Goal: Task Accomplishment & Management: Manage account settings

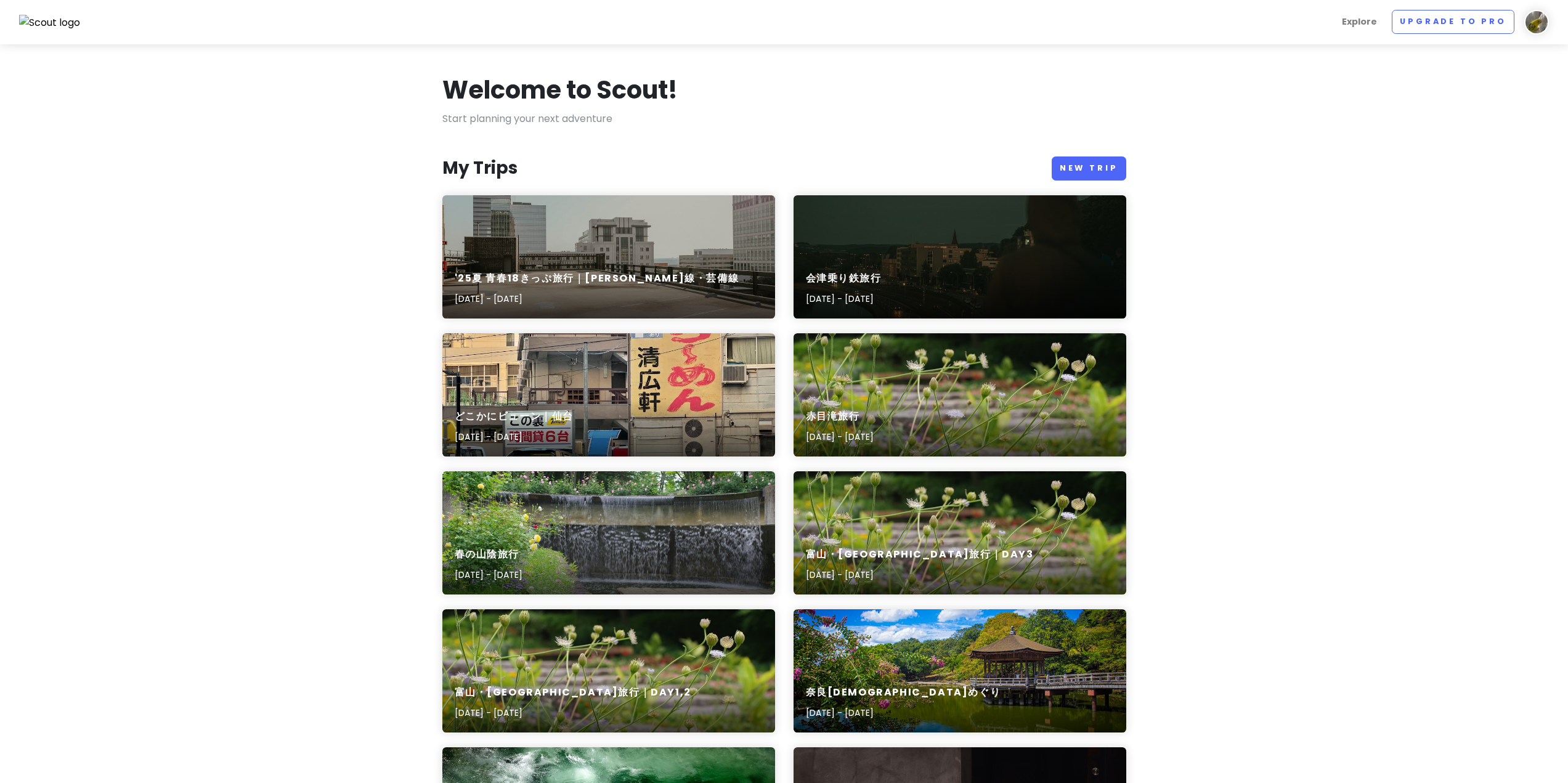
click at [1079, 171] on link "New Trip" at bounding box center [1089, 168] width 74 height 24
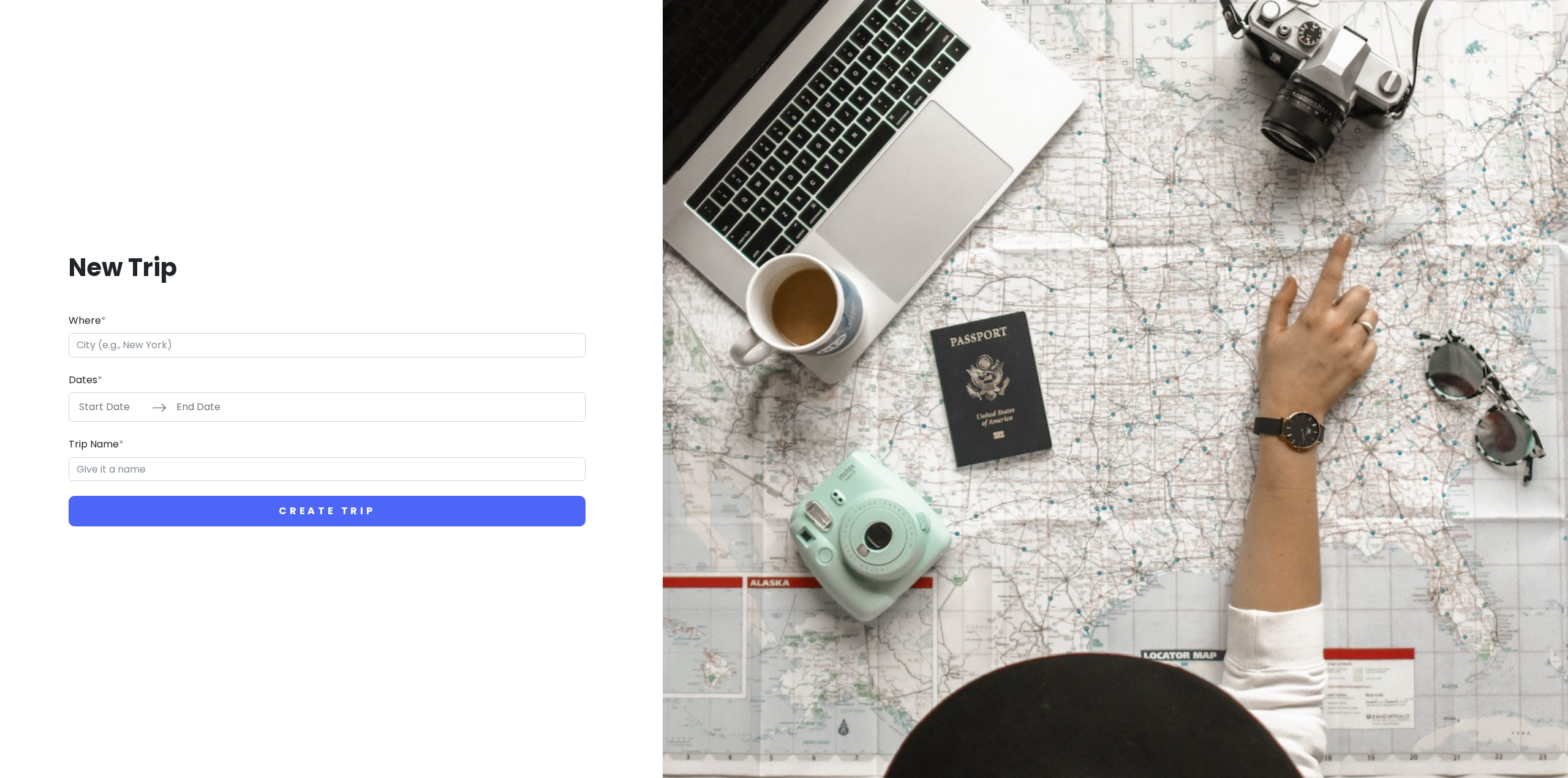
type input "ｍ"
type input "日本、[PERSON_NAME][GEOGRAPHIC_DATA][PERSON_NAME][GEOGRAPHIC_DATA]"
type input "[PERSON_NAME]市 Trip"
drag, startPoint x: 135, startPoint y: 477, endPoint x: 47, endPoint y: 462, distance: 89.3
click at [47, 462] on div "New Trip Where * 日本、[PERSON_NAME][GEOGRAPHIC_DATA][PERSON_NAME][GEOGRAPHIC_DATA…" at bounding box center [326, 389] width 634 height 334
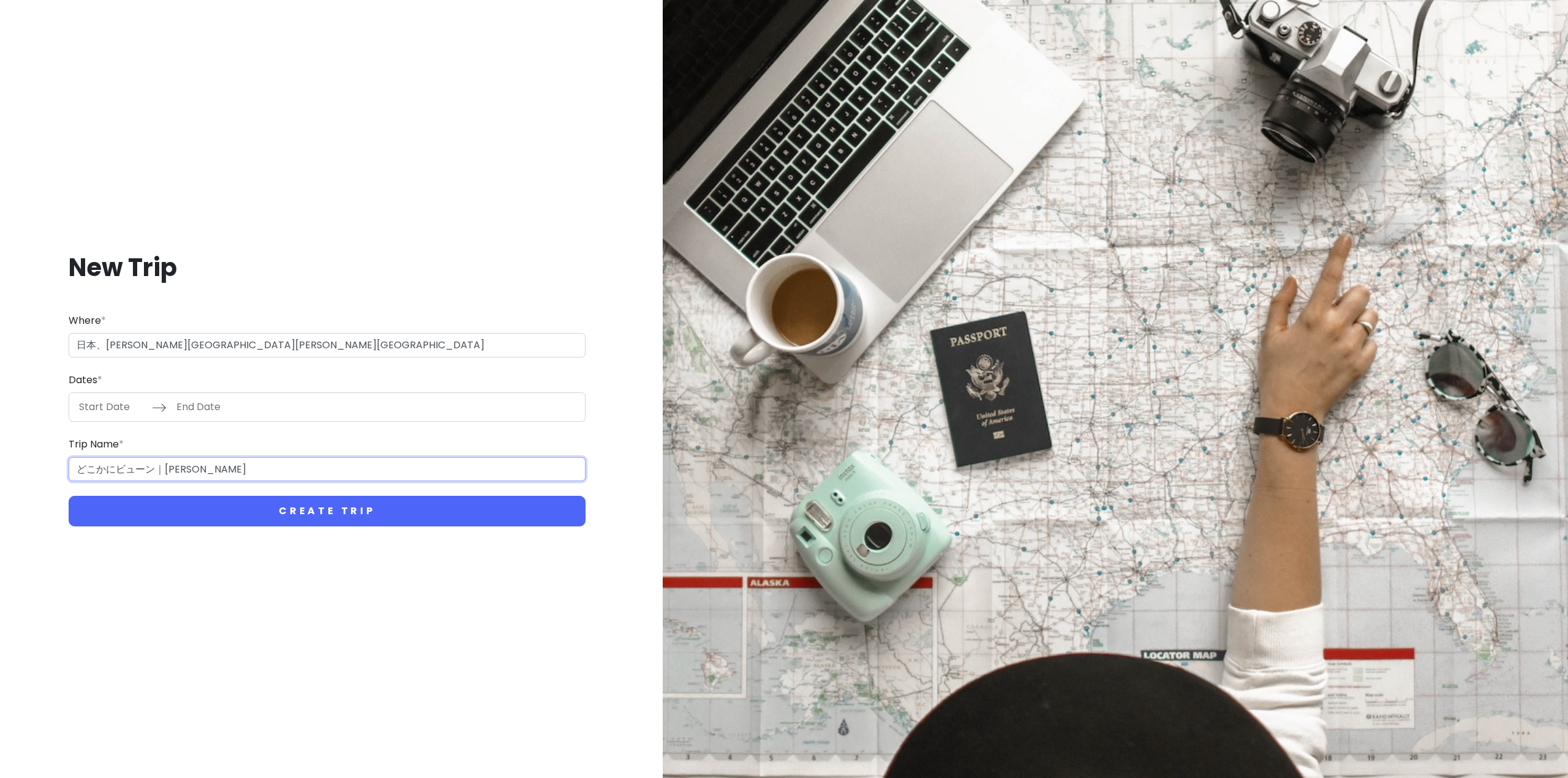
type input "どこかにビューン｜[PERSON_NAME]"
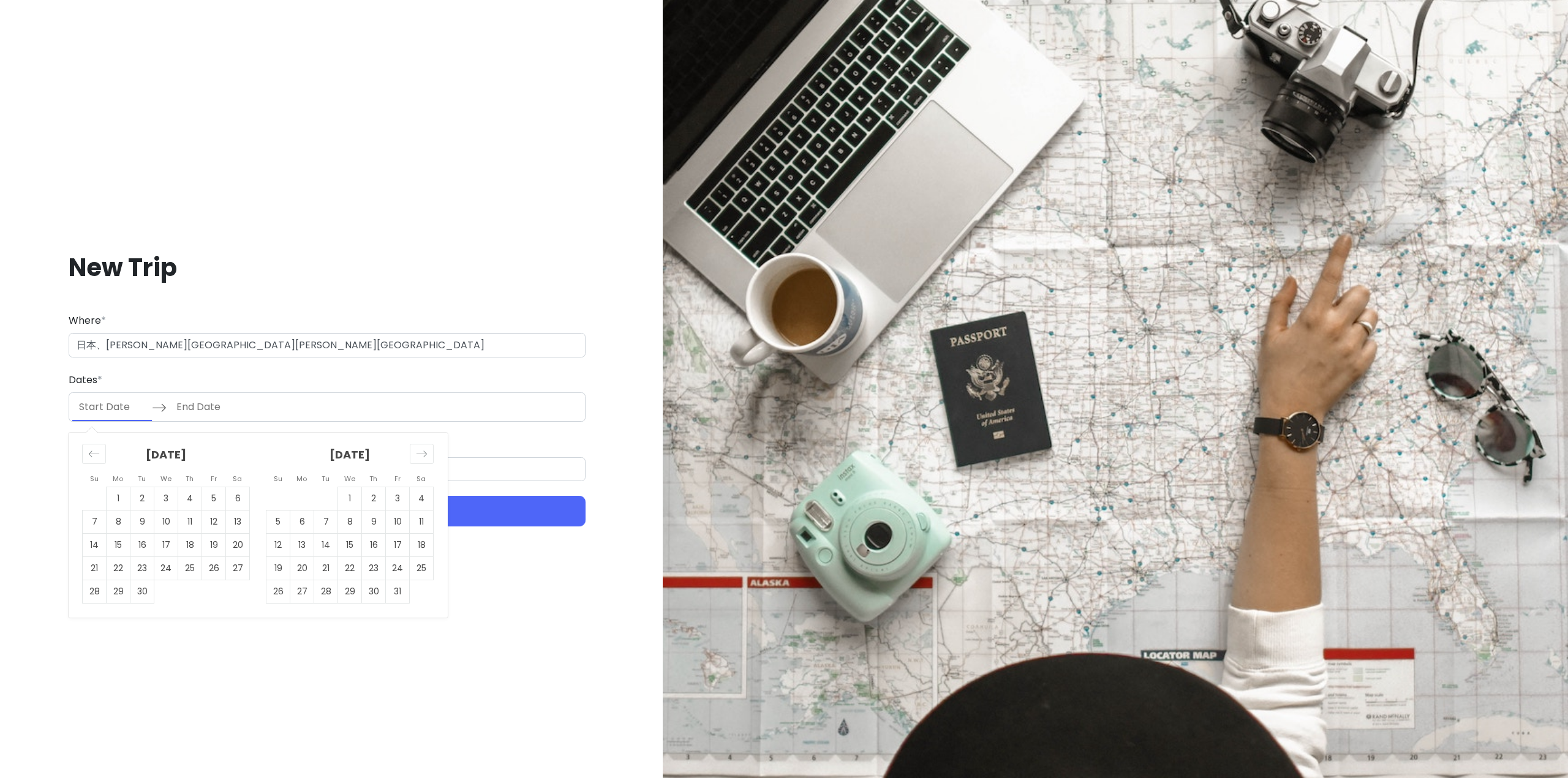
click at [117, 420] on input "Start Date" at bounding box center [112, 407] width 79 height 28
click at [229, 562] on td "27" at bounding box center [237, 568] width 24 height 23
type input "[DATE]"
click at [98, 591] on td "28" at bounding box center [94, 592] width 24 height 23
type input "[DATE]"
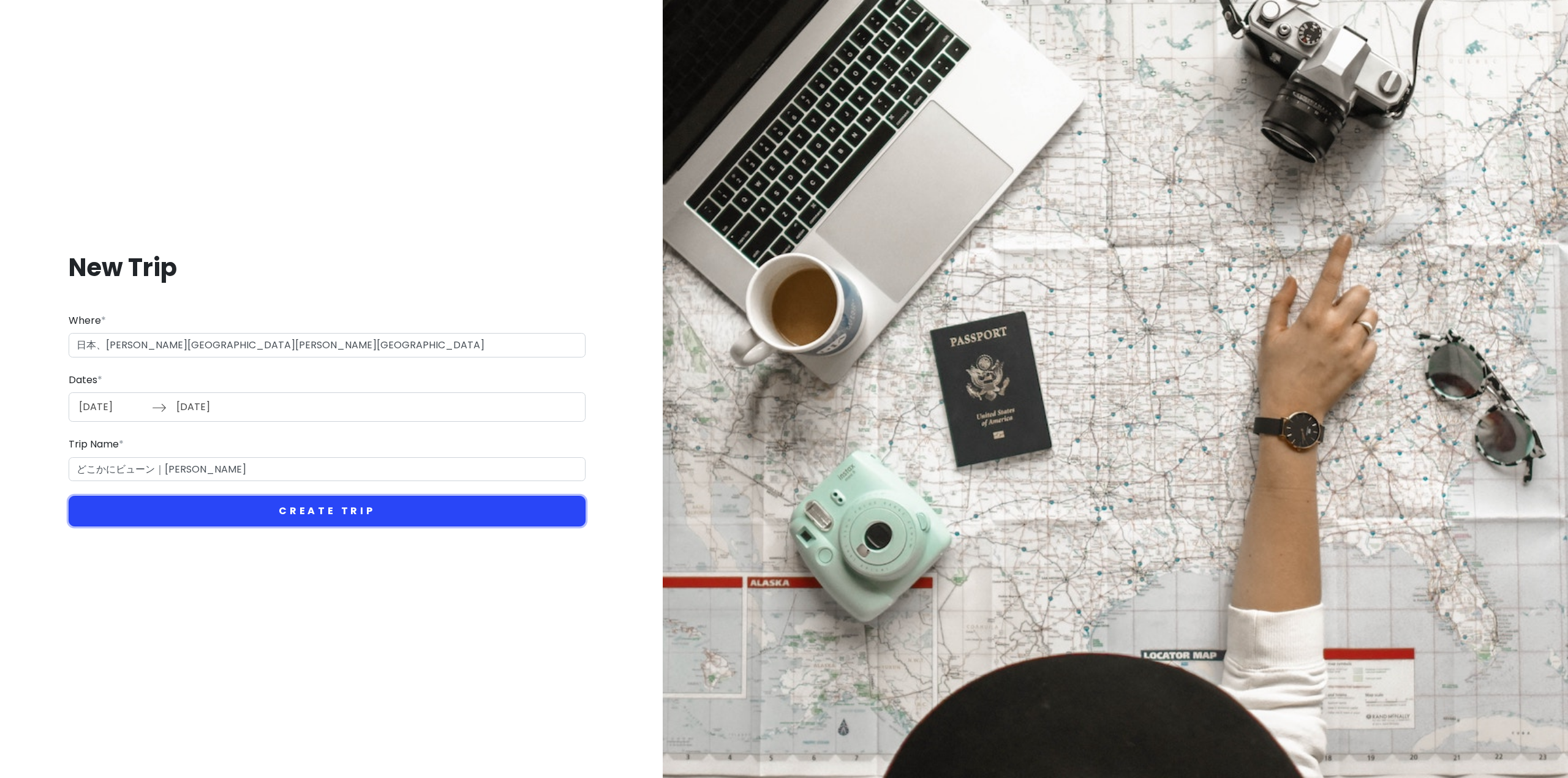
click at [425, 503] on button "Create Trip" at bounding box center [327, 511] width 517 height 31
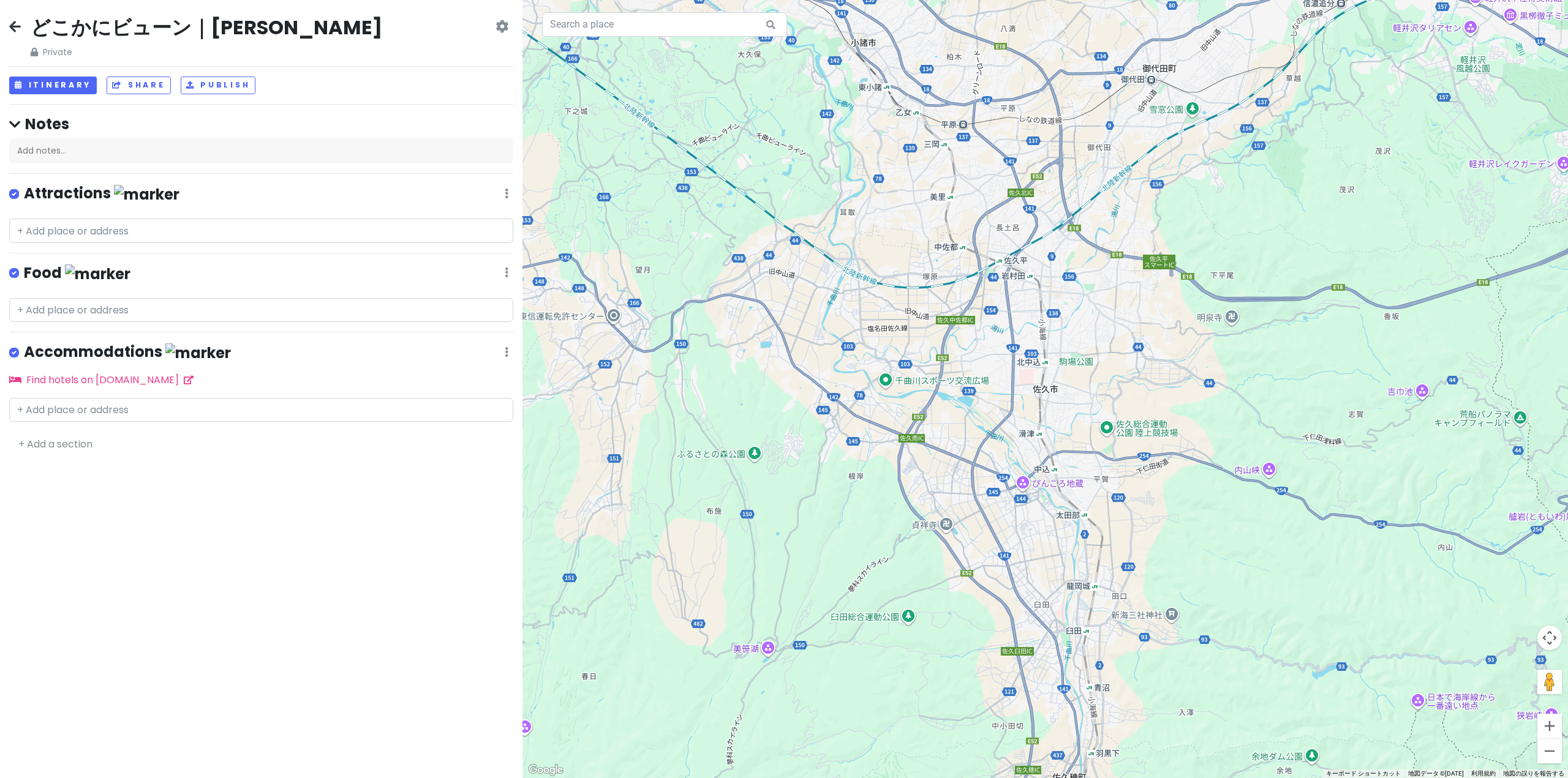
click at [98, 443] on div "+ Add a section" at bounding box center [261, 444] width 504 height 16
click at [86, 440] on link "+ Add a section" at bounding box center [55, 444] width 74 height 14
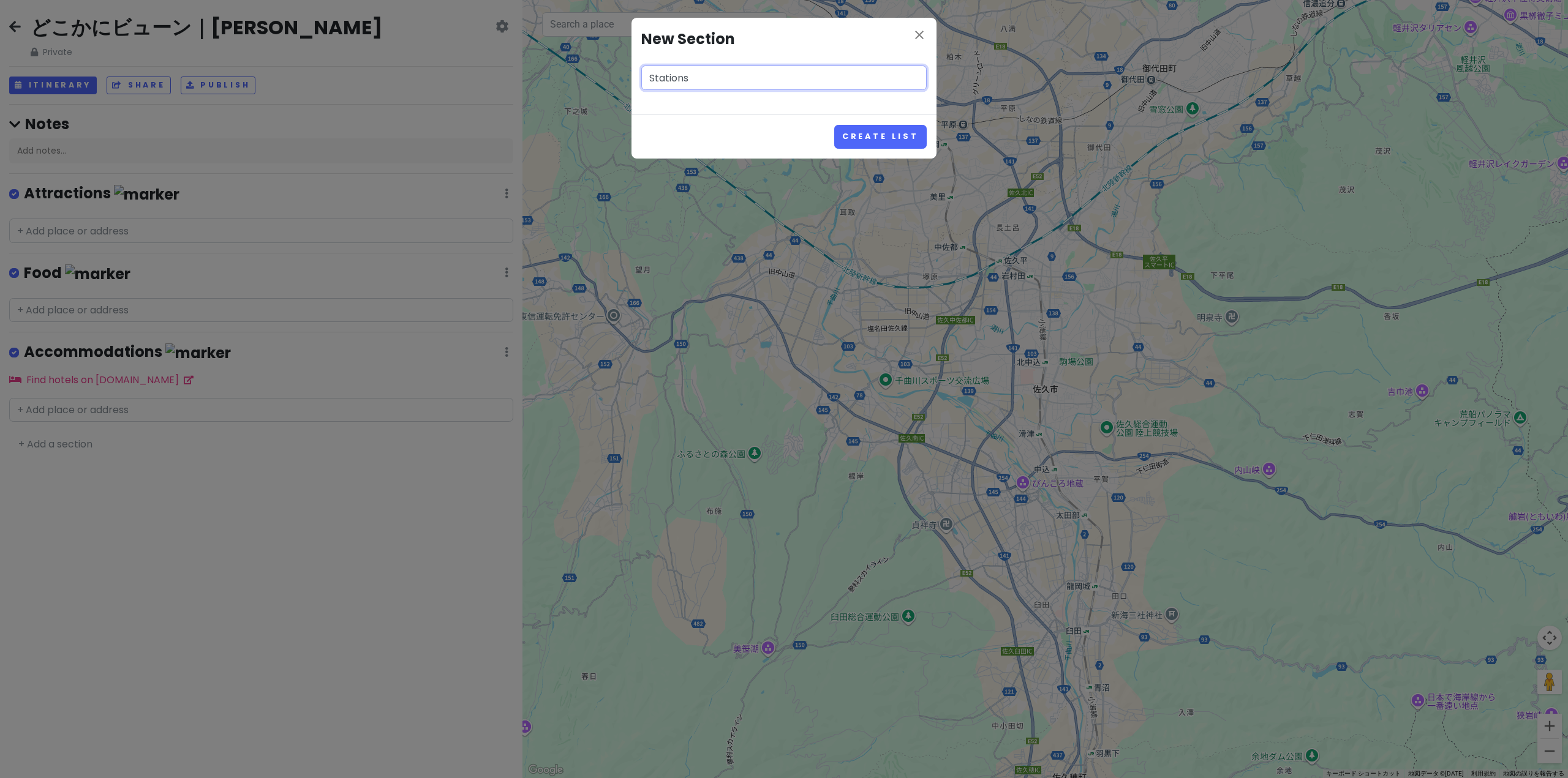
type input "Stations"
click at [834, 125] on button "Create List" at bounding box center [880, 136] width 92 height 24
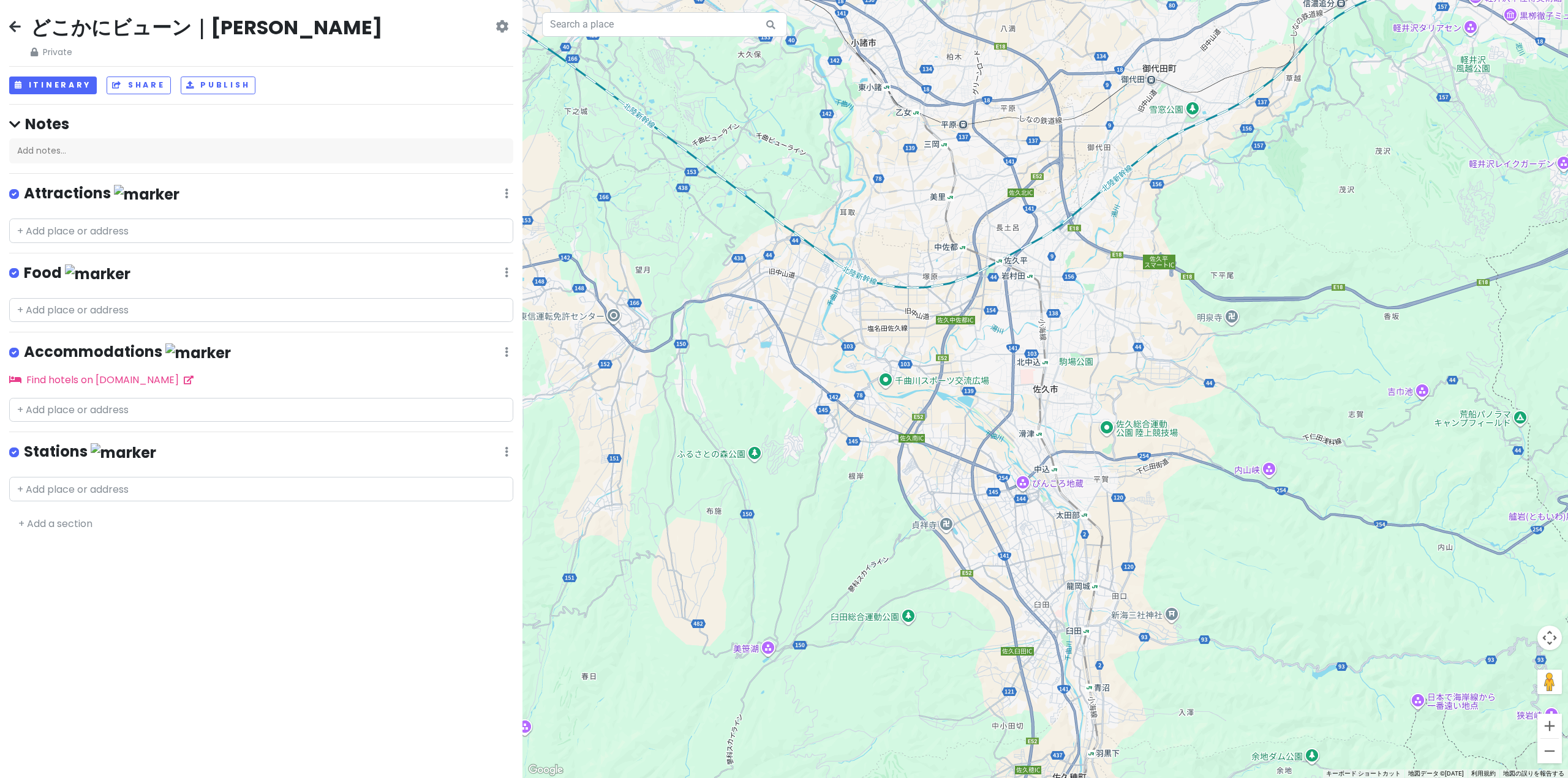
click at [507, 452] on icon at bounding box center [506, 452] width 3 height 9
click at [508, 480] on link "Edit" at bounding box center [470, 488] width 98 height 29
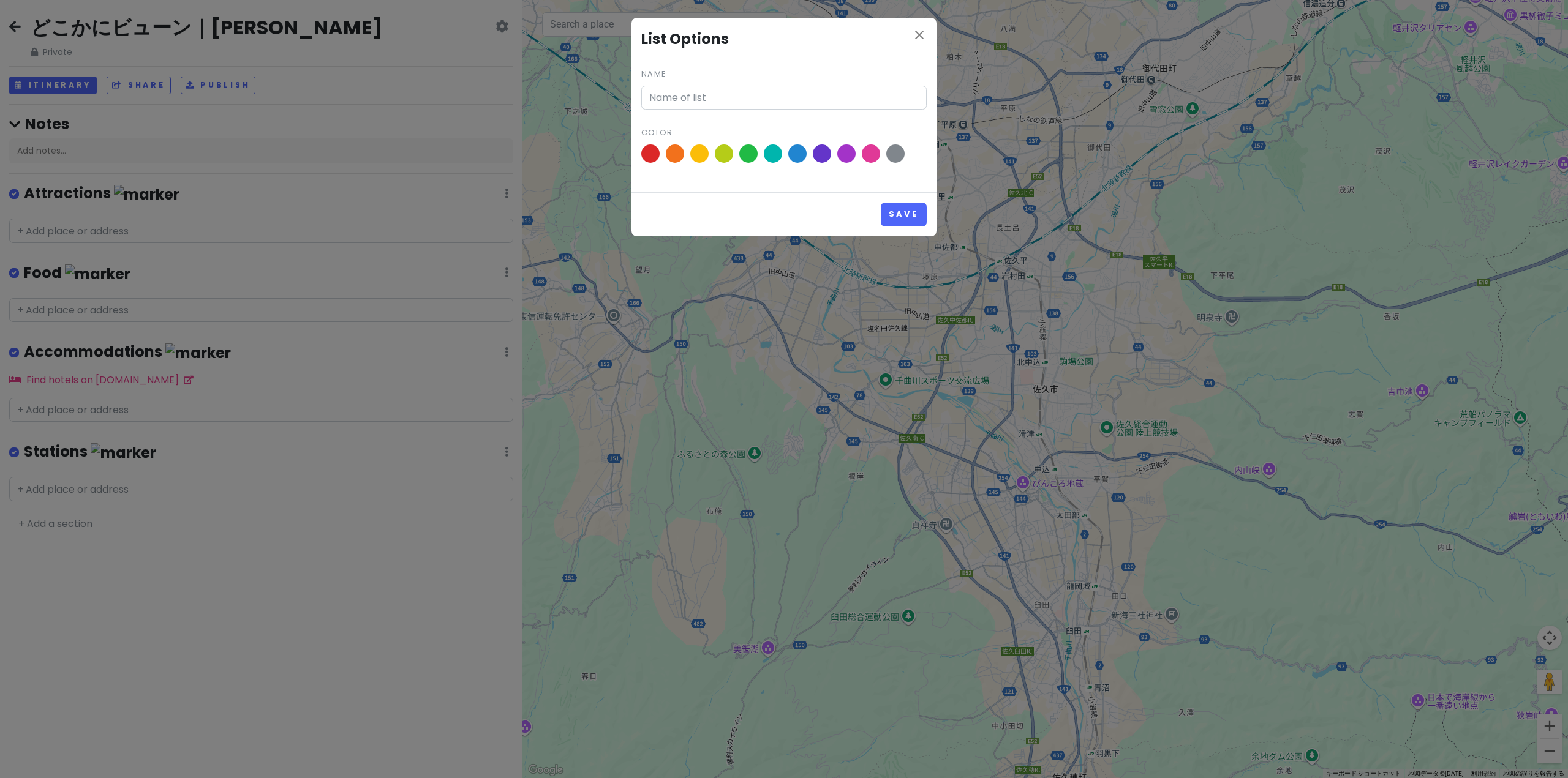
type input "Stations"
click at [917, 33] on icon "close" at bounding box center [919, 35] width 15 height 15
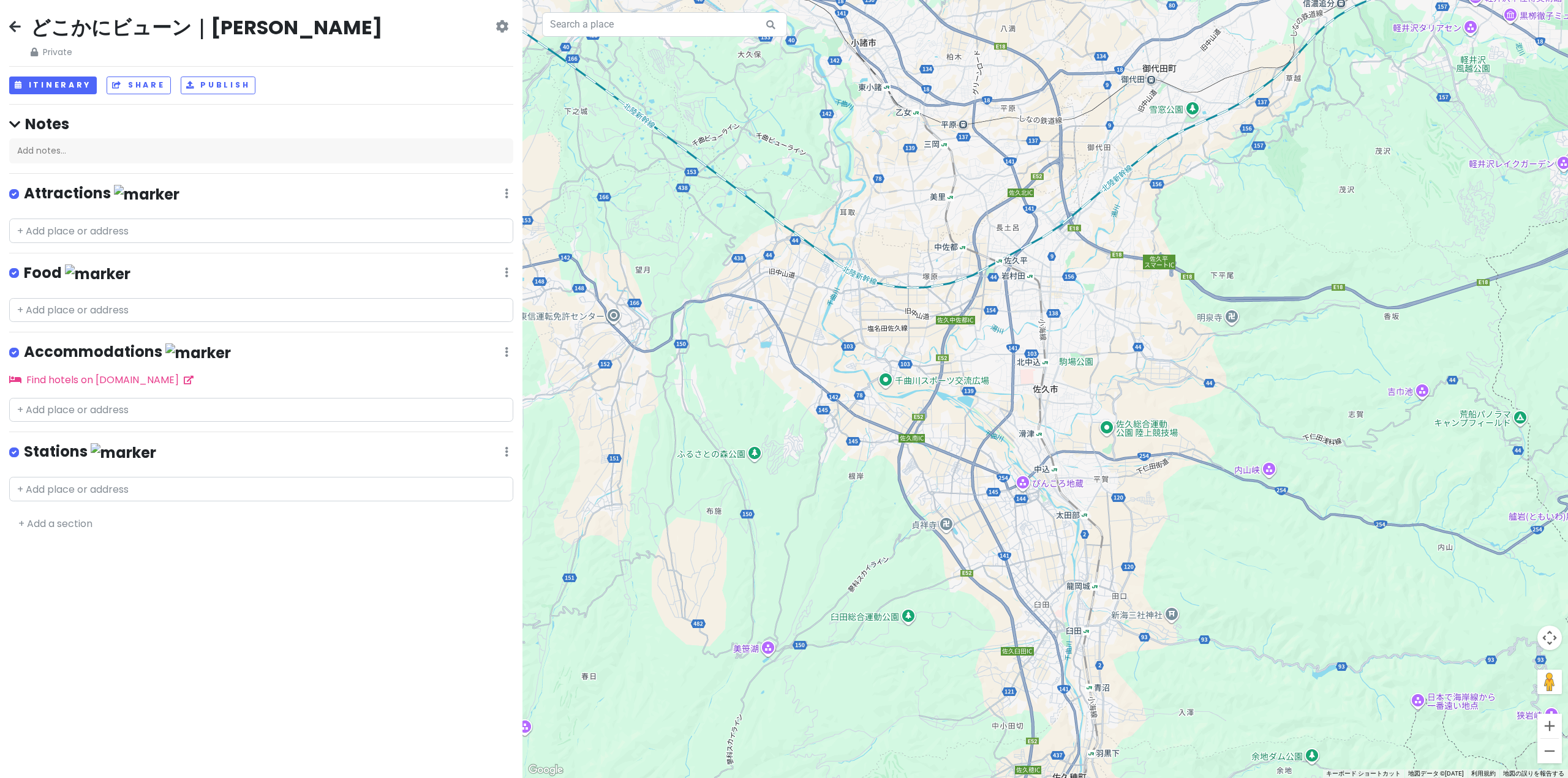
click at [511, 449] on div "Stations Edit Reorder Delete List" at bounding box center [261, 454] width 504 height 25
click at [506, 449] on icon at bounding box center [506, 452] width 3 height 9
click at [464, 505] on link "Reorder" at bounding box center [470, 518] width 98 height 29
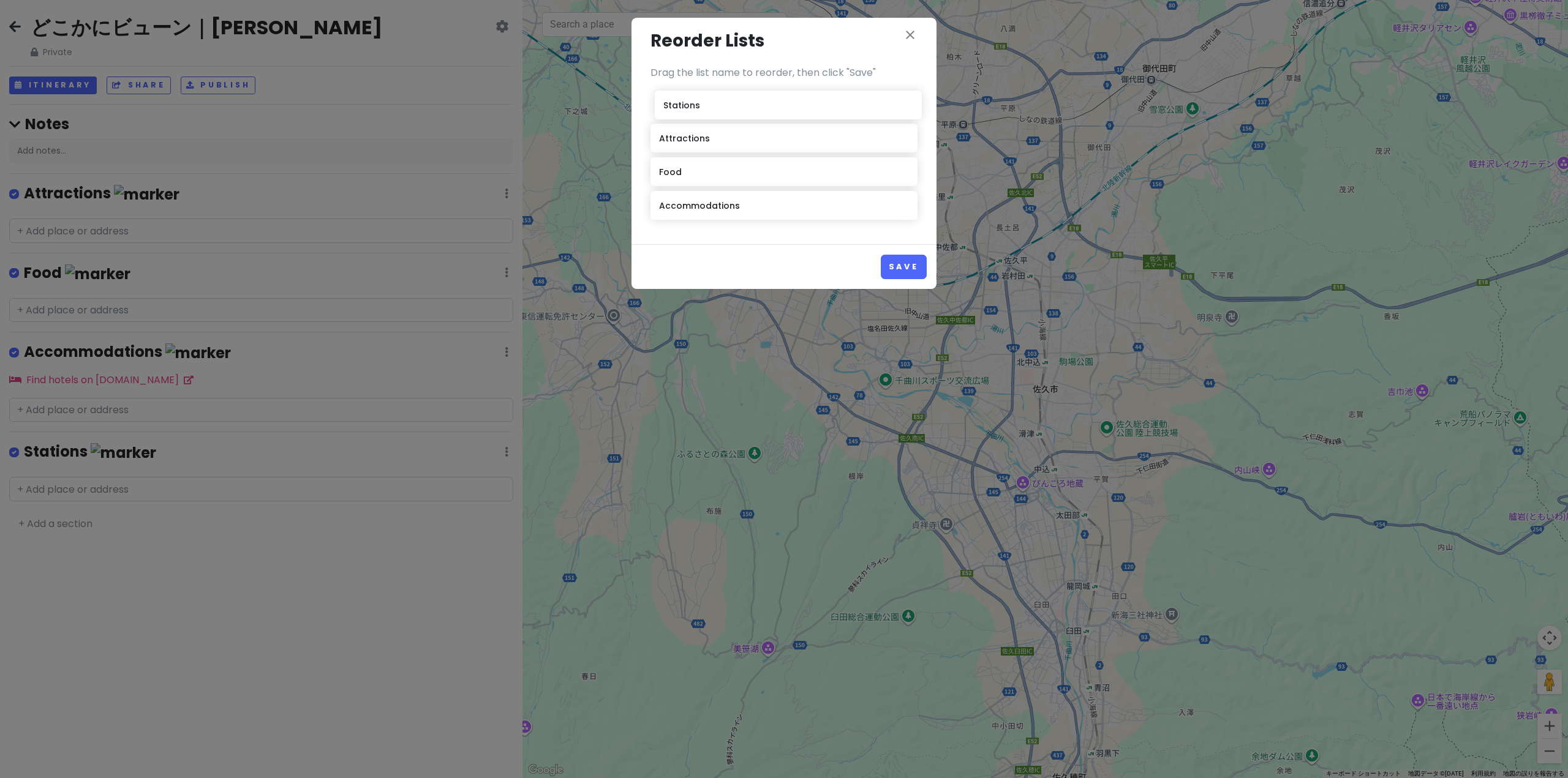
drag, startPoint x: 708, startPoint y: 209, endPoint x: 712, endPoint y: 102, distance: 107.1
click at [712, 102] on div "Attractions Food Accommodations Stations" at bounding box center [784, 157] width 267 height 135
click at [919, 265] on button "Save" at bounding box center [904, 266] width 46 height 24
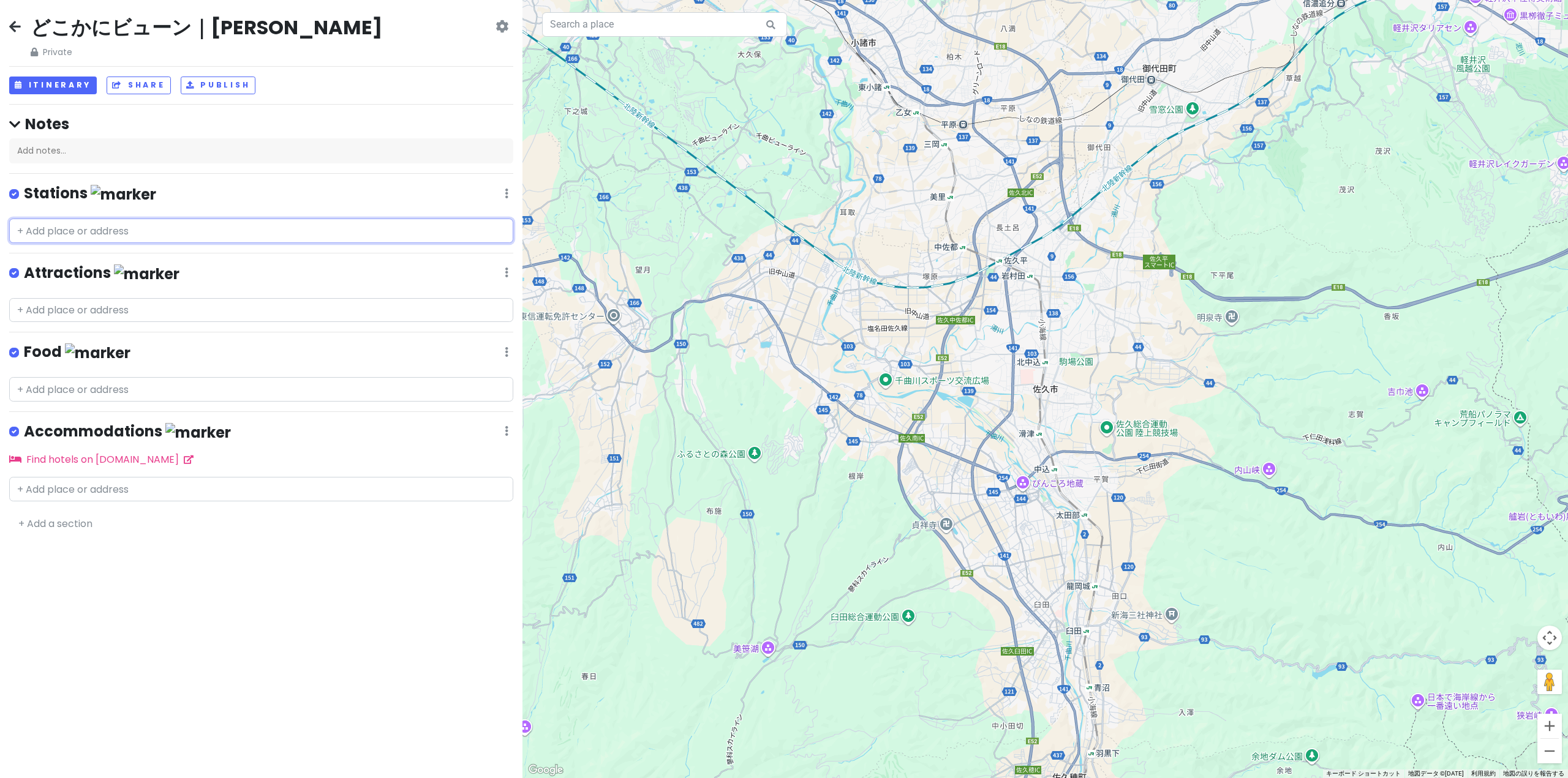
click at [229, 228] on input "text" at bounding box center [261, 231] width 504 height 24
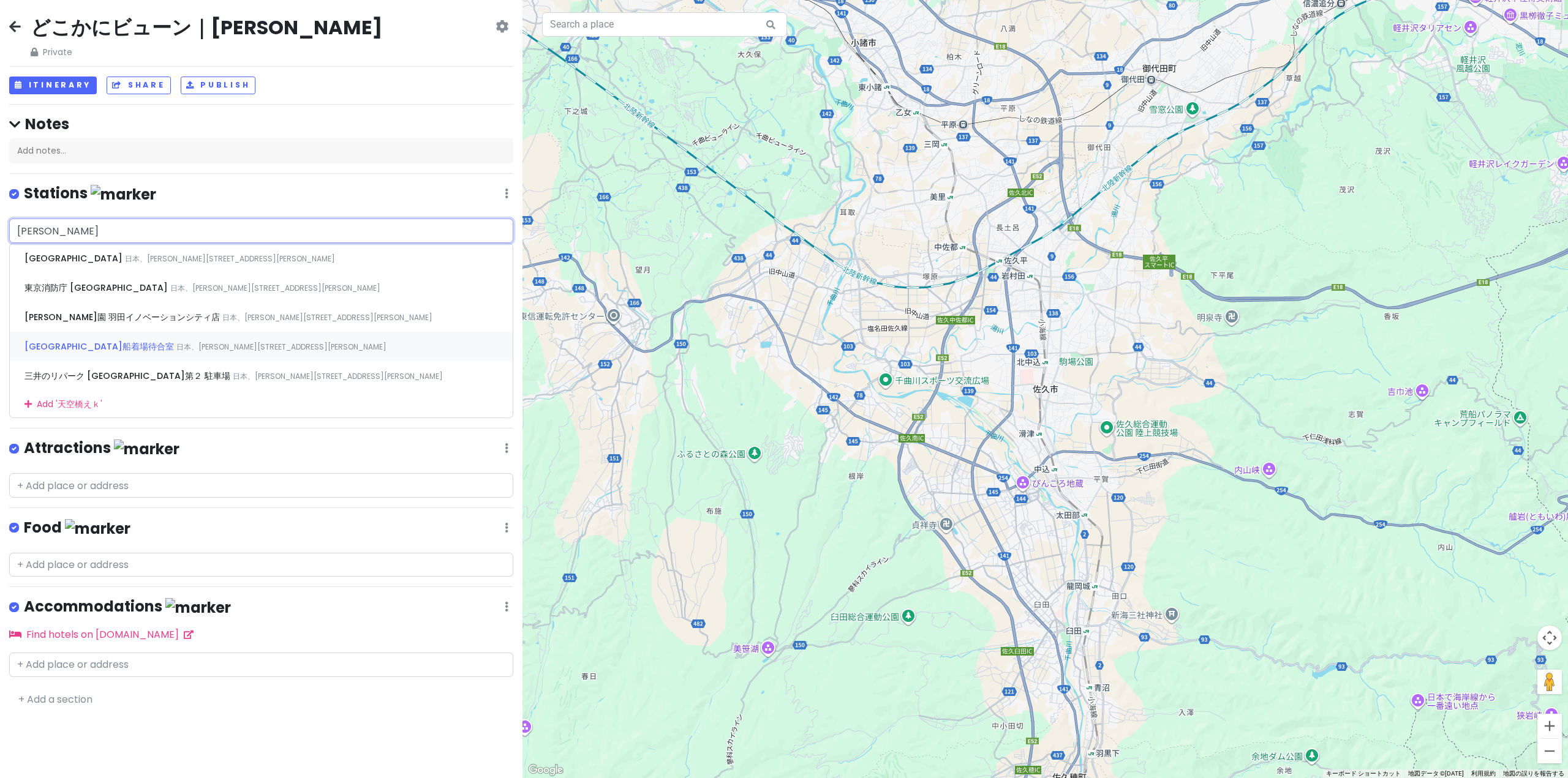
type input "[GEOGRAPHIC_DATA]"
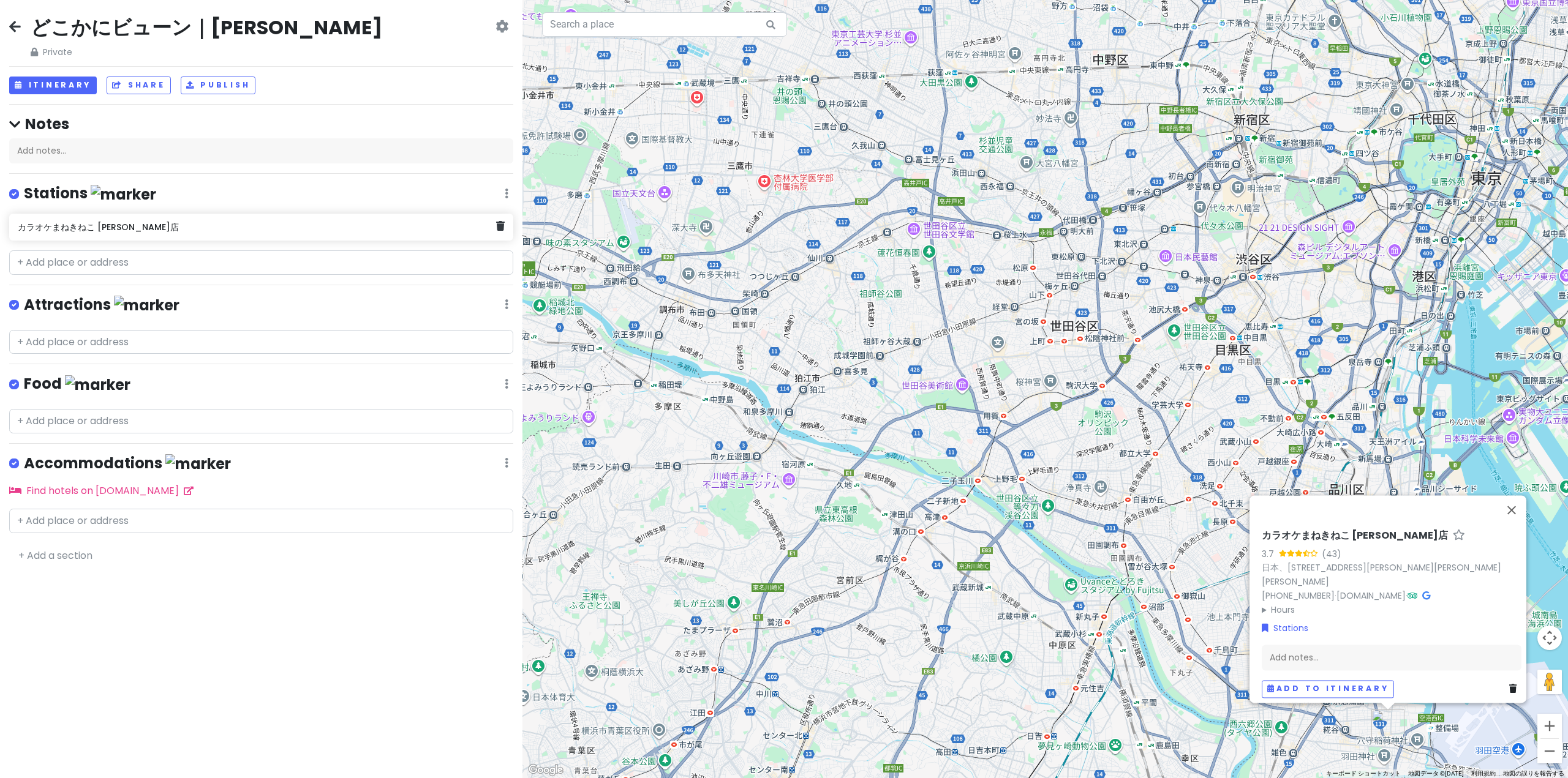
click at [199, 232] on div "カラオケまねきねこ [PERSON_NAME]店" at bounding box center [256, 227] width 478 height 17
click at [499, 225] on icon at bounding box center [500, 226] width 9 height 9
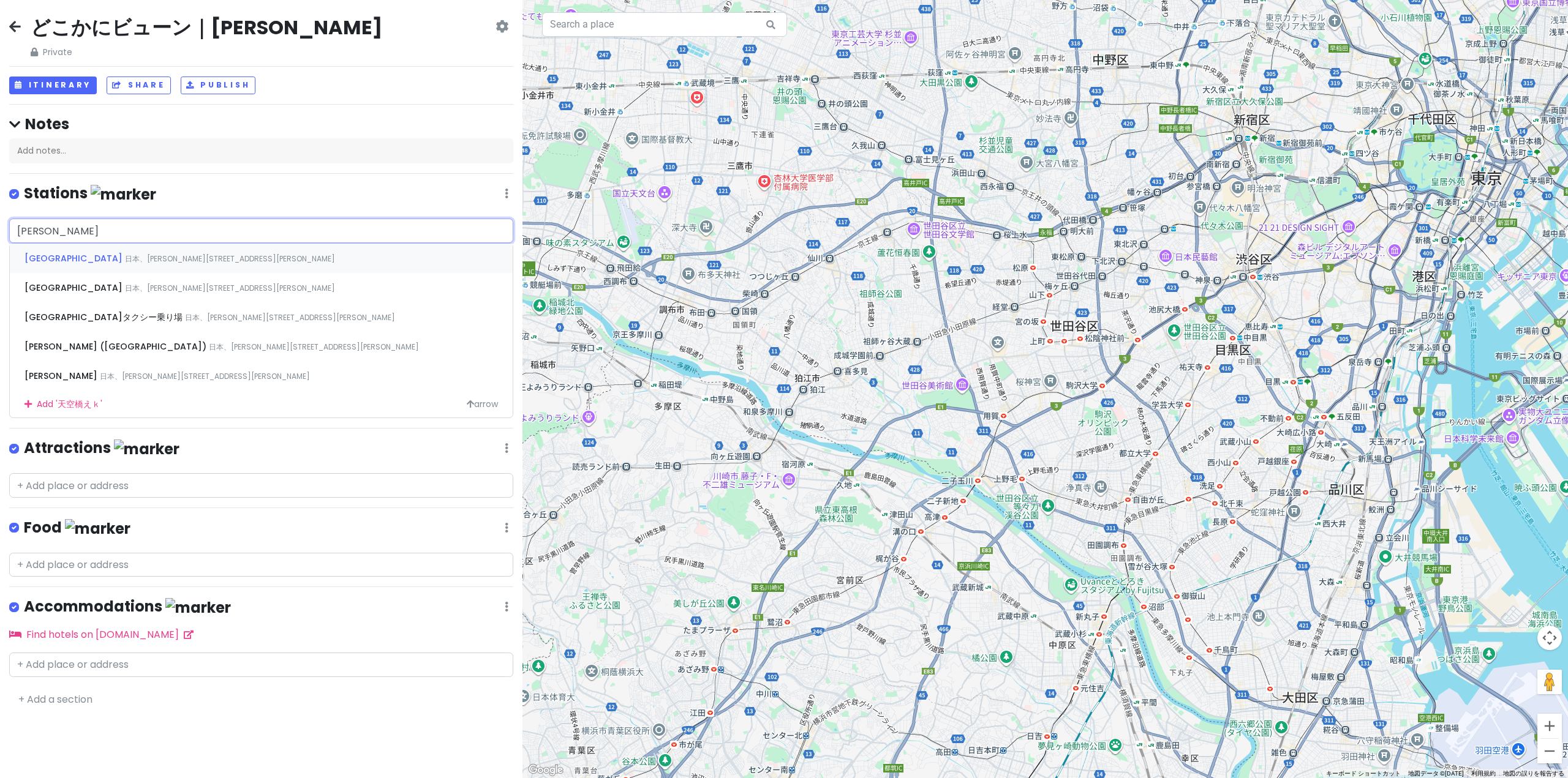
type input "[GEOGRAPHIC_DATA]"
click at [158, 264] on div "[GEOGRAPHIC_DATA] 日本、[PERSON_NAME][STREET_ADDRESS][PERSON_NAME]" at bounding box center [261, 258] width 503 height 29
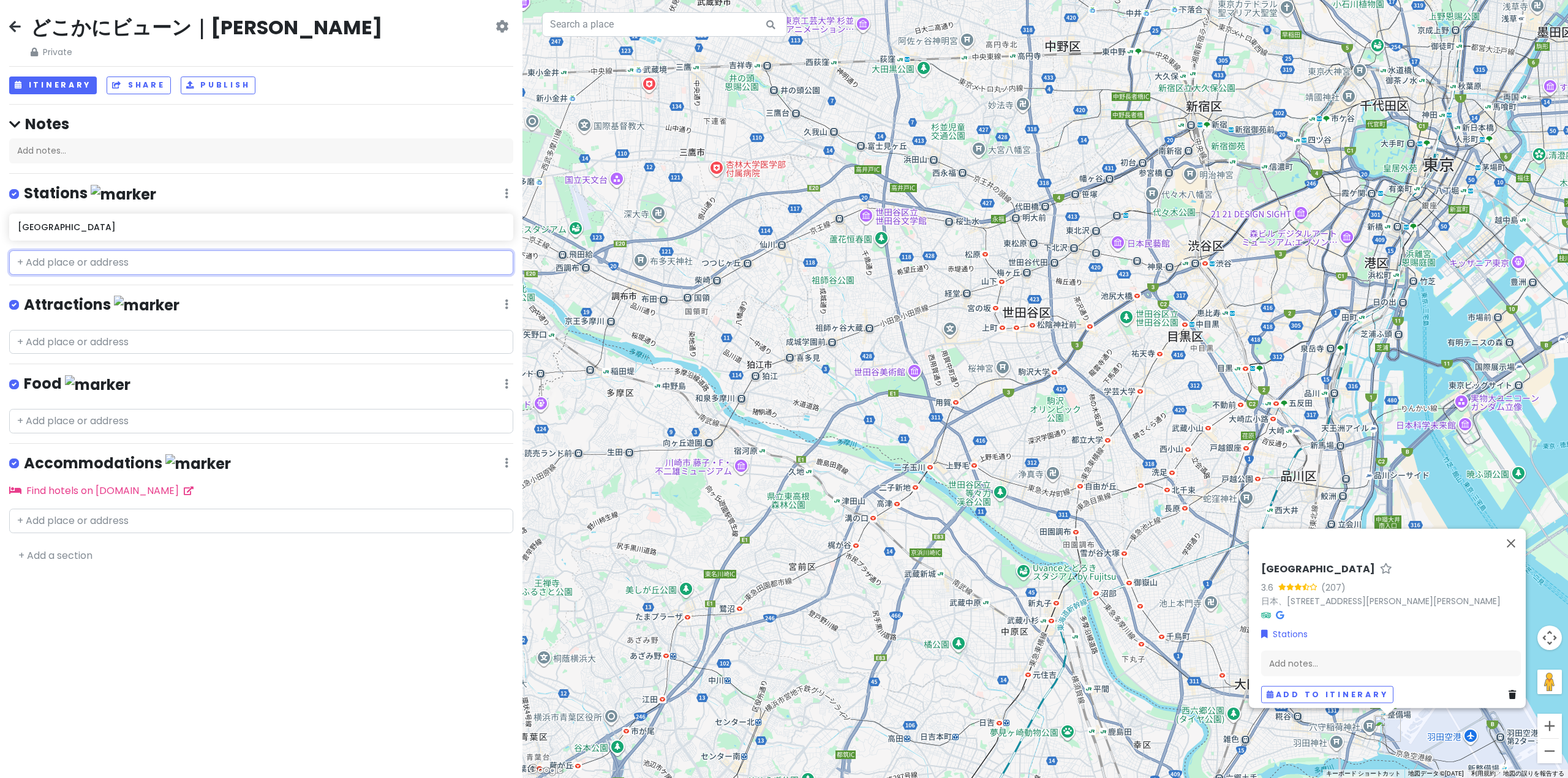
click at [106, 260] on input "text" at bounding box center [261, 262] width 504 height 24
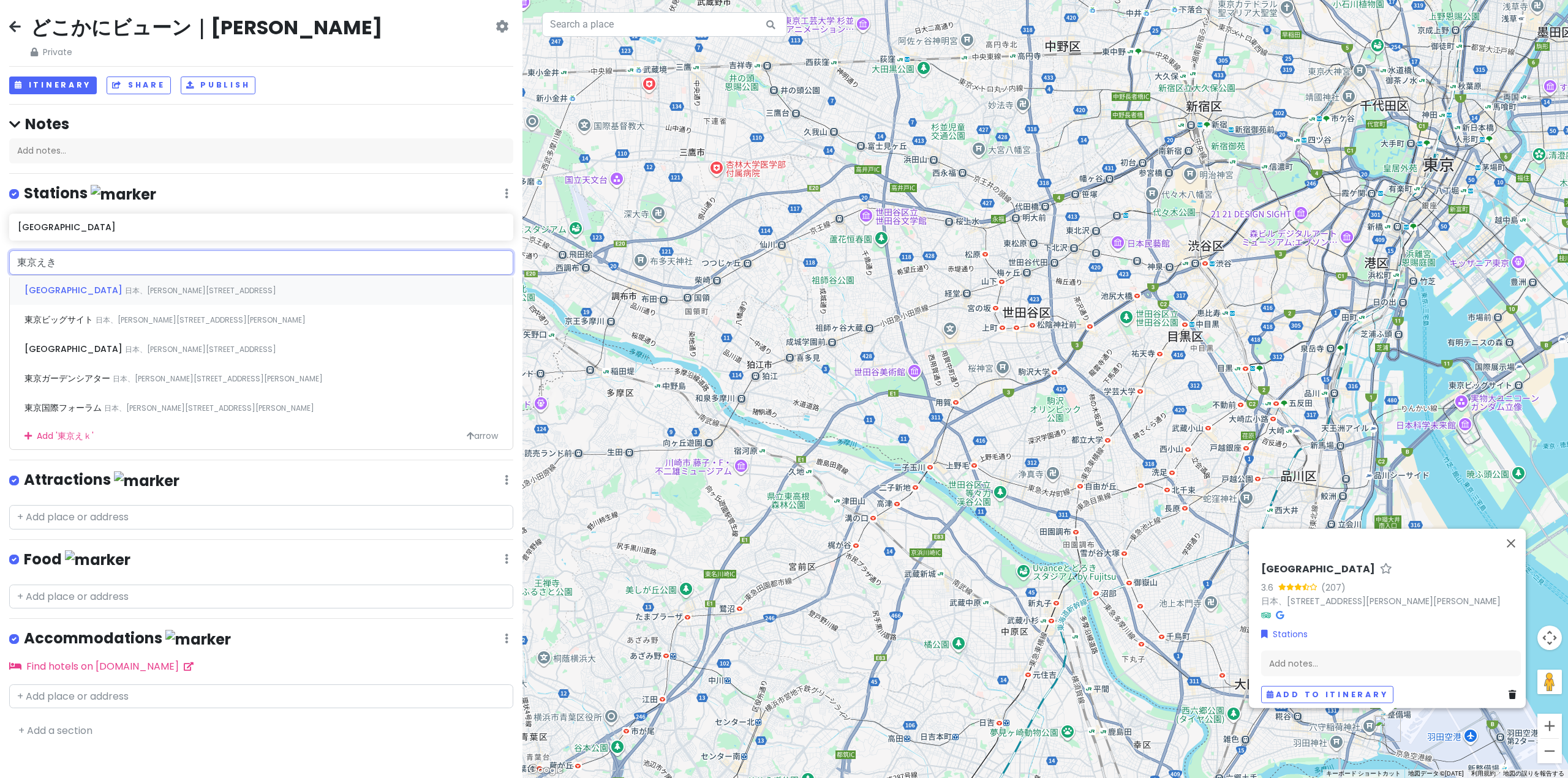
type input "[GEOGRAPHIC_DATA]"
click at [125, 291] on span "日本、[PERSON_NAME][STREET_ADDRESS][PERSON_NAME]" at bounding box center [230, 290] width 210 height 10
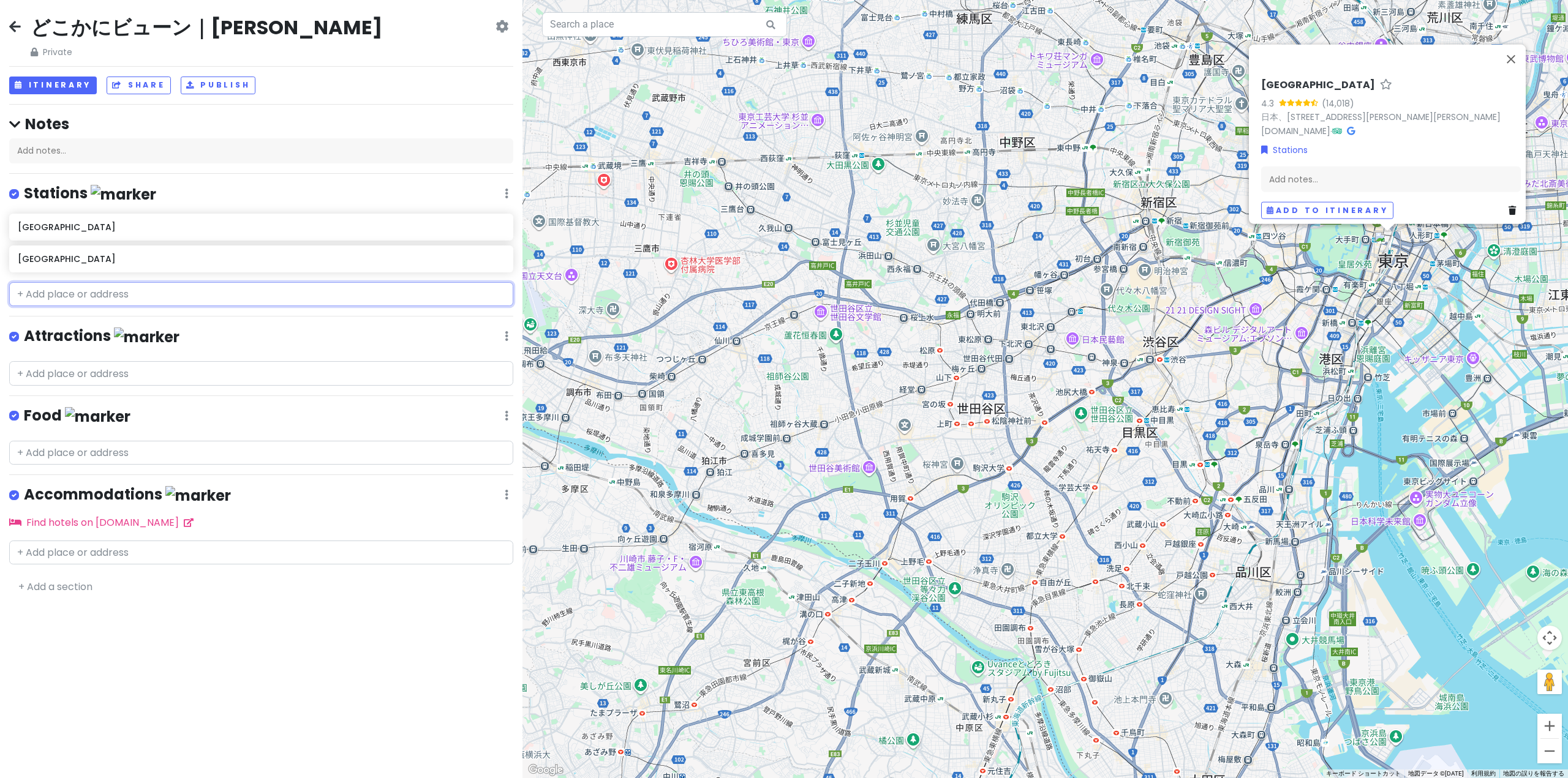
click at [81, 291] on input "text" at bounding box center [261, 294] width 504 height 24
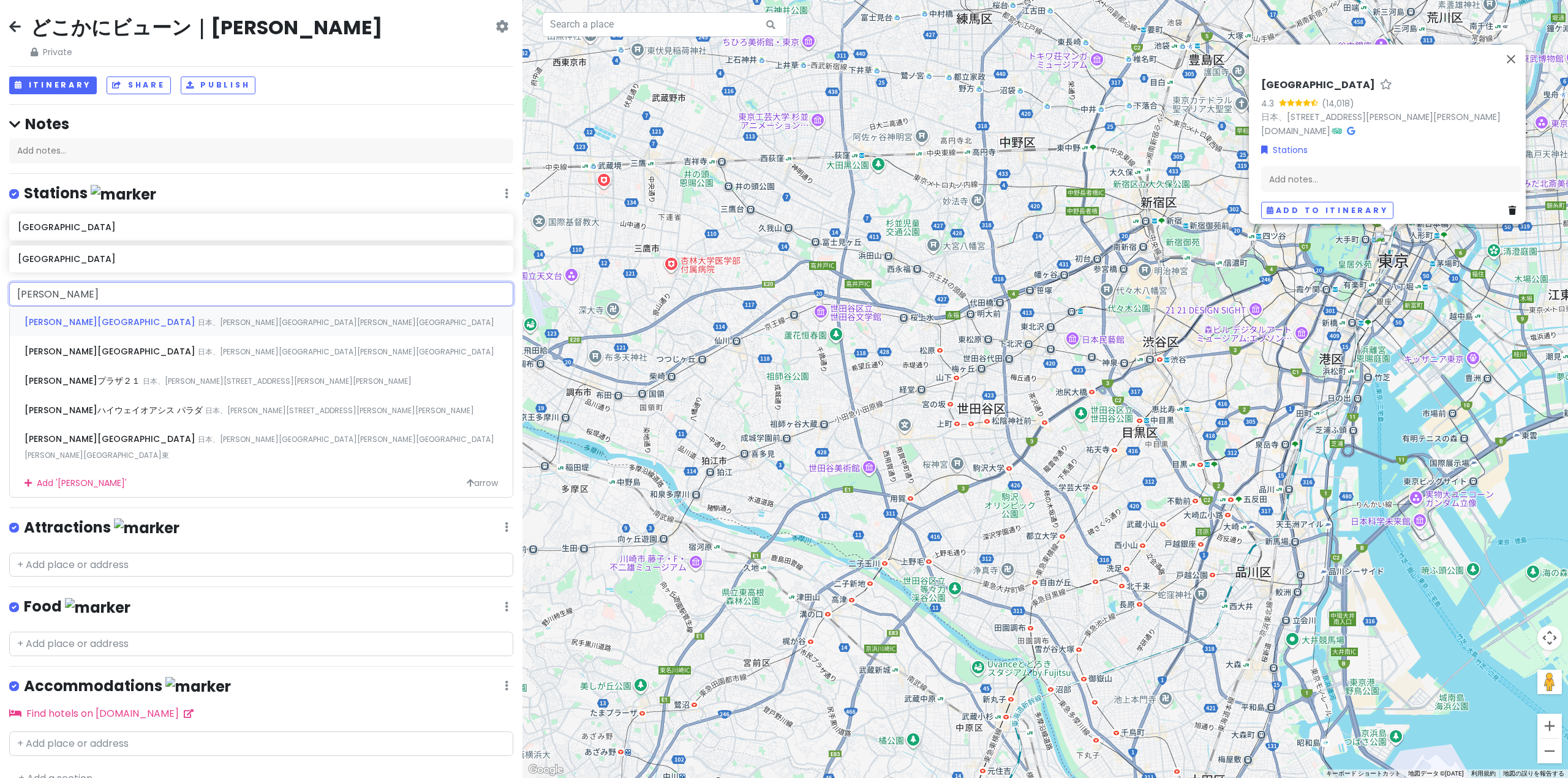
type input "[PERSON_NAME][GEOGRAPHIC_DATA]"
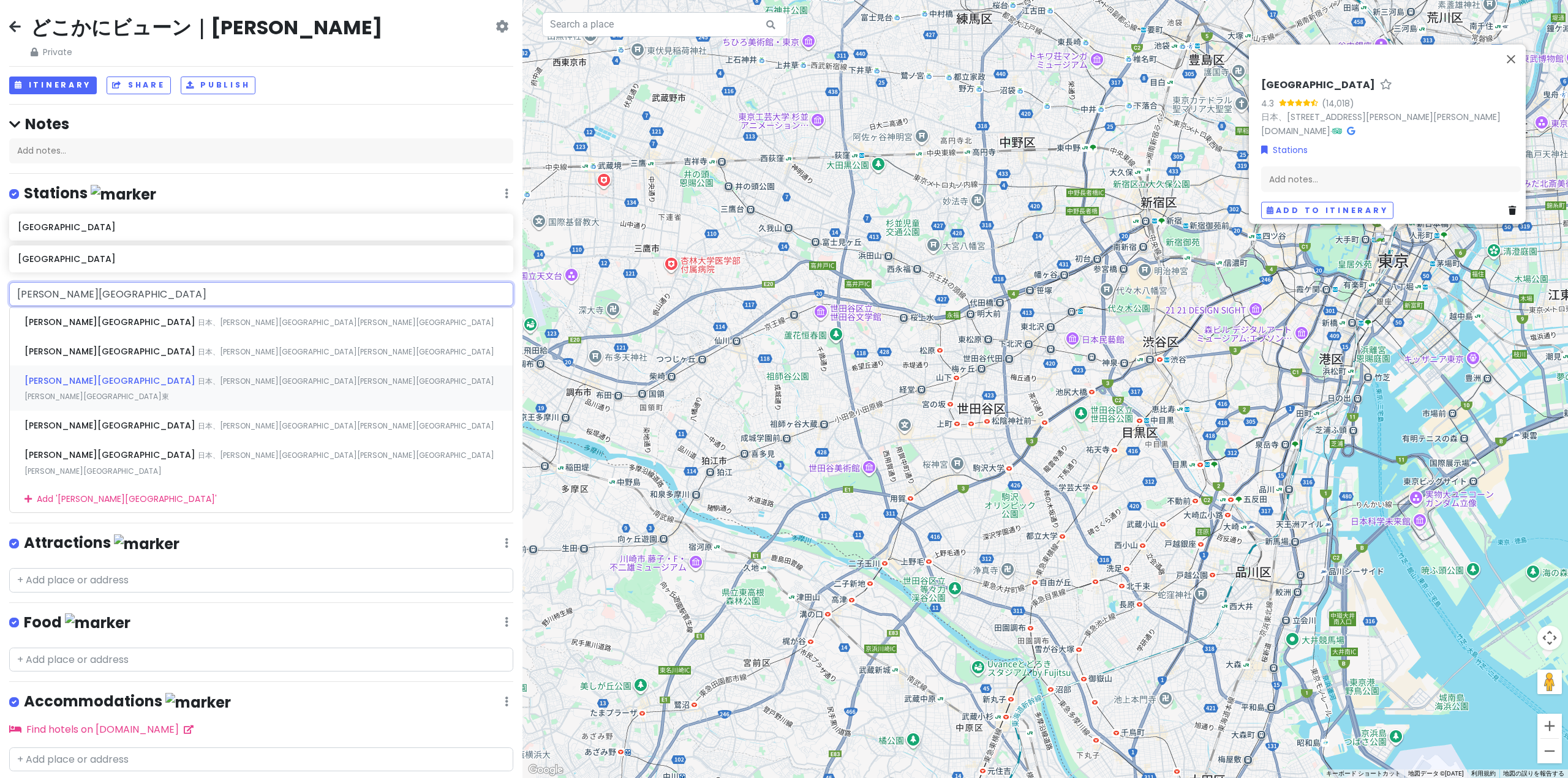
click at [66, 376] on span "日本、[PERSON_NAME][GEOGRAPHIC_DATA][PERSON_NAME][GEOGRAPHIC_DATA][PERSON_NAME][GE…" at bounding box center [259, 389] width 470 height 26
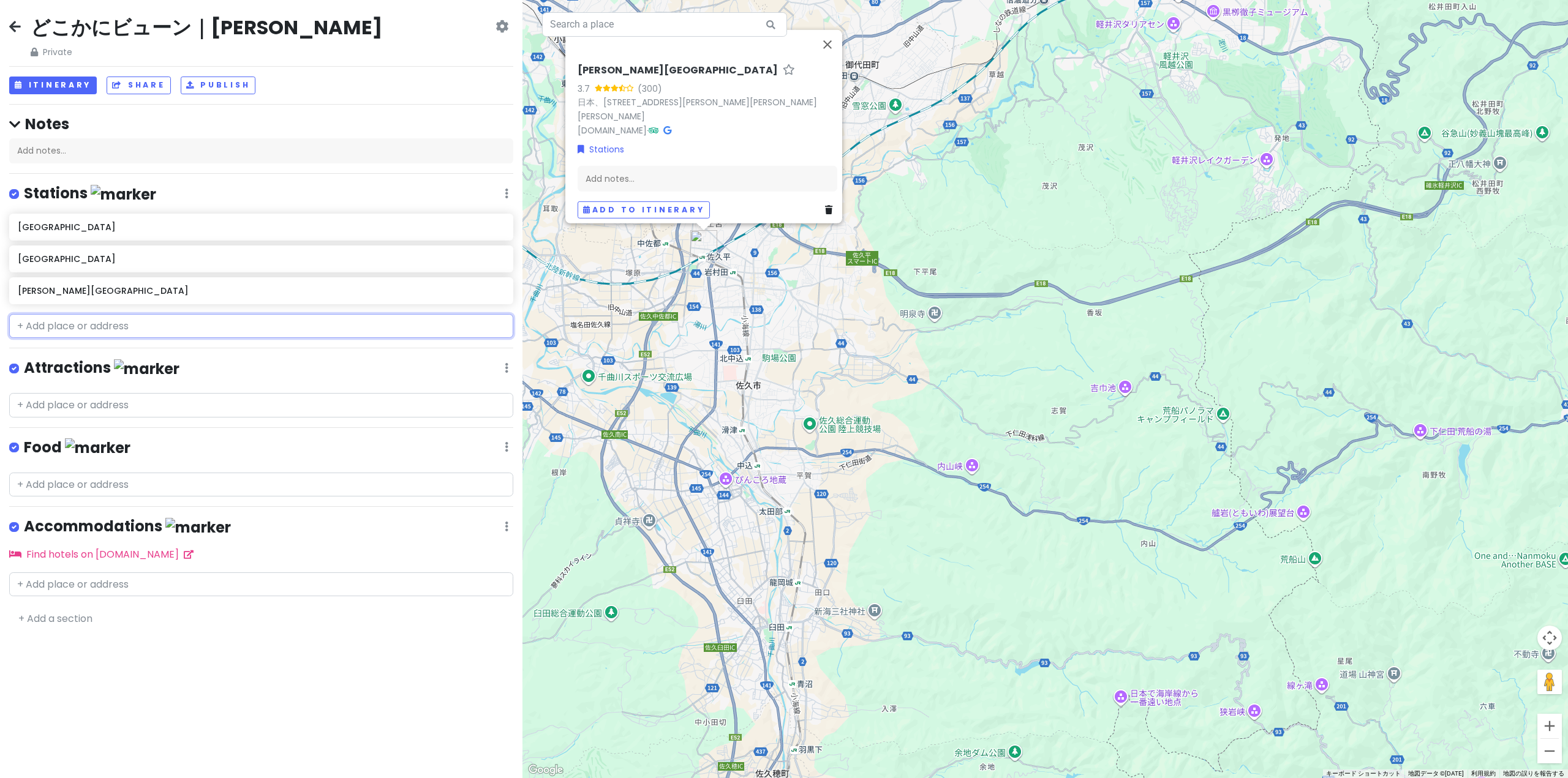
click at [99, 326] on input "text" at bounding box center [261, 326] width 504 height 24
drag, startPoint x: 107, startPoint y: 567, endPoint x: 104, endPoint y: 579, distance: 12.4
click at [107, 569] on div "どこかにビューン｜[PERSON_NAME] Private Change Dates Make a Copy Delete Trip Go Pro ⚡️ G…" at bounding box center [261, 389] width 522 height 778
click at [100, 585] on input "text" at bounding box center [261, 585] width 504 height 24
click at [101, 575] on input "text" at bounding box center [261, 585] width 504 height 24
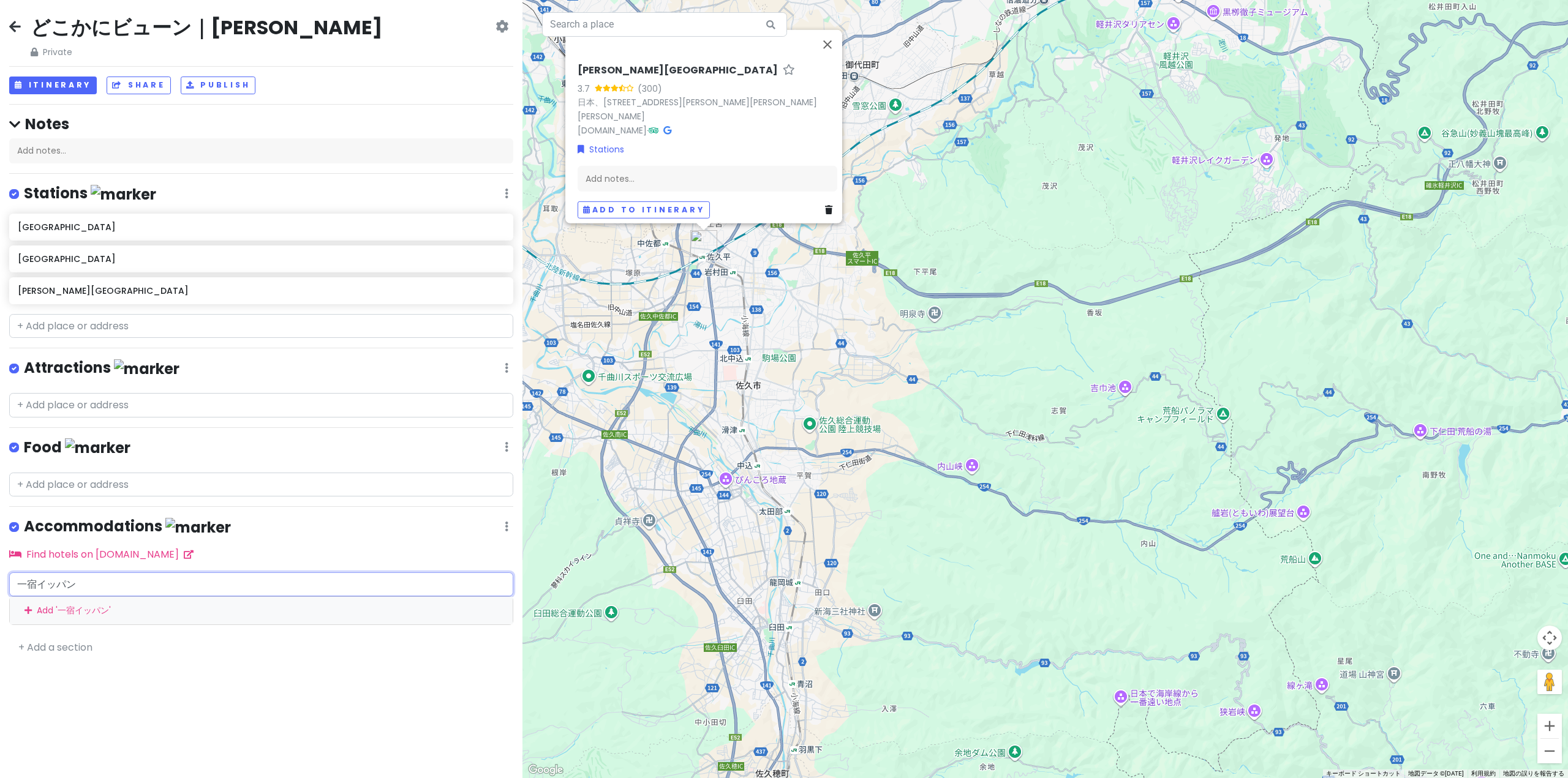
type input "一宿一飯"
click at [240, 606] on span "日本、[PERSON_NAME][STREET_ADDRESS]" at bounding box center [212, 611] width 151 height 10
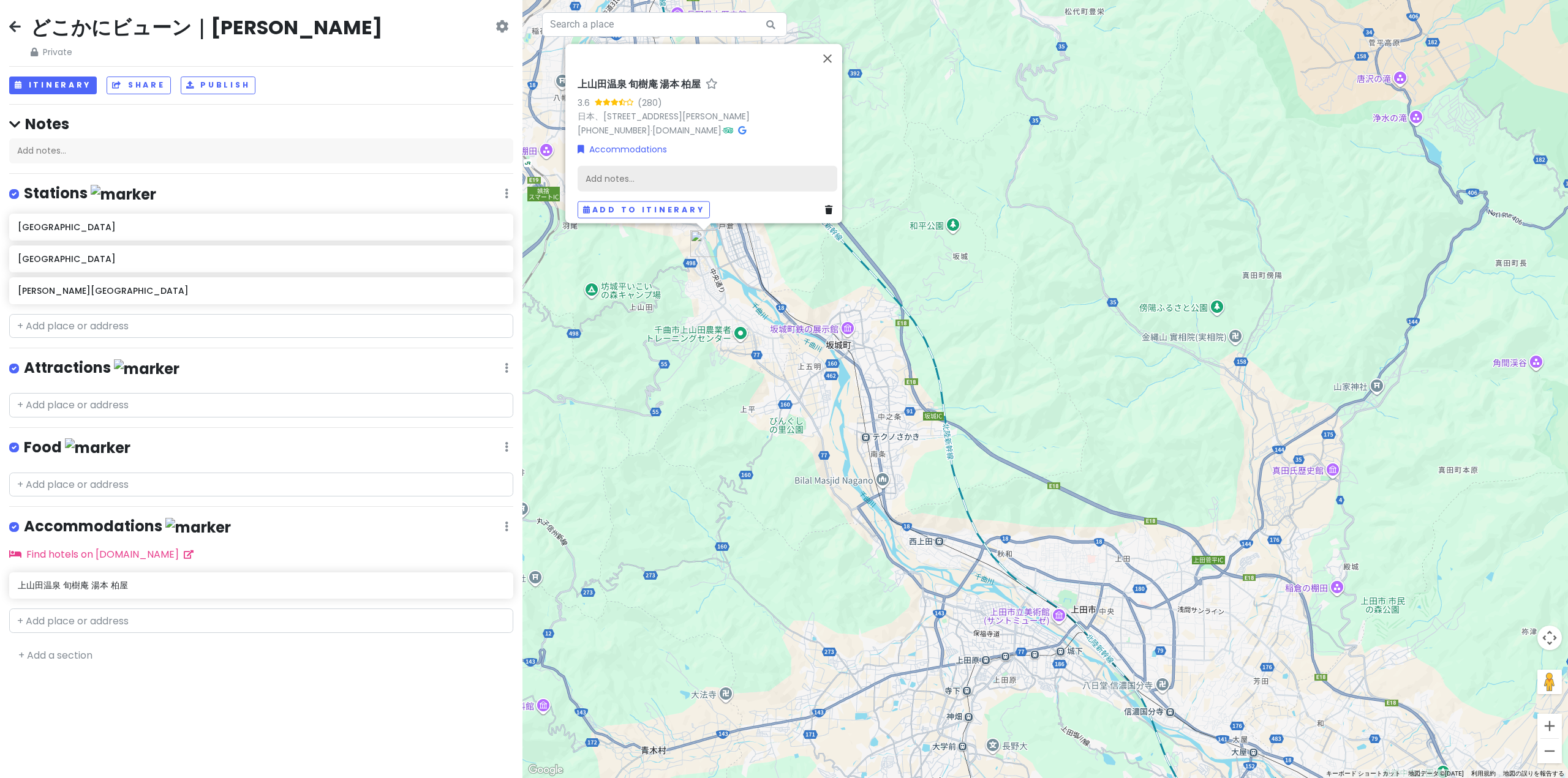
click at [603, 177] on div "Add notes..." at bounding box center [707, 178] width 260 height 26
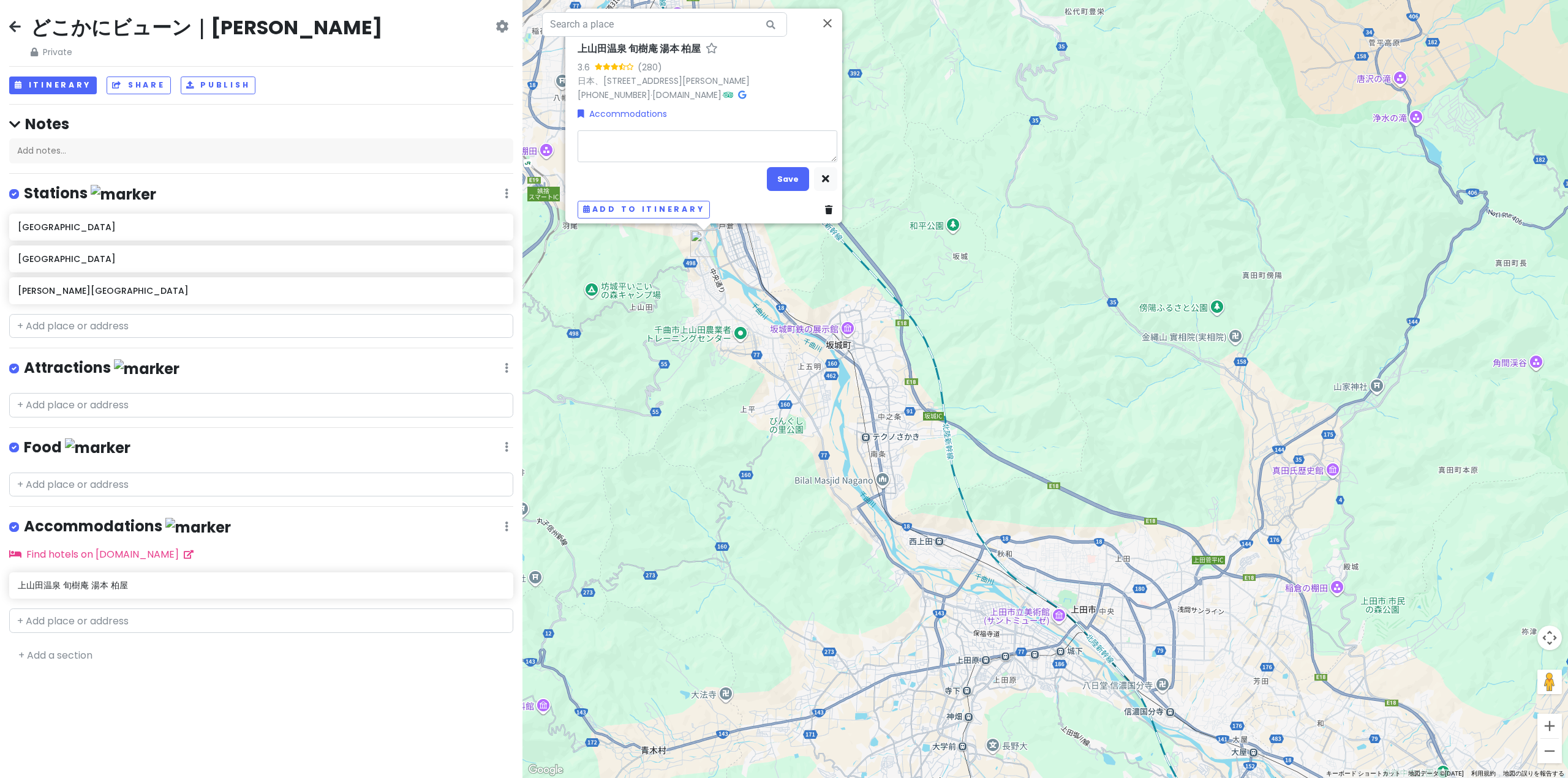
type textarea "x"
type textarea "1"
type textarea "x"
type textarea "17"
type textarea "x"
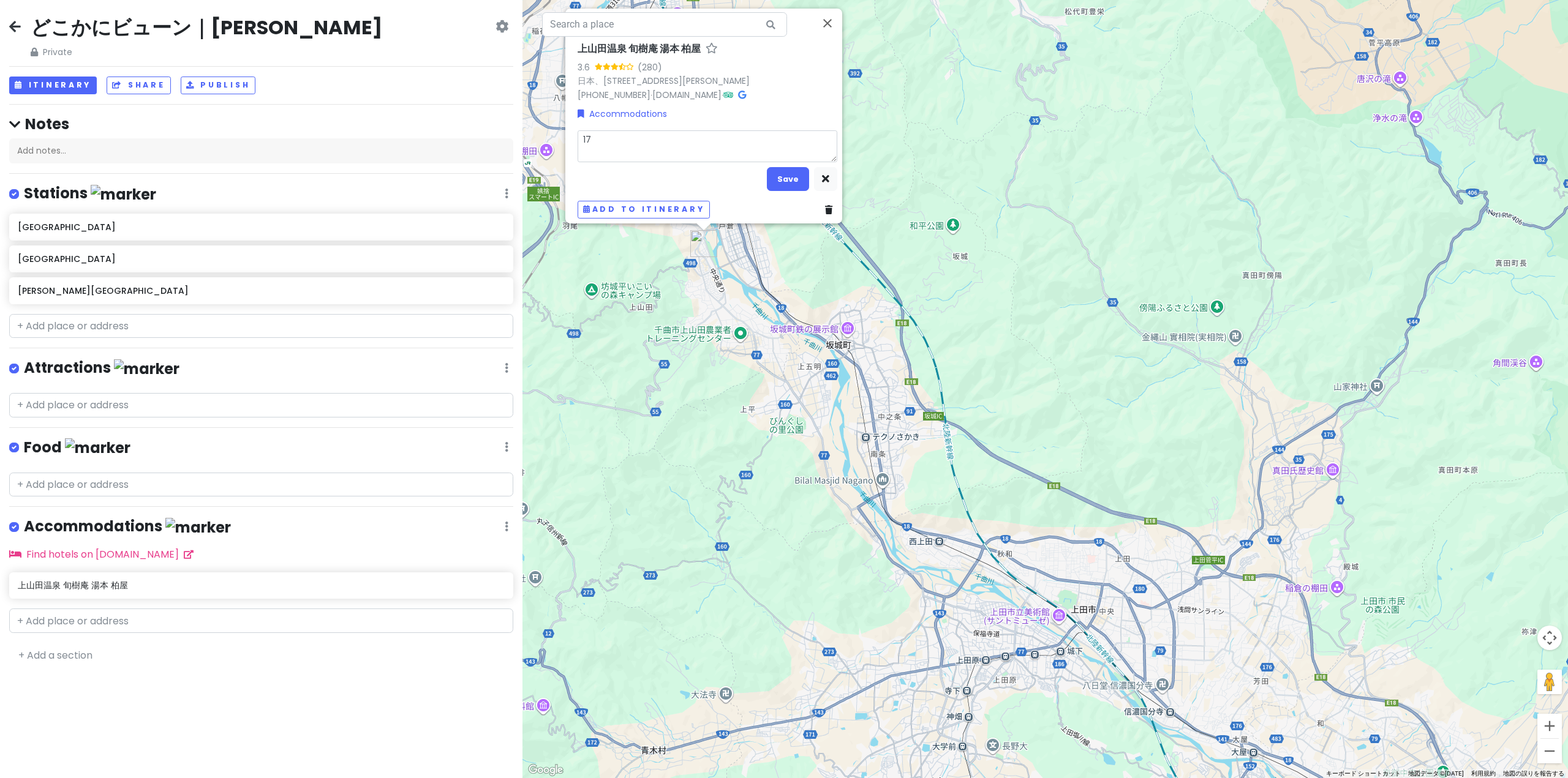
type textarea "17:"
type textarea "x"
type textarea "17:0"
type textarea "x"
type textarea "17:00"
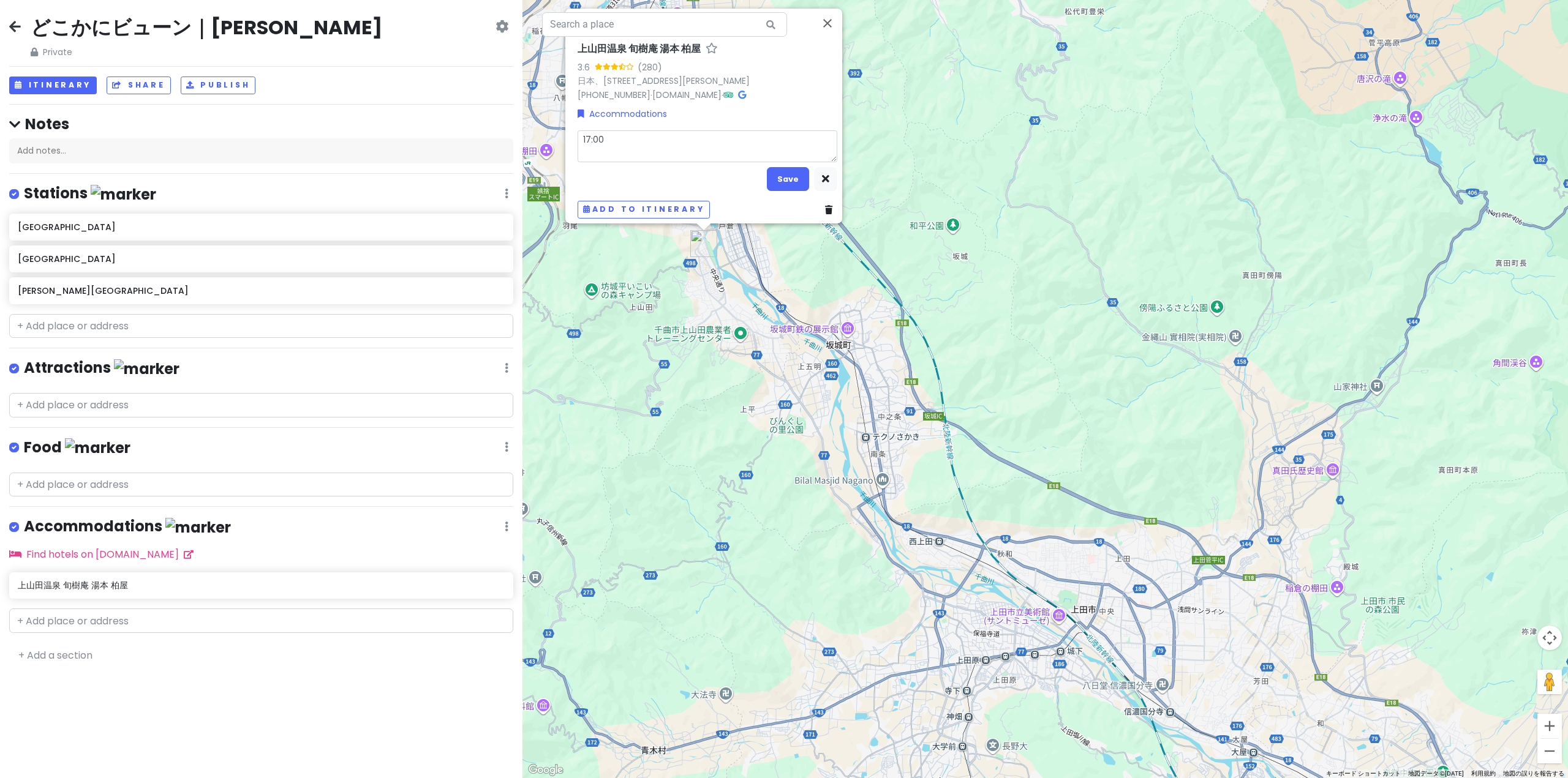
type textarea "x"
type textarea "ｂ17:00"
type textarea "x"
type textarea "べ17:00"
type textarea "x"
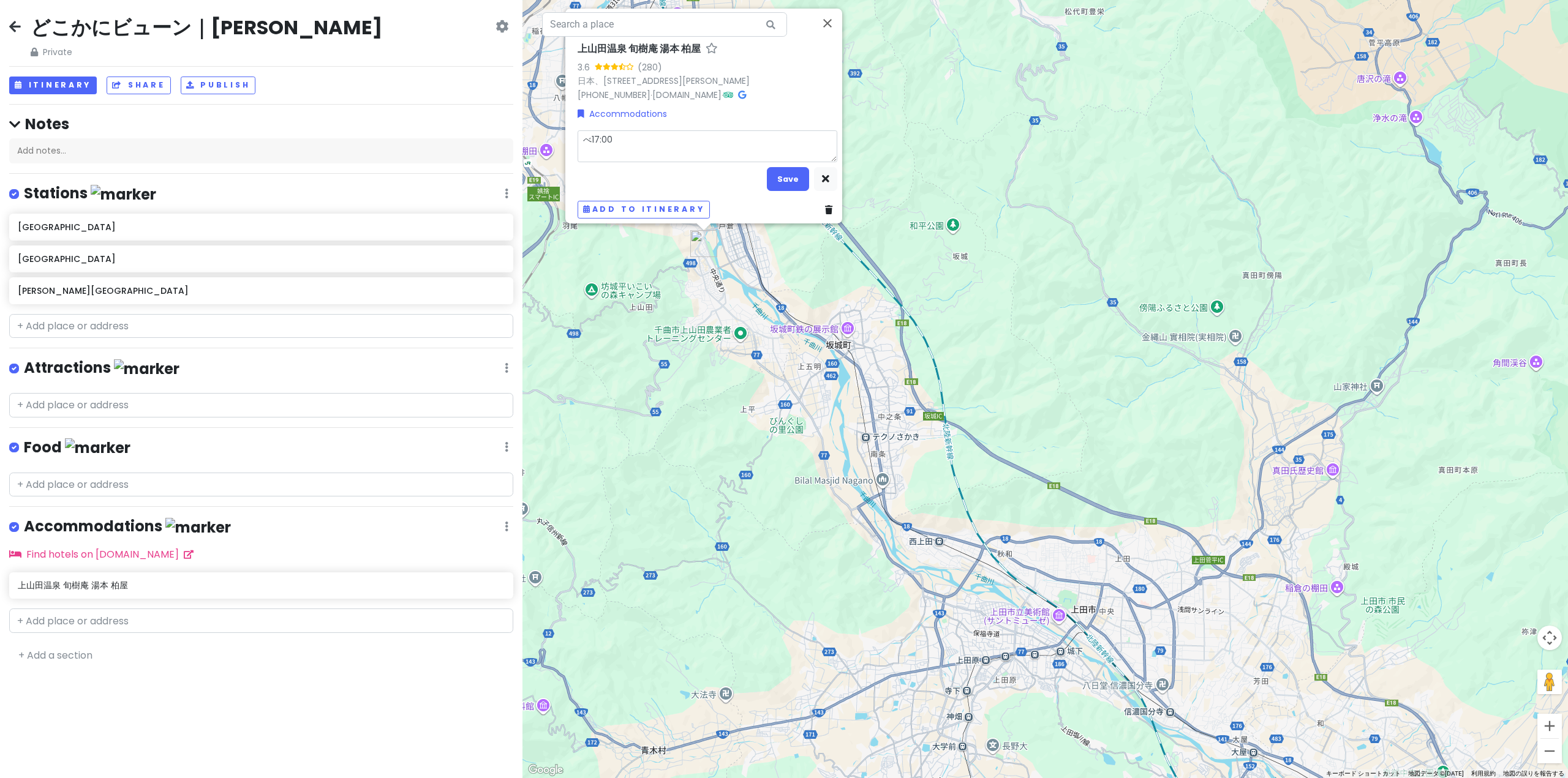
type textarea "べｒ17:00"
type textarea "x"
type textarea "べる17:00"
type textarea "x"
type textarea "🛎️17:00"
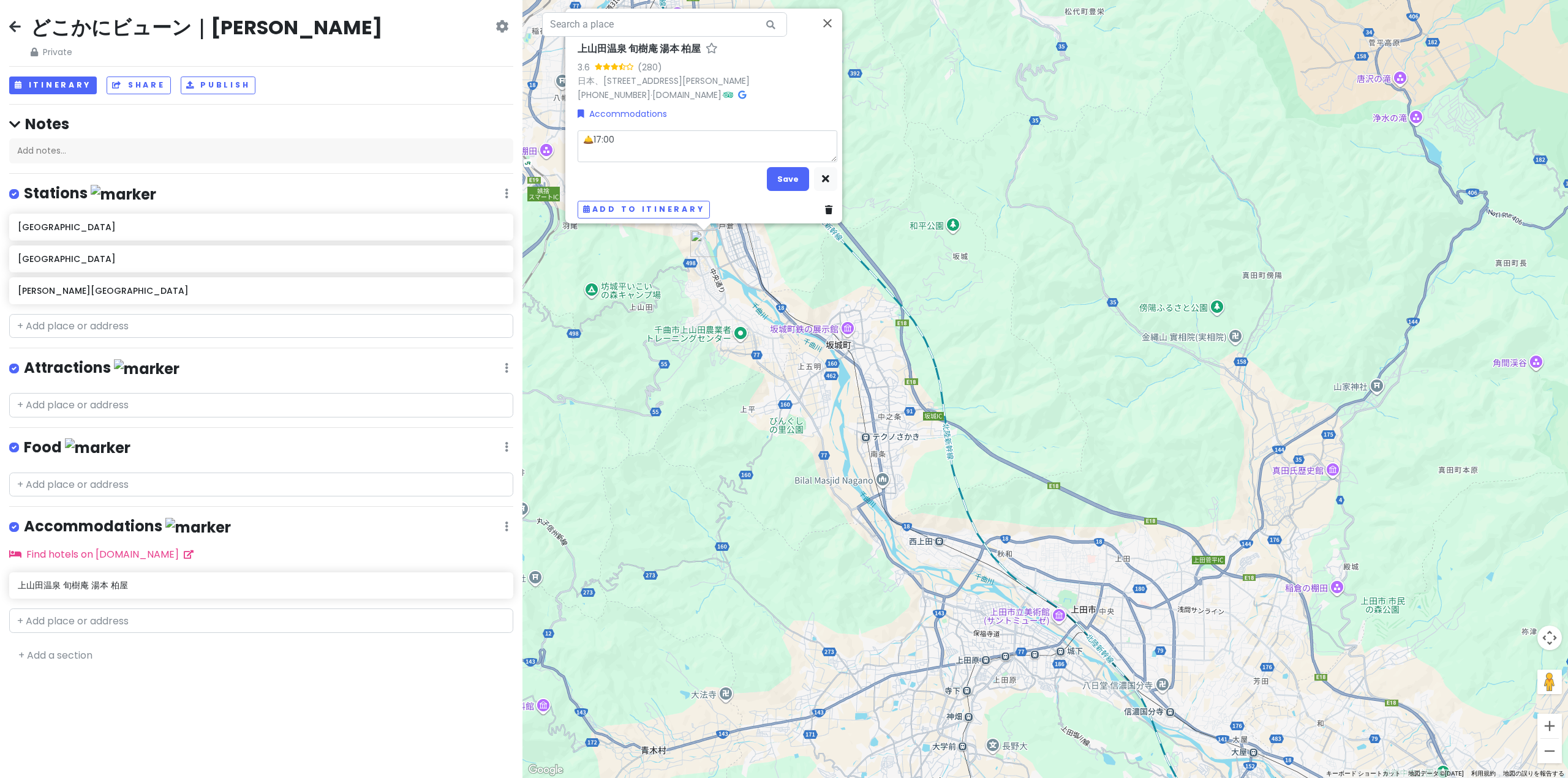
type textarea "x"
type textarea "🛎️17:00"
type textarea "x"
type textarea "🛎️17:00 ｓ"
type textarea "x"
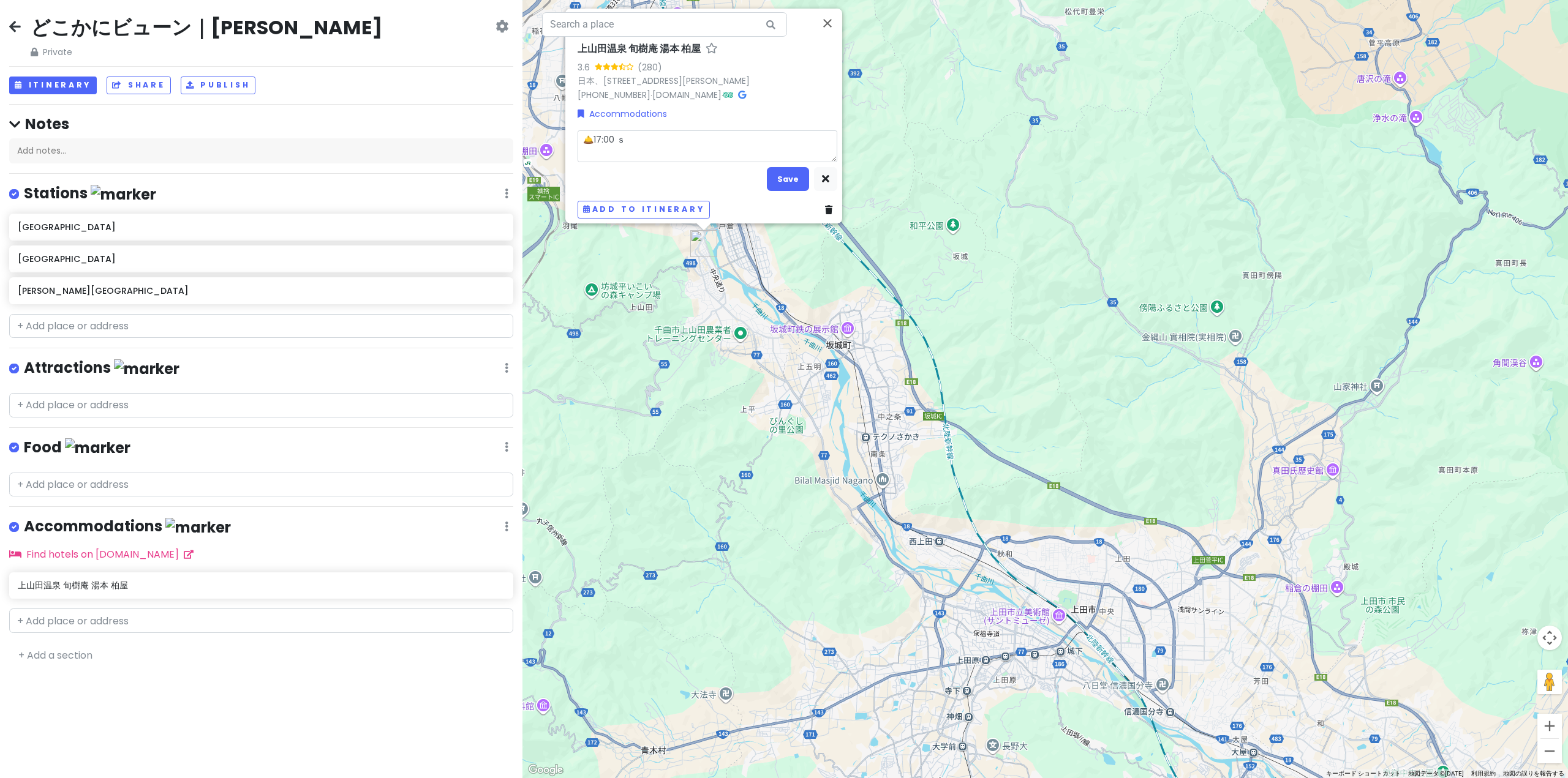
type textarea "🛎️17:00 す"
type textarea "x"
type textarea "🛎️17:00 すｄ"
type textarea "x"
type textarea "🛎️17:00 すど"
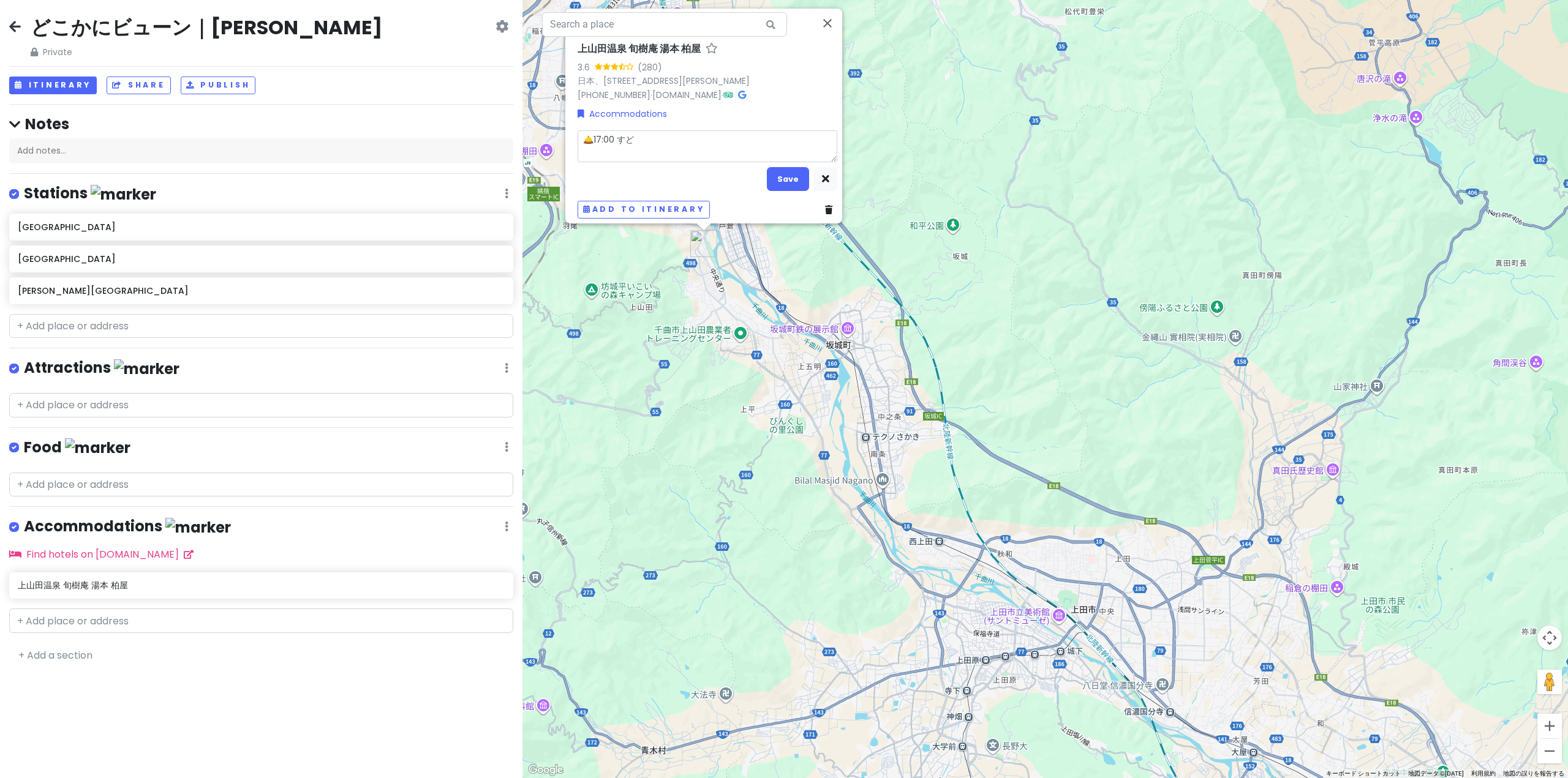
type textarea "x"
type textarea "🛎️17:00 すどｍ"
type textarea "x"
type textarea "🛎️17:00 すどま"
type textarea "x"
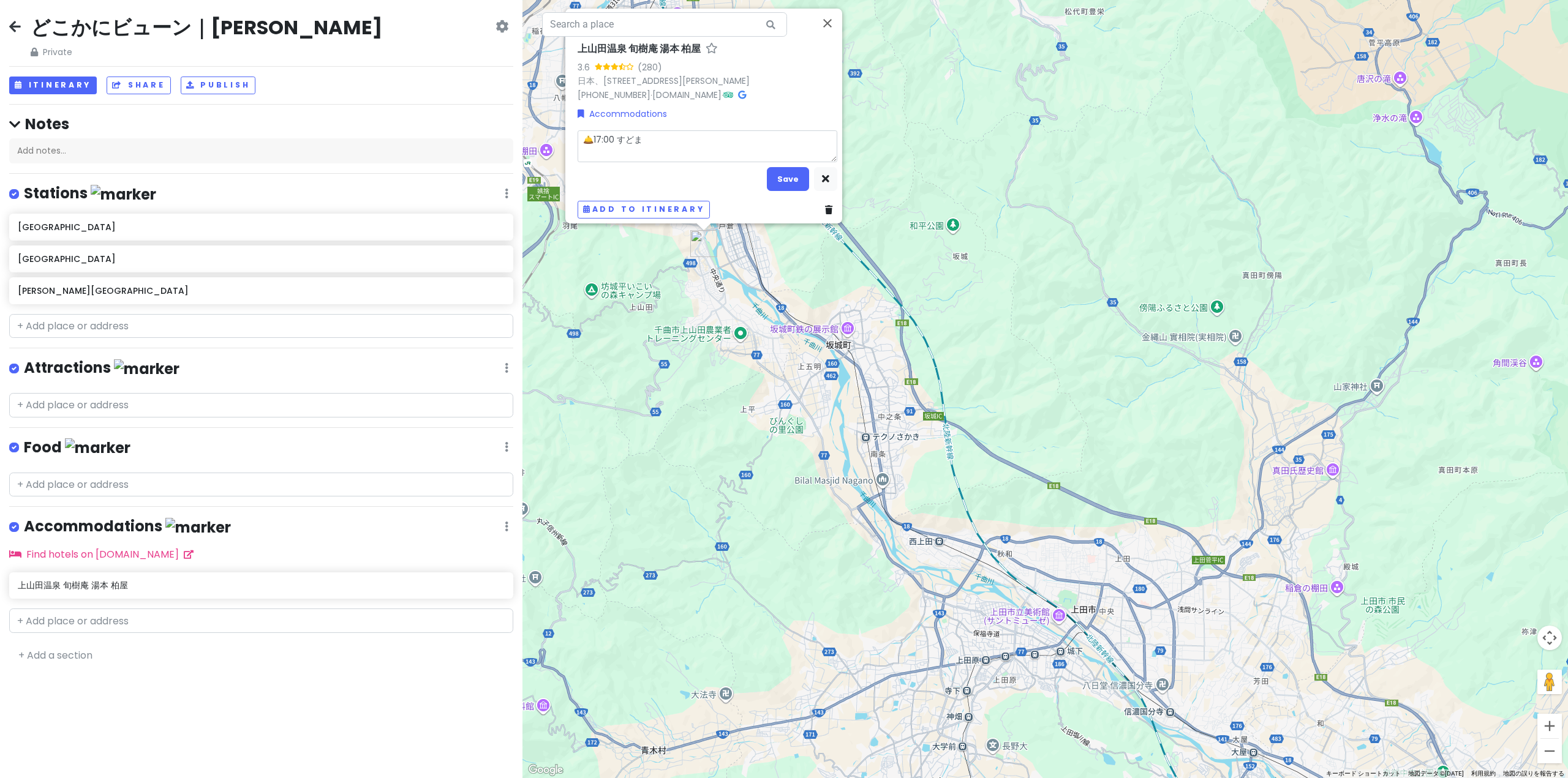
type textarea "🛎️17:00 すどまｒ"
type textarea "x"
type textarea "🛎️17:00 すどまり"
type textarea "x"
type textarea "🛎️17:00 素泊まり"
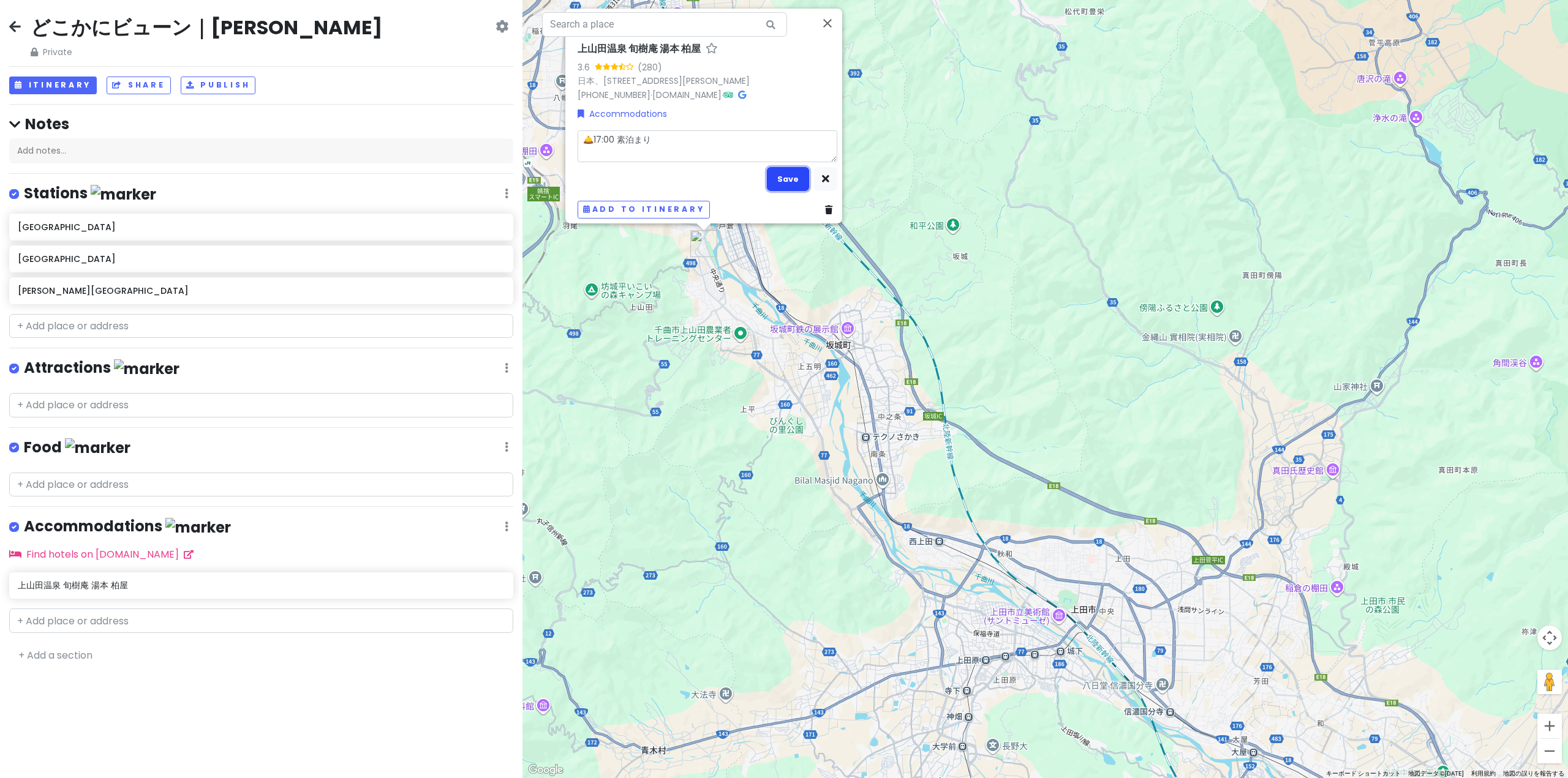
click at [780, 172] on button "Save" at bounding box center [788, 178] width 42 height 24
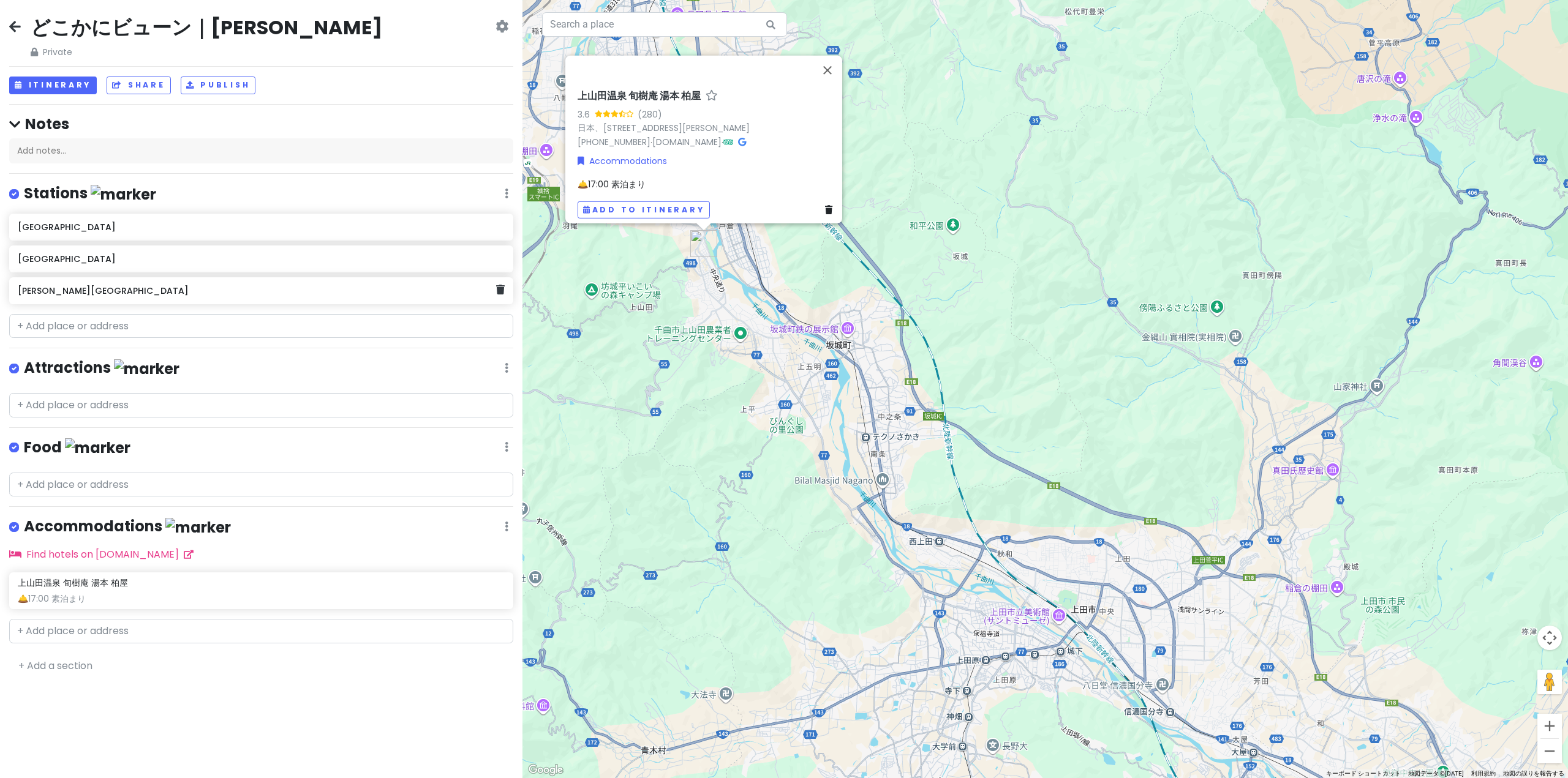
click at [134, 287] on h6 "[PERSON_NAME][GEOGRAPHIC_DATA]" at bounding box center [256, 291] width 478 height 11
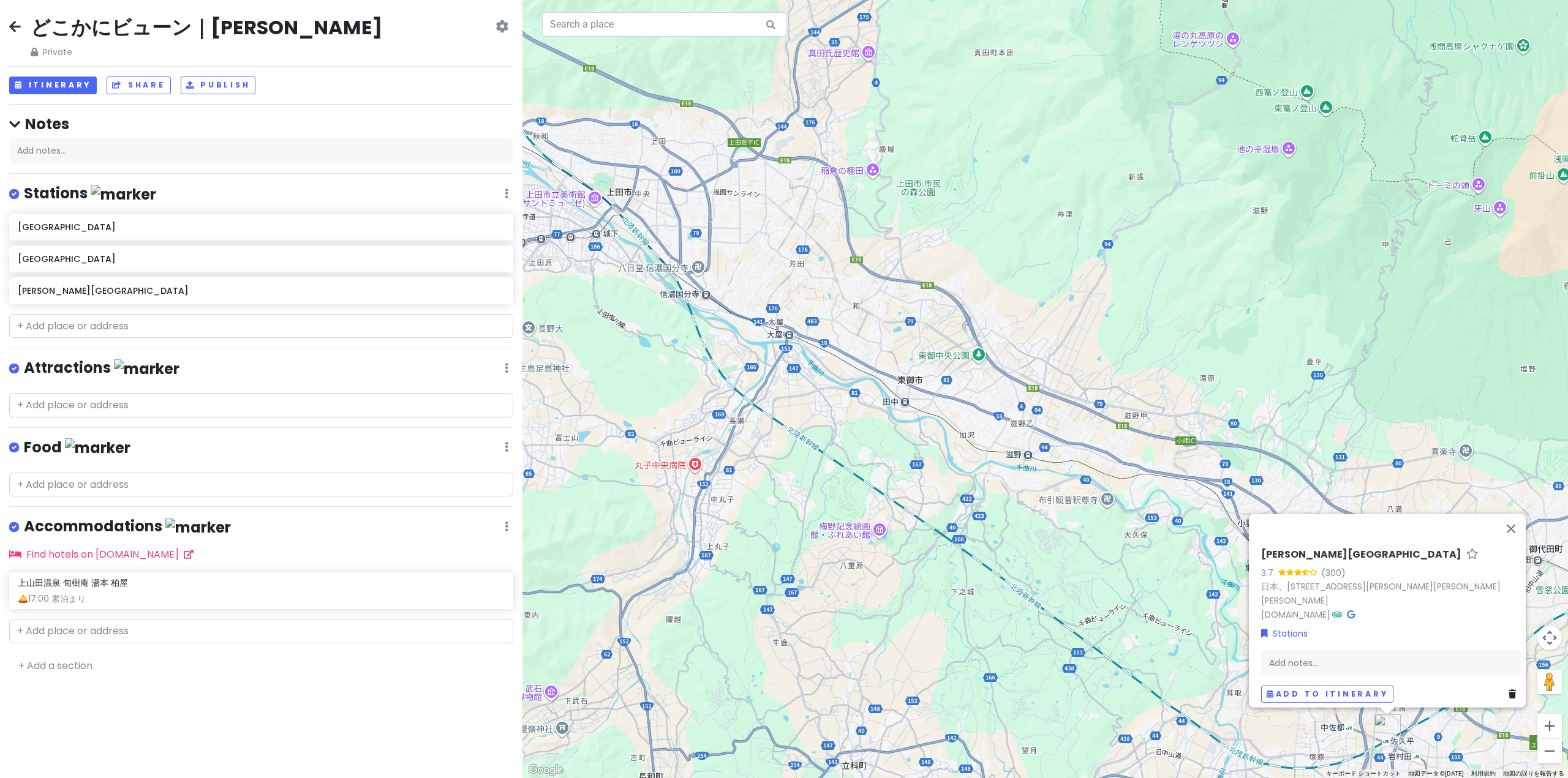
click at [132, 275] on div "[GEOGRAPHIC_DATA] [GEOGRAPHIC_DATA] [PERSON_NAME][GEOGRAPHIC_DATA]" at bounding box center [261, 261] width 522 height 95
click at [134, 266] on div "[GEOGRAPHIC_DATA]" at bounding box center [256, 258] width 478 height 17
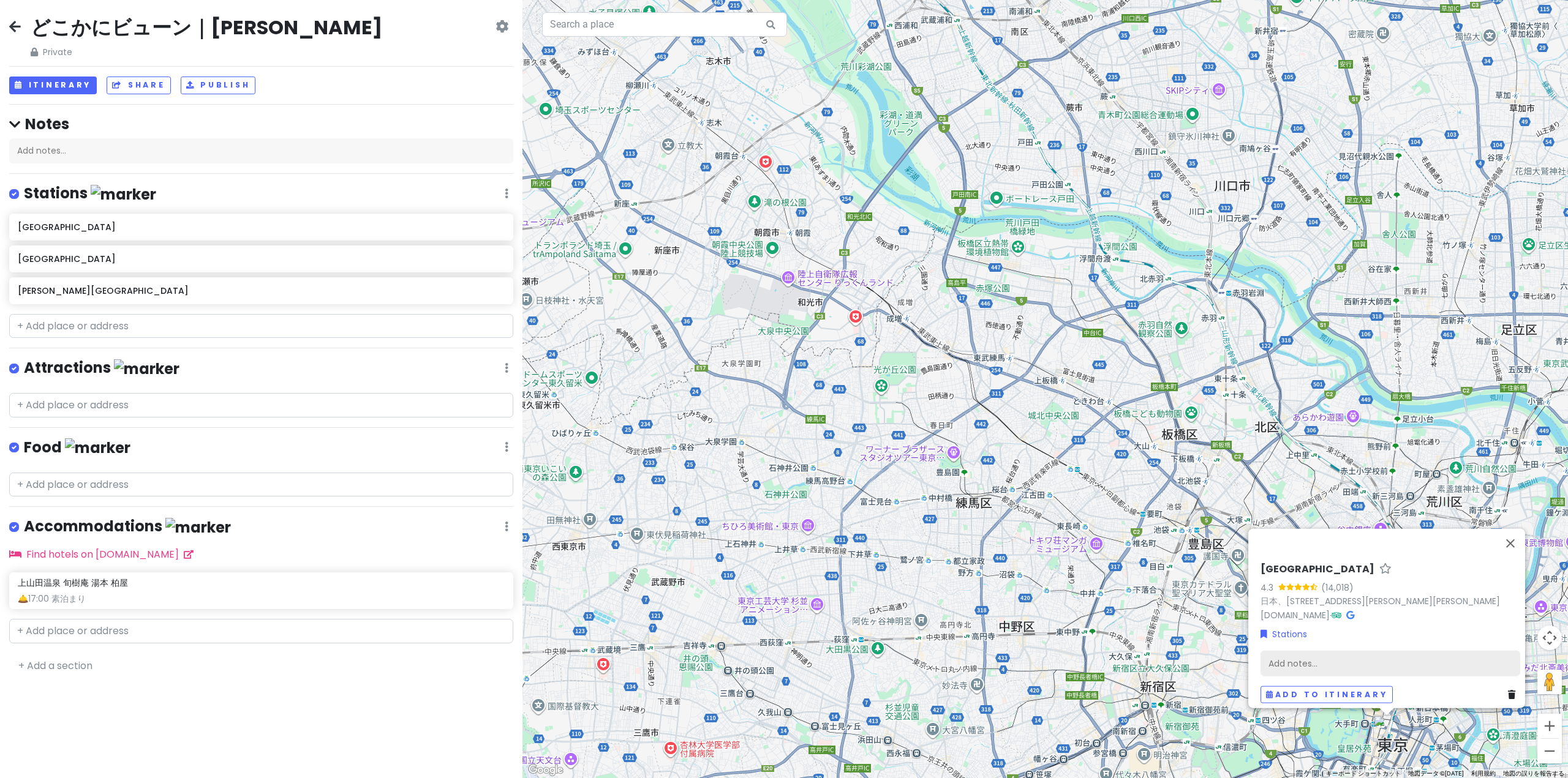
click at [1299, 662] on div "Add notes..." at bounding box center [1390, 663] width 260 height 26
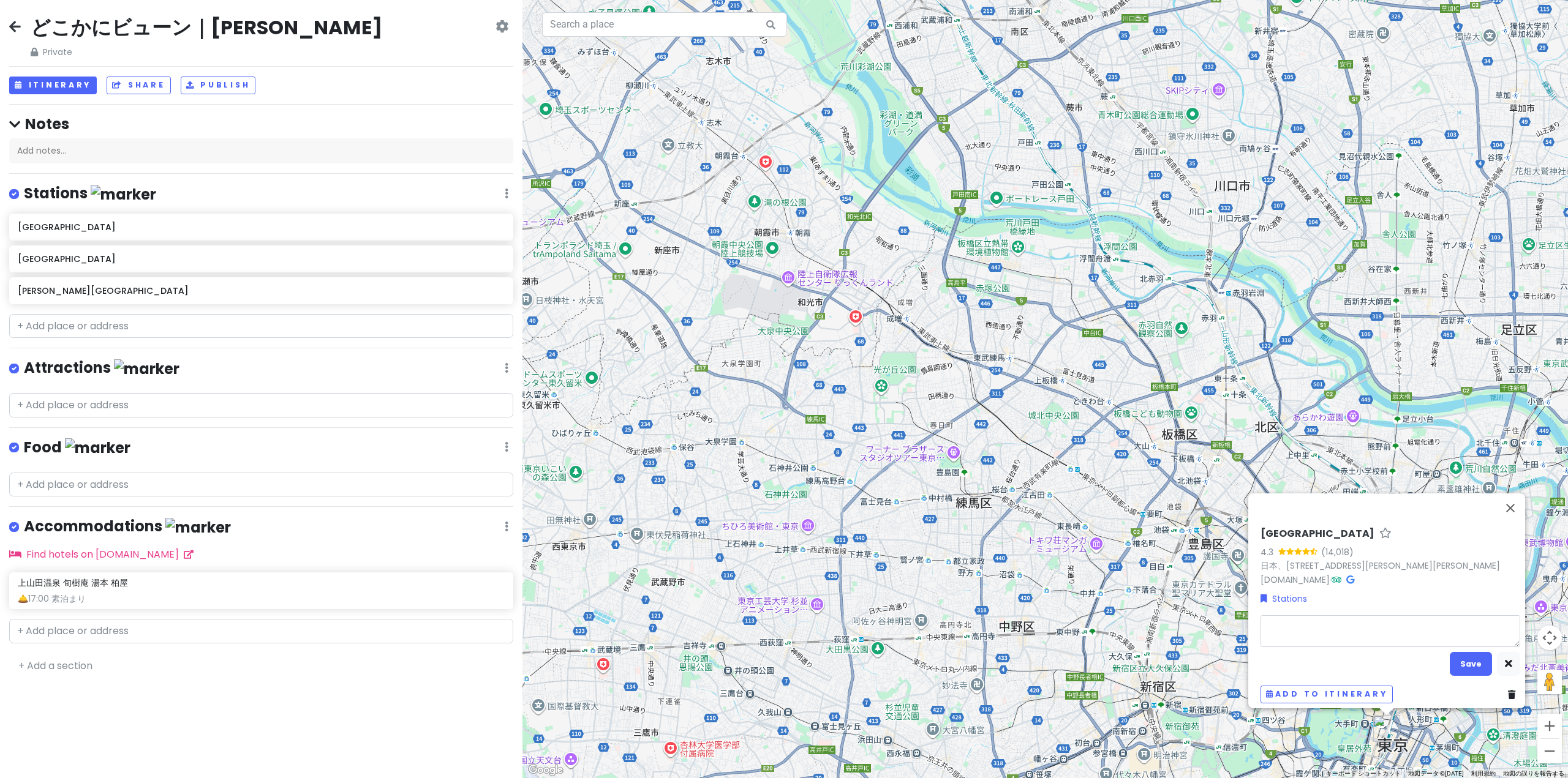
type textarea "x"
type textarea "1"
type textarea "x"
type textarea "12"
type textarea "x"
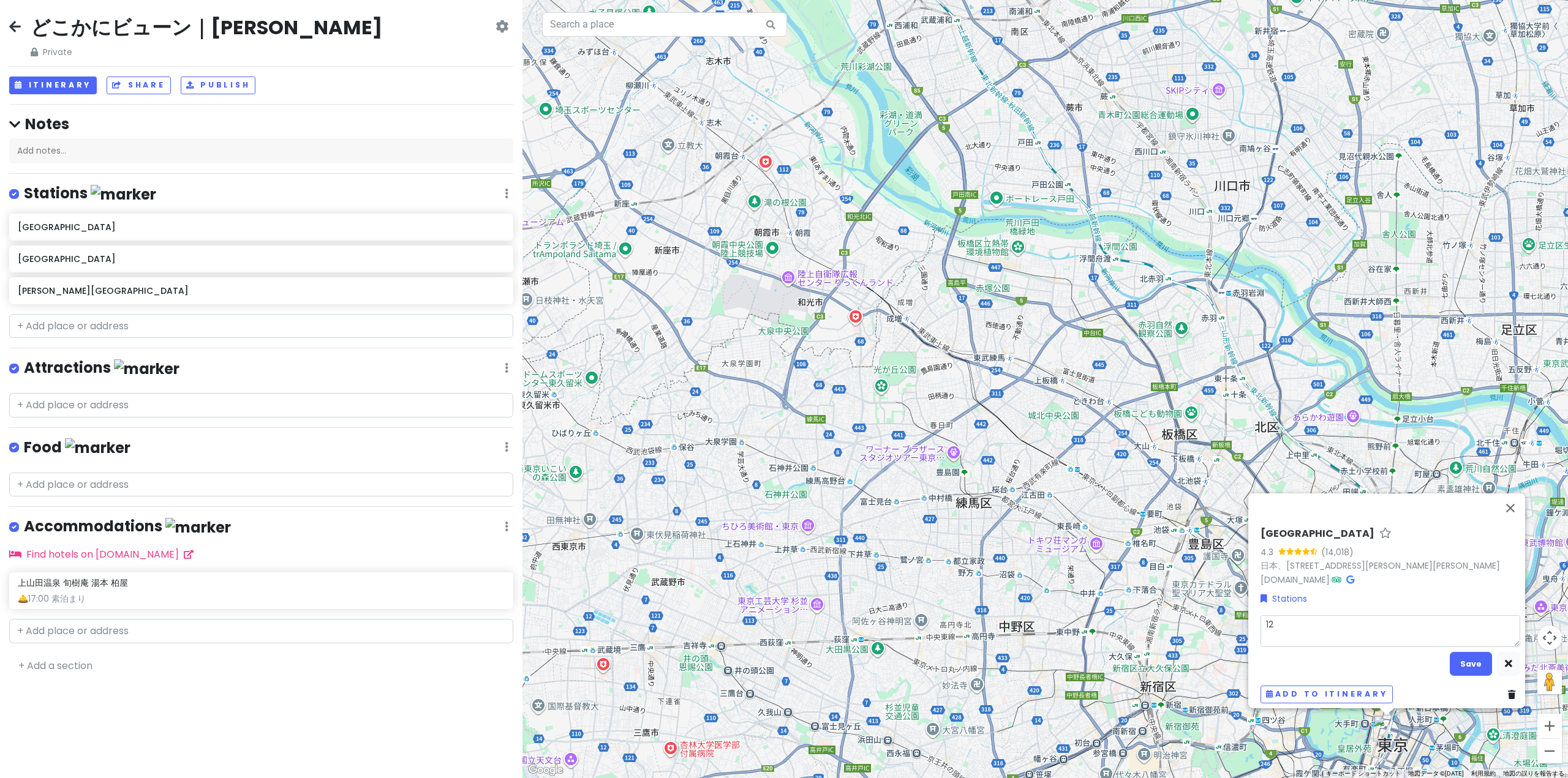
type textarea "120"
type textarea "x"
type textarea "[DATE]"
type textarea "x"
type textarea "1204ｍ"
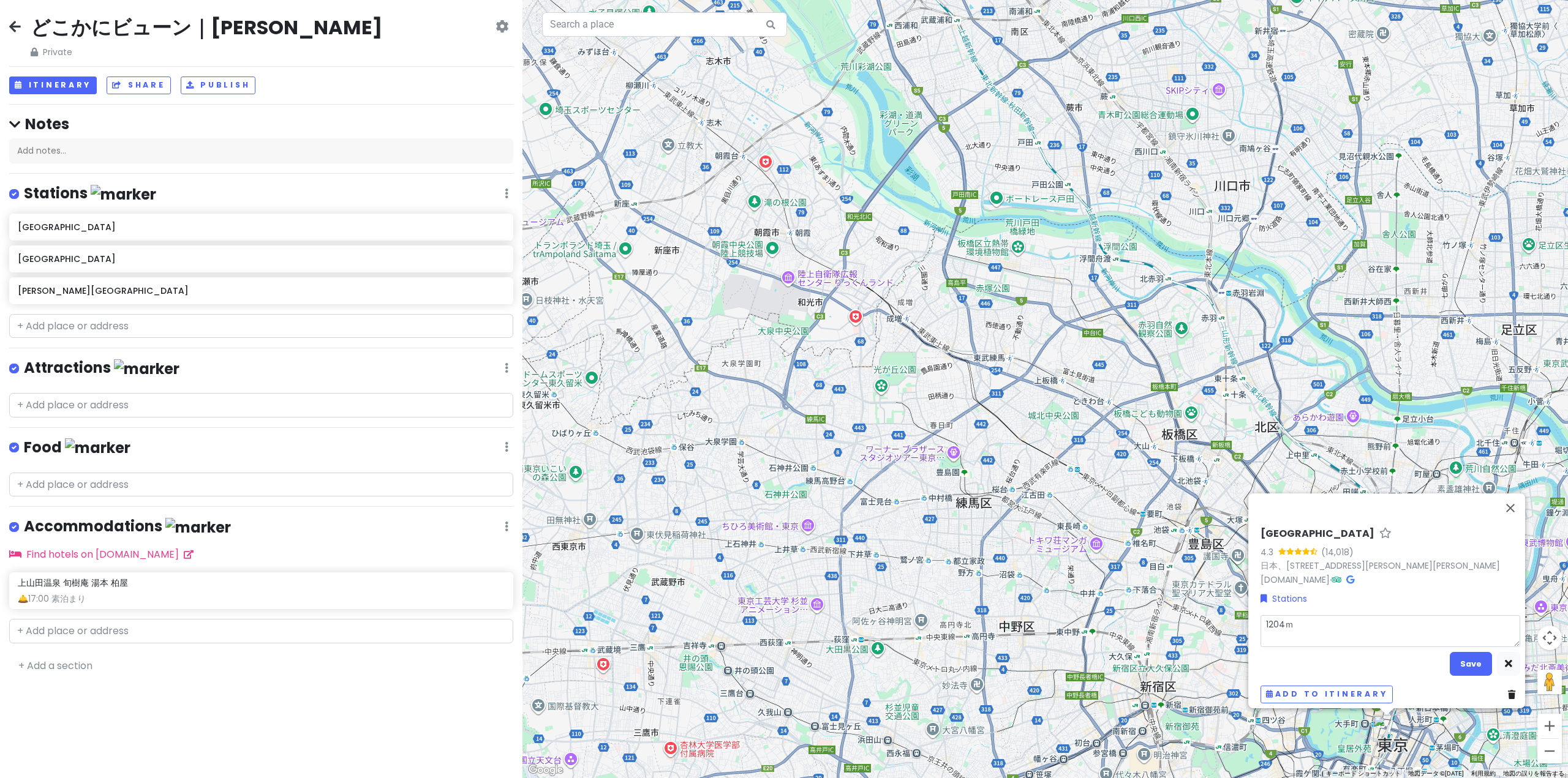
type textarea "x"
type textarea "[DATE]み"
type textarea "x"
type textarea "[DATE]みｇ"
type textarea "x"
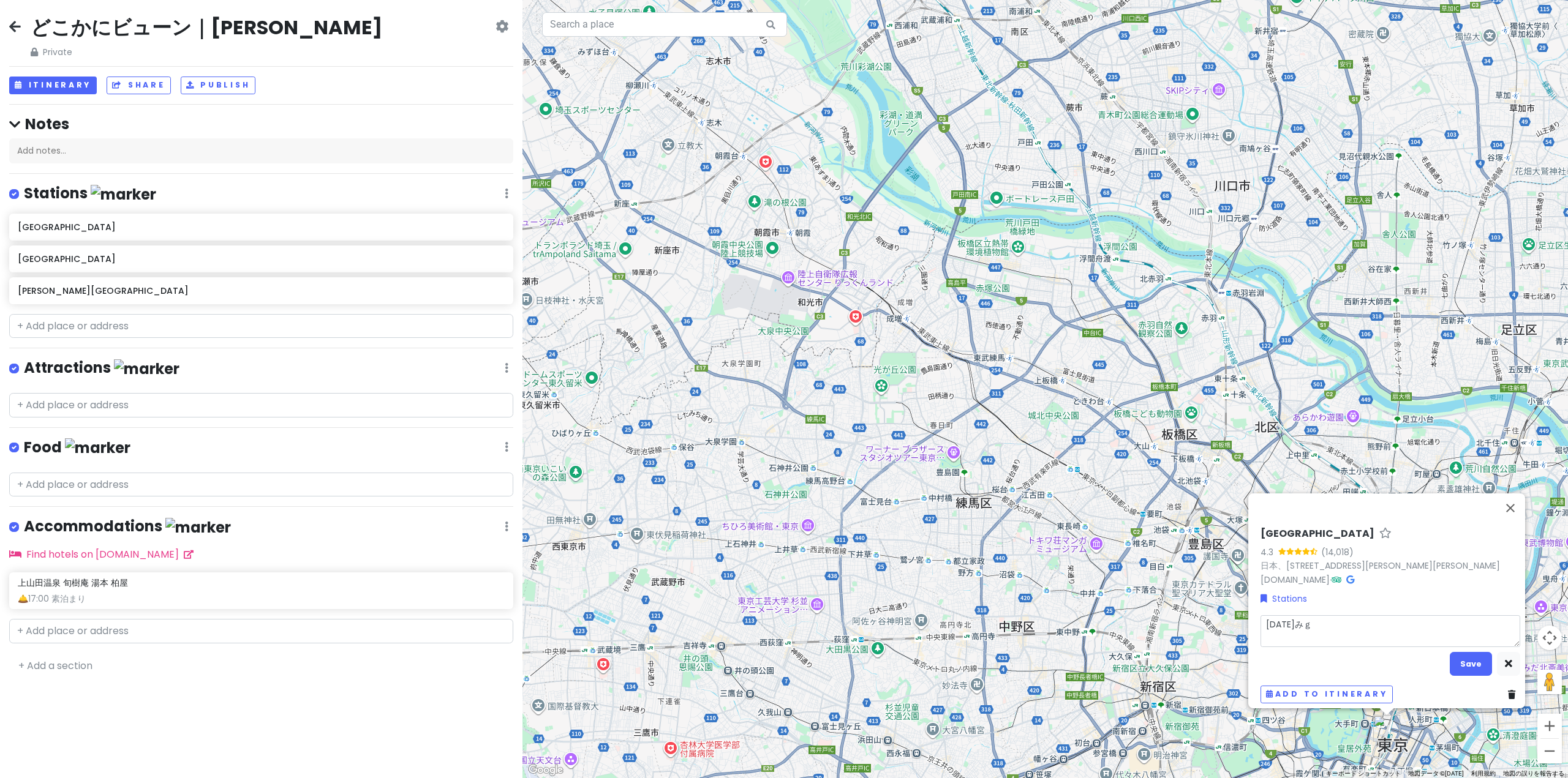
type textarea "[DATE]みぎ"
type textarea "x"
type textarea "[DATE]→"
type textarea "x"
type textarea "[DATE]→1"
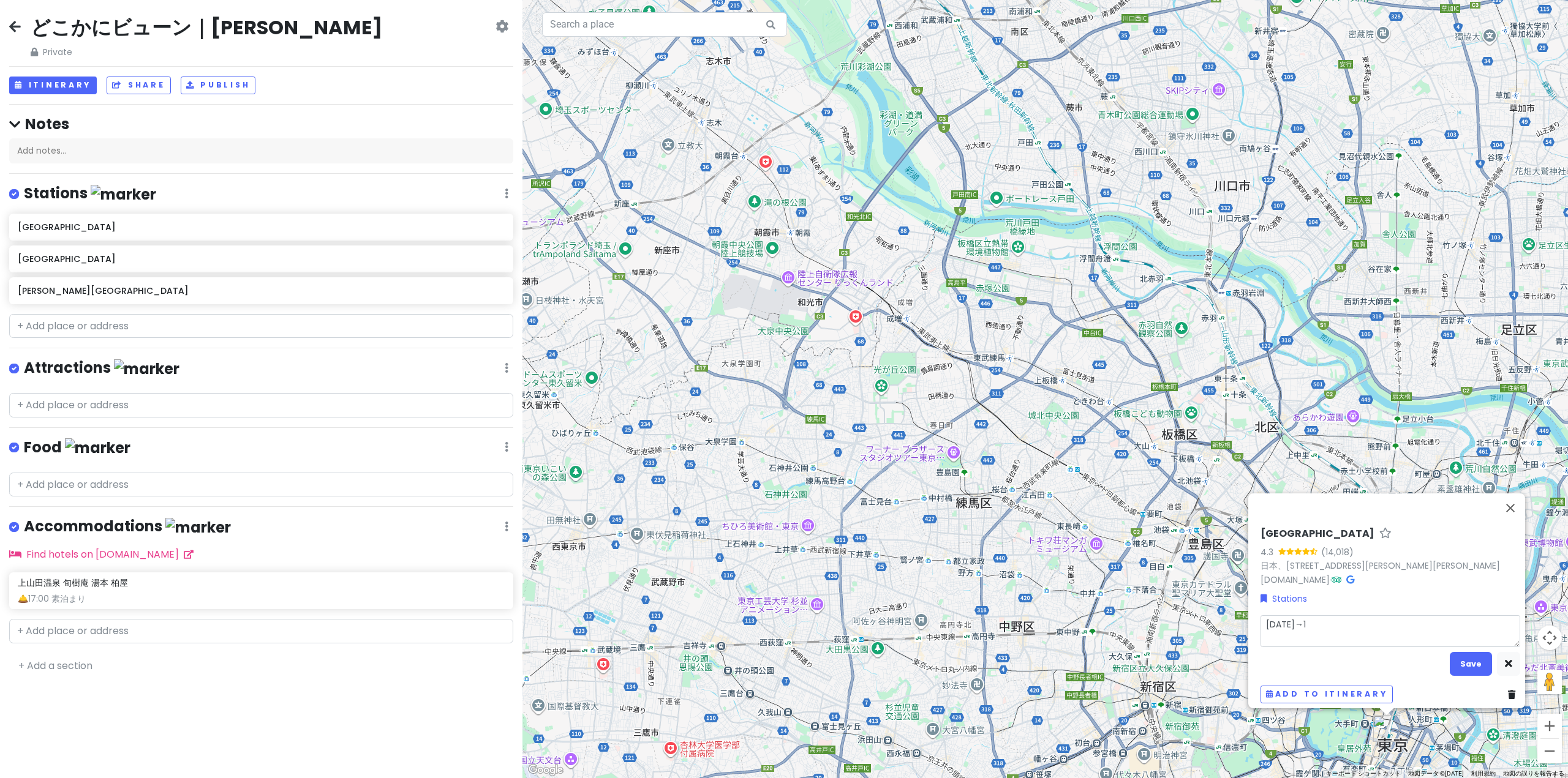
type textarea "x"
type textarea "[DATE]→13"
type textarea "x"
type textarea "[DATE]→132"
type textarea "x"
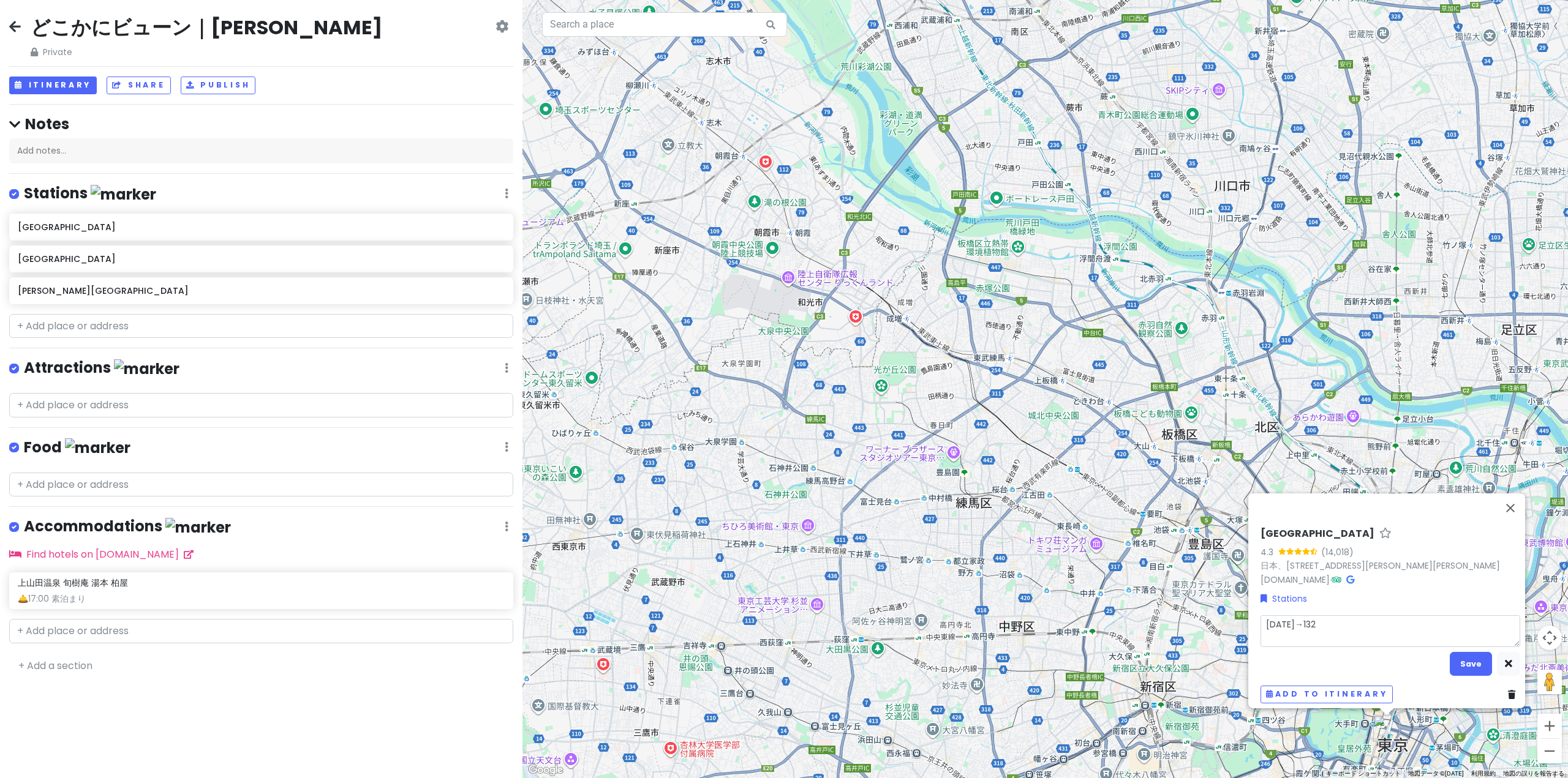
type textarea "[DATE]→[DATE]"
drag, startPoint x: 1283, startPoint y: 617, endPoint x: 1300, endPoint y: 619, distance: 17.1
click at [1284, 617] on textarea "[DATE]→[DATE]" at bounding box center [1390, 631] width 260 height 32
type textarea "x"
type textarea "[DATE]→ｓ1329"
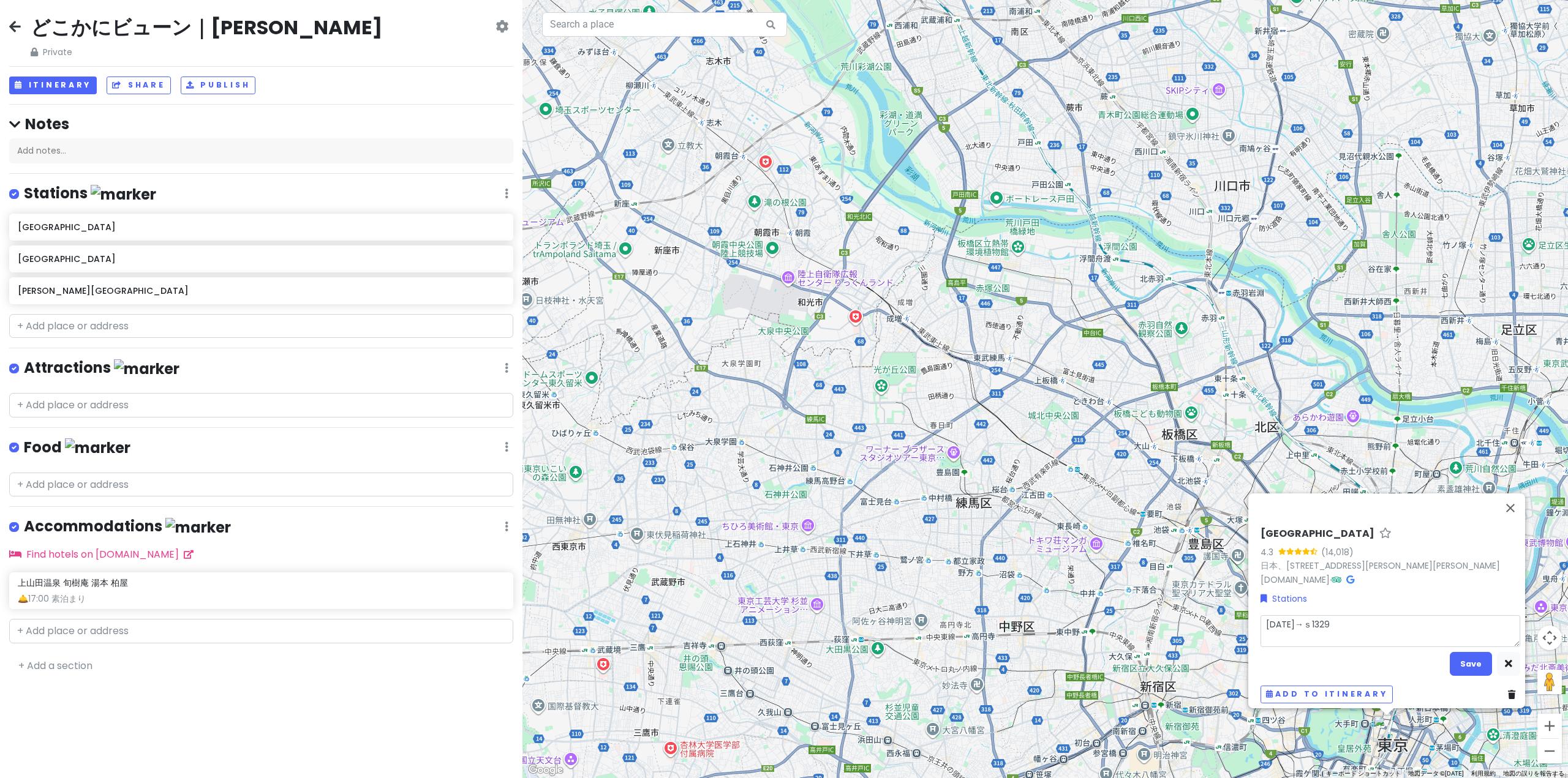
type textarea "x"
type textarea "[DATE]→さ[DATE]"
type textarea "x"
type textarea "[DATE]→さｋ1329"
type textarea "x"
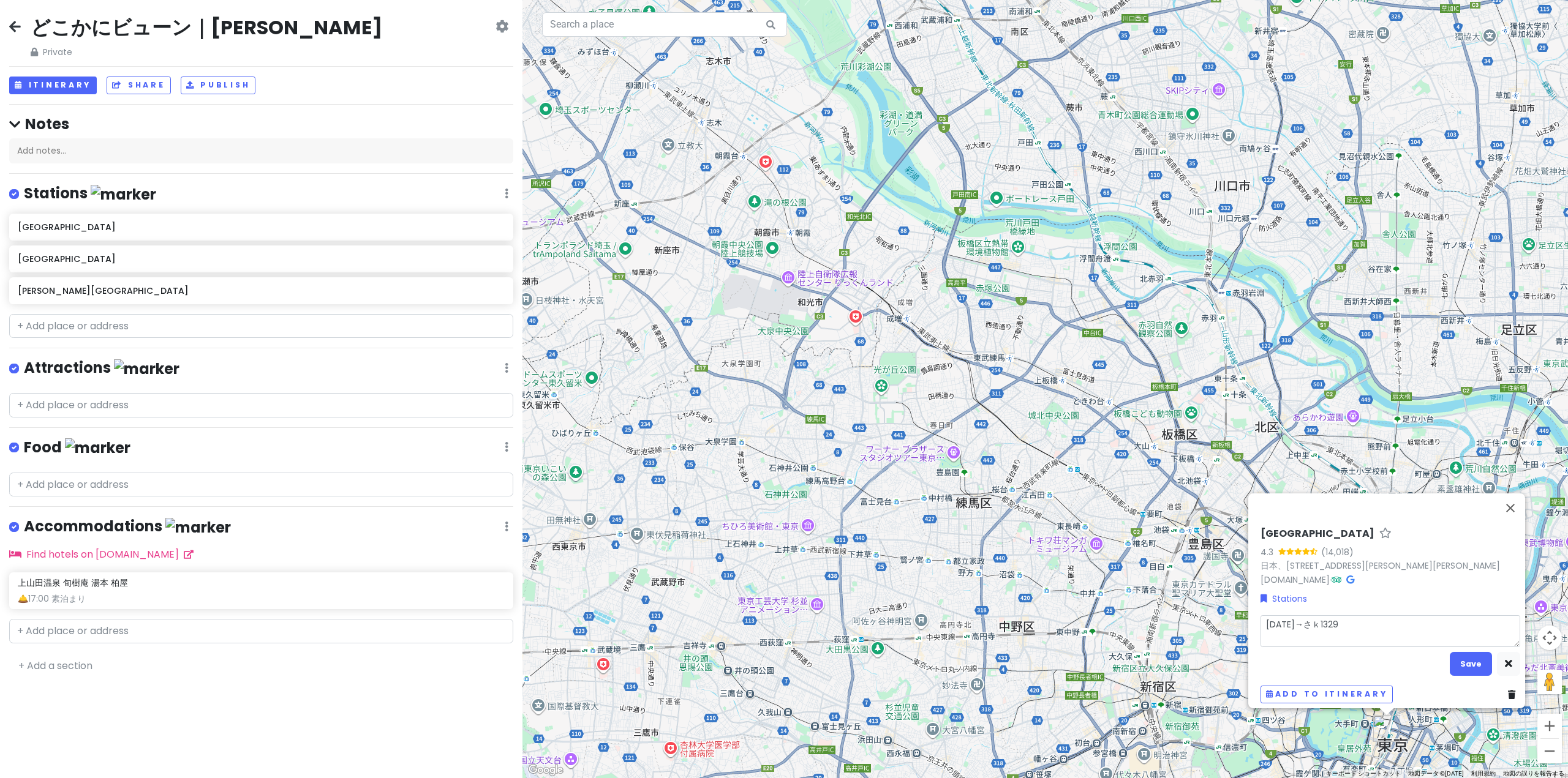
type textarea "[DATE]→さく[DATE]"
type textarea "x"
type textarea "[DATE]→さくｄ1329"
type textarea "x"
type textarea "[DATE]→さくだ[DATE]"
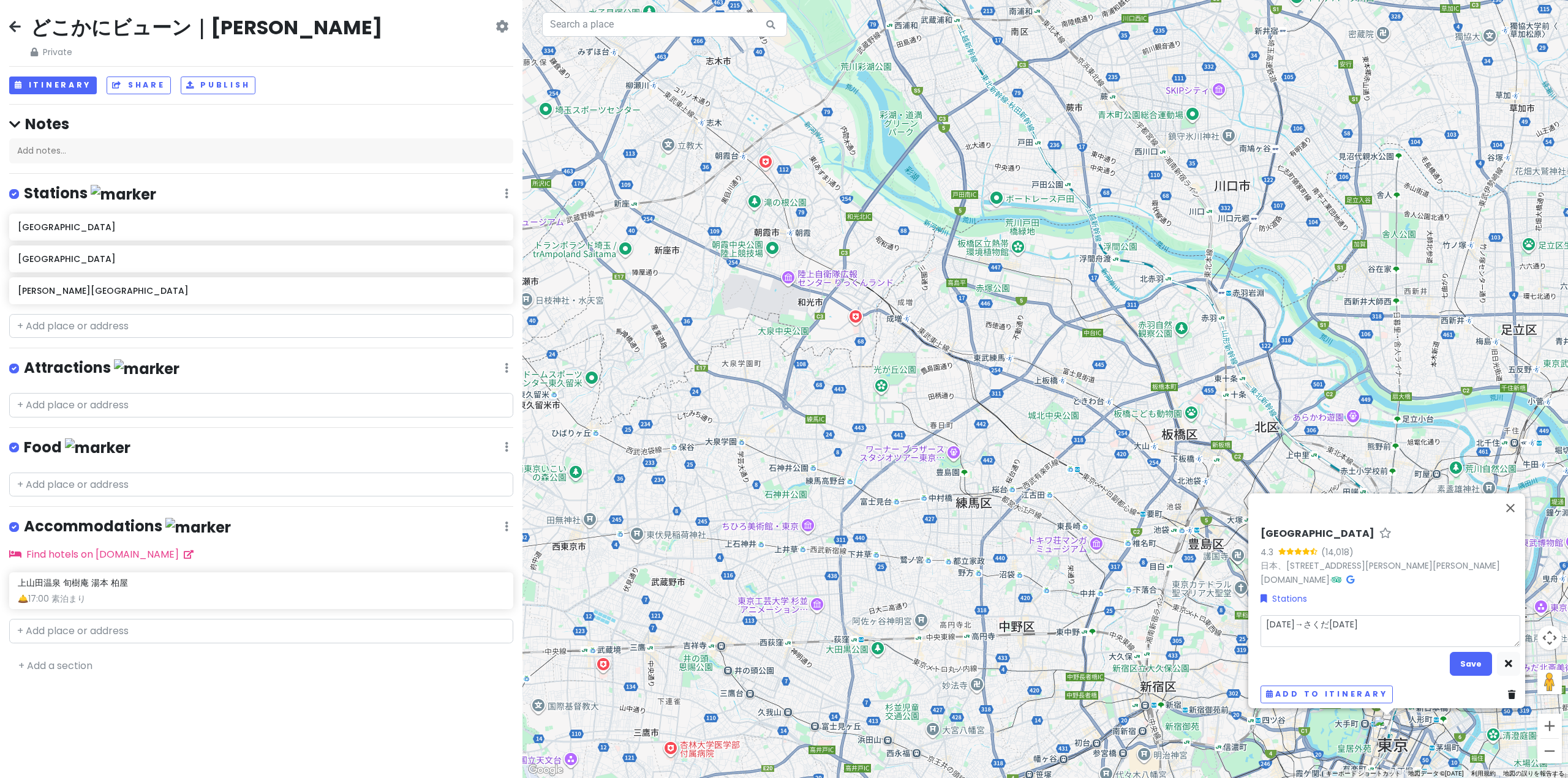
type textarea "x"
type textarea "[DATE]→さくだい[DATE]"
type textarea "x"
type textarea "[DATE]→さくだいｒ1329"
type textarea "x"
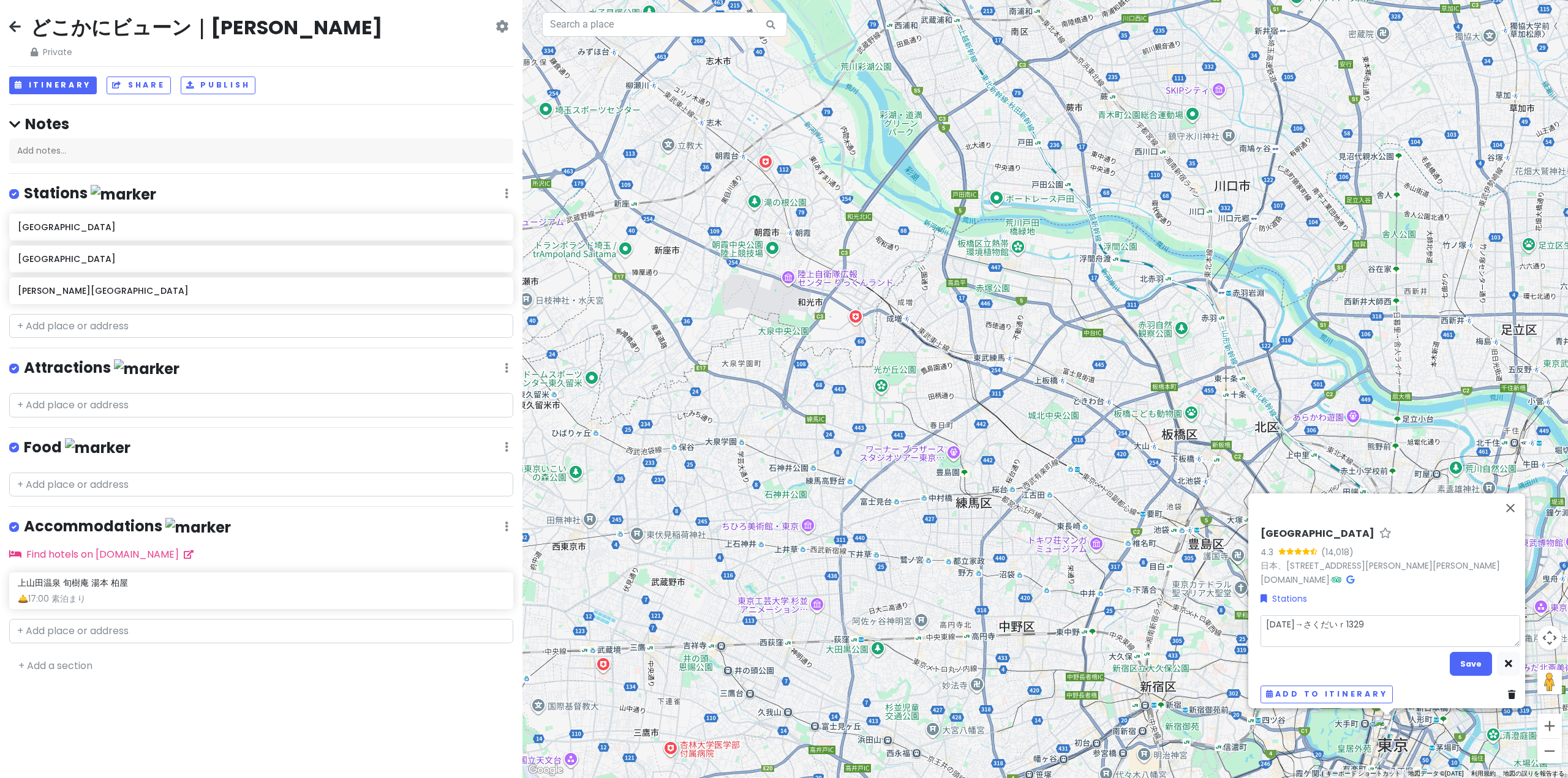
type textarea "[DATE]→さくだいり[DATE]"
type textarea "x"
type textarea "[DATE]→さくだい[DATE]"
type textarea "x"
type textarea "[DATE]→さくだいｒ1329"
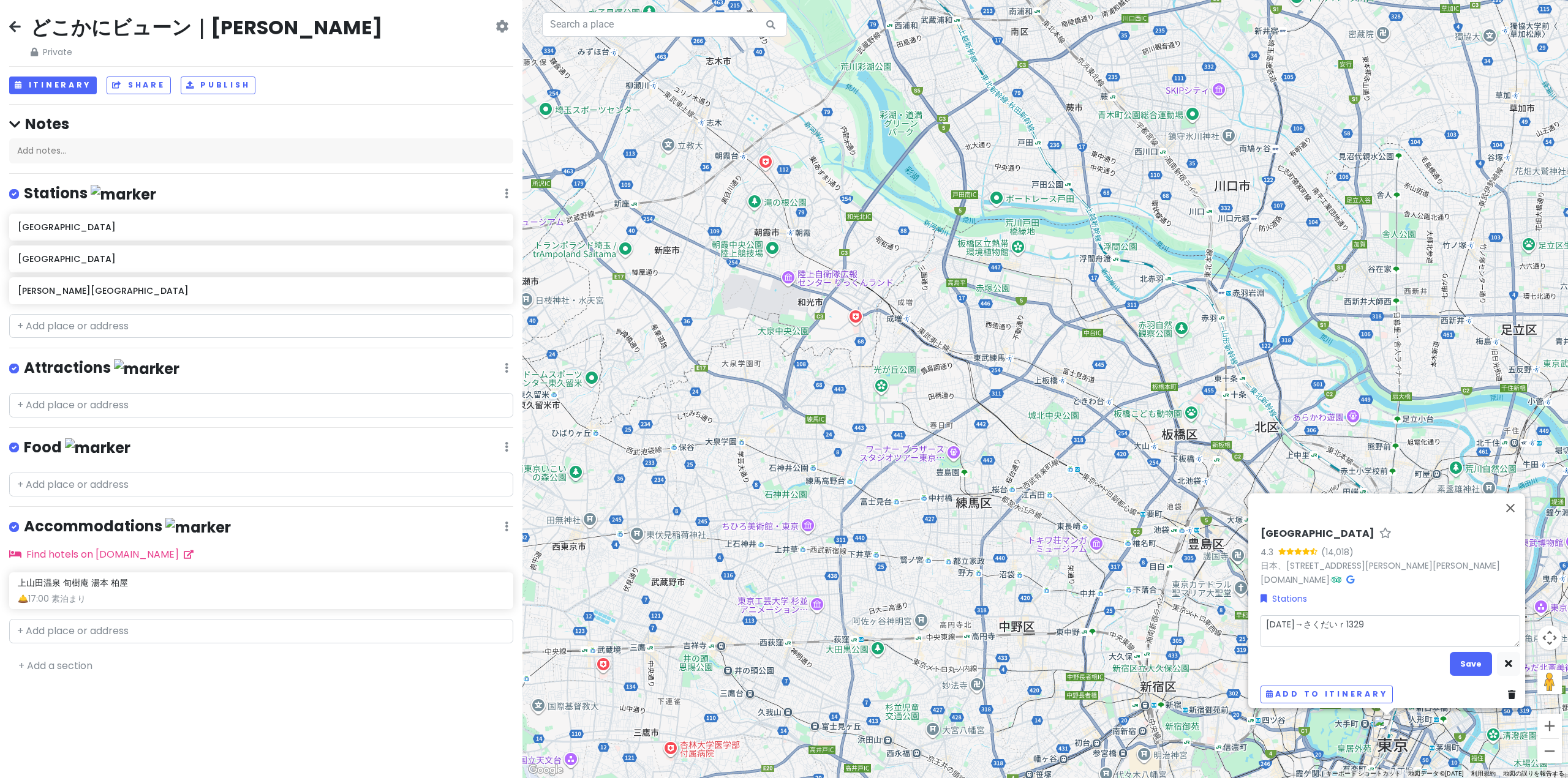
type textarea "x"
type textarea "[DATE]→さくだいら[DATE]"
type textarea "x"
type textarea "[DATE]→[PERSON_NAME][DATE]"
click at [1465, 657] on button "Save" at bounding box center [1470, 663] width 42 height 24
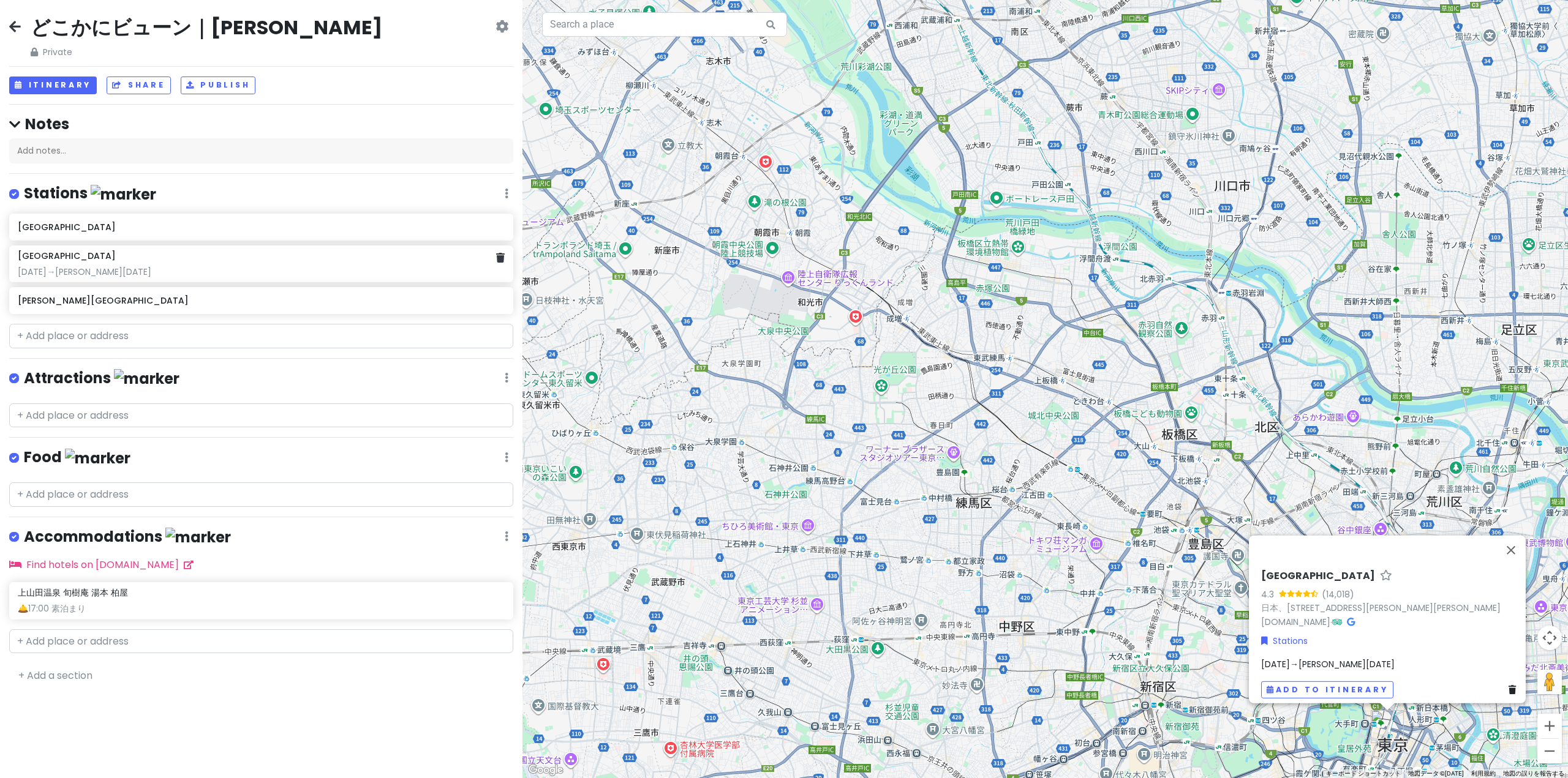
click at [212, 279] on div "[GEOGRAPHIC_DATA] [DATE]→[PERSON_NAME][DATE]" at bounding box center [261, 264] width 504 height 37
click at [1351, 663] on div "[DATE]→[PERSON_NAME][DATE]" at bounding box center [1390, 669] width 260 height 14
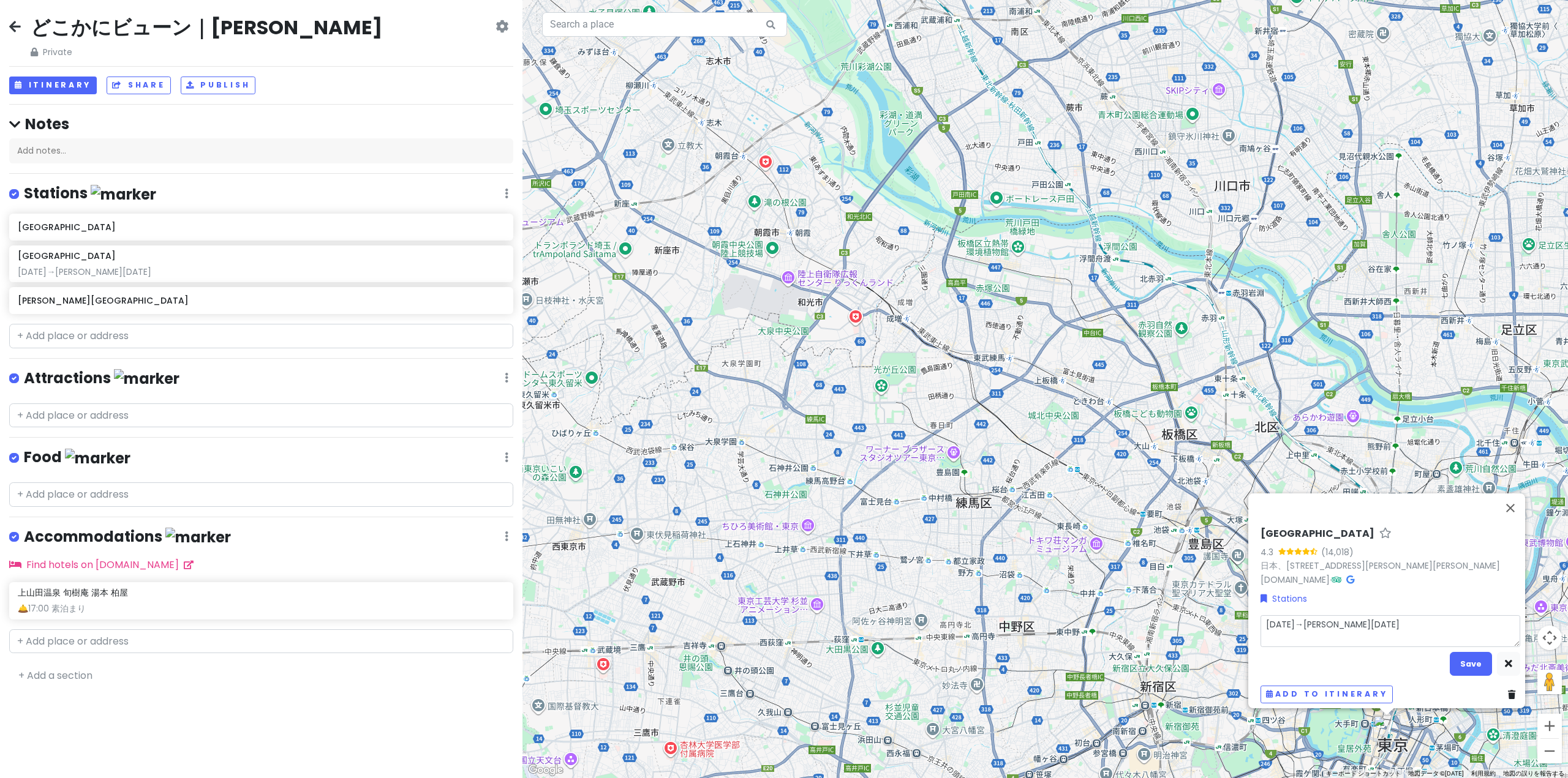
click at [1345, 625] on textarea "[DATE]→[PERSON_NAME][DATE]" at bounding box center [1390, 631] width 260 height 32
type textarea "x"
type textarea "[DATE]→[PERSON_NAME][DATE]"
type textarea "x"
type textarea "[DATE]→[PERSON_NAME][DATE] ｓ"
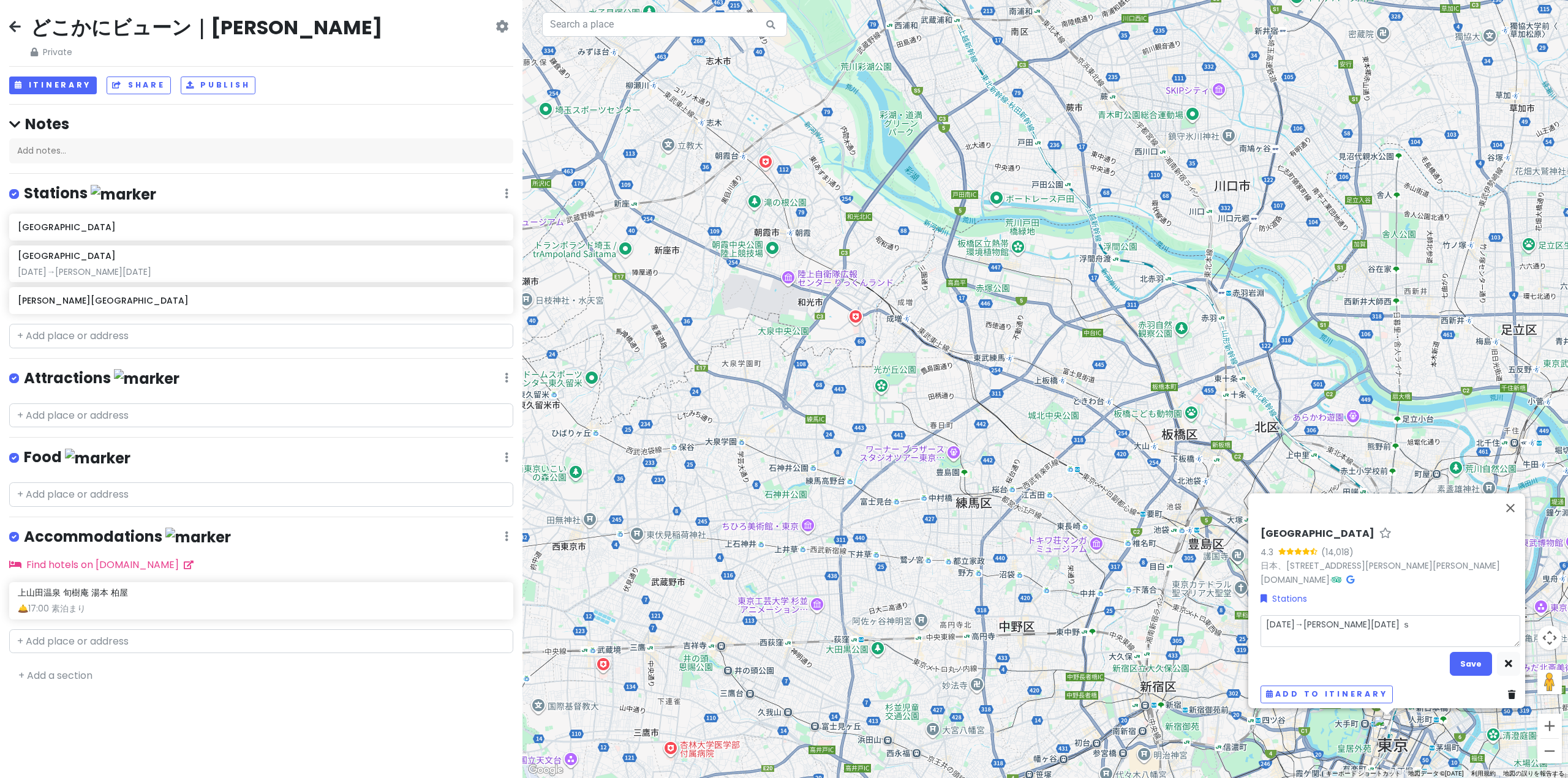
type textarea "x"
type textarea "[DATE]→[PERSON_NAME][DATE] せ"
type textarea "x"
type textarea "[DATE]→[PERSON_NAME][DATE] せｋ"
type textarea "x"
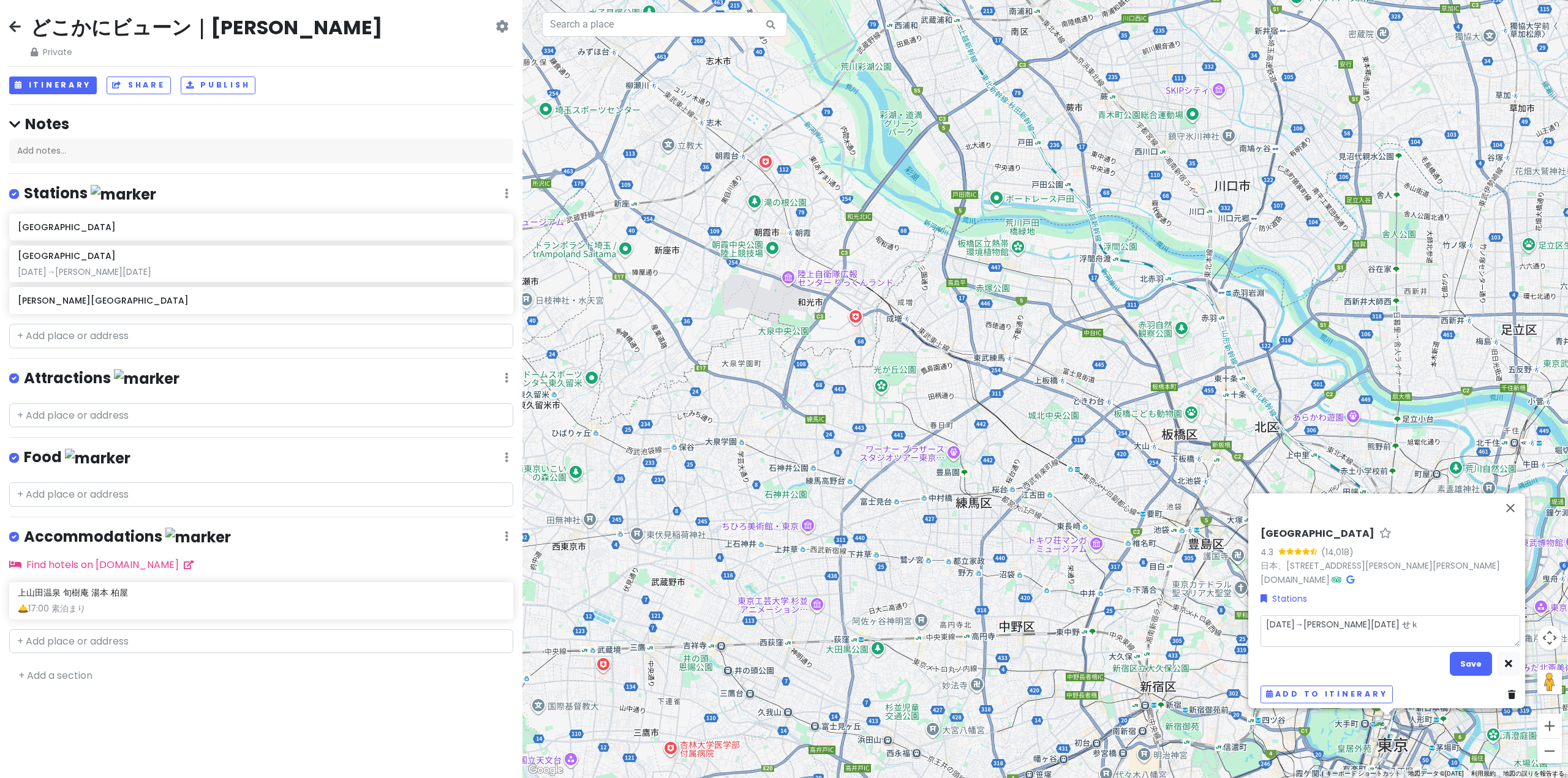
type textarea "[DATE]→[PERSON_NAME][DATE] せき"
type textarea "x"
type textarea "[DATE]→[PERSON_NAME][DATE] 💺"
type textarea "x"
type textarea "[DATE]→[PERSON_NAME][DATE] 💺9"
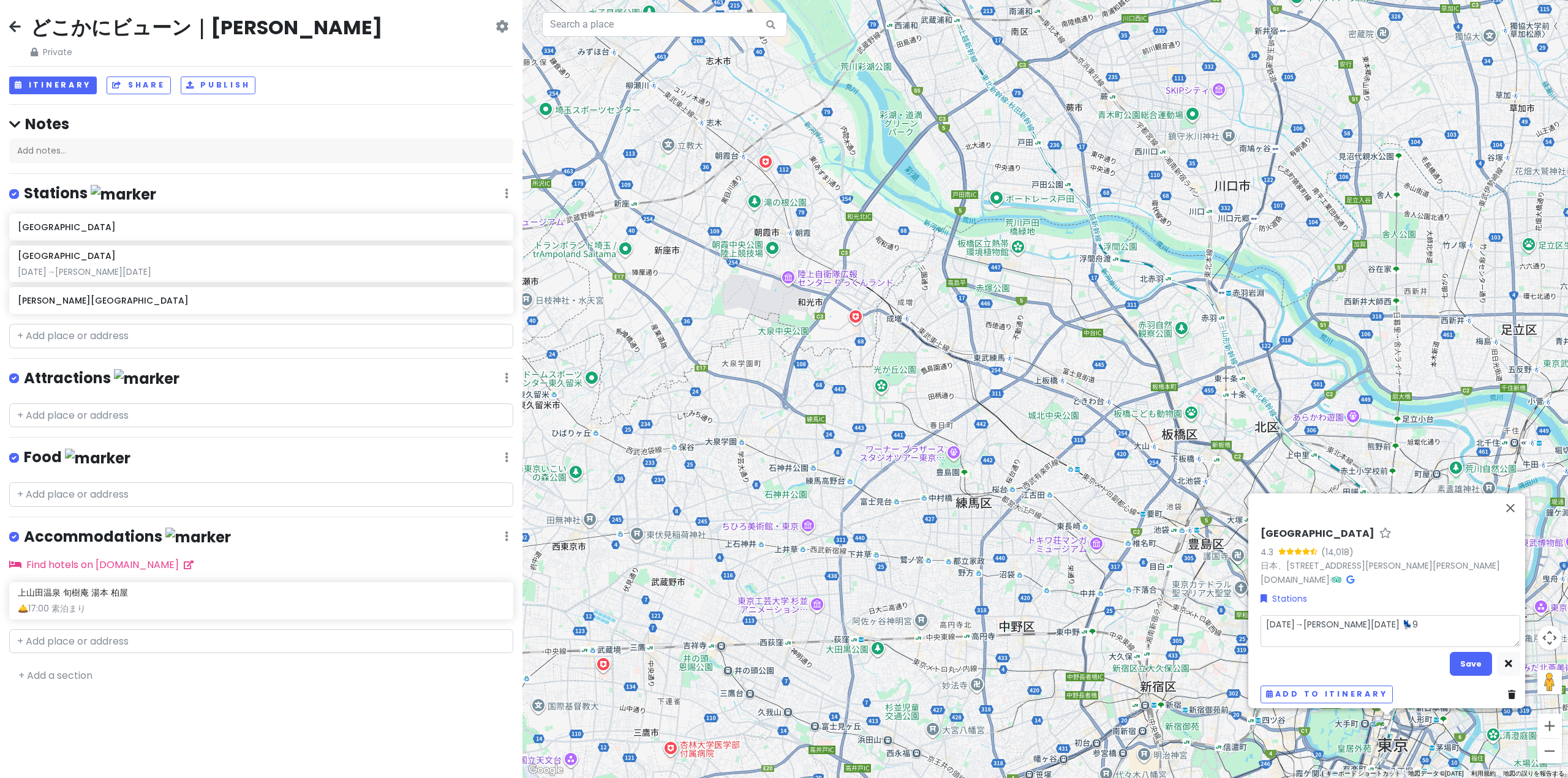
type textarea "x"
type textarea "[DATE]→[PERSON_NAME][DATE] 💺9-"
type textarea "x"
type textarea "[DATE]→[PERSON_NAME][DATE] 💺9-8"
type textarea "x"
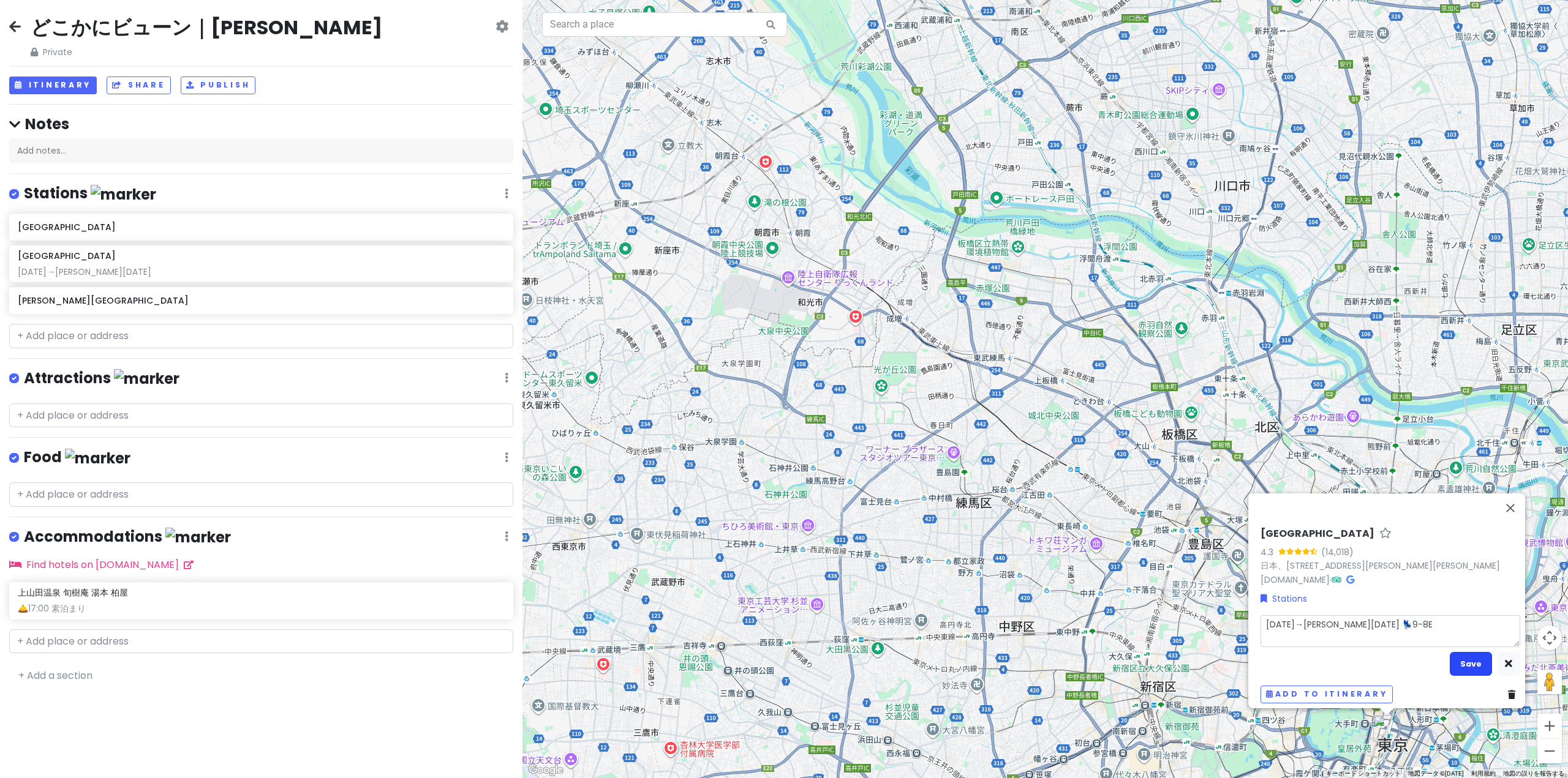
type textarea "[DATE]→[PERSON_NAME][DATE] 💺9-8E"
click at [1472, 652] on button "Save" at bounding box center [1470, 663] width 42 height 24
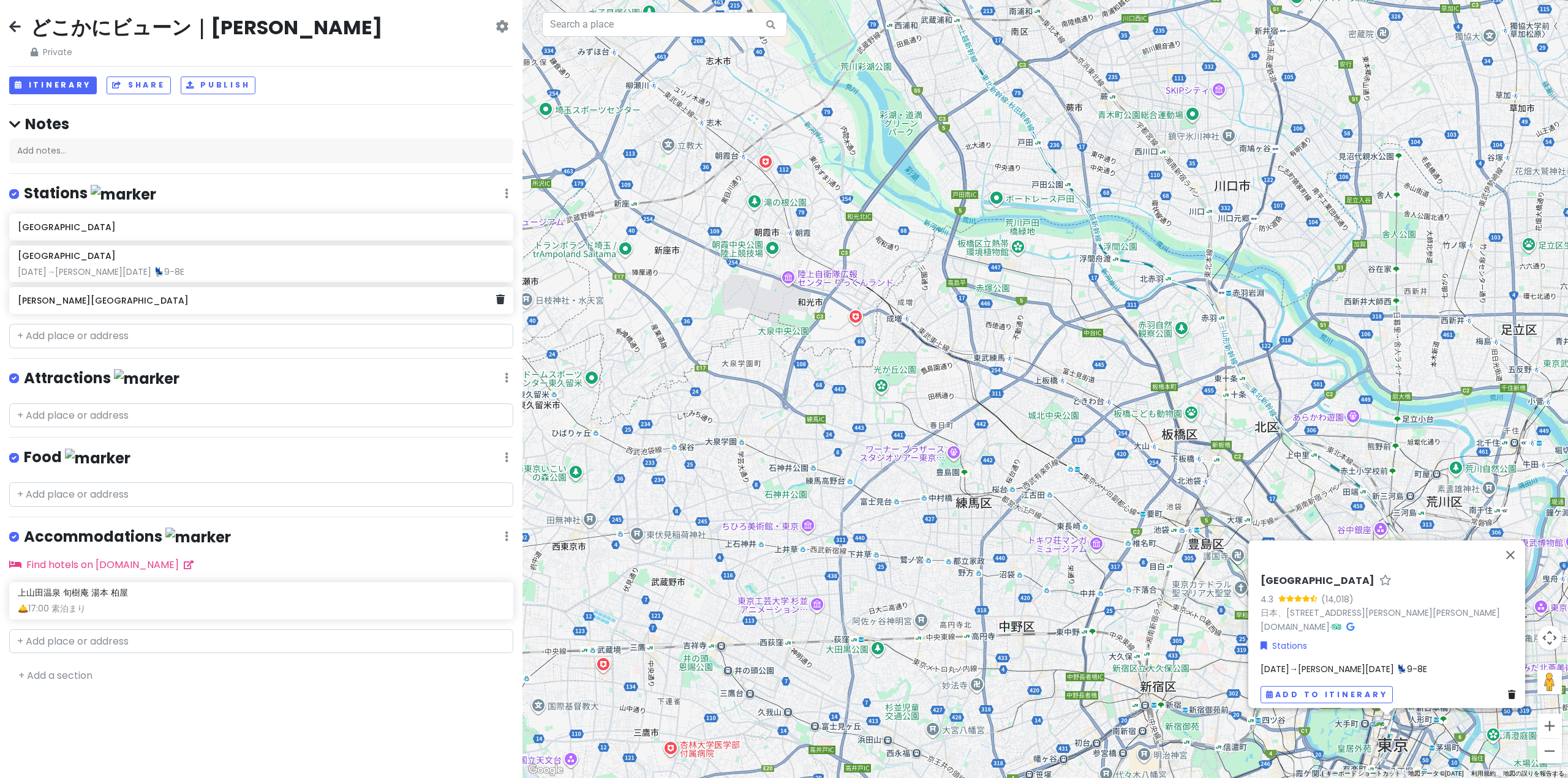
click at [117, 303] on h6 "[PERSON_NAME][GEOGRAPHIC_DATA]" at bounding box center [256, 300] width 478 height 11
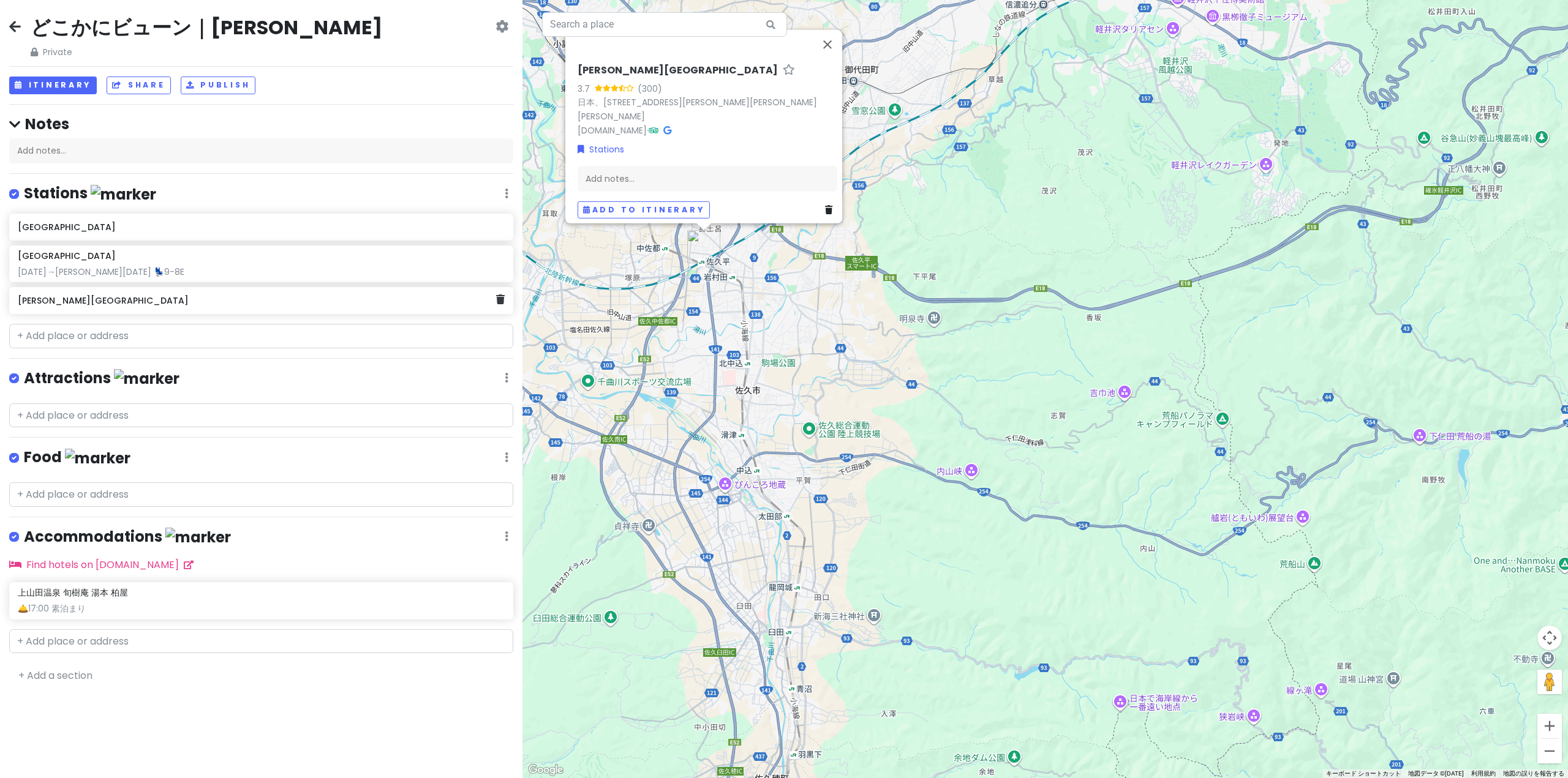
click at [144, 300] on h6 "[PERSON_NAME][GEOGRAPHIC_DATA]" at bounding box center [256, 300] width 478 height 11
click at [678, 180] on div "Add notes..." at bounding box center [706, 183] width 260 height 26
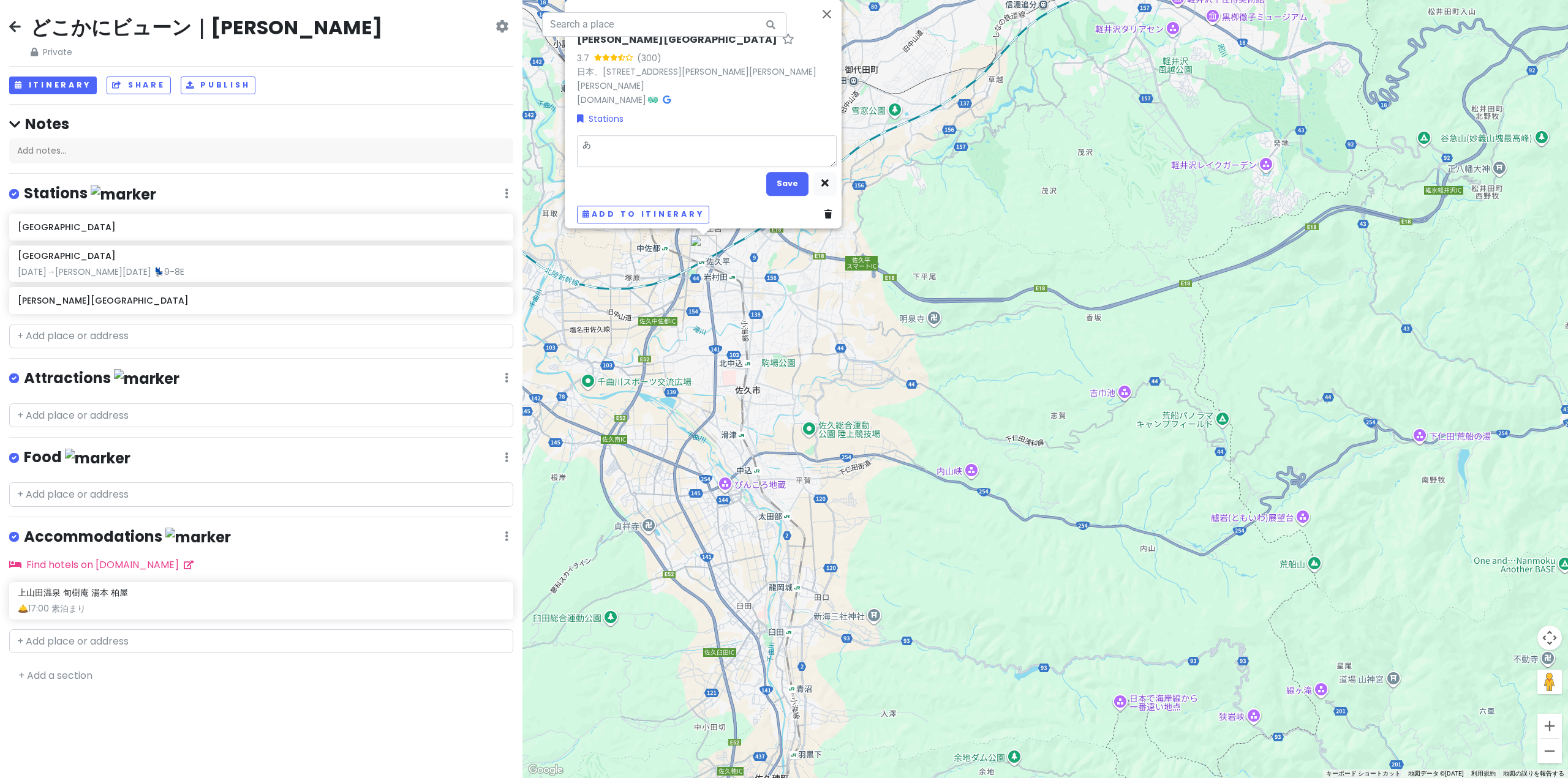
type textarea "x"
type textarea "あ"
type textarea "x"
type textarea "あｓ"
type textarea "x"
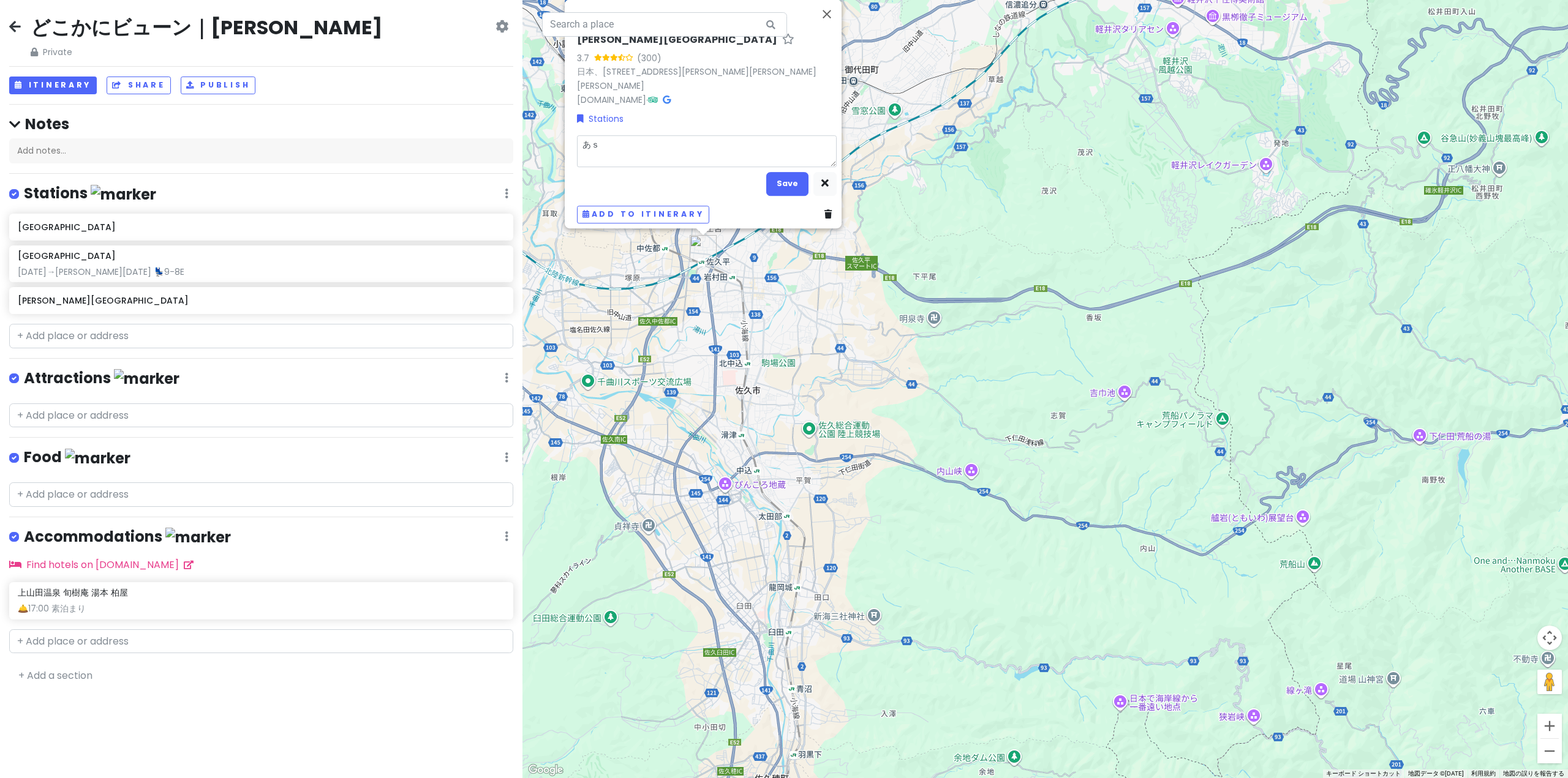
type textarea "あさ"
type textarea "x"
type textarea "あさｍ"
type textarea "x"
type textarea "あさま"
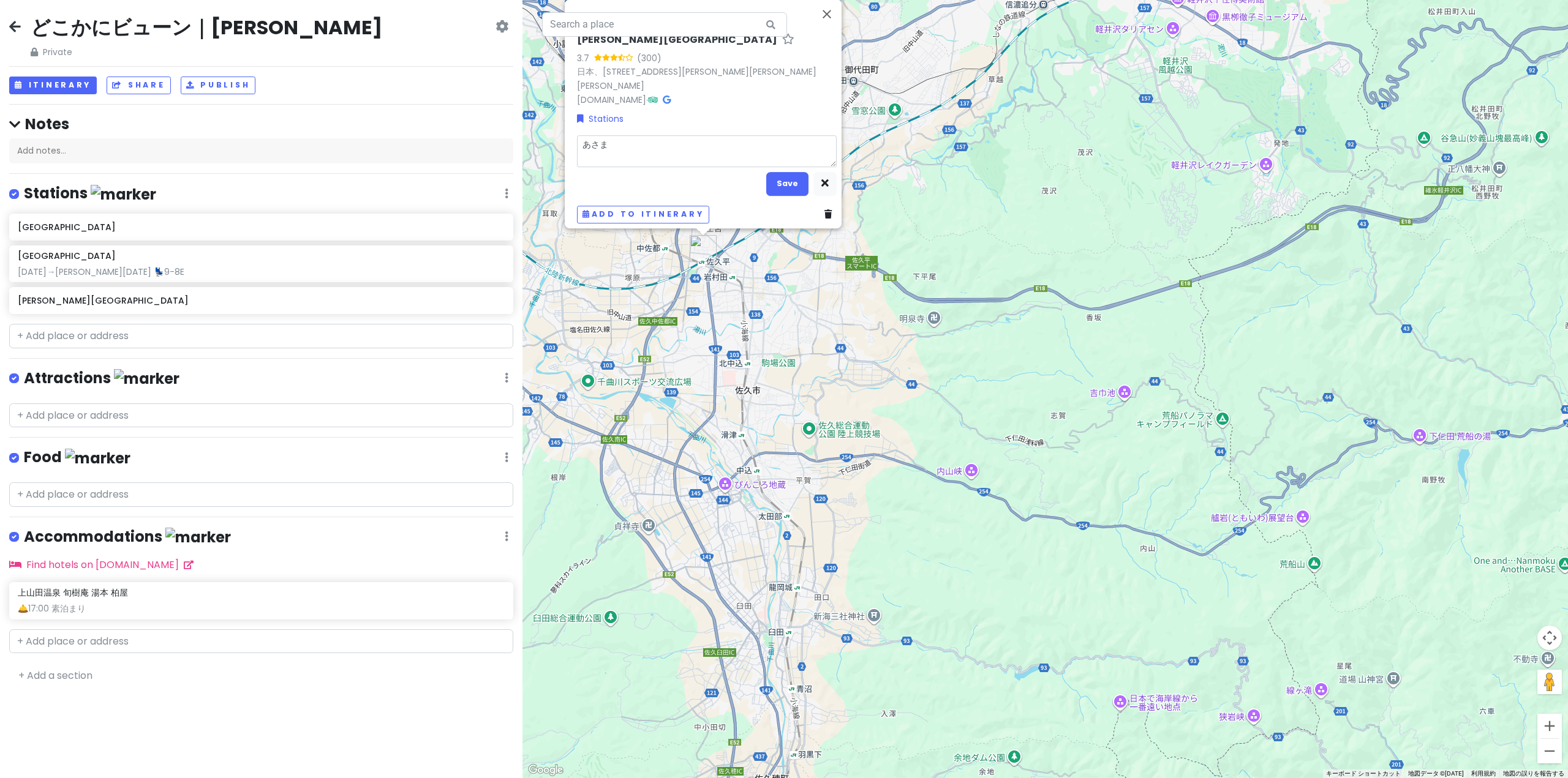
type textarea "x"
type textarea "あさま6"
type textarea "x"
type textarea "あさま63"
type textarea "x"
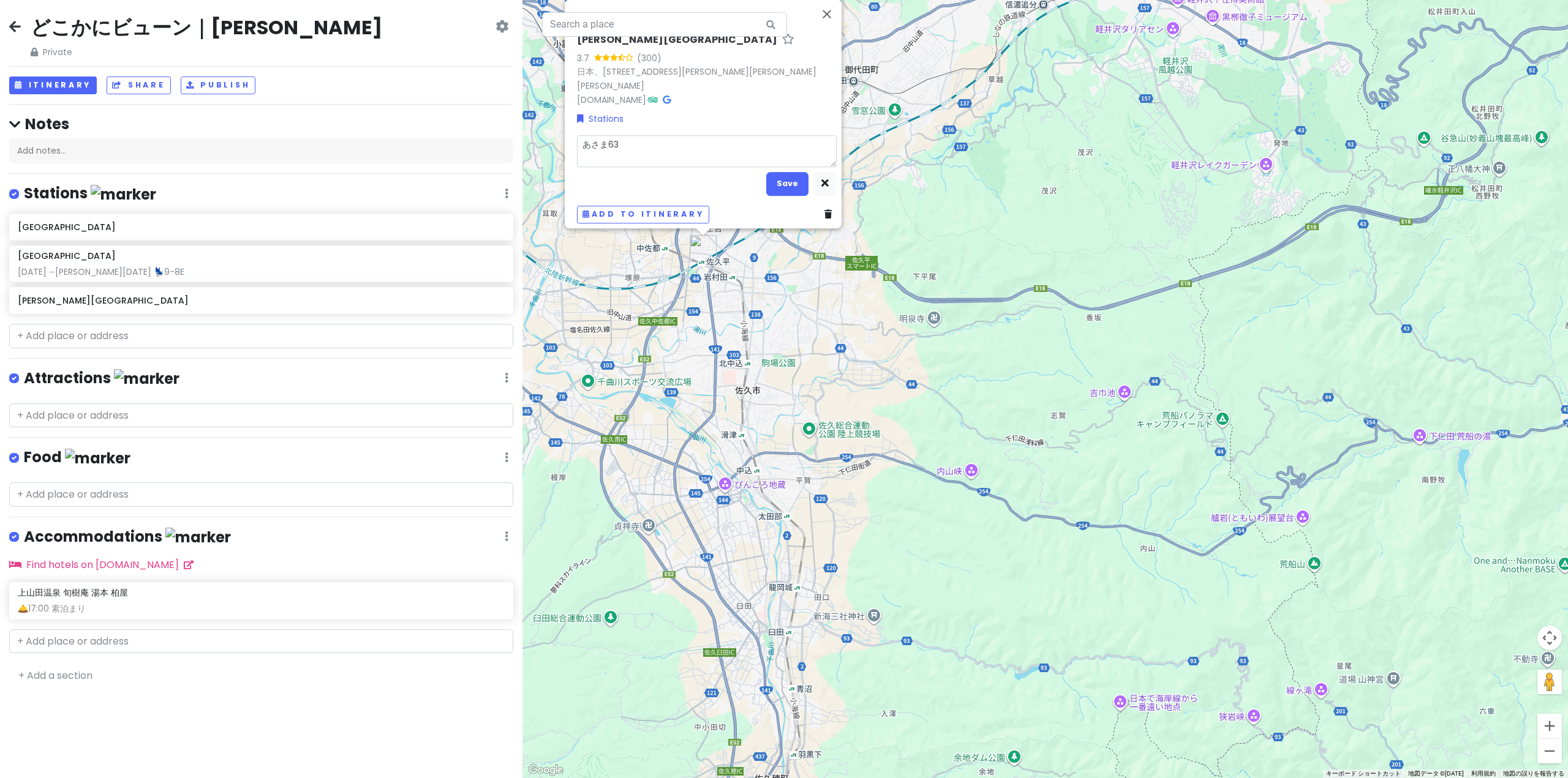
type textarea "あさま630"
type textarea "x"
type textarea "あさま630"
type textarea "x"
type textarea "あさま630 1"
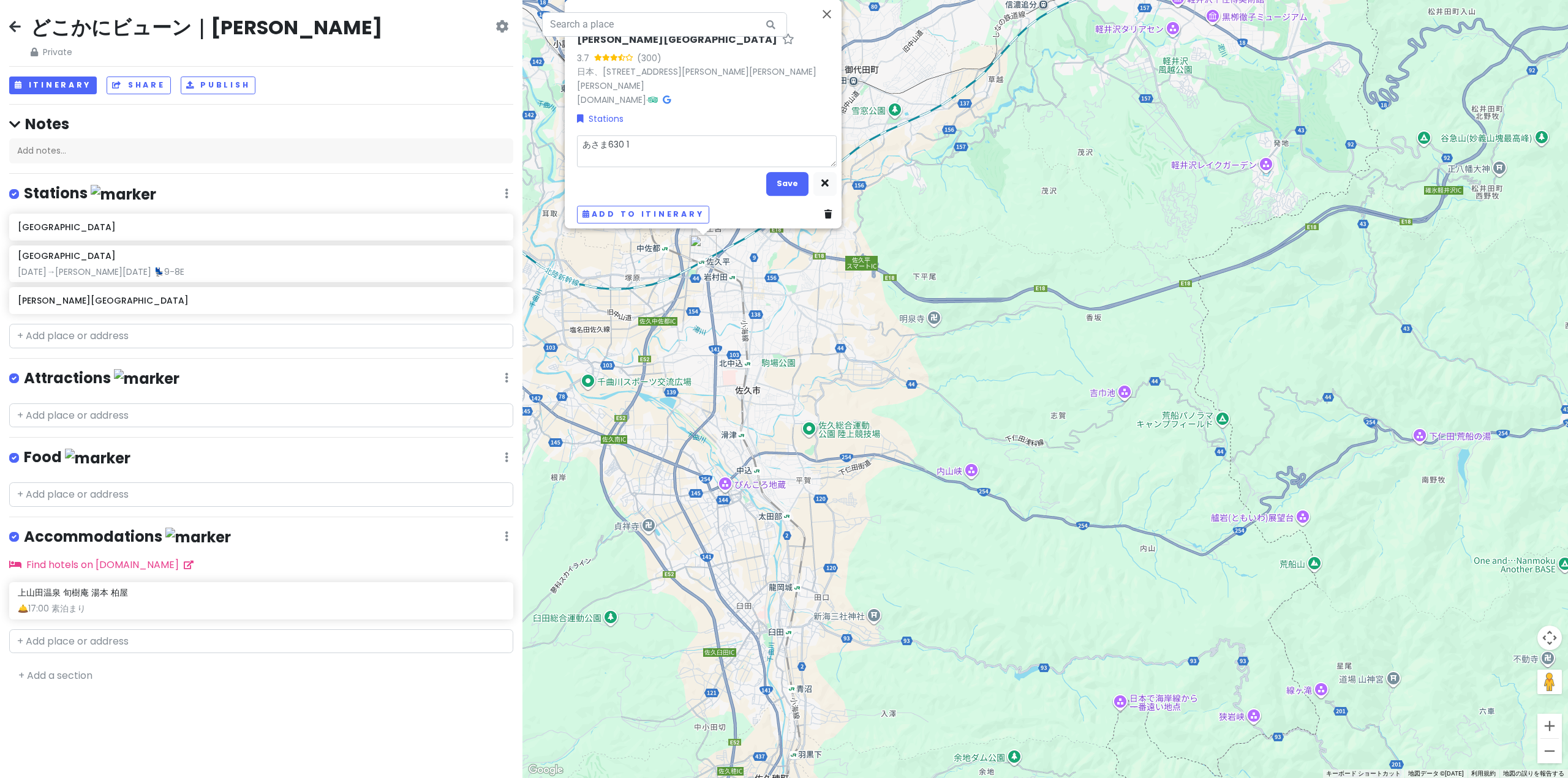
type textarea "x"
type textarea "あさま630 19"
type textarea "x"
type textarea "あさま630 193"
type textarea "x"
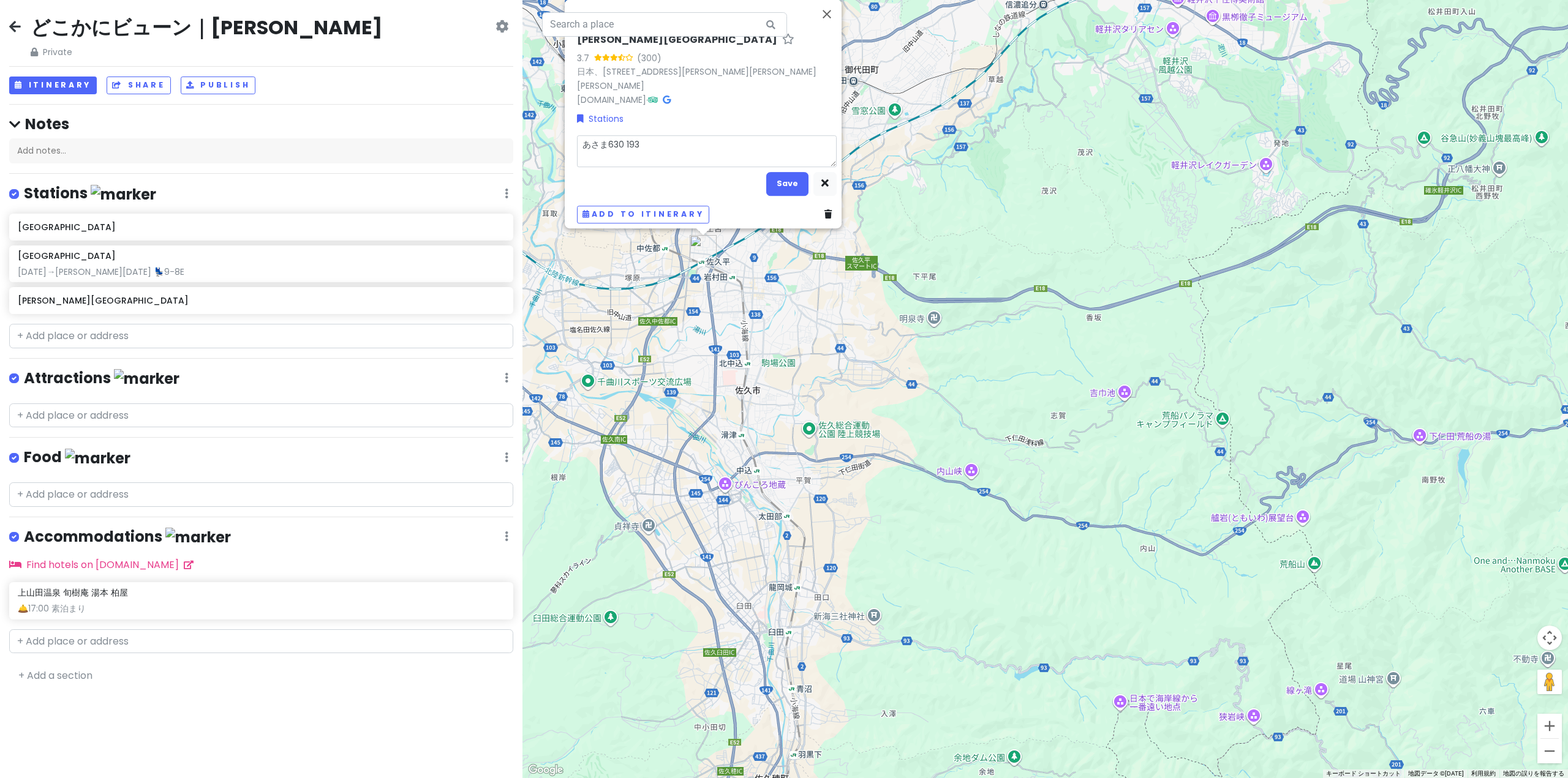
type textarea "あさま630 [DATE]"
type textarea "x"
type textarea "あさま630 1931ｍ"
type textarea "x"
type textarea "あさま630 [DATE]み"
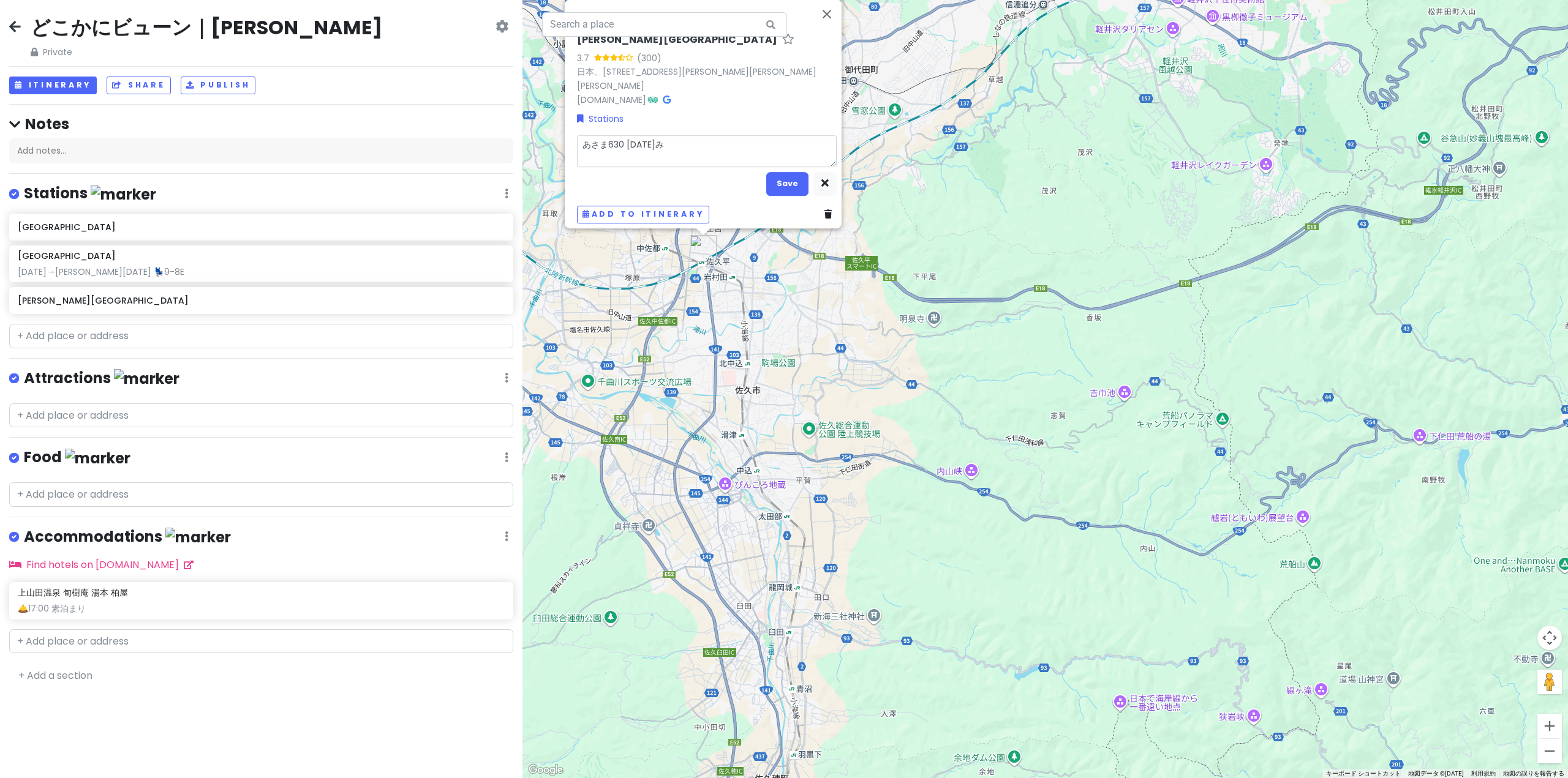
type textarea "x"
type textarea "あさま630 [DATE]みｇ"
type textarea "x"
type textarea "あさま630 [DATE]みぎ"
type textarea "x"
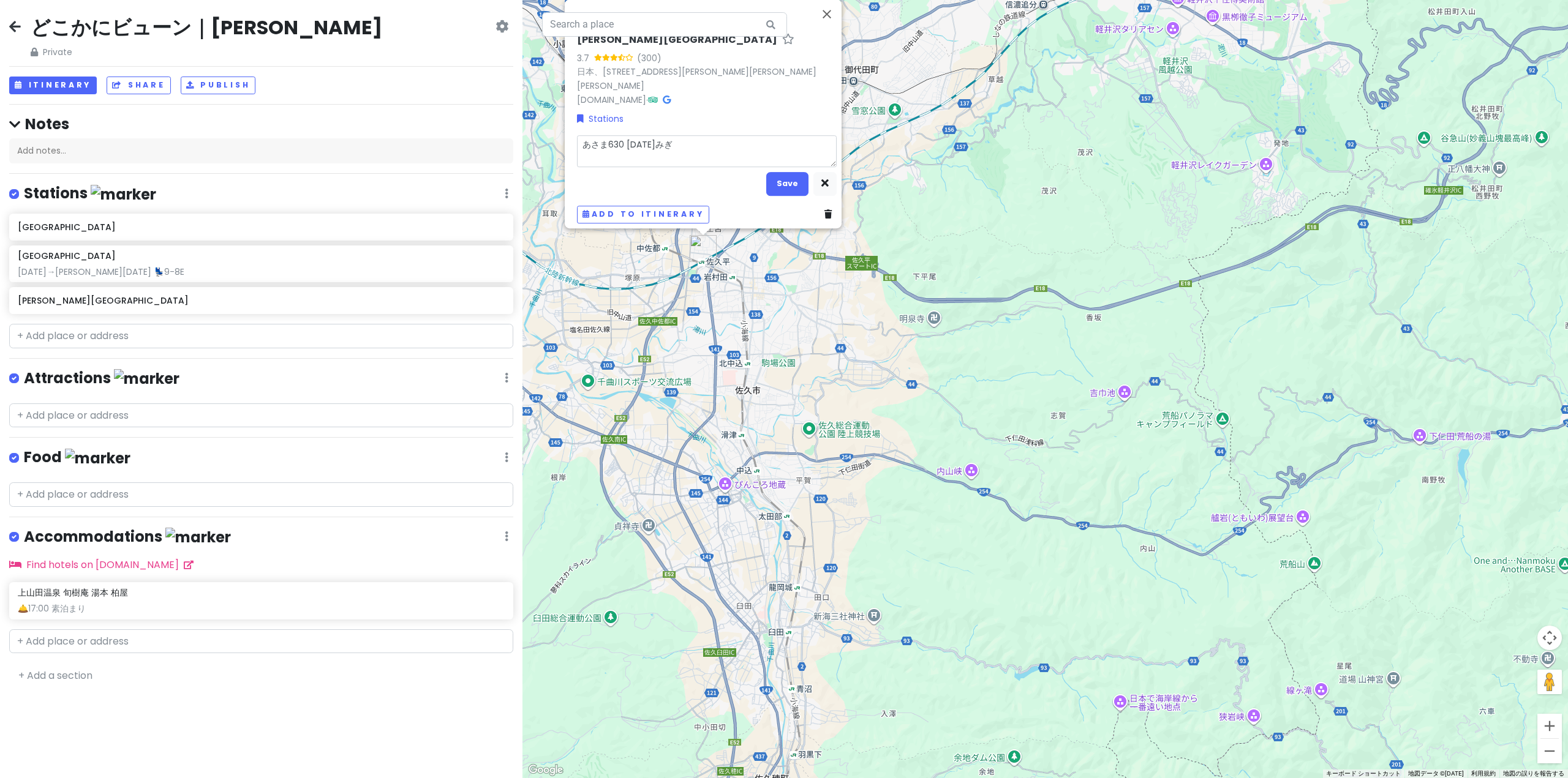
type textarea "あさま630 [DATE]→"
type textarea "x"
type textarea "あさま630 [DATE]→2"
type textarea "x"
type textarea "あさま630 [DATE]→20"
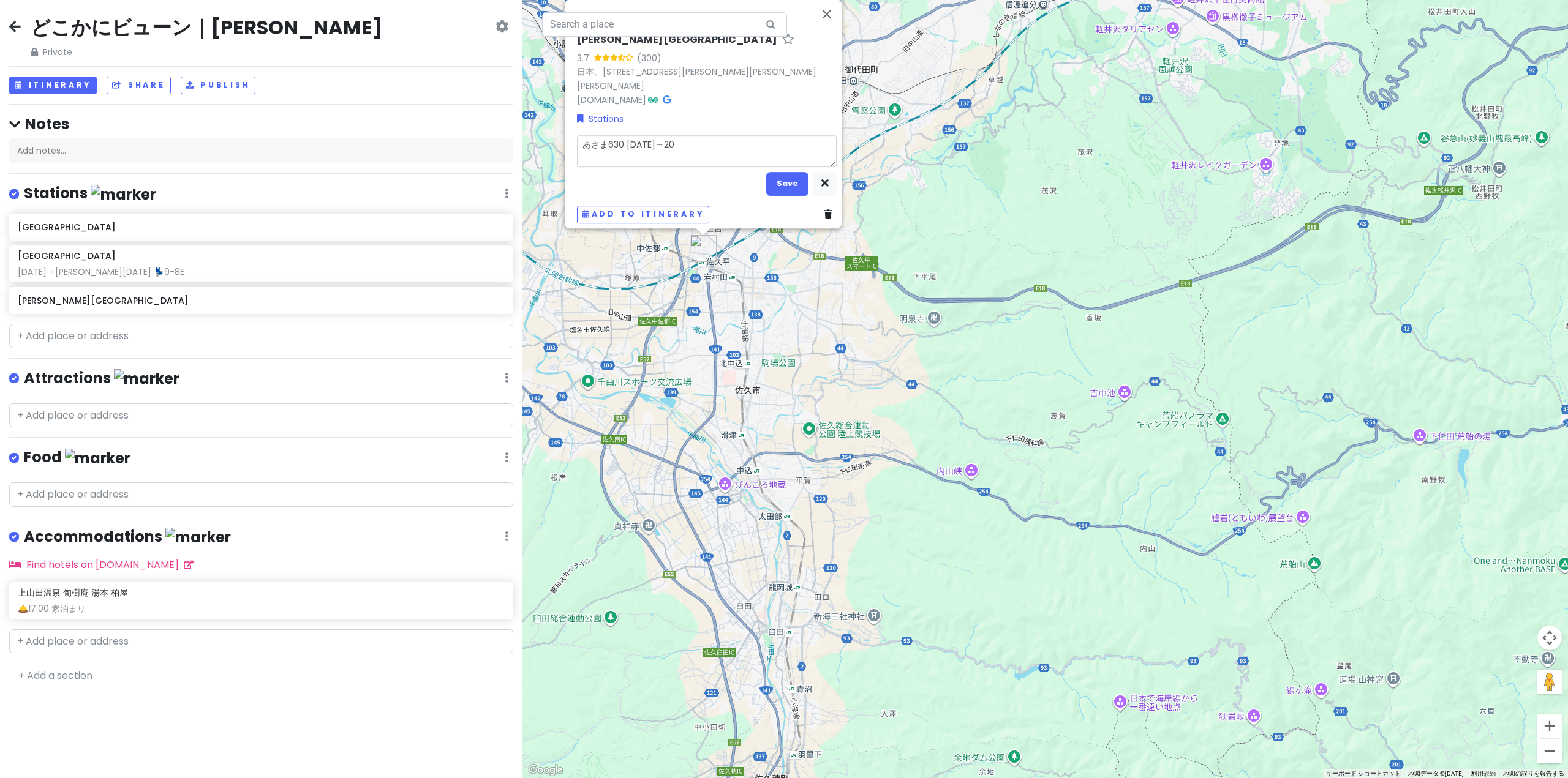
type textarea "x"
type textarea "あさま630 [DATE]→205"
type textarea "x"
type textarea "あさま630 [DATE]→[DATE]"
type textarea "x"
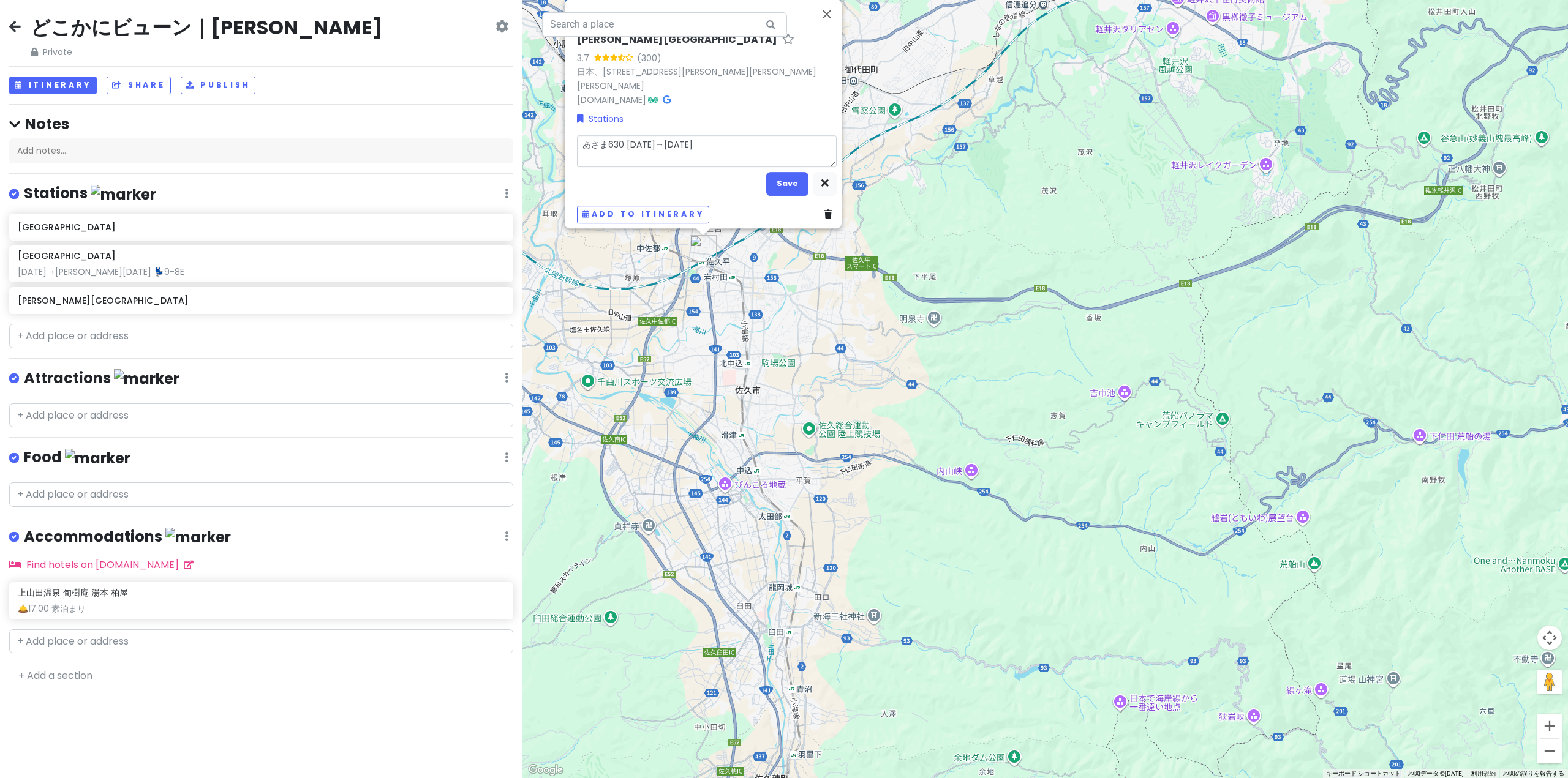
type textarea "あさま630 [DATE]→ｔ2052"
type textarea "x"
type textarea "あさま630 [DATE]→と[DATE]"
type textarea "x"
type textarea "あさま630 [DATE]→とう[DATE]"
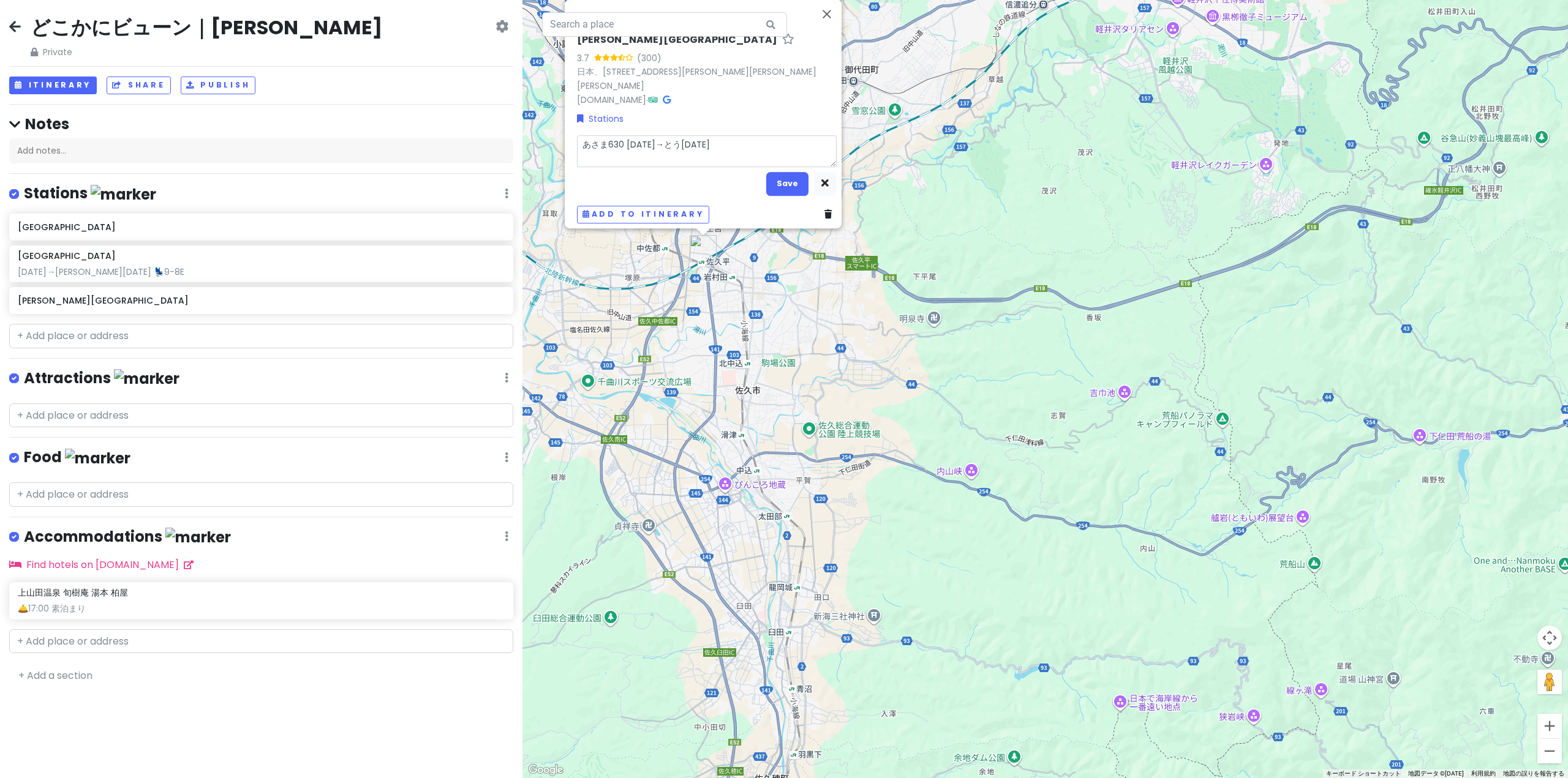
type textarea "x"
type textarea "あさま630 [DATE]→とうｋ2052"
type textarea "x"
type textarea "あさま630 [DATE]→とうｋｙ2052"
type textarea "x"
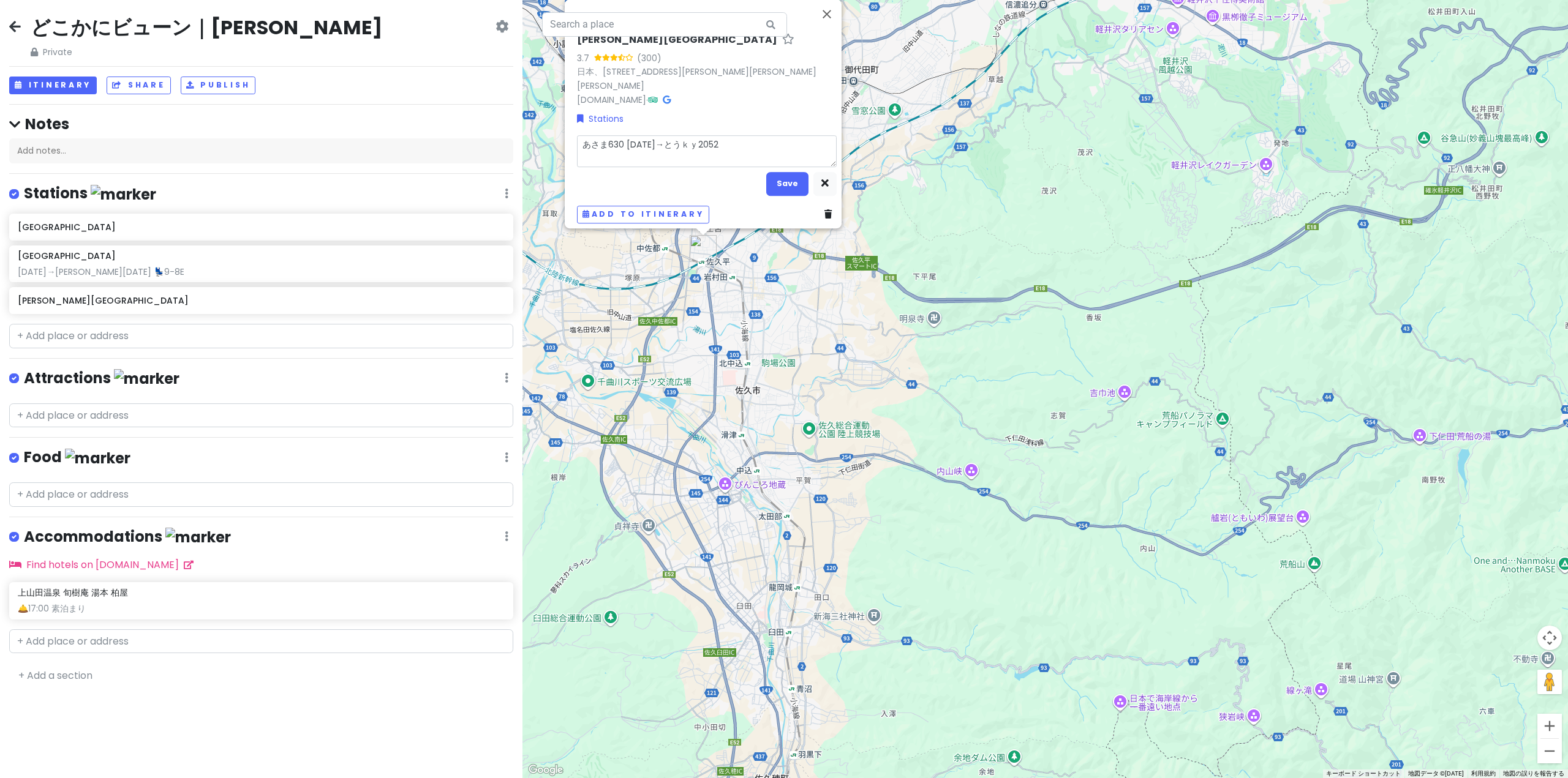
type textarea "あさま630 [DATE]→とうきょ[DATE]"
type textarea "x"
type textarea "あさま630 [DATE]→とうきょう[DATE]"
type textarea "x"
type textarea "あさま630 [DATE]→東京[DATE]"
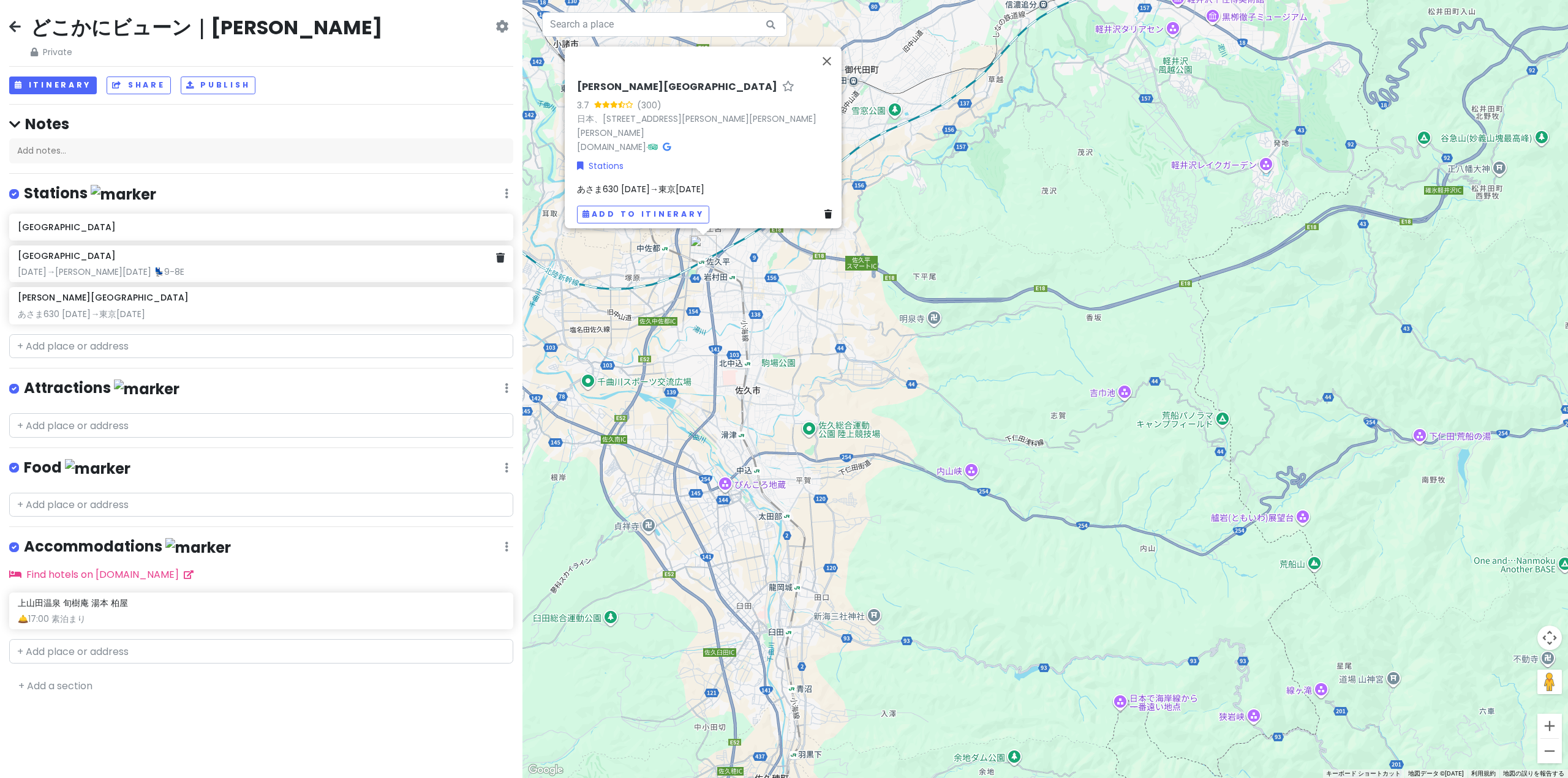
click at [186, 258] on div "[GEOGRAPHIC_DATA]" at bounding box center [261, 256] width 487 height 11
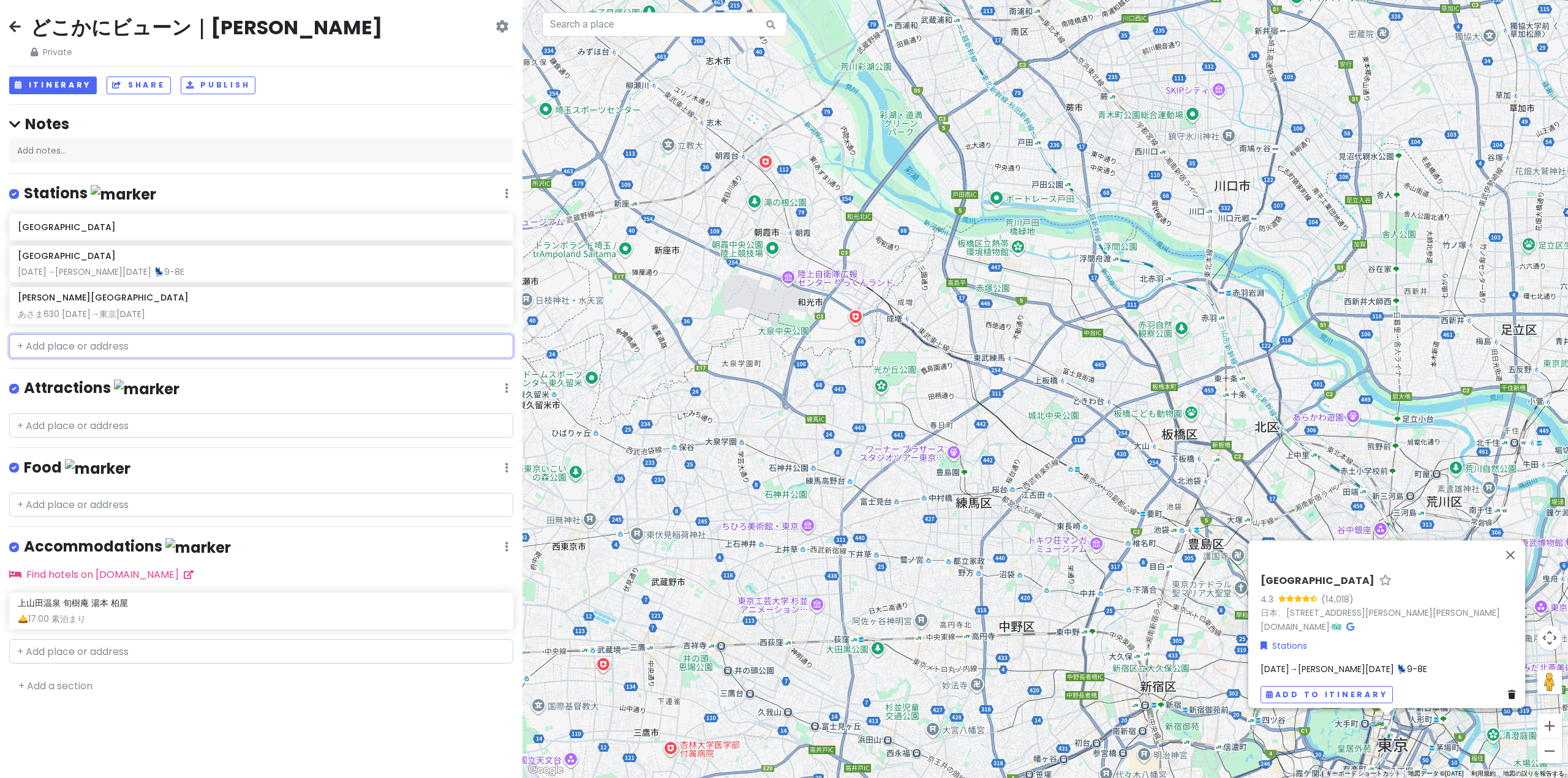
click at [175, 346] on input "text" at bounding box center [261, 347] width 504 height 24
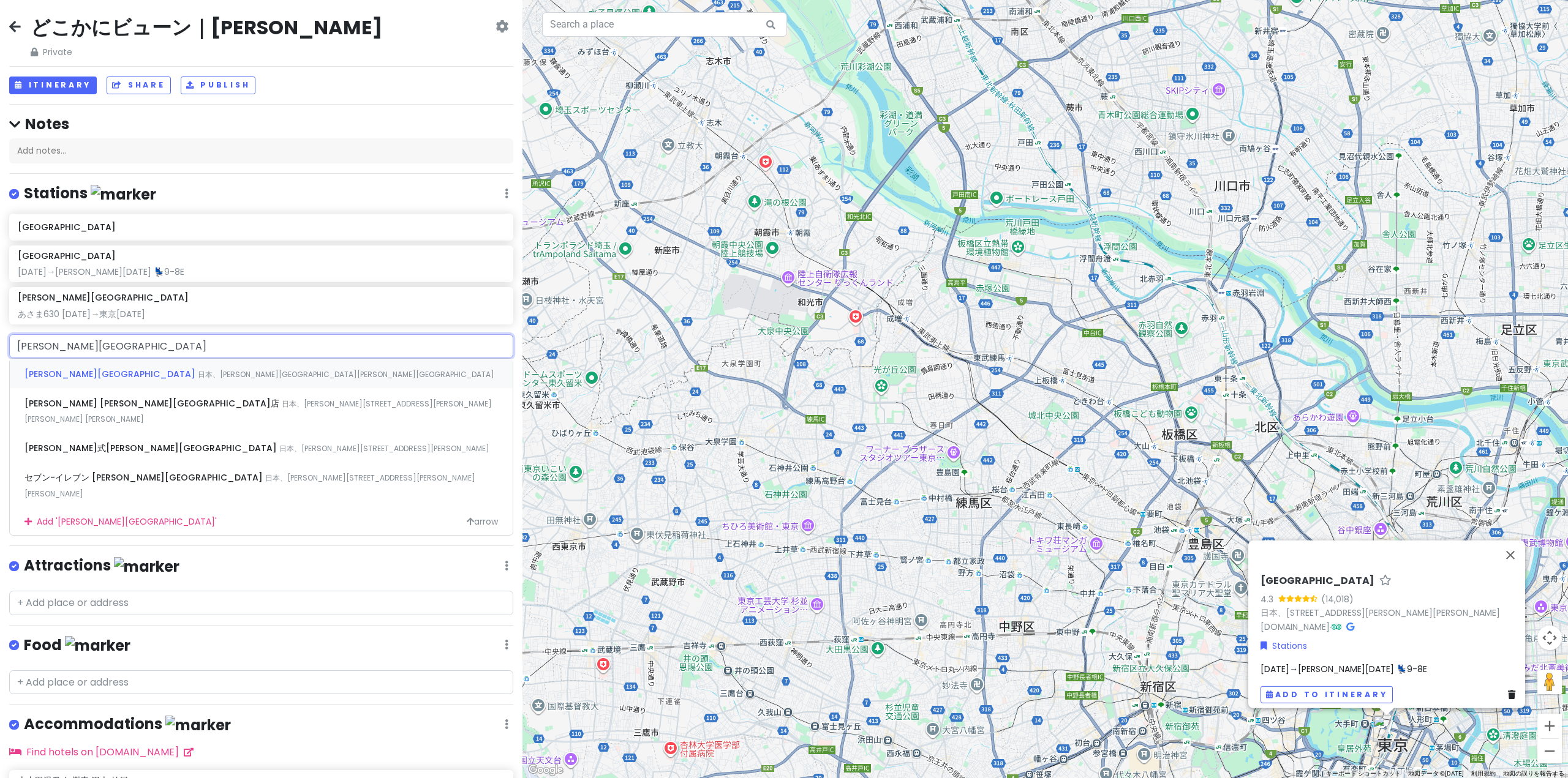
type input "[PERSON_NAME][GEOGRAPHIC_DATA]"
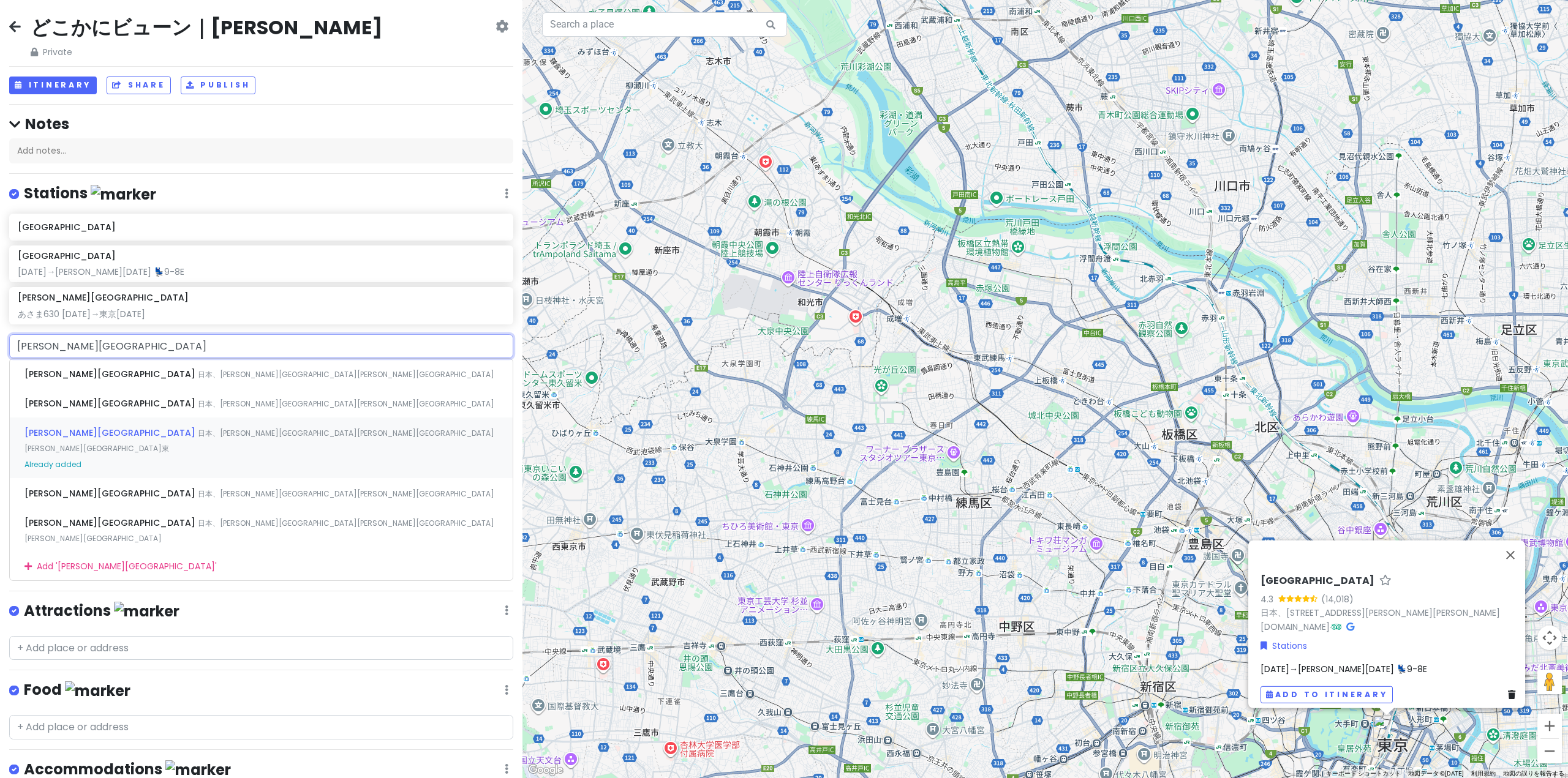
click at [157, 430] on span "日本、[PERSON_NAME][GEOGRAPHIC_DATA][PERSON_NAME][GEOGRAPHIC_DATA][PERSON_NAME][GE…" at bounding box center [259, 441] width 470 height 26
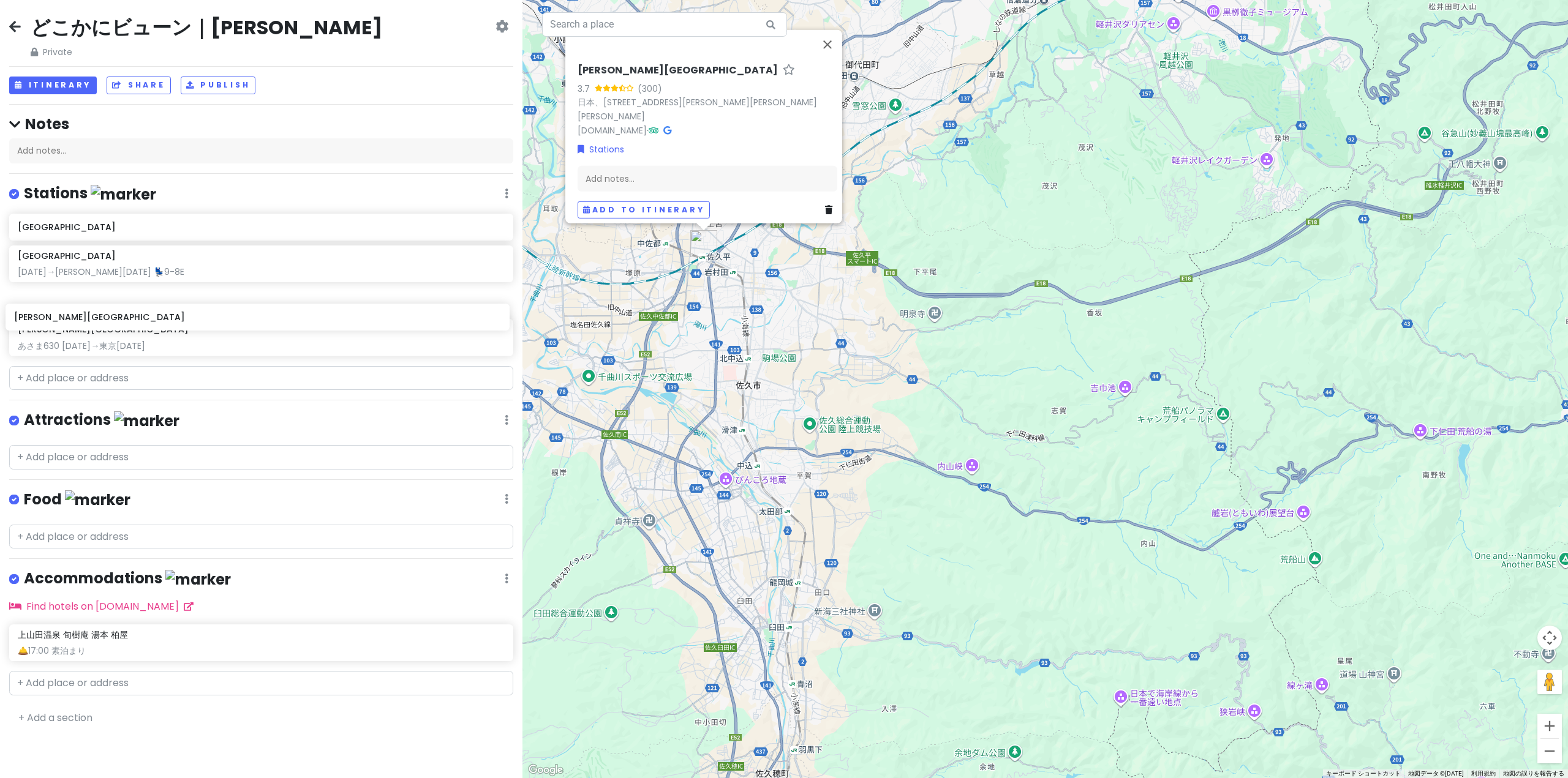
drag, startPoint x: 138, startPoint y: 346, endPoint x: 134, endPoint y: 320, distance: 26.3
click at [134, 320] on div "[GEOGRAPHIC_DATA] [GEOGRAPHIC_DATA] [DATE]→[PERSON_NAME][DATE] 💺9-8[GEOGRAPHIC_…" at bounding box center [261, 287] width 522 height 147
click at [655, 166] on div "Add notes..." at bounding box center [707, 178] width 260 height 26
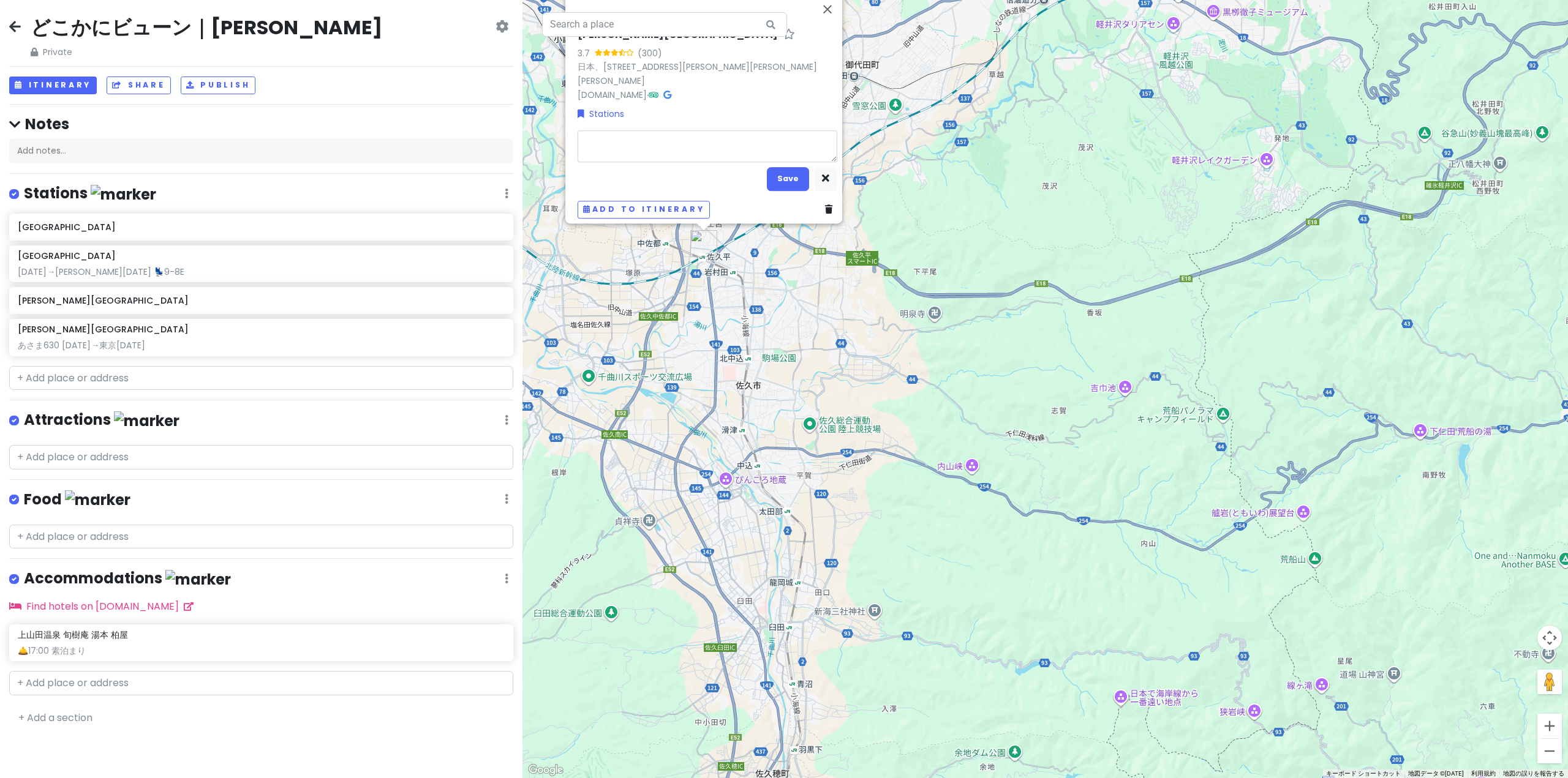
type textarea "x"
type textarea "1"
type textarea "x"
type textarea "14"
type textarea "x"
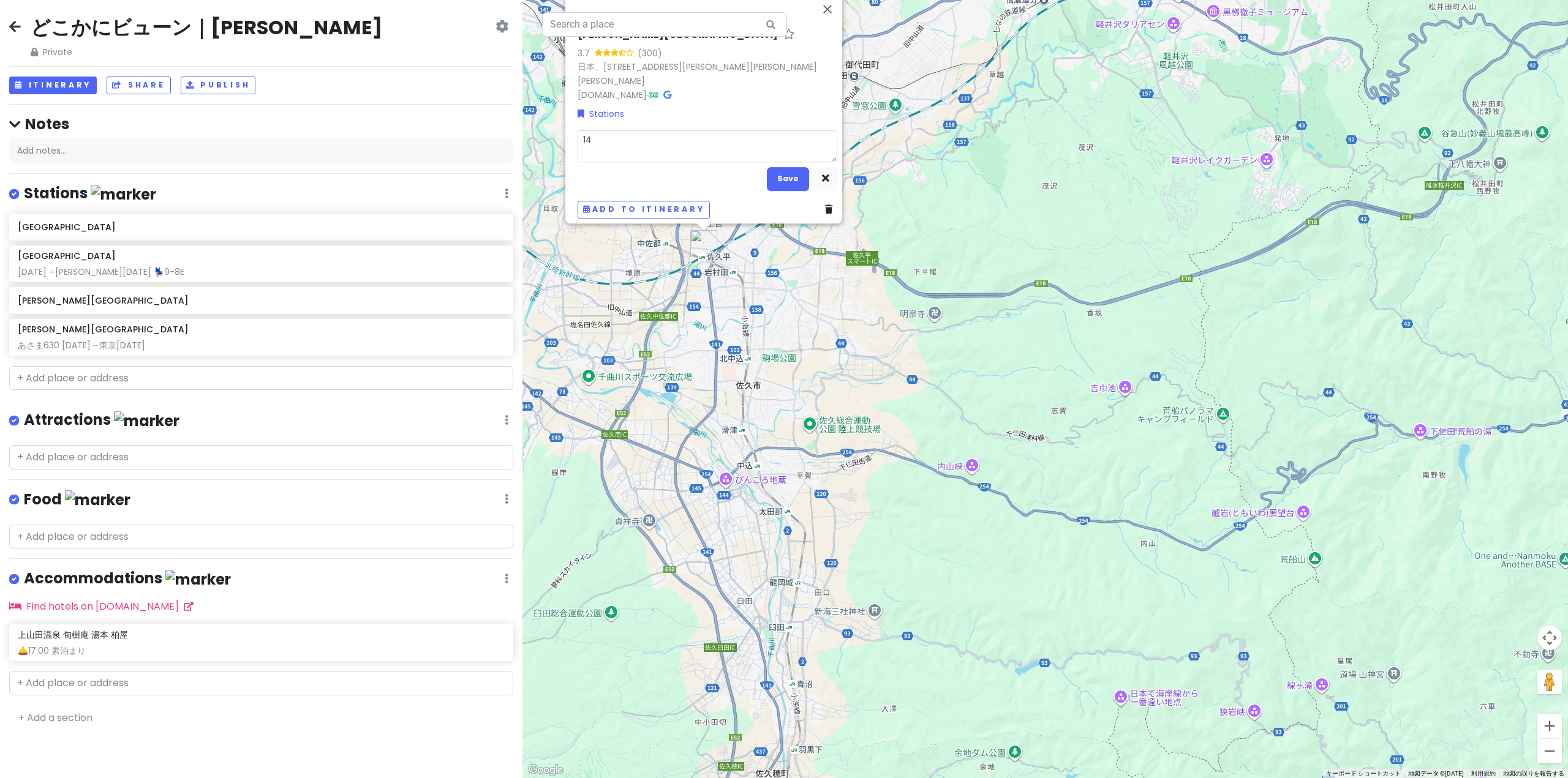
type textarea "140"
type textarea "x"
type textarea "[DATE]"
type textarea "x"
click at [780, 174] on button "Save" at bounding box center [788, 178] width 42 height 24
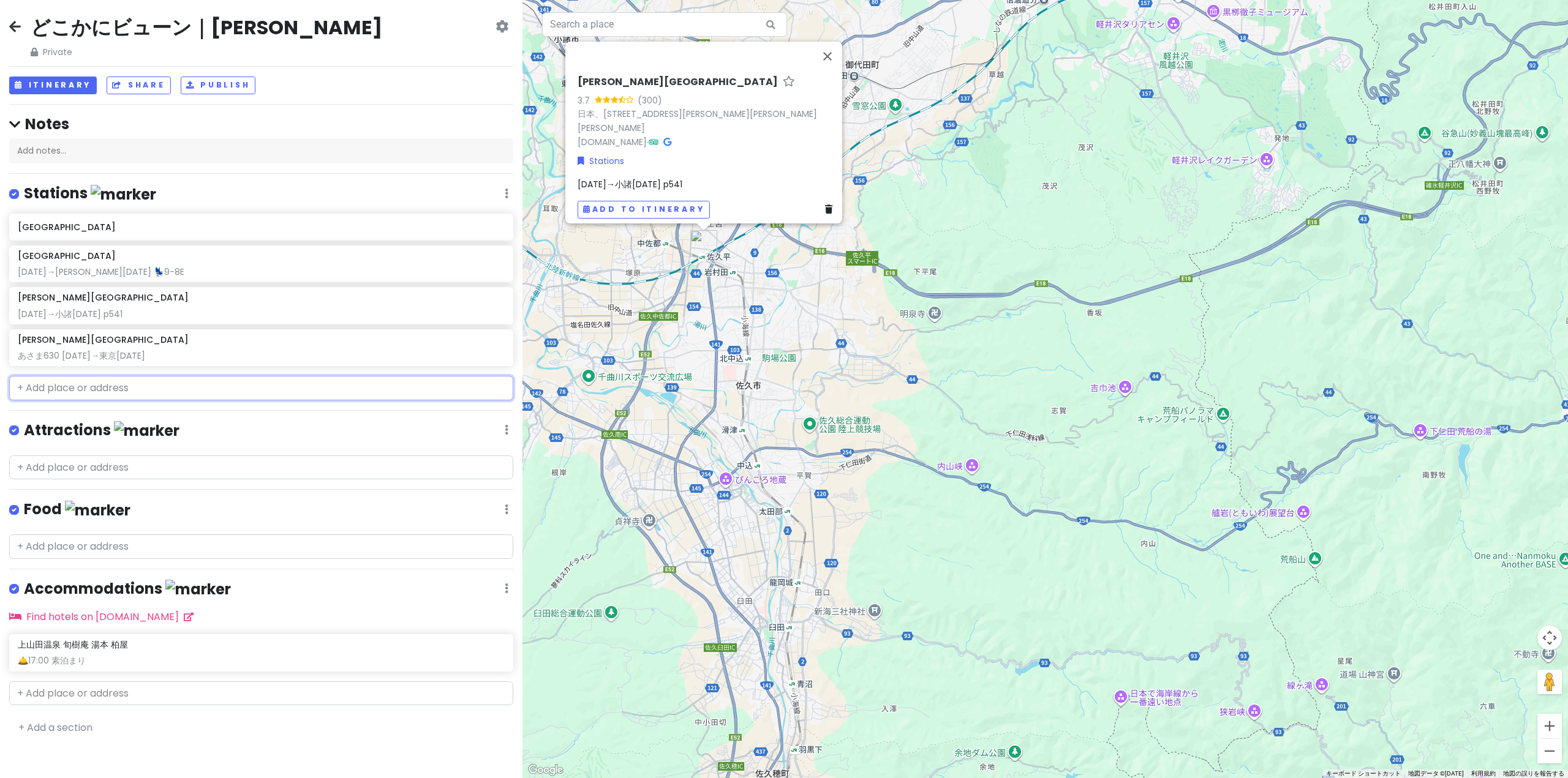
click at [106, 389] on input "text" at bounding box center [261, 388] width 504 height 24
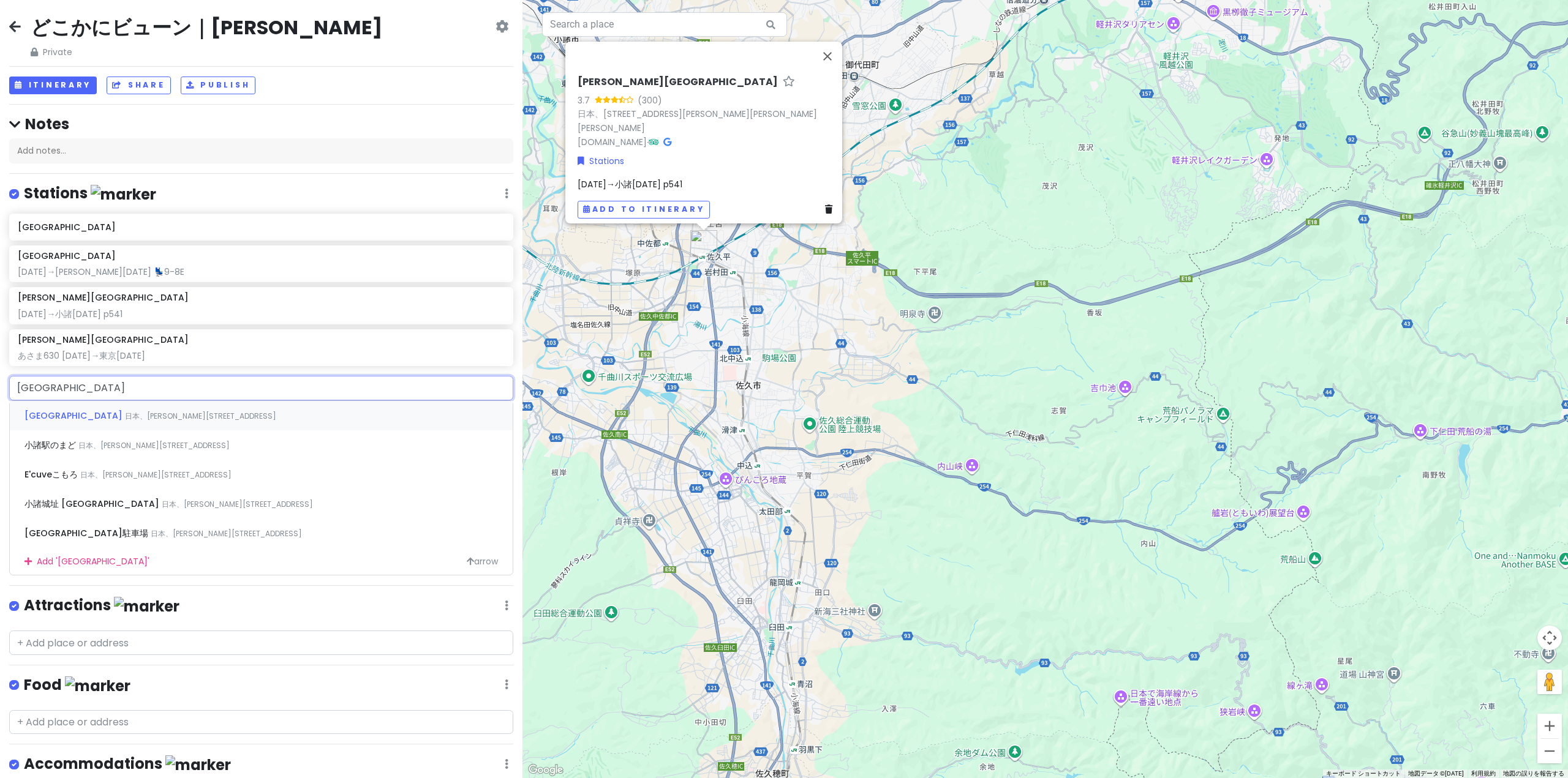
click at [125, 411] on span "日本、[PERSON_NAME][STREET_ADDRESS]" at bounding box center [200, 416] width 151 height 10
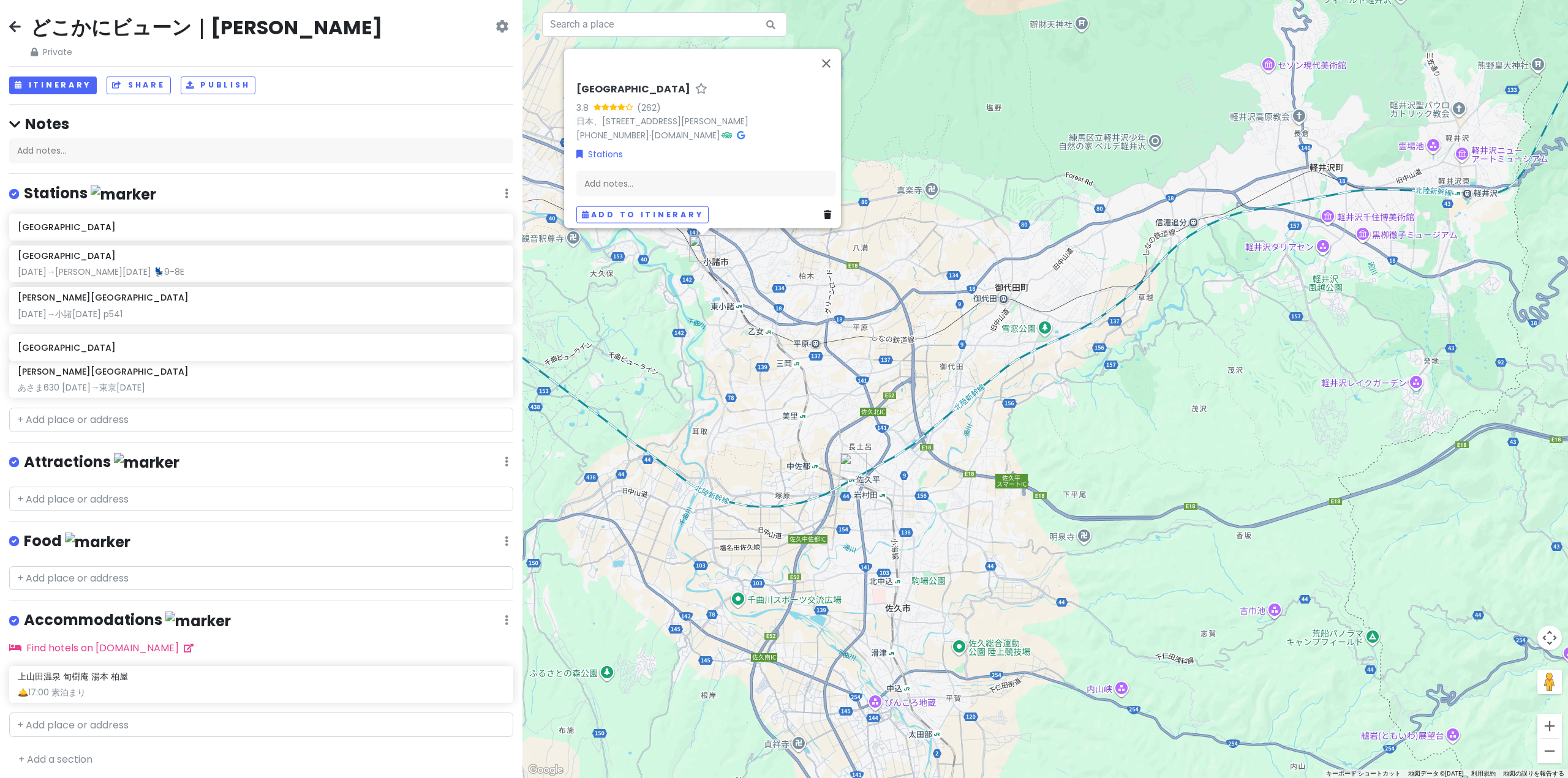
drag, startPoint x: 87, startPoint y: 395, endPoint x: 87, endPoint y: 359, distance: 36.0
click at [87, 359] on div "[GEOGRAPHIC_DATA] [GEOGRAPHIC_DATA] [DATE]→[PERSON_NAME][DATE] 💺9-8[GEOGRAPHIC_…" at bounding box center [261, 308] width 522 height 189
click at [677, 172] on div "Add notes..." at bounding box center [706, 183] width 260 height 26
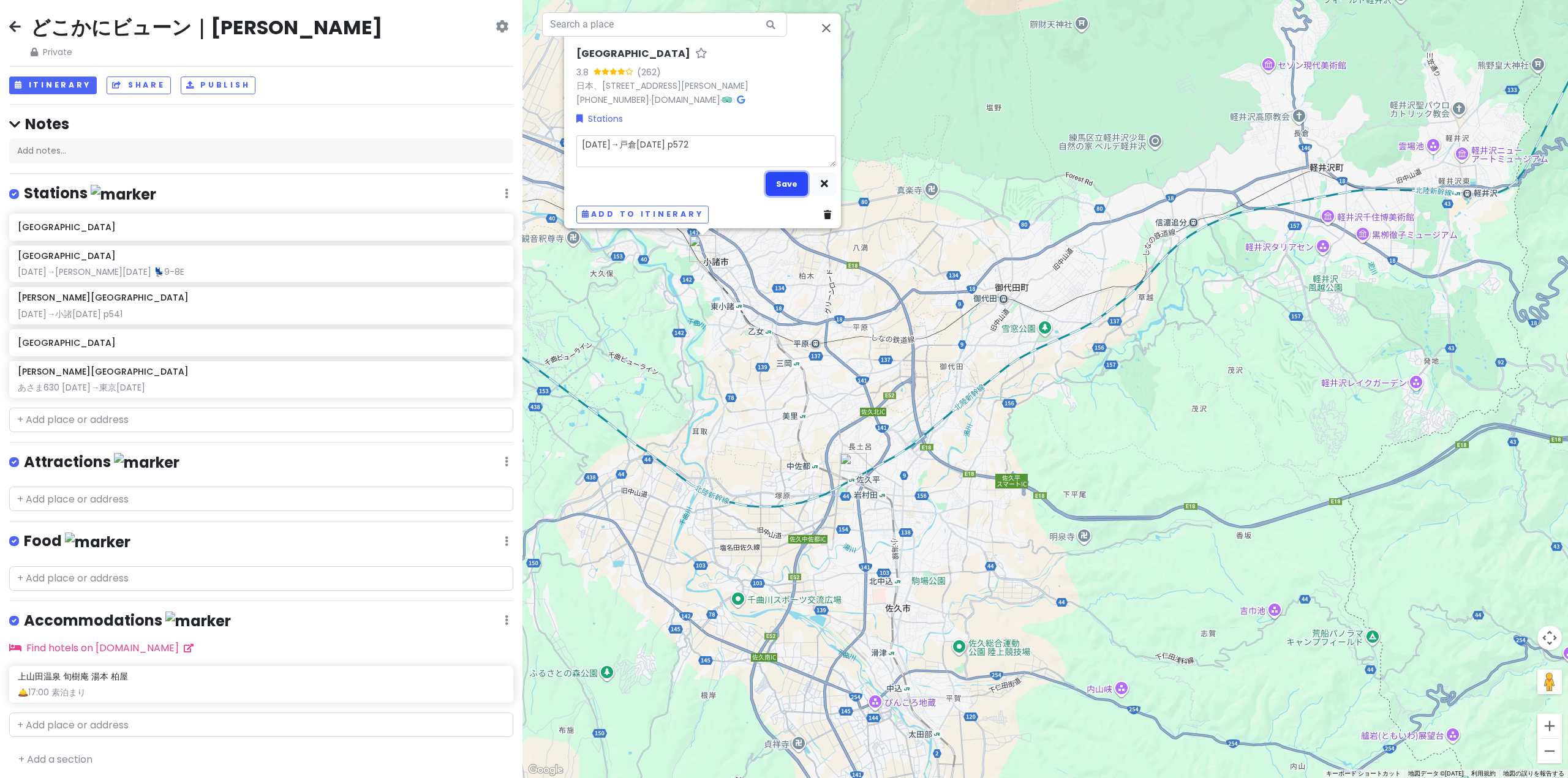
click at [767, 178] on button "Save" at bounding box center [786, 184] width 42 height 24
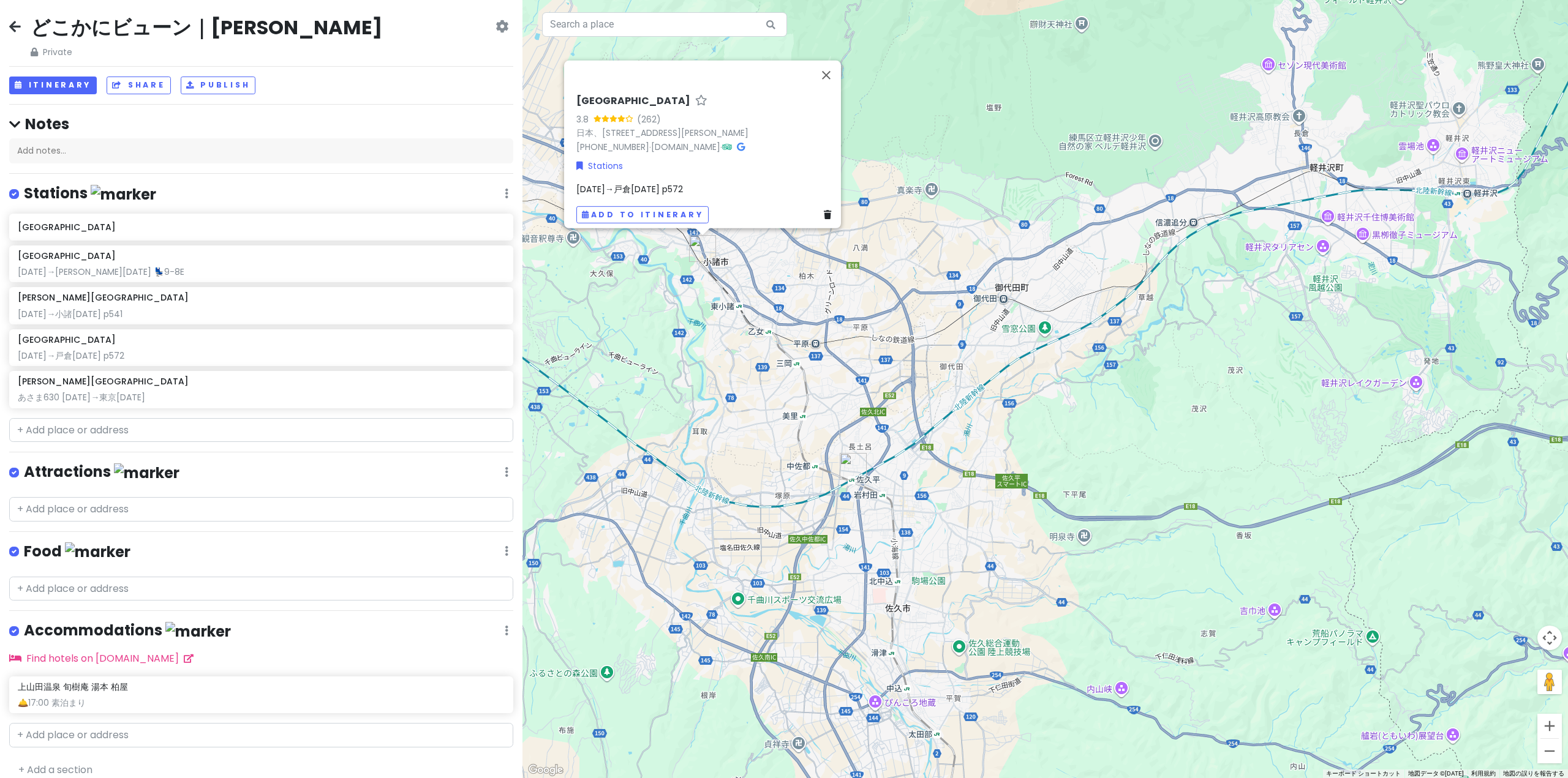
click at [628, 184] on span "[DATE]→戸倉[DATE] p572" at bounding box center [629, 189] width 107 height 12
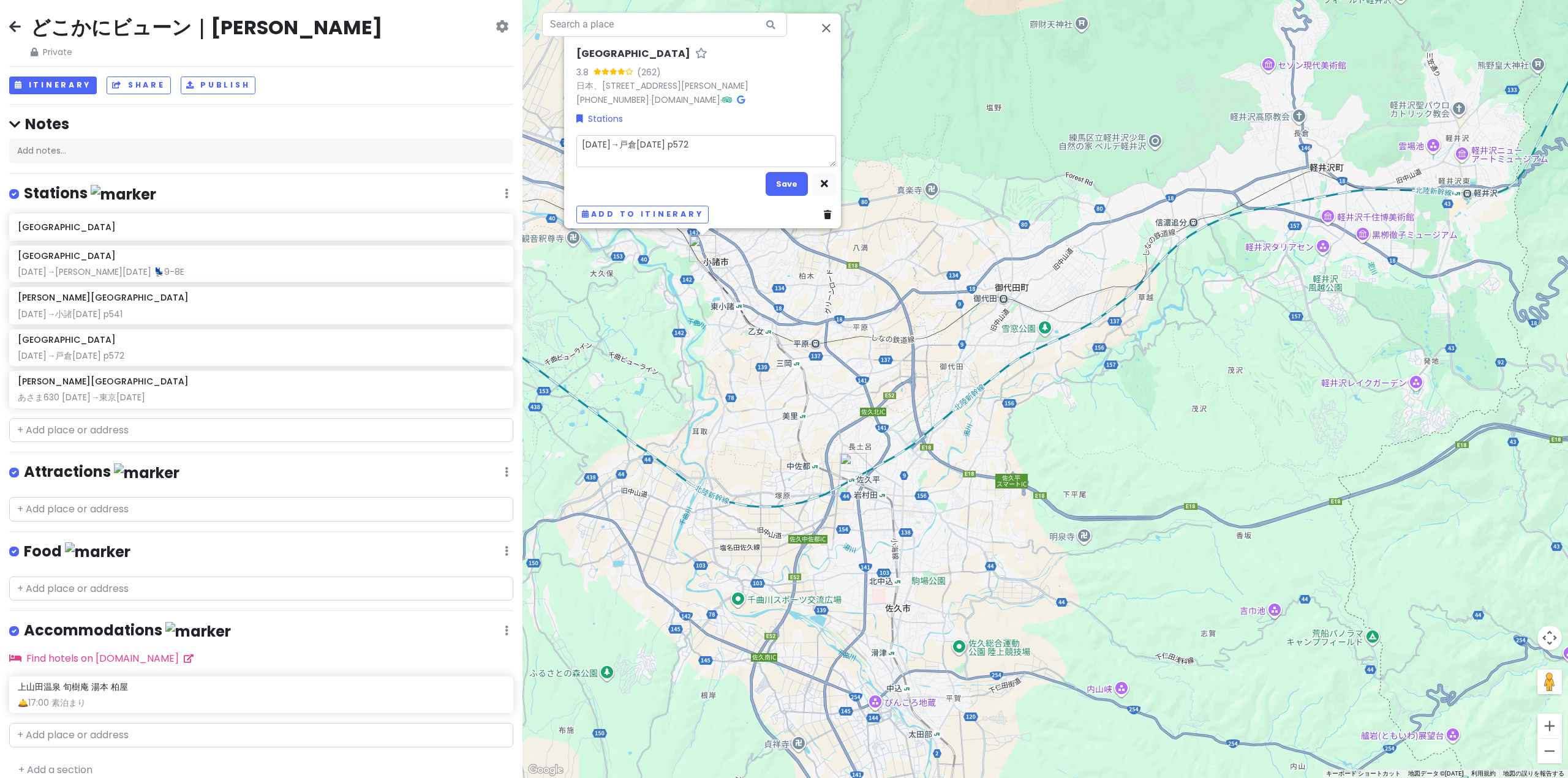
click at [598, 136] on textarea "[DATE]→戸倉[DATE] p572" at bounding box center [706, 151] width 260 height 32
click at [784, 176] on button "Save" at bounding box center [786, 184] width 42 height 24
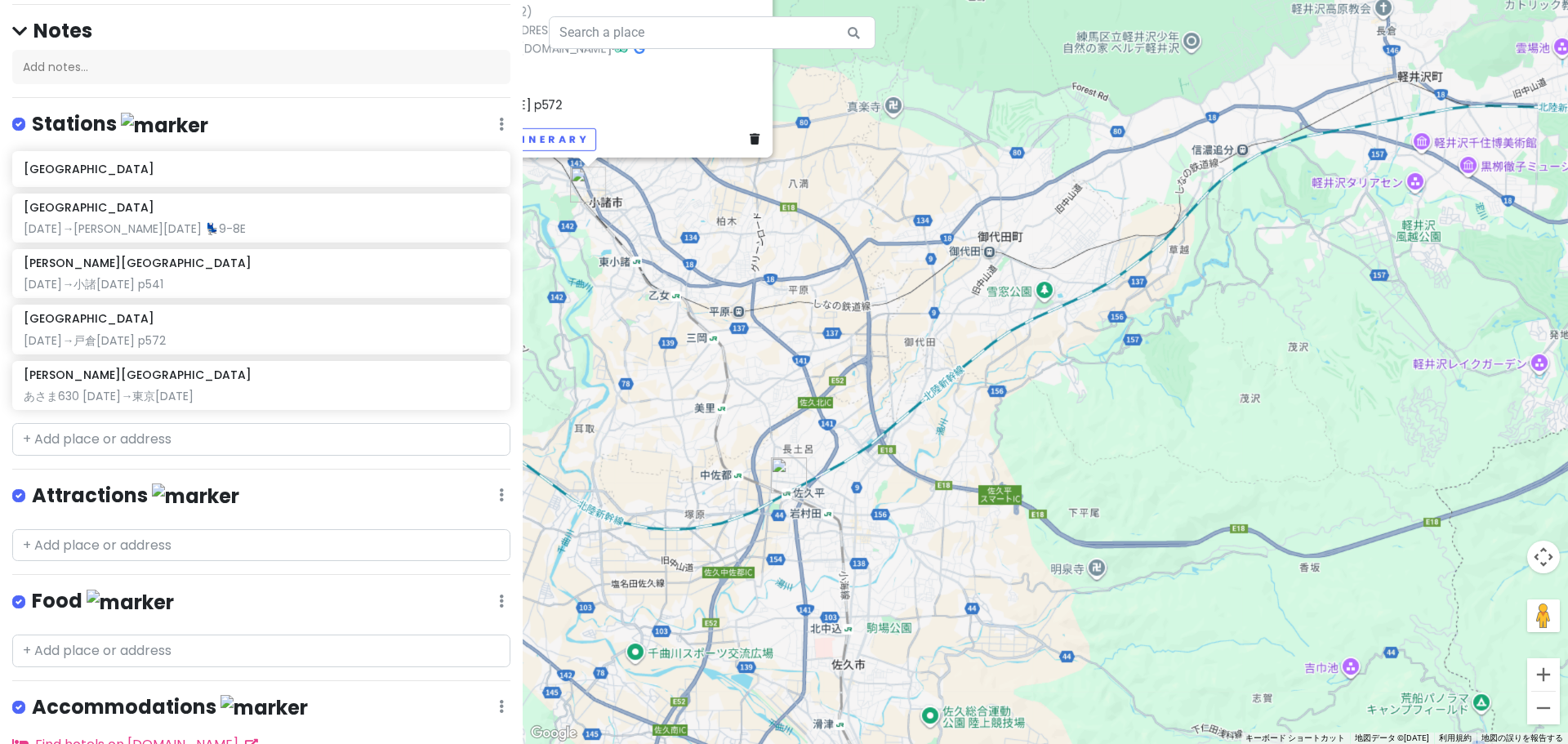
scroll to position [245, 0]
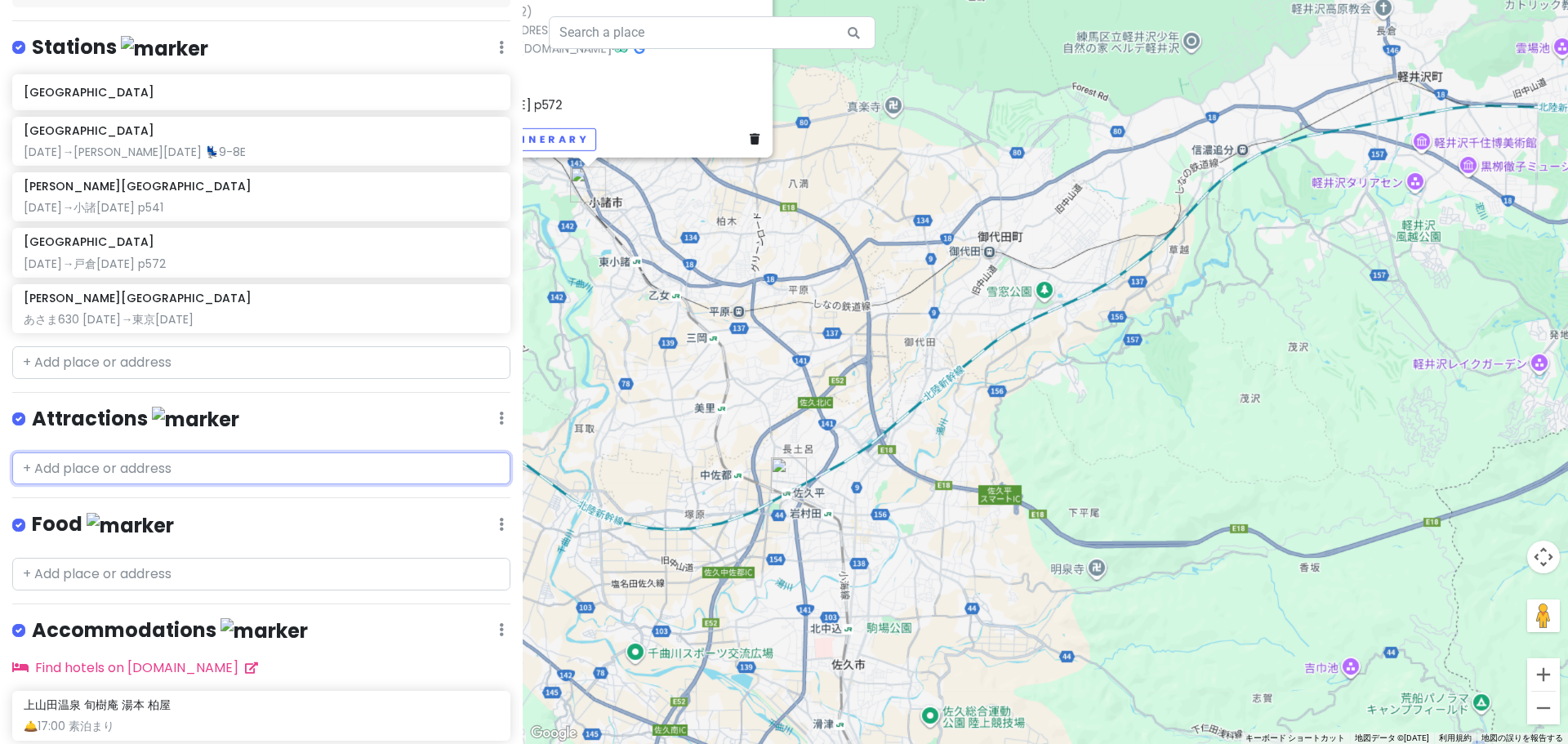
click at [212, 453] on input "text" at bounding box center [261, 469] width 499 height 33
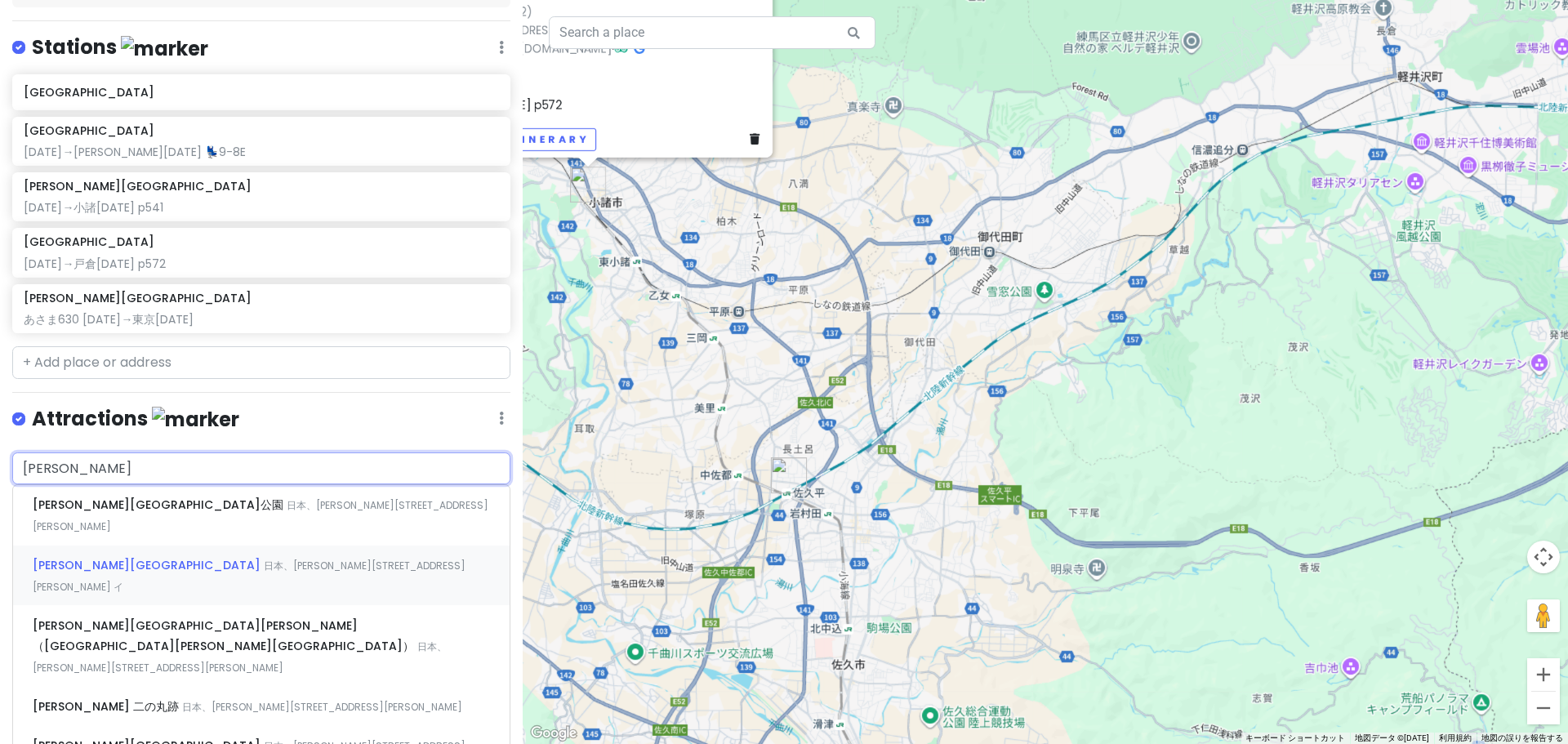
click at [172, 546] on div "[PERSON_NAME][GEOGRAPHIC_DATA] 日本、[PERSON_NAME][STREET_ADDRESS][PERSON_NAME] イ" at bounding box center [261, 576] width 497 height 61
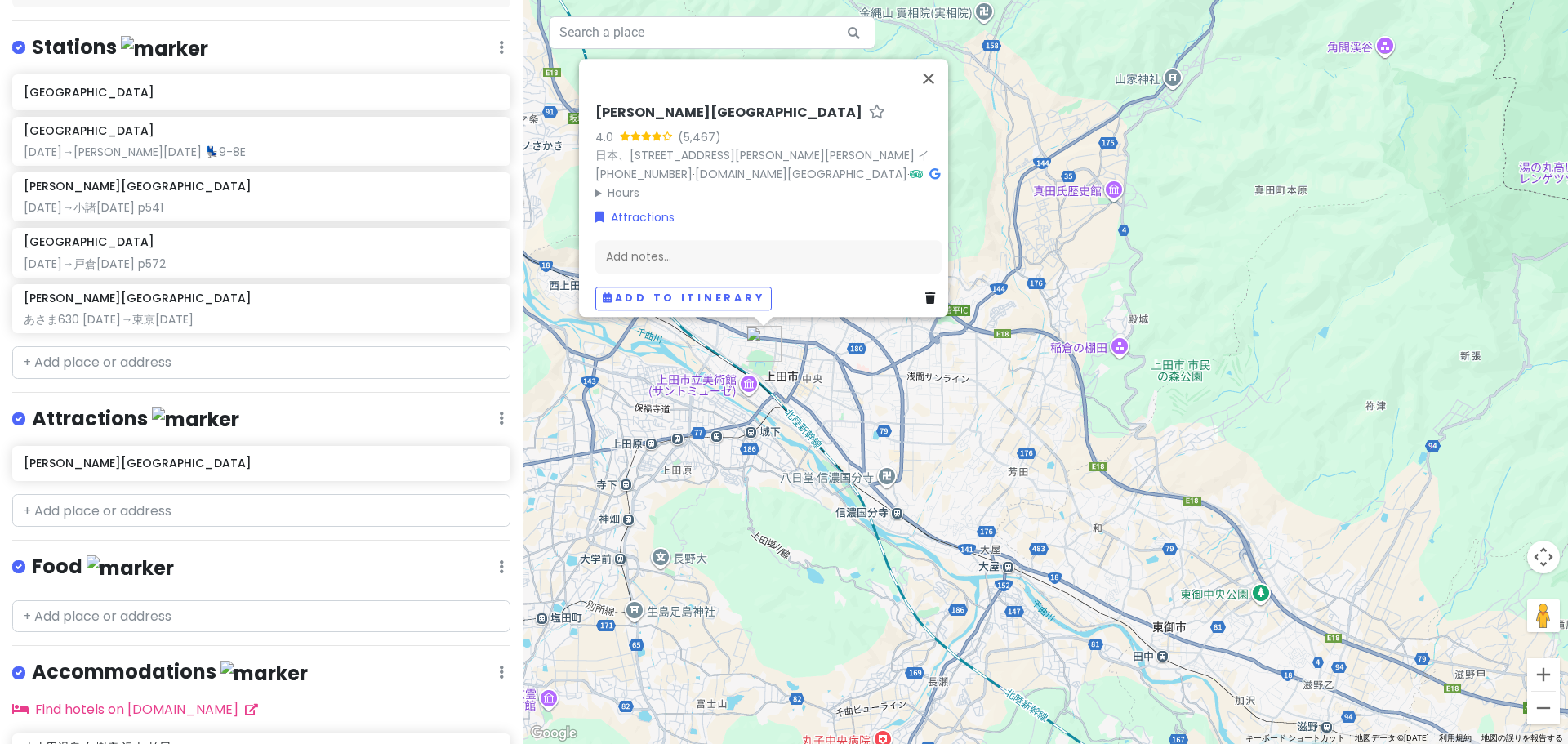
drag, startPoint x: 784, startPoint y: 398, endPoint x: 857, endPoint y: 444, distance: 86.3
click at [857, 444] on div "[PERSON_NAME][GEOGRAPHIC_DATA] 4.0 (5,467) 日本、[STREET_ADDRESS][PERSON_NAME][PER…" at bounding box center [1045, 372] width 1045 height 744
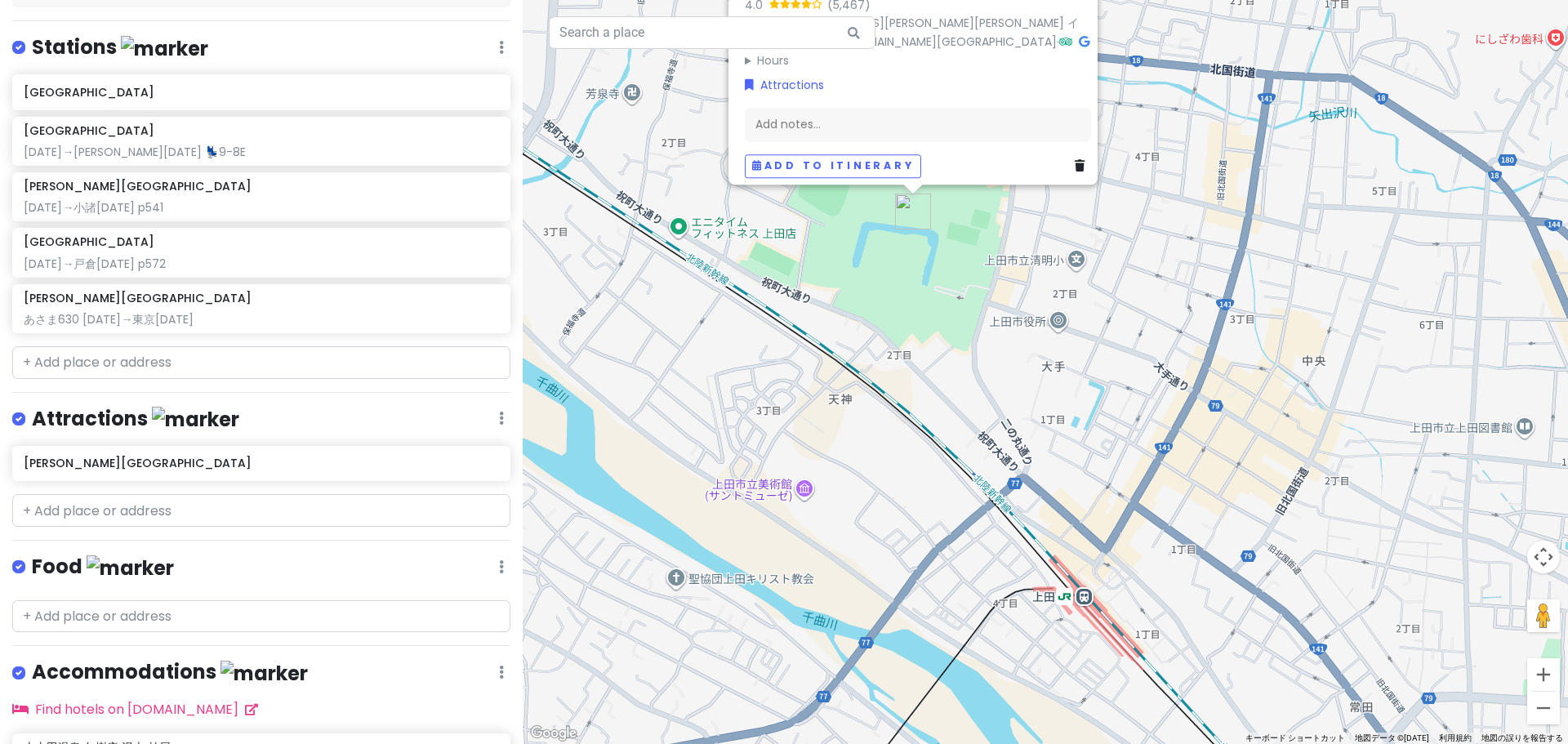
drag, startPoint x: 864, startPoint y: 329, endPoint x: 891, endPoint y: 400, distance: 76.0
click at [891, 400] on div "[PERSON_NAME][GEOGRAPHIC_DATA] 4.0 (5,467) 日本、[STREET_ADDRESS][PERSON_NAME][PER…" at bounding box center [1045, 372] width 1045 height 744
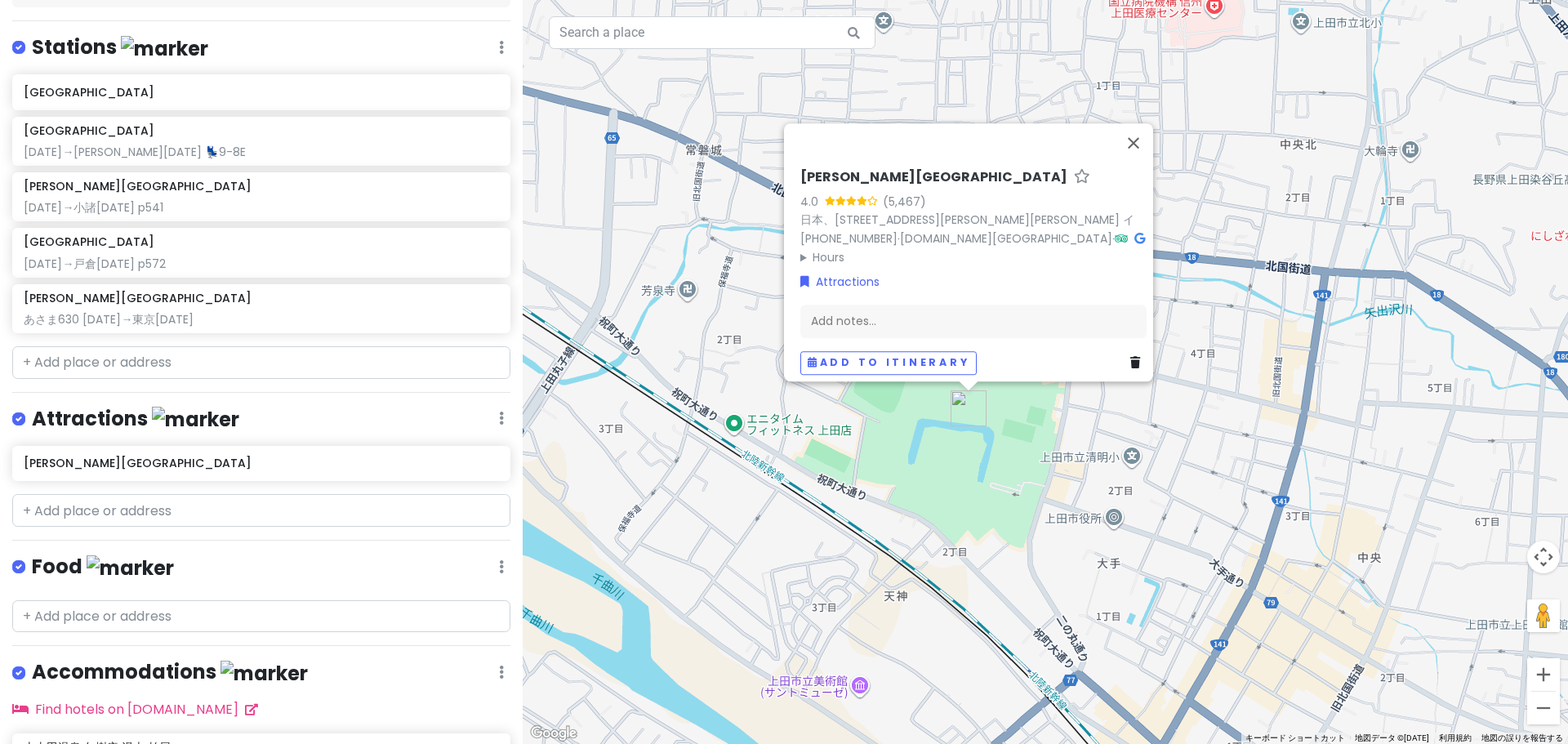
drag, startPoint x: 930, startPoint y: 355, endPoint x: 984, endPoint y: 555, distance: 207.2
click at [984, 555] on div "[PERSON_NAME][GEOGRAPHIC_DATA] 4.0 (5,467) 日本、[STREET_ADDRESS][PERSON_NAME][PER…" at bounding box center [1045, 372] width 1045 height 744
click at [259, 494] on input "text" at bounding box center [261, 510] width 499 height 33
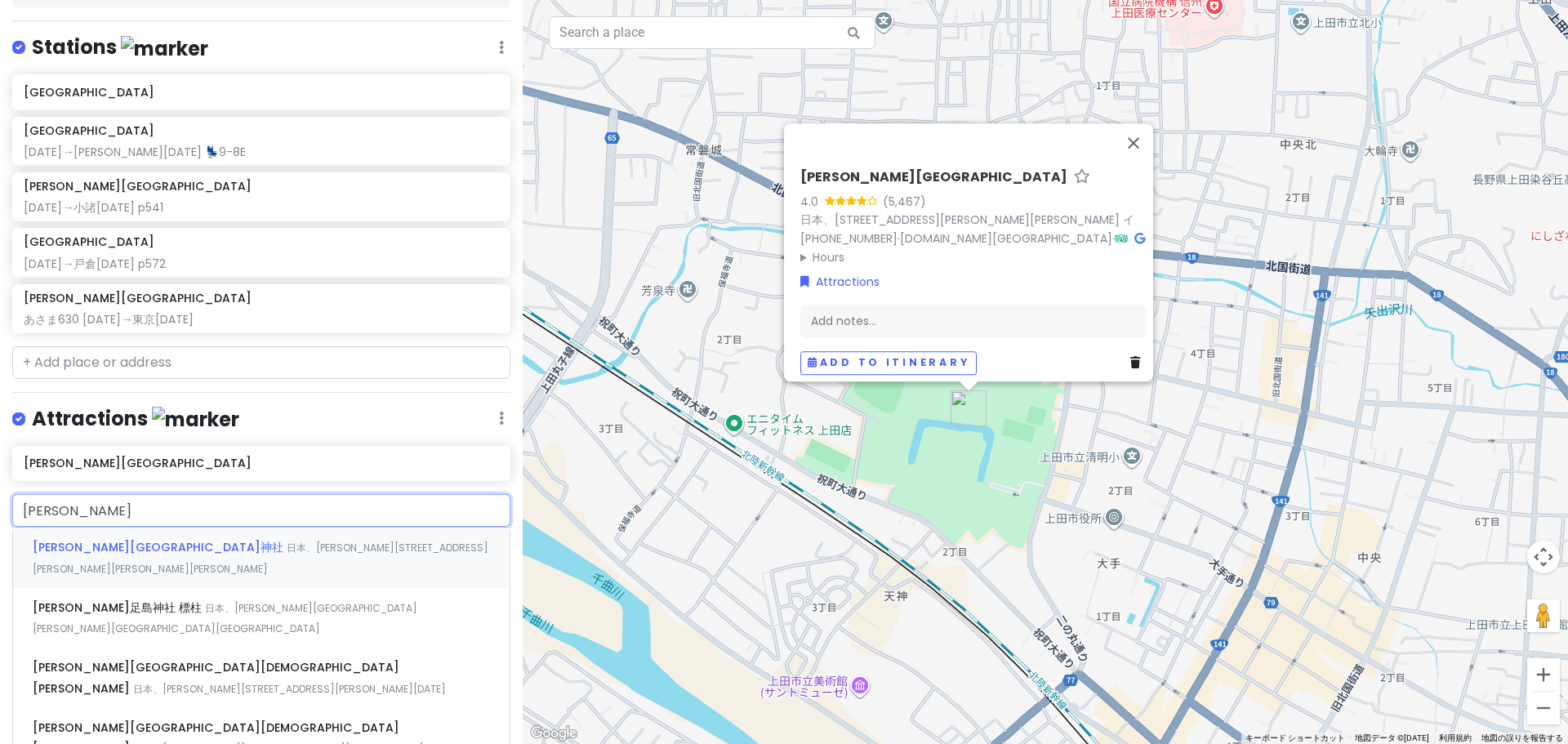
click at [263, 540] on span "日本、[PERSON_NAME][STREET_ADDRESS][PERSON_NAME][PERSON_NAME][PERSON_NAME]" at bounding box center [261, 558] width 456 height 35
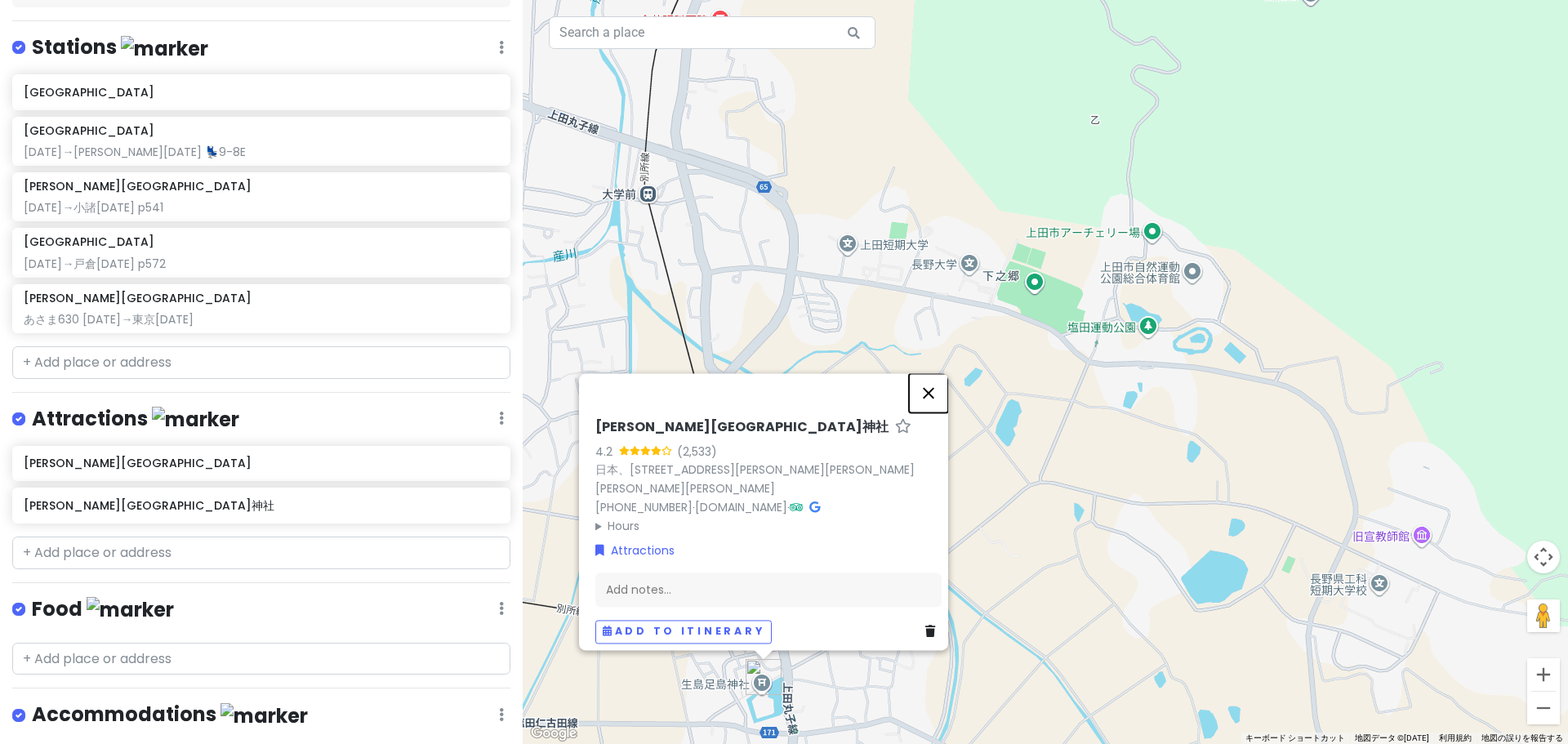
click at [942, 403] on button "閉じる" at bounding box center [928, 392] width 39 height 39
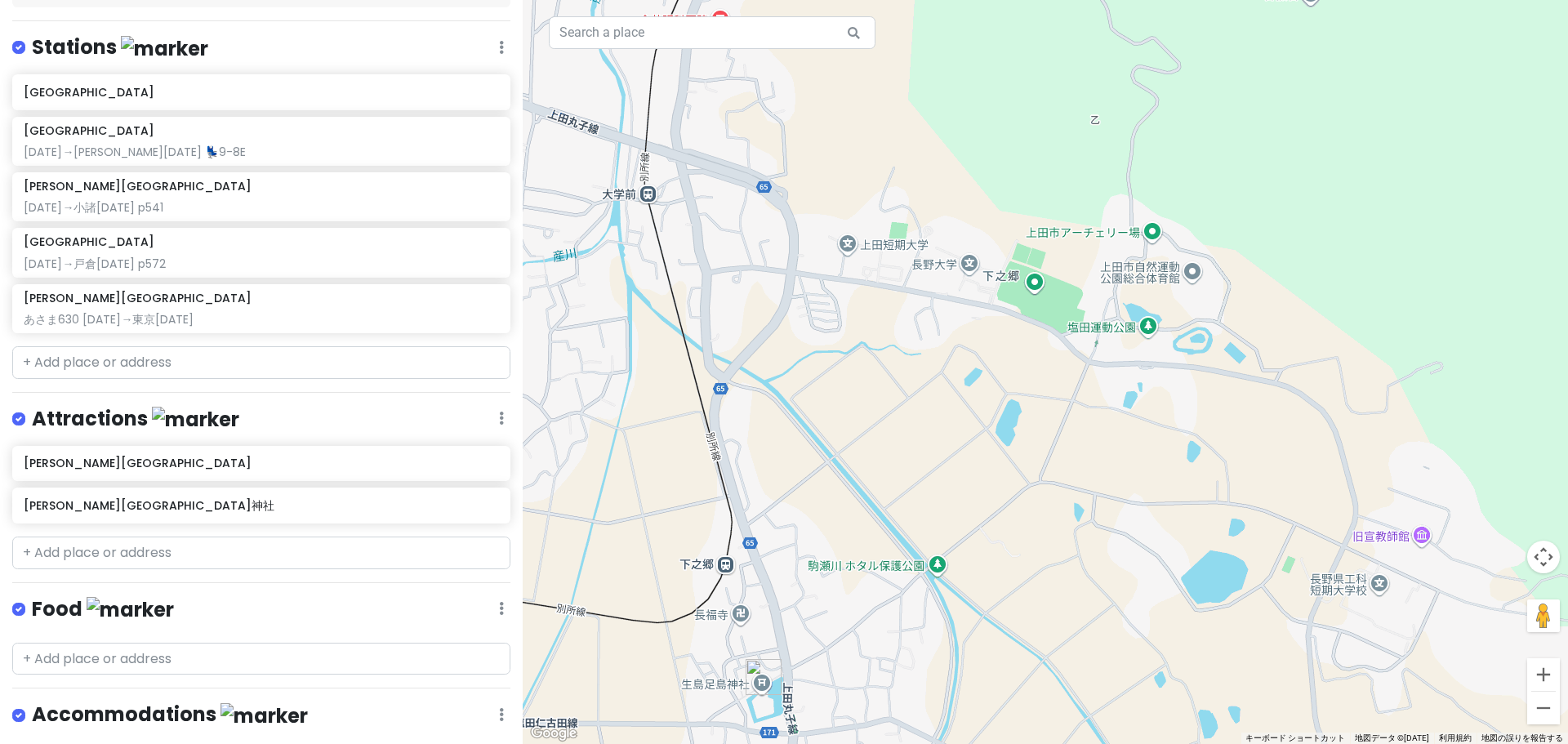
drag, startPoint x: 936, startPoint y: 529, endPoint x: 1137, endPoint y: 216, distance: 372.0
click at [1126, 241] on div at bounding box center [1045, 372] width 1045 height 744
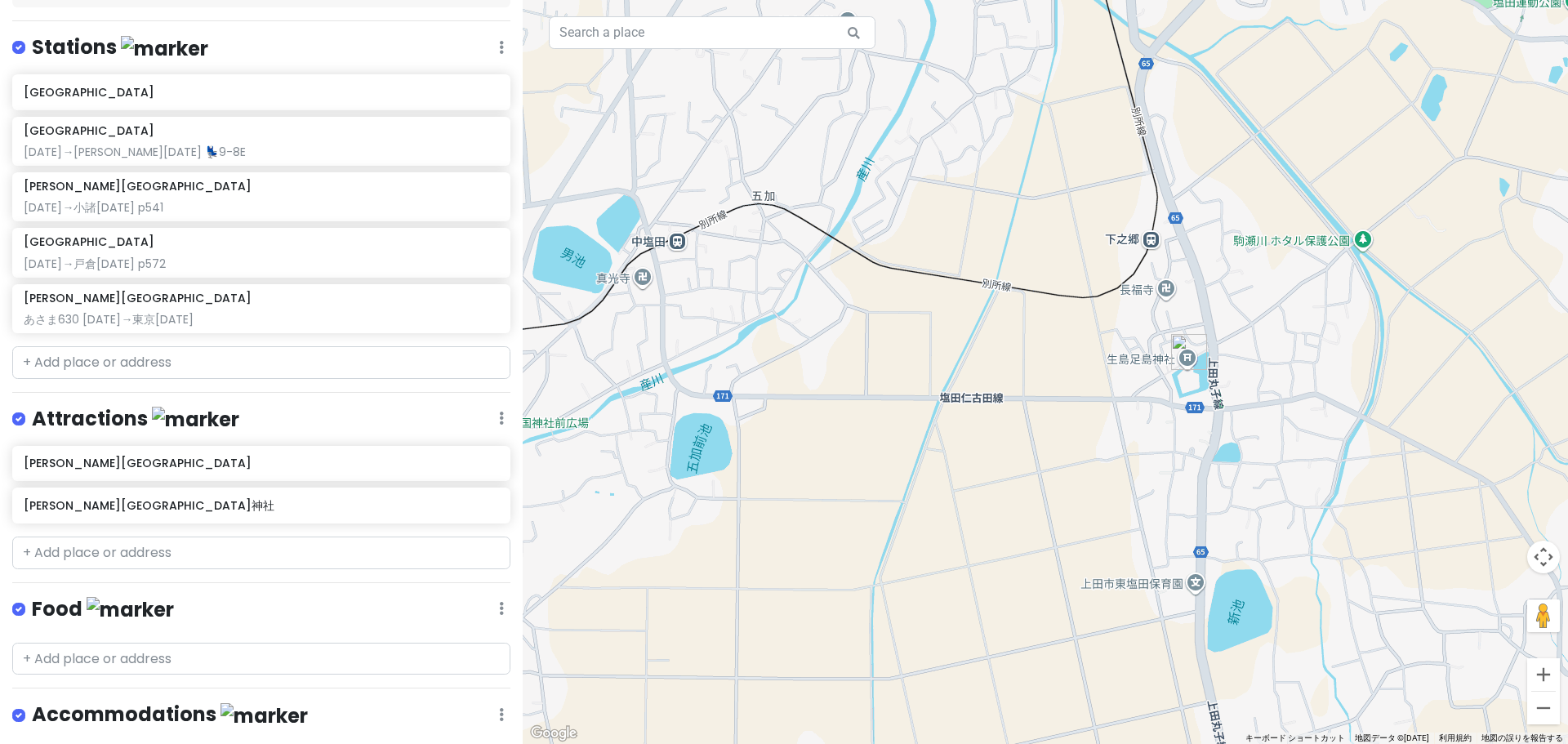
drag, startPoint x: 1135, startPoint y: 250, endPoint x: 1098, endPoint y: 643, distance: 394.7
click at [1098, 643] on div at bounding box center [1045, 372] width 1045 height 744
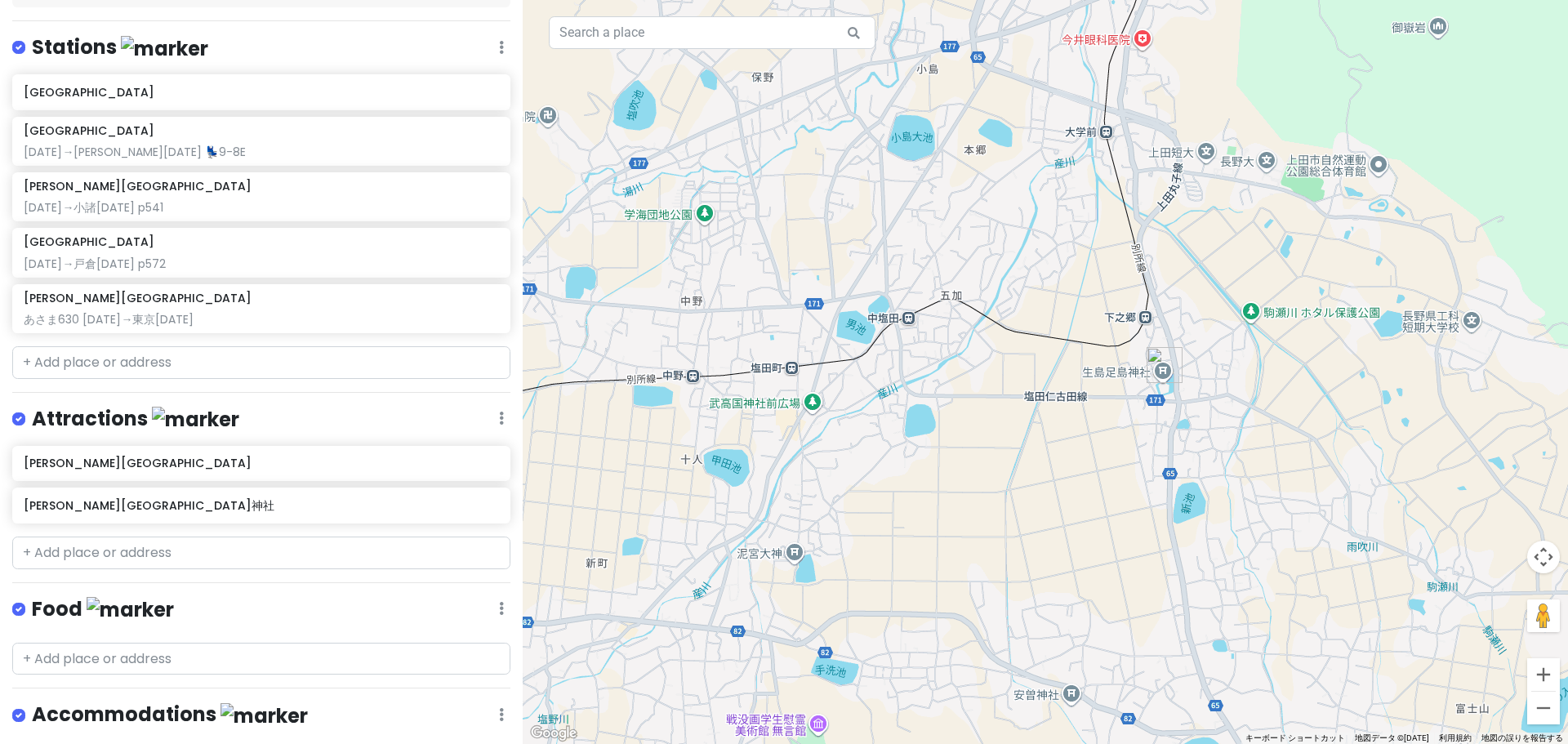
drag, startPoint x: 1129, startPoint y: 359, endPoint x: 1108, endPoint y: 510, distance: 152.5
click at [1108, 510] on div at bounding box center [1045, 372] width 1045 height 744
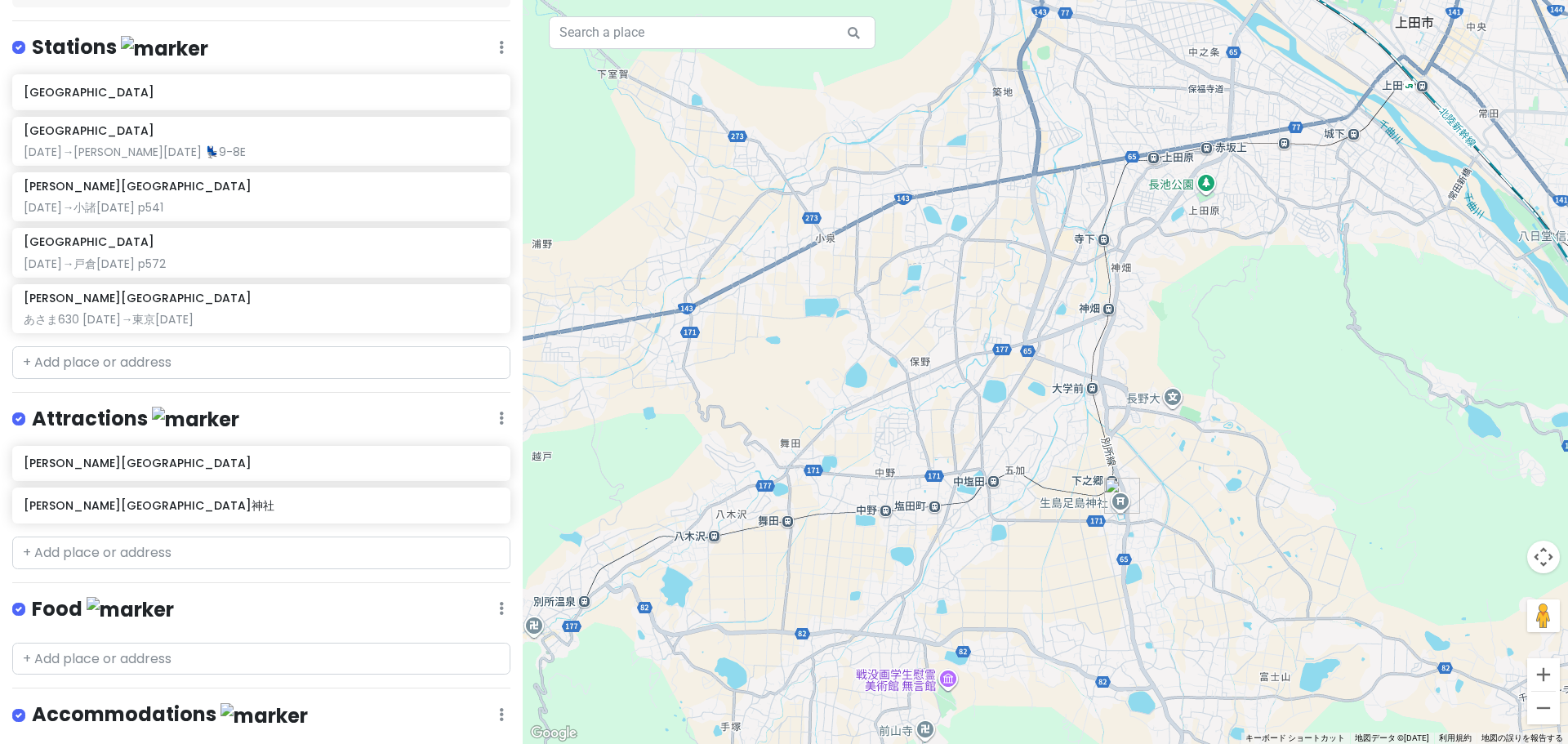
drag, startPoint x: 1164, startPoint y: 608, endPoint x: 1218, endPoint y: 485, distance: 134.3
click at [1218, 485] on div at bounding box center [1045, 372] width 1045 height 744
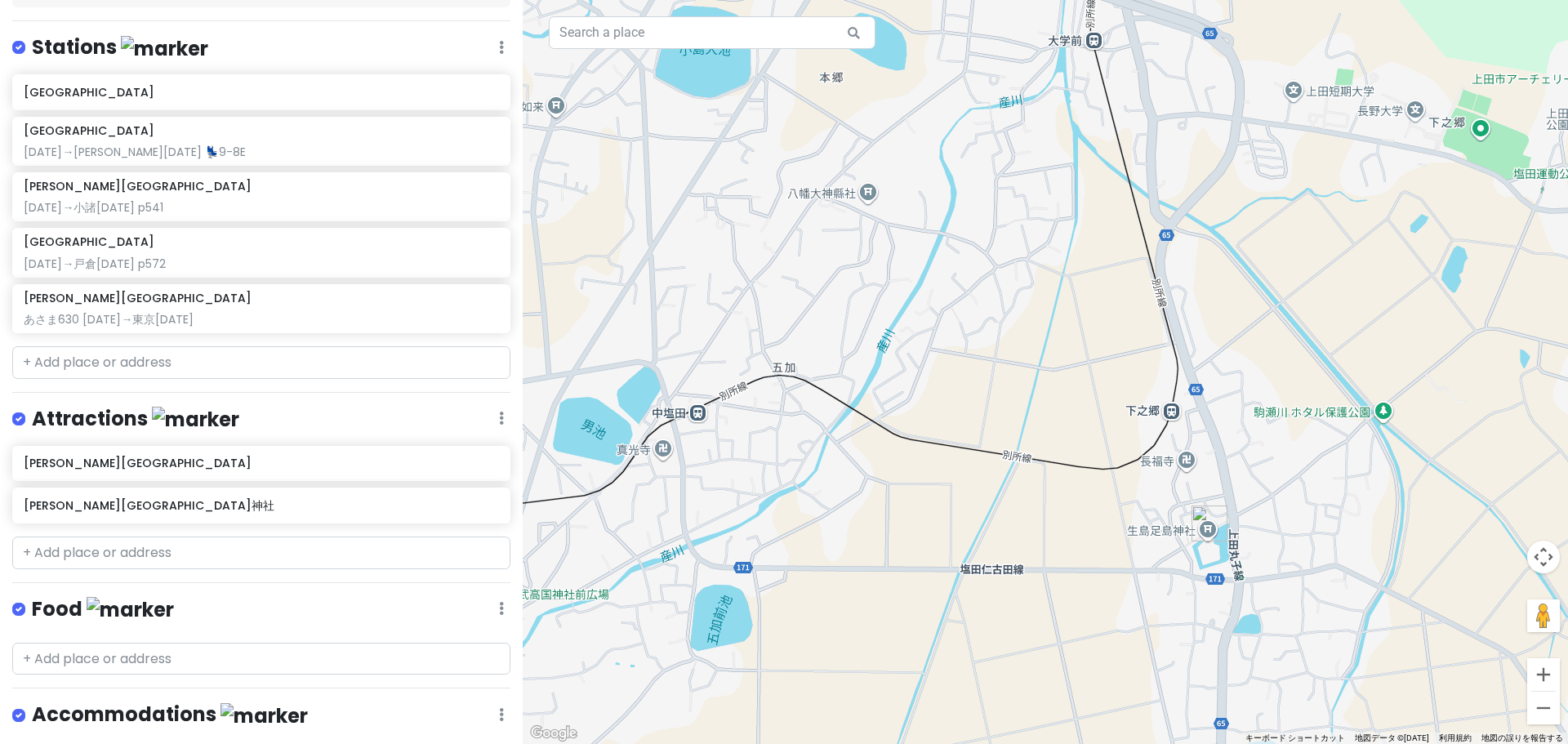
drag, startPoint x: 1017, startPoint y: 661, endPoint x: 1195, endPoint y: 444, distance: 280.7
click at [1188, 453] on div at bounding box center [1045, 372] width 1045 height 744
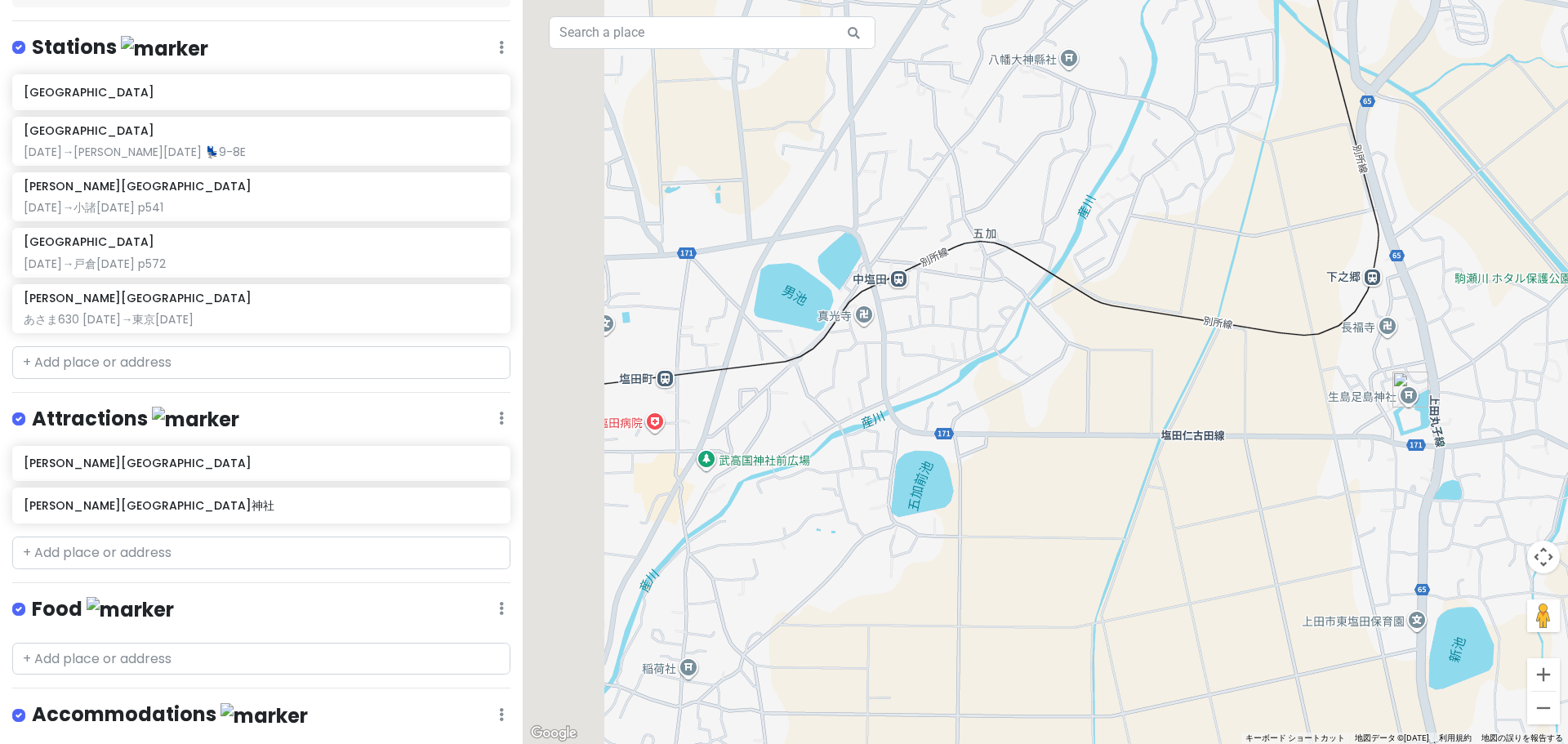
drag, startPoint x: 1181, startPoint y: 518, endPoint x: 1255, endPoint y: 473, distance: 86.6
click at [1235, 491] on div at bounding box center [1045, 372] width 1045 height 744
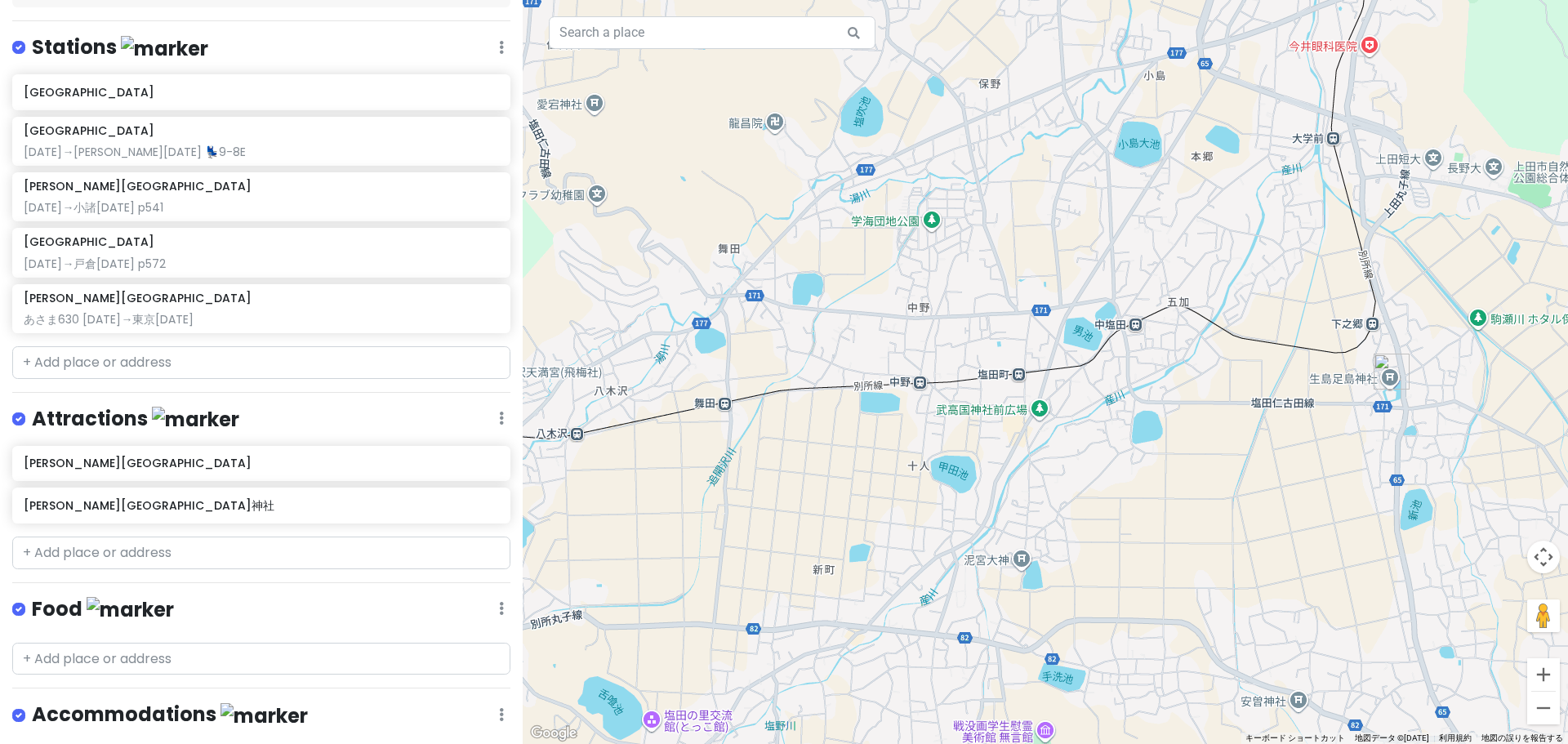
click at [95, 532] on div "どこかにビューン｜[PERSON_NAME] Private Change Dates Make a Copy Delete Trip Go Pro ⚡️ G…" at bounding box center [261, 372] width 523 height 744
click at [105, 537] on input "text" at bounding box center [261, 553] width 499 height 33
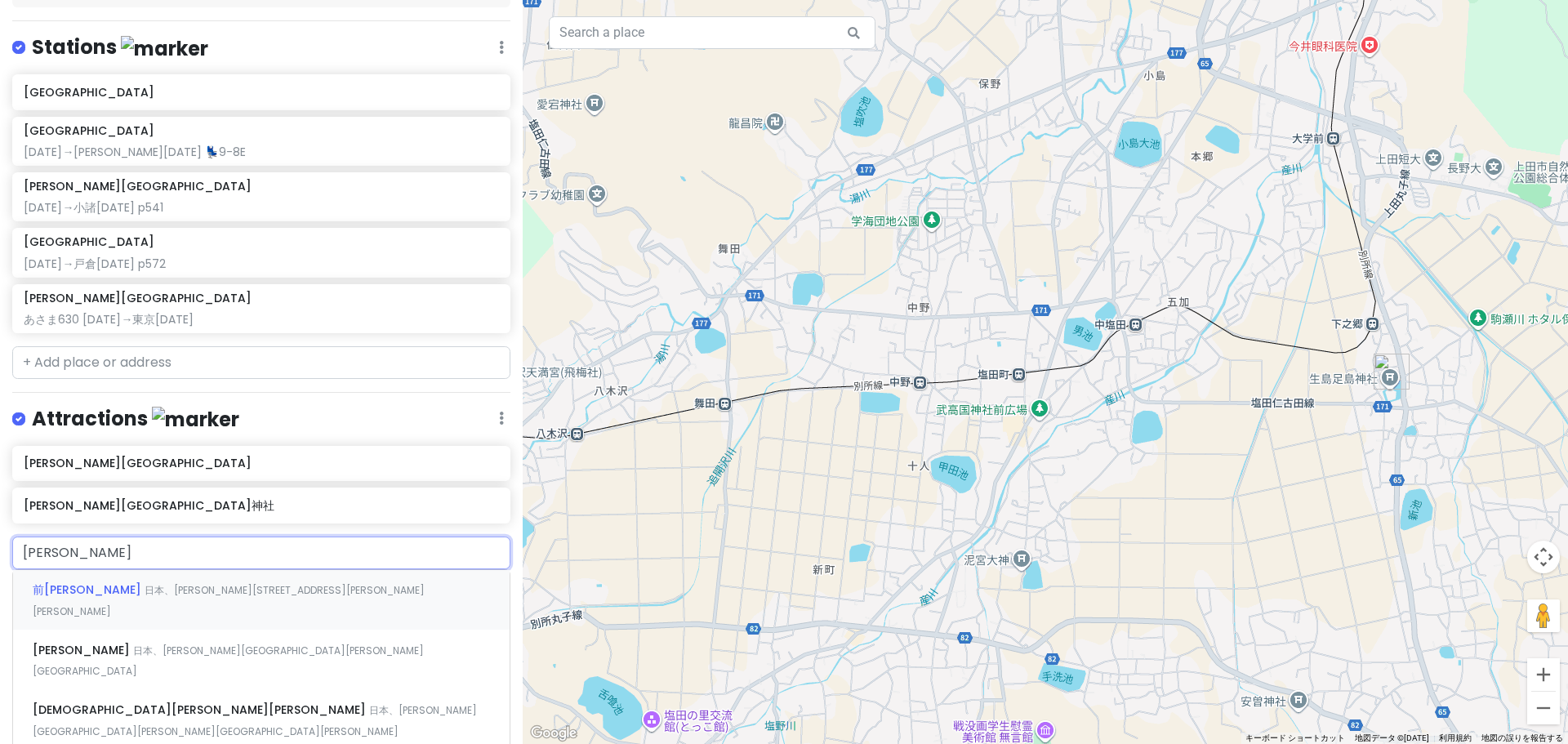
click at [323, 570] on div "前[PERSON_NAME] 日本、[PERSON_NAME][STREET_ADDRESS][PERSON_NAME][PERSON_NAME]" at bounding box center [261, 600] width 497 height 61
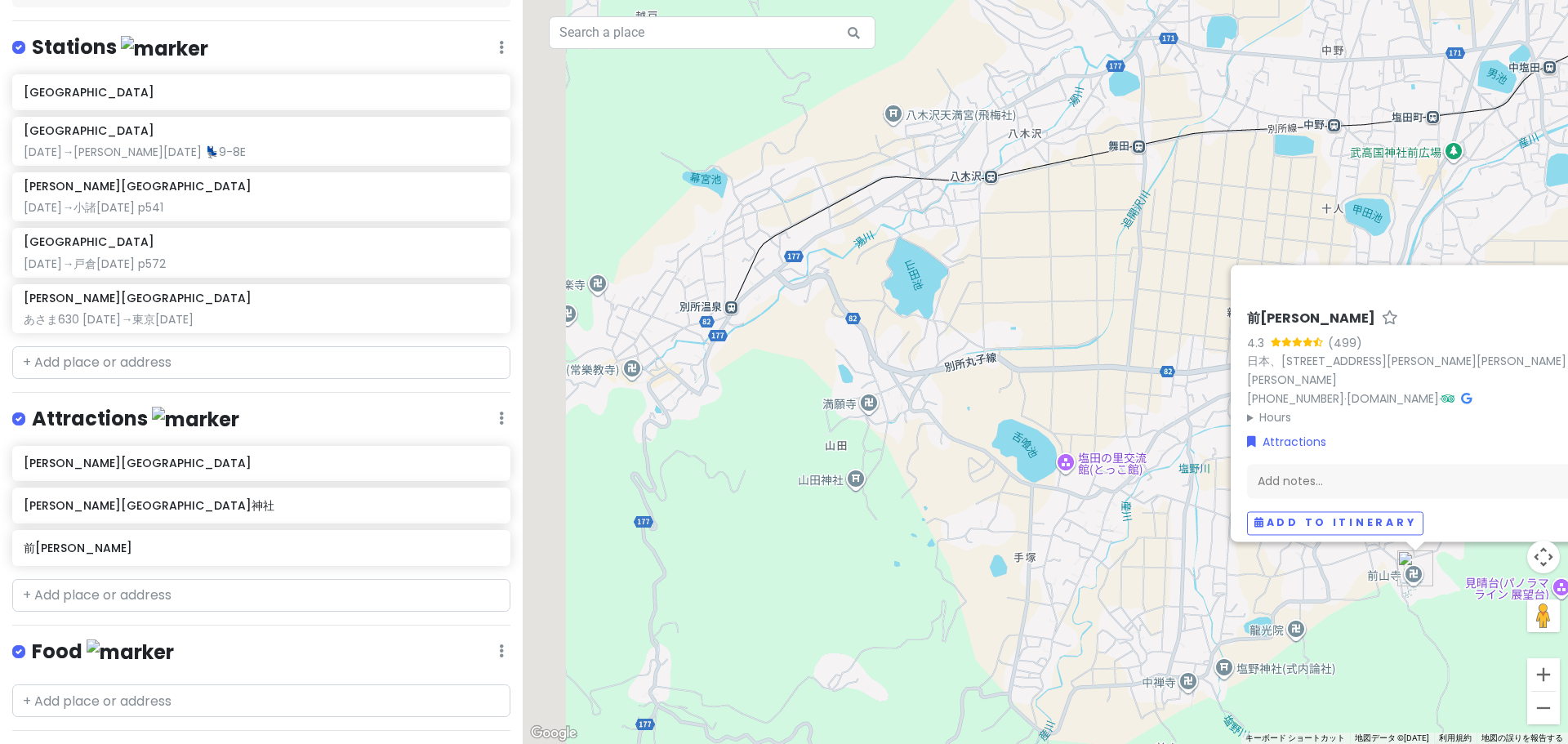
drag, startPoint x: 752, startPoint y: 591, endPoint x: 1199, endPoint y: 473, distance: 462.3
click at [1199, 473] on div "[GEOGRAPHIC_DATA][PERSON_NAME] (499) 日本、[STREET_ADDRESS][PERSON_NAME][PERSON_NA…" at bounding box center [1045, 372] width 1045 height 744
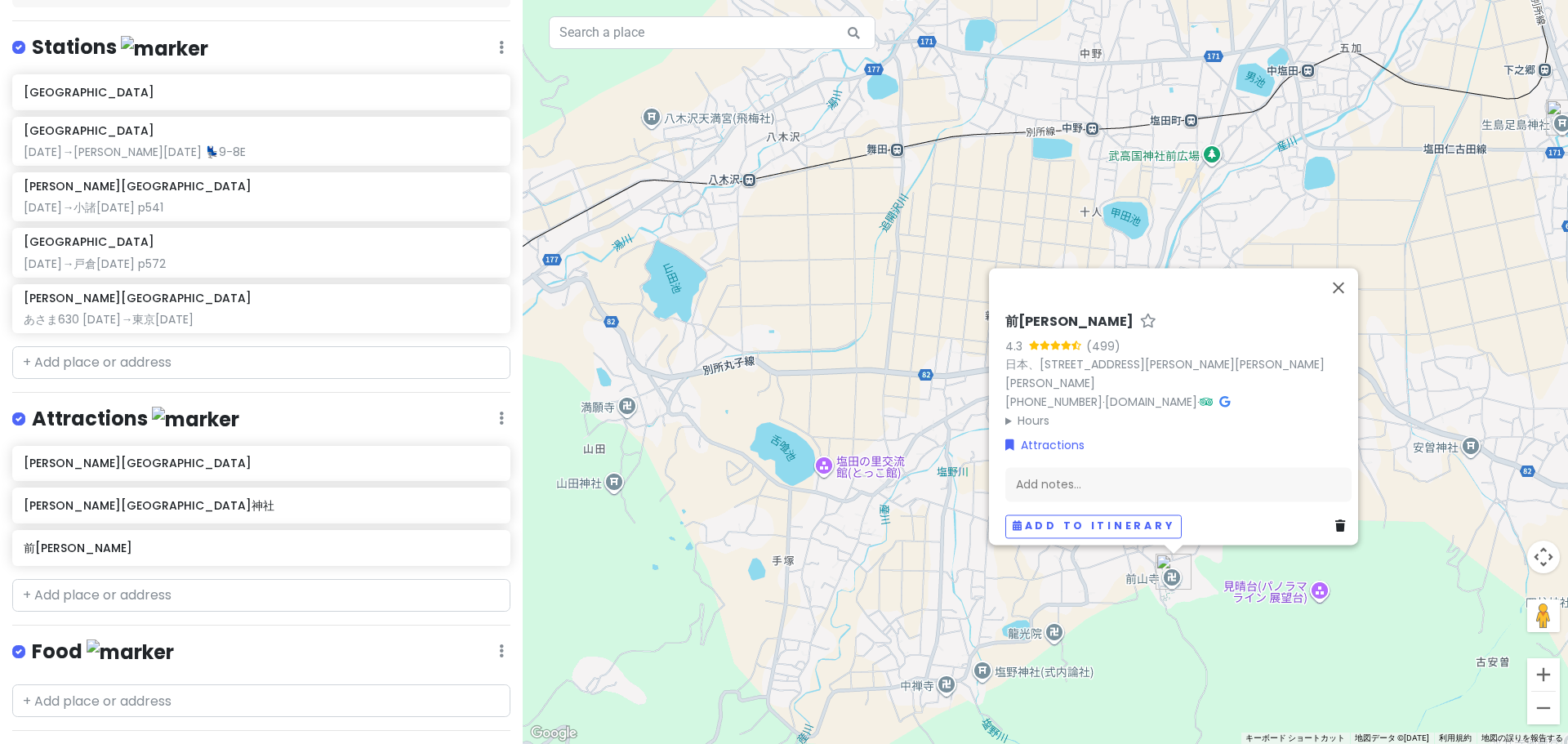
drag, startPoint x: 1255, startPoint y: 644, endPoint x: 987, endPoint y: 626, distance: 268.6
click at [946, 663] on div "[GEOGRAPHIC_DATA][PERSON_NAME] (499) 日本、[STREET_ADDRESS][PERSON_NAME][PERSON_NA…" at bounding box center [1045, 372] width 1045 height 744
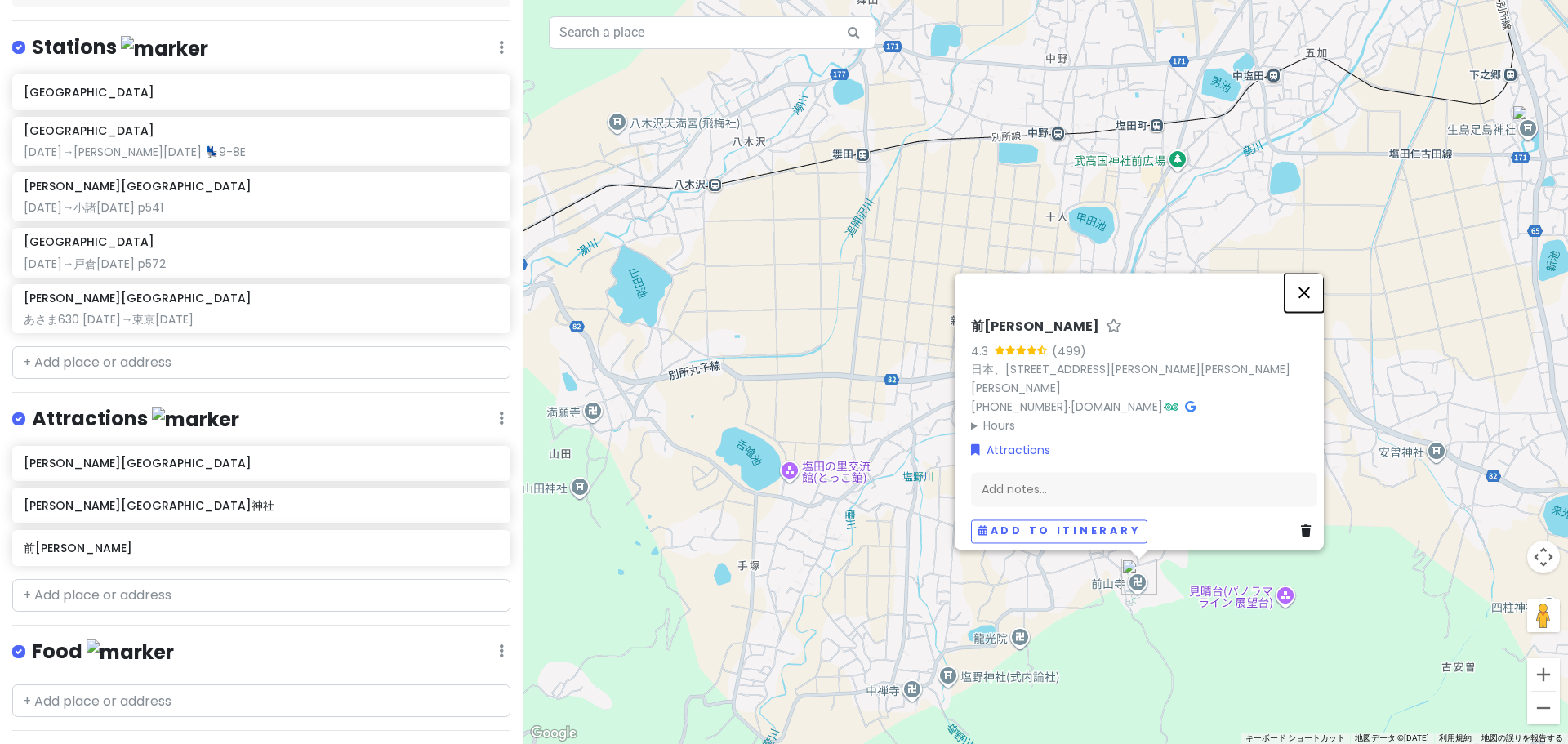
click at [1307, 298] on button "閉じる" at bounding box center [1304, 291] width 39 height 39
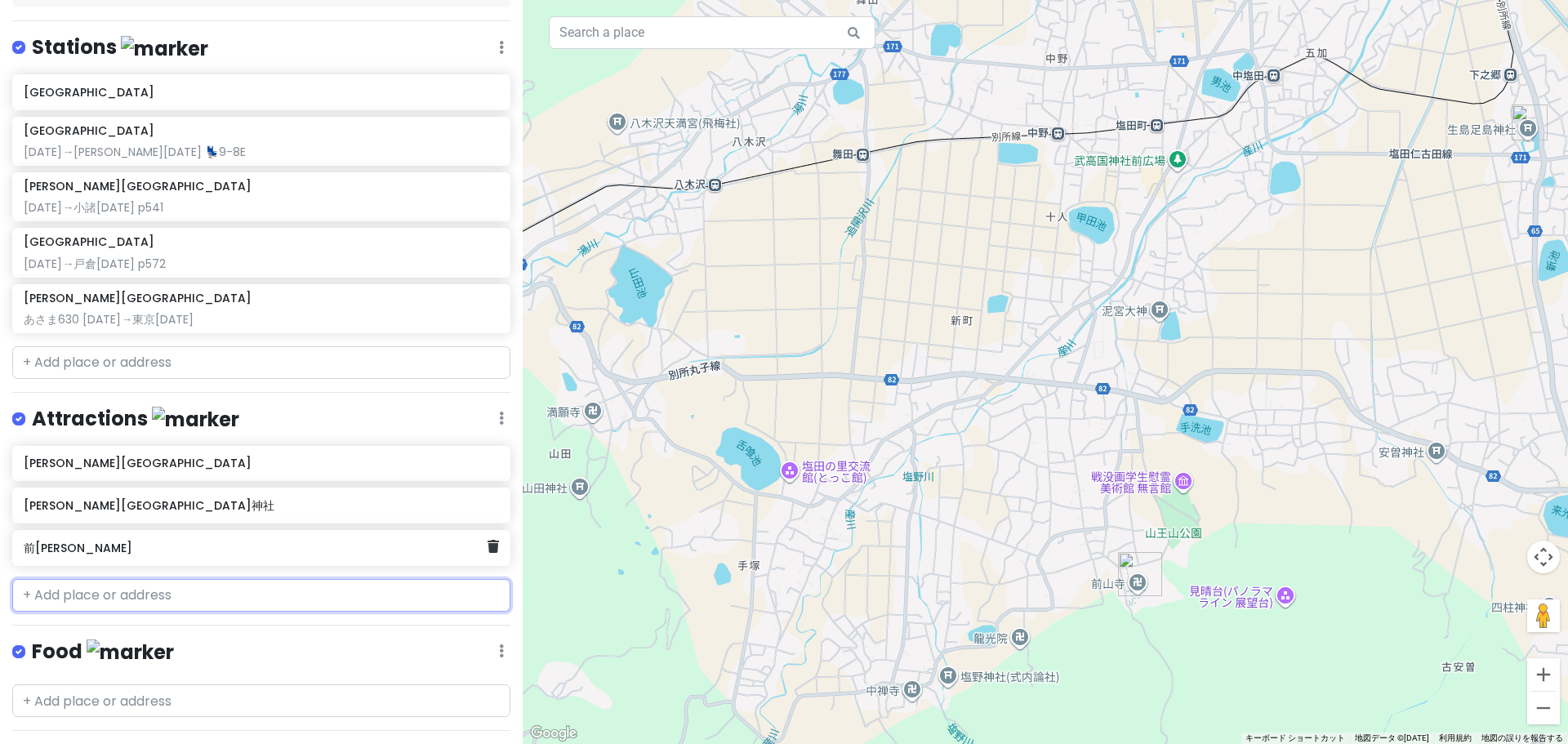
click at [339, 540] on h6 "前[PERSON_NAME]" at bounding box center [255, 548] width 463 height 14
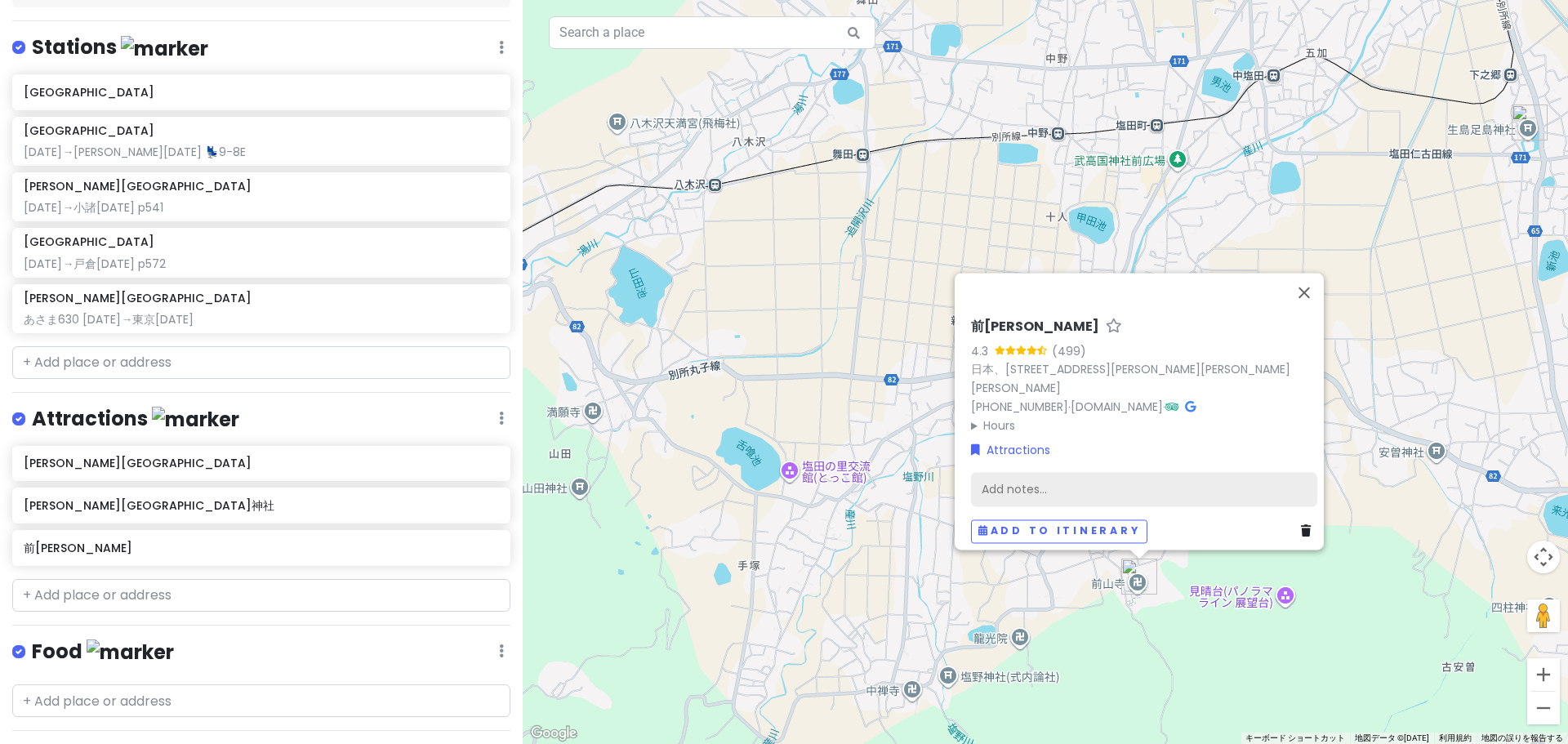
click at [1049, 474] on div "Add notes..." at bounding box center [1144, 490] width 347 height 34
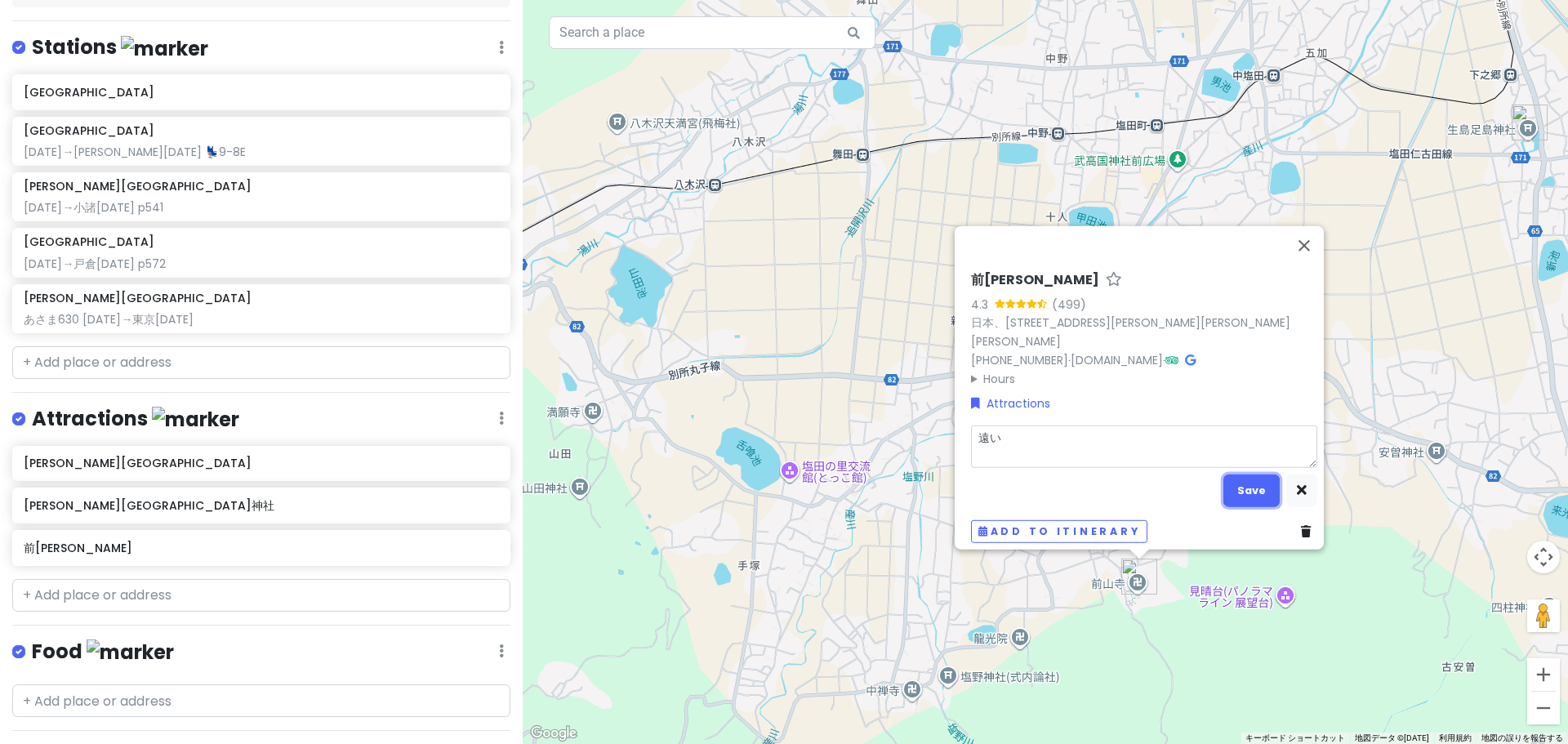
drag, startPoint x: 1246, startPoint y: 482, endPoint x: 1250, endPoint y: 473, distance: 9.8
click at [1245, 482] on button "Save" at bounding box center [1251, 490] width 56 height 32
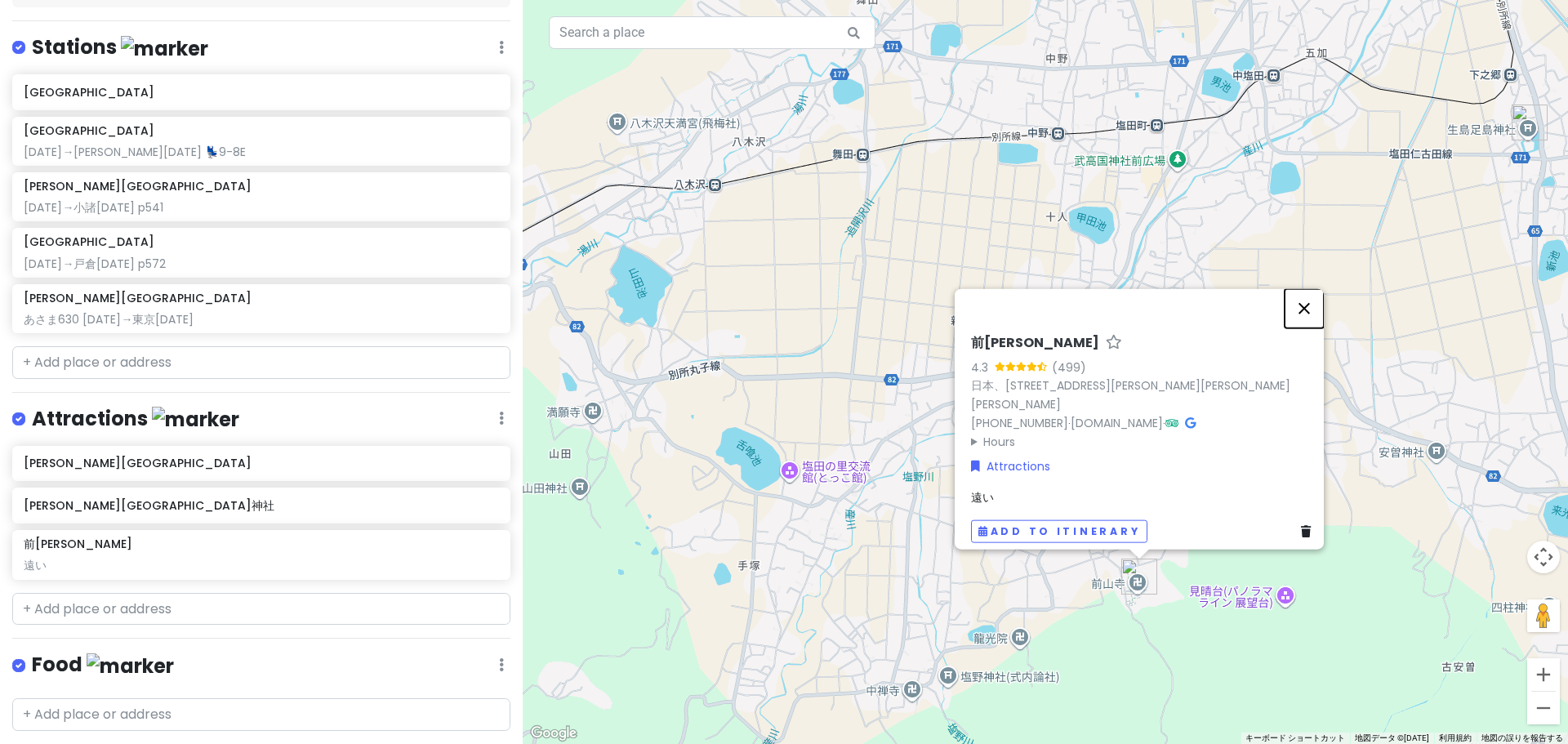
click at [1313, 310] on button "閉じる" at bounding box center [1304, 308] width 39 height 39
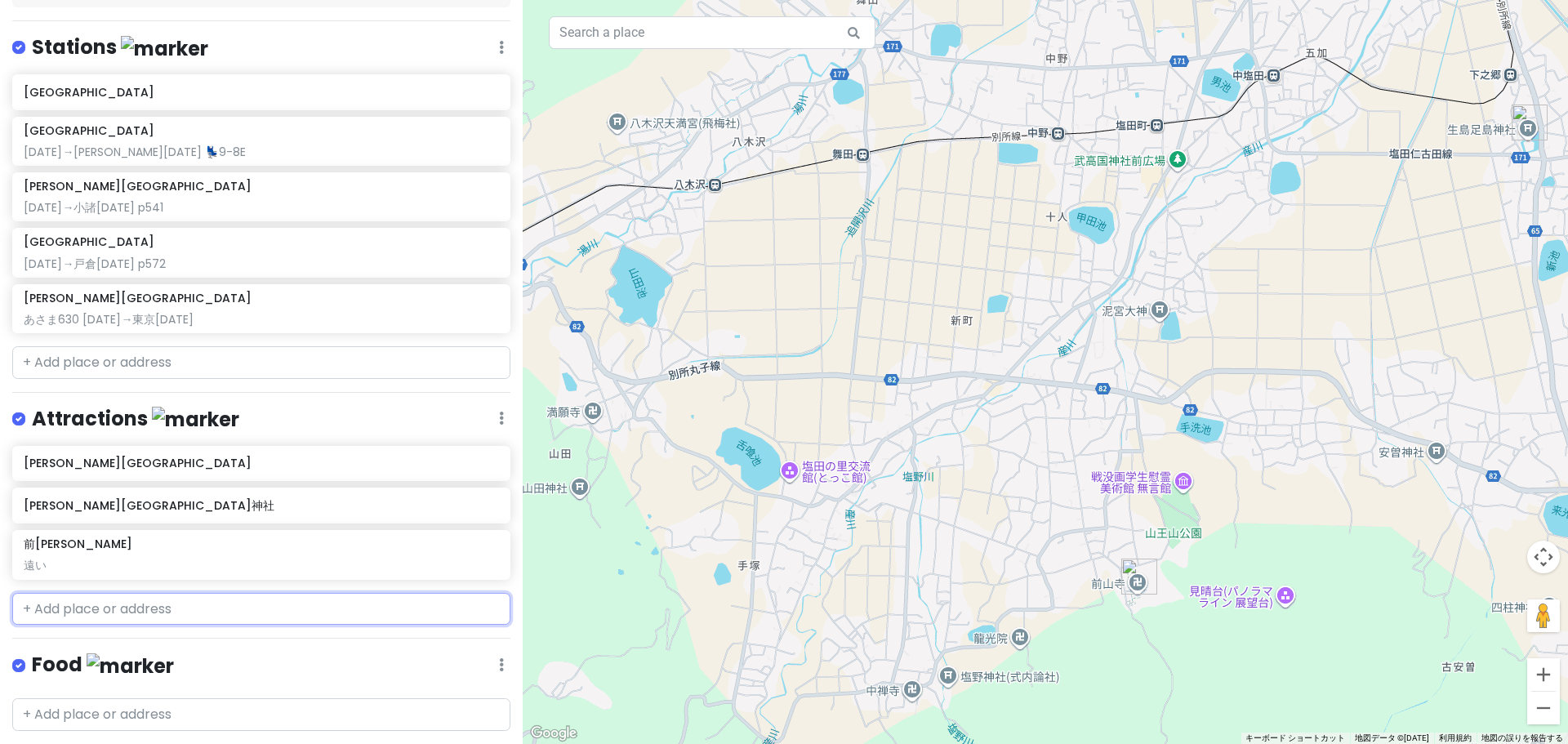
click at [217, 593] on input "text" at bounding box center [261, 609] width 499 height 33
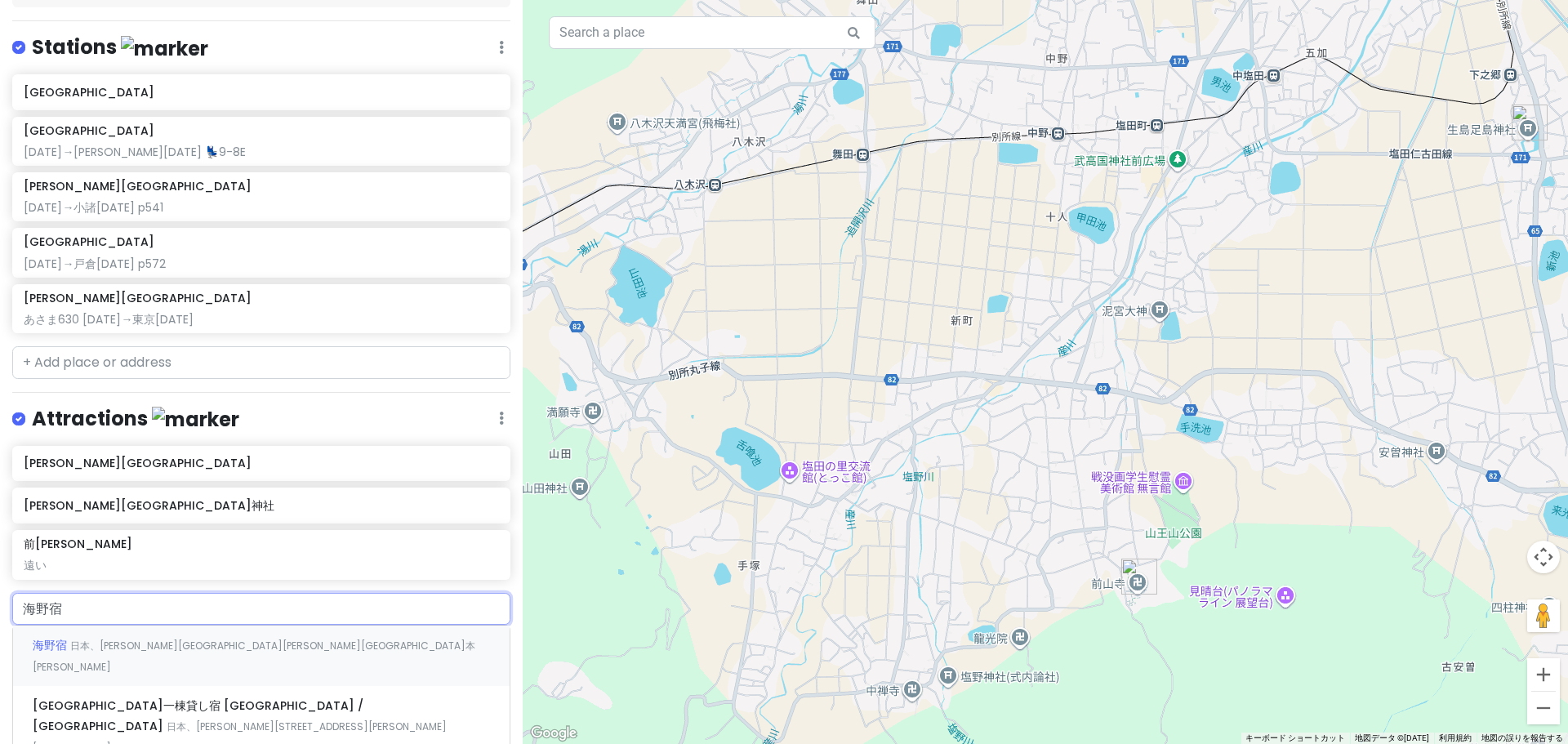
click at [258, 625] on div "海野宿 日本、[PERSON_NAME][GEOGRAPHIC_DATA][PERSON_NAME][GEOGRAPHIC_DATA]本[PERSON_NAM…" at bounding box center [261, 655] width 497 height 61
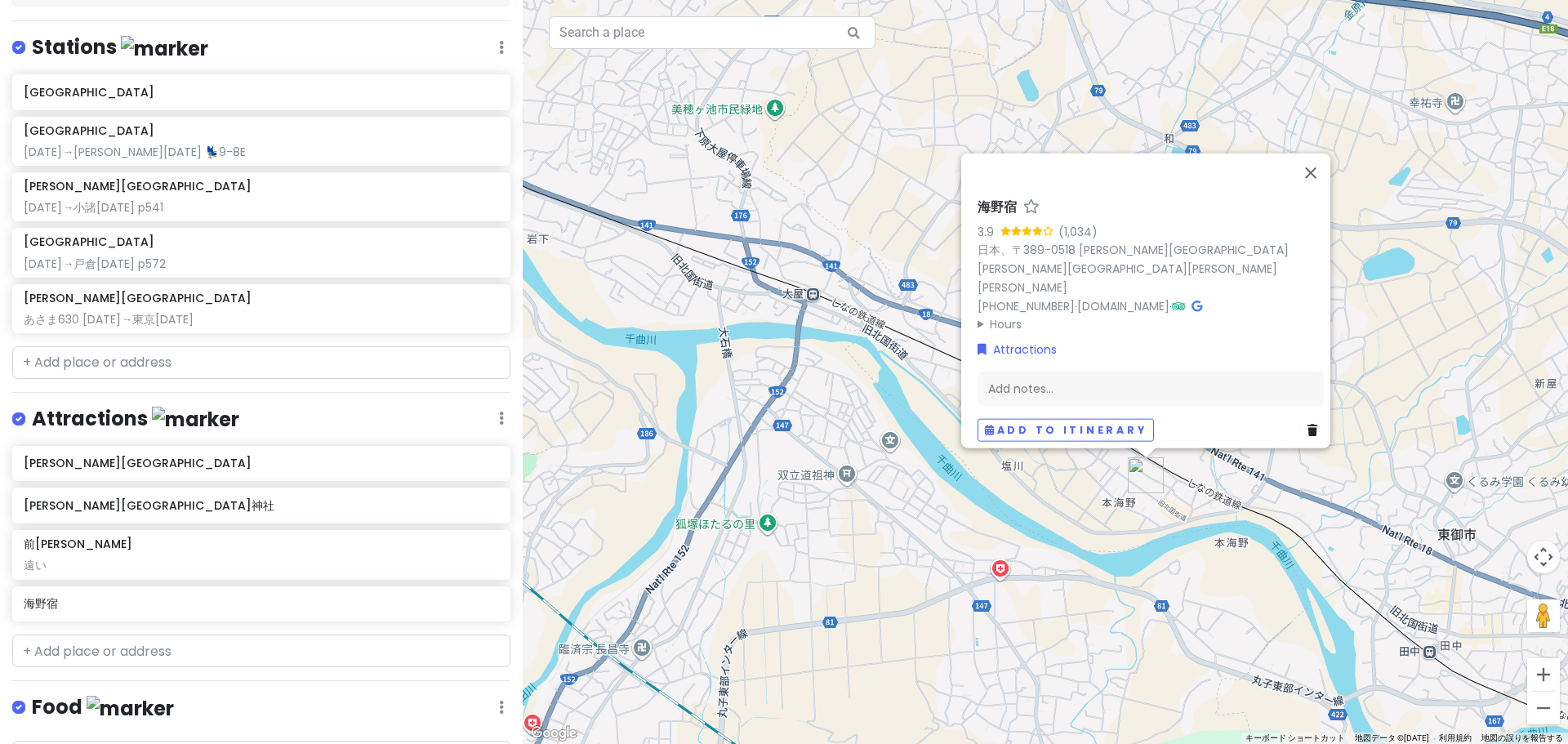
drag, startPoint x: 1291, startPoint y: 458, endPoint x: 1112, endPoint y: 587, distance: 220.6
click at [1112, 587] on div "海野宿 3.9 (1,034) 日本、[STREET_ADDRESS][PERSON_NAME][PERSON_NAME][PERSON_NAME][PERS…" at bounding box center [1045, 372] width 1045 height 744
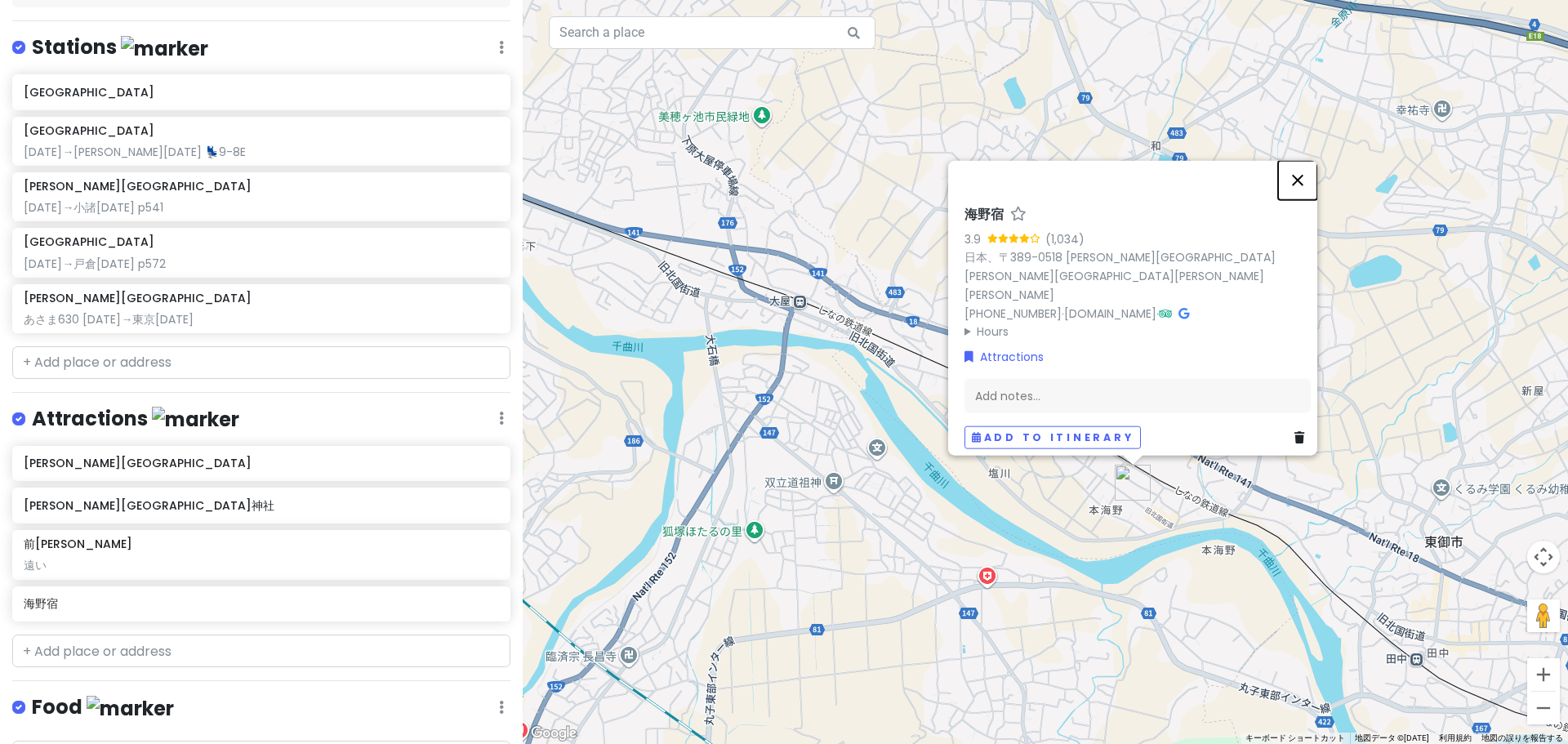
click at [1309, 199] on button "閉じる" at bounding box center [1297, 179] width 39 height 39
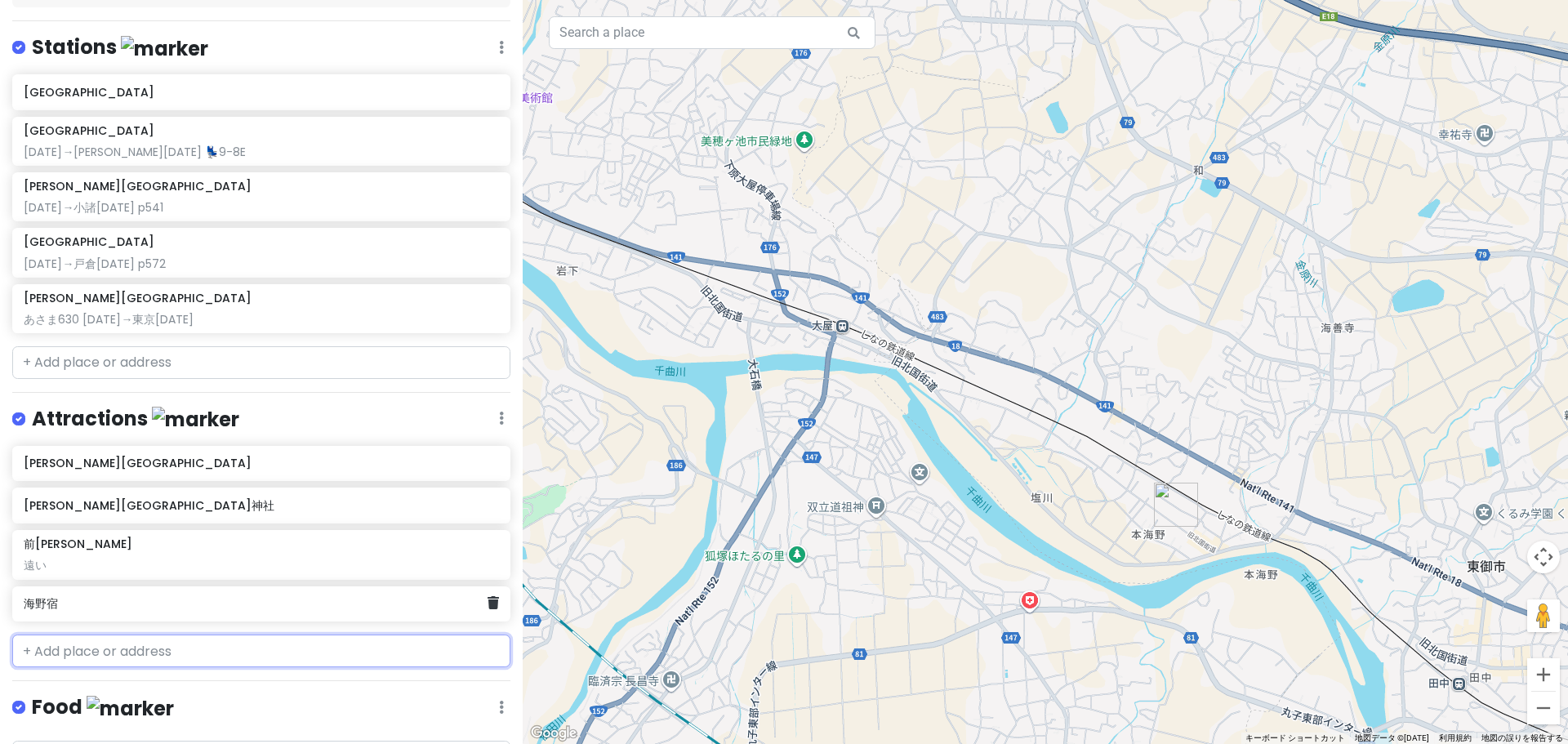
click at [263, 596] on h6 "海野宿" at bounding box center [255, 604] width 463 height 14
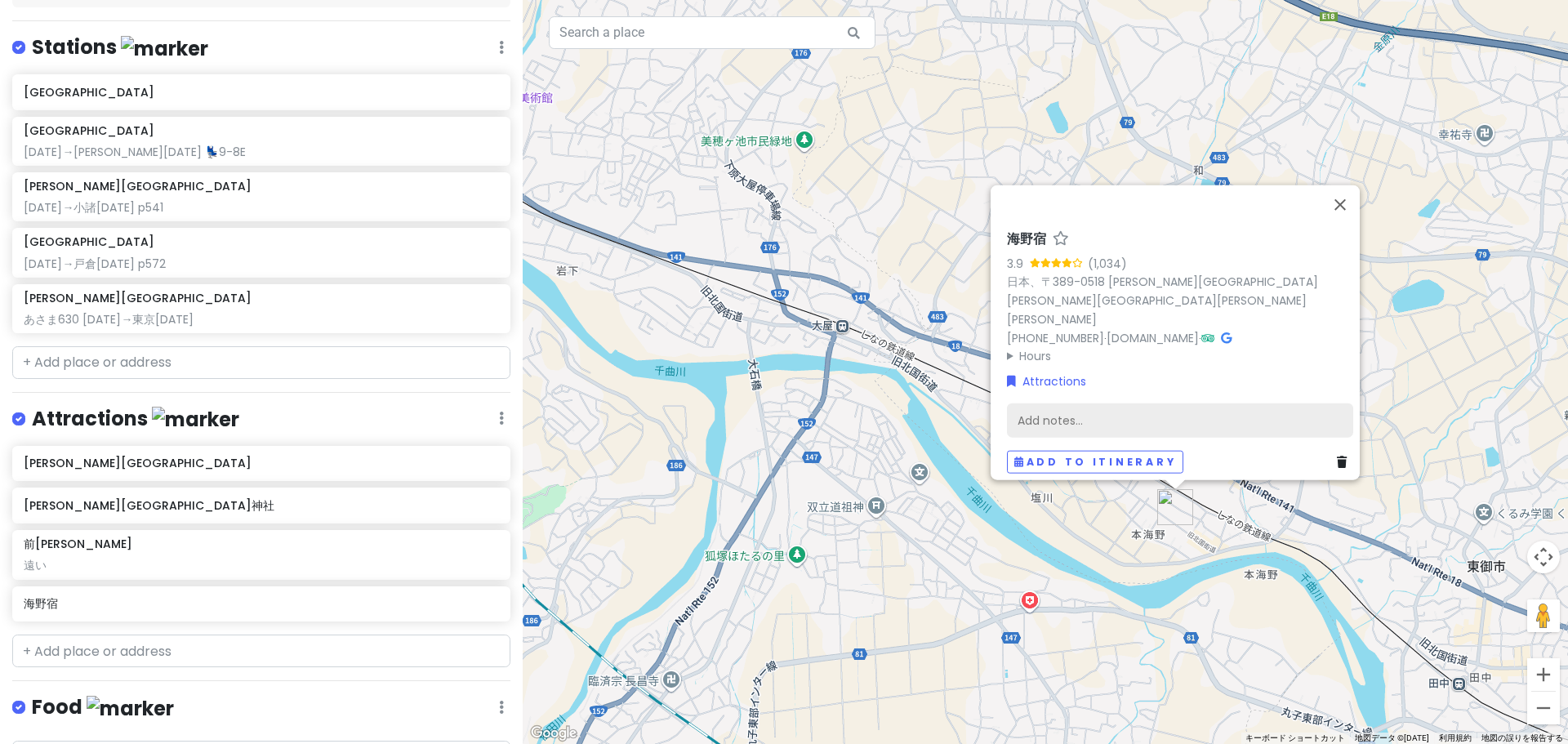
click at [1244, 403] on div "Add notes..." at bounding box center [1180, 420] width 347 height 34
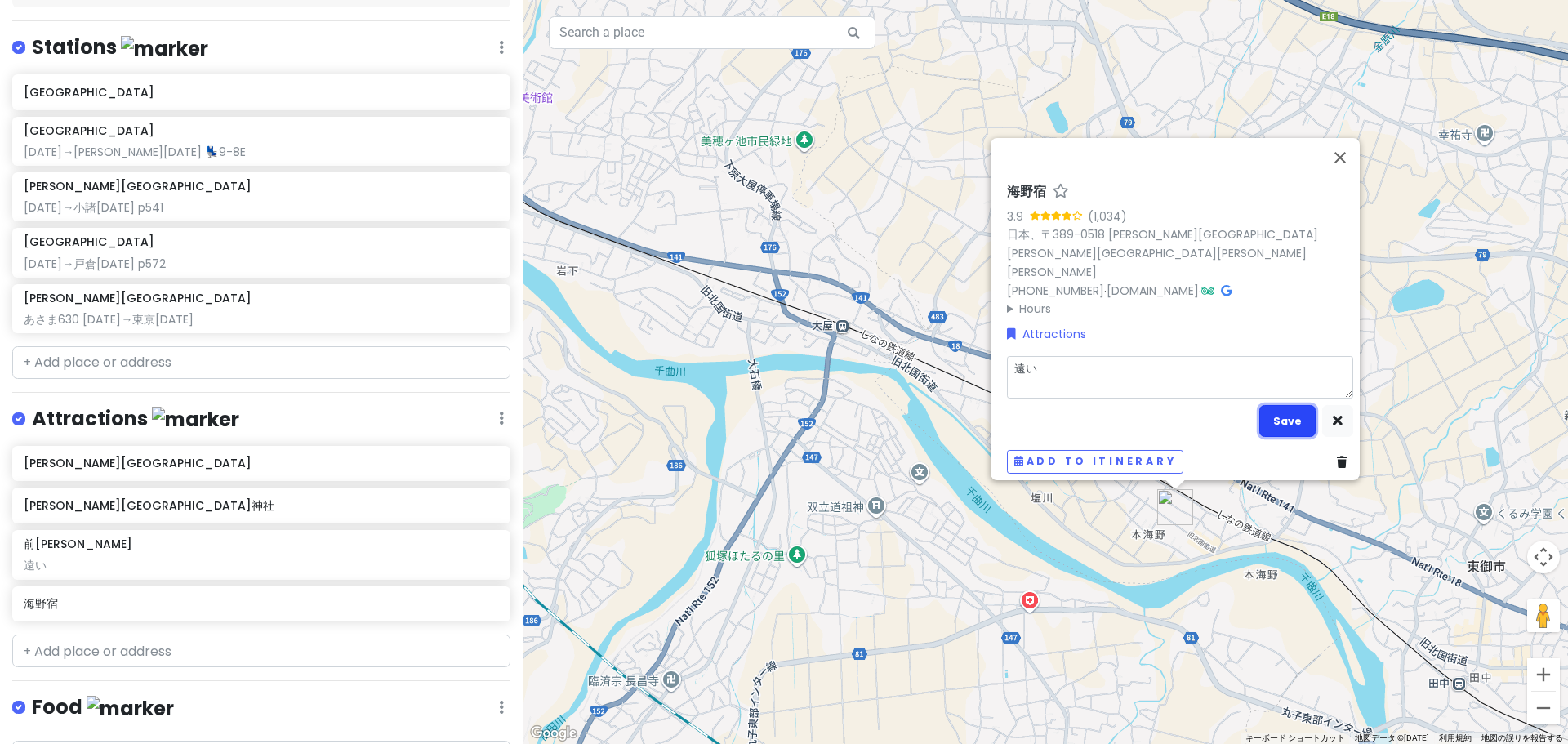
click at [1297, 408] on button "Save" at bounding box center [1288, 421] width 56 height 32
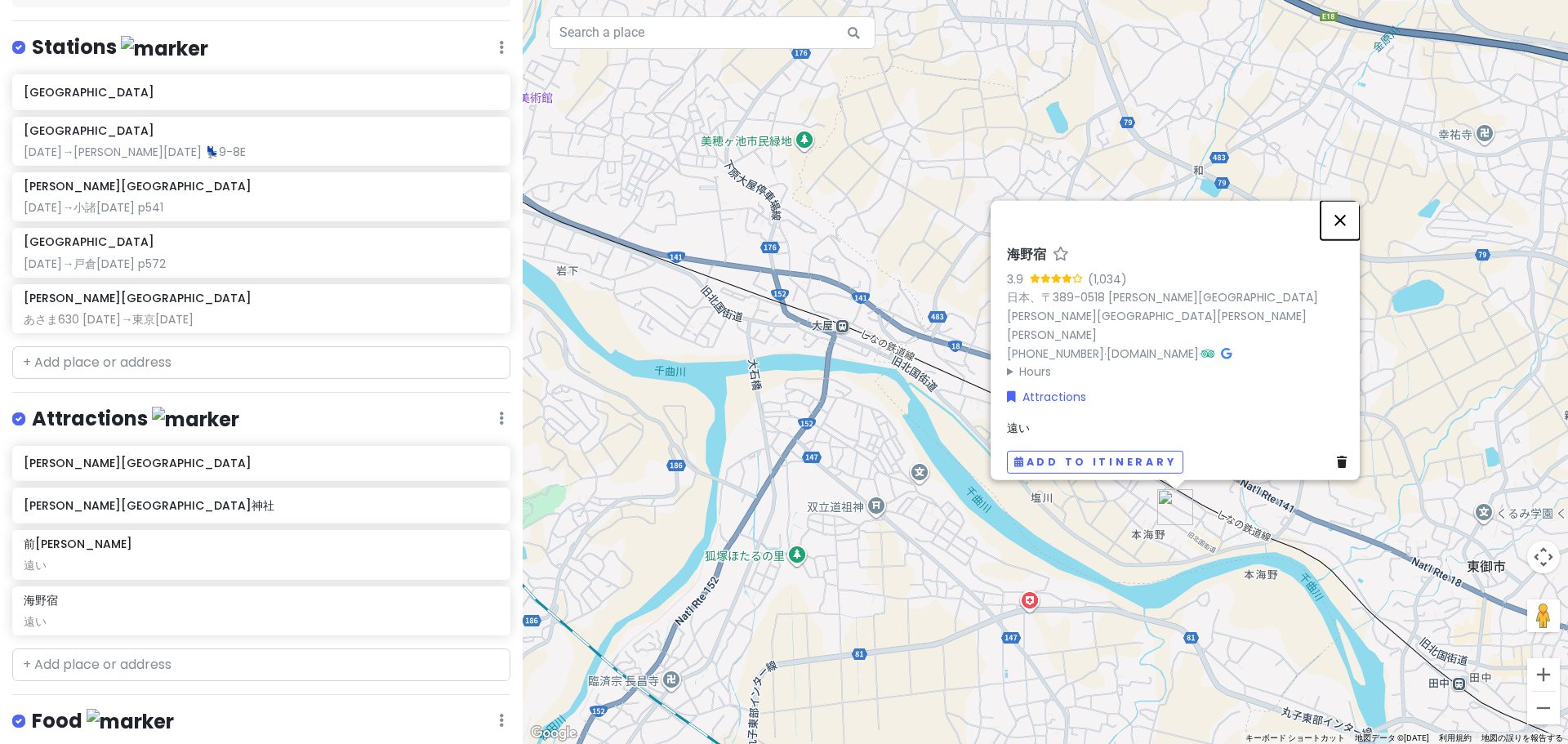
click at [1348, 239] on button "閉じる" at bounding box center [1339, 219] width 39 height 39
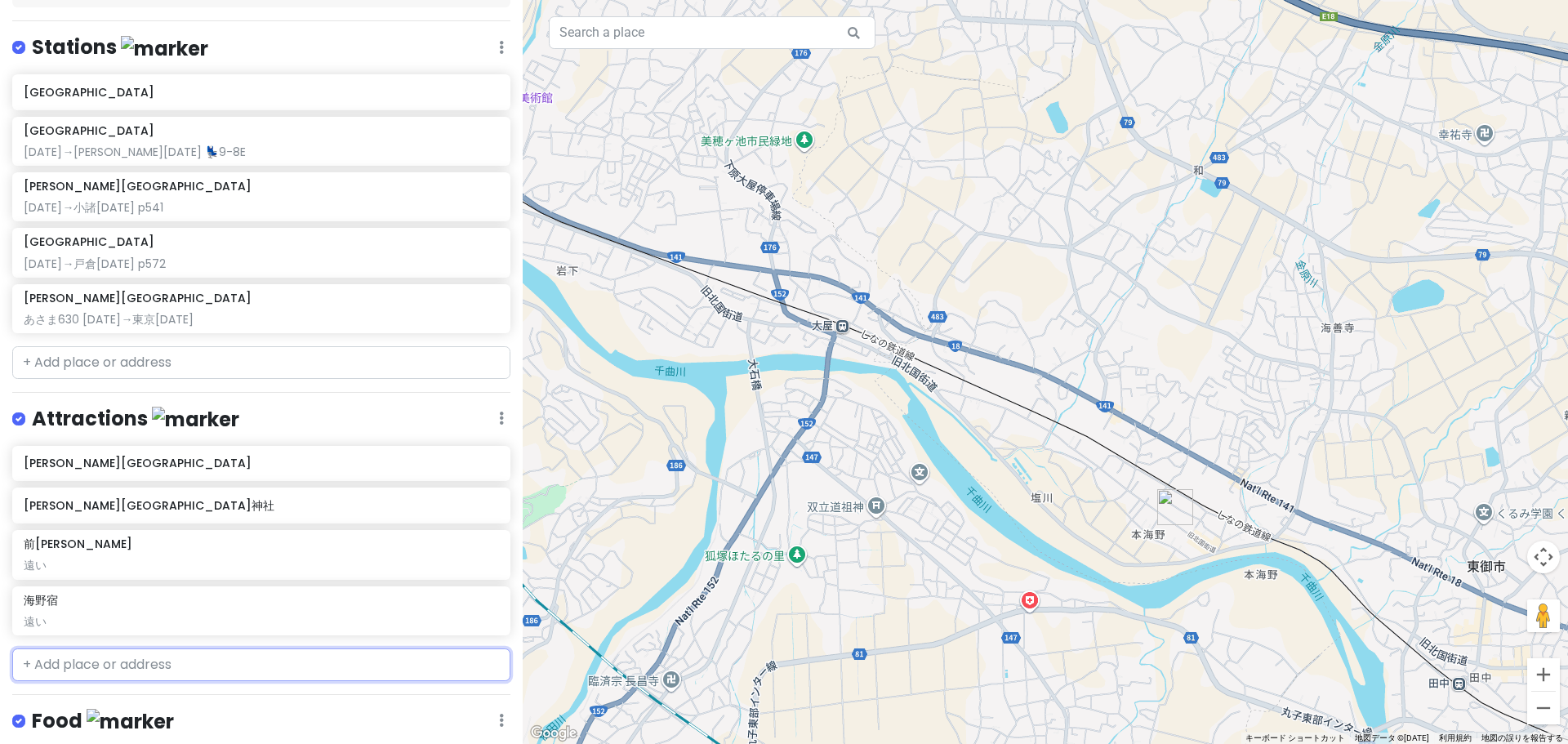
click at [314, 649] on input "text" at bounding box center [261, 665] width 499 height 33
click at [290, 682] on div "[GEOGRAPHIC_DATA] 日本、[PERSON_NAME][STREET_ADDRESS][PERSON_NAME][PERSON_NAME][DA…" at bounding box center [261, 712] width 497 height 61
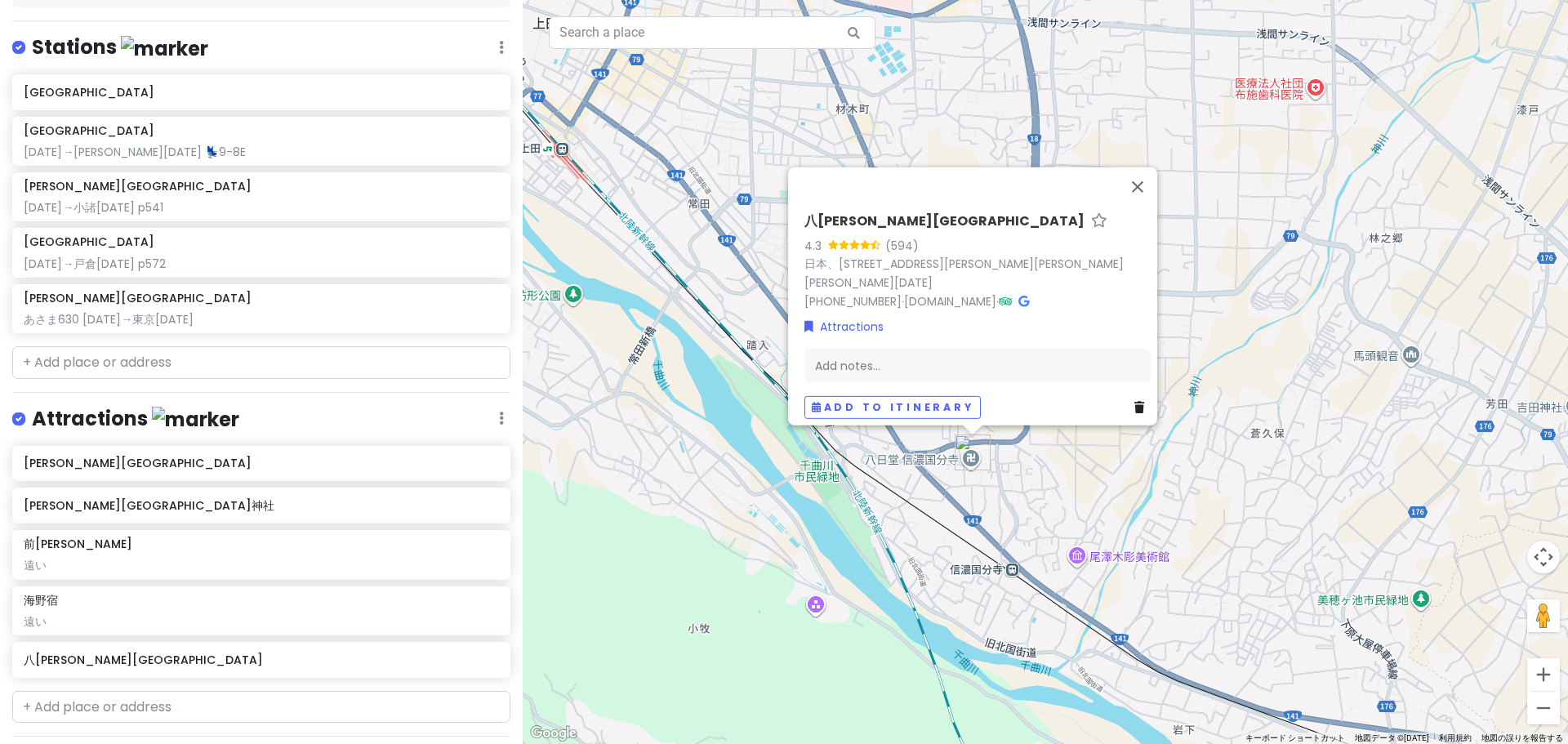
drag, startPoint x: 752, startPoint y: 415, endPoint x: 951, endPoint y: 539, distance: 234.5
click at [951, 539] on div "[GEOGRAPHIC_DATA][PERSON_NAME] (594) 日本、[STREET_ADDRESS][PERSON_NAME][PERSON_NA…" at bounding box center [1045, 372] width 1045 height 744
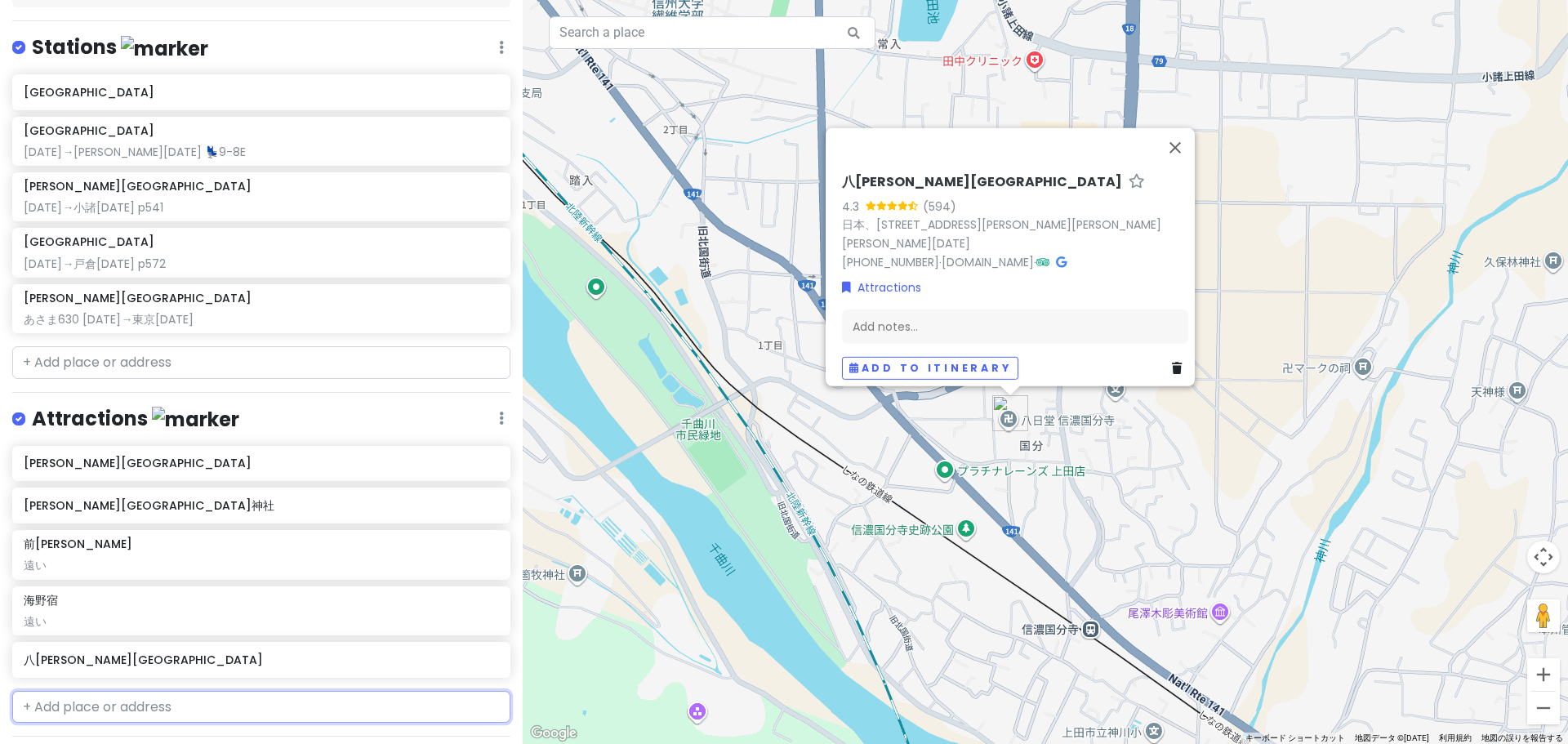
click at [150, 692] on input "text" at bounding box center [261, 708] width 499 height 33
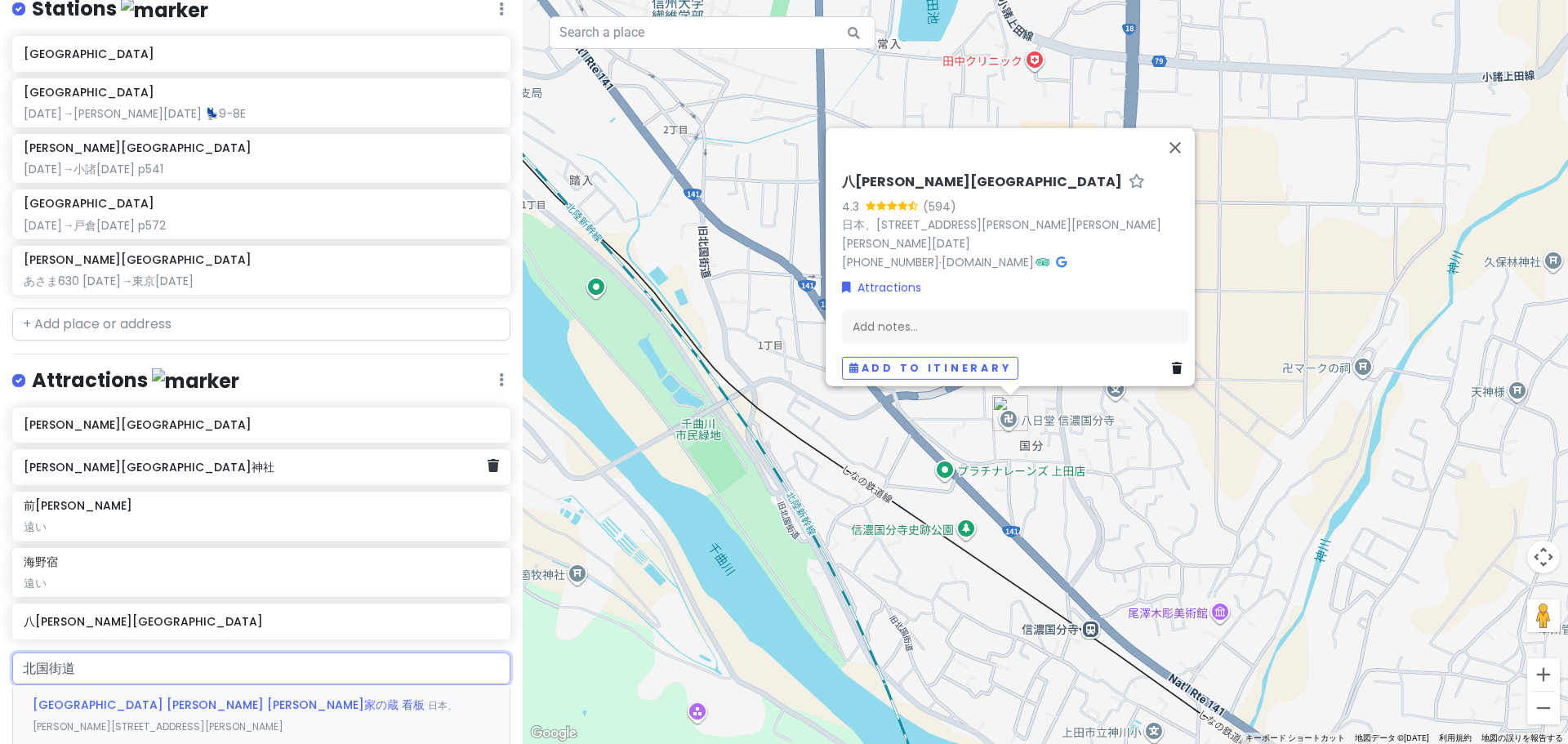
scroll to position [408, 0]
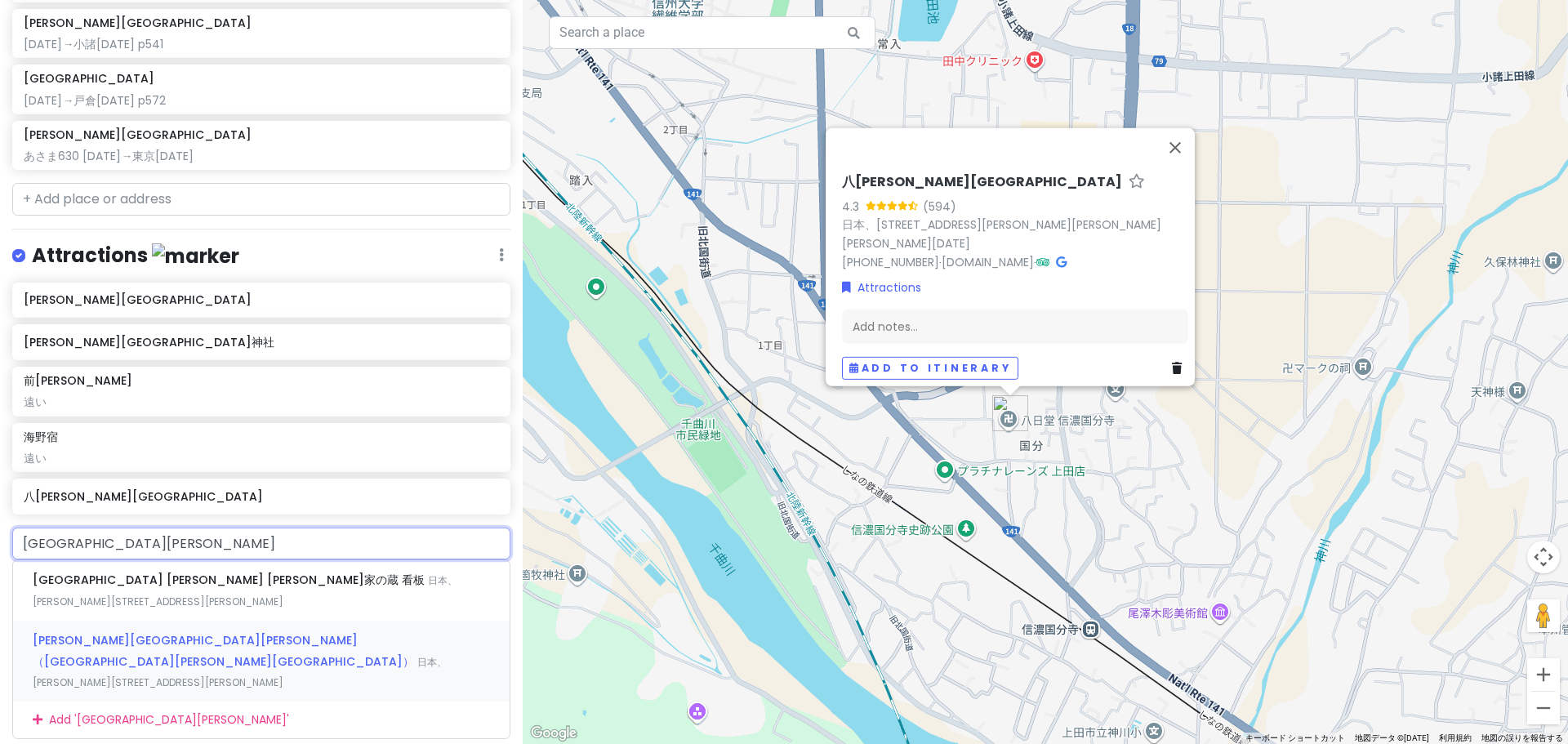
click at [259, 621] on div "[PERSON_NAME][GEOGRAPHIC_DATA][PERSON_NAME]（[GEOGRAPHIC_DATA][PERSON_NAME][GEOG…" at bounding box center [261, 661] width 497 height 81
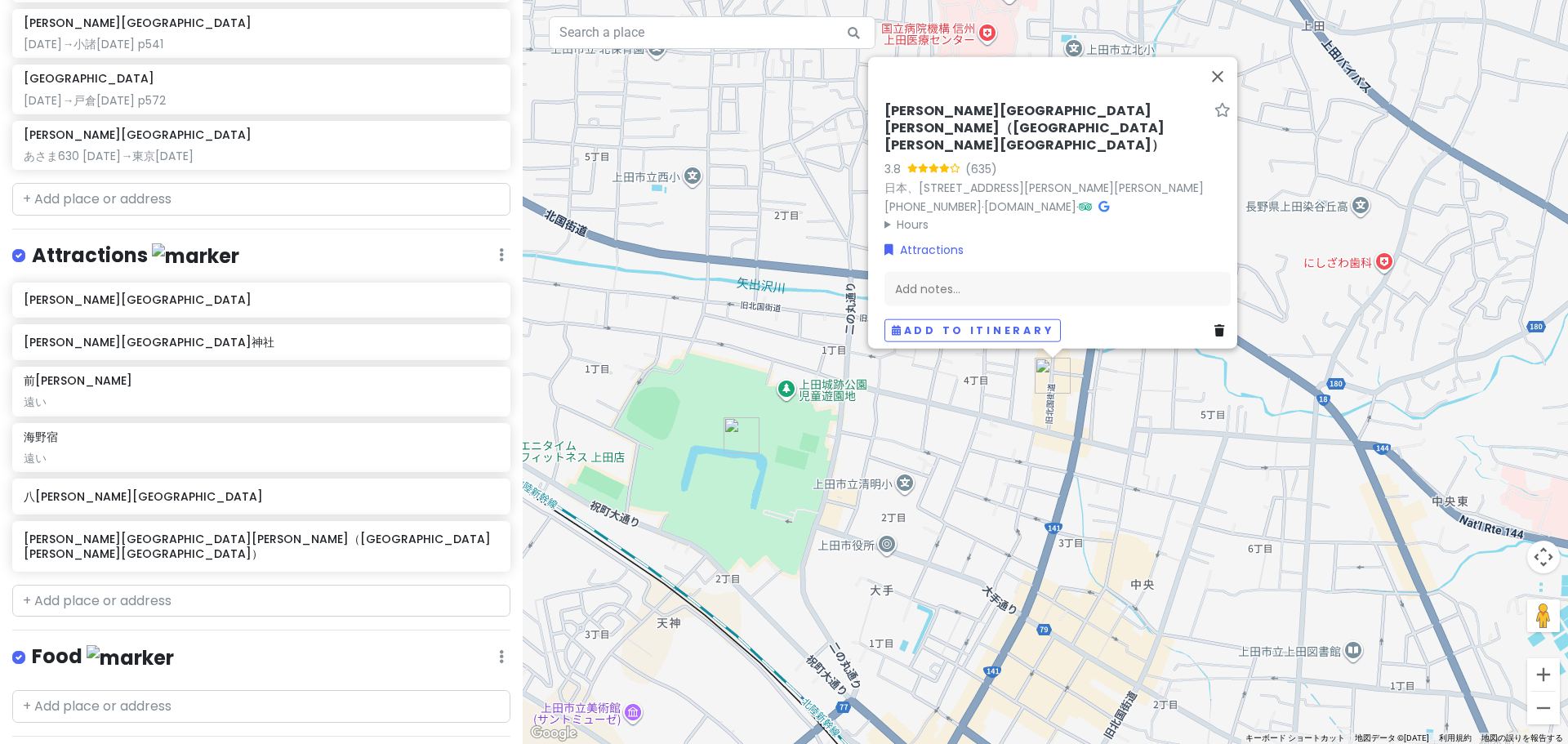
drag, startPoint x: 655, startPoint y: 465, endPoint x: 936, endPoint y: 498, distance: 282.9
click at [936, 498] on div "[PERSON_NAME][GEOGRAPHIC_DATA][PERSON_NAME]（[GEOGRAPHIC_DATA][PERSON_NAME][GEOG…" at bounding box center [1045, 372] width 1045 height 744
click at [966, 281] on div "Add notes..." at bounding box center [1057, 289] width 347 height 34
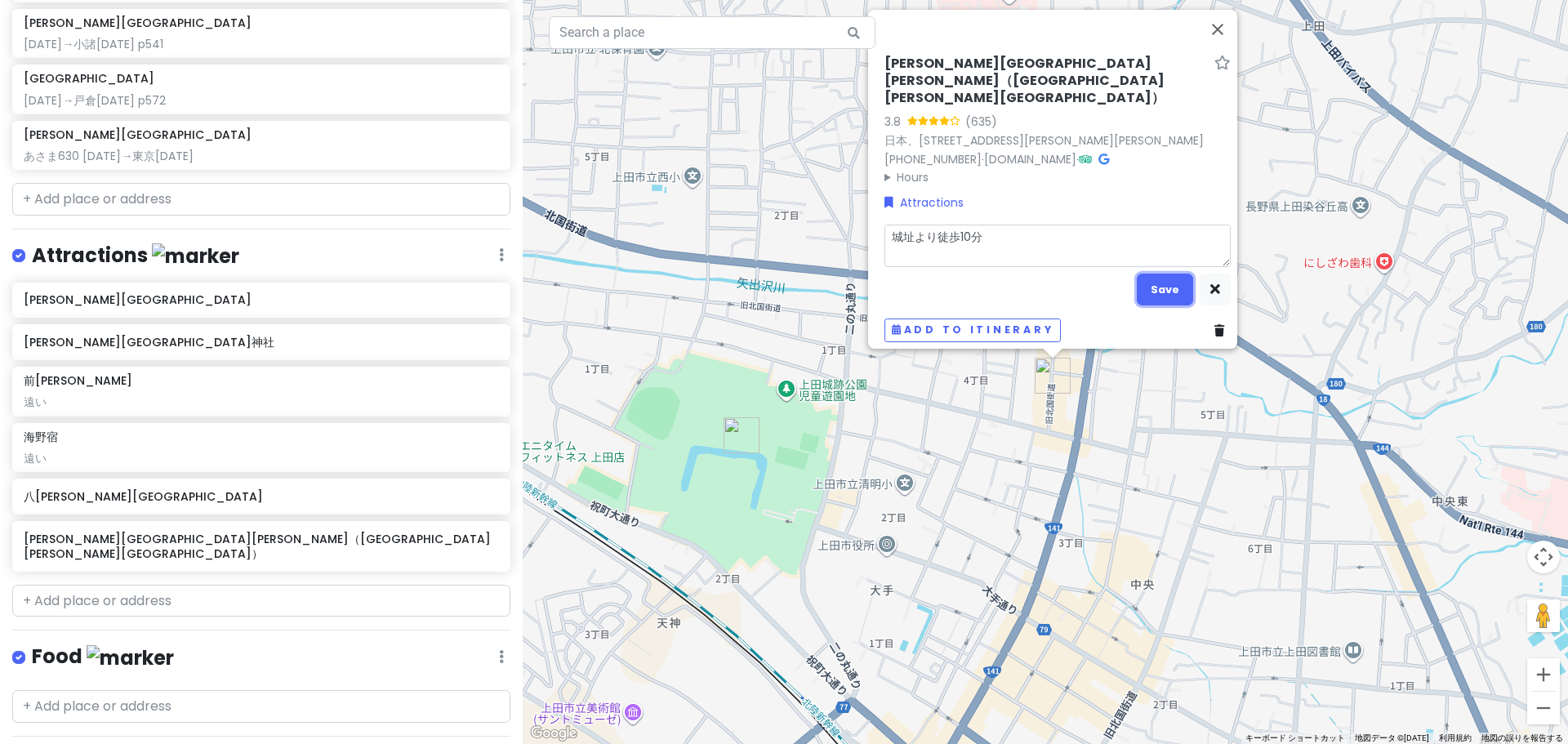
click at [1145, 291] on button "Save" at bounding box center [1164, 289] width 56 height 32
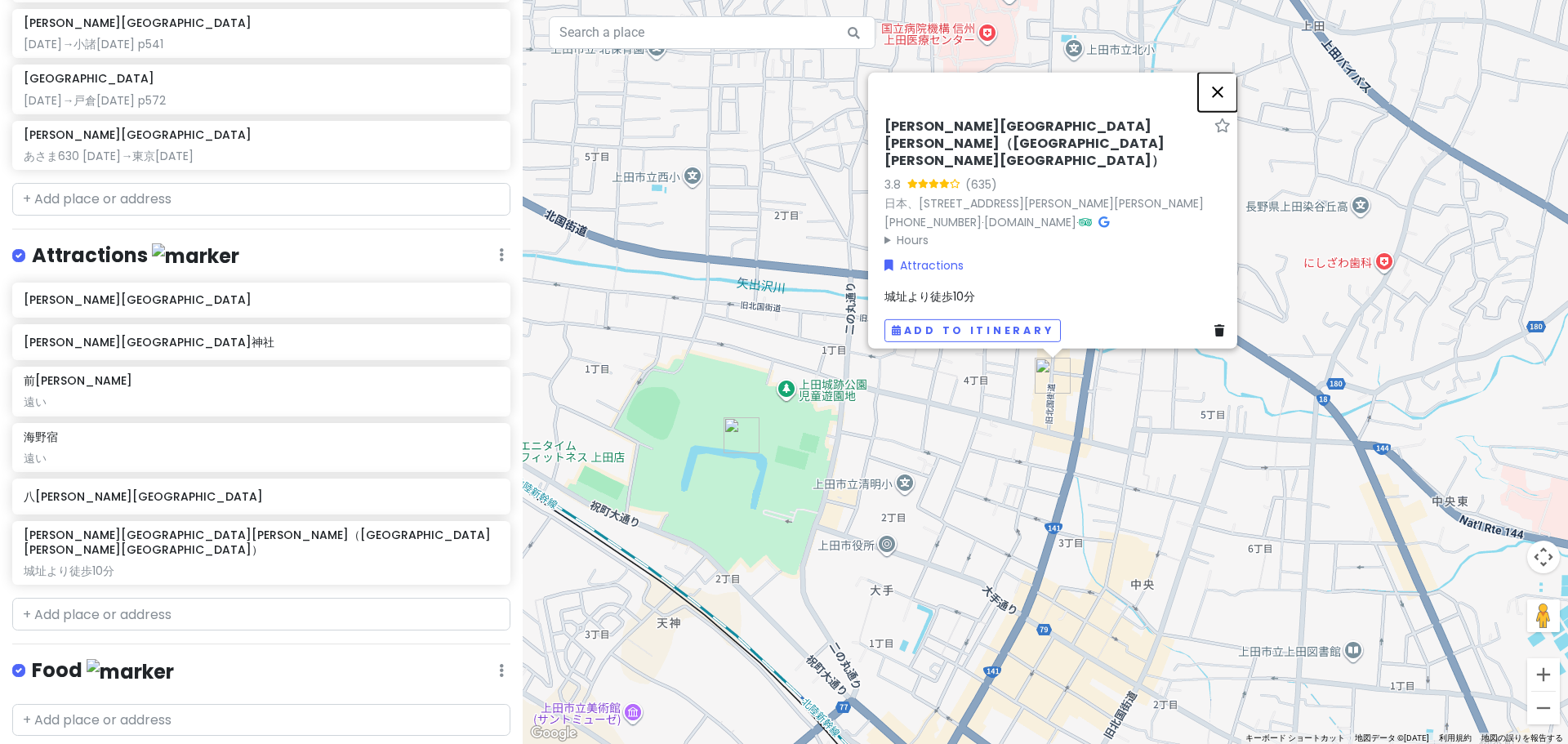
click at [1215, 111] on button "閉じる" at bounding box center [1217, 91] width 39 height 39
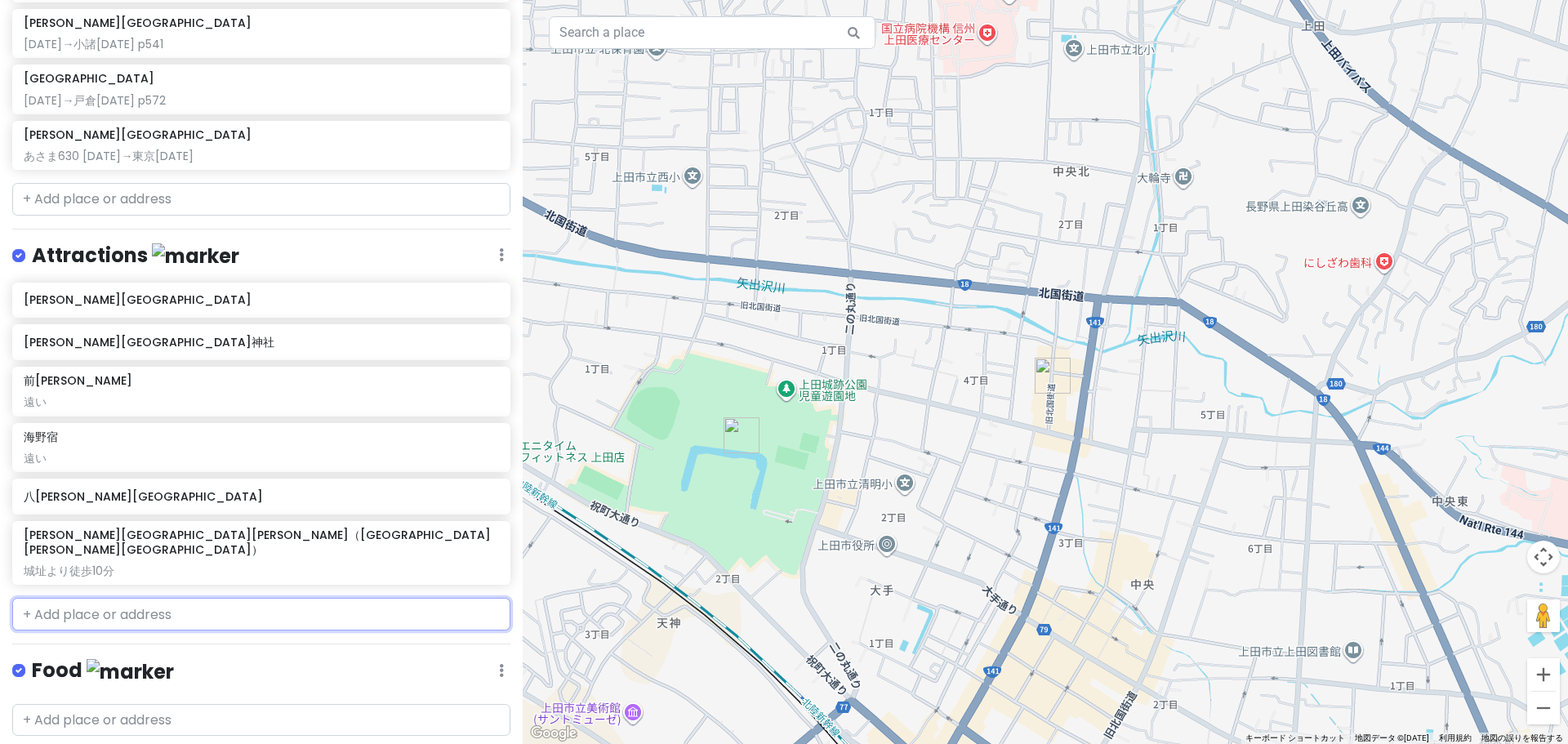
click at [196, 598] on input "text" at bounding box center [261, 615] width 499 height 33
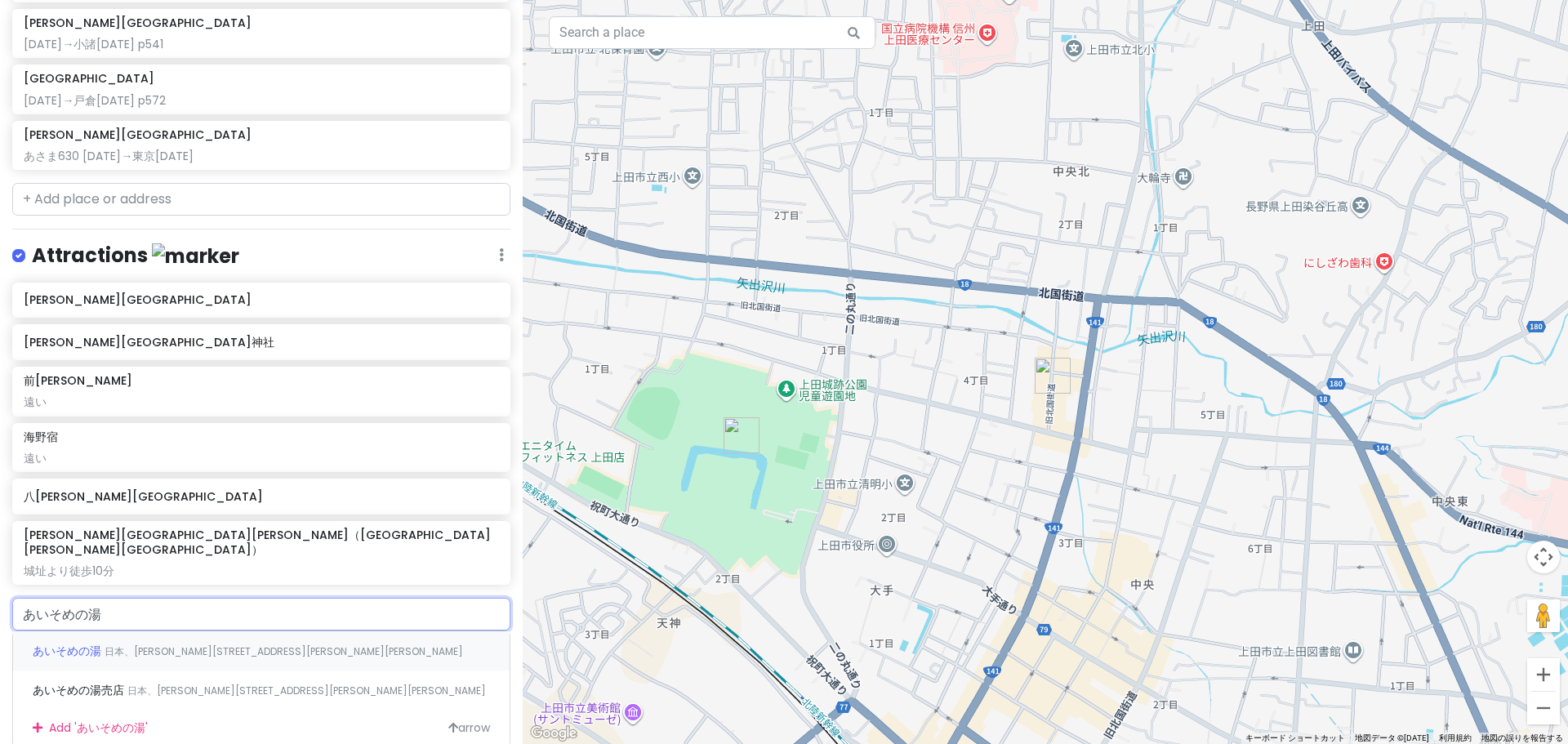
click at [275, 632] on div "あいそめの湯 日本、[PERSON_NAME][STREET_ADDRESS][PERSON_NAME][PERSON_NAME]" at bounding box center [261, 651] width 497 height 39
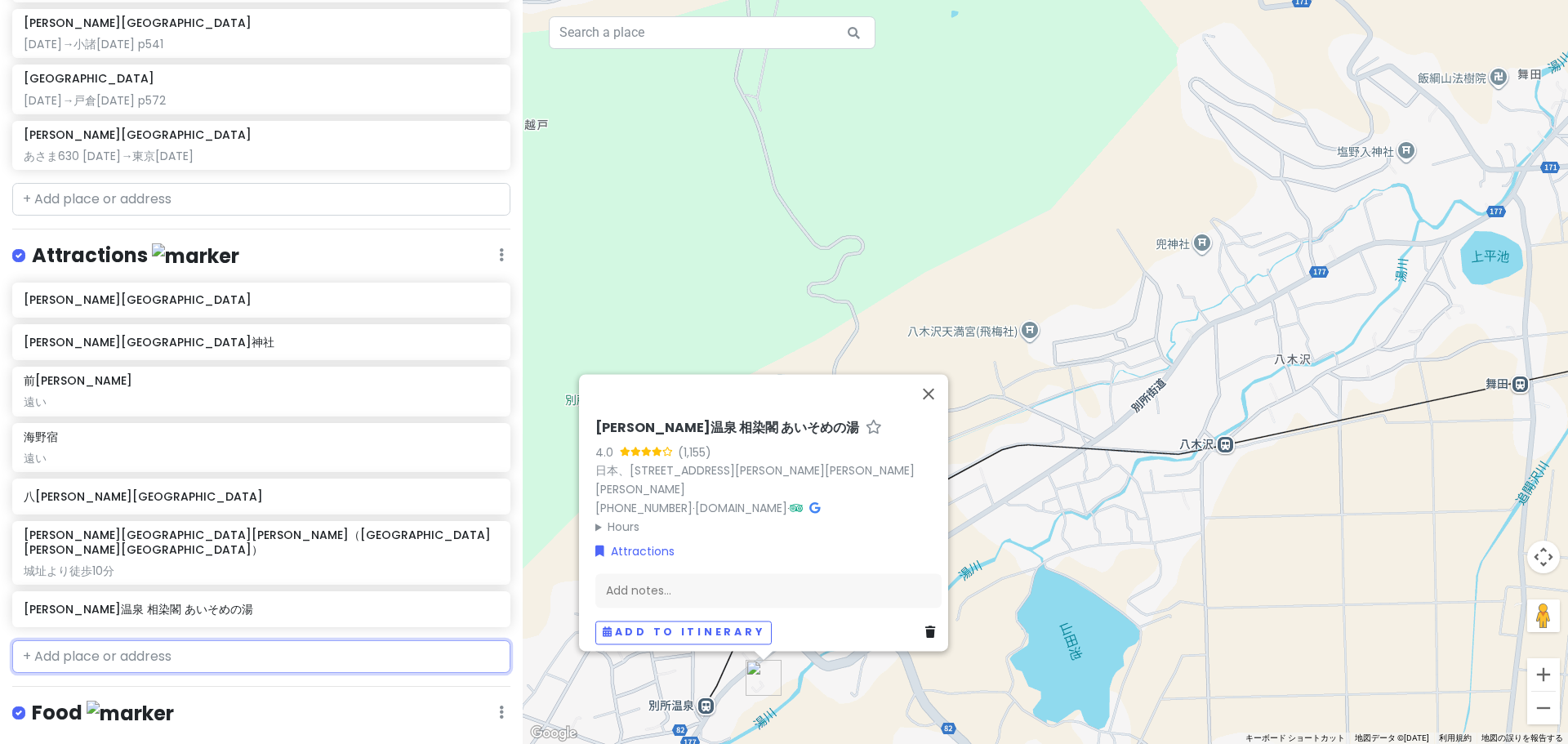
click at [221, 641] on input "text" at bounding box center [261, 657] width 499 height 33
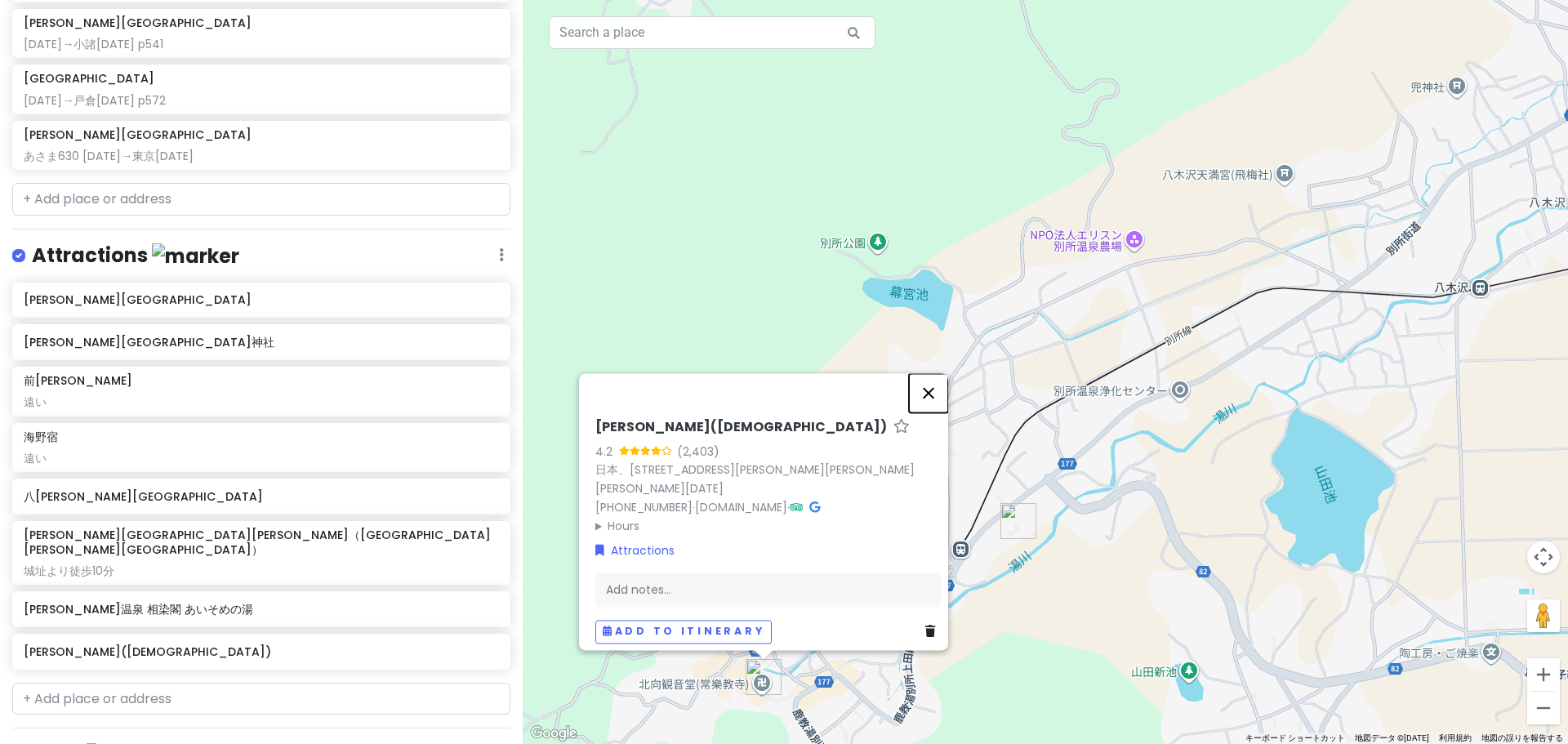
click at [931, 403] on button "閉じる" at bounding box center [928, 392] width 39 height 39
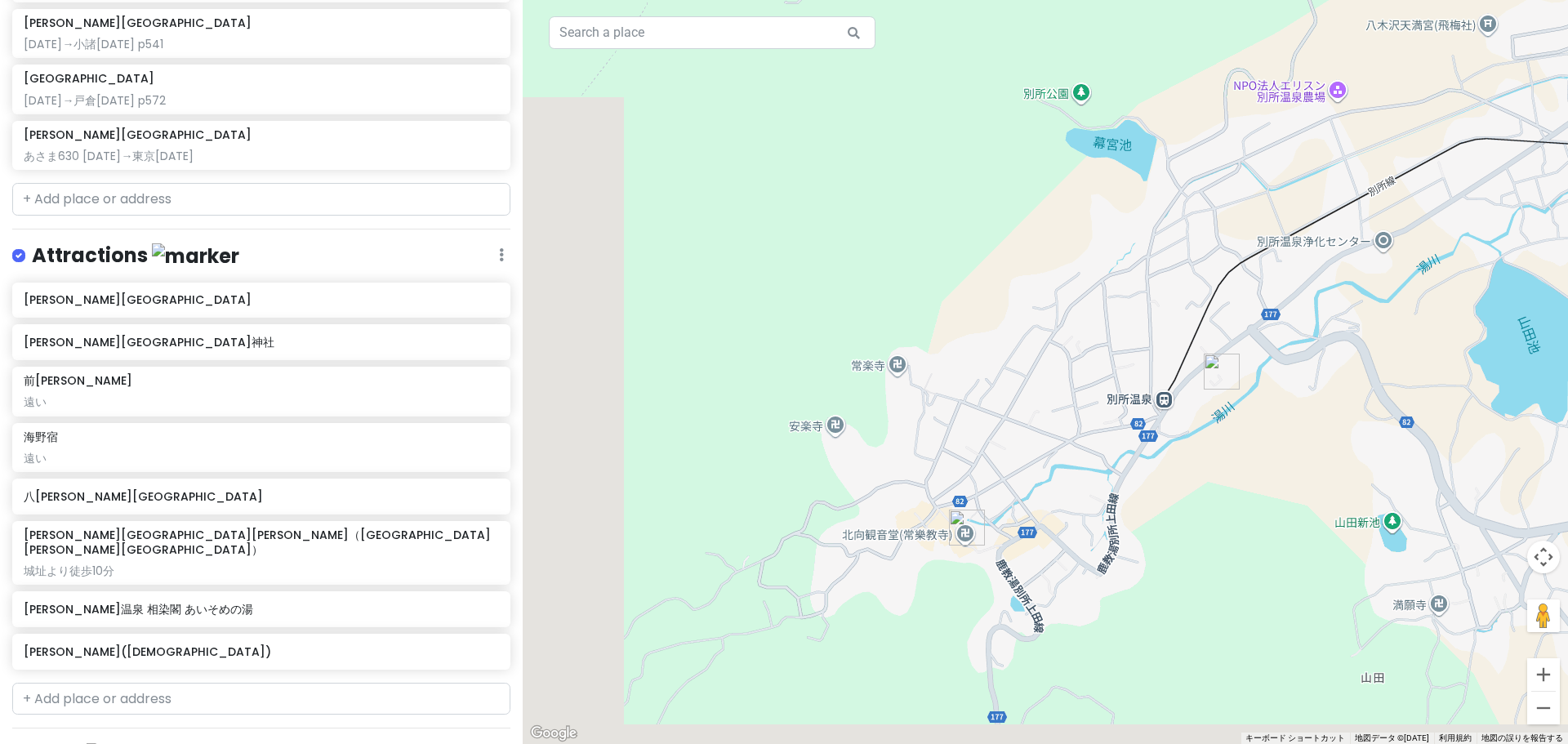
drag, startPoint x: 876, startPoint y: 609, endPoint x: 1083, endPoint y: 459, distance: 255.6
click at [1083, 459] on div at bounding box center [1045, 372] width 1045 height 744
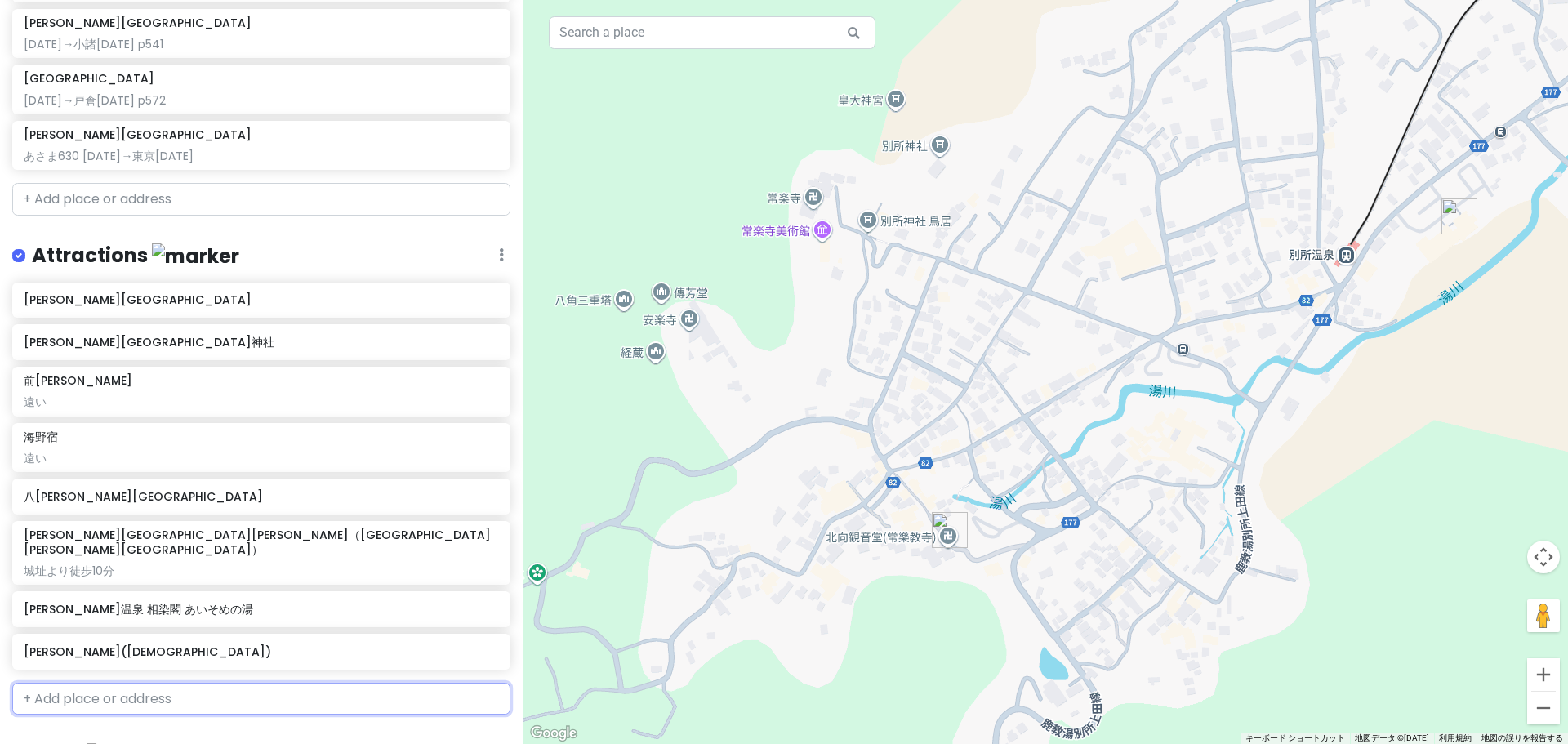
click at [173, 683] on input "text" at bounding box center [261, 700] width 499 height 33
click at [164, 730] on span "日本、[PERSON_NAME][STREET_ADDRESS][PERSON_NAME][PERSON_NAME]" at bounding box center [243, 747] width 423 height 35
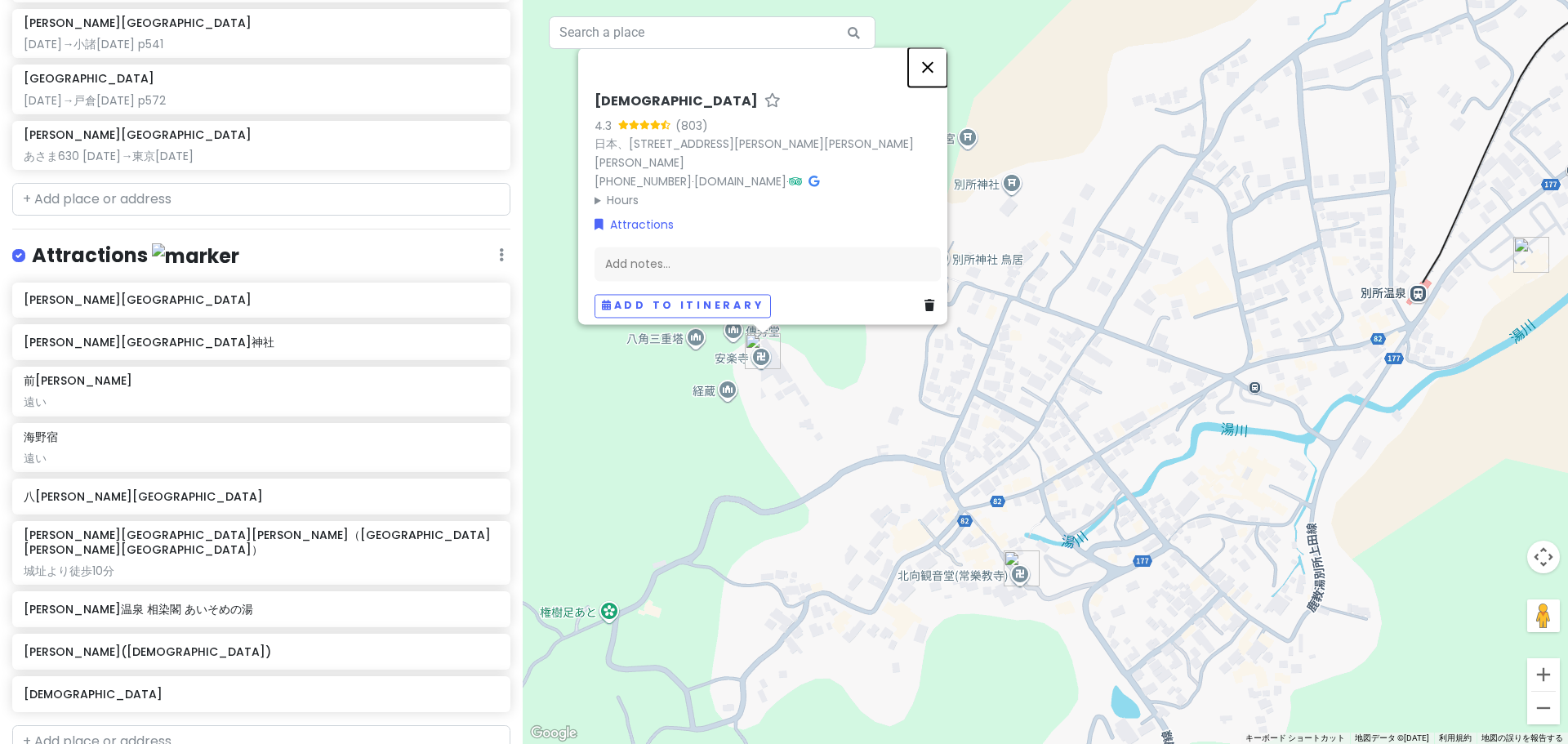
click at [947, 78] on button "閉じる" at bounding box center [927, 66] width 39 height 39
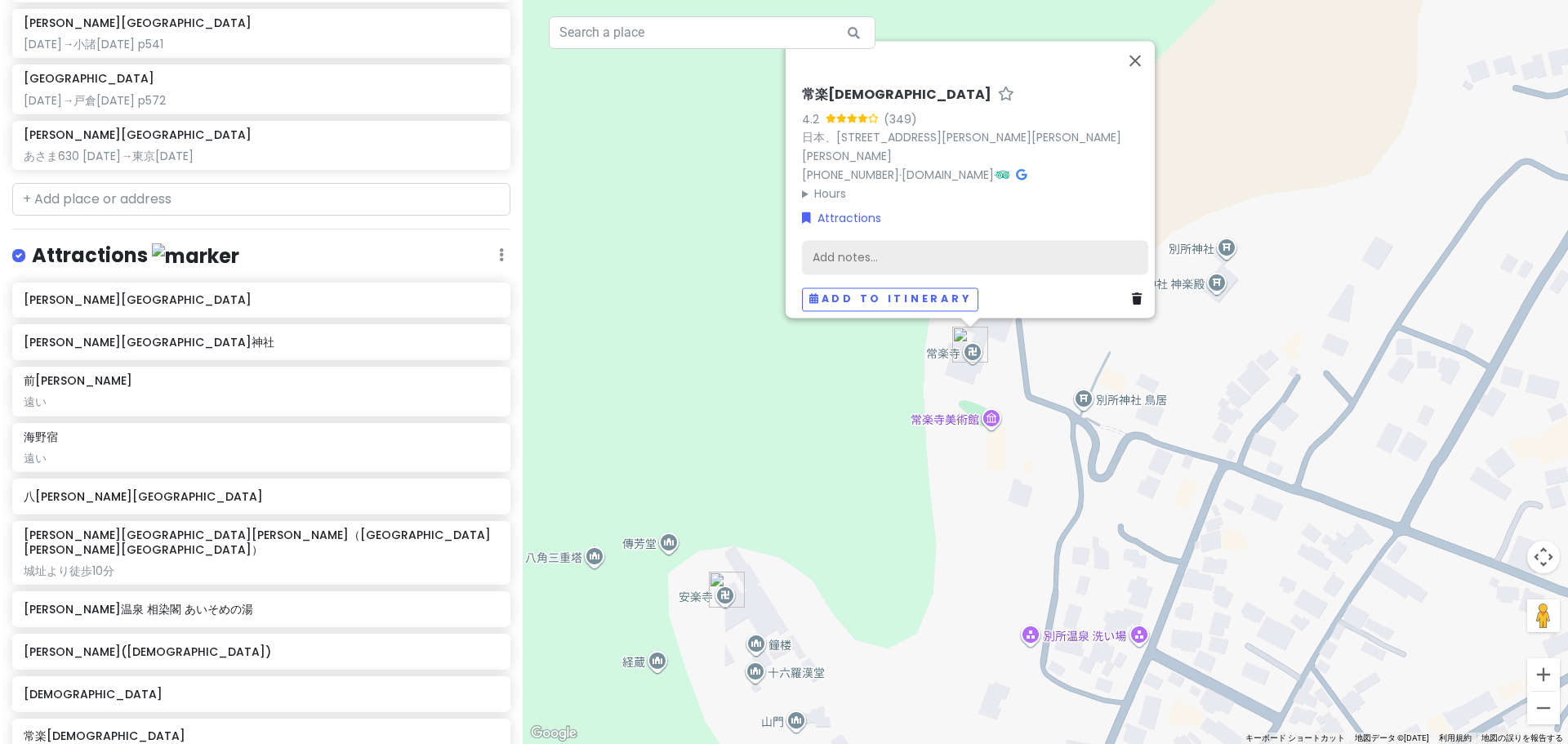
click at [933, 244] on div "Add notes..." at bounding box center [974, 257] width 347 height 34
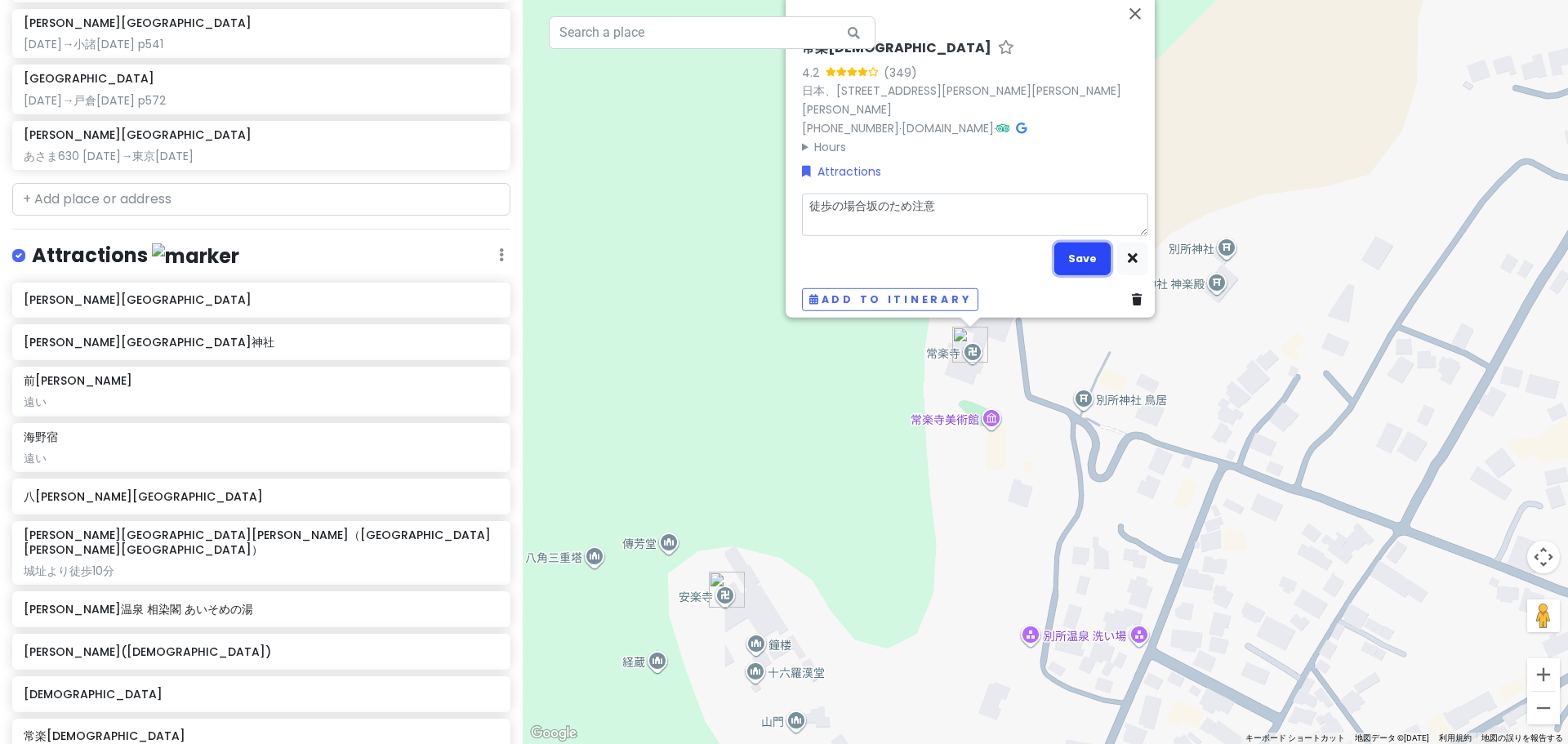
click at [1069, 254] on button "Save" at bounding box center [1082, 258] width 56 height 32
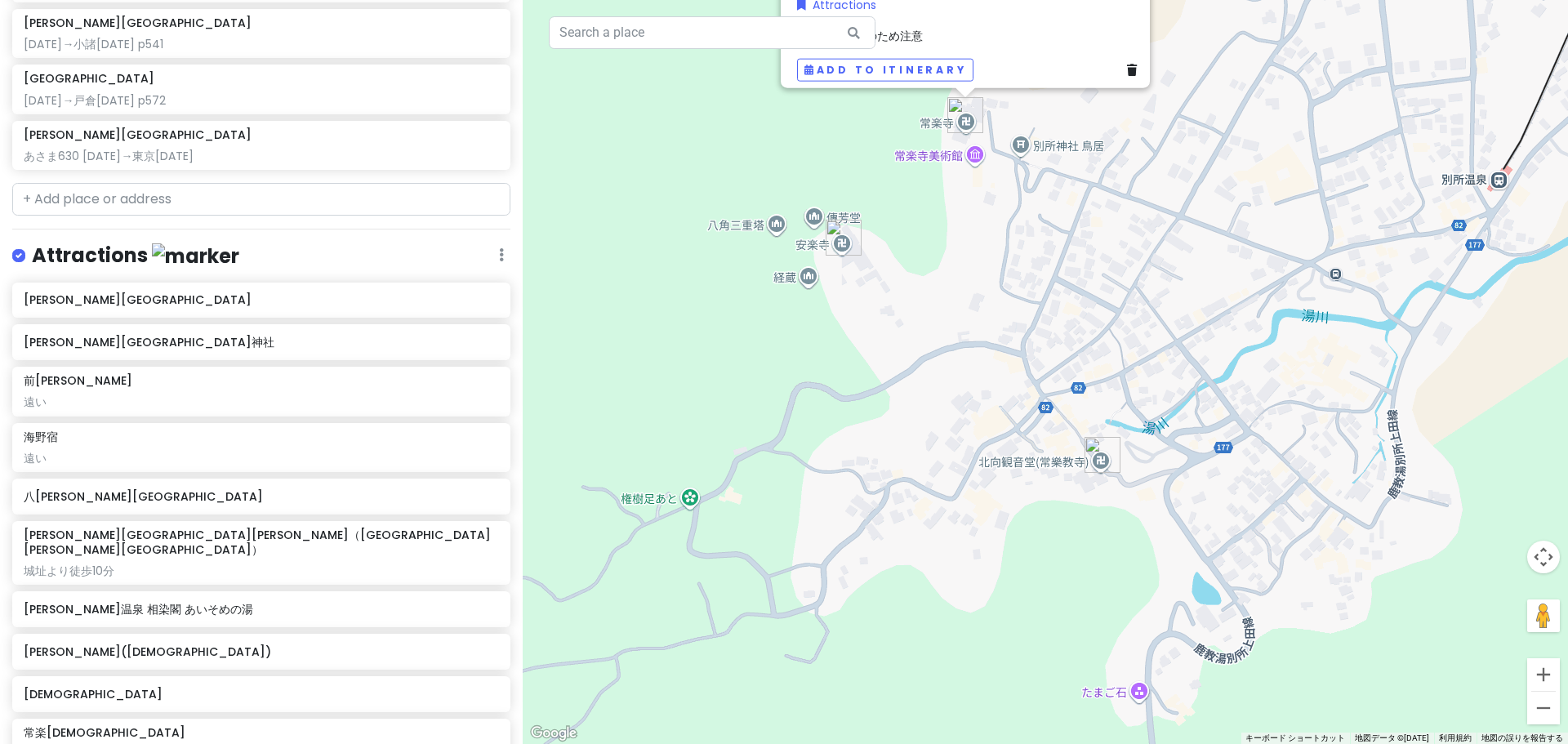
drag, startPoint x: 1136, startPoint y: 473, endPoint x: 1107, endPoint y: 254, distance: 220.9
click at [1107, 262] on div "[GEOGRAPHIC_DATA] 4.2 (349) 日本、[STREET_ADDRESS][PERSON_NAME][PERSON_NAME][PERSO…" at bounding box center [1045, 372] width 1045 height 744
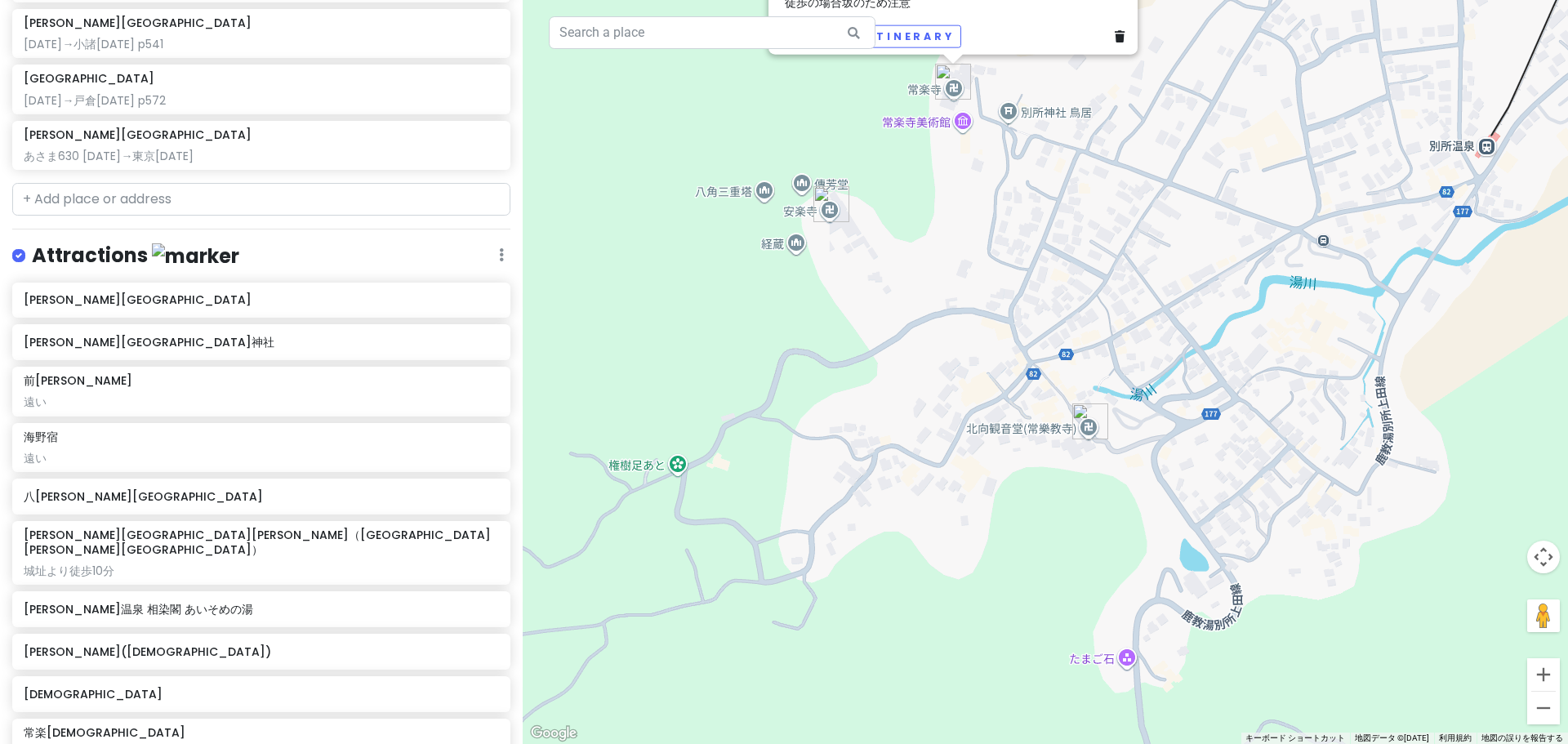
drag, startPoint x: 1354, startPoint y: 377, endPoint x: 922, endPoint y: 562, distance: 469.9
click at [971, 539] on div "[GEOGRAPHIC_DATA] 4.2 (349) 日本、[STREET_ADDRESS][PERSON_NAME][PERSON_NAME][PERSO…" at bounding box center [1045, 372] width 1045 height 744
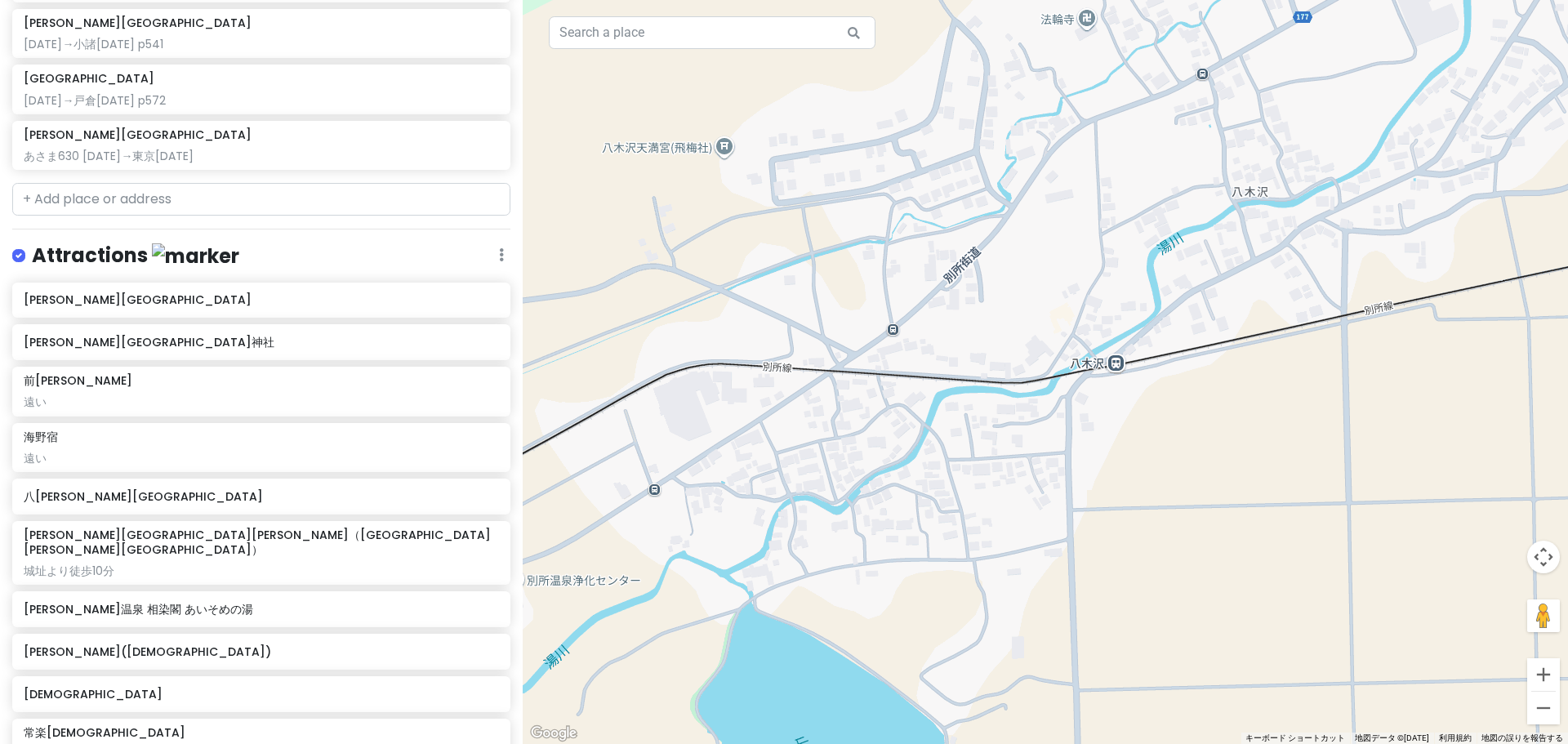
drag, startPoint x: 1020, startPoint y: 445, endPoint x: 1358, endPoint y: 329, distance: 357.4
click at [1357, 329] on div "[GEOGRAPHIC_DATA] 4.2 (349) 日本、[STREET_ADDRESS][PERSON_NAME][PERSON_NAME][PERSO…" at bounding box center [1045, 372] width 1045 height 744
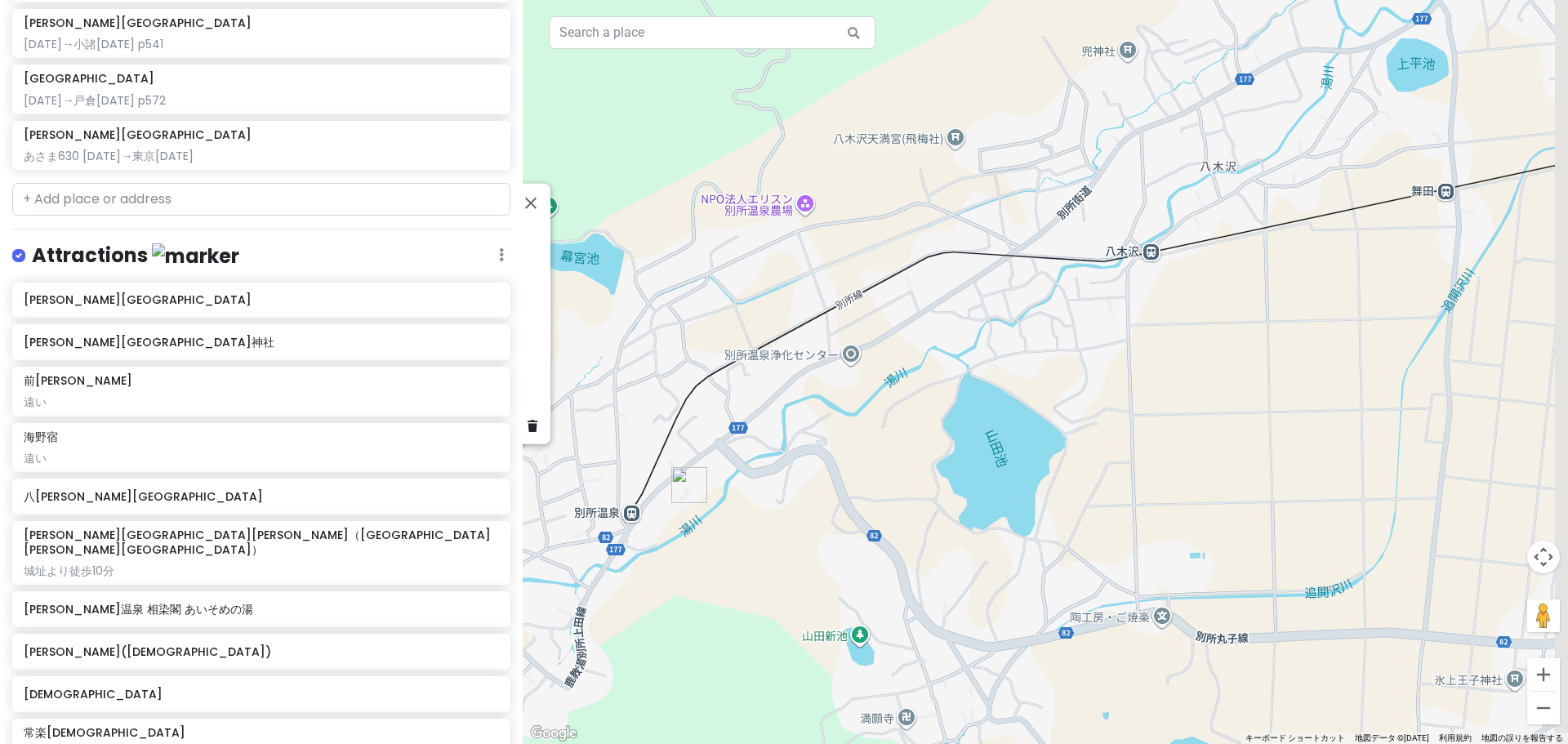
drag, startPoint x: 1348, startPoint y: 401, endPoint x: 1137, endPoint y: 231, distance: 271.0
click at [1139, 232] on div "[GEOGRAPHIC_DATA] 4.2 (349) 日本、[STREET_ADDRESS][PERSON_NAME][PERSON_NAME][PERSO…" at bounding box center [1045, 372] width 1045 height 744
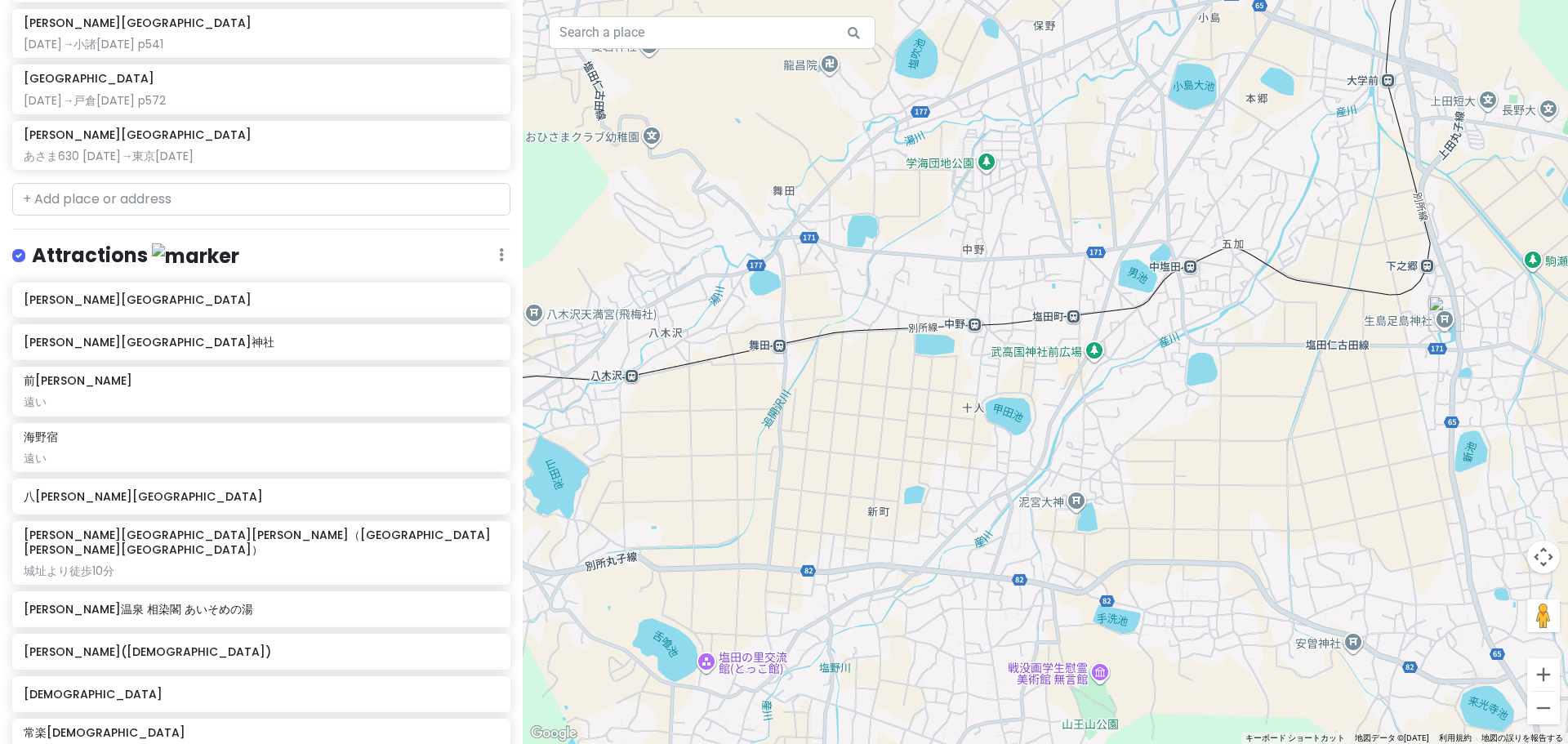
drag, startPoint x: 1199, startPoint y: 327, endPoint x: 913, endPoint y: 506, distance: 337.4
click at [913, 506] on div "[GEOGRAPHIC_DATA] 4.2 (349) 日本、[STREET_ADDRESS][PERSON_NAME][PERSON_NAME][PERSO…" at bounding box center [1045, 372] width 1045 height 744
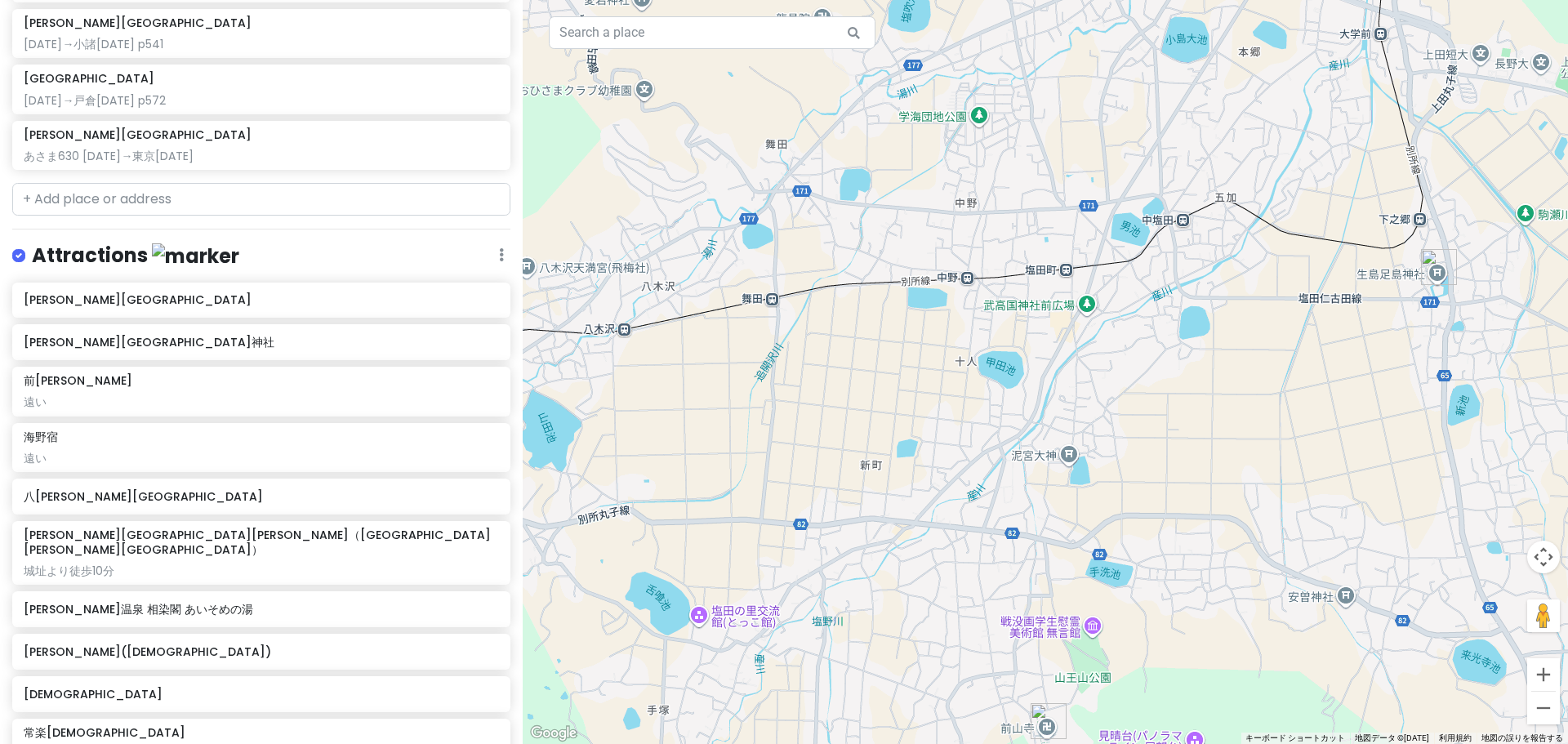
drag, startPoint x: 1155, startPoint y: 586, endPoint x: 1296, endPoint y: 437, distance: 205.1
click at [1291, 442] on div "[GEOGRAPHIC_DATA] 4.2 (349) 日本、[STREET_ADDRESS][PERSON_NAME][PERSON_NAME][PERSO…" at bounding box center [1045, 372] width 1045 height 744
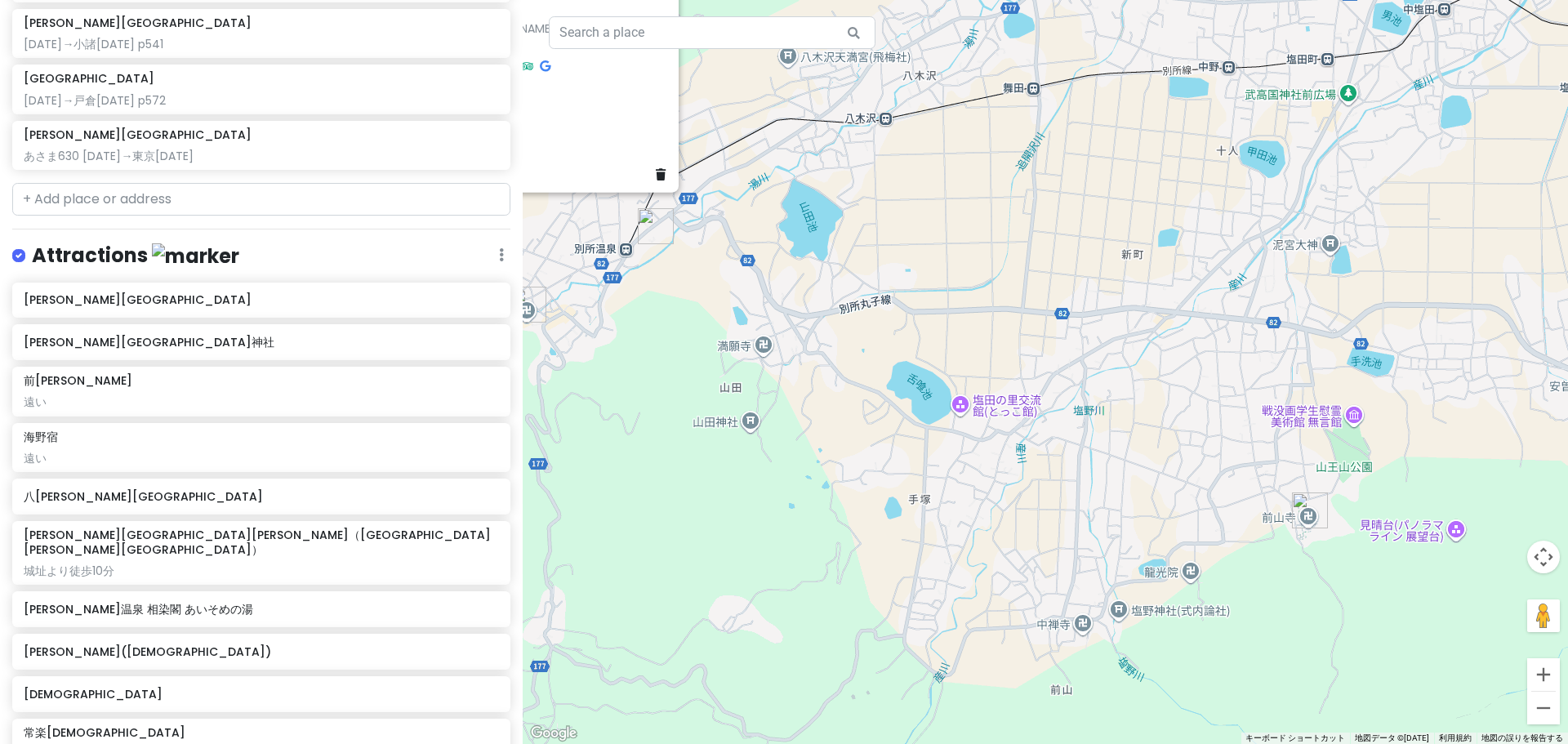
drag, startPoint x: 1153, startPoint y: 570, endPoint x: 1221, endPoint y: 558, distance: 69.1
click at [1221, 558] on div "[GEOGRAPHIC_DATA] 4.2 (349) 日本、[STREET_ADDRESS][PERSON_NAME][PERSON_NAME][PERSO…" at bounding box center [1045, 372] width 1045 height 744
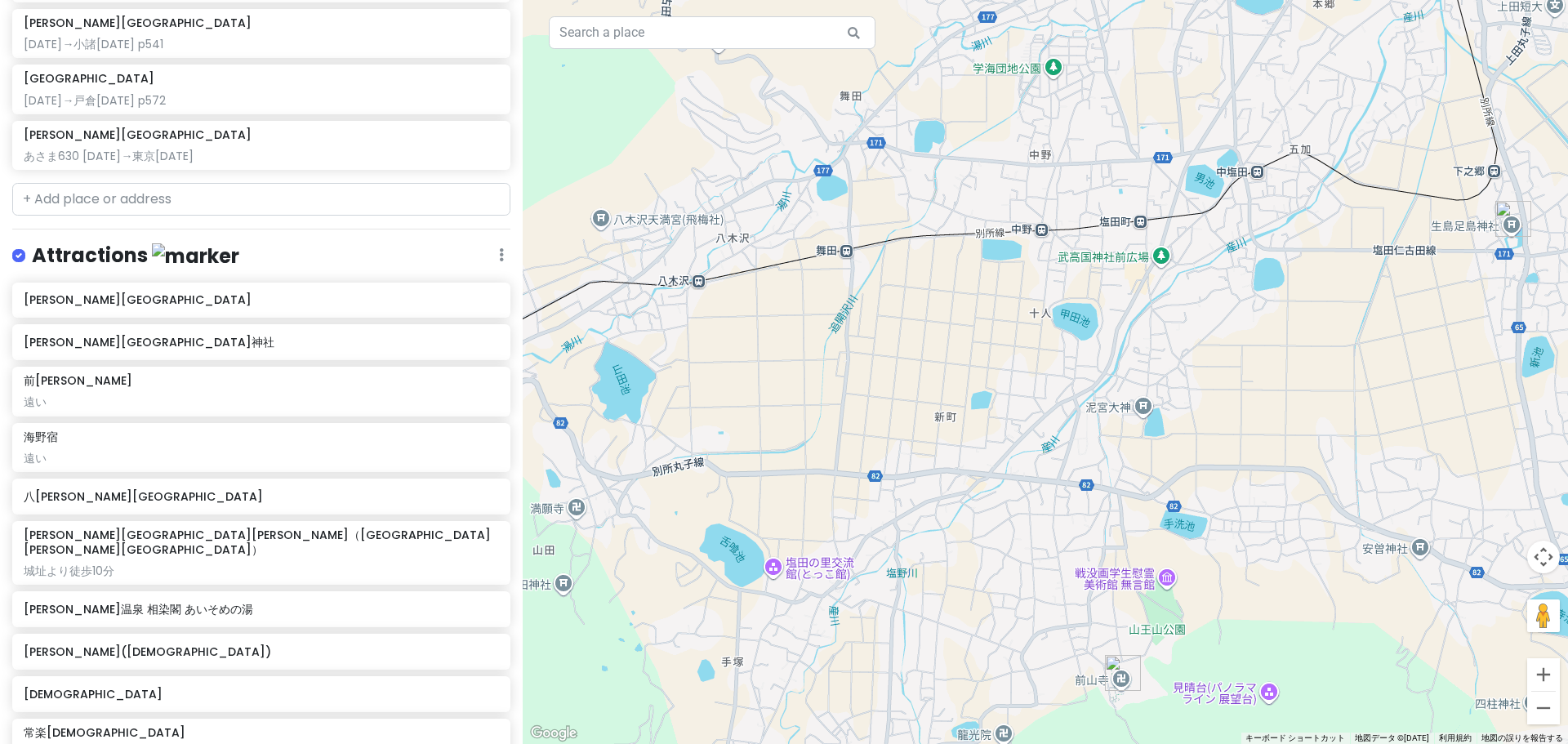
drag, startPoint x: 1297, startPoint y: 388, endPoint x: 1016, endPoint y: 589, distance: 345.5
click at [1031, 583] on div "[GEOGRAPHIC_DATA] 4.2 (349) 日本、[STREET_ADDRESS][PERSON_NAME][PERSON_NAME][PERSO…" at bounding box center [1045, 372] width 1045 height 744
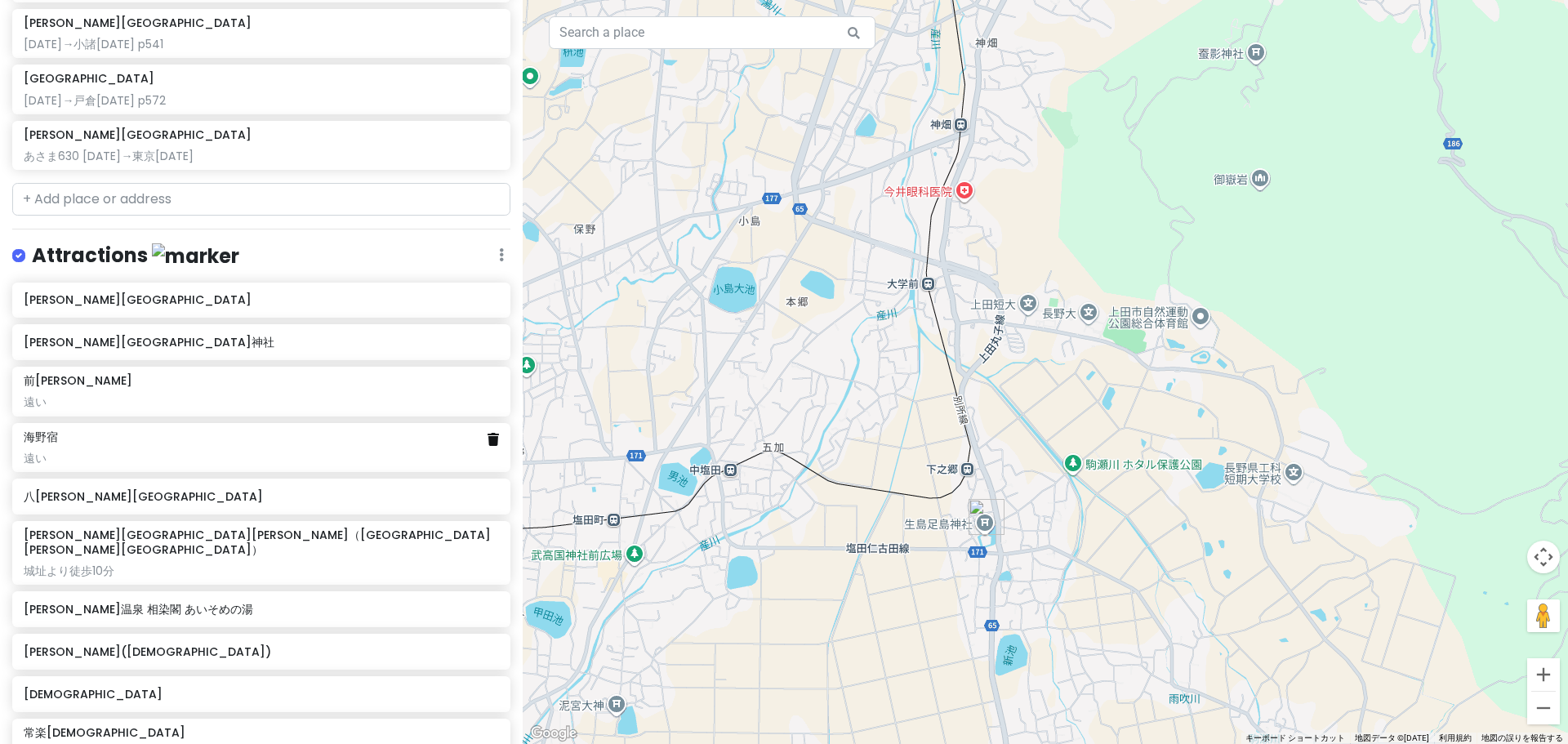
click at [488, 433] on icon at bounding box center [493, 439] width 12 height 13
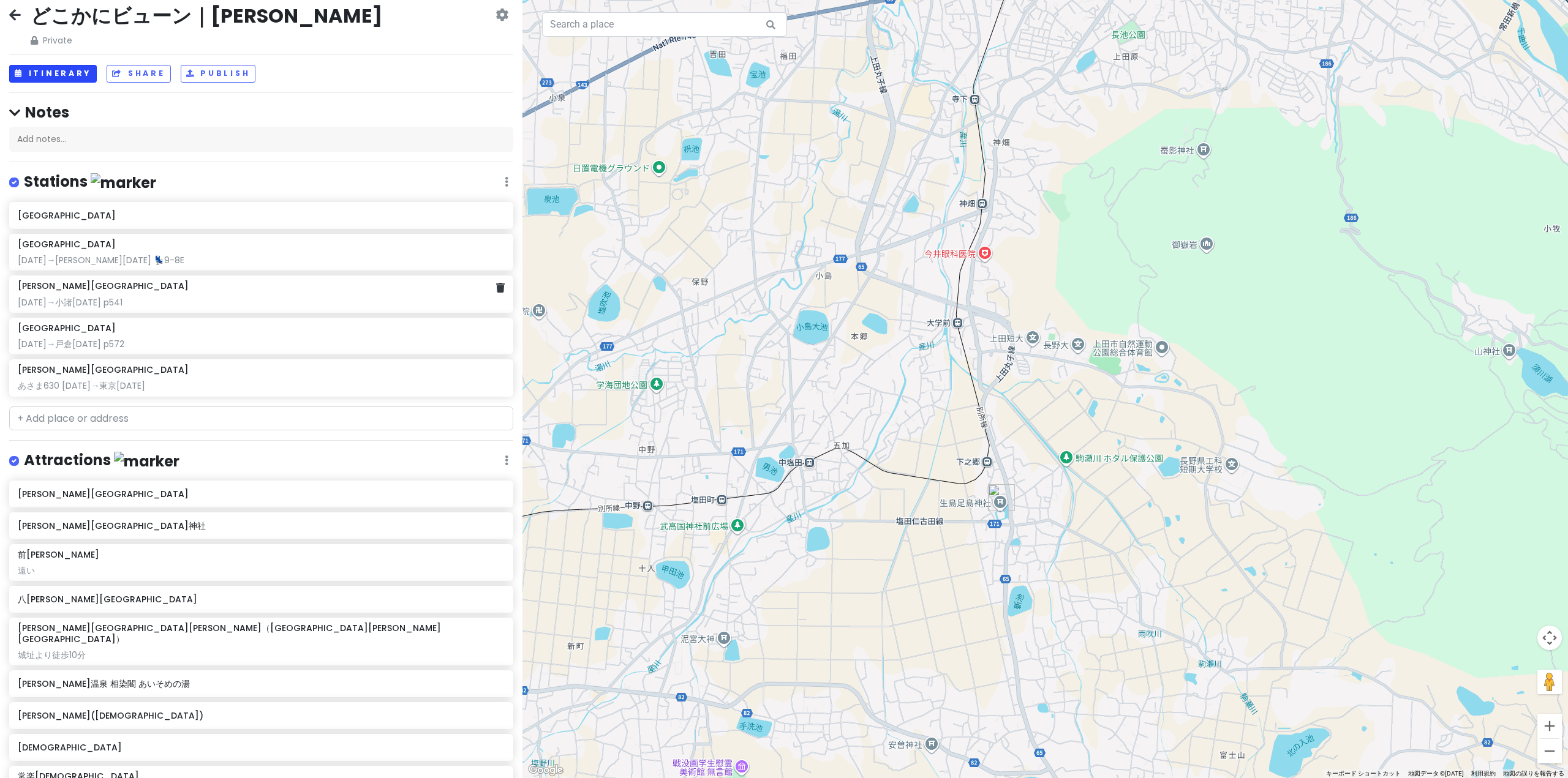
scroll to position [0, 0]
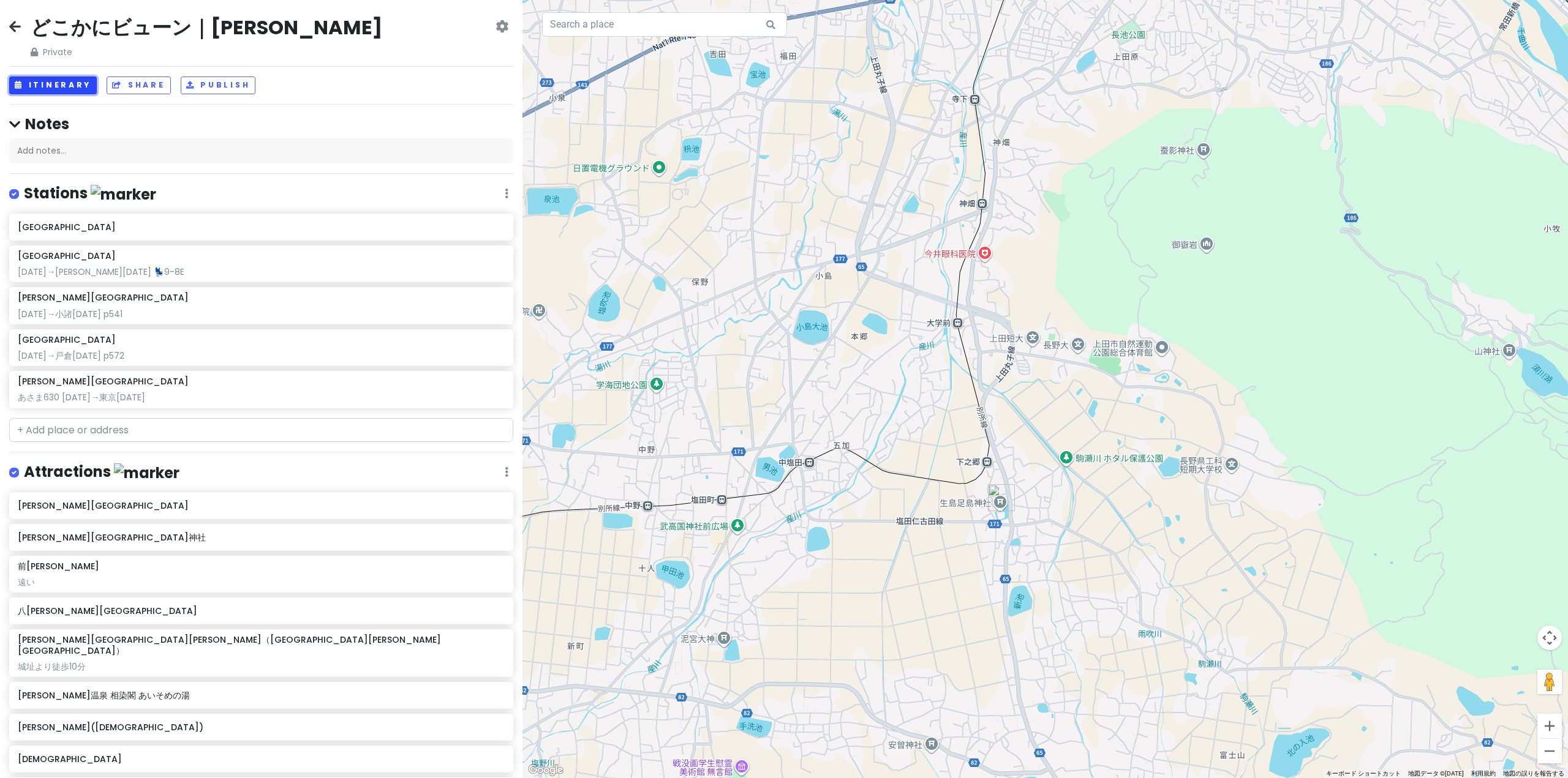
click at [85, 80] on button "Itinerary" at bounding box center [53, 85] width 88 height 18
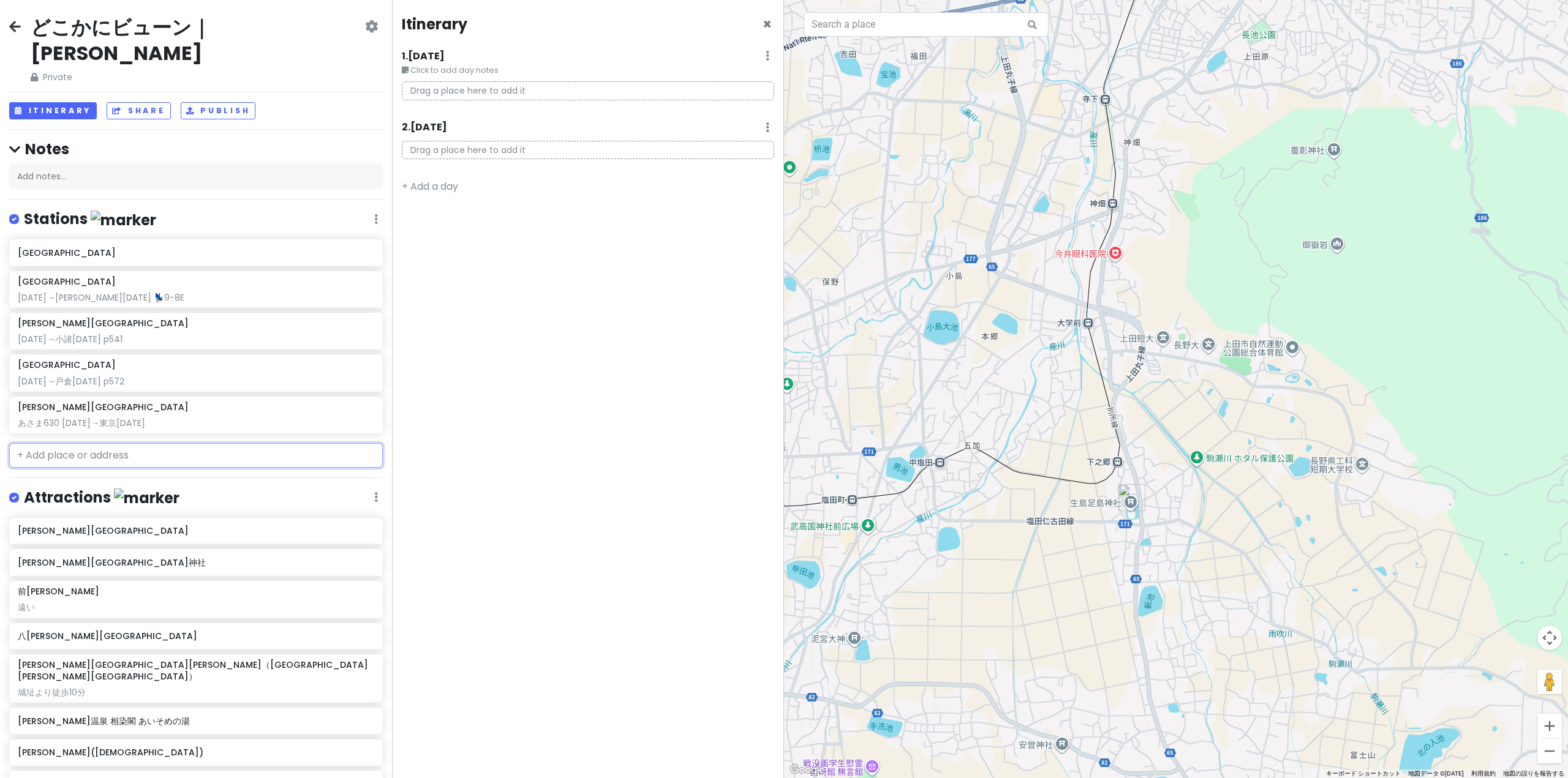
click at [87, 443] on input "text" at bounding box center [196, 455] width 374 height 24
click at [115, 443] on input "text" at bounding box center [196, 455] width 374 height 24
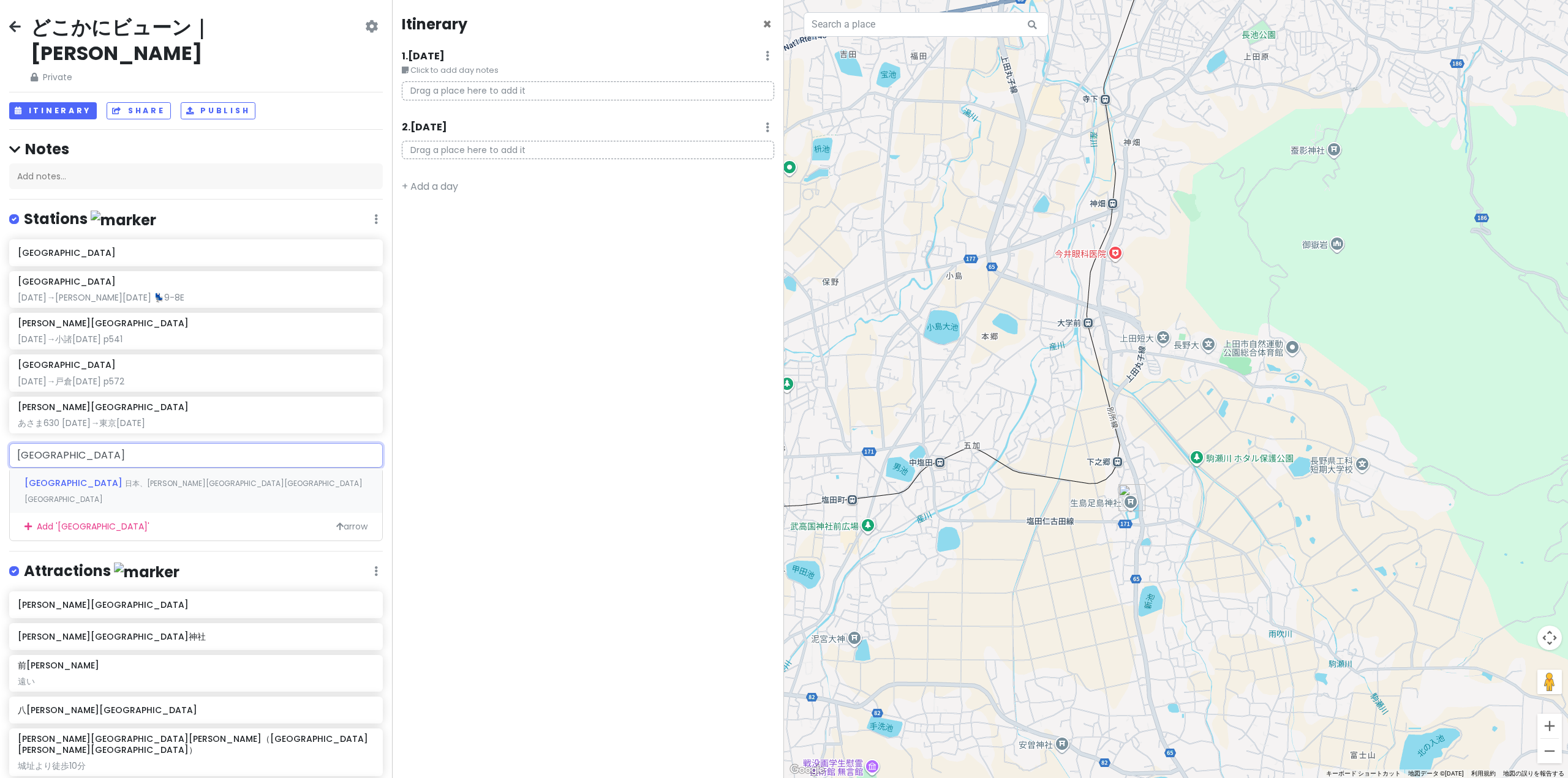
click at [77, 477] on span "[GEOGRAPHIC_DATA]" at bounding box center [75, 483] width 100 height 12
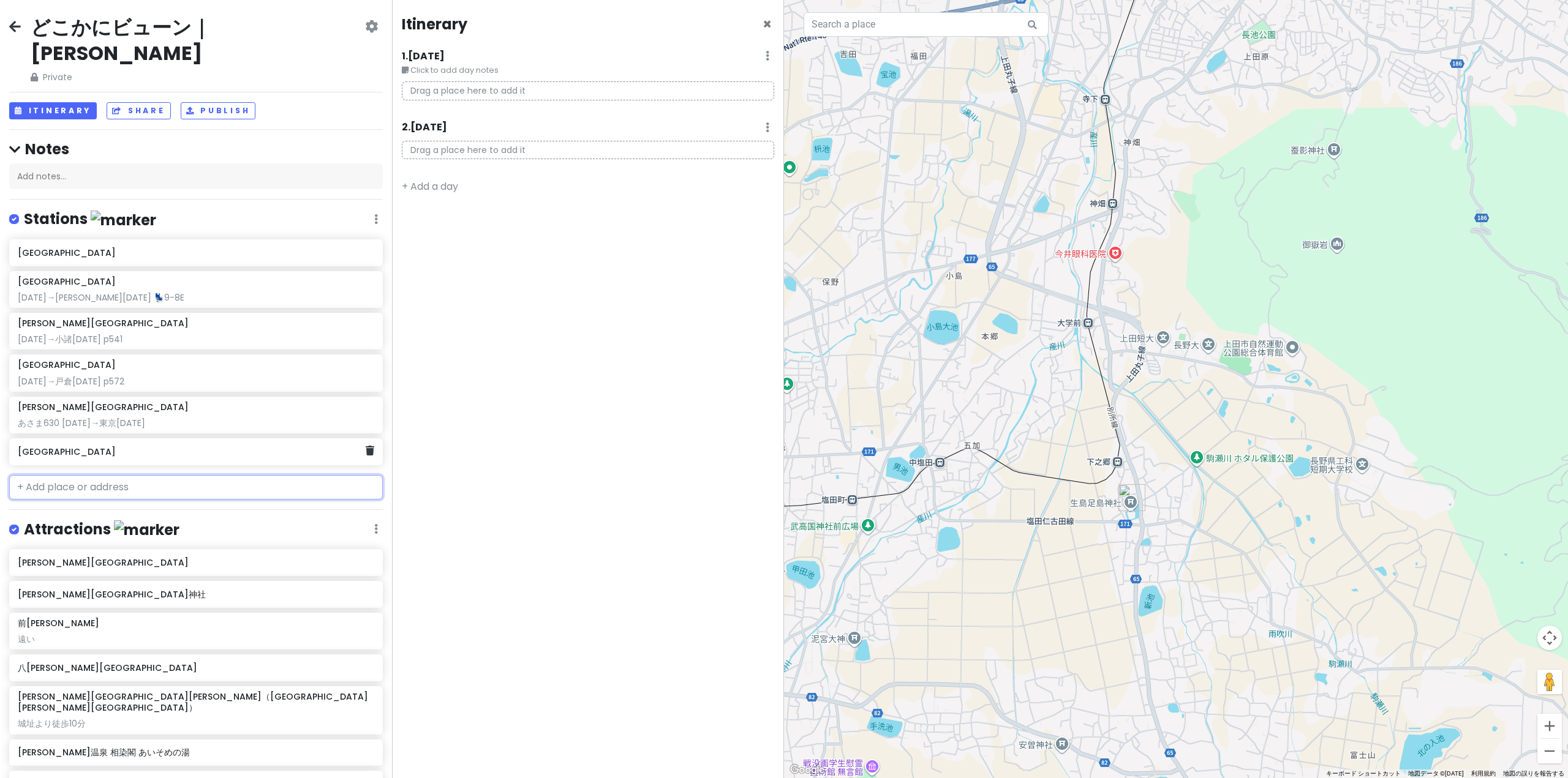
click at [90, 446] on h6 "[GEOGRAPHIC_DATA]" at bounding box center [191, 452] width 347 height 11
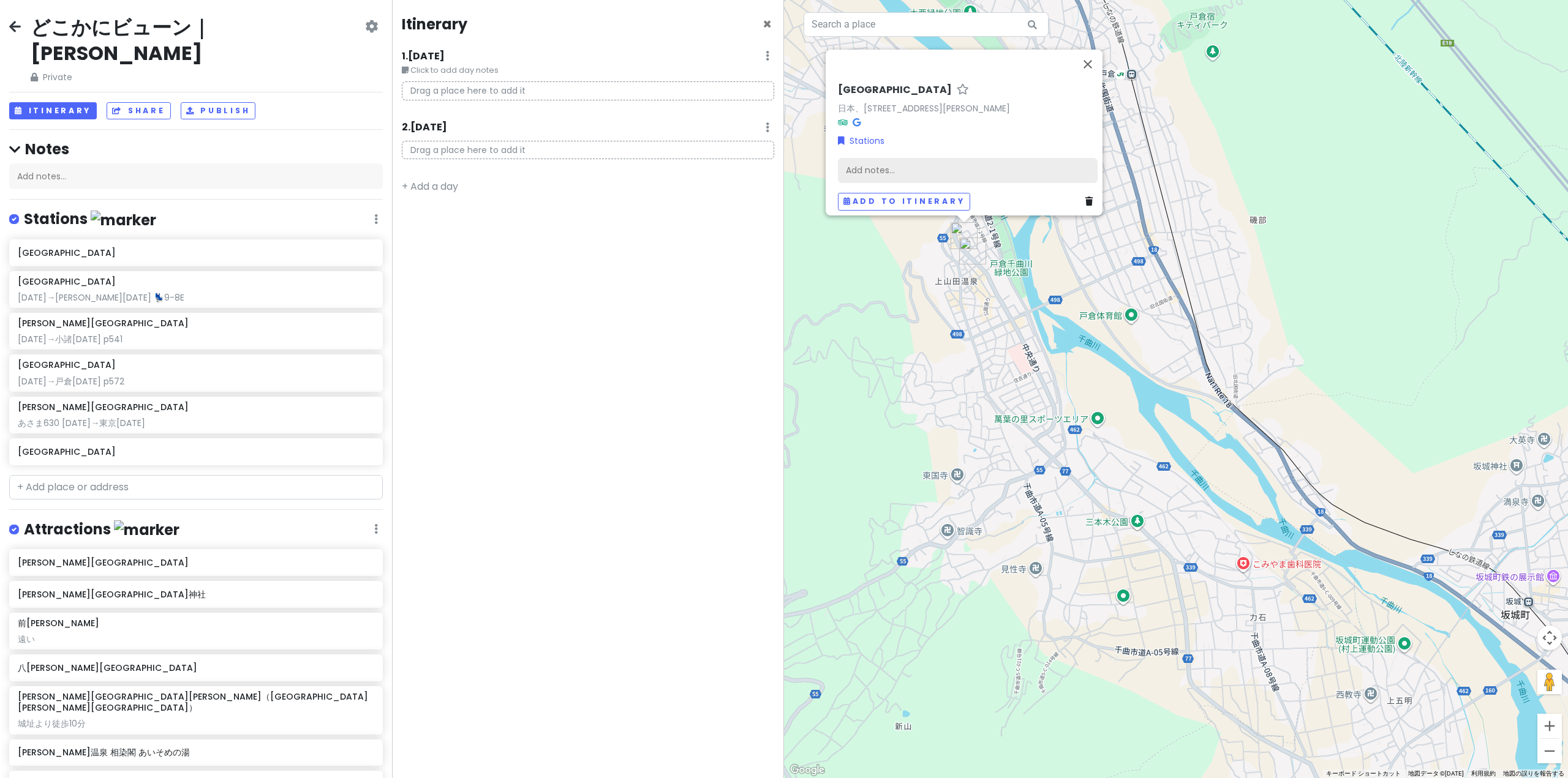
click at [890, 171] on div "Add notes..." at bounding box center [968, 170] width 260 height 26
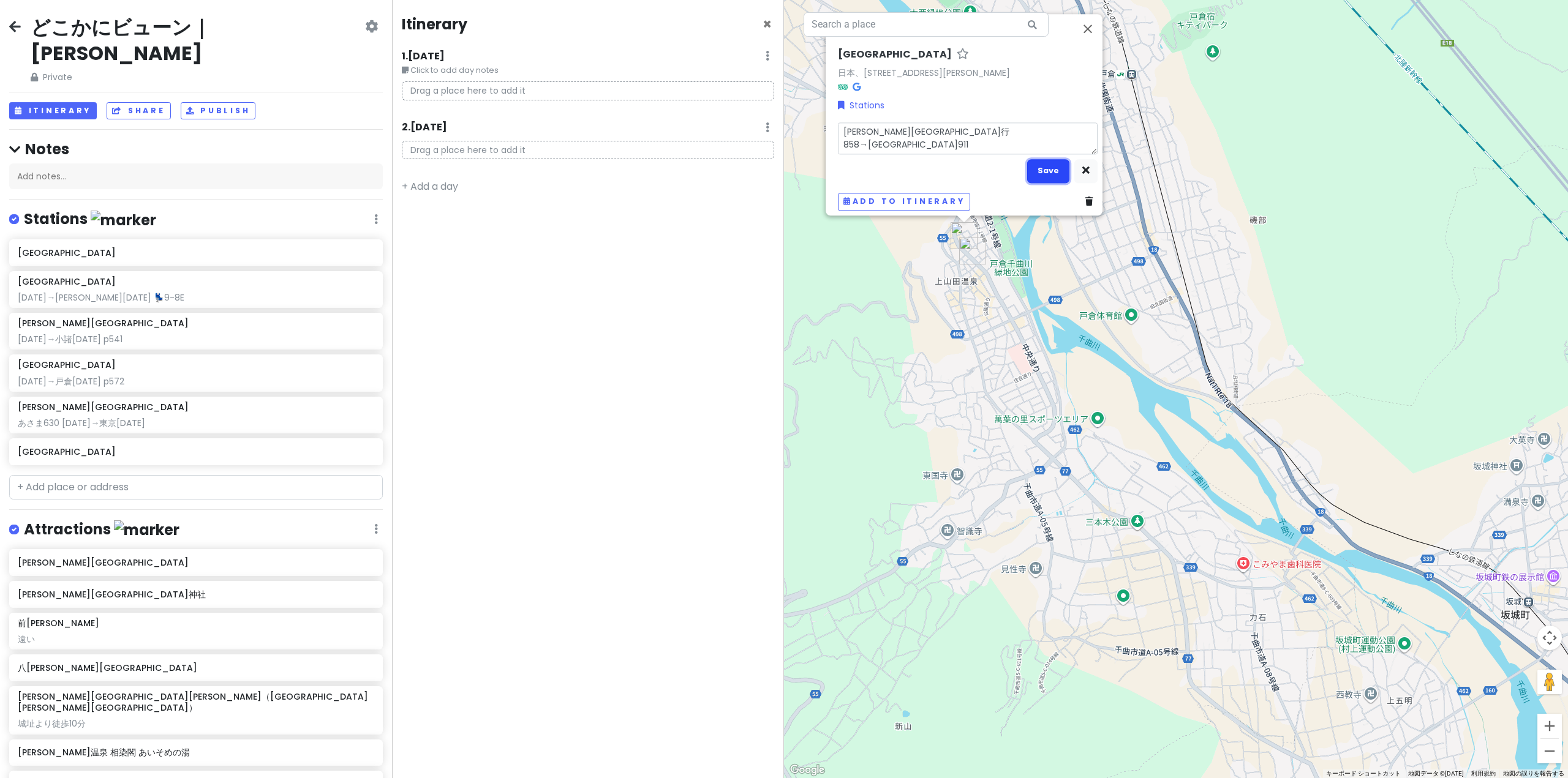
click at [1044, 168] on button "Save" at bounding box center [1048, 171] width 42 height 24
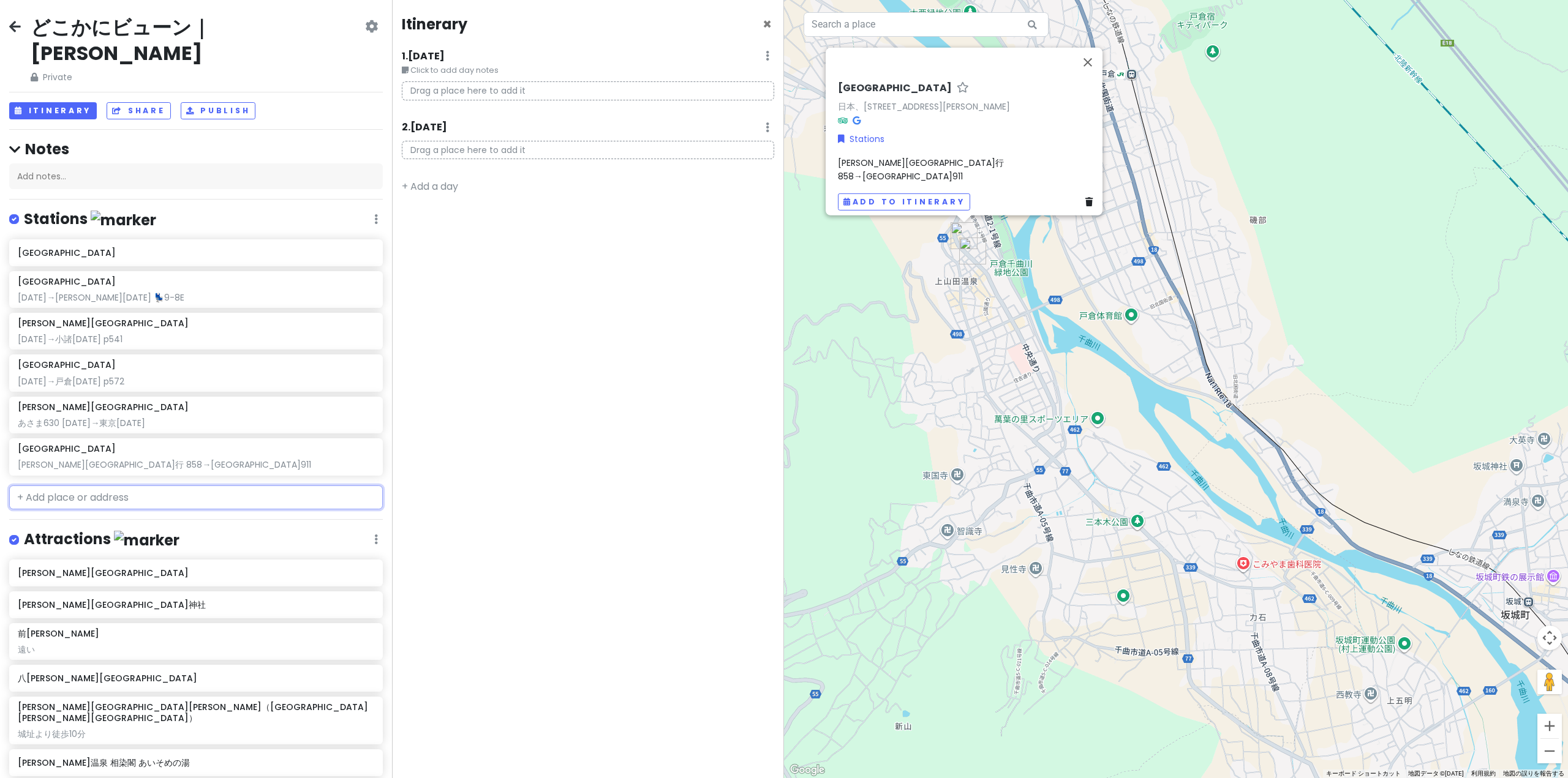
click at [126, 486] on input "text" at bounding box center [196, 498] width 374 height 24
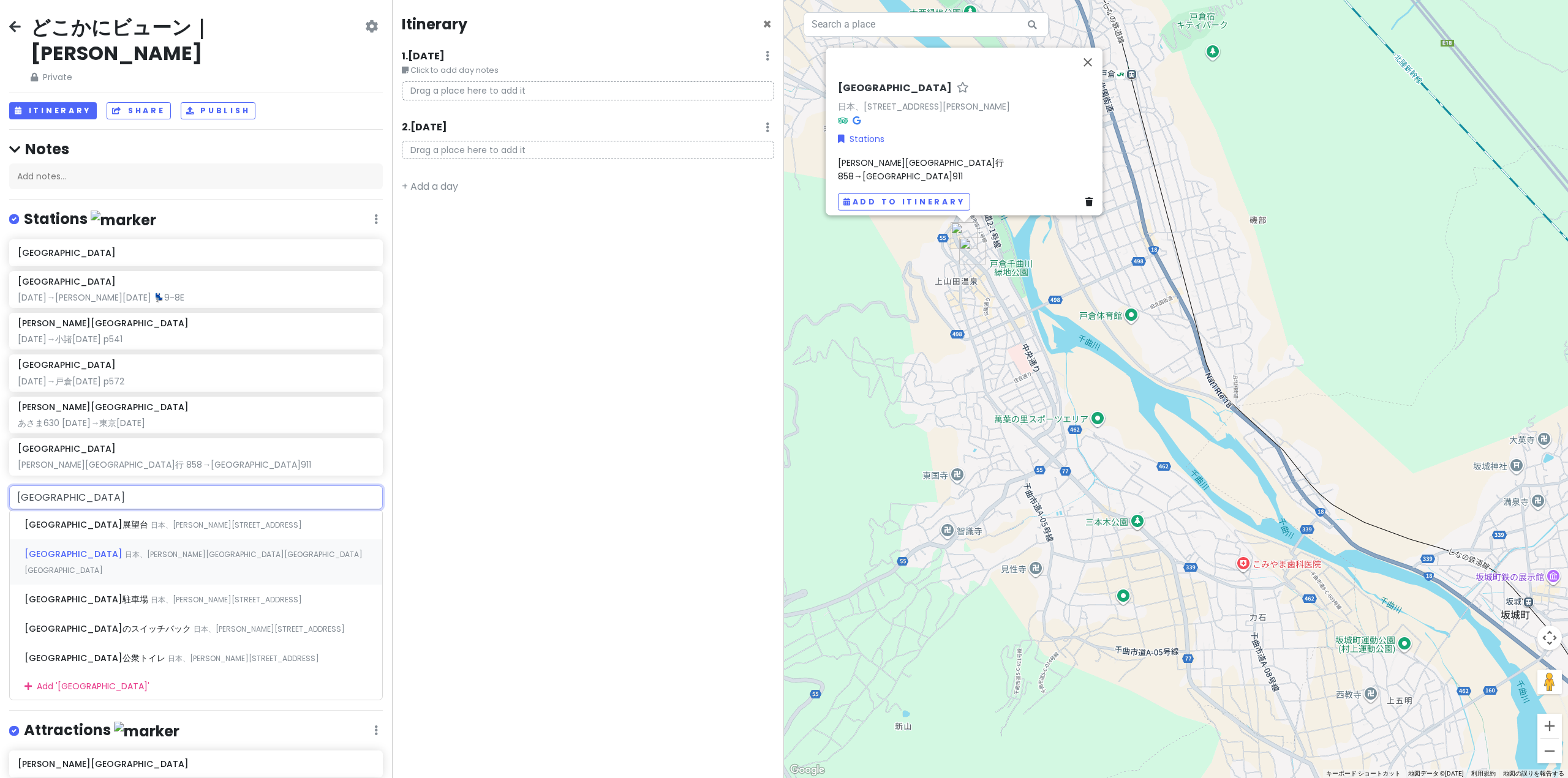
click at [67, 549] on span "日本、[PERSON_NAME][GEOGRAPHIC_DATA][GEOGRAPHIC_DATA][GEOGRAPHIC_DATA]" at bounding box center [193, 562] width 338 height 26
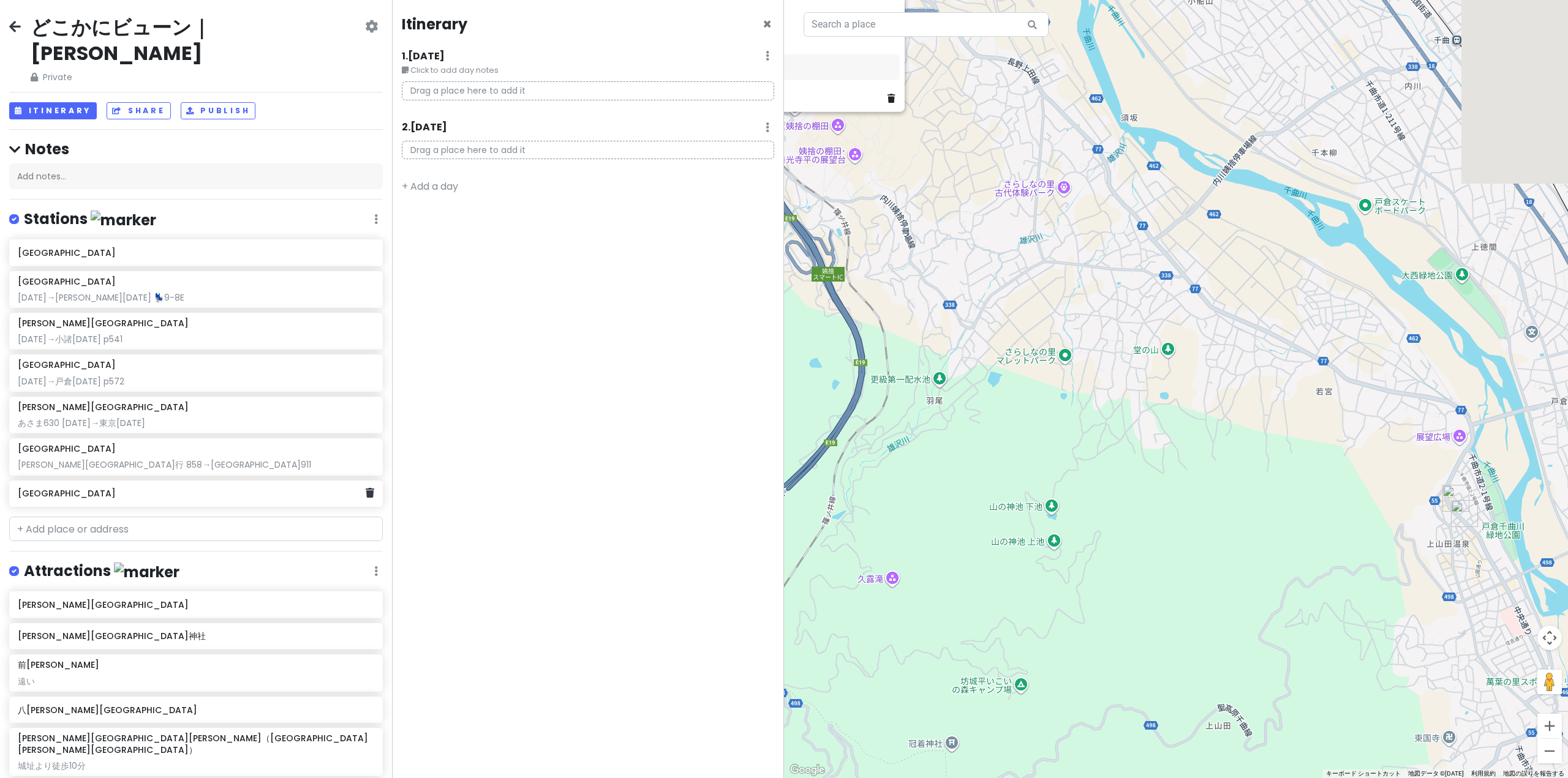
click at [121, 488] on h6 "[GEOGRAPHIC_DATA]" at bounding box center [191, 493] width 347 height 11
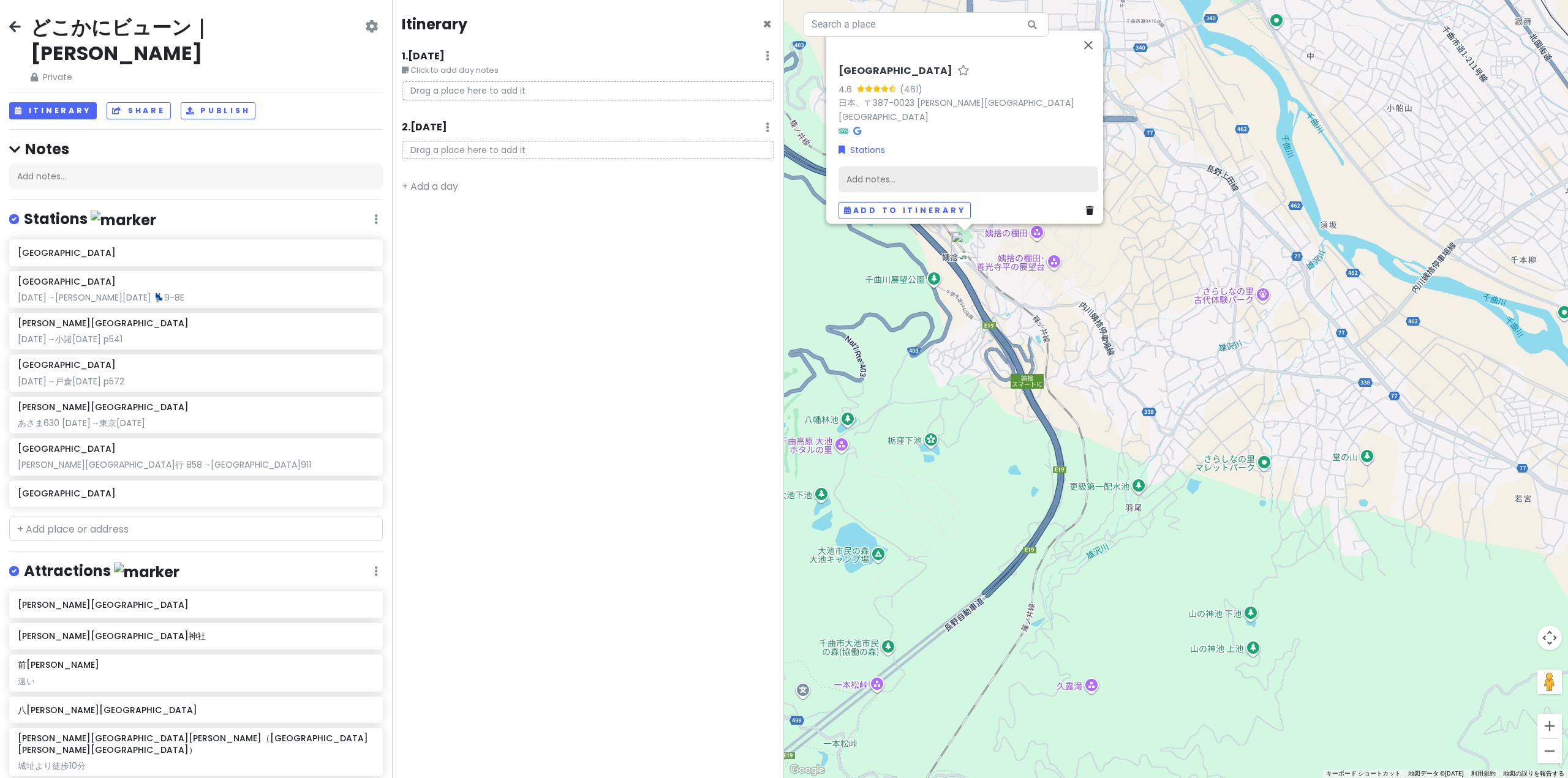
click at [887, 170] on div "Add notes..." at bounding box center [968, 179] width 260 height 26
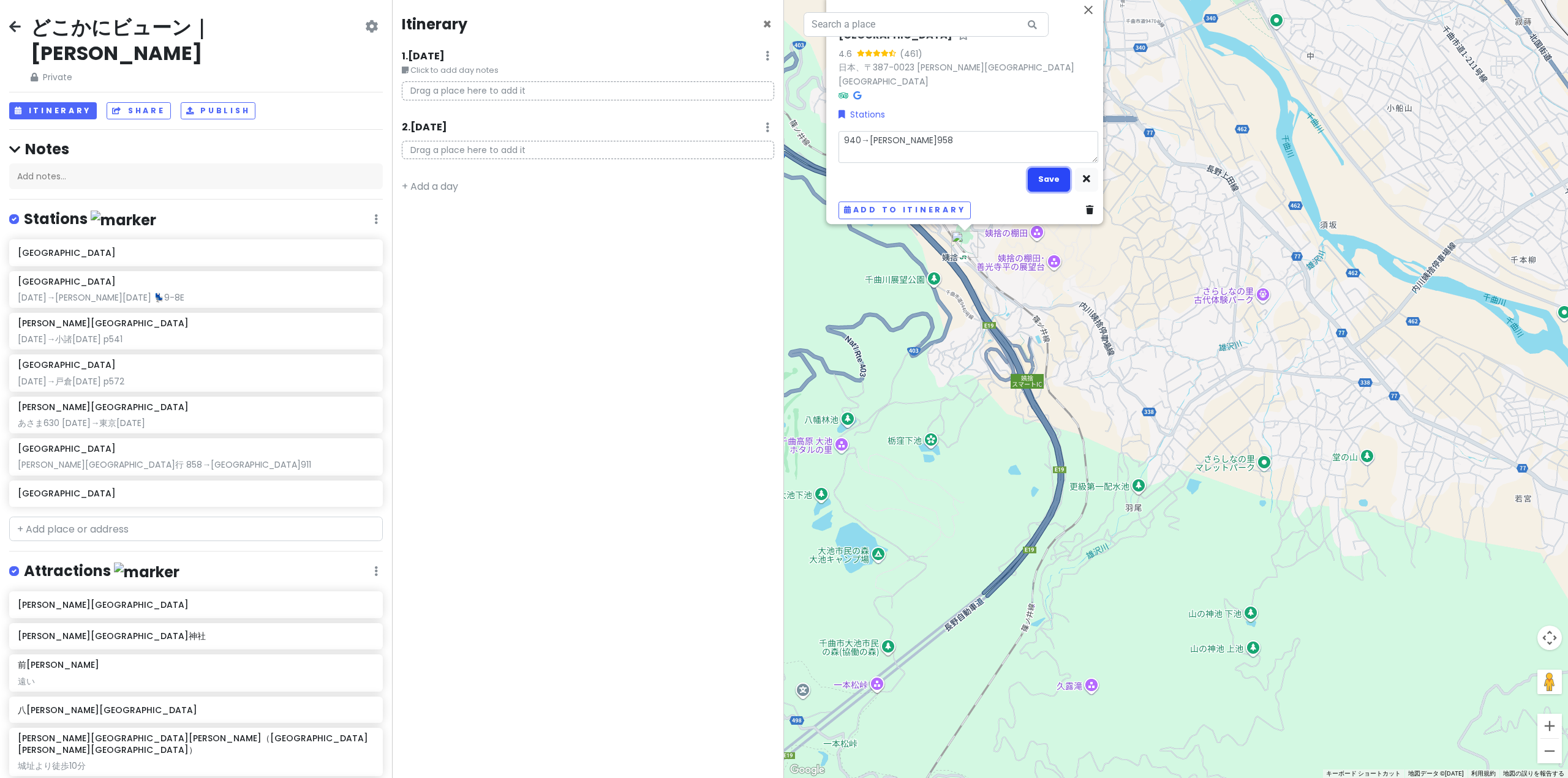
click at [1044, 168] on button "Save" at bounding box center [1048, 179] width 42 height 24
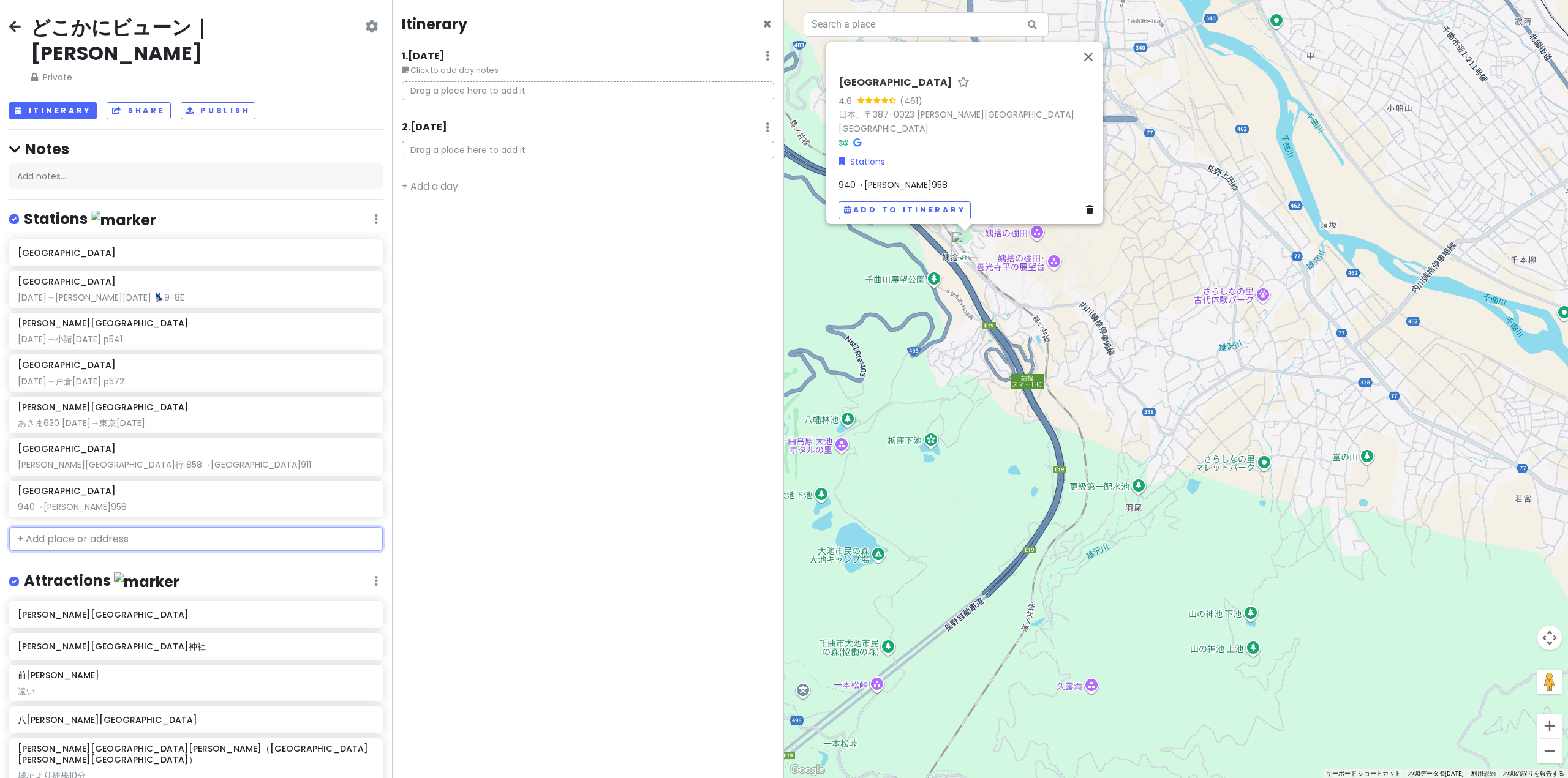
click at [182, 527] on input "text" at bounding box center [196, 539] width 374 height 24
drag, startPoint x: 105, startPoint y: 442, endPoint x: 497, endPoint y: 166, distance: 479.4
click at [497, 166] on div "どこかにビューン｜[PERSON_NAME] Private Change Dates Make a Copy Delete Trip Go Pro ⚡️ G…" at bounding box center [784, 389] width 1568 height 778
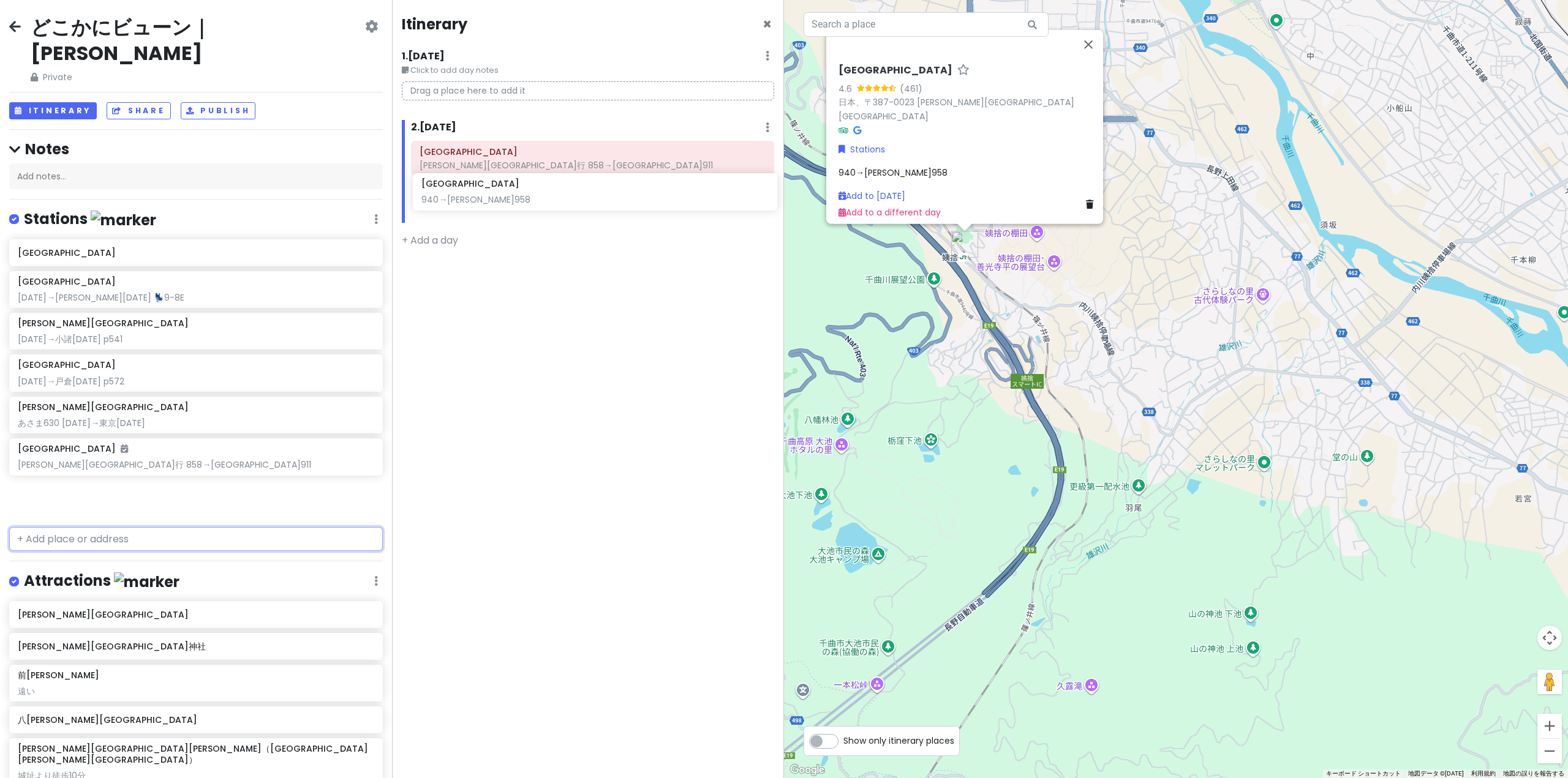
drag, startPoint x: 138, startPoint y: 476, endPoint x: 542, endPoint y: 196, distance: 491.5
click at [542, 196] on div "どこかにビューン｜[PERSON_NAME] Private Change Dates Make a Copy Delete Trip Go Pro ⚡️ G…" at bounding box center [784, 389] width 1568 height 778
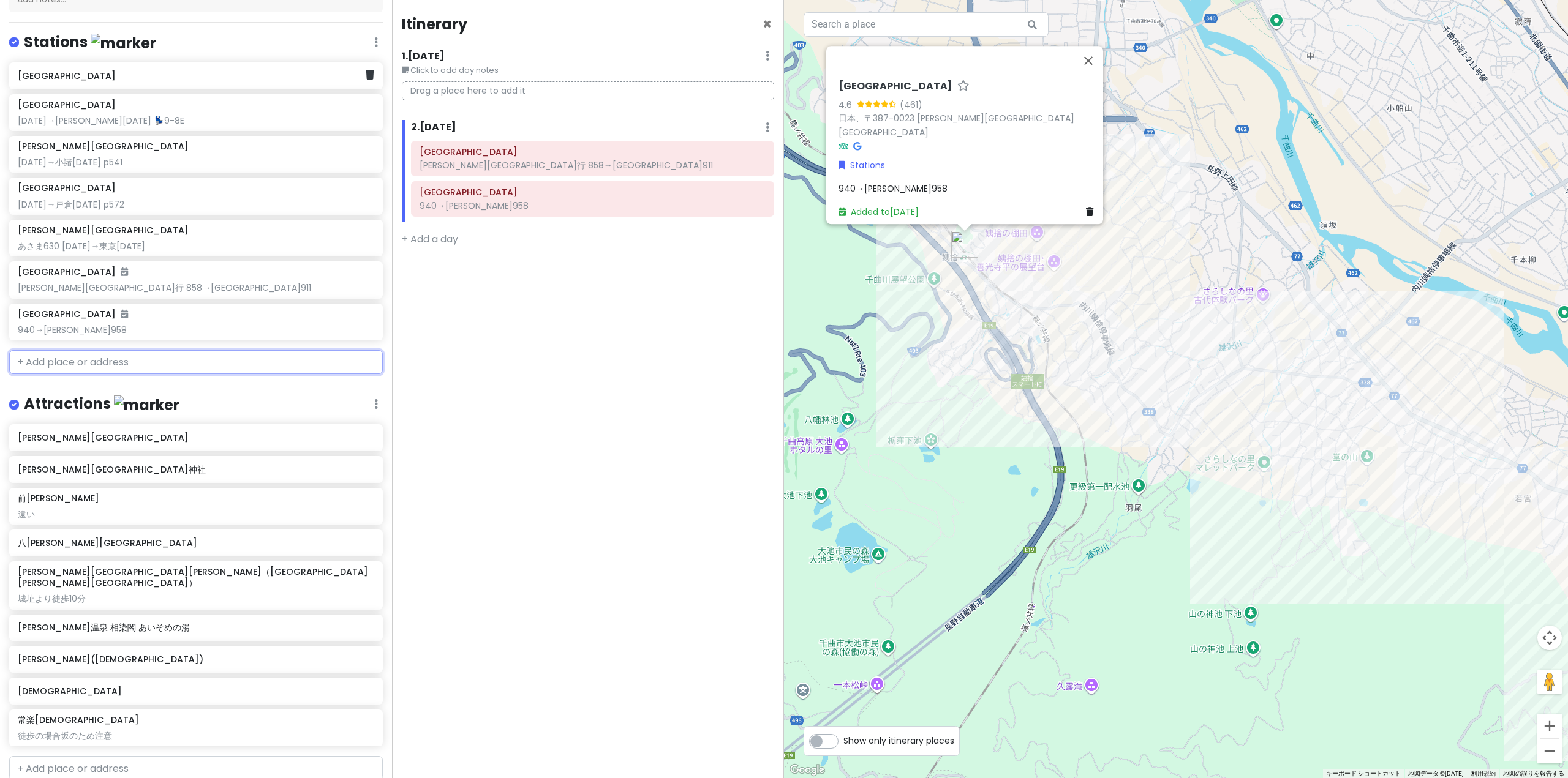
scroll to position [176, 0]
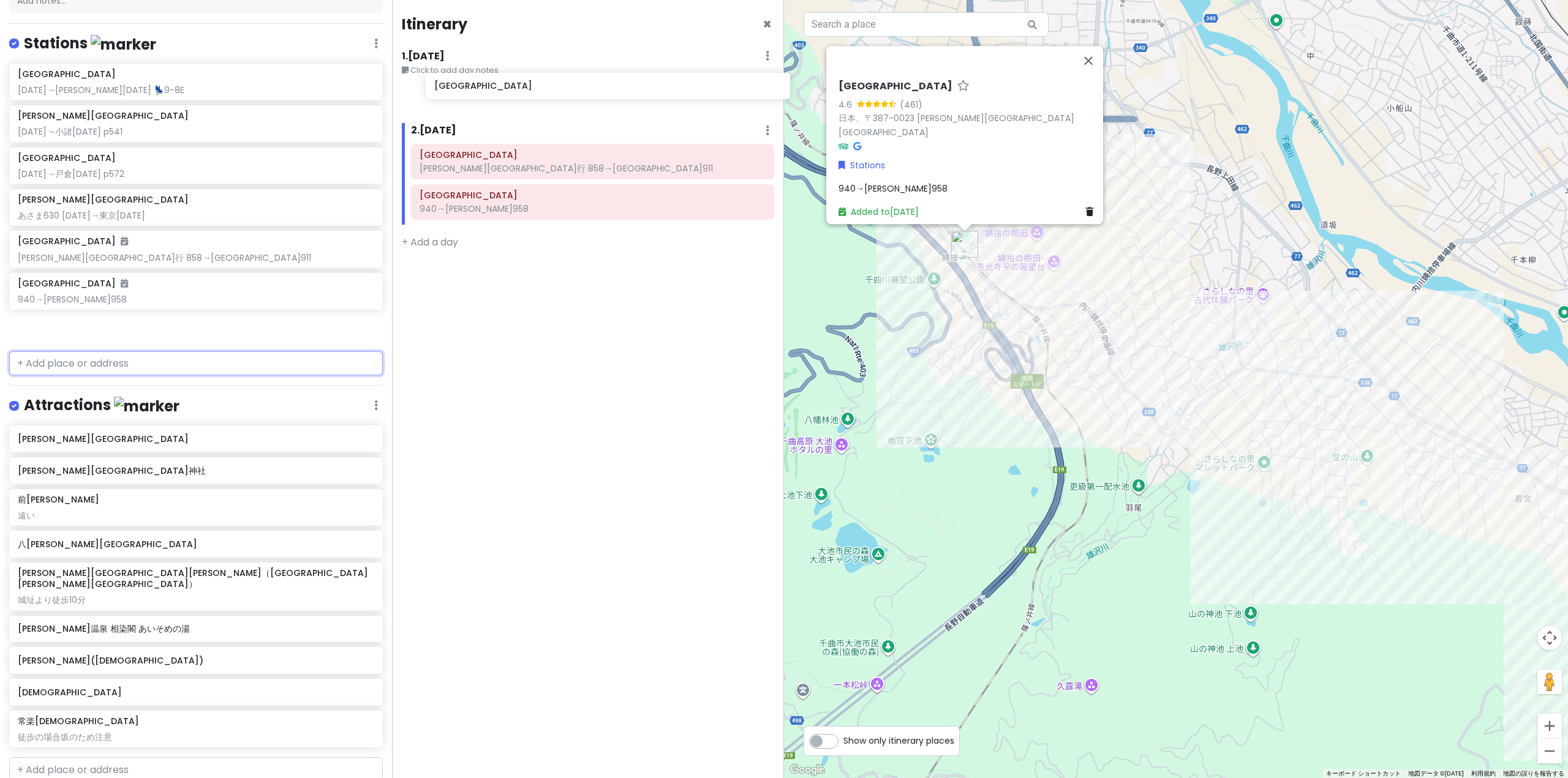
drag, startPoint x: 145, startPoint y: 53, endPoint x: 562, endPoint y: 96, distance: 419.2
click at [562, 96] on div "どこかにビューン｜[PERSON_NAME] Private Change Dates Make a Copy Delete Trip Go Pro ⚡️ G…" at bounding box center [784, 389] width 1568 height 778
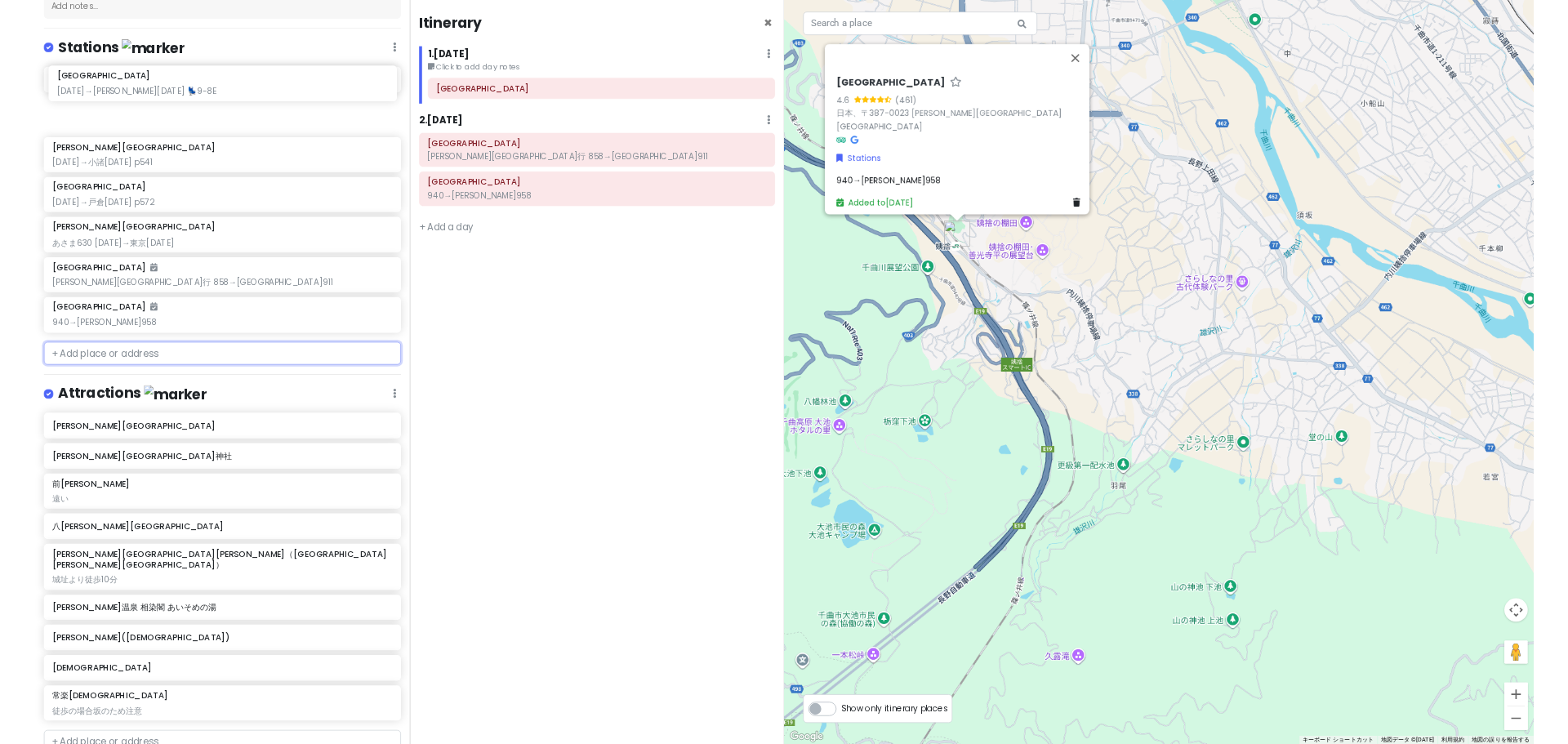
scroll to position [222, 0]
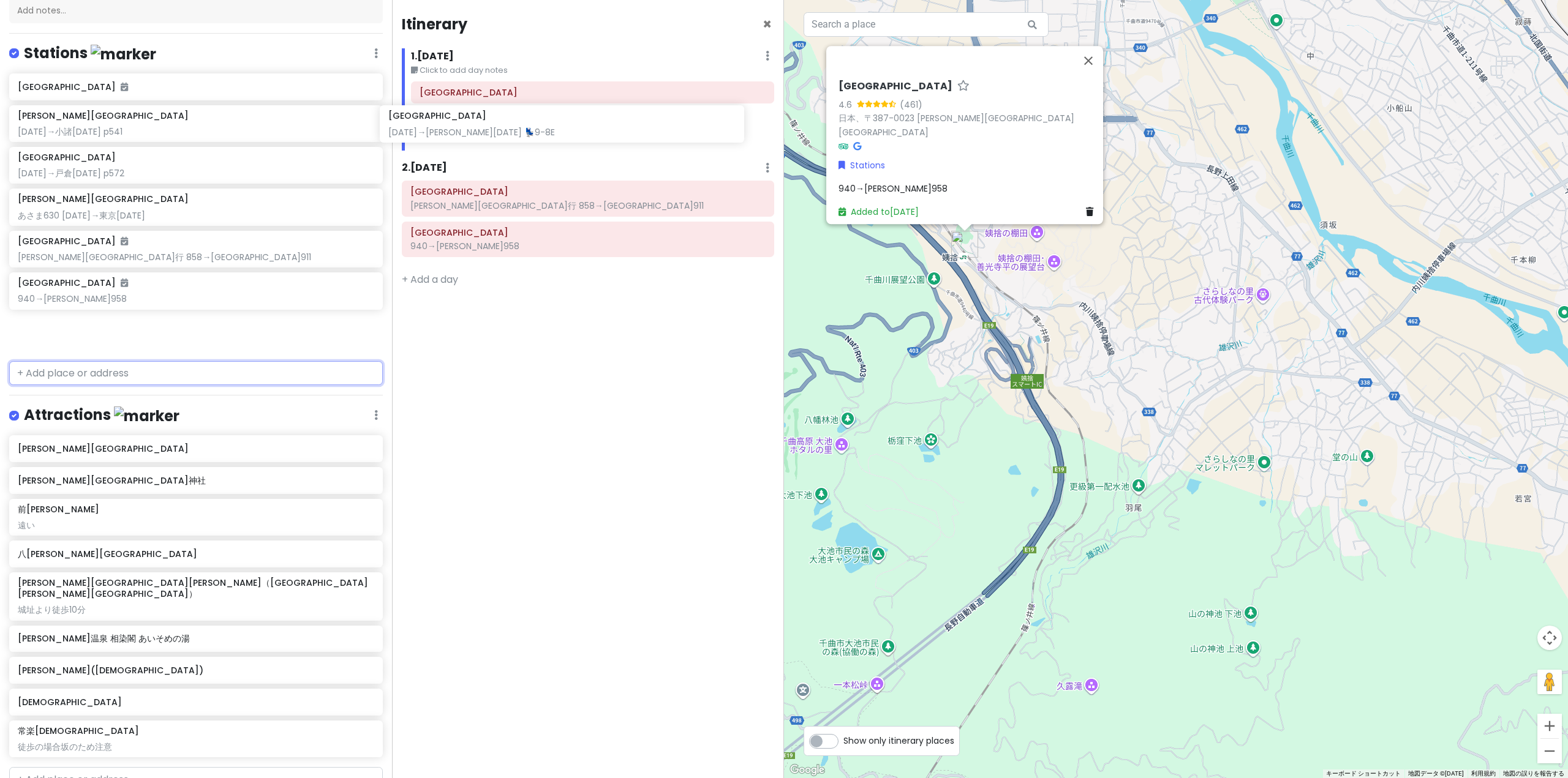
drag, startPoint x: 184, startPoint y: 87, endPoint x: 556, endPoint y: 124, distance: 373.8
click at [556, 124] on div "どこかにビューン｜[PERSON_NAME] Private Change Dates Make a Copy Delete Trip Go Pro ⚡️ G…" at bounding box center [784, 389] width 1568 height 778
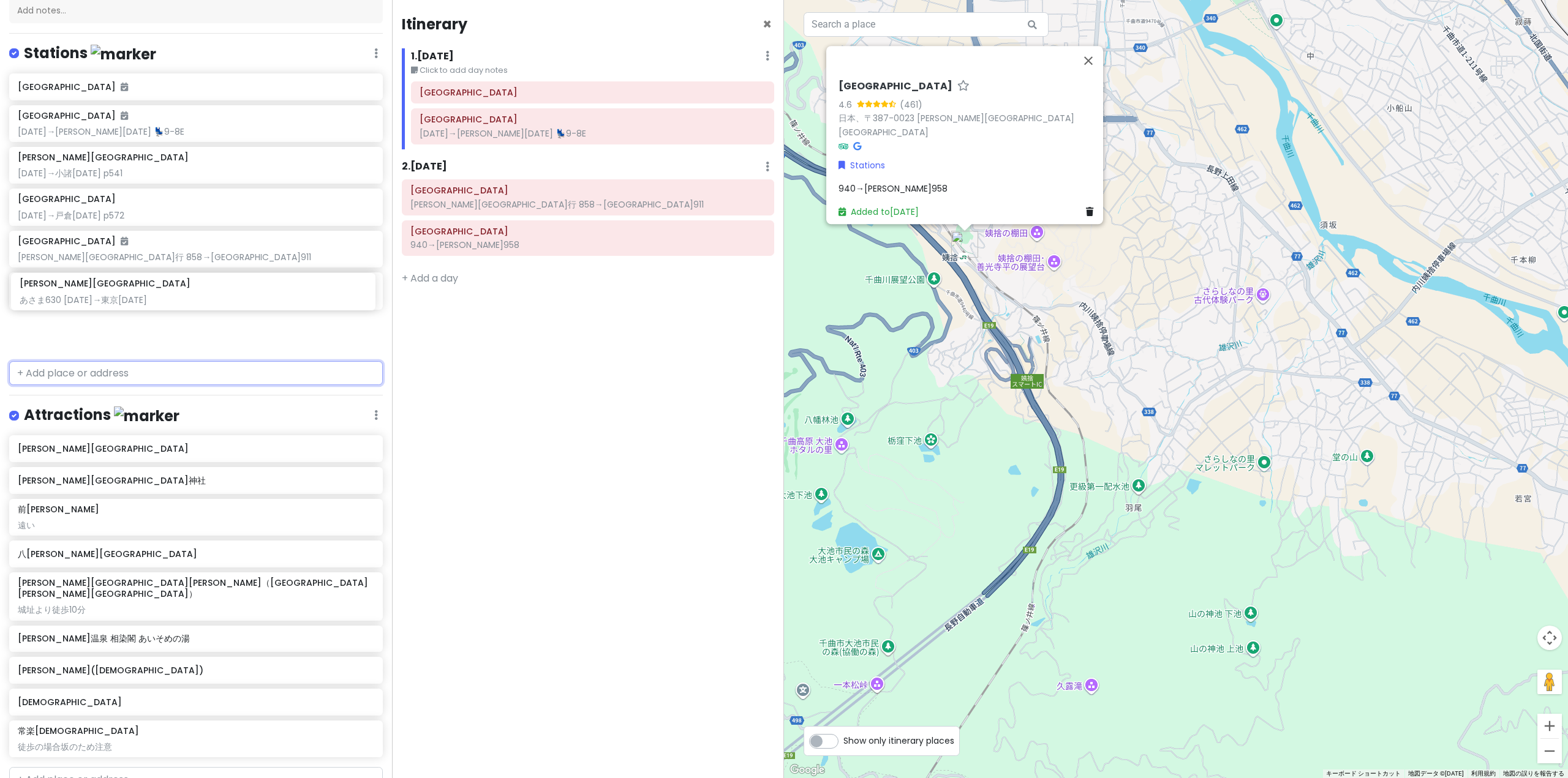
drag, startPoint x: 154, startPoint y: 237, endPoint x: 156, endPoint y: 306, distance: 69.0
click at [156, 306] on div "[GEOGRAPHIC_DATA] [DATE]→[PERSON_NAME][DATE] 💺9-8[GEOGRAPHIC_DATA][PERSON_NAME]…" at bounding box center [196, 214] width 392 height 283
click at [119, 319] on div "[PERSON_NAME][GEOGRAPHIC_DATA] あさま630 [DATE]→[GEOGRAPHIC_DATA][DATE]" at bounding box center [195, 333] width 356 height 27
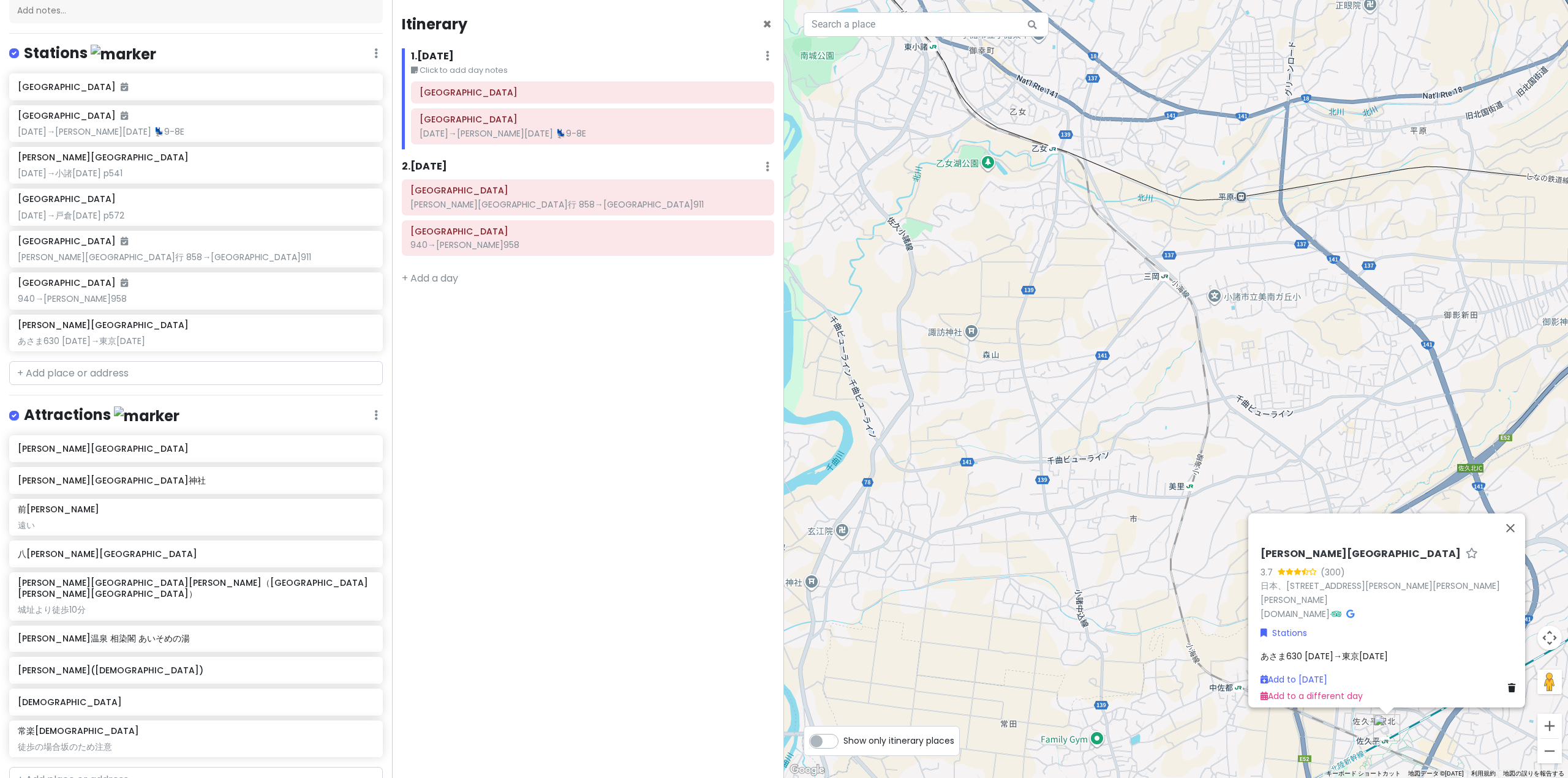
click at [1358, 650] on span "あさま630 [DATE]→東京[DATE]" at bounding box center [1324, 656] width 128 height 12
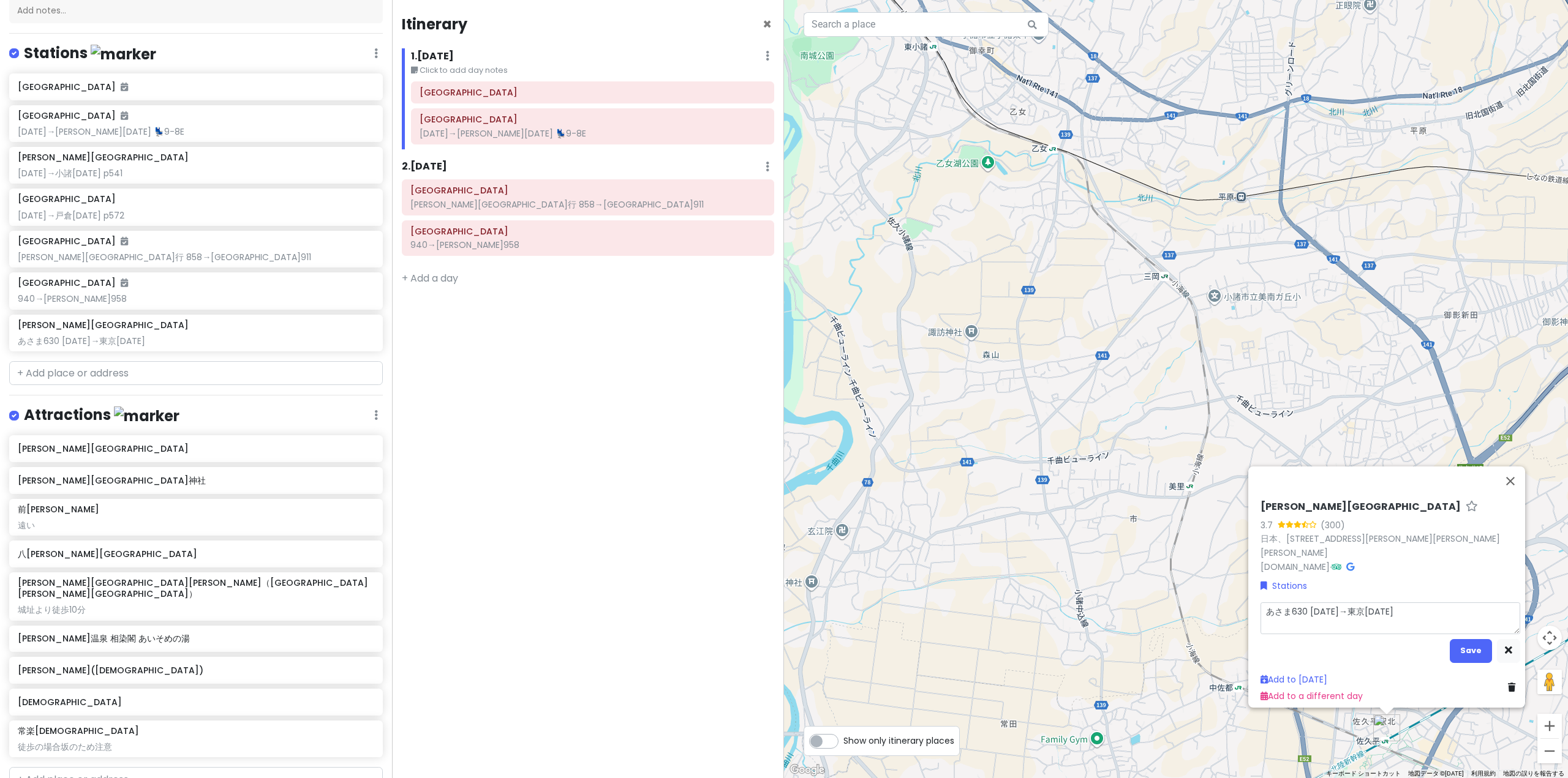
click at [1385, 608] on textarea "あさま630 [DATE]→東京[DATE]" at bounding box center [1390, 617] width 260 height 32
click at [1453, 642] on button "Save" at bounding box center [1470, 650] width 42 height 24
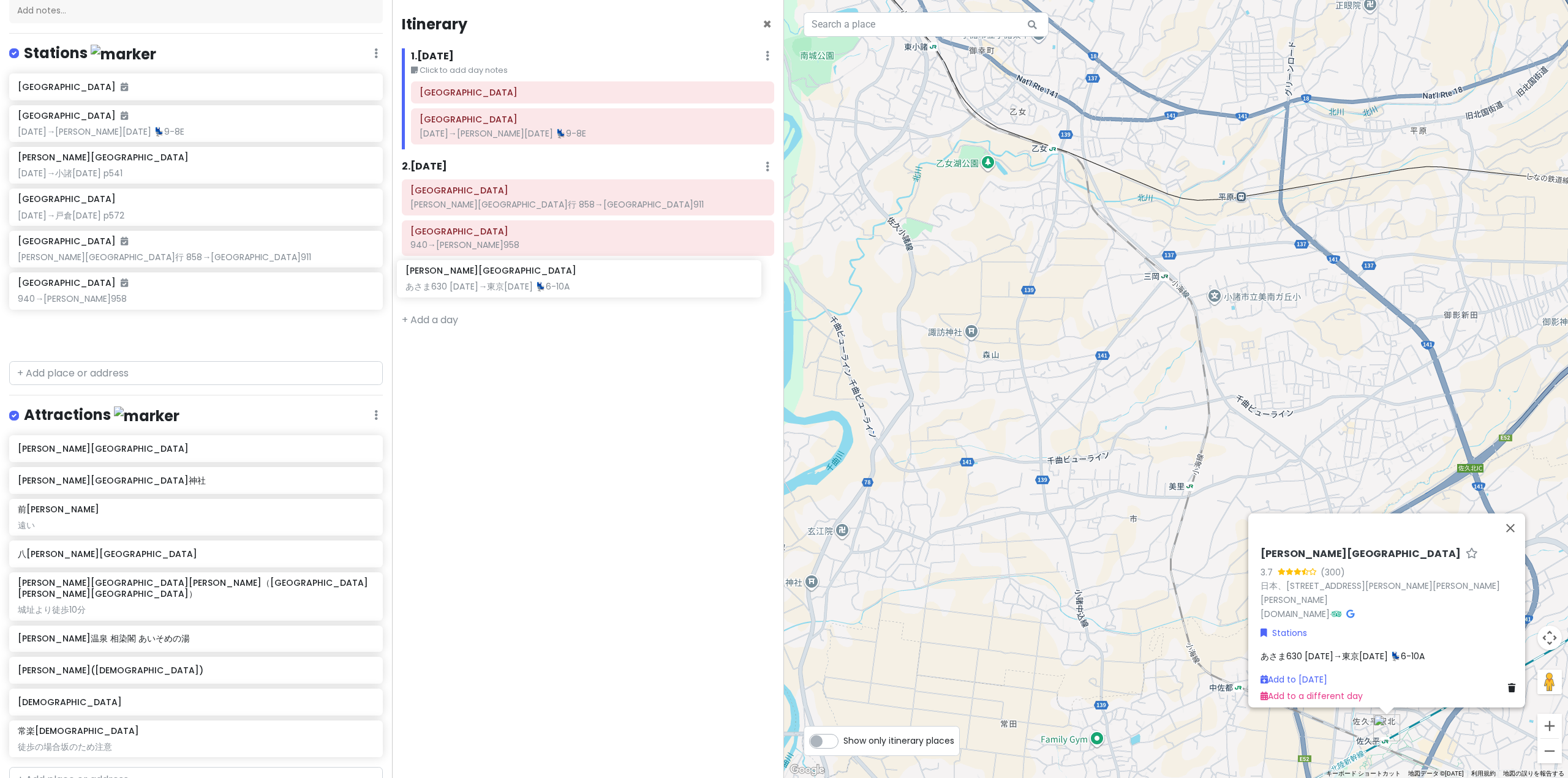
drag, startPoint x: 176, startPoint y: 317, endPoint x: 564, endPoint y: 290, distance: 388.9
click at [564, 290] on div "どこかにビューン｜[PERSON_NAME] Private Change Dates Make a Copy Delete Trip Go Pro ⚡️ G…" at bounding box center [784, 389] width 1568 height 778
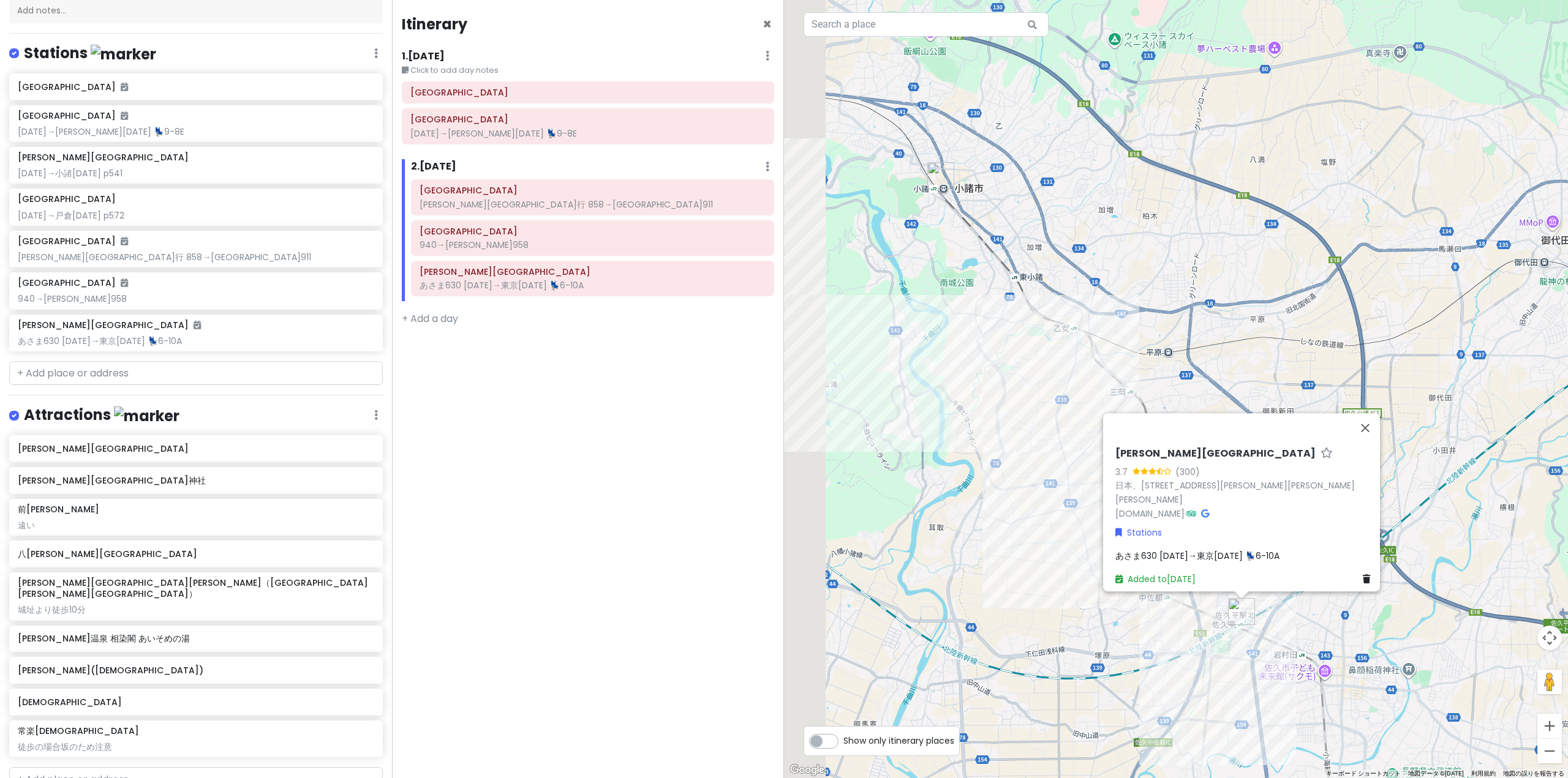
drag, startPoint x: 1007, startPoint y: 321, endPoint x: 1128, endPoint y: 408, distance: 149.0
click at [1122, 405] on div "[PERSON_NAME][GEOGRAPHIC_DATA] 3.7 (300) 日本、[STREET_ADDRESS][PERSON_NAME][PERSO…" at bounding box center [1175, 389] width 784 height 778
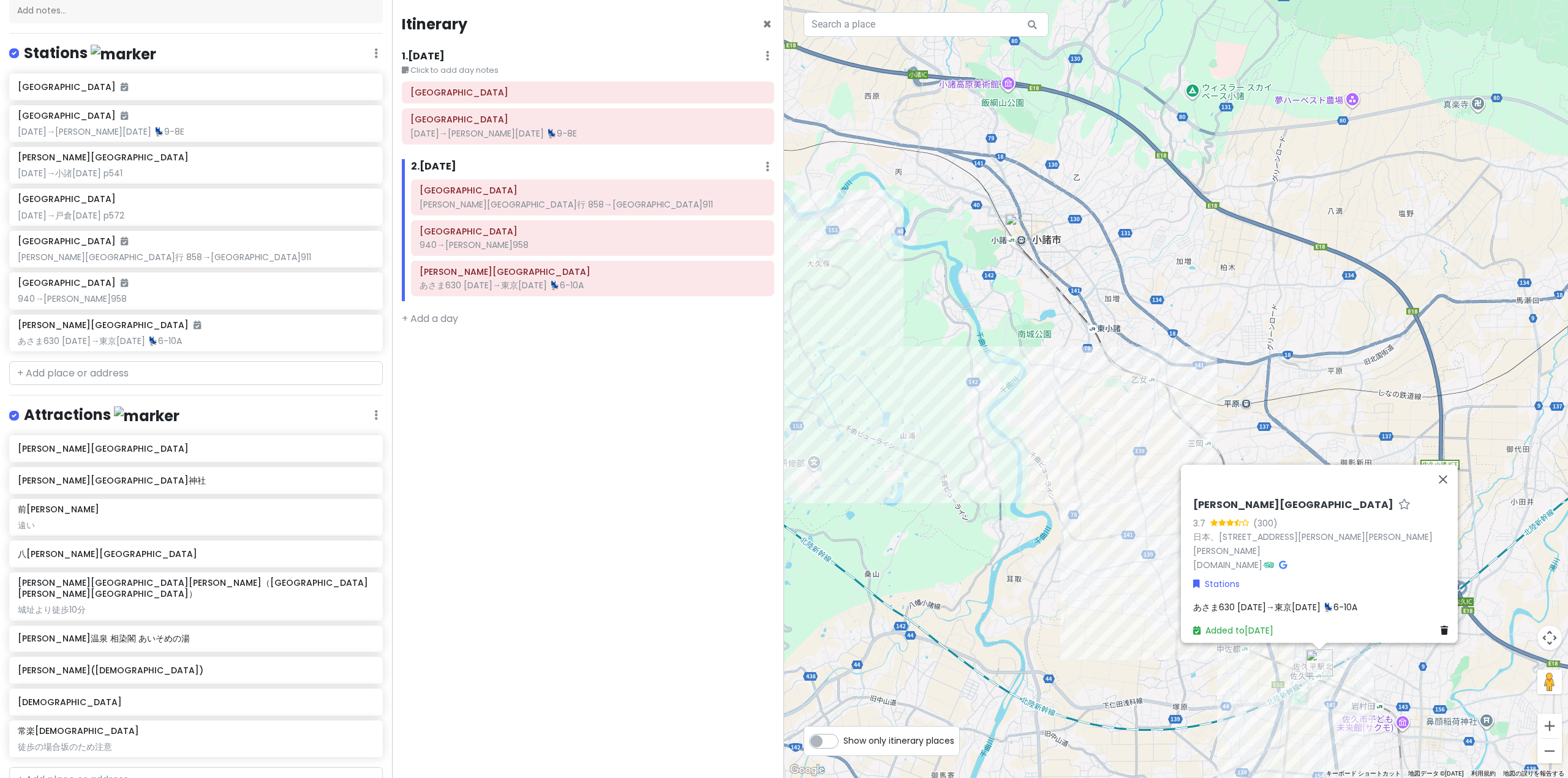
drag, startPoint x: 1058, startPoint y: 355, endPoint x: 1160, endPoint y: 414, distance: 117.8
click at [1153, 412] on div "[PERSON_NAME][GEOGRAPHIC_DATA] 3.7 (300) 日本、[STREET_ADDRESS][PERSON_NAME][PERSO…" at bounding box center [1175, 389] width 784 height 778
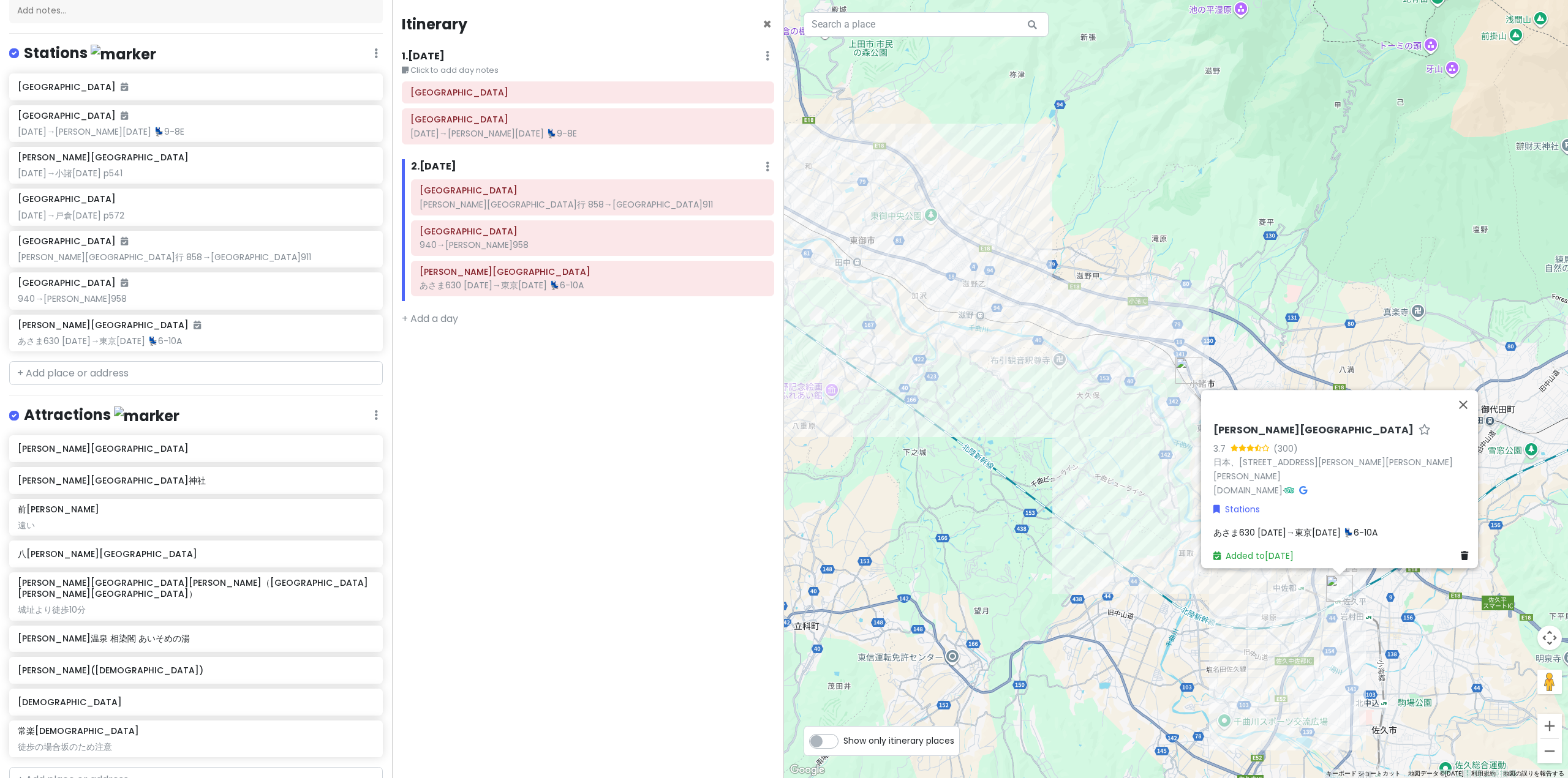
drag, startPoint x: 866, startPoint y: 336, endPoint x: 1047, endPoint y: 413, distance: 196.7
click at [1008, 405] on div "[PERSON_NAME][GEOGRAPHIC_DATA] 3.7 (300) 日本、[STREET_ADDRESS][PERSON_NAME][PERSO…" at bounding box center [1175, 389] width 784 height 778
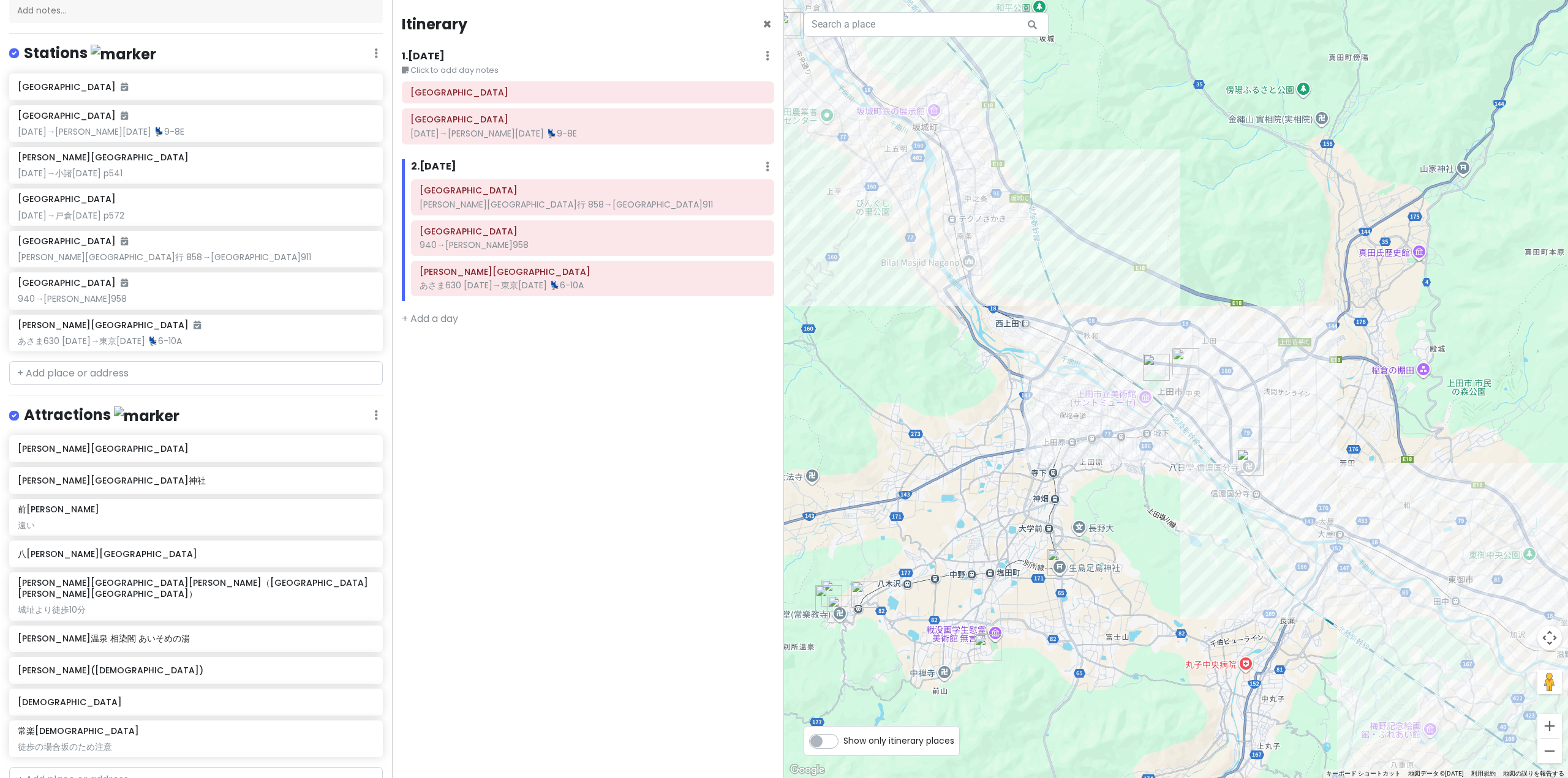
drag, startPoint x: 953, startPoint y: 292, endPoint x: 1181, endPoint y: 513, distance: 317.5
click at [1181, 513] on div "[PERSON_NAME][GEOGRAPHIC_DATA] 3.7 (300) 日本、[STREET_ADDRESS][PERSON_NAME][PERSO…" at bounding box center [1175, 389] width 784 height 778
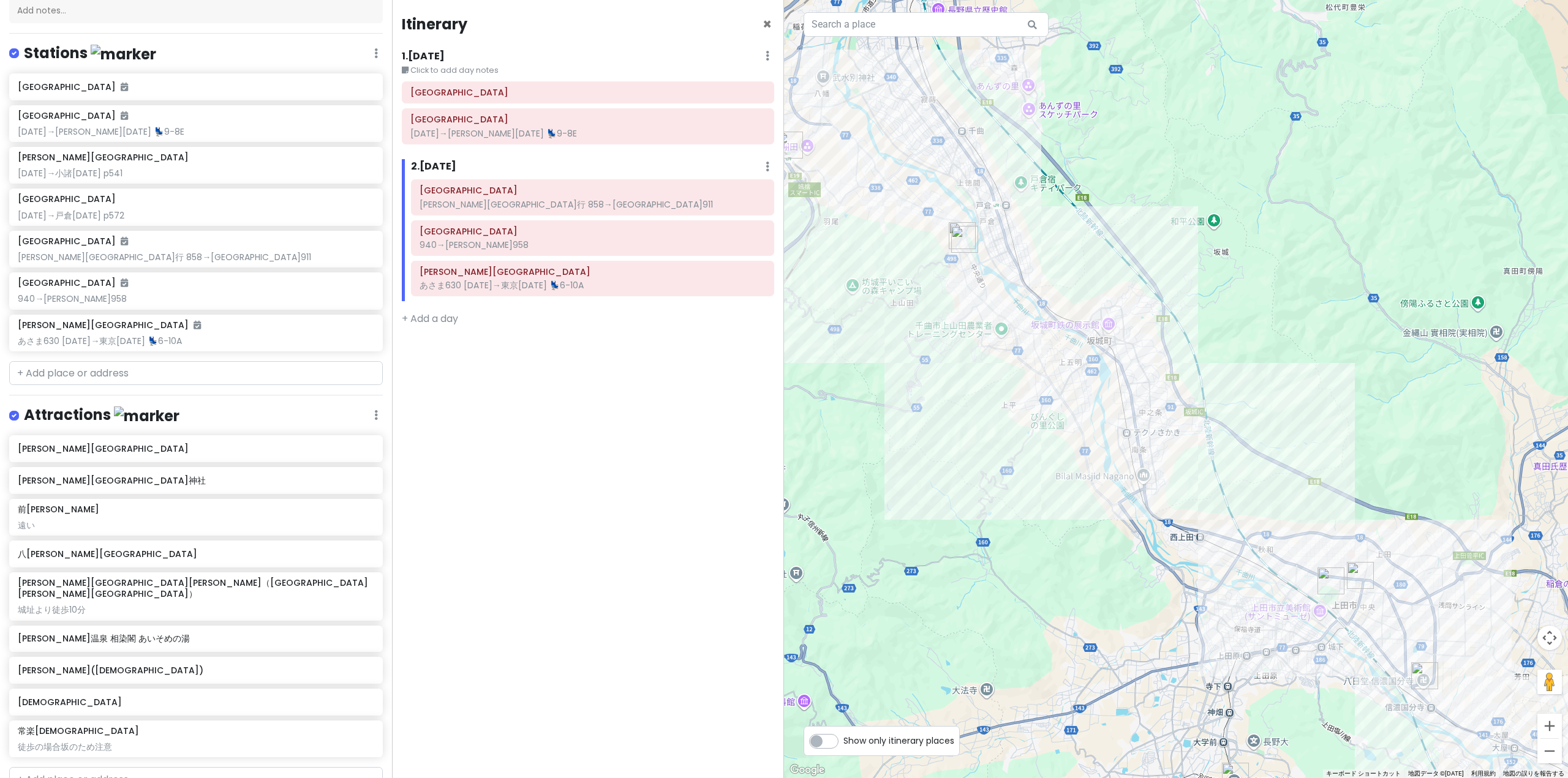
drag, startPoint x: 1030, startPoint y: 355, endPoint x: 1287, endPoint y: 520, distance: 305.4
click at [1229, 504] on div "[PERSON_NAME][GEOGRAPHIC_DATA] 3.7 (300) 日本、[STREET_ADDRESS][PERSON_NAME][PERSO…" at bounding box center [1175, 389] width 784 height 778
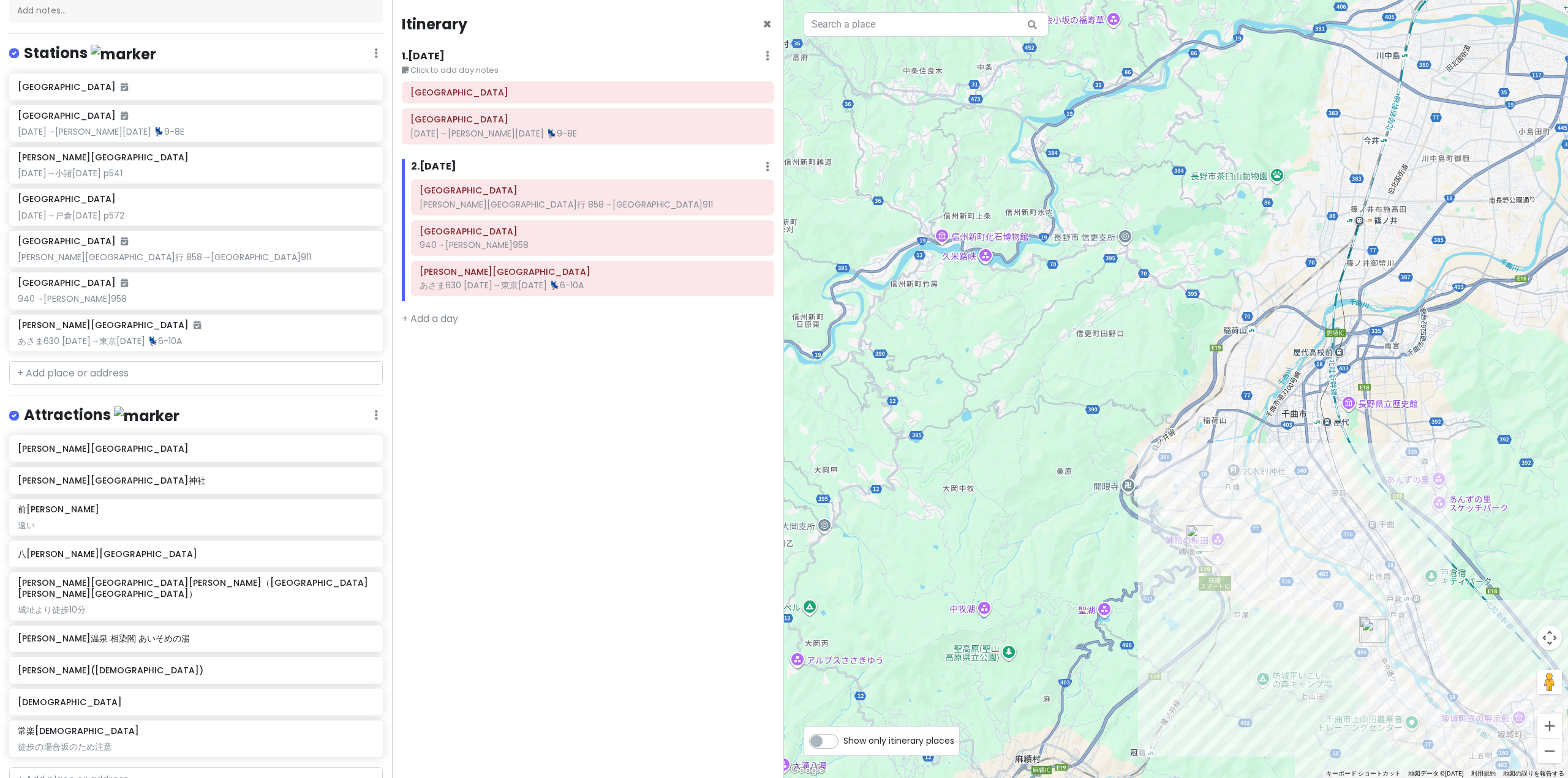
drag, startPoint x: 1232, startPoint y: 464, endPoint x: 1205, endPoint y: 465, distance: 27.0
click at [1205, 465] on div "[PERSON_NAME][GEOGRAPHIC_DATA] 3.7 (300) 日本、[STREET_ADDRESS][PERSON_NAME][PERSO…" at bounding box center [1175, 389] width 784 height 778
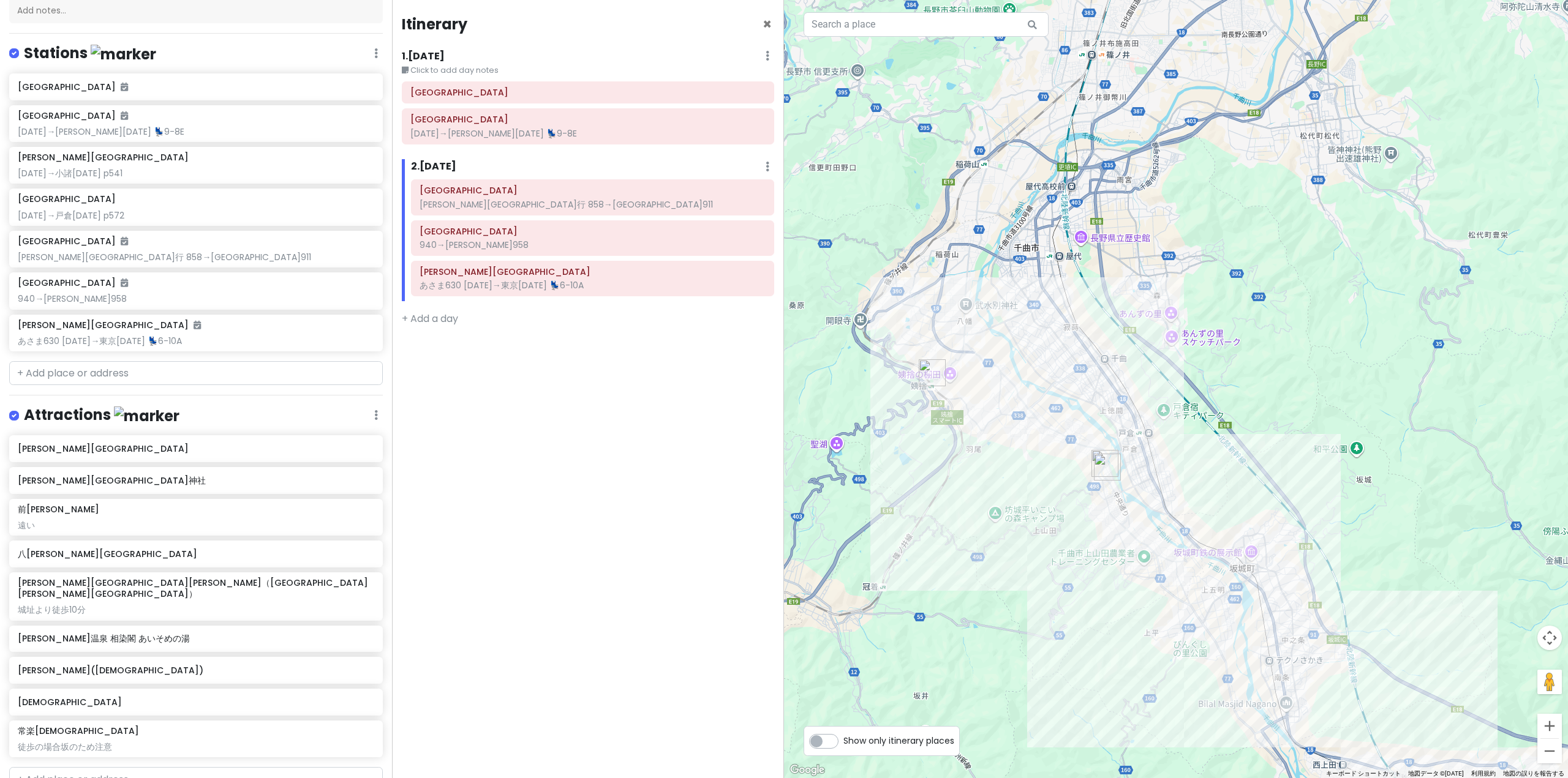
drag, startPoint x: 1298, startPoint y: 574, endPoint x: 1065, endPoint y: 440, distance: 268.8
click at [1065, 440] on div "[PERSON_NAME][GEOGRAPHIC_DATA] 3.7 (300) 日本、[STREET_ADDRESS][PERSON_NAME][PERSO…" at bounding box center [1175, 389] width 784 height 778
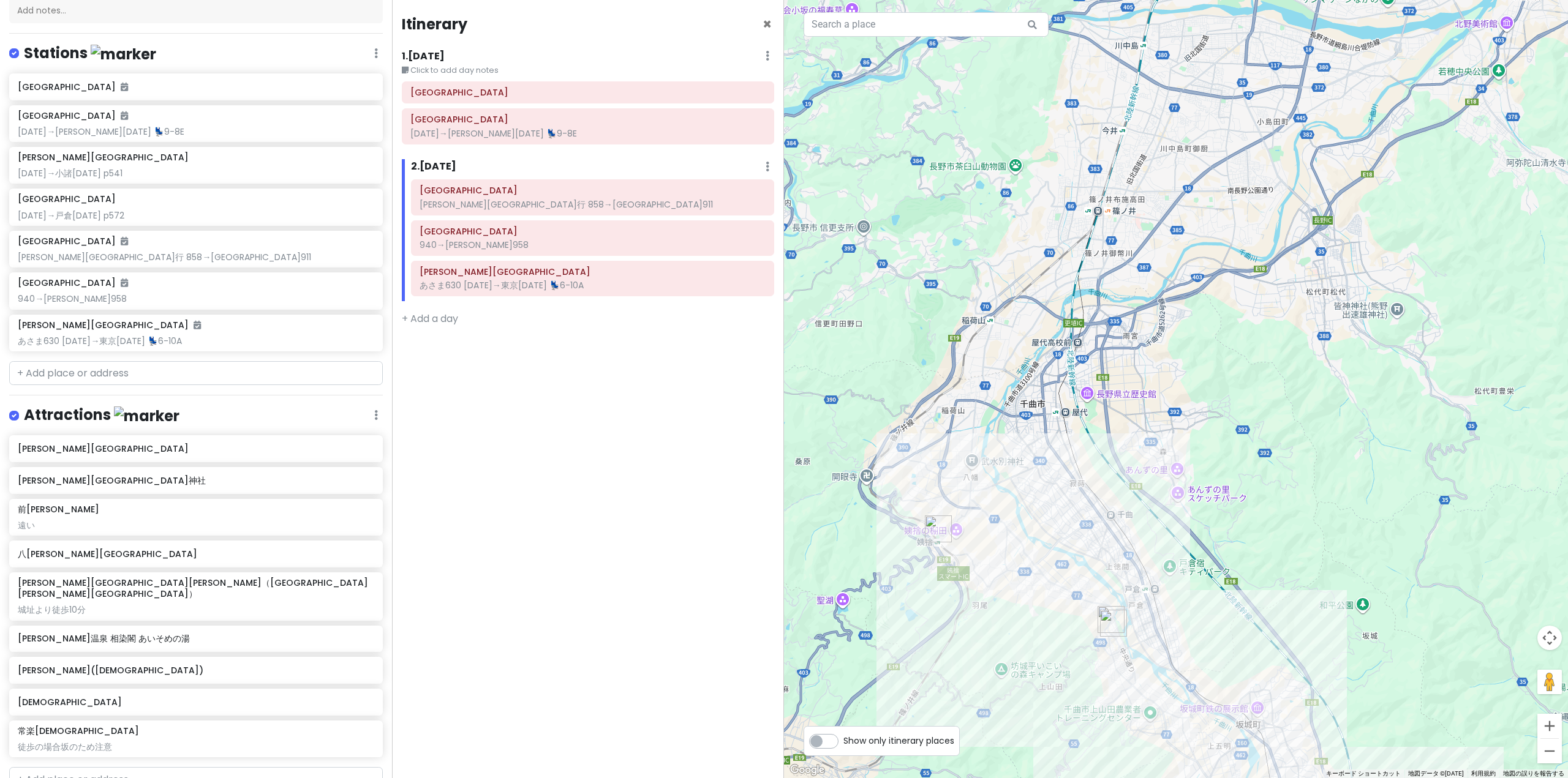
drag, startPoint x: 1041, startPoint y: 248, endPoint x: 1041, endPoint y: 444, distance: 196.0
click at [1041, 444] on div "[PERSON_NAME][GEOGRAPHIC_DATA] 3.7 (300) 日本、[STREET_ADDRESS][PERSON_NAME][PERSO…" at bounding box center [1175, 389] width 784 height 778
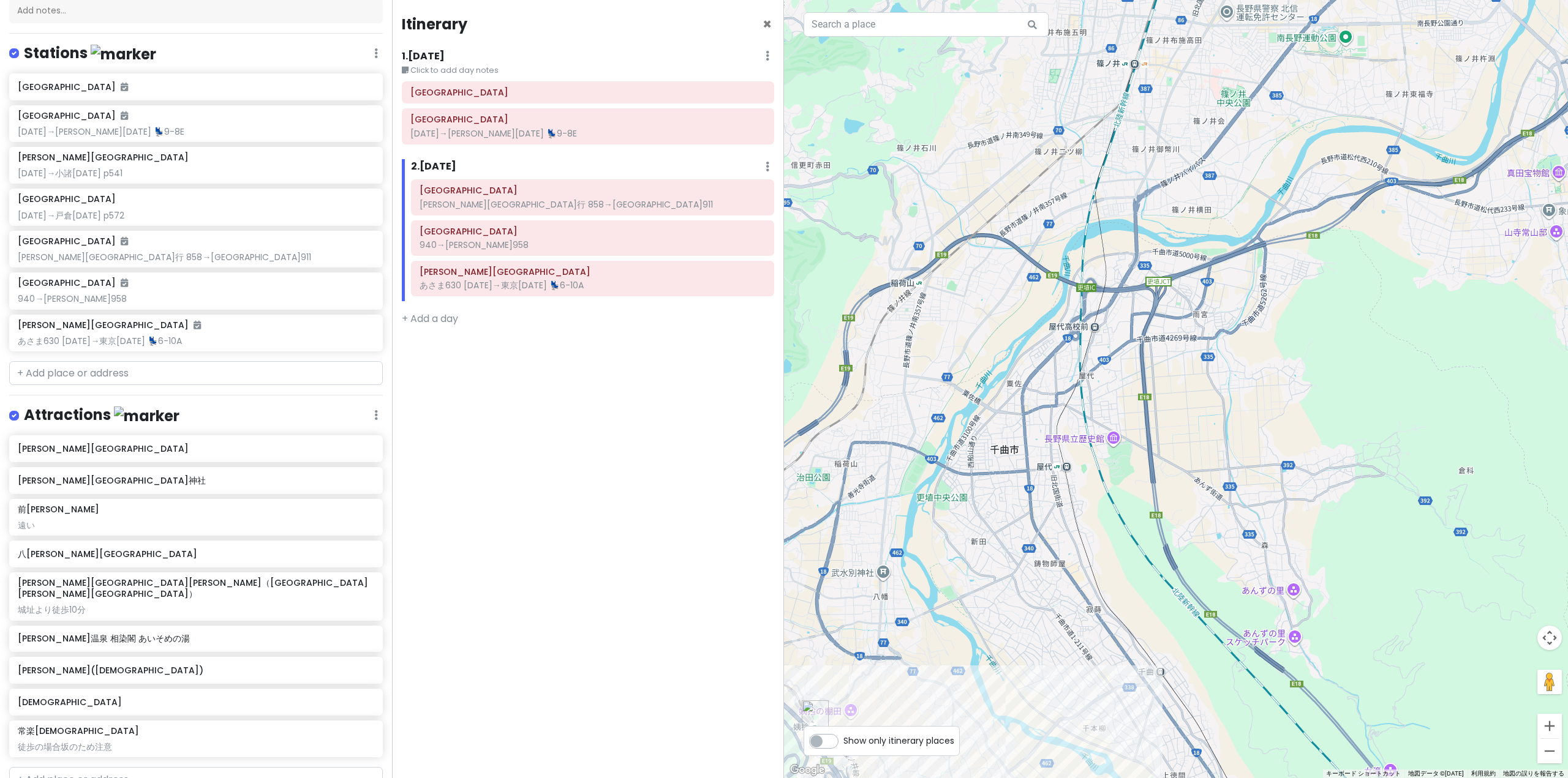
drag, startPoint x: 1099, startPoint y: 298, endPoint x: 1057, endPoint y: 513, distance: 219.1
click at [1059, 508] on div "[PERSON_NAME][GEOGRAPHIC_DATA] 3.7 (300) 日本、[STREET_ADDRESS][PERSON_NAME][PERSO…" at bounding box center [1175, 389] width 784 height 778
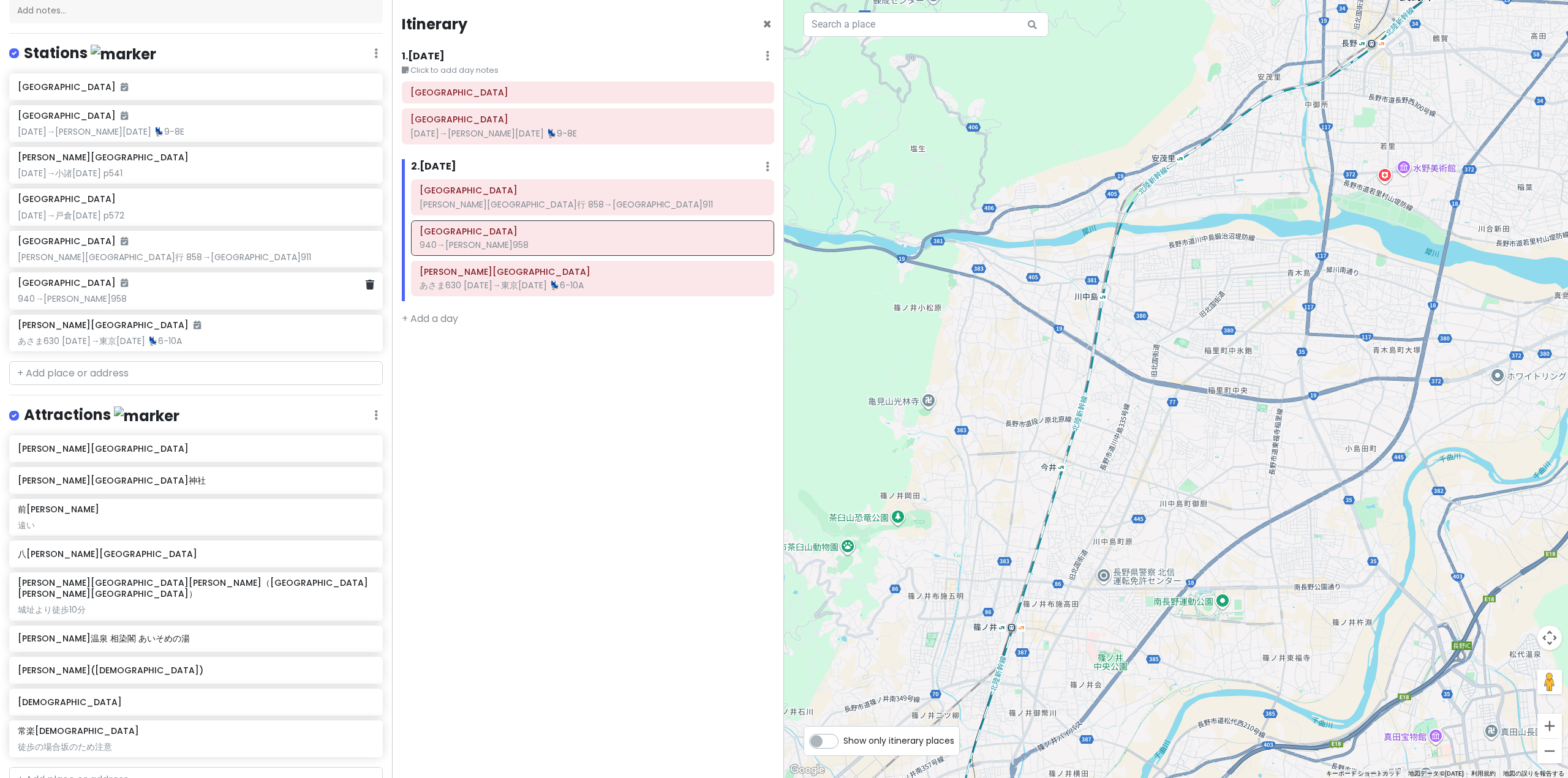
click at [274, 293] on div "940→[PERSON_NAME]958" at bounding box center [195, 298] width 356 height 11
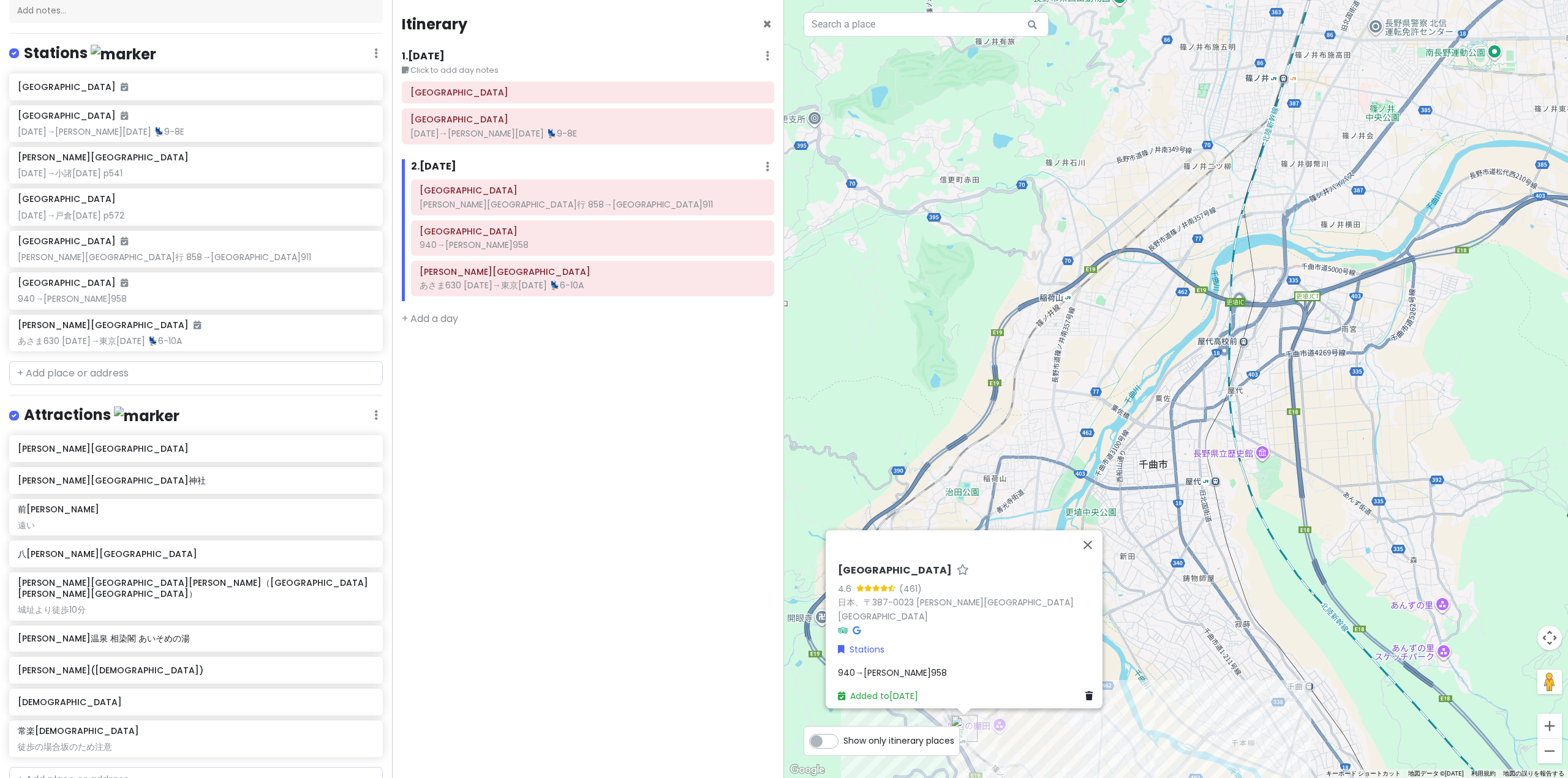
click at [944, 670] on div "940→[PERSON_NAME]958" at bounding box center [968, 673] width 260 height 14
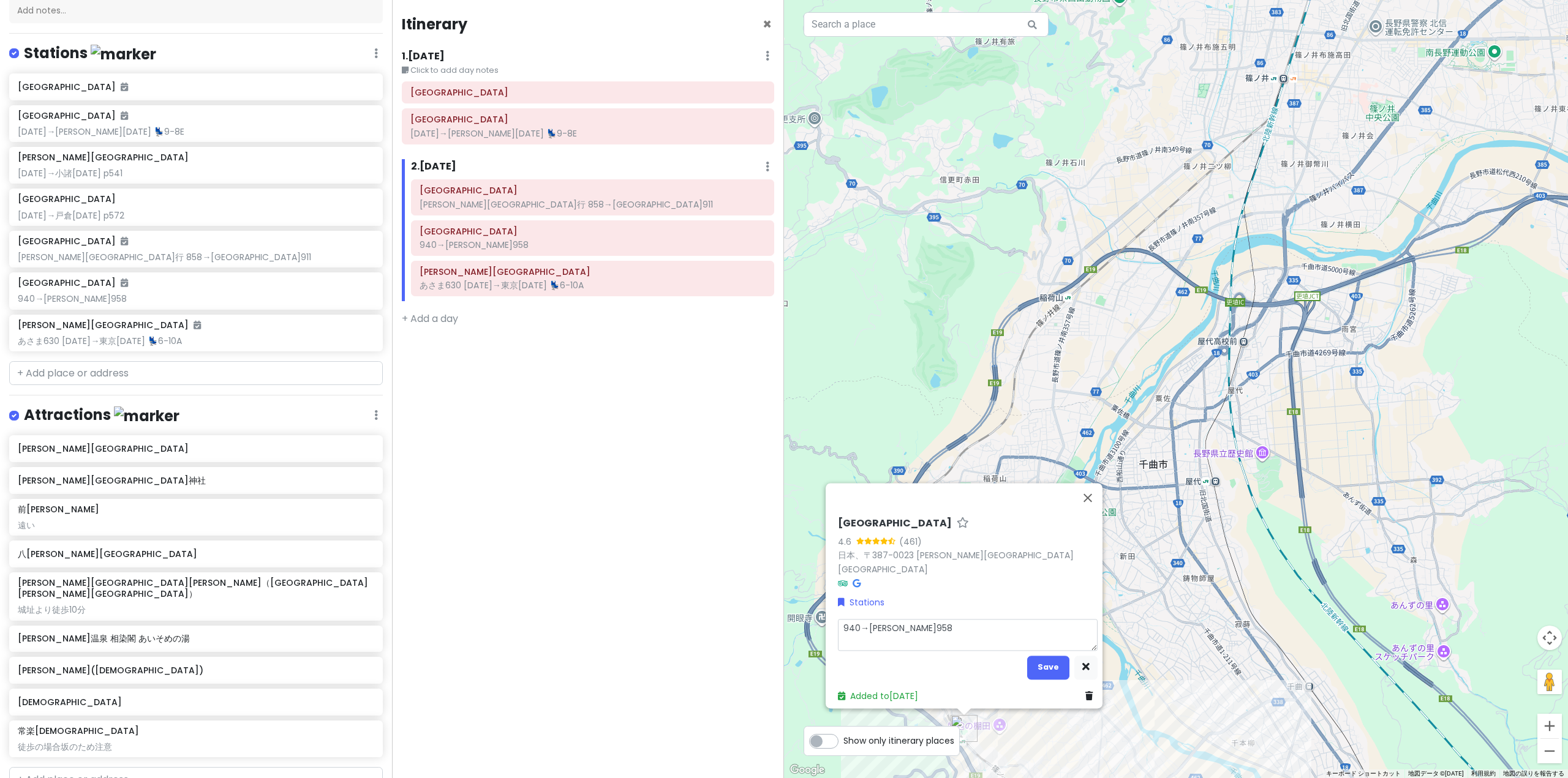
drag, startPoint x: 932, startPoint y: 629, endPoint x: 949, endPoint y: 627, distance: 17.1
click at [932, 629] on textarea "940→[PERSON_NAME]958" at bounding box center [968, 634] width 260 height 32
click at [1060, 666] on button "Save" at bounding box center [1048, 667] width 42 height 24
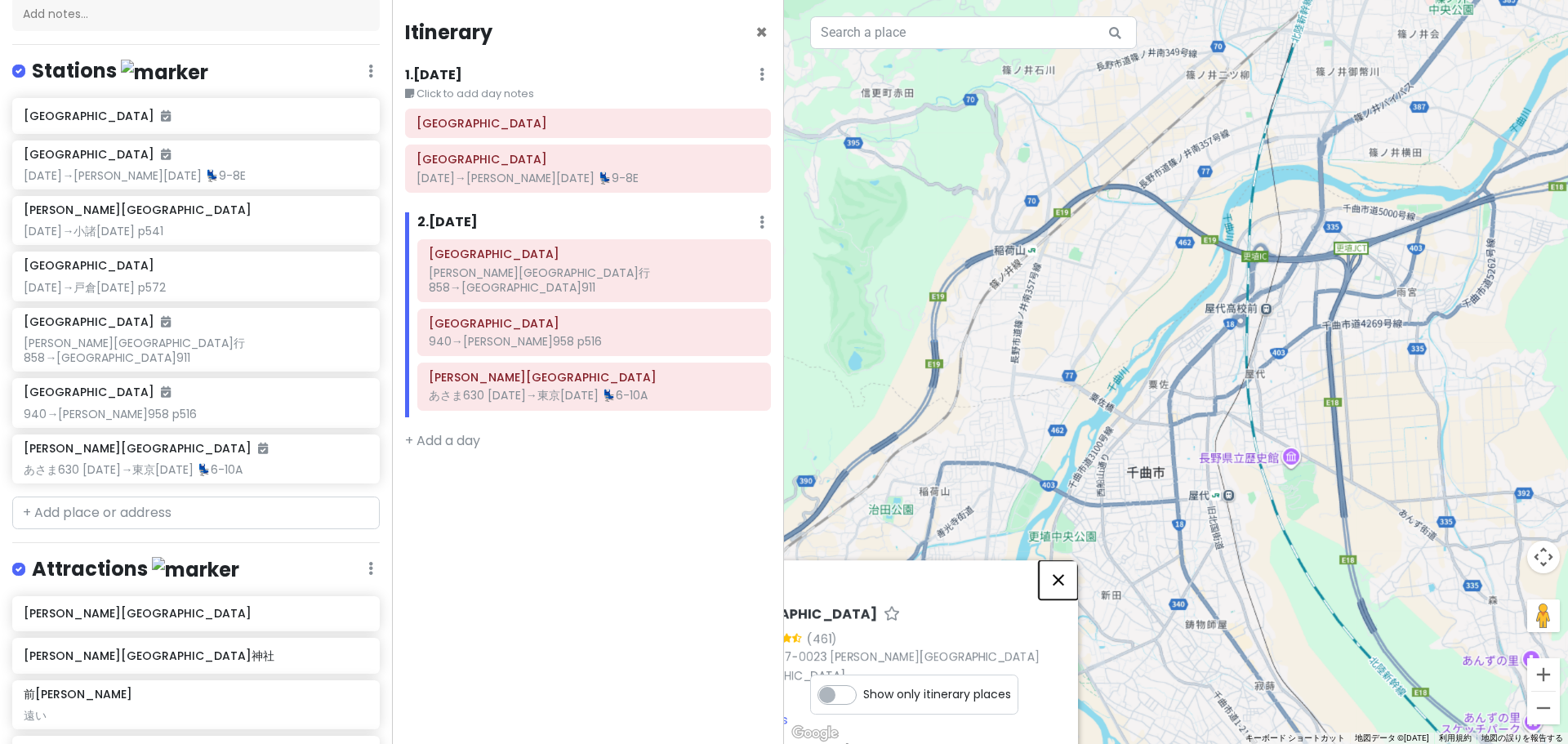
click at [1054, 584] on button "閉じる" at bounding box center [1058, 579] width 39 height 39
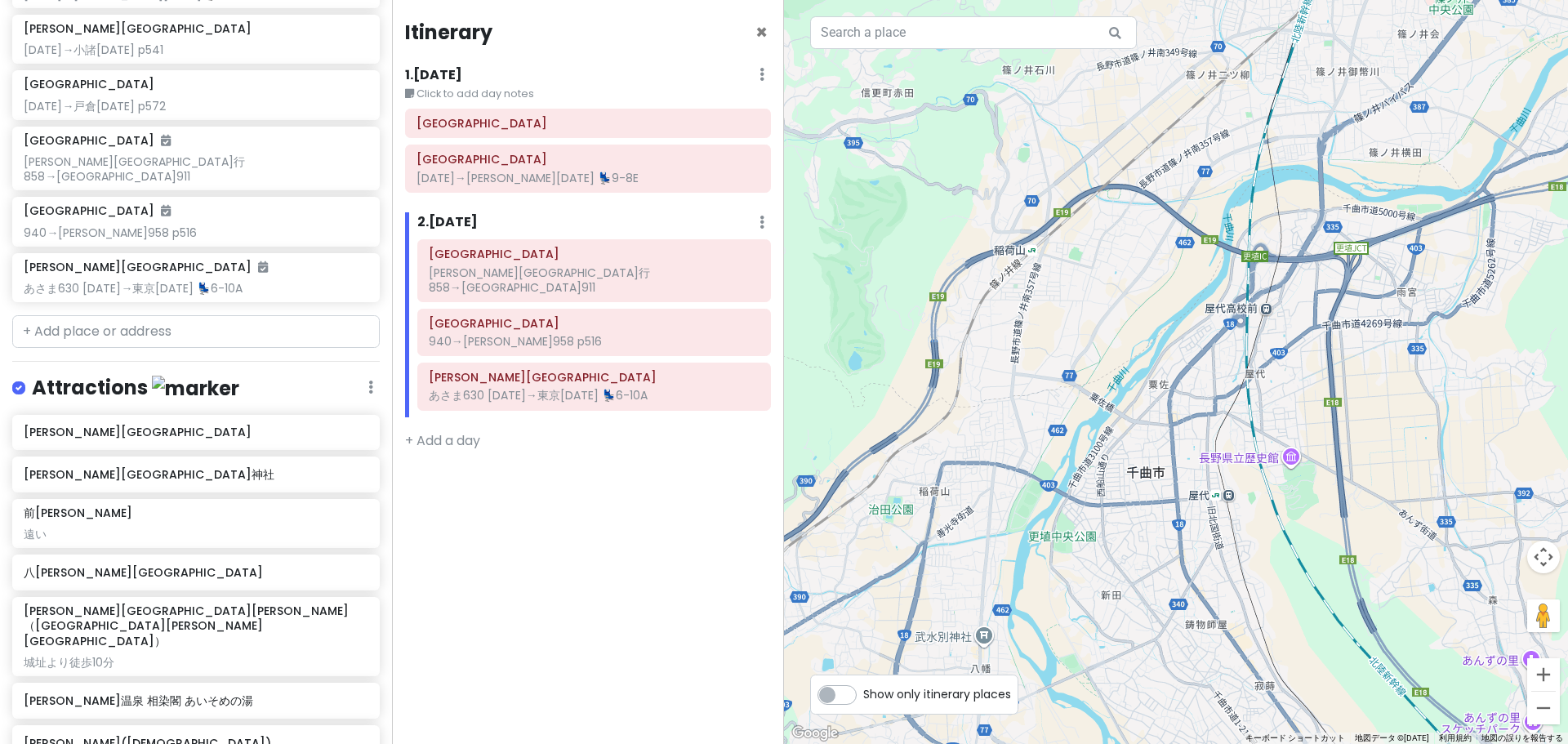
scroll to position [385, 0]
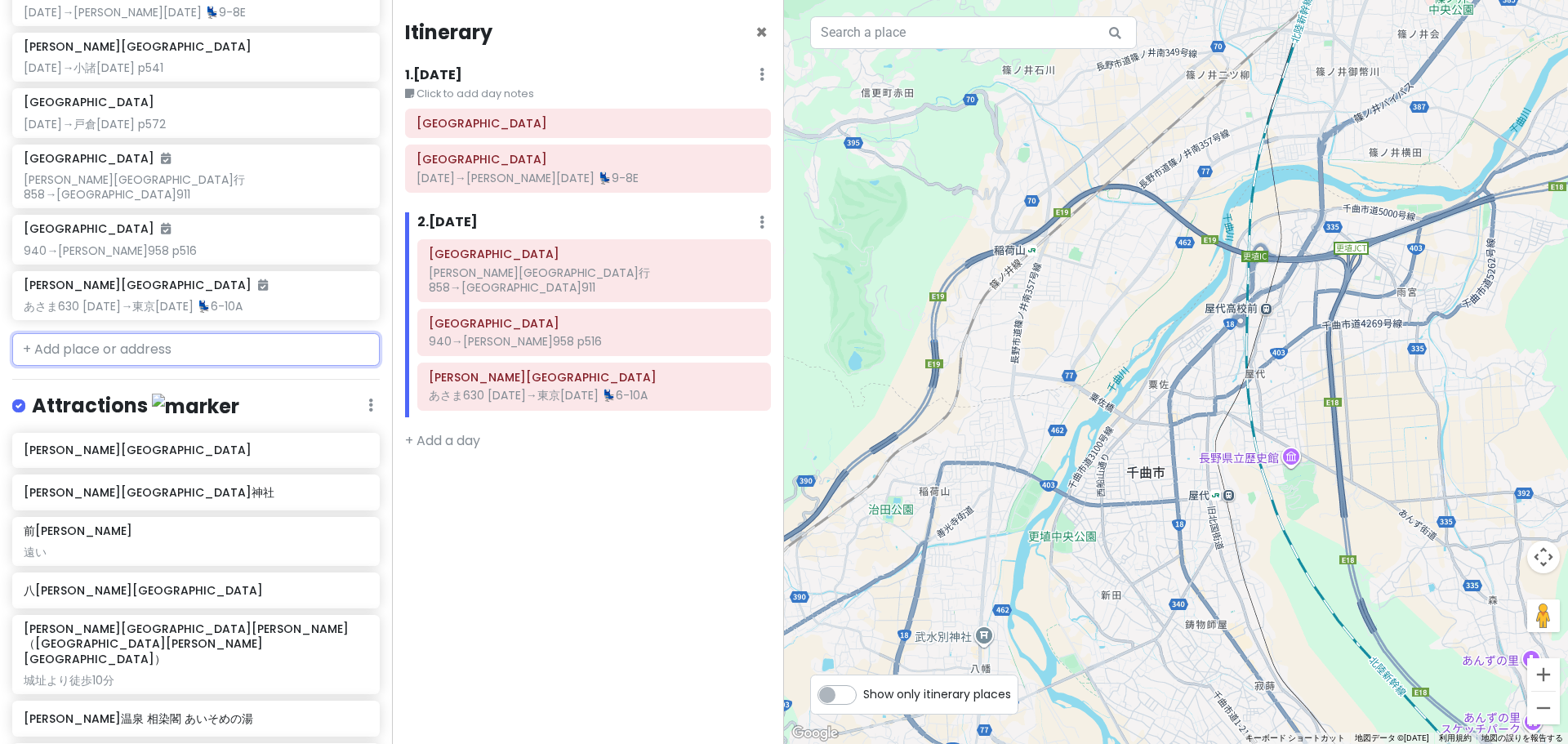
click at [146, 341] on input "text" at bounding box center [196, 349] width 367 height 33
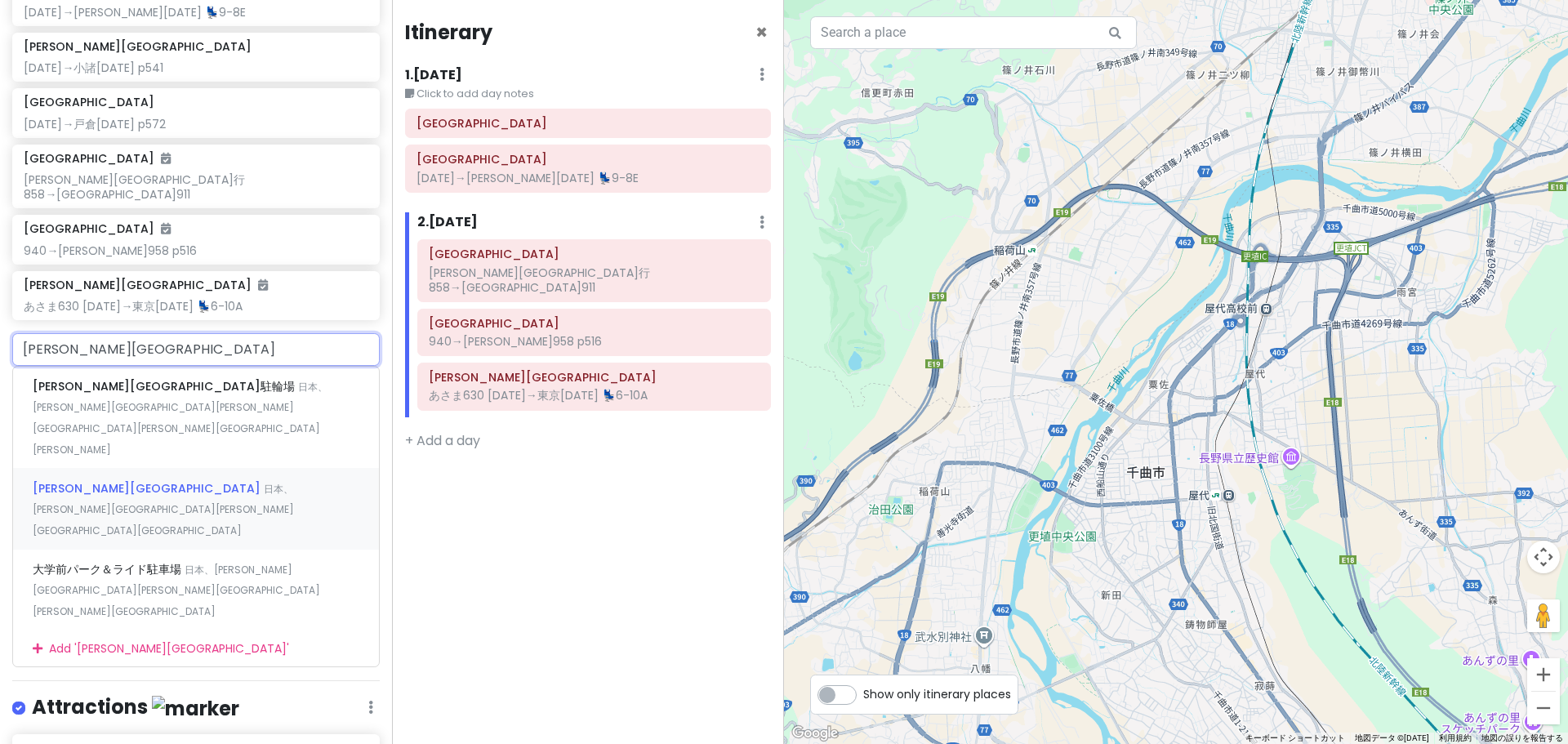
click at [172, 482] on span "日本、[PERSON_NAME][GEOGRAPHIC_DATA][PERSON_NAME][GEOGRAPHIC_DATA][GEOGRAPHIC_DATA]" at bounding box center [163, 510] width 261 height 55
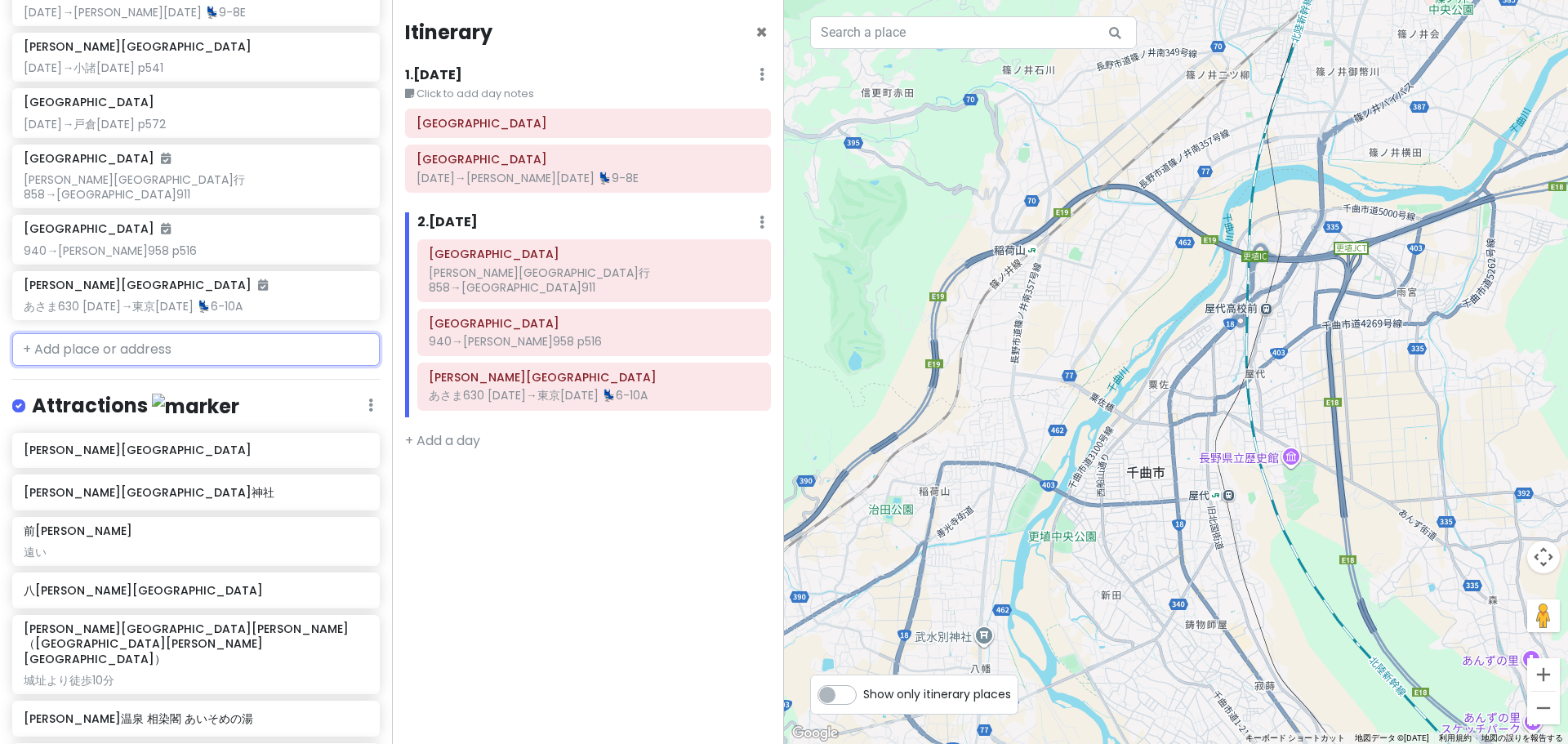
scroll to position [427, 0]
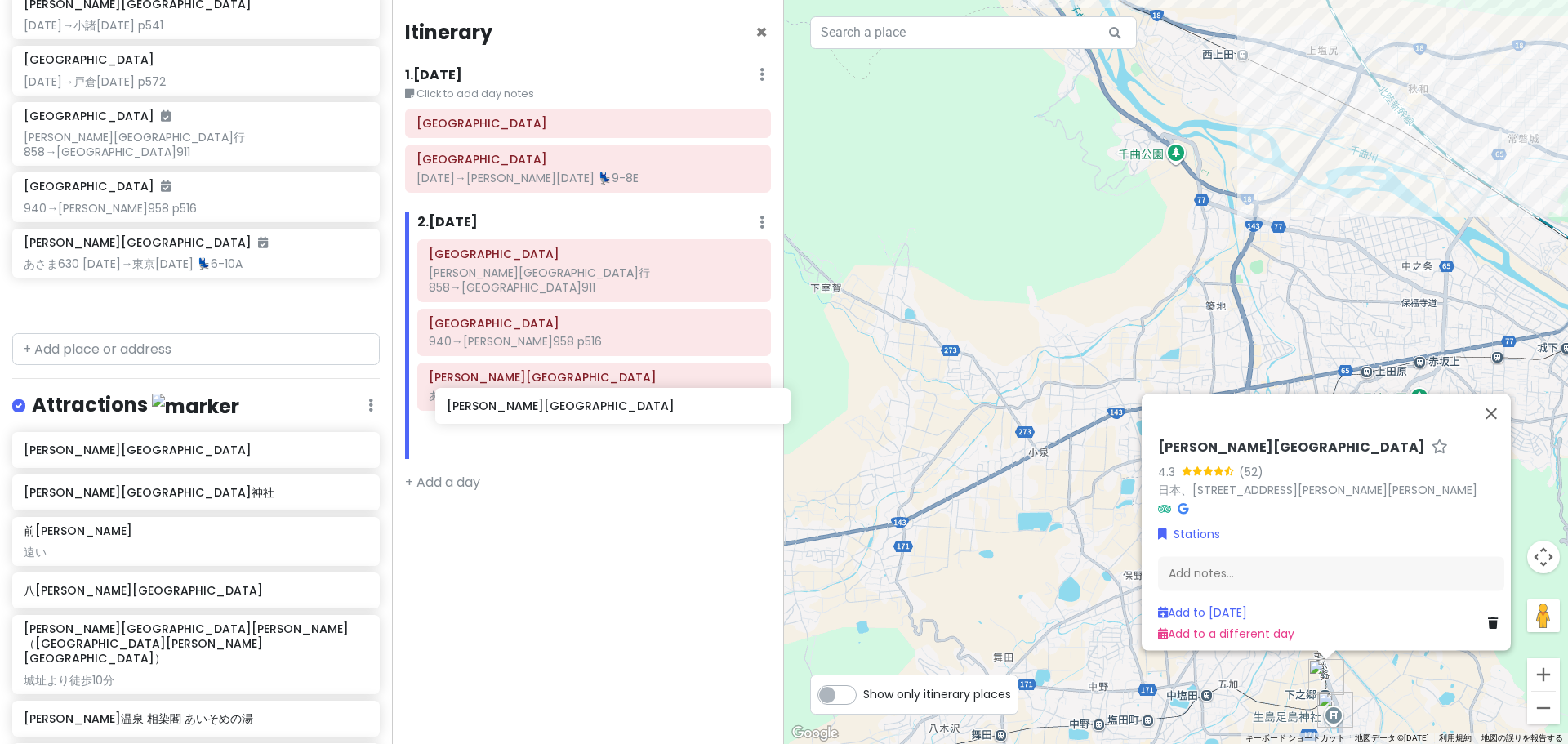
drag, startPoint x: 157, startPoint y: 292, endPoint x: 580, endPoint y: 413, distance: 440.0
click at [580, 413] on div "どこかにビューン｜[PERSON_NAME] Private Change Dates Make a Copy Delete Trip Go Pro ⚡️ G…" at bounding box center [784, 372] width 1568 height 744
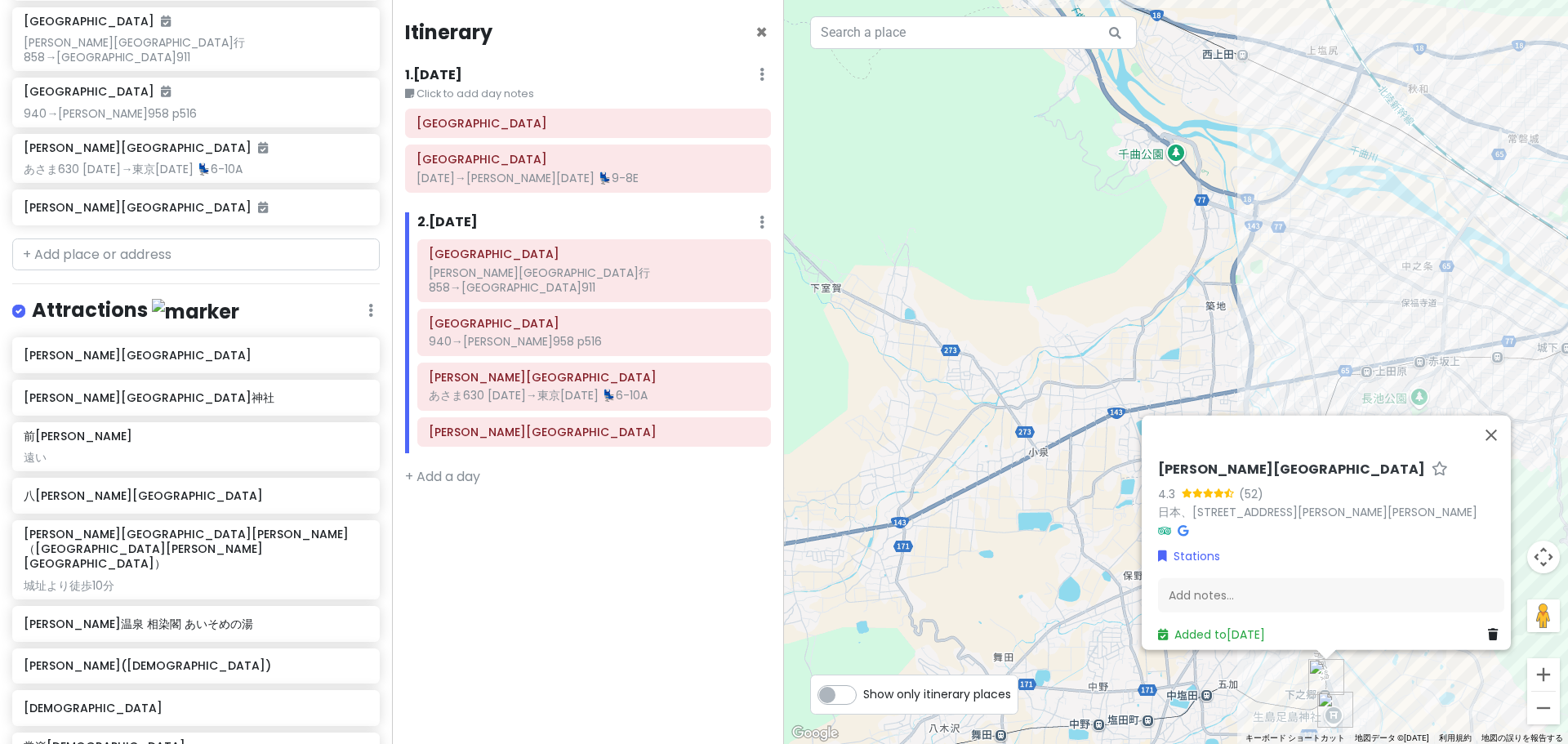
scroll to position [548, 0]
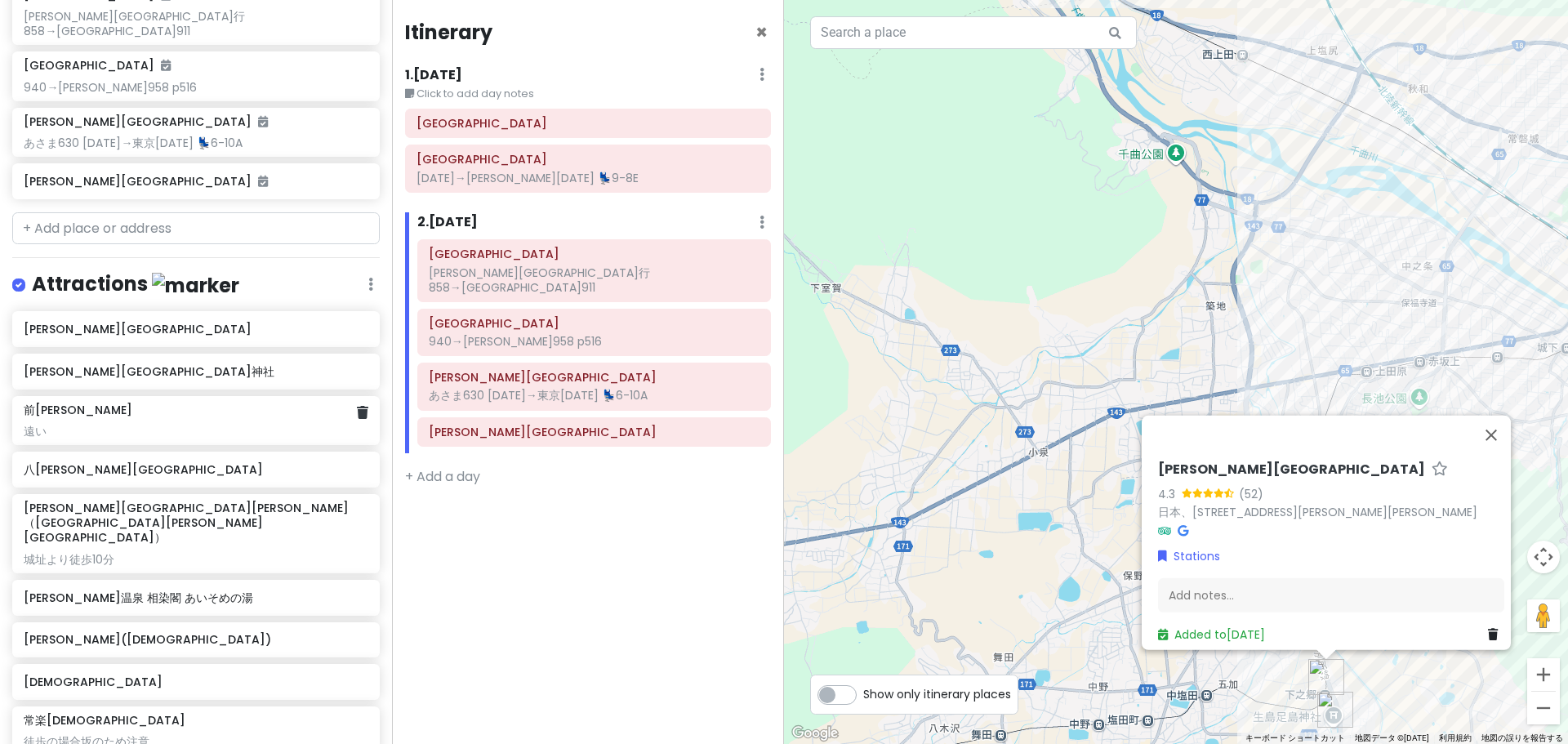
click at [175, 426] on div "前[PERSON_NAME] 遠い" at bounding box center [196, 421] width 367 height 49
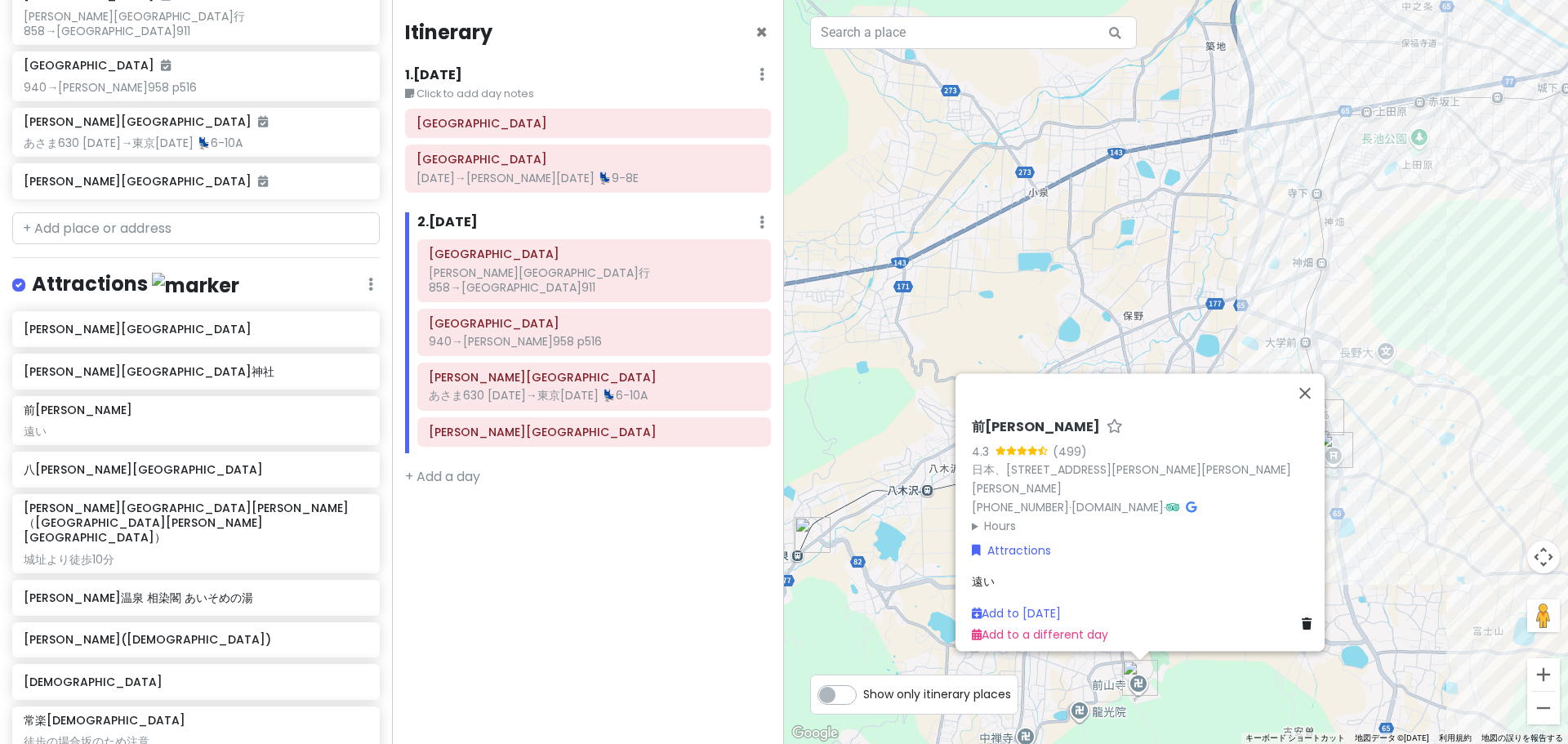
click at [1068, 574] on div "遠い" at bounding box center [1145, 582] width 347 height 18
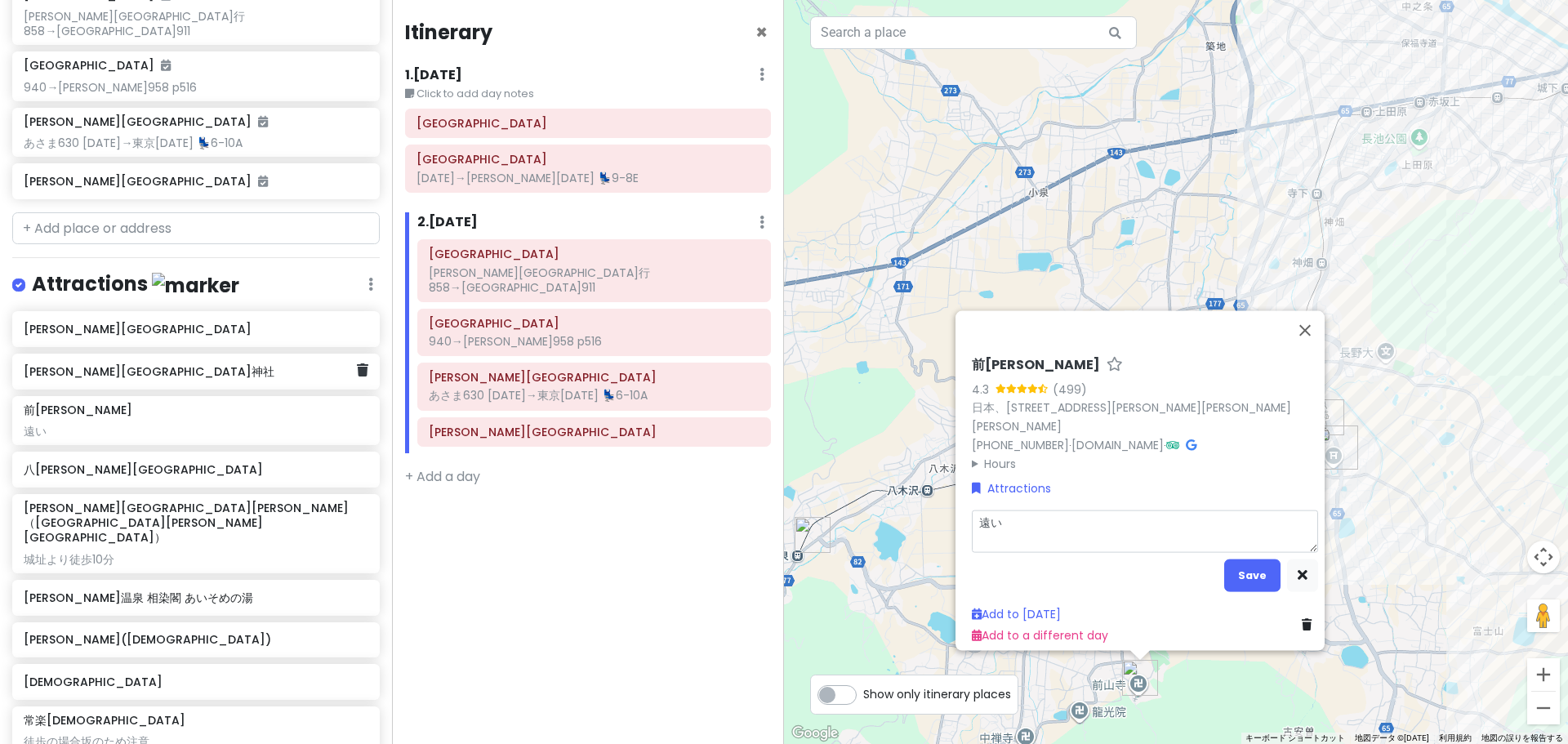
click at [81, 370] on div "[PERSON_NAME][GEOGRAPHIC_DATA]神社" at bounding box center [196, 372] width 367 height 36
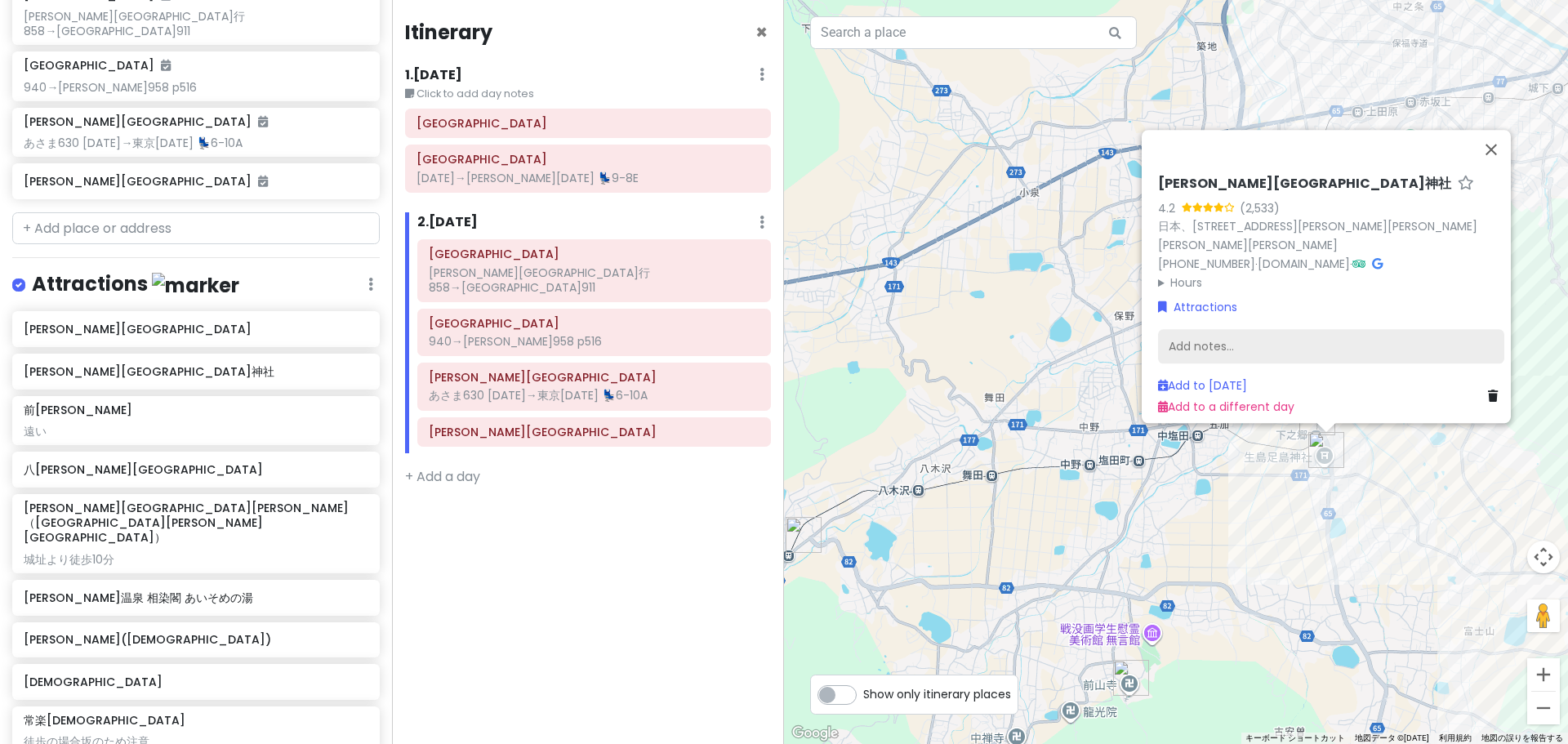
click at [1248, 343] on div "Add notes..." at bounding box center [1331, 347] width 347 height 34
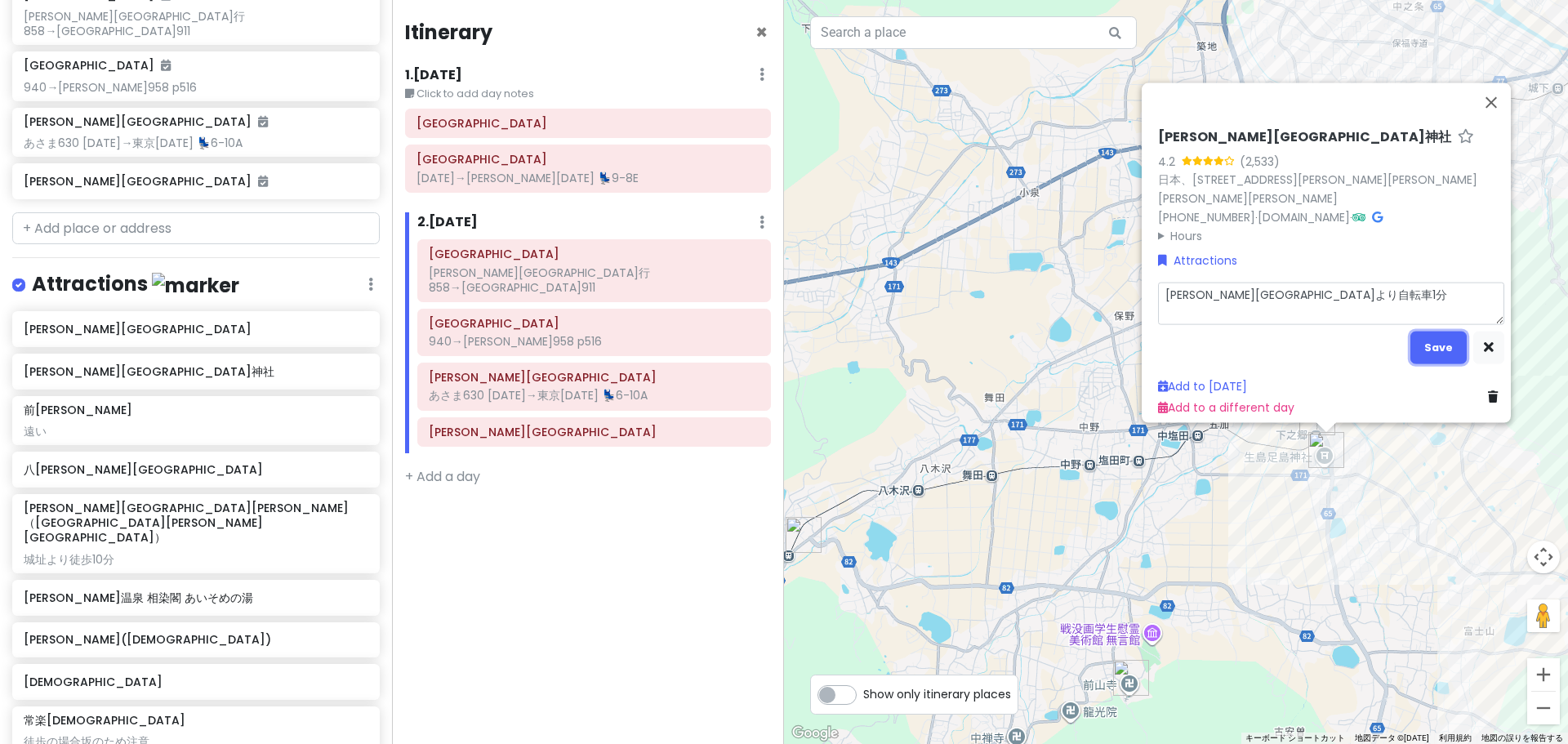
click at [1421, 342] on button "Save" at bounding box center [1439, 347] width 56 height 32
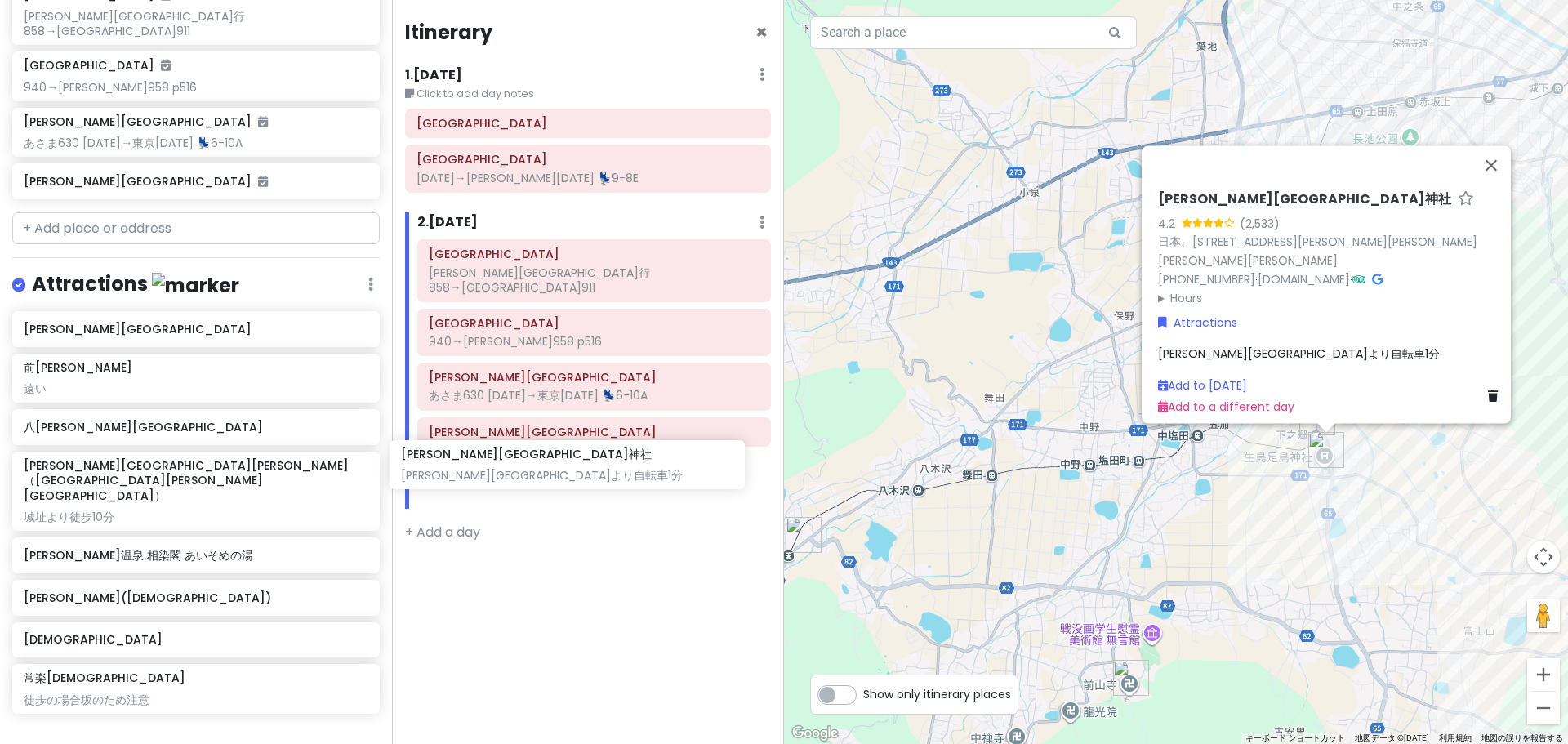
drag, startPoint x: 214, startPoint y: 380, endPoint x: 603, endPoint y: 483, distance: 402.4
click at [603, 483] on div "どこかにビューン｜[PERSON_NAME] Private Change Dates Make a Copy Delete Trip Go Pro ⚡️ G…" at bounding box center [784, 372] width 1568 height 744
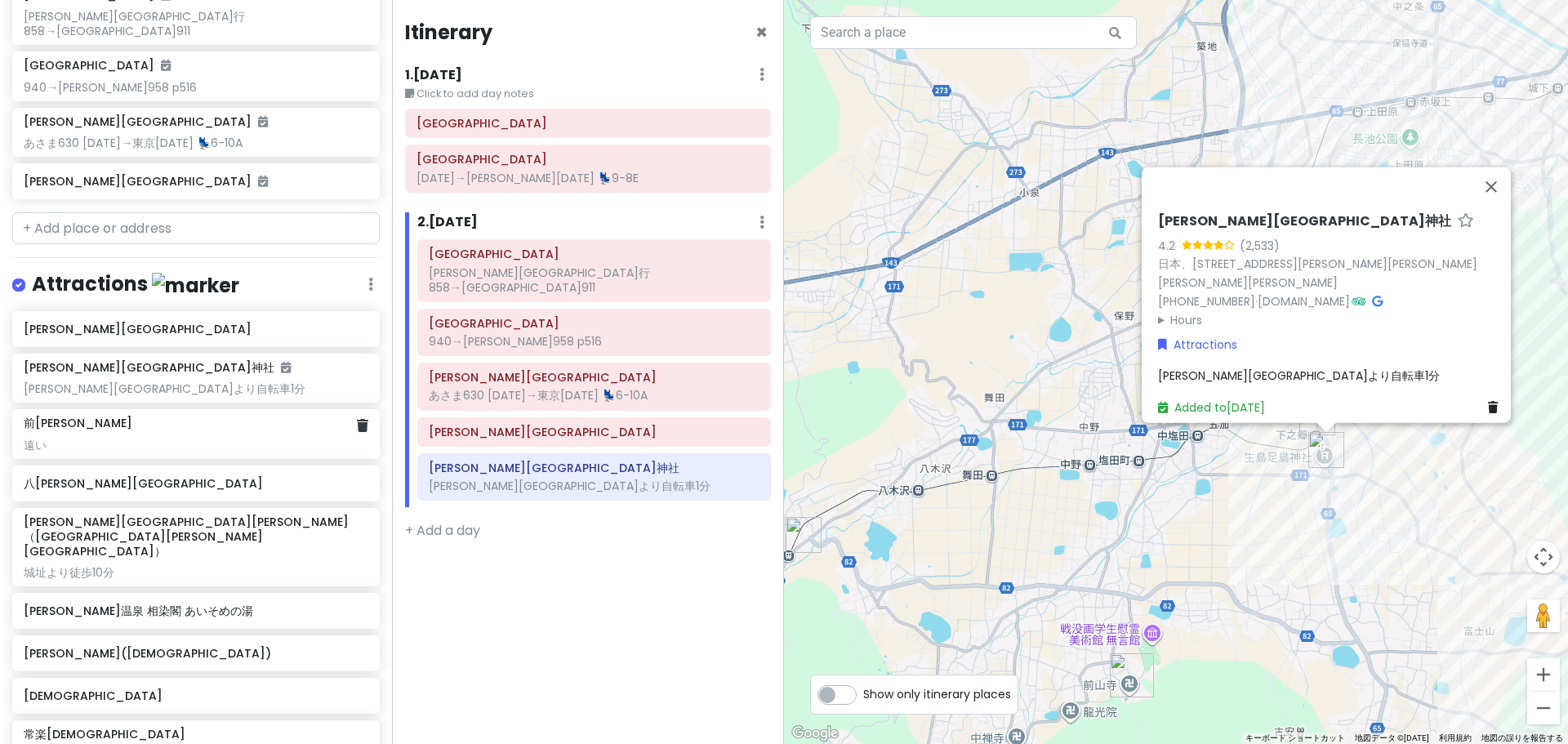
click at [175, 438] on div "遠い" at bounding box center [195, 445] width 344 height 14
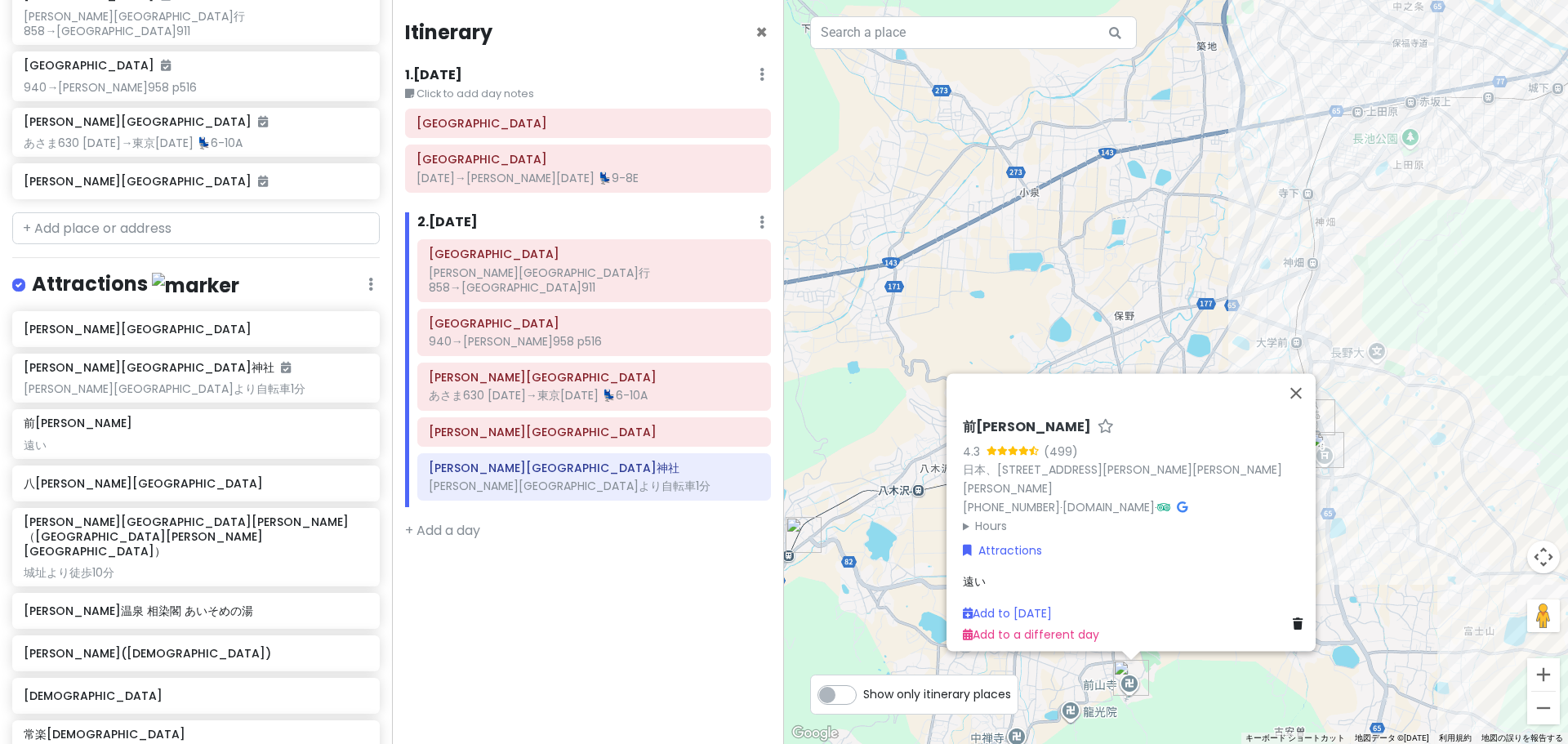
click at [995, 573] on div "遠い" at bounding box center [1136, 582] width 347 height 18
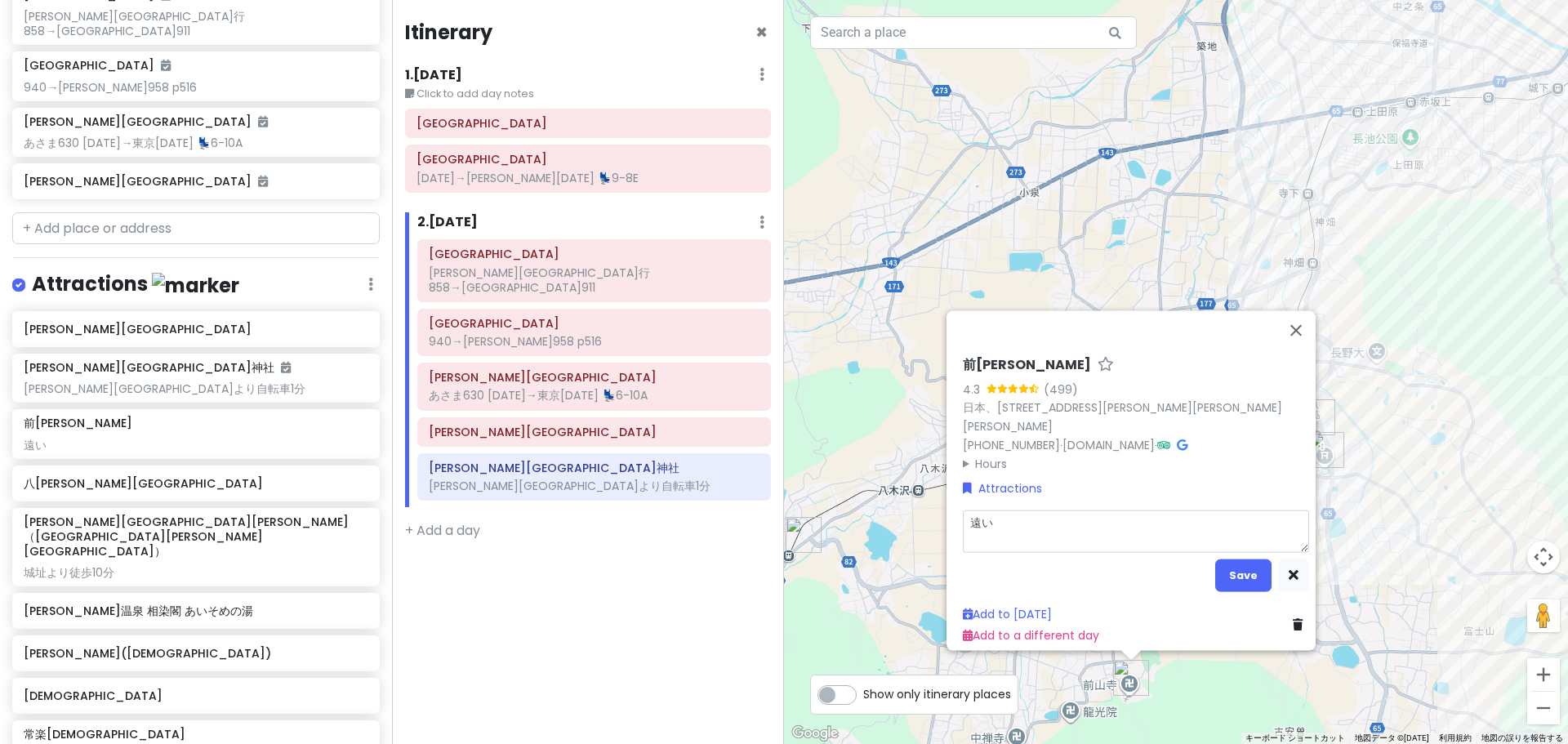
click at [1013, 529] on textarea "遠い" at bounding box center [1136, 530] width 347 height 43
click at [1242, 578] on button "Save" at bounding box center [1243, 574] width 56 height 32
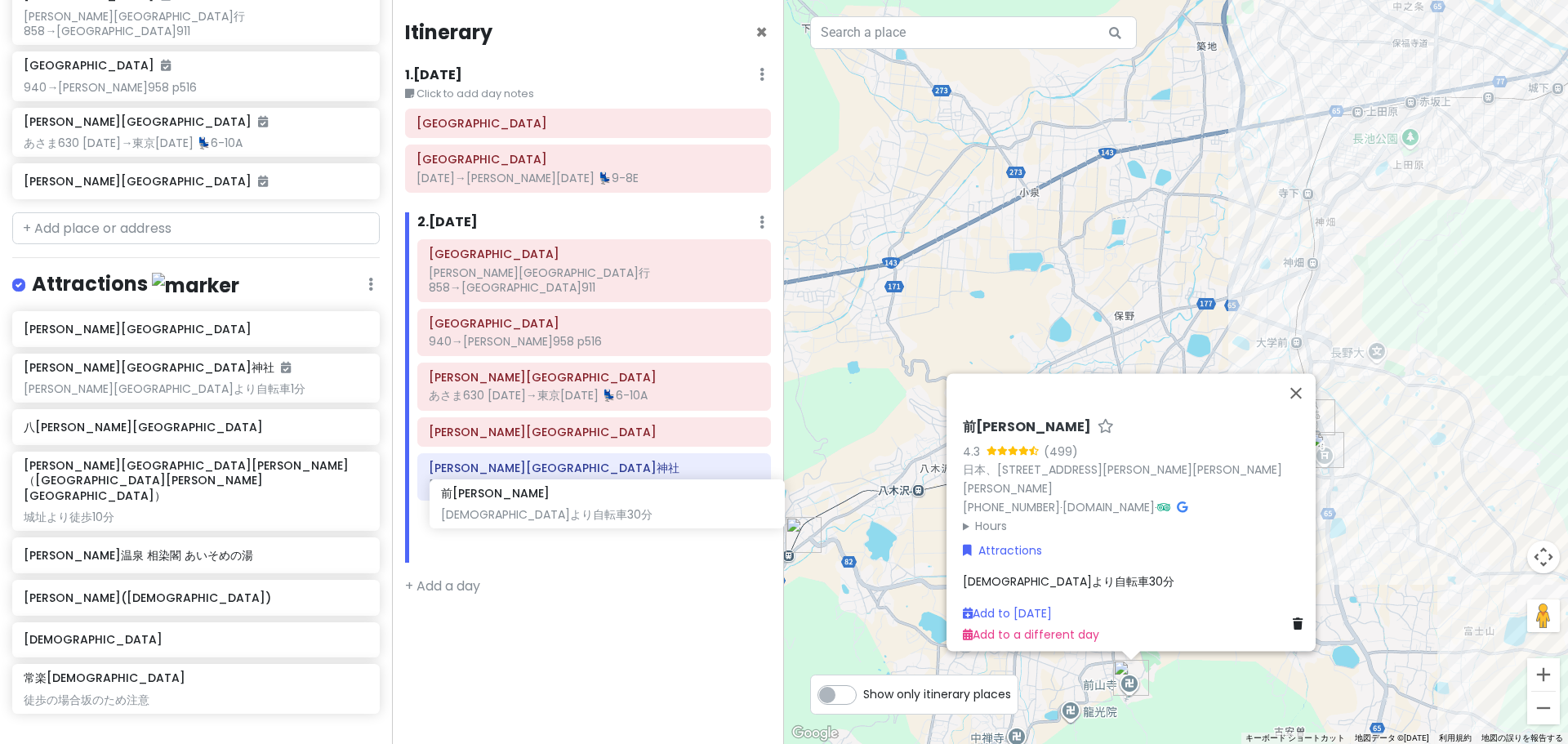
drag, startPoint x: 144, startPoint y: 413, endPoint x: 561, endPoint y: 500, distance: 426.0
click at [561, 500] on div "どこかにビューン｜[PERSON_NAME] Private Change Dates Make a Copy Delete Trip Go Pro ⚡️ G…" at bounding box center [784, 372] width 1568 height 744
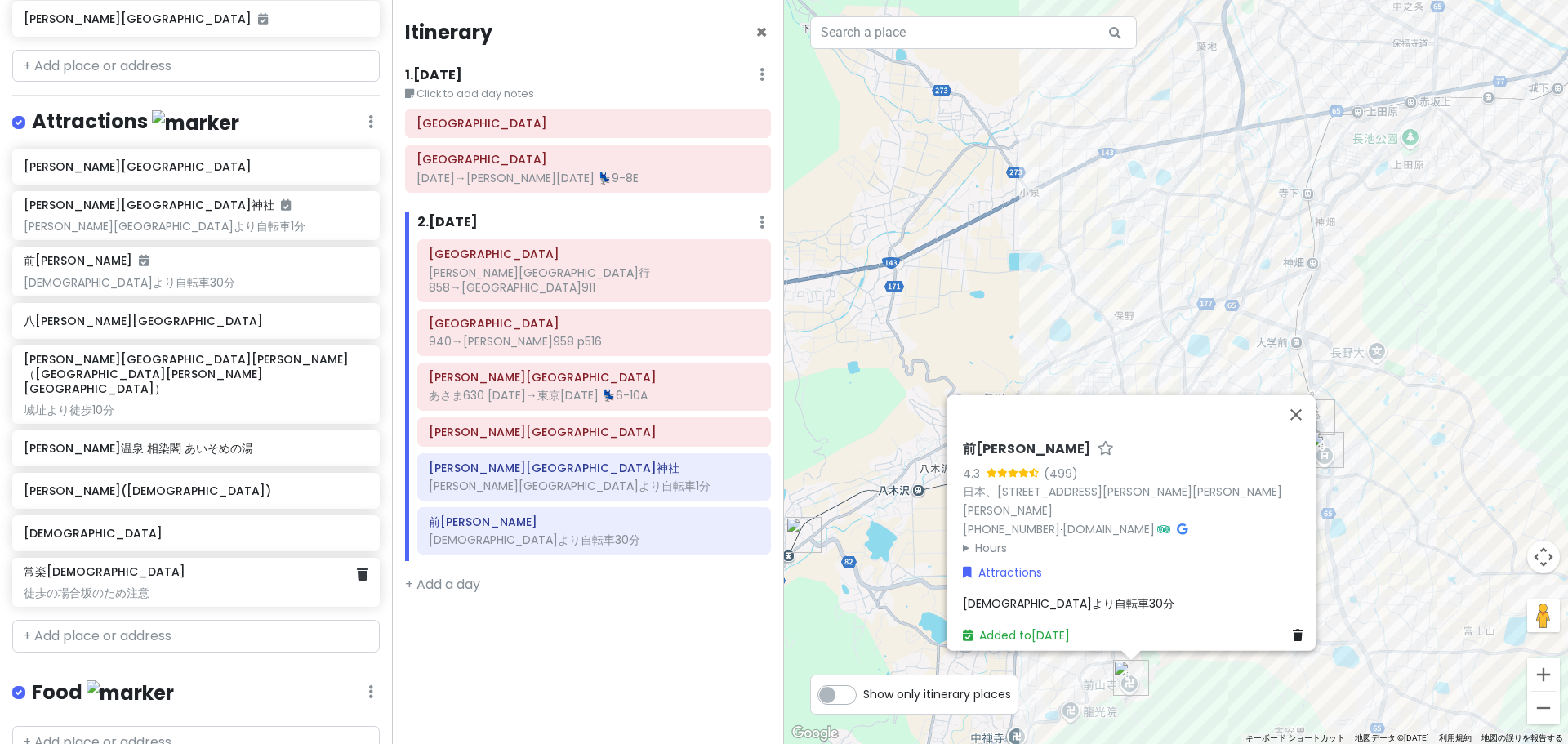
scroll to position [793, 0]
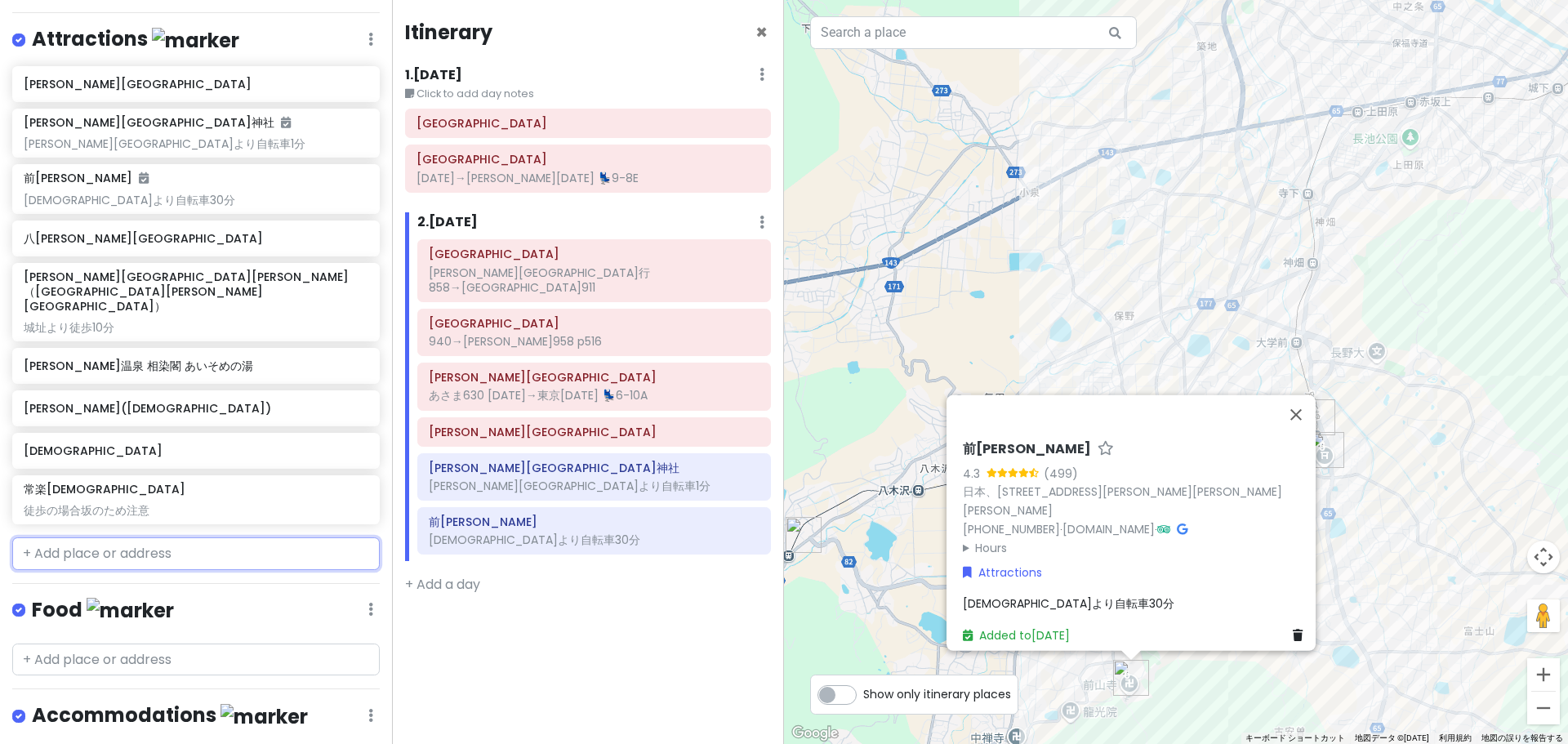
click at [148, 538] on input "text" at bounding box center [196, 554] width 367 height 33
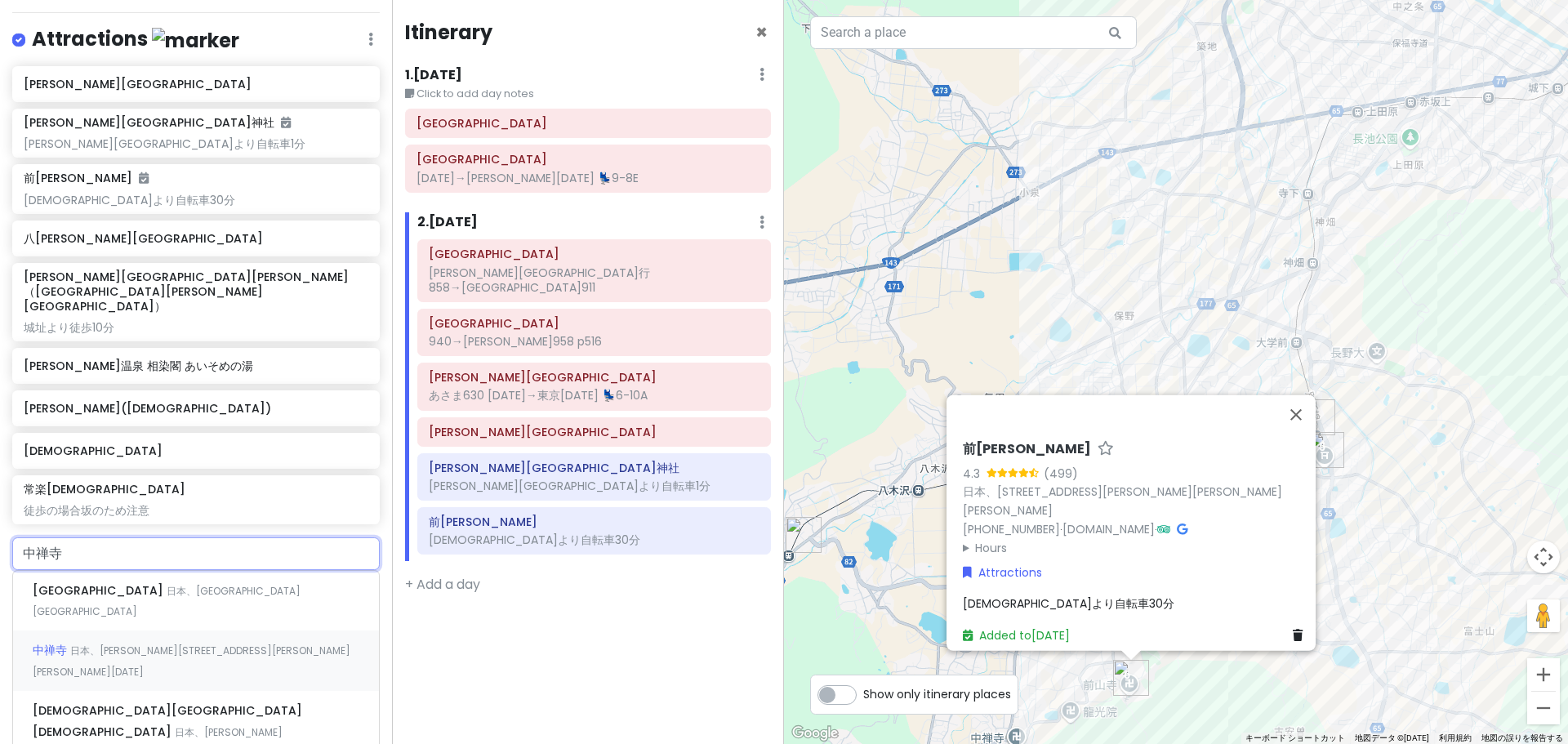
click at [141, 631] on div "[DEMOGRAPHIC_DATA] 日本、[PERSON_NAME][STREET_ADDRESS][PERSON_NAME][PERSON_NAME][D…" at bounding box center [195, 661] width 366 height 61
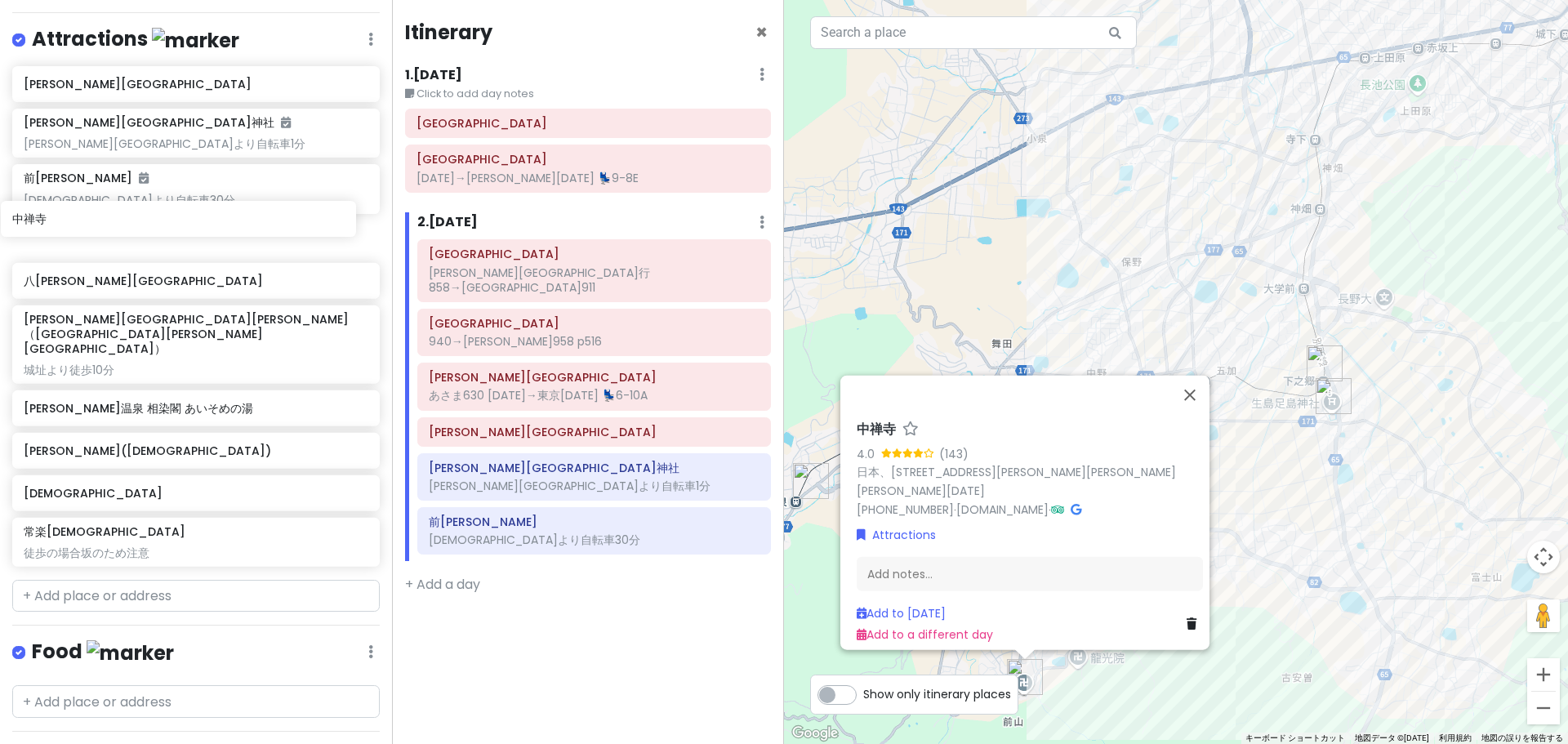
drag, startPoint x: 120, startPoint y: 510, endPoint x: 109, endPoint y: 228, distance: 282.2
click at [109, 228] on div "[PERSON_NAME][GEOGRAPHIC_DATA] [PERSON_NAME][GEOGRAPHIC_DATA][PERSON_NAME]より自転車…" at bounding box center [195, 320] width 392 height 507
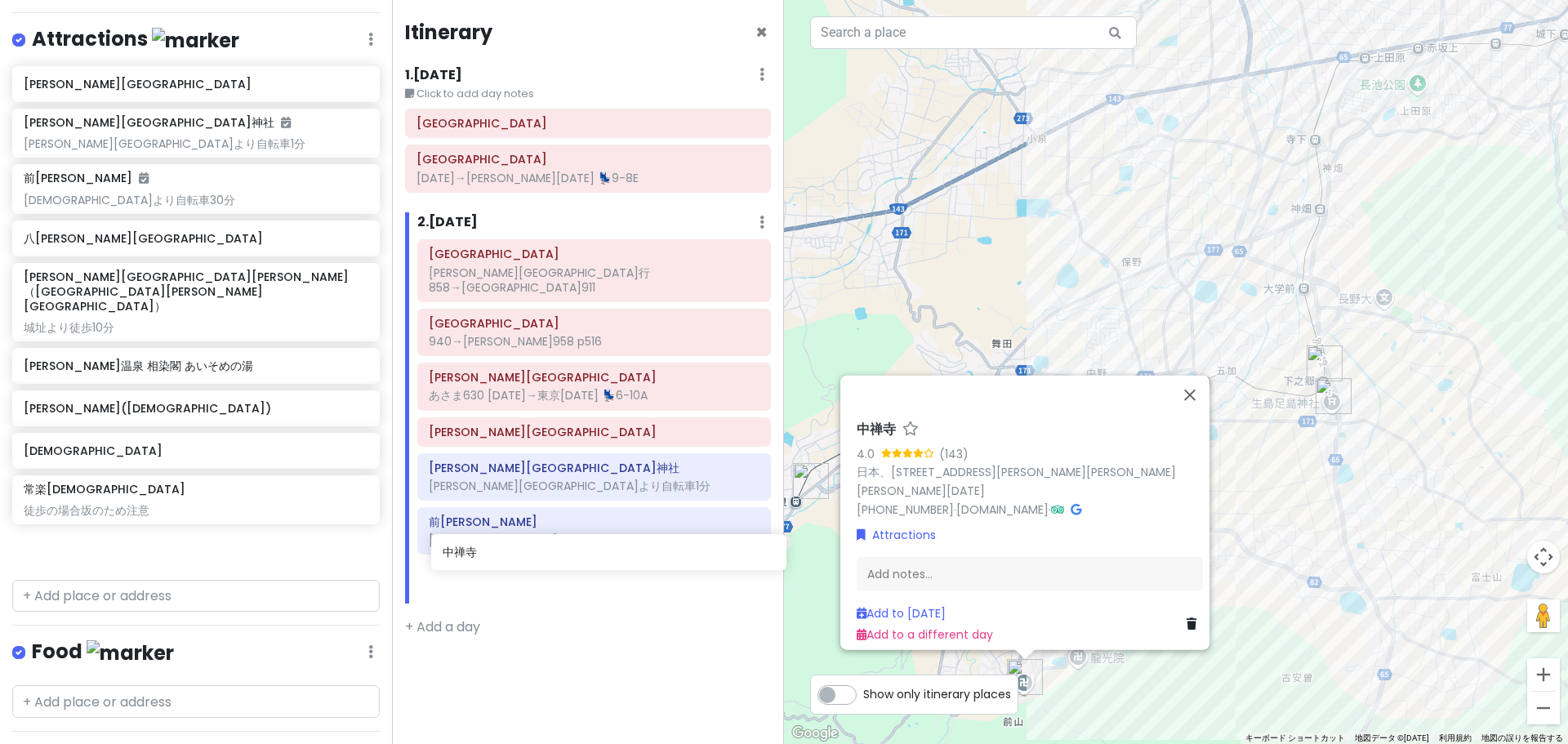
drag, startPoint x: 99, startPoint y: 216, endPoint x: 518, endPoint y: 548, distance: 534.6
click at [518, 548] on div "どこかにビューン｜[PERSON_NAME] Private Change Dates Make a Copy Delete Trip Go Pro ⚡️ G…" at bounding box center [784, 372] width 1568 height 744
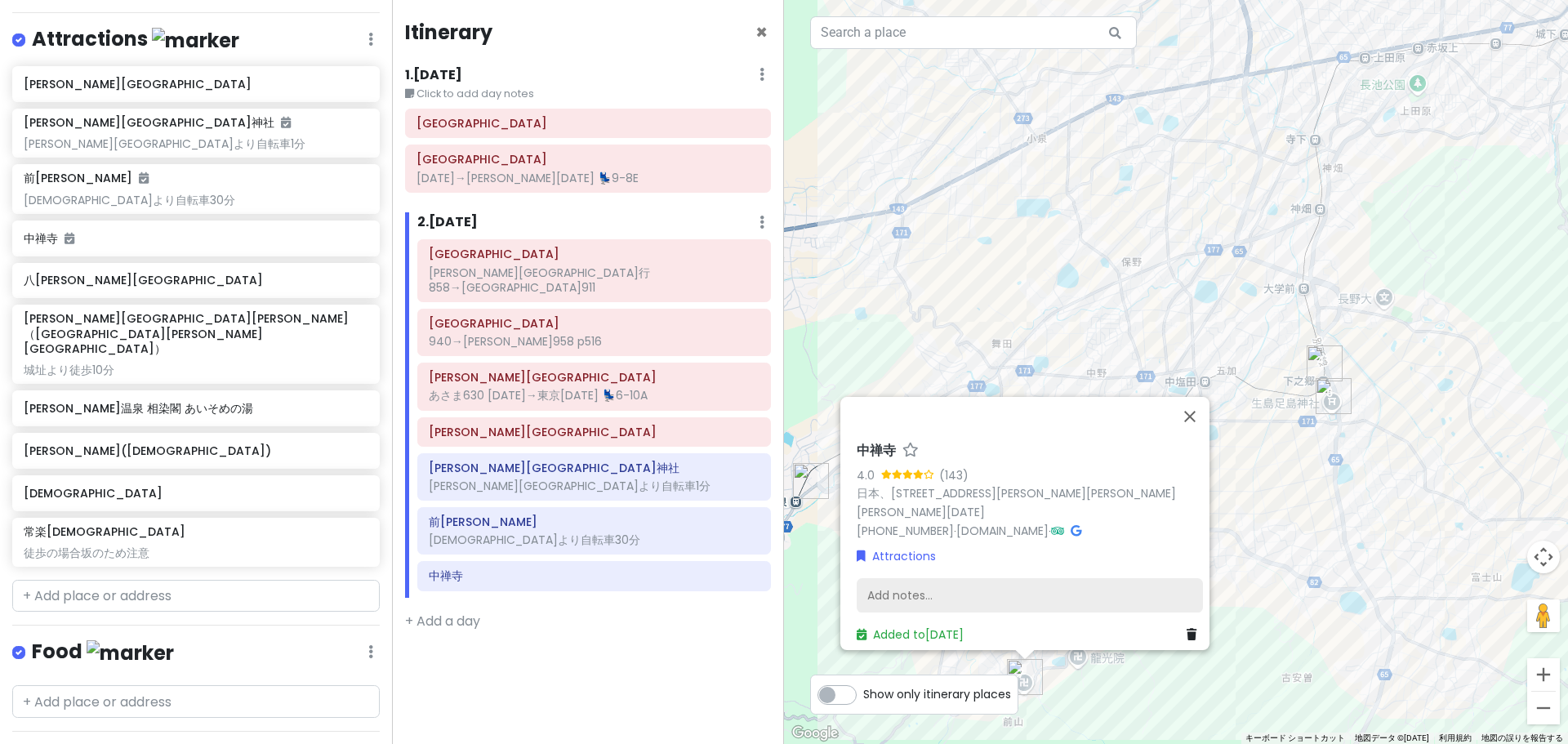
click at [983, 579] on div "Add notes..." at bounding box center [1030, 596] width 347 height 34
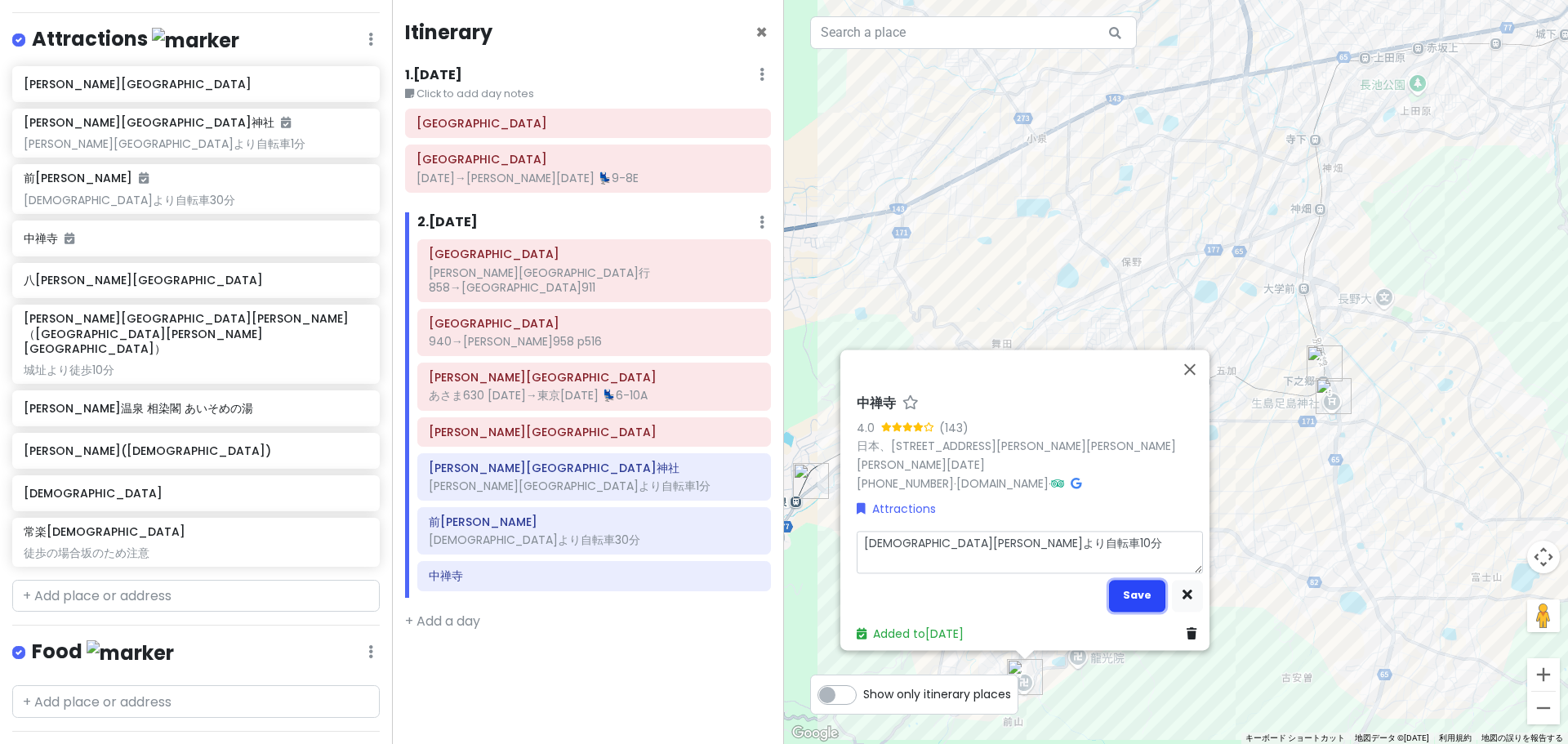
click at [1139, 583] on button "Save" at bounding box center [1137, 596] width 56 height 32
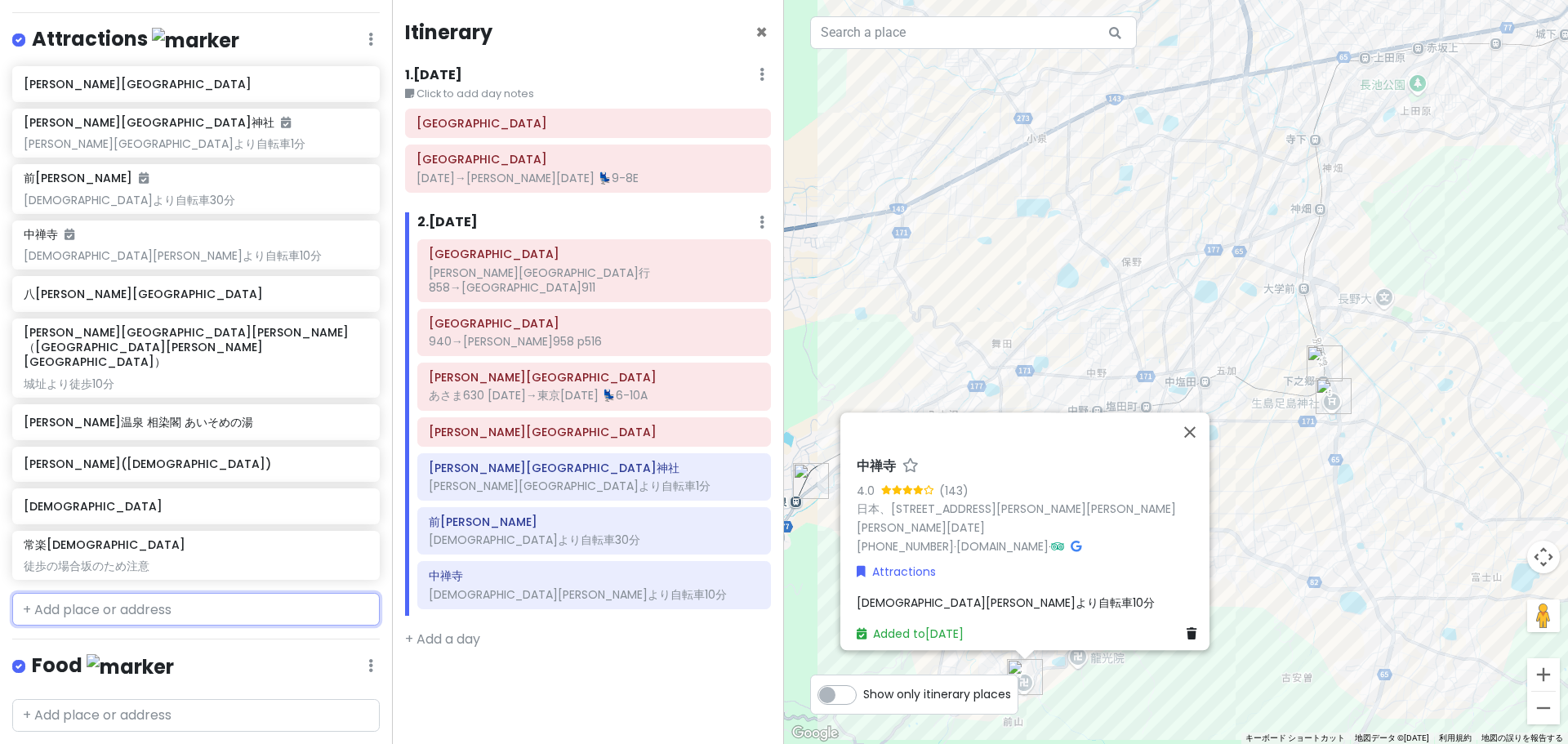
click at [144, 593] on input "text" at bounding box center [196, 609] width 367 height 33
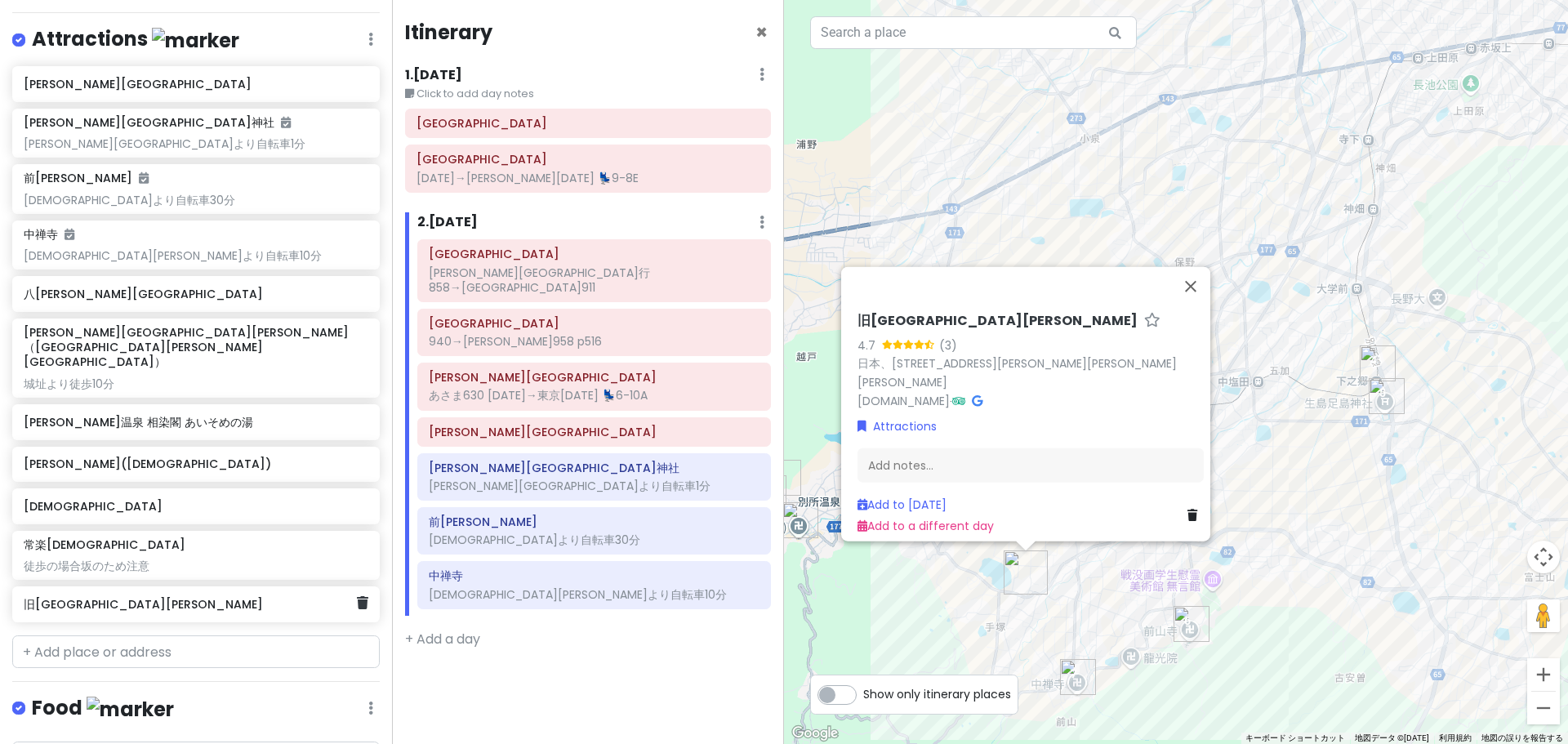
scroll to position [794, 0]
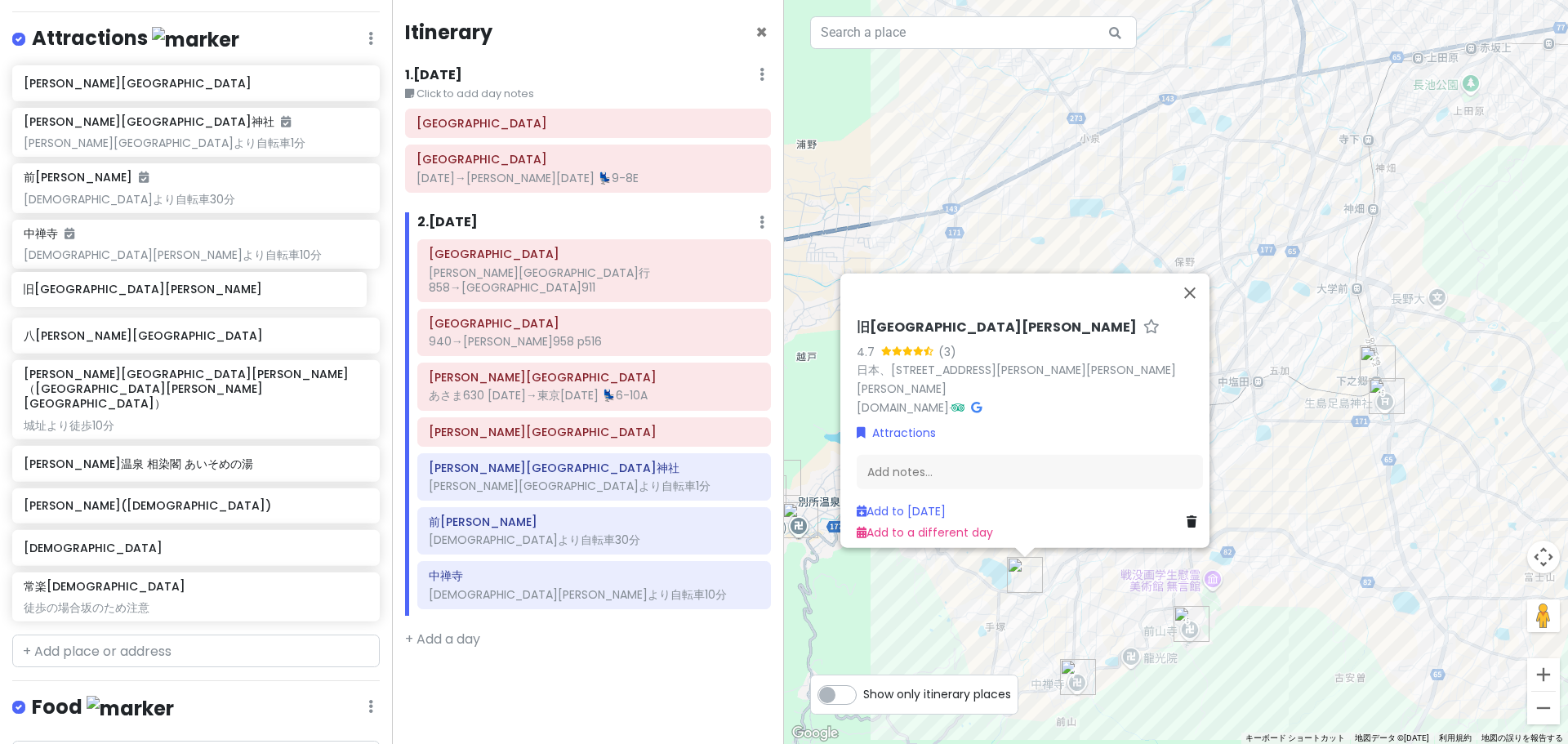
drag, startPoint x: 189, startPoint y: 561, endPoint x: 188, endPoint y: 293, distance: 268.0
click at [188, 293] on div "[PERSON_NAME][GEOGRAPHIC_DATA][PERSON_NAME][PERSON_NAME]より自転車[GEOGRAPHIC_DATA][…" at bounding box center [195, 347] width 392 height 563
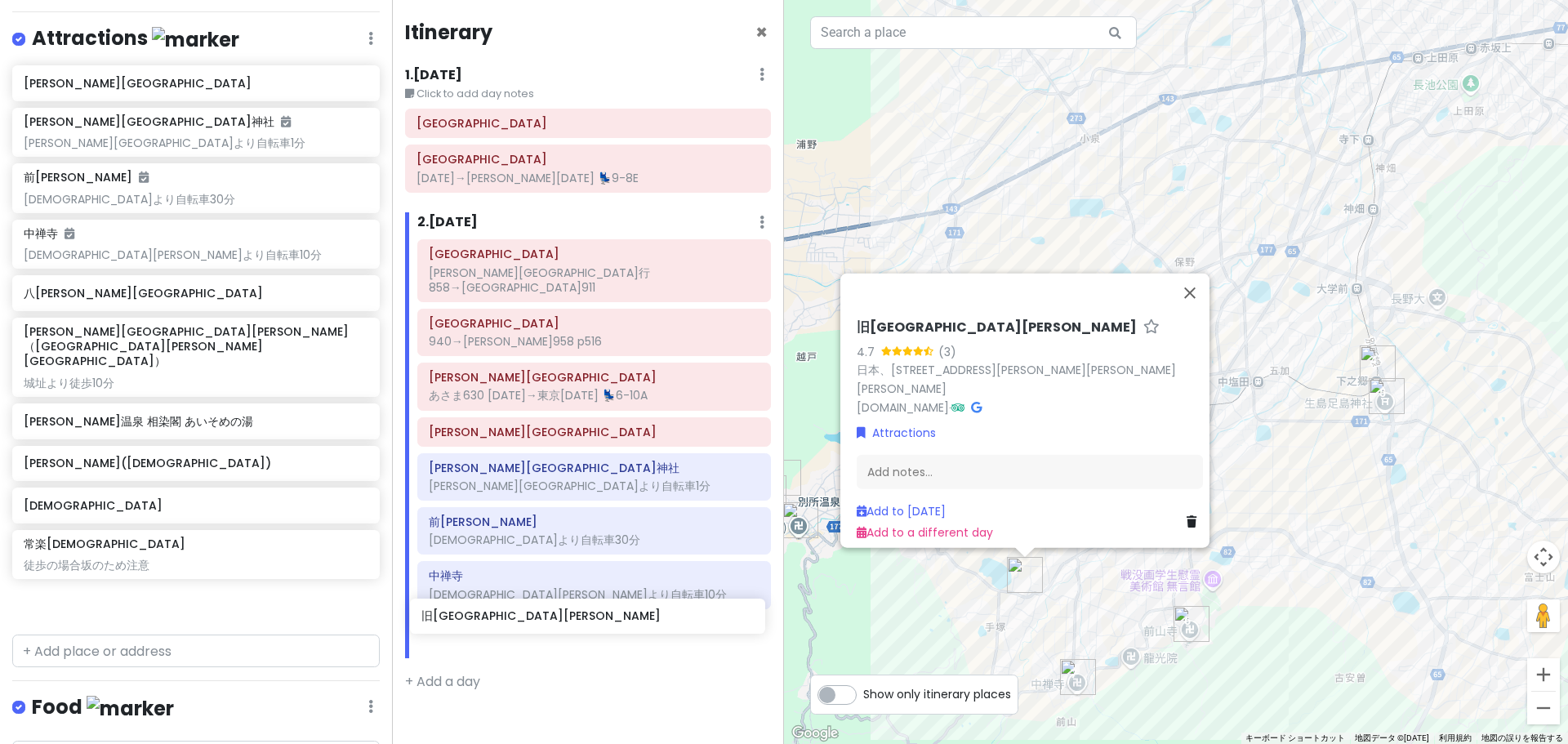
drag, startPoint x: 164, startPoint y: 281, endPoint x: 561, endPoint y: 622, distance: 523.3
click at [561, 622] on div "どこかにビューン｜[PERSON_NAME] Private Change Dates Make a Copy Delete Trip Go Pro ⚡️ G…" at bounding box center [784, 372] width 1568 height 744
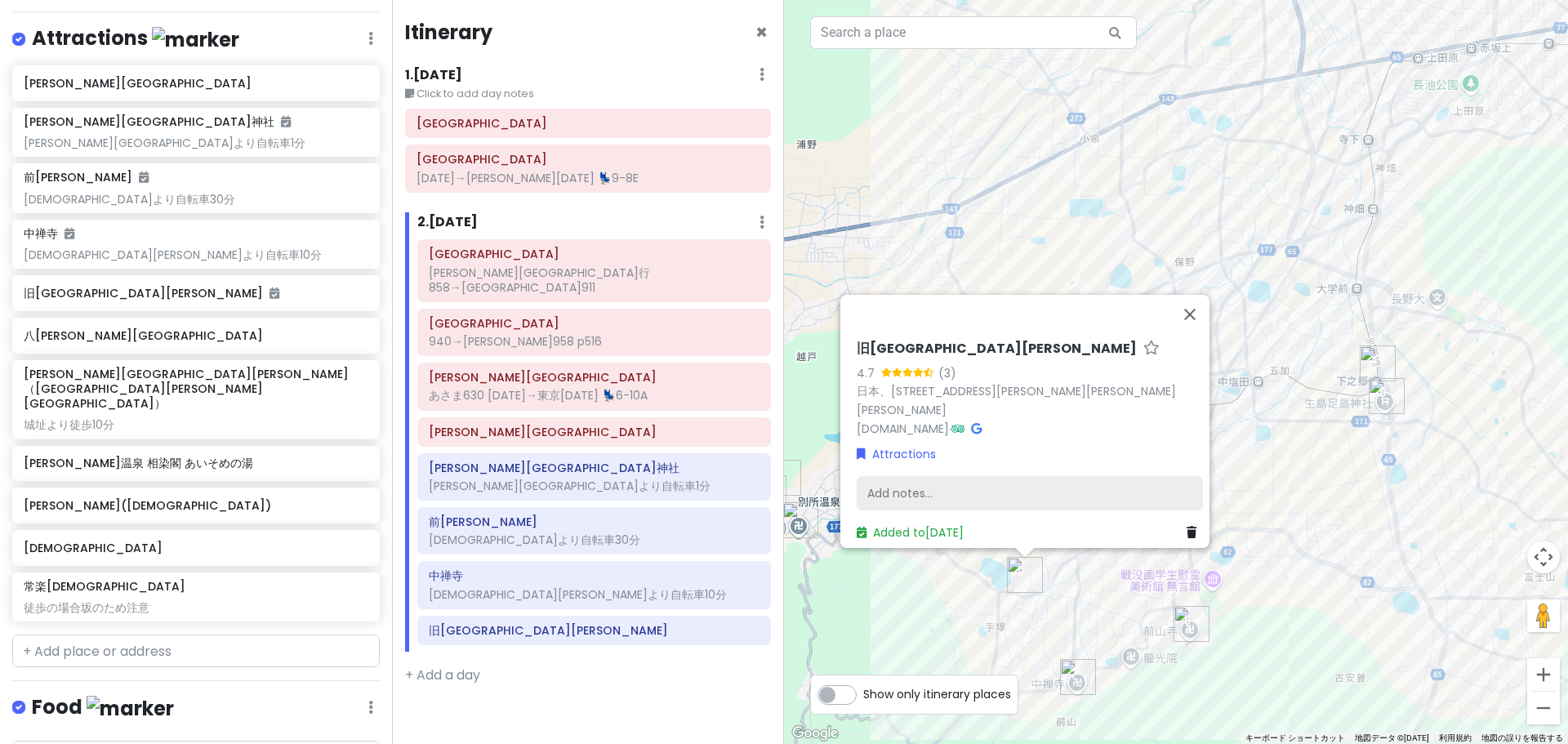
click at [940, 476] on div "Add notes..." at bounding box center [1030, 493] width 347 height 34
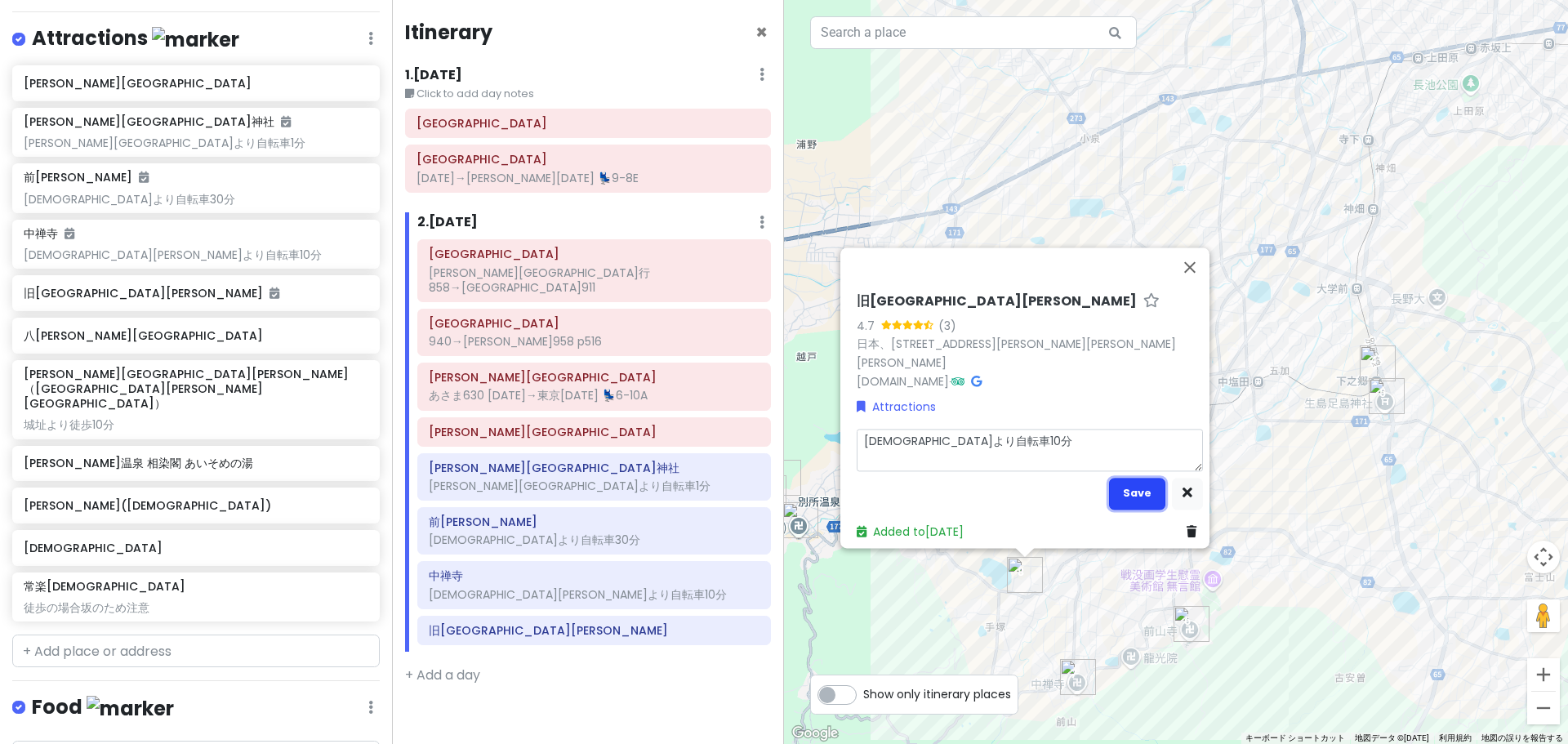
click at [1136, 491] on button "Save" at bounding box center [1137, 493] width 56 height 32
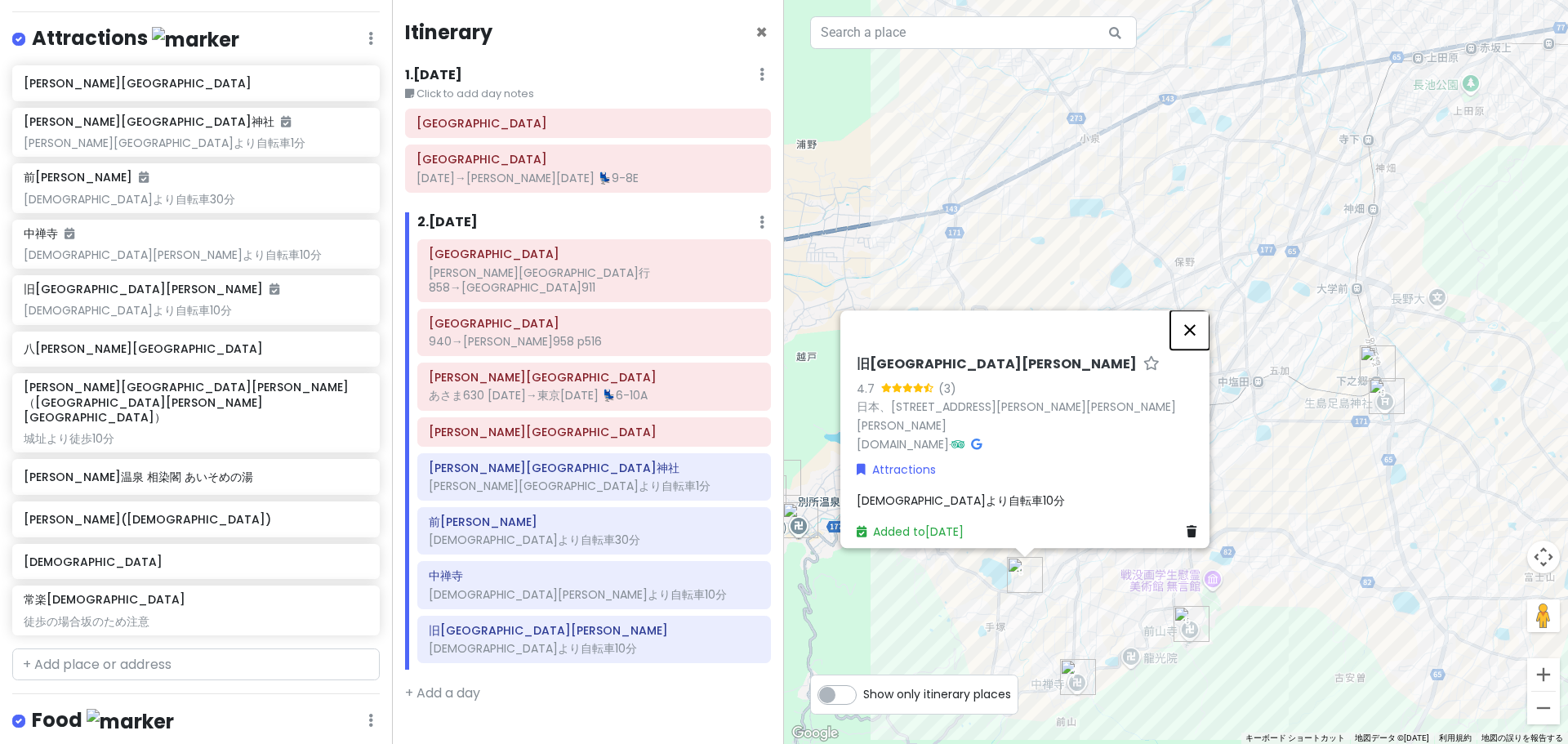
click at [1190, 340] on button "閉じる" at bounding box center [1189, 329] width 39 height 39
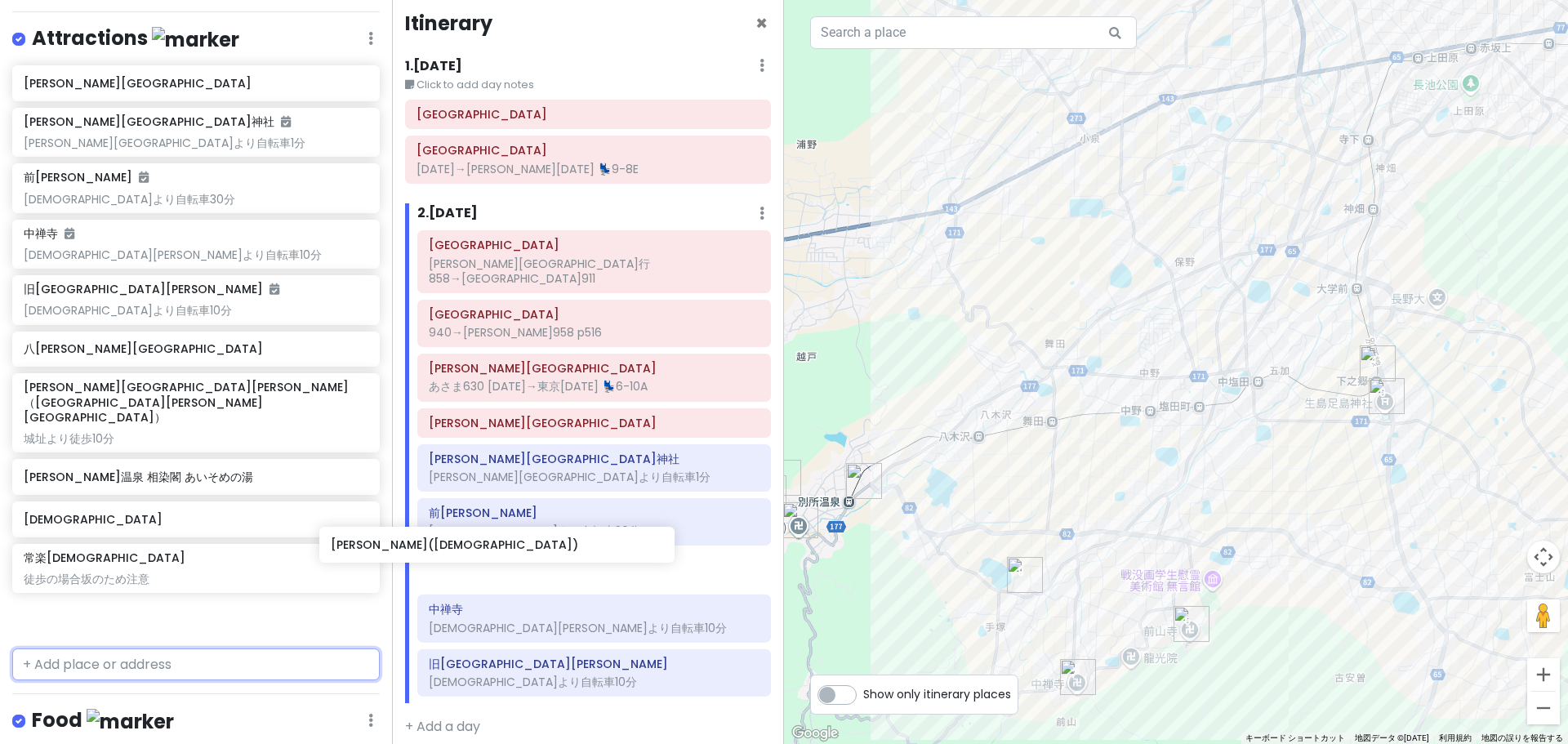
scroll to position [19, 0]
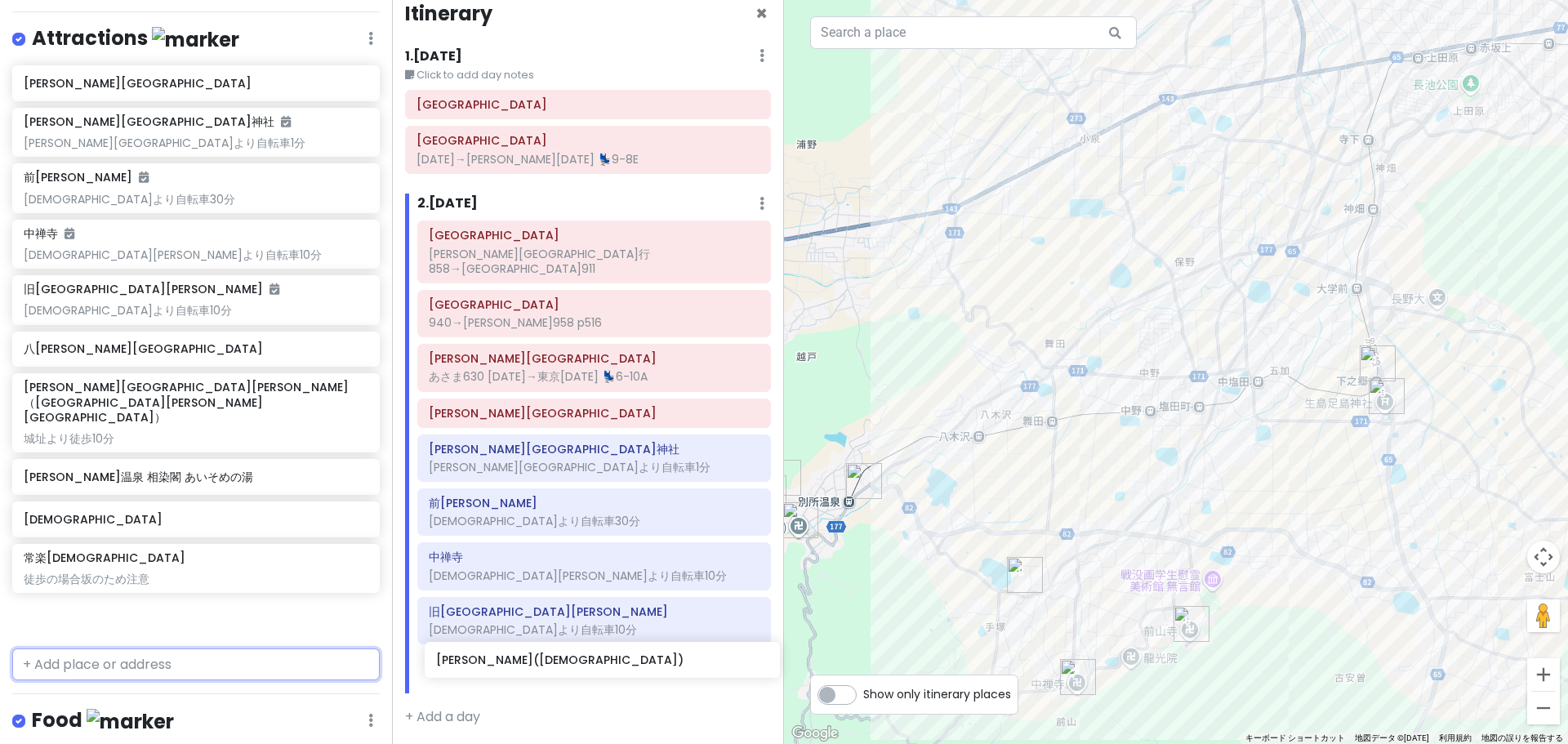
drag, startPoint x: 147, startPoint y: 483, endPoint x: 558, endPoint y: 672, distance: 452.4
click at [558, 672] on div "どこかにビューン｜[PERSON_NAME] Private Change Dates Make a Copy Delete Trip Go Pro ⚡️ G…" at bounding box center [784, 372] width 1568 height 744
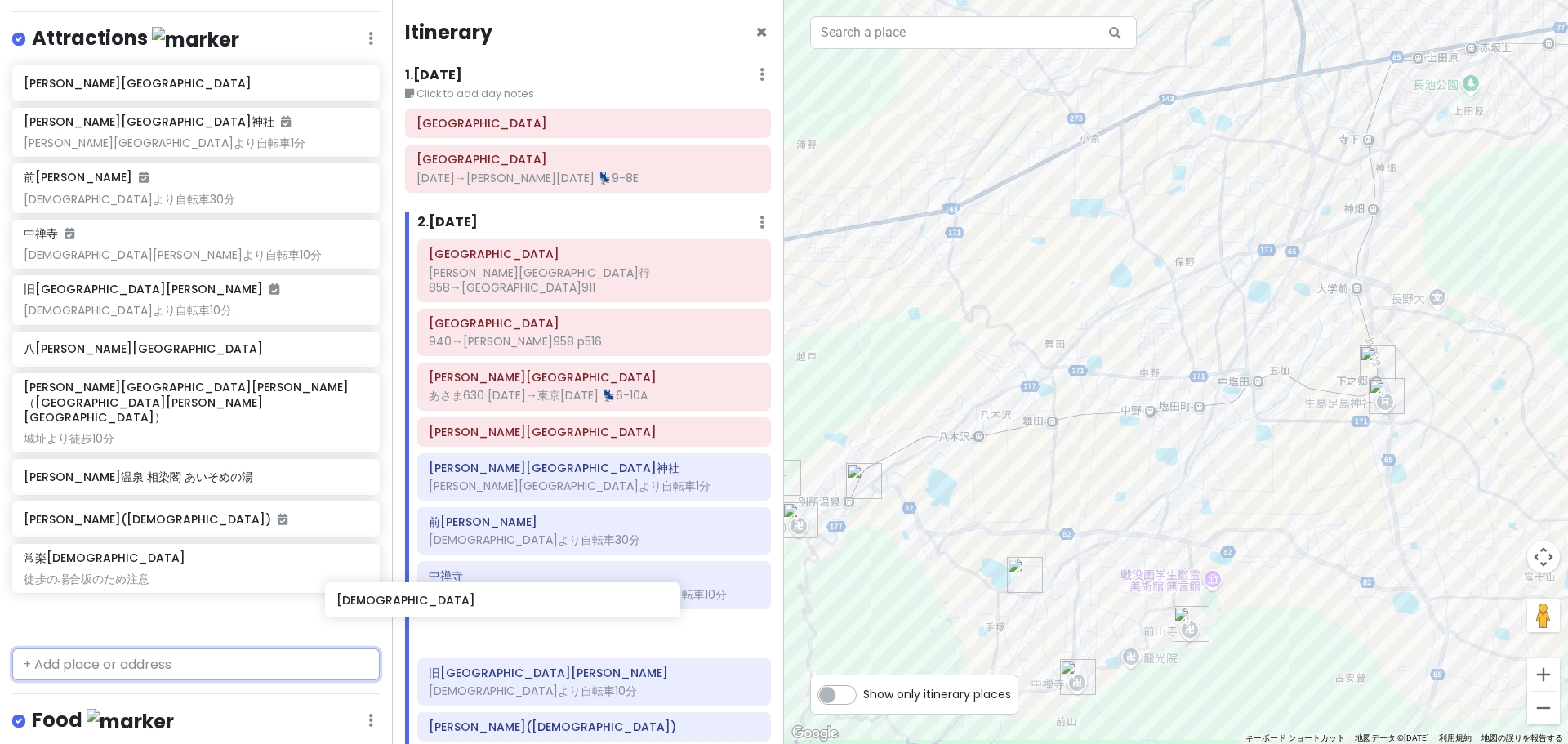
scroll to position [796, 0]
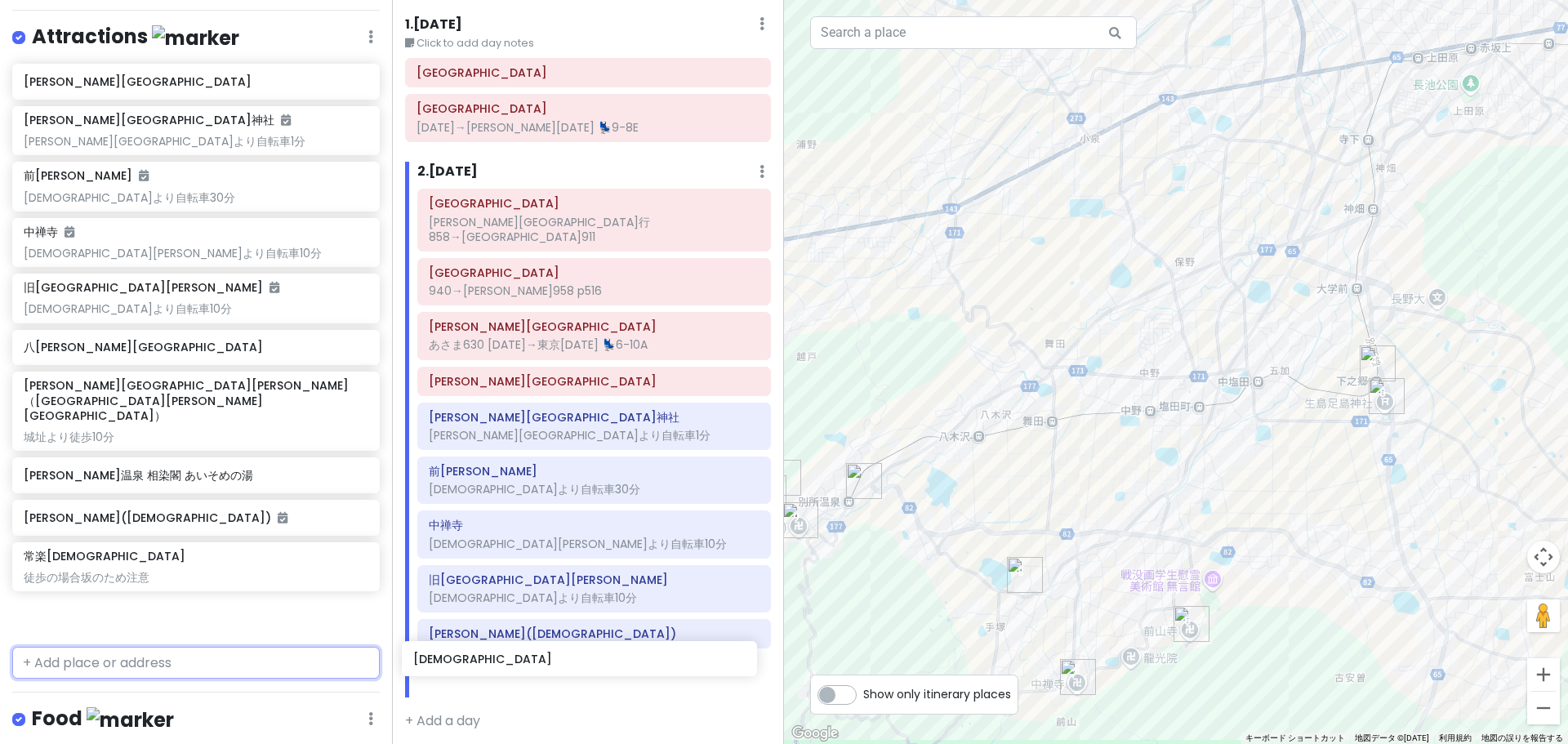
drag, startPoint x: 98, startPoint y: 509, endPoint x: 489, endPoint y: 658, distance: 418.4
click at [489, 658] on div "どこかにビューン｜[PERSON_NAME] Private Change Dates Make a Copy Delete Trip Go Pro ⚡️ G…" at bounding box center [784, 372] width 1568 height 744
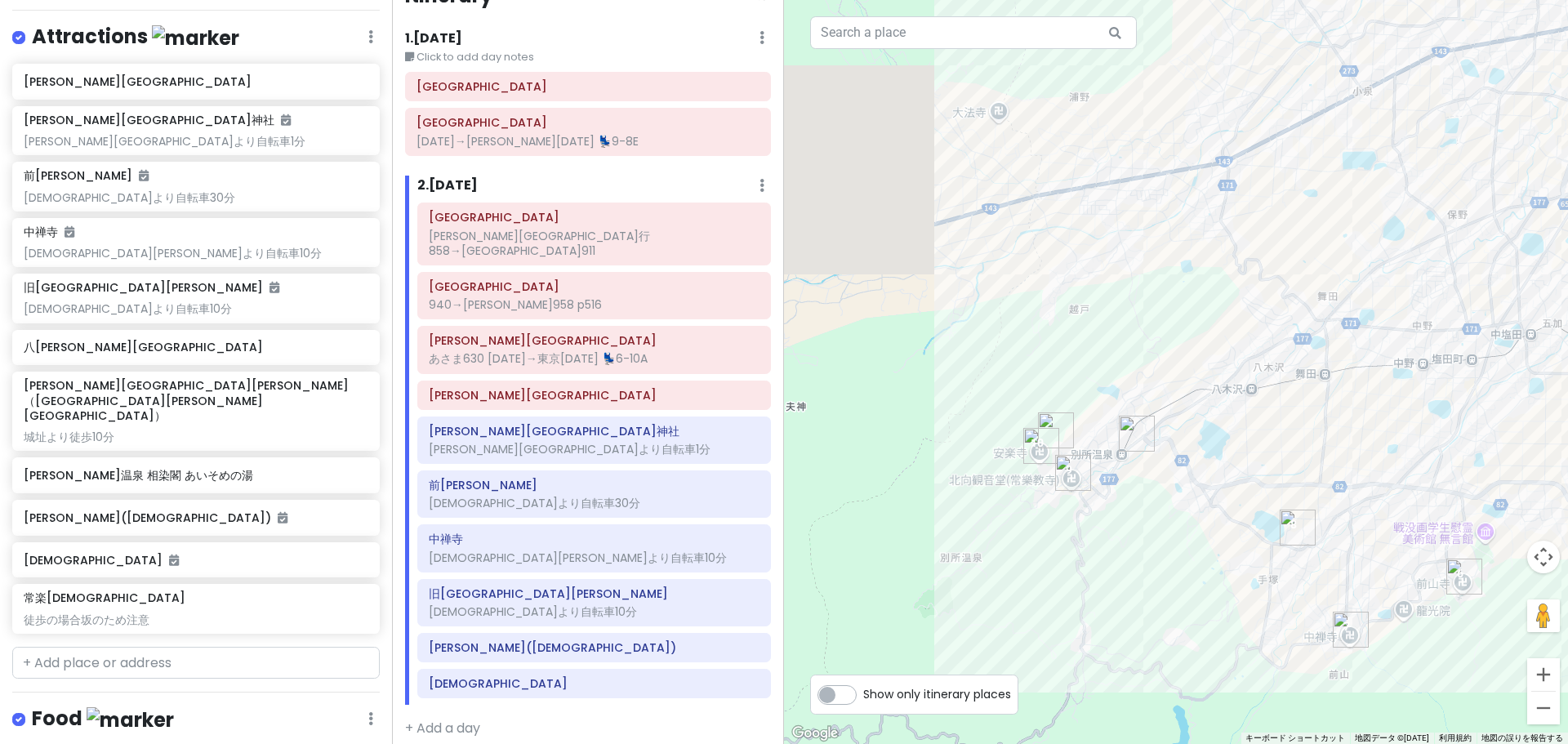
drag, startPoint x: 942, startPoint y: 626, endPoint x: 1203, endPoint y: 583, distance: 264.5
click at [1203, 583] on div at bounding box center [1175, 372] width 784 height 744
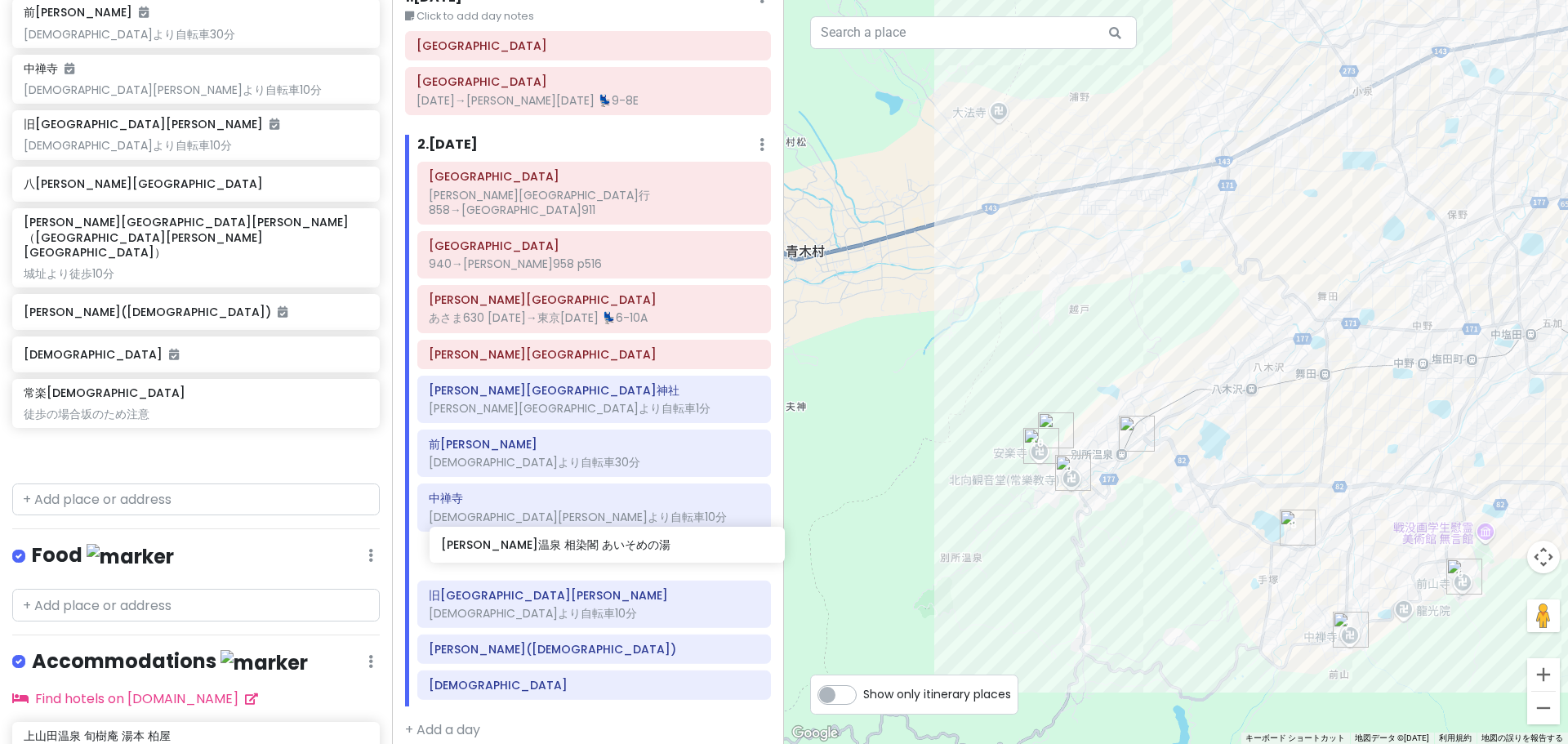
scroll to position [90, 0]
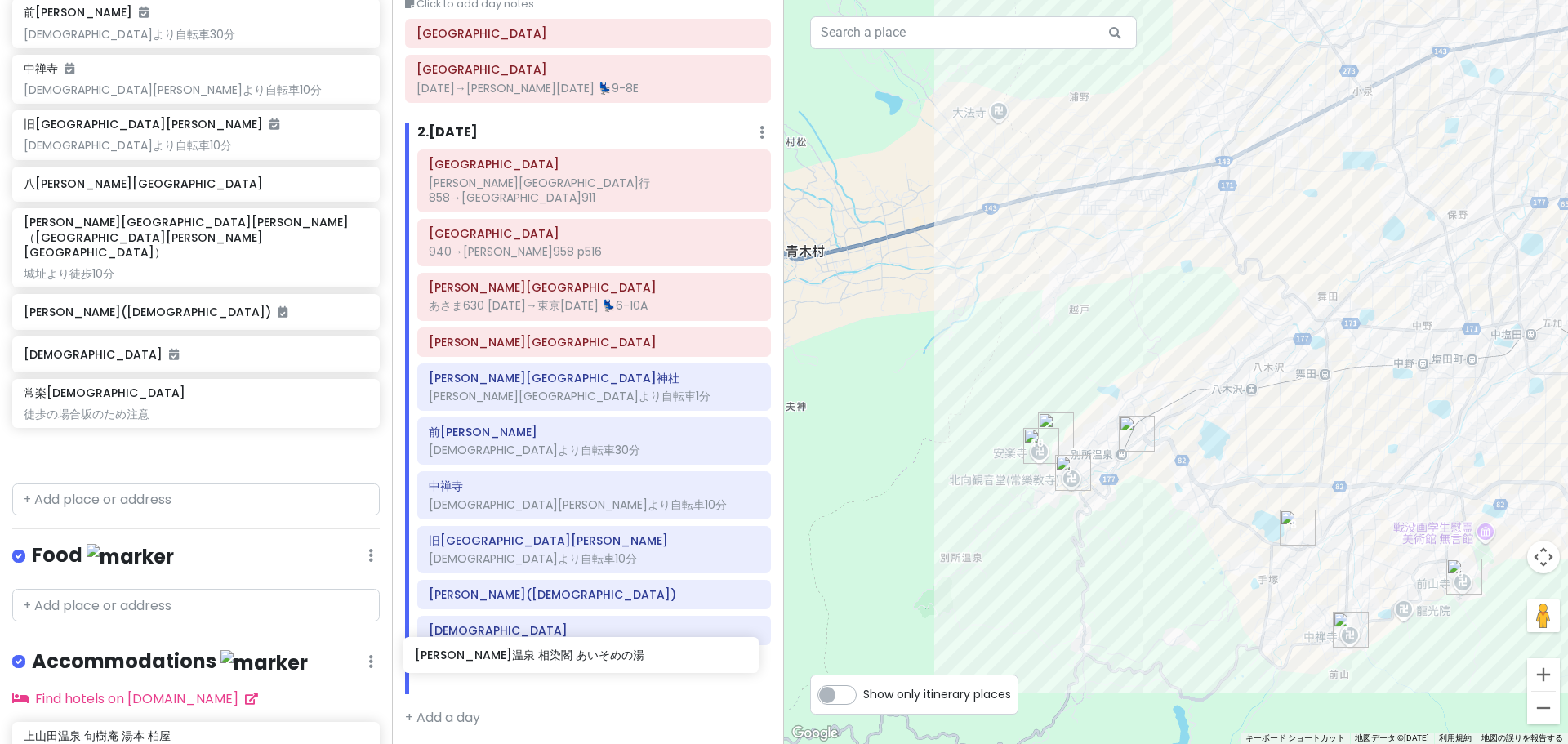
drag, startPoint x: 183, startPoint y: 272, endPoint x: 575, endPoint y: 662, distance: 553.0
click at [575, 662] on div "どこかにビューン｜[PERSON_NAME] Private Change Dates Make a Copy Delete Trip Go Pro ⚡️ G…" at bounding box center [784, 372] width 1568 height 744
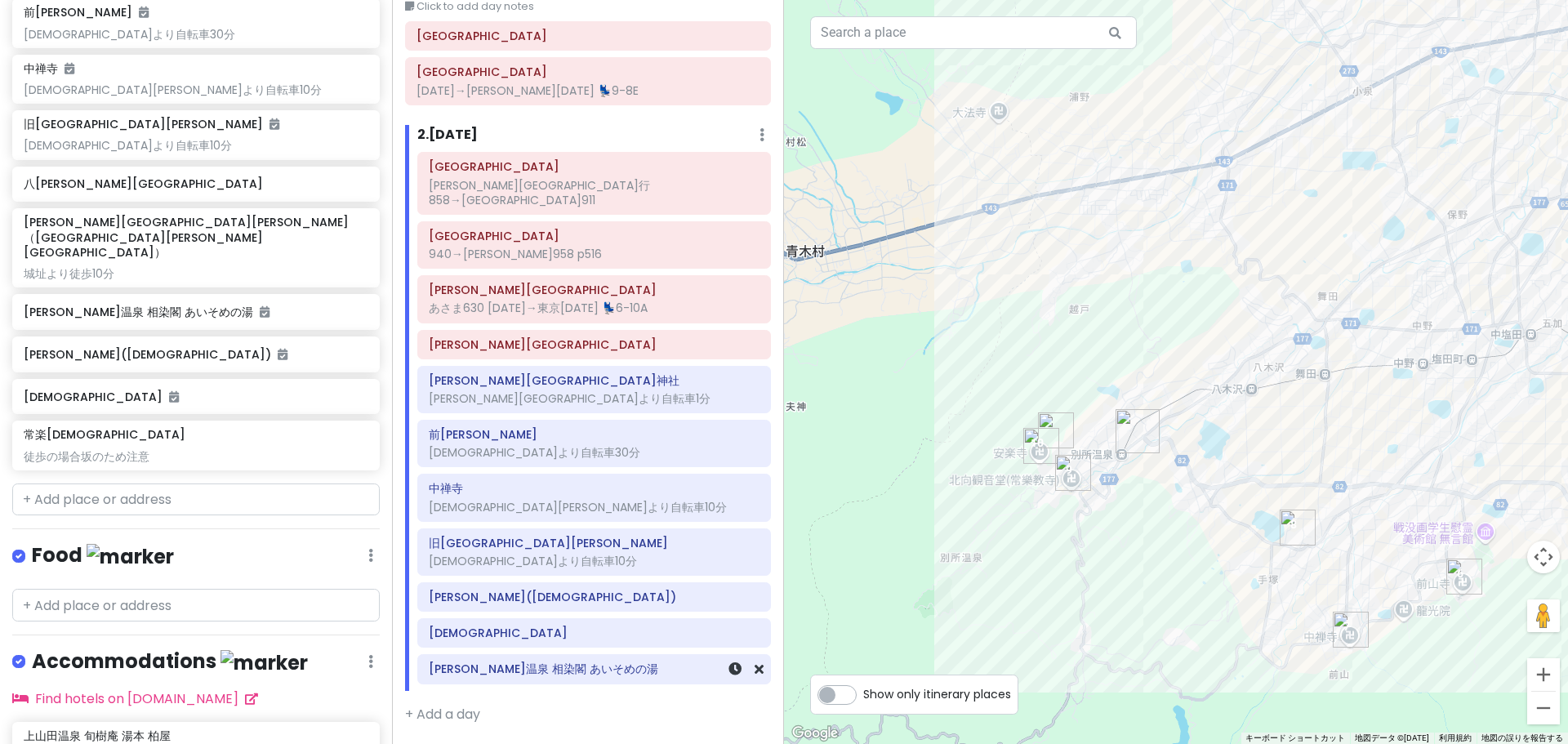
scroll to position [917, 0]
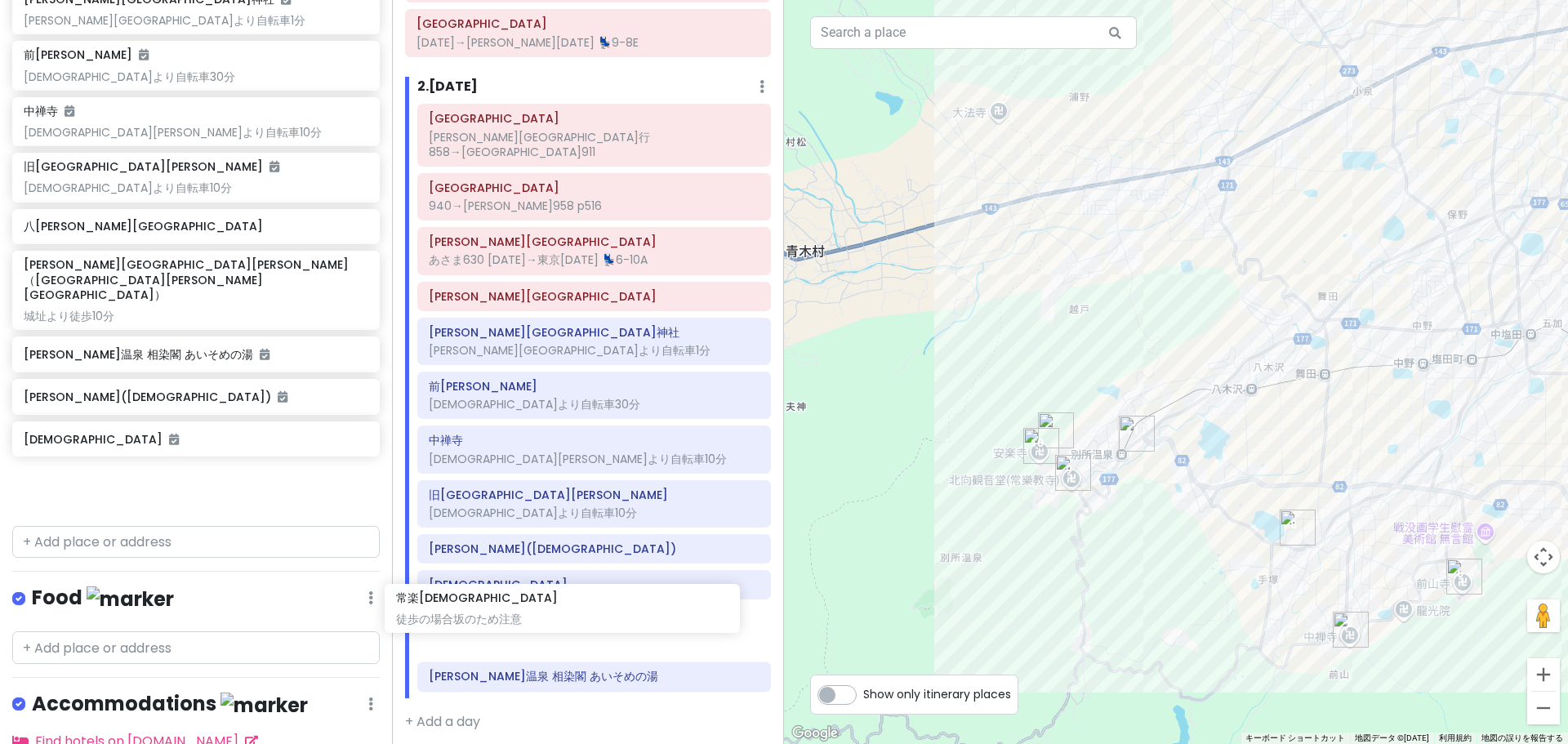
drag, startPoint x: 136, startPoint y: 435, endPoint x: 508, endPoint y: 603, distance: 408.2
click at [508, 603] on div "どこかにビューン｜[PERSON_NAME] Private Change Dates Make a Copy Delete Trip Go Pro ⚡️ G…" at bounding box center [784, 372] width 1568 height 744
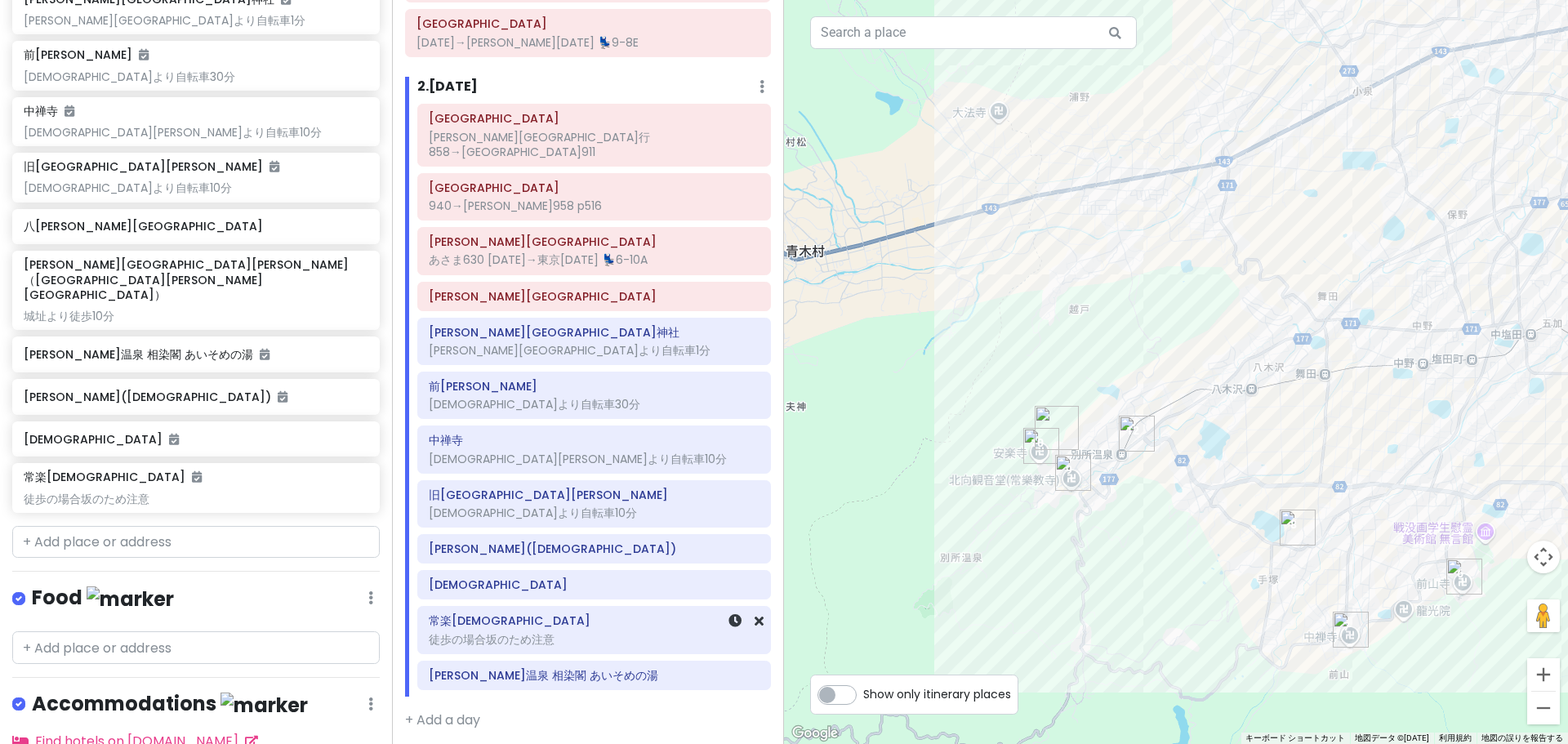
scroll to position [861, 0]
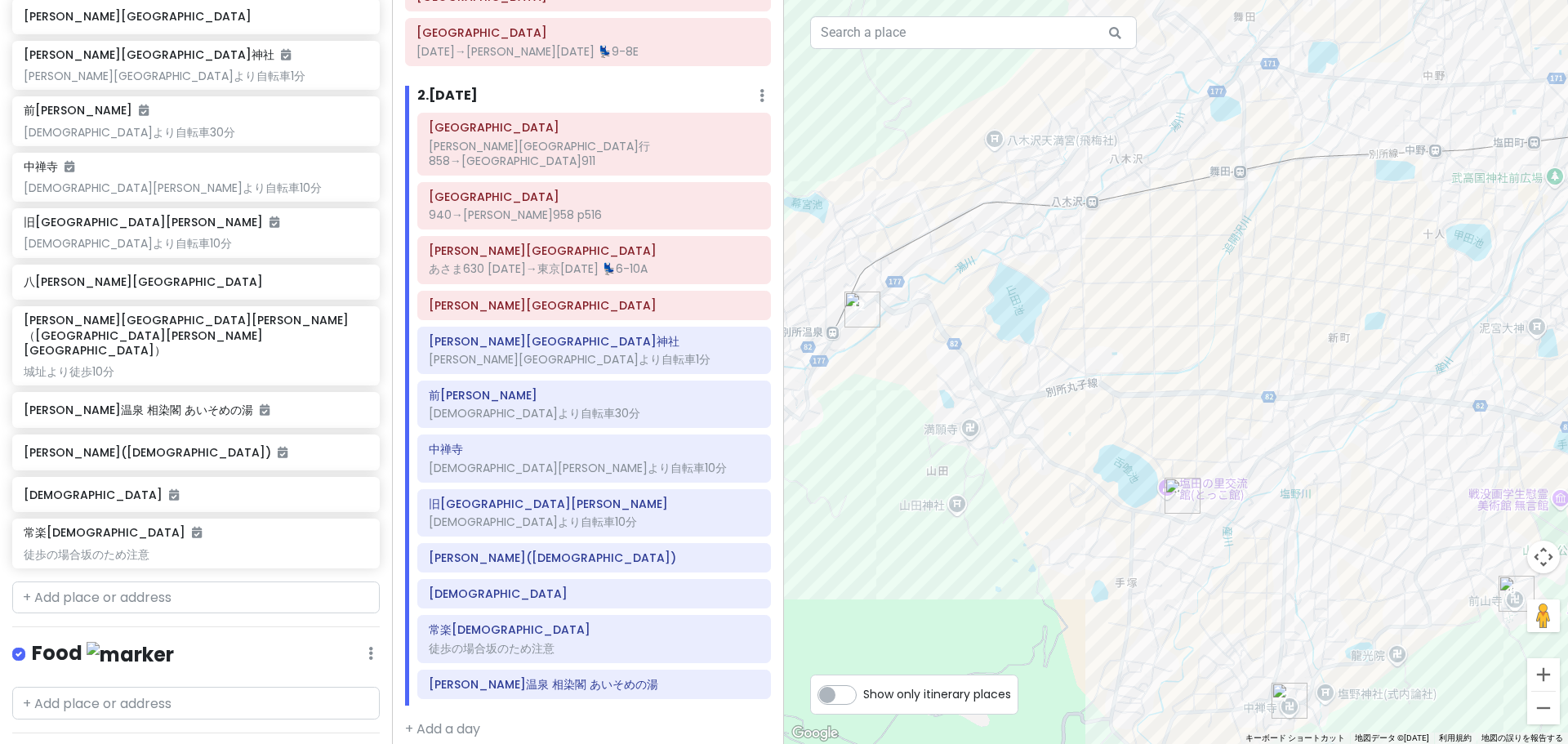
drag, startPoint x: 1415, startPoint y: 460, endPoint x: 957, endPoint y: 356, distance: 469.7
click at [957, 356] on div at bounding box center [1175, 372] width 784 height 744
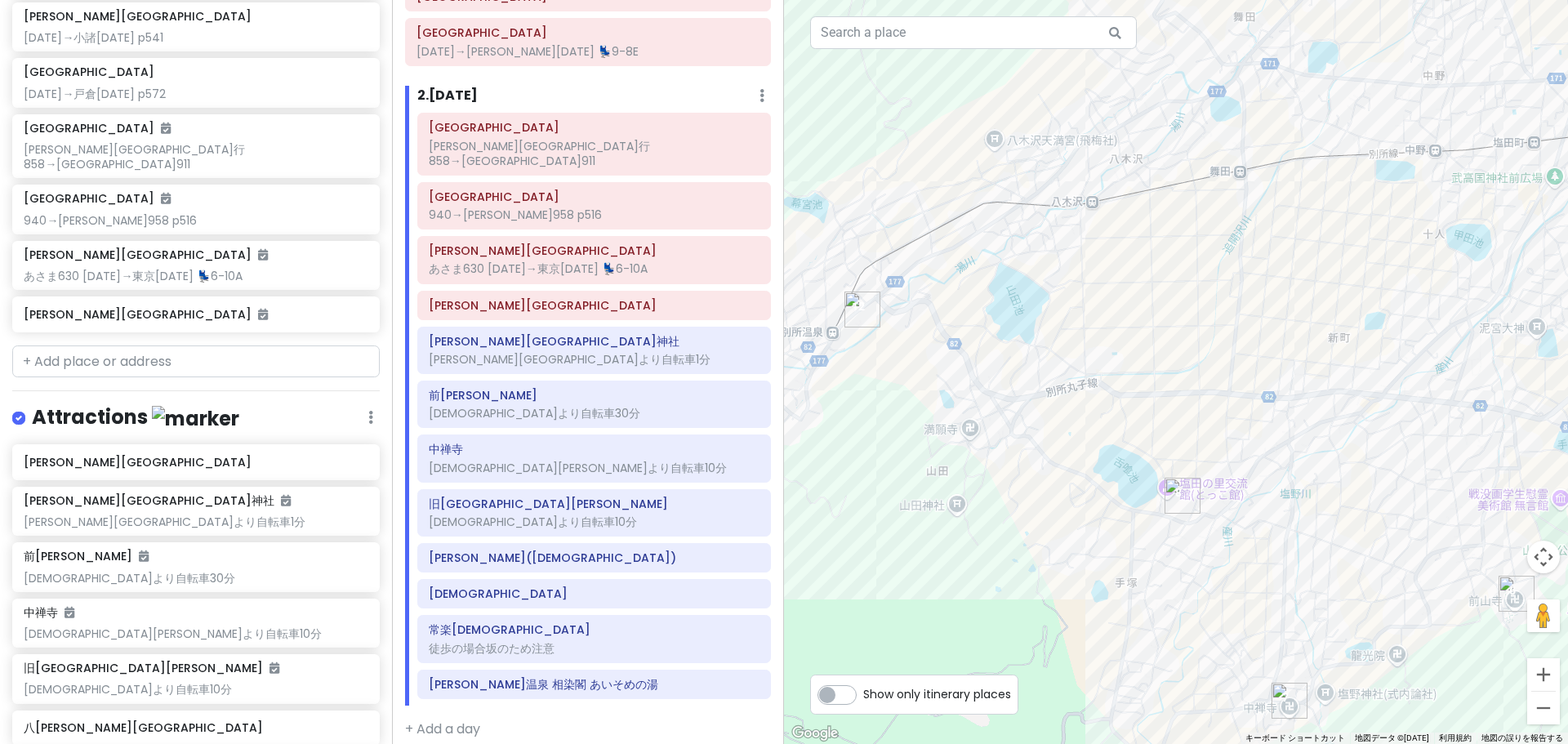
scroll to position [371, 0]
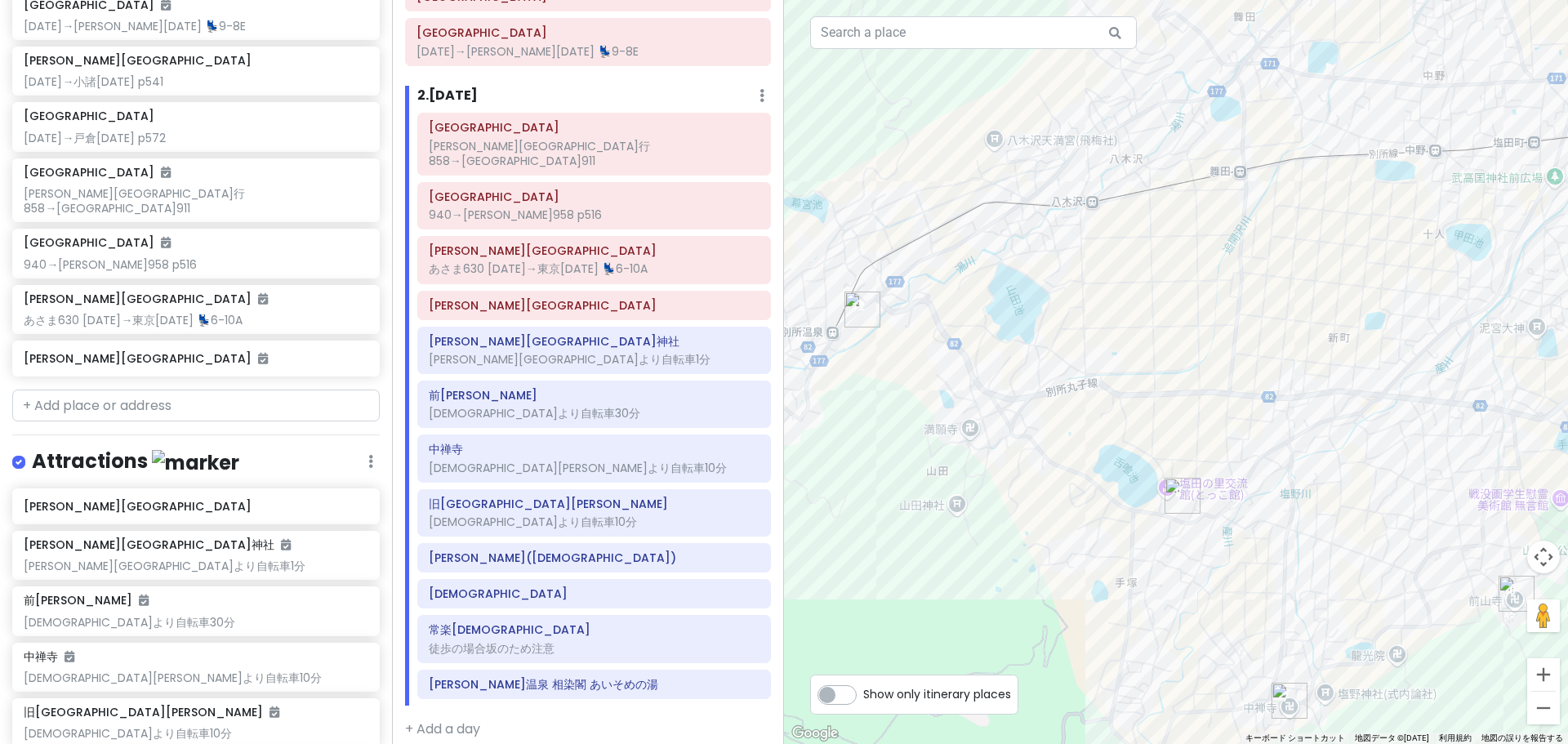
drag, startPoint x: 106, startPoint y: 414, endPoint x: 119, endPoint y: 371, distance: 44.9
click at [106, 414] on div "どこかにビューン｜[PERSON_NAME] Private Change Dates Make a Copy Delete Trip Go Pro ⚡️ G…" at bounding box center [195, 372] width 392 height 744
click at [112, 390] on input "text" at bounding box center [196, 406] width 367 height 33
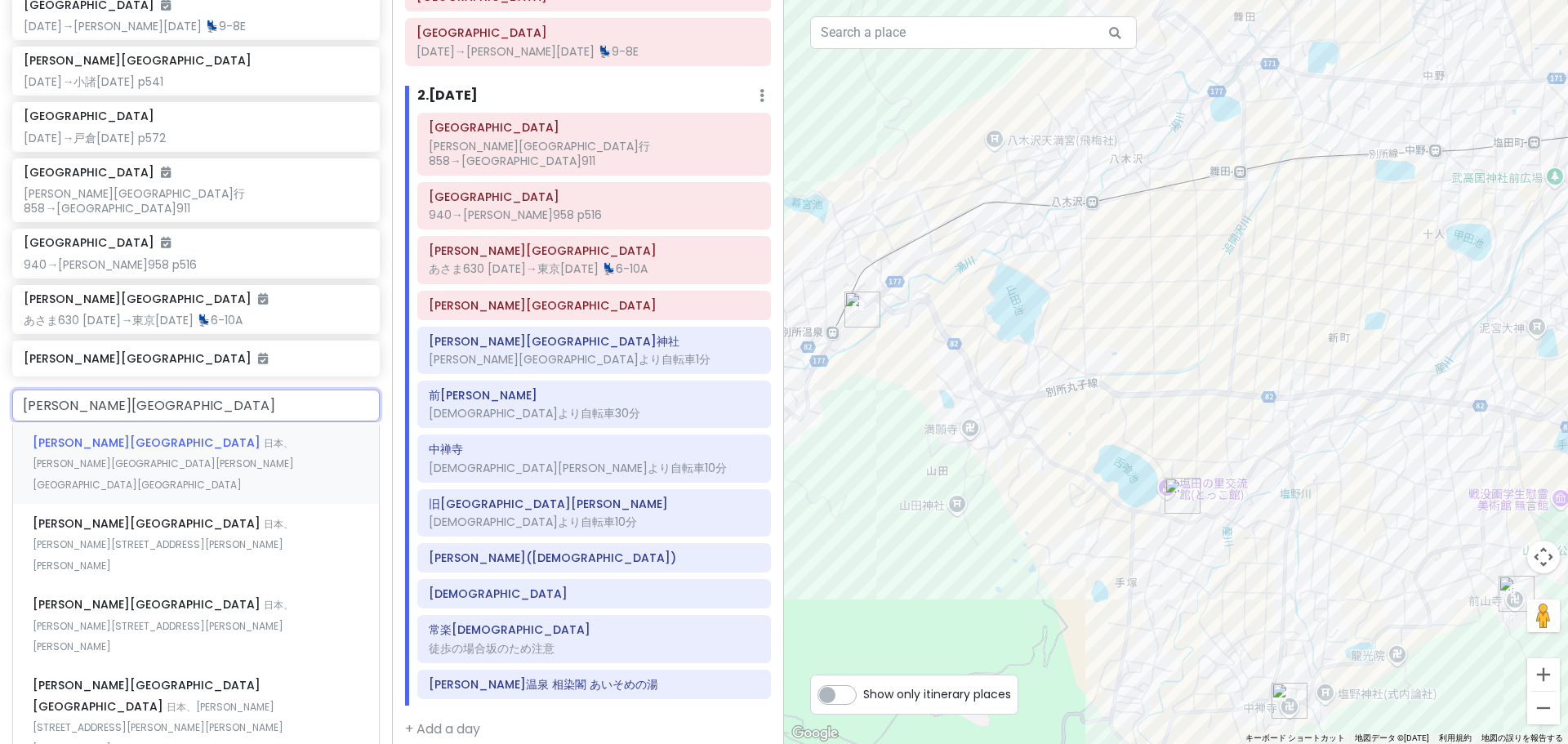
click at [93, 423] on div "[PERSON_NAME][GEOGRAPHIC_DATA] 日本、[PERSON_NAME][GEOGRAPHIC_DATA][PERSON_NAME][G…" at bounding box center [195, 463] width 366 height 81
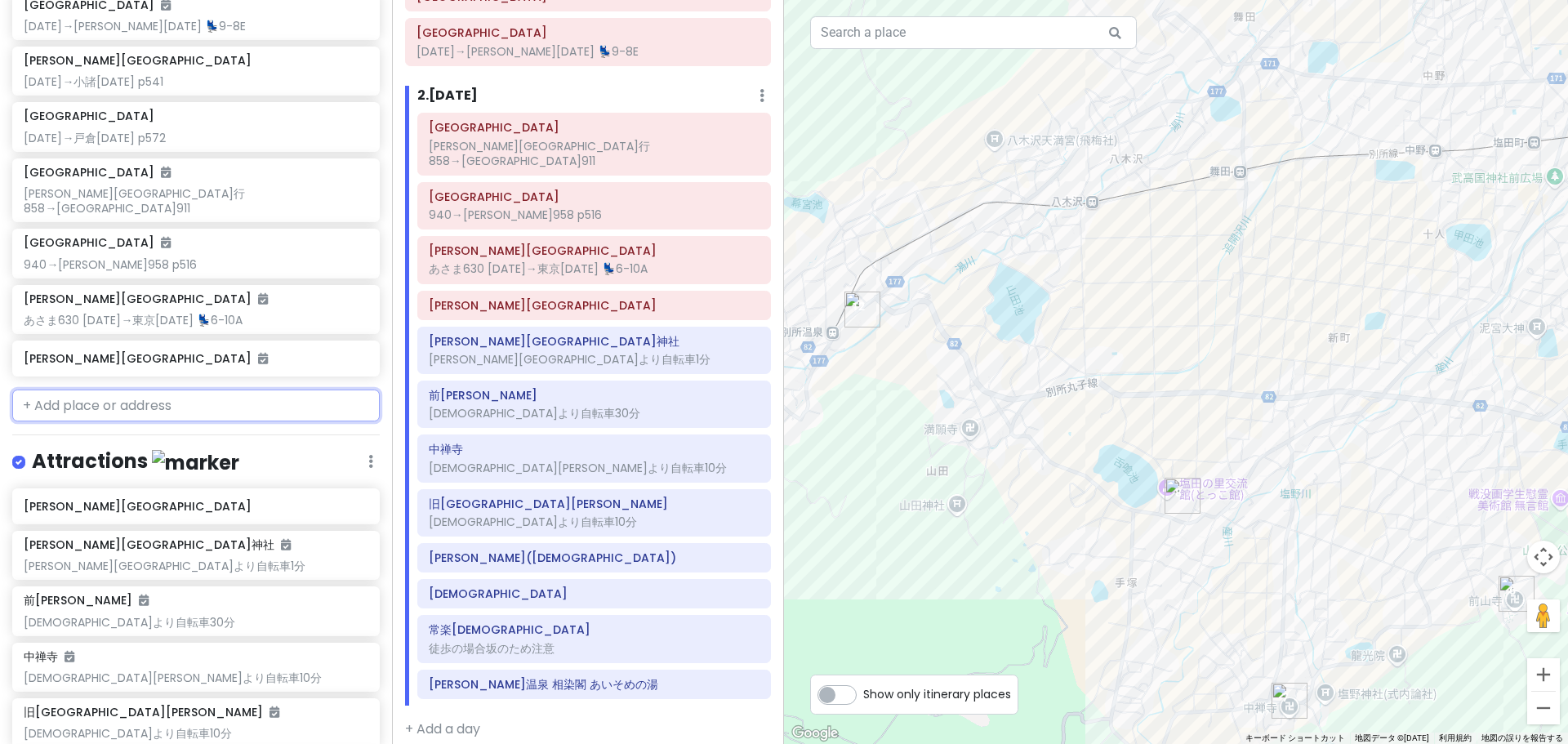
scroll to position [414, 0]
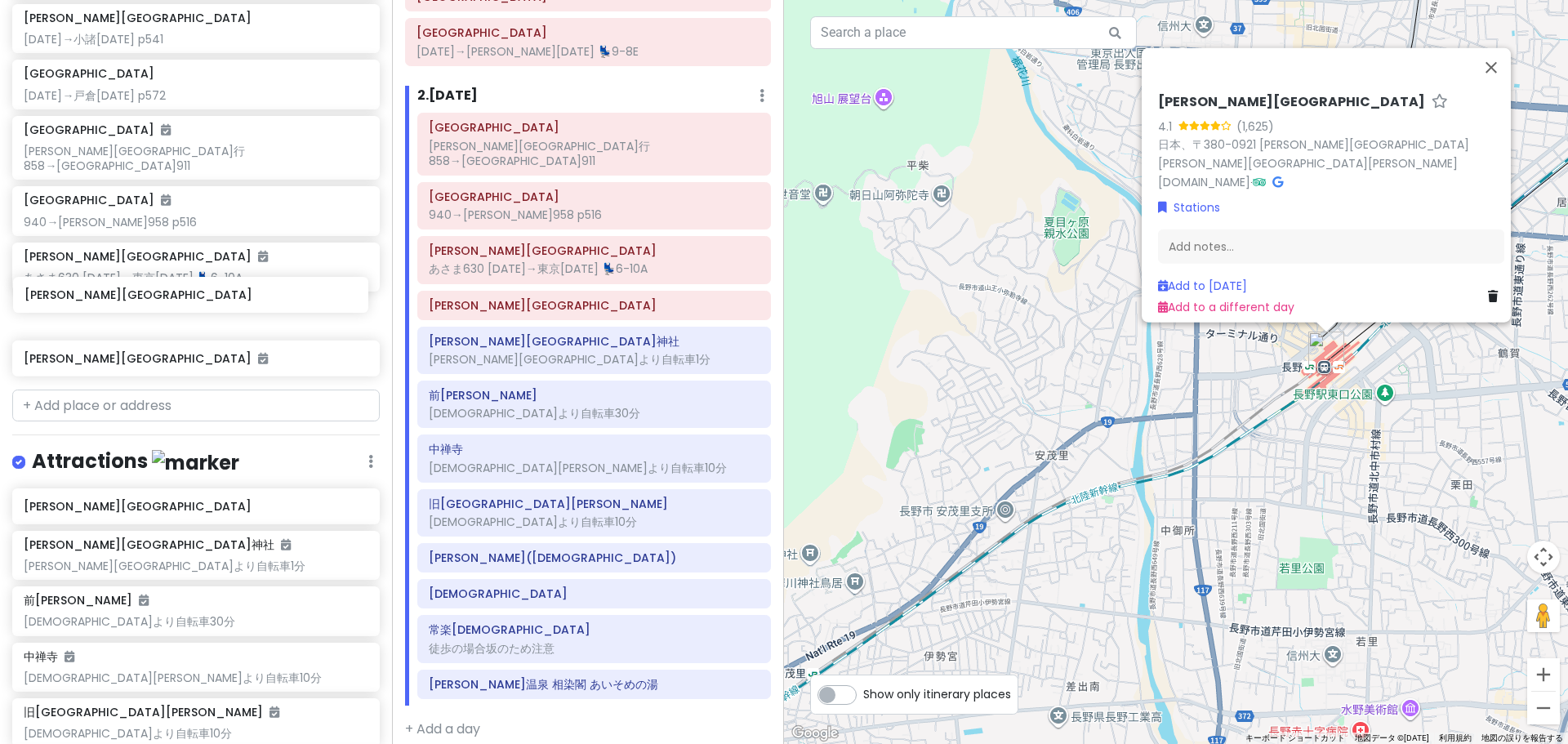
drag, startPoint x: 105, startPoint y: 349, endPoint x: 105, endPoint y: 302, distance: 47.0
click at [105, 302] on div "[GEOGRAPHIC_DATA] [GEOGRAPHIC_DATA] [DATE]→[PERSON_NAME][DATE] 💺9-8[GEOGRAPHIC_…" at bounding box center [195, 144] width 392 height 477
click at [1213, 234] on div "Add notes..." at bounding box center [1331, 246] width 347 height 34
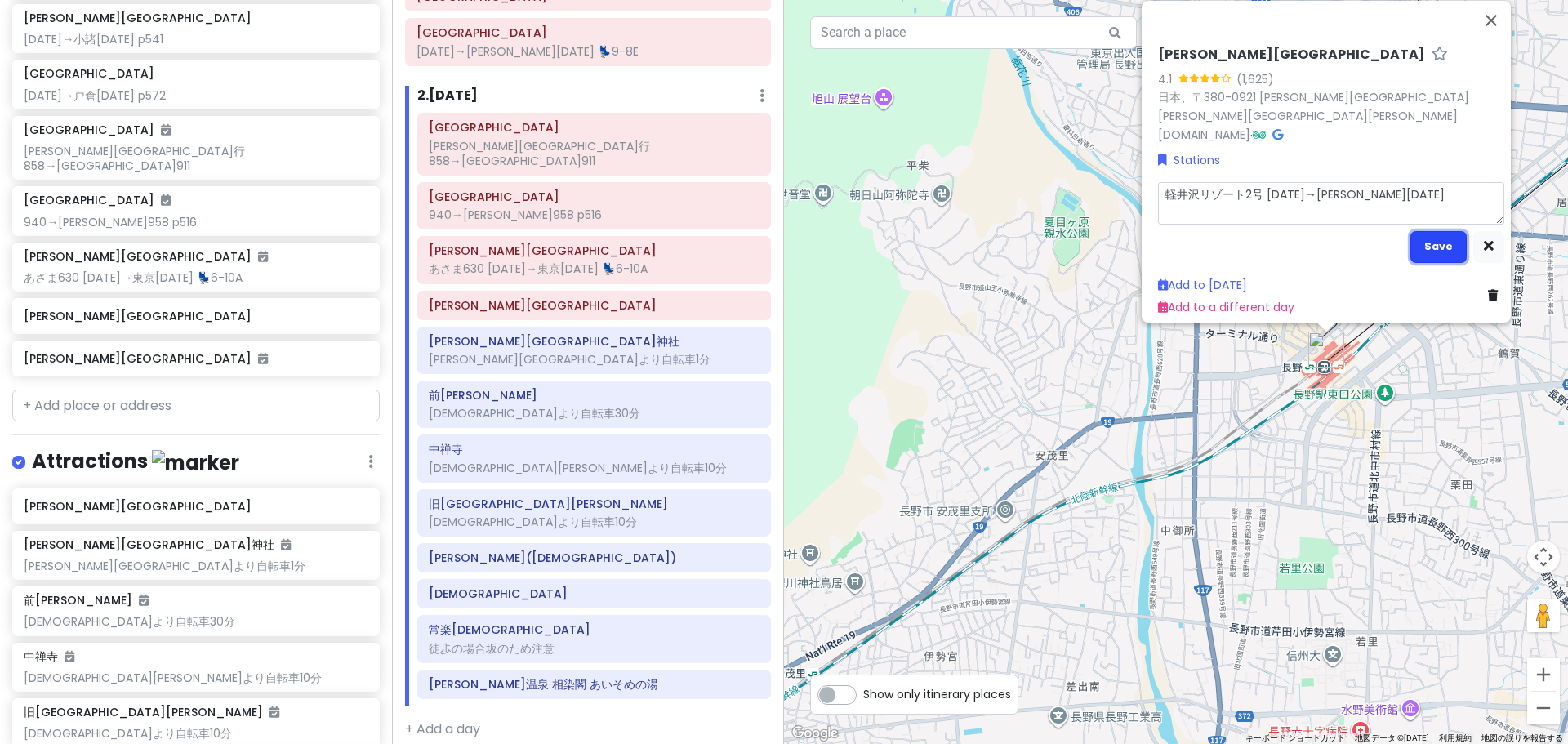
click at [1439, 248] on button "Save" at bounding box center [1439, 246] width 56 height 32
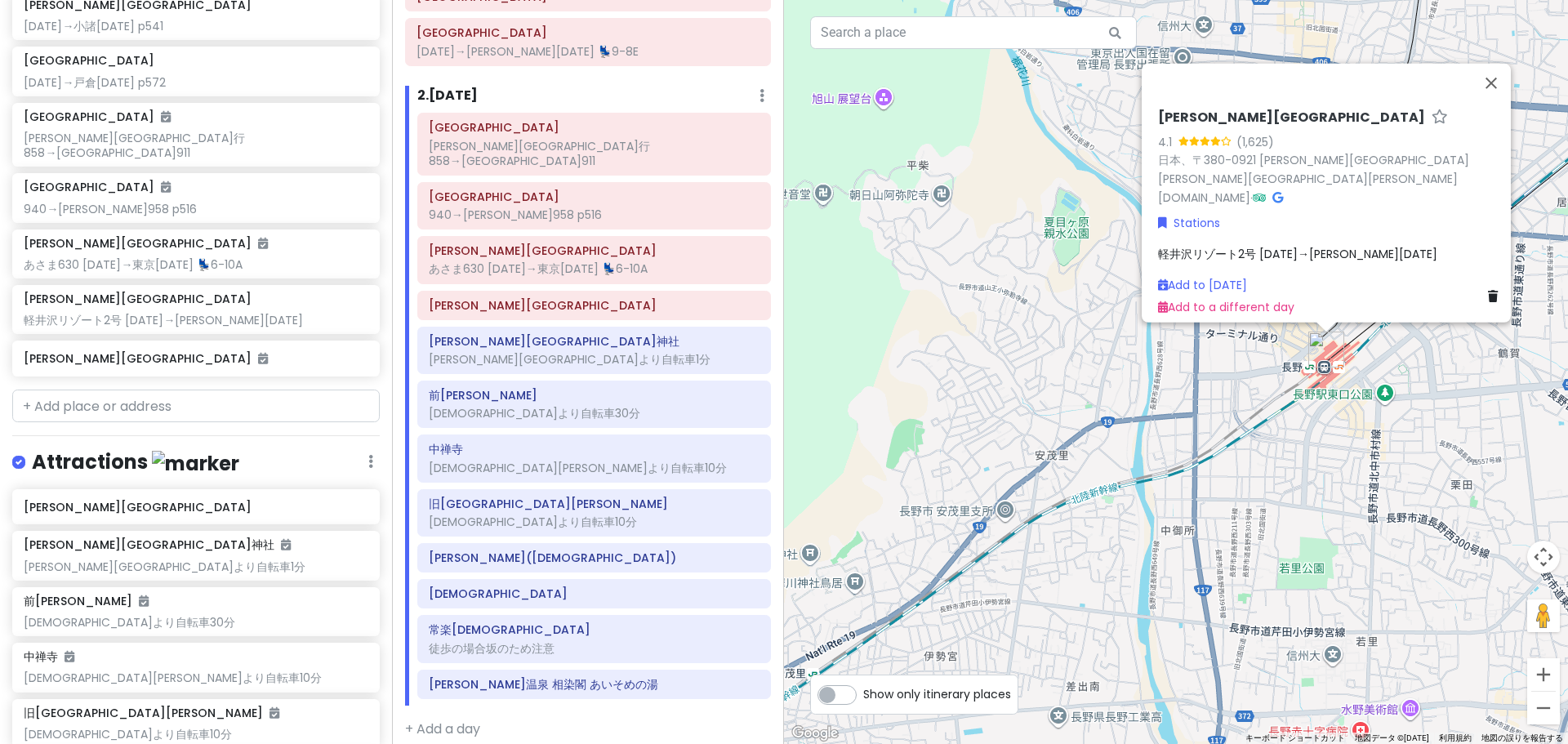
click at [1439, 248] on div "軽井沢リゾート2号 [DATE]→[PERSON_NAME][DATE]" at bounding box center [1331, 253] width 347 height 18
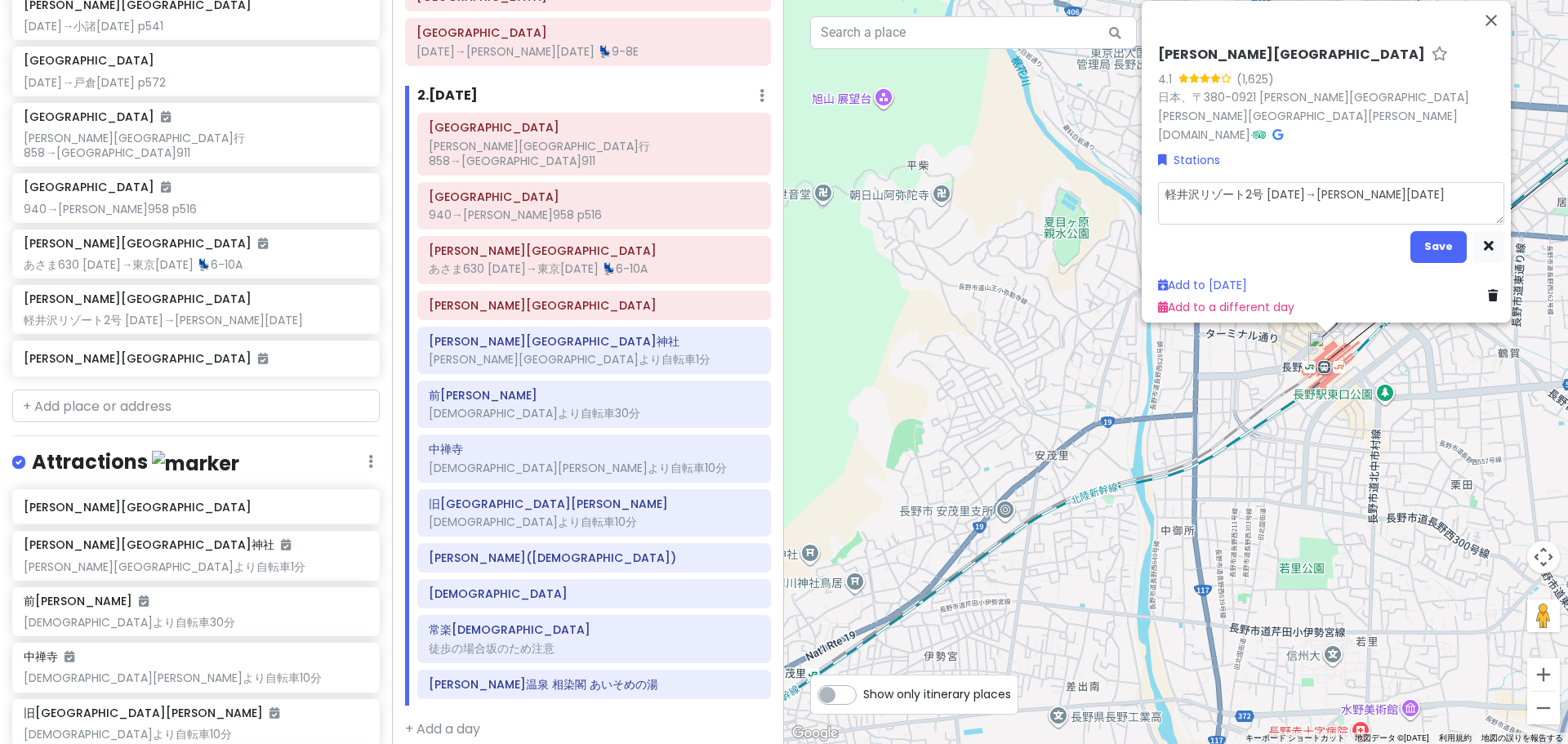
click at [1394, 207] on textarea "軽井沢リゾート2号 [DATE]→[PERSON_NAME][DATE]" at bounding box center [1331, 202] width 347 height 43
click at [1429, 231] on button "Save" at bounding box center [1439, 246] width 56 height 32
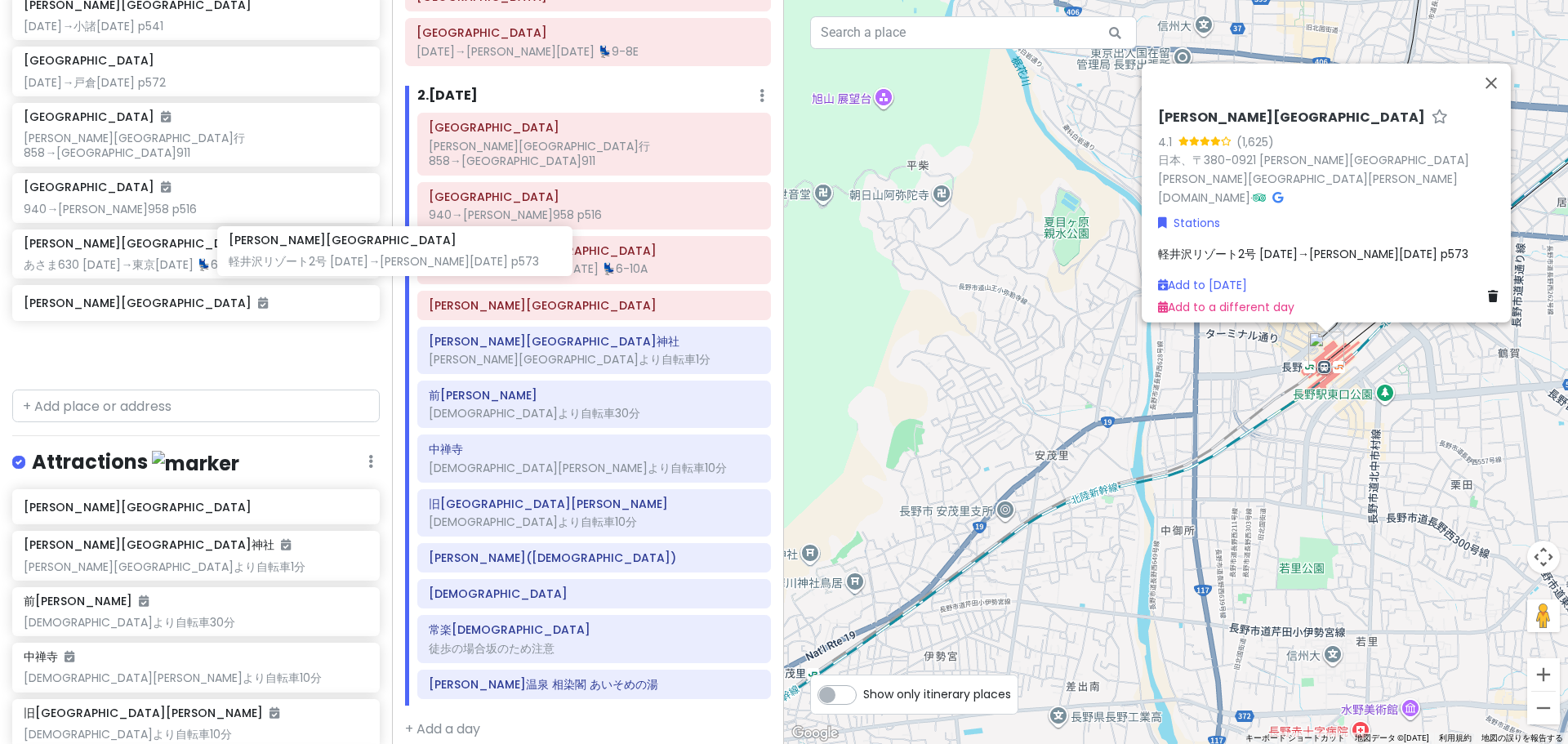
scroll to position [136, 0]
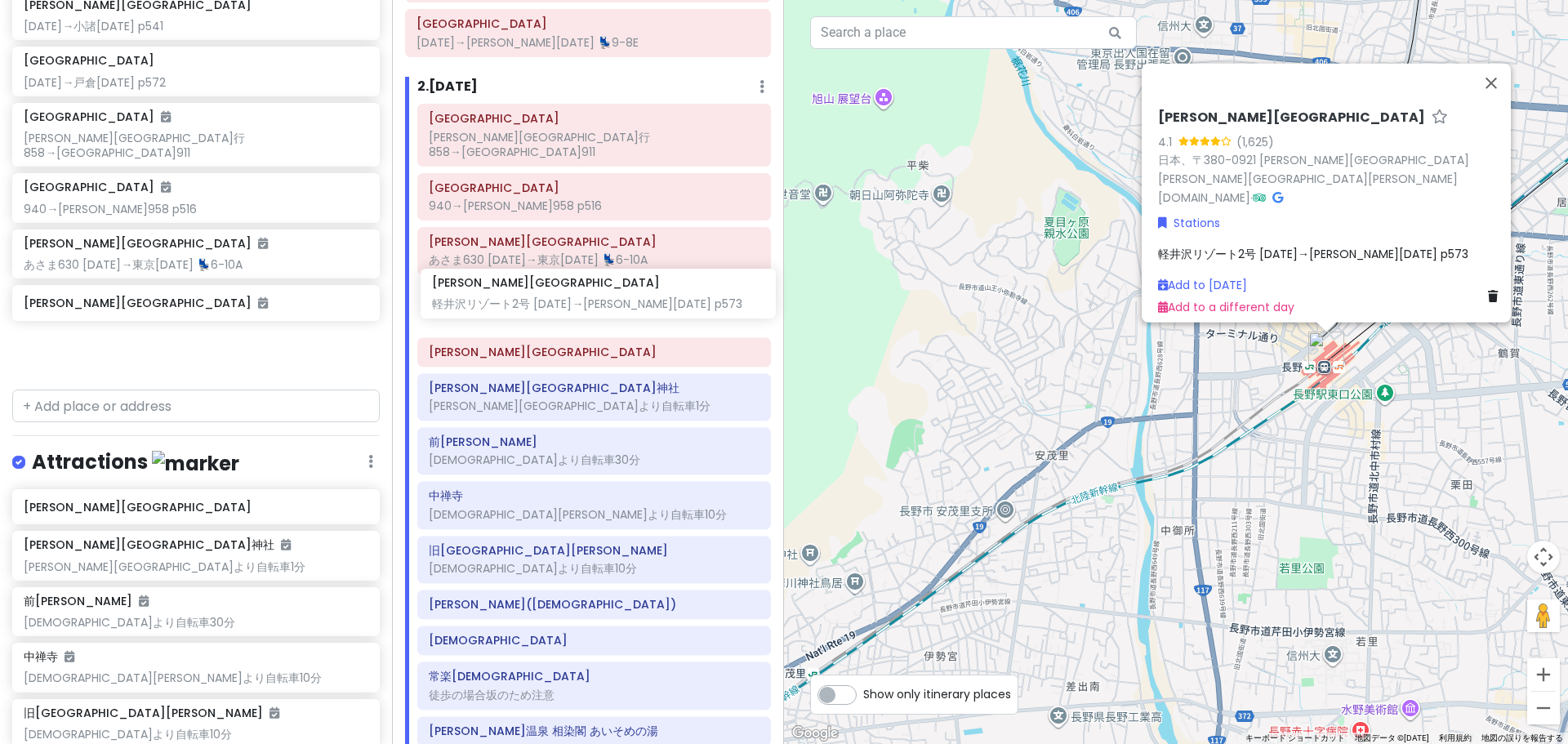
drag, startPoint x: 257, startPoint y: 292, endPoint x: 603, endPoint y: 314, distance: 346.7
click at [603, 314] on div "どこかにビューン｜[PERSON_NAME] Private Change Dates Make a Copy Delete Trip Go Pro ⚡️ G…" at bounding box center [784, 372] width 1568 height 744
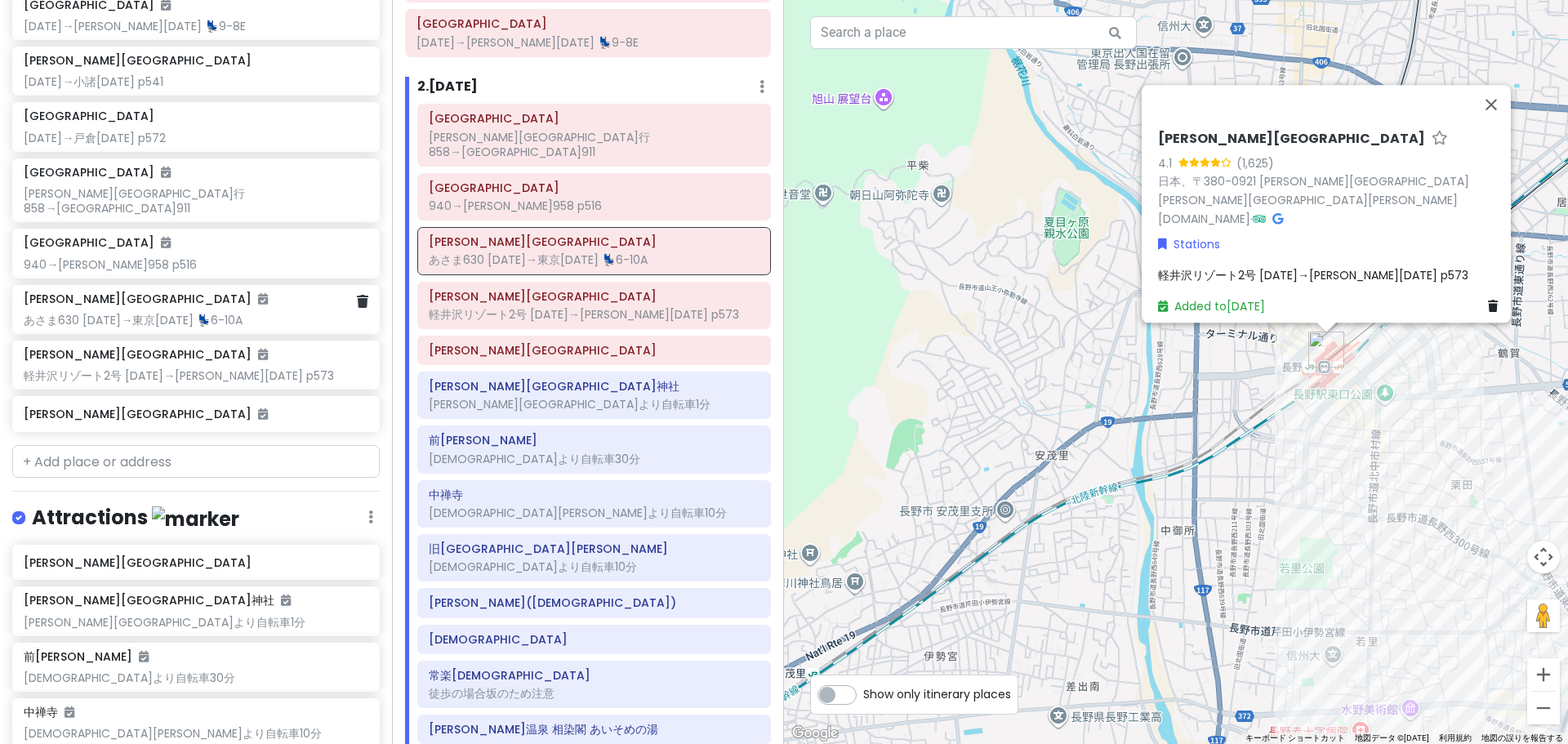
scroll to position [370, 0]
drag, startPoint x: 164, startPoint y: 334, endPoint x: 164, endPoint y: 291, distance: 43.0
click at [164, 291] on div "[GEOGRAPHIC_DATA] [DATE]→[PERSON_NAME][DATE] 💺9-8[GEOGRAPHIC_DATA][PERSON_NAME]…" at bounding box center [195, 195] width 392 height 491
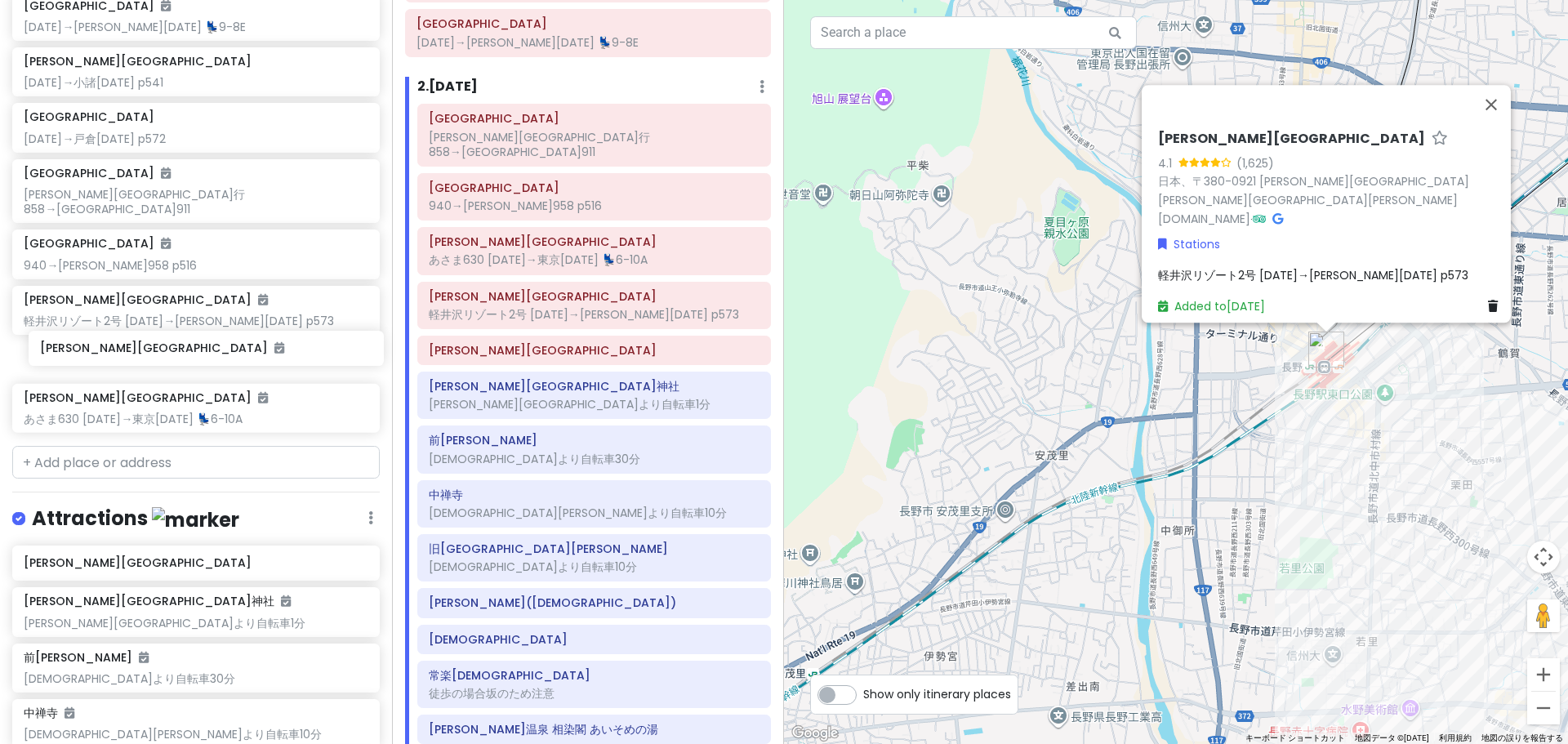
drag, startPoint x: 160, startPoint y: 396, endPoint x: 168, endPoint y: 351, distance: 45.7
click at [168, 351] on div "[GEOGRAPHIC_DATA] [DATE]→[PERSON_NAME][DATE] 💺9-8[GEOGRAPHIC_DATA][PERSON_NAME]…" at bounding box center [195, 195] width 392 height 491
click at [607, 343] on h6 "[PERSON_NAME][GEOGRAPHIC_DATA]" at bounding box center [594, 350] width 331 height 14
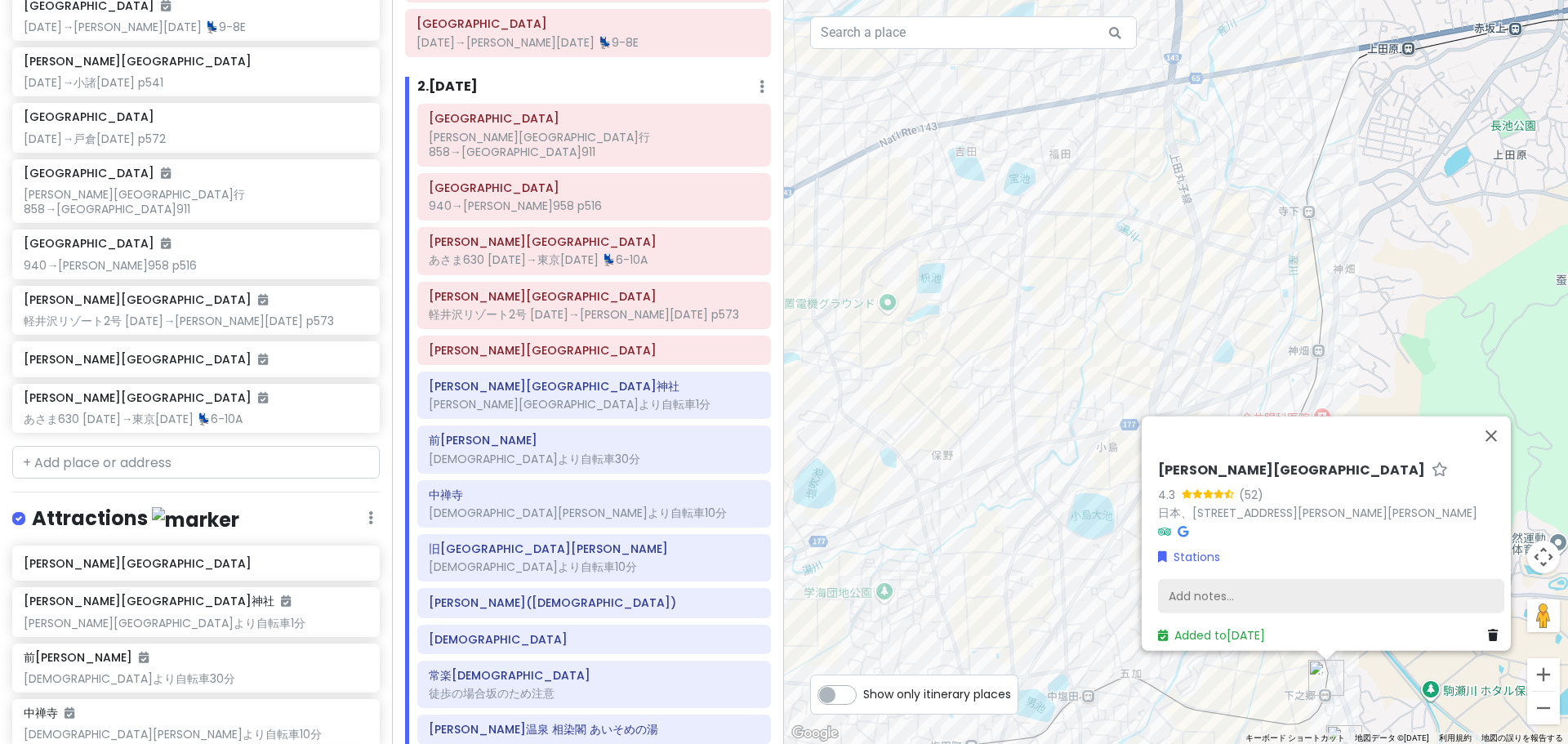
click at [1218, 594] on div "Add notes..." at bounding box center [1331, 596] width 347 height 34
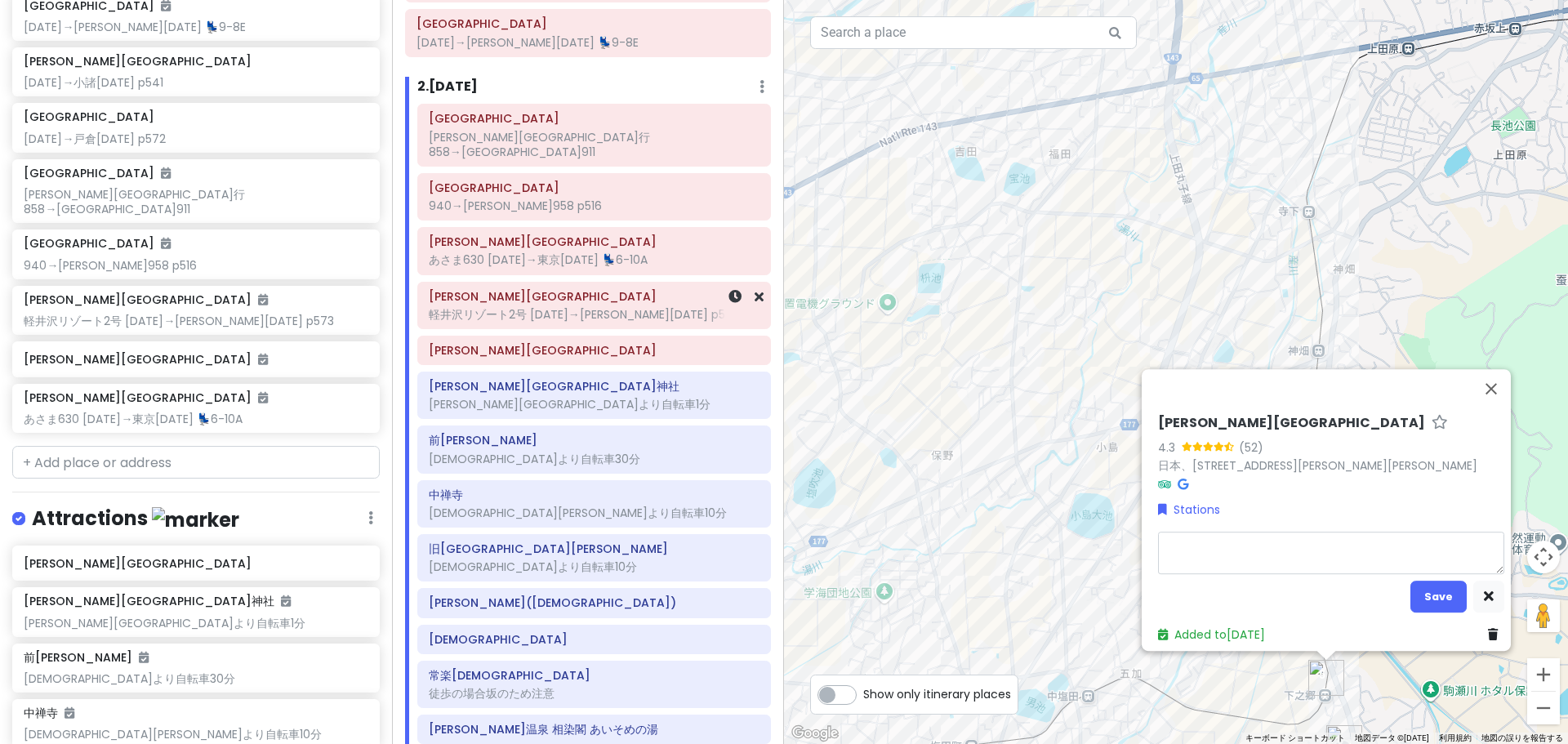
click at [598, 290] on h6 "[PERSON_NAME][GEOGRAPHIC_DATA]" at bounding box center [594, 297] width 331 height 14
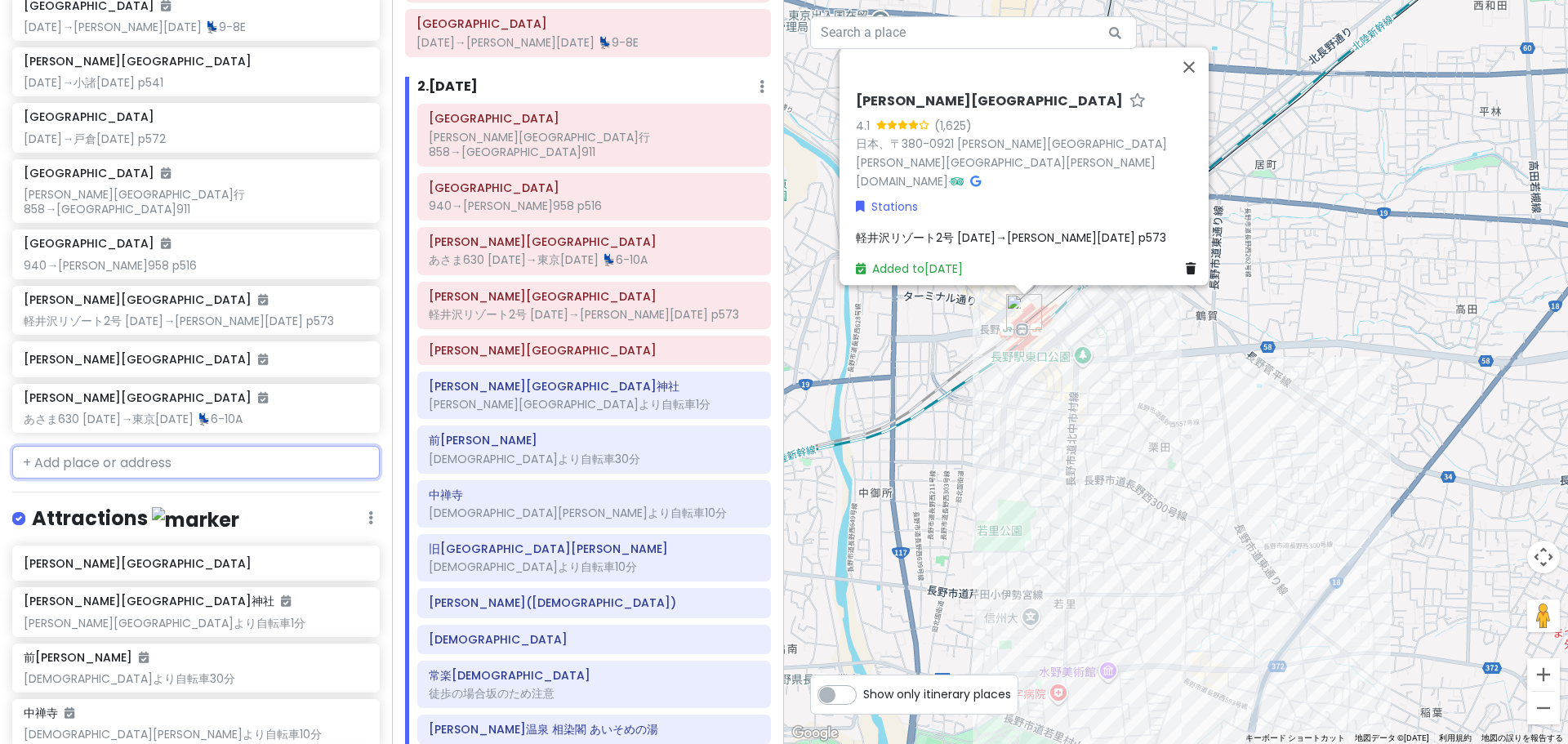
click at [134, 452] on input "text" at bounding box center [196, 463] width 367 height 33
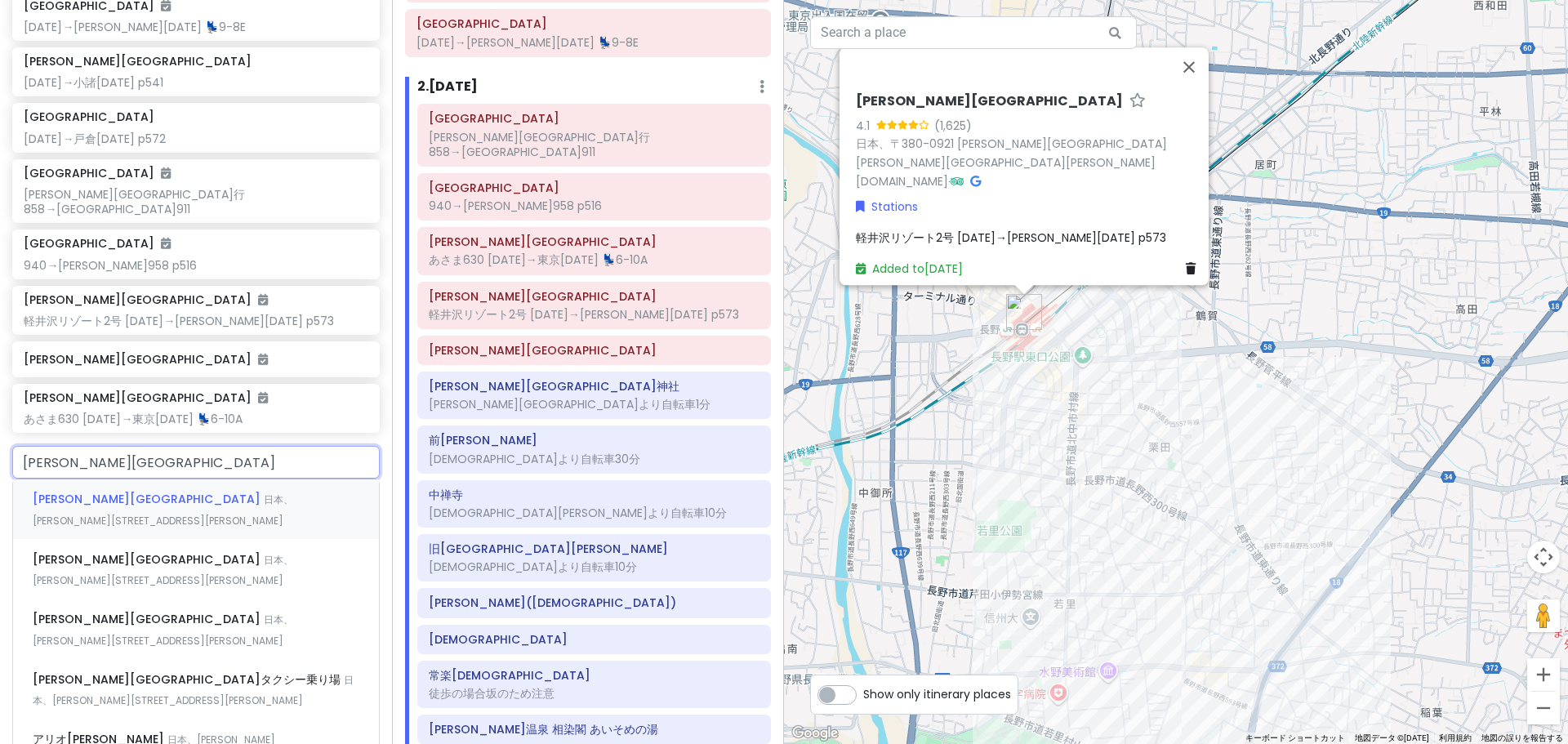
click at [88, 492] on span "日本、[PERSON_NAME][STREET_ADDRESS][PERSON_NAME]" at bounding box center [163, 510] width 261 height 35
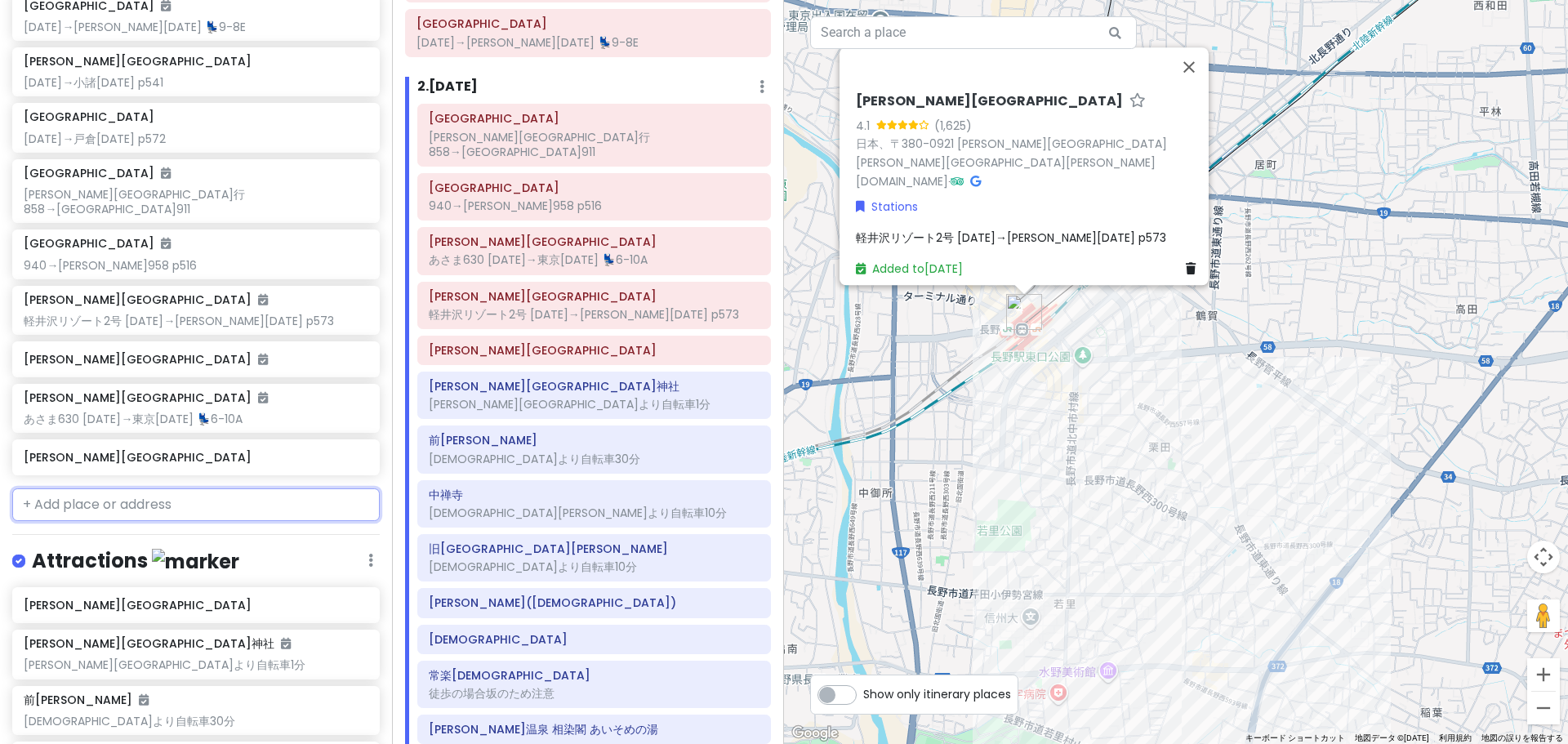
scroll to position [413, 0]
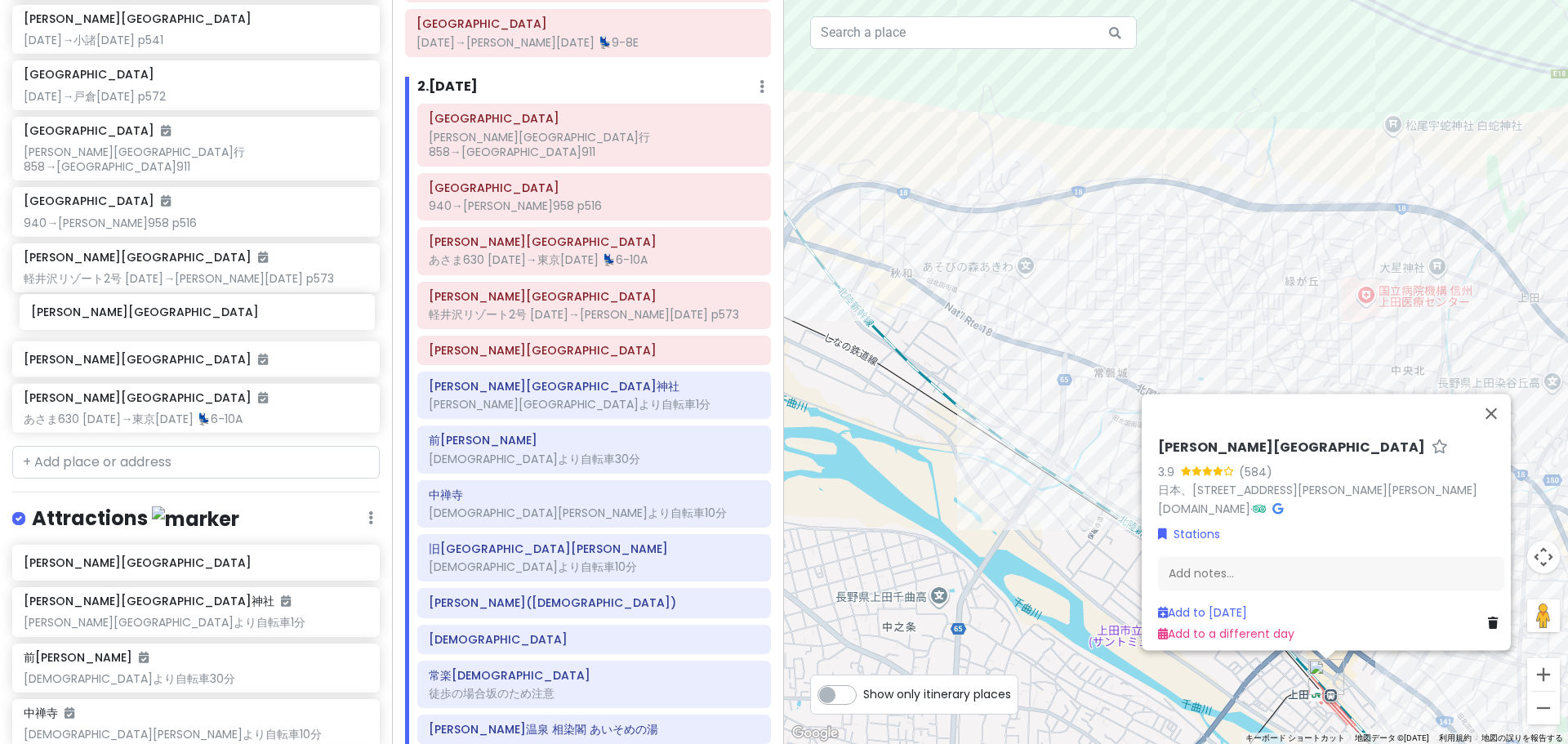
drag, startPoint x: 101, startPoint y: 395, endPoint x: 109, endPoint y: 308, distance: 87.4
click at [109, 308] on div "[GEOGRAPHIC_DATA] [DATE]→[PERSON_NAME][DATE] 💺9-8[GEOGRAPHIC_DATA][PERSON_NAME]…" at bounding box center [195, 173] width 392 height 532
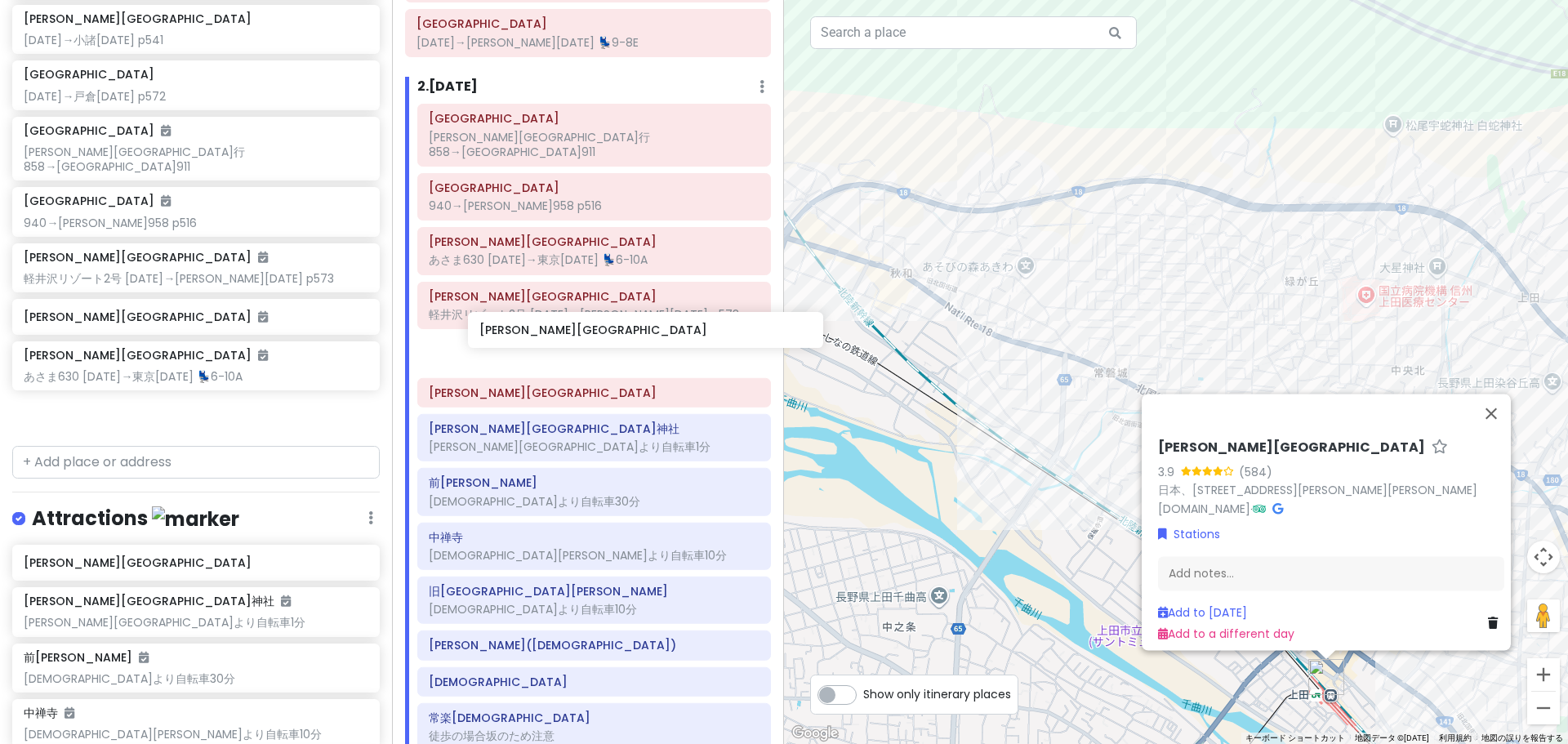
drag, startPoint x: 120, startPoint y: 303, endPoint x: 575, endPoint y: 332, distance: 455.9
click at [575, 332] on div "どこかにビューン｜[PERSON_NAME] Private Change Dates Make a Copy Delete Trip Go Pro ⚡️ G…" at bounding box center [784, 372] width 1568 height 744
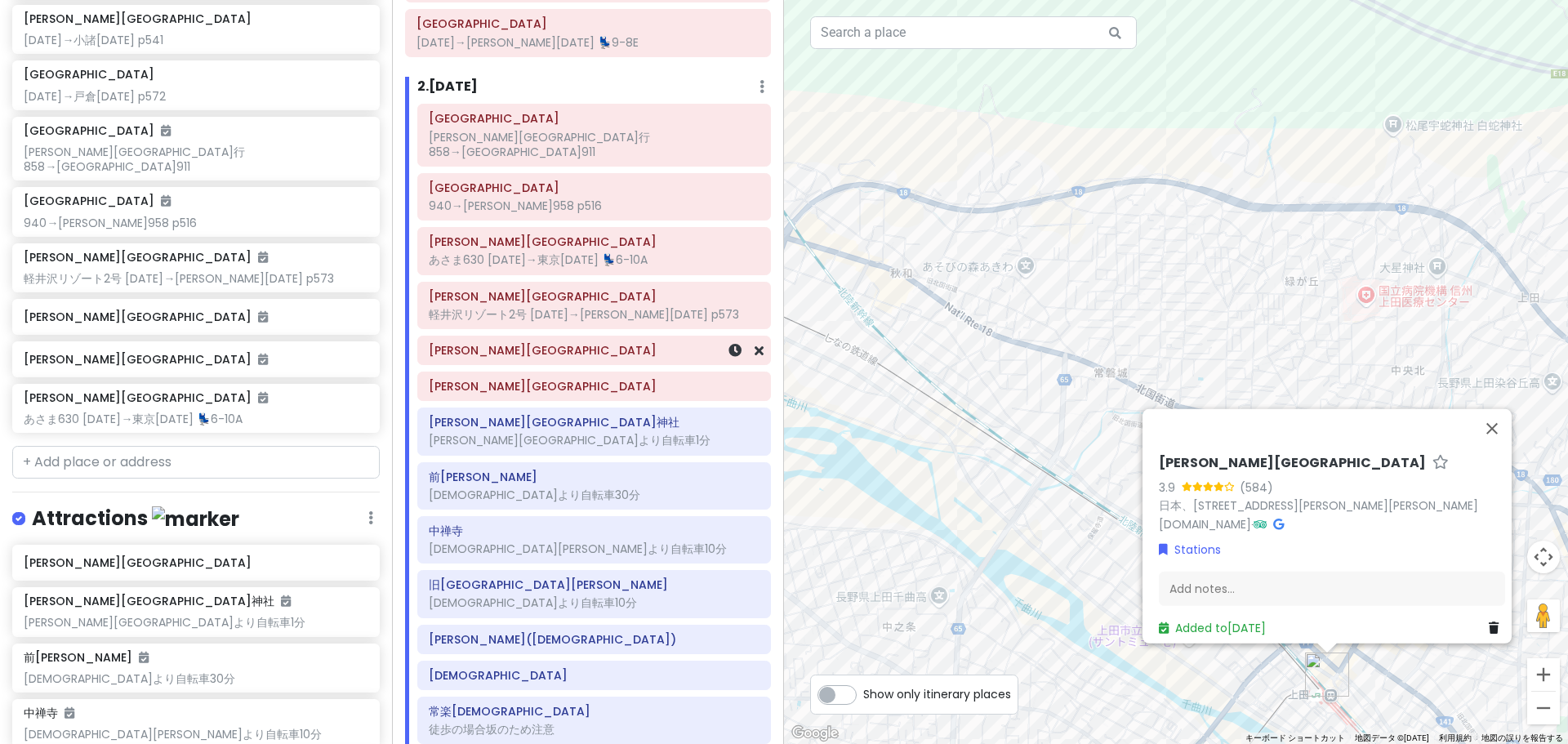
scroll to position [370, 0]
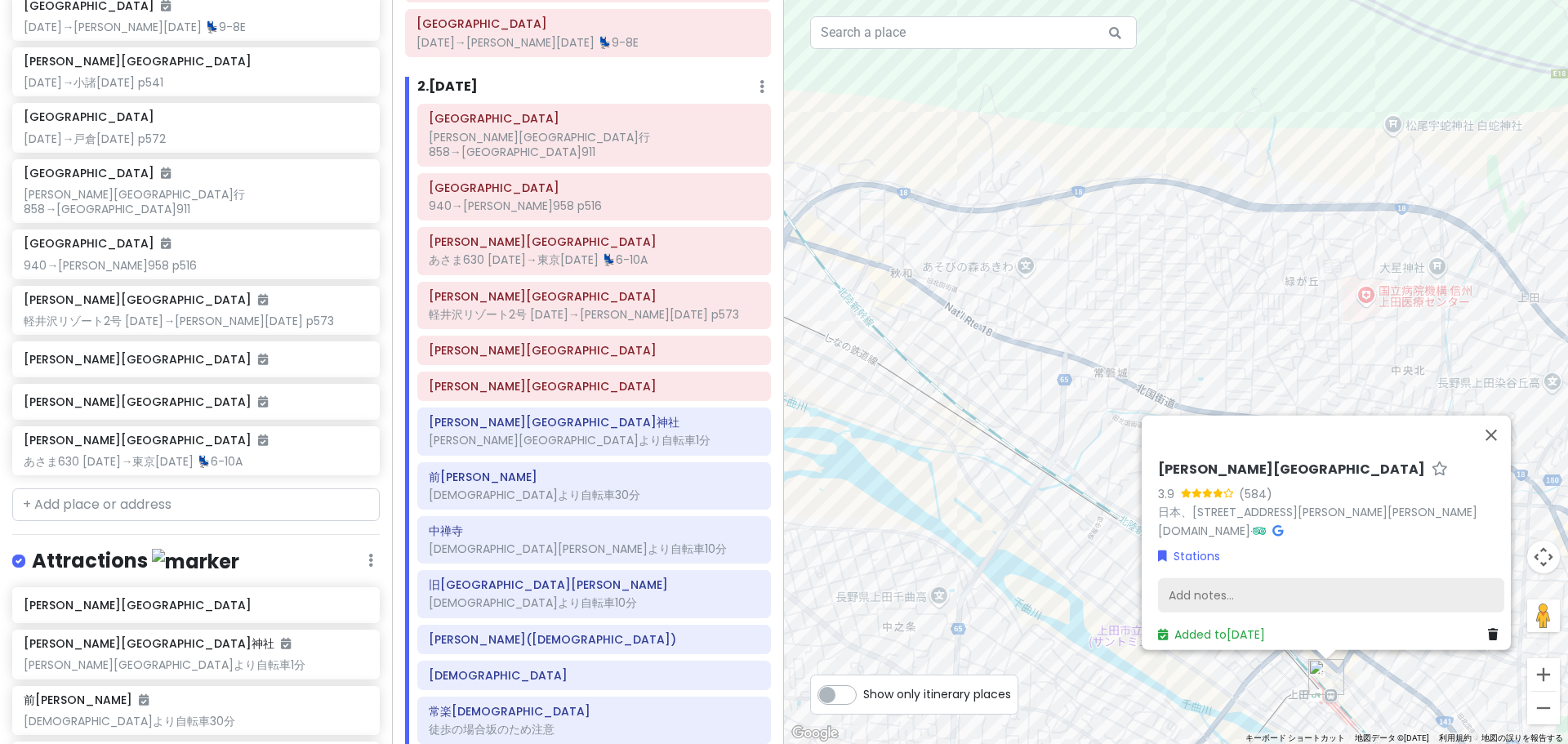
click at [1239, 582] on div "Add notes..." at bounding box center [1331, 596] width 347 height 34
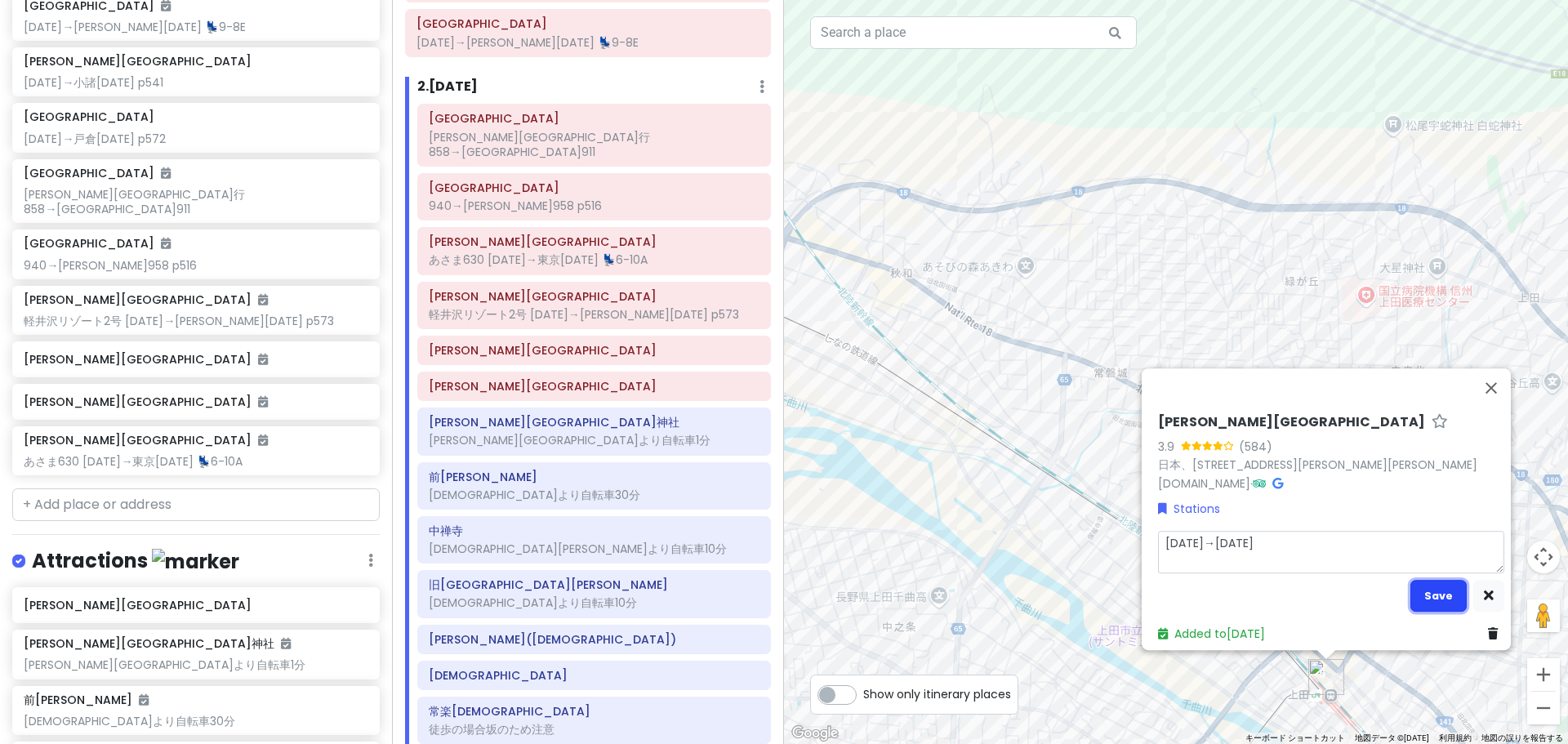
click at [1427, 591] on button "Save" at bounding box center [1439, 596] width 56 height 32
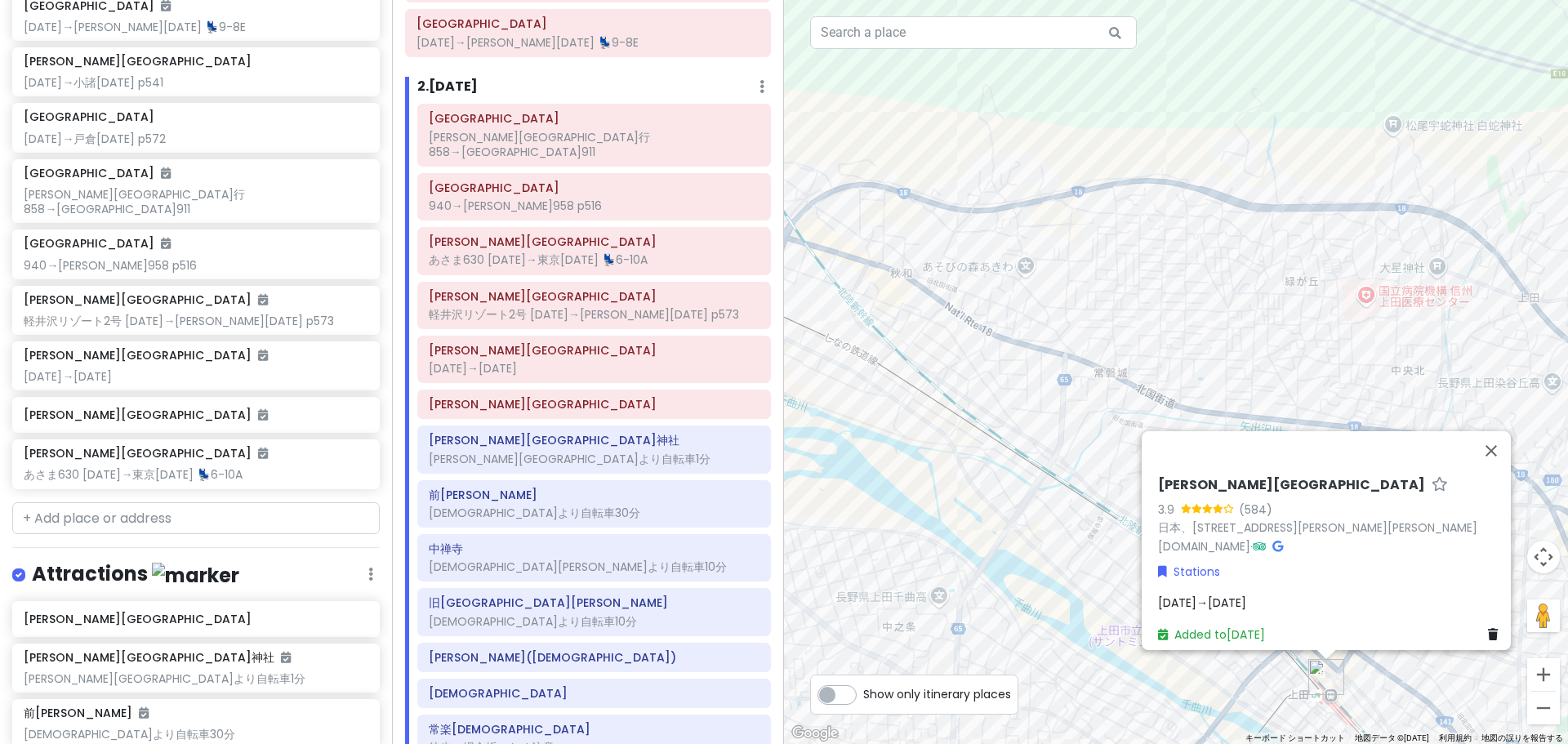
scroll to position [384, 0]
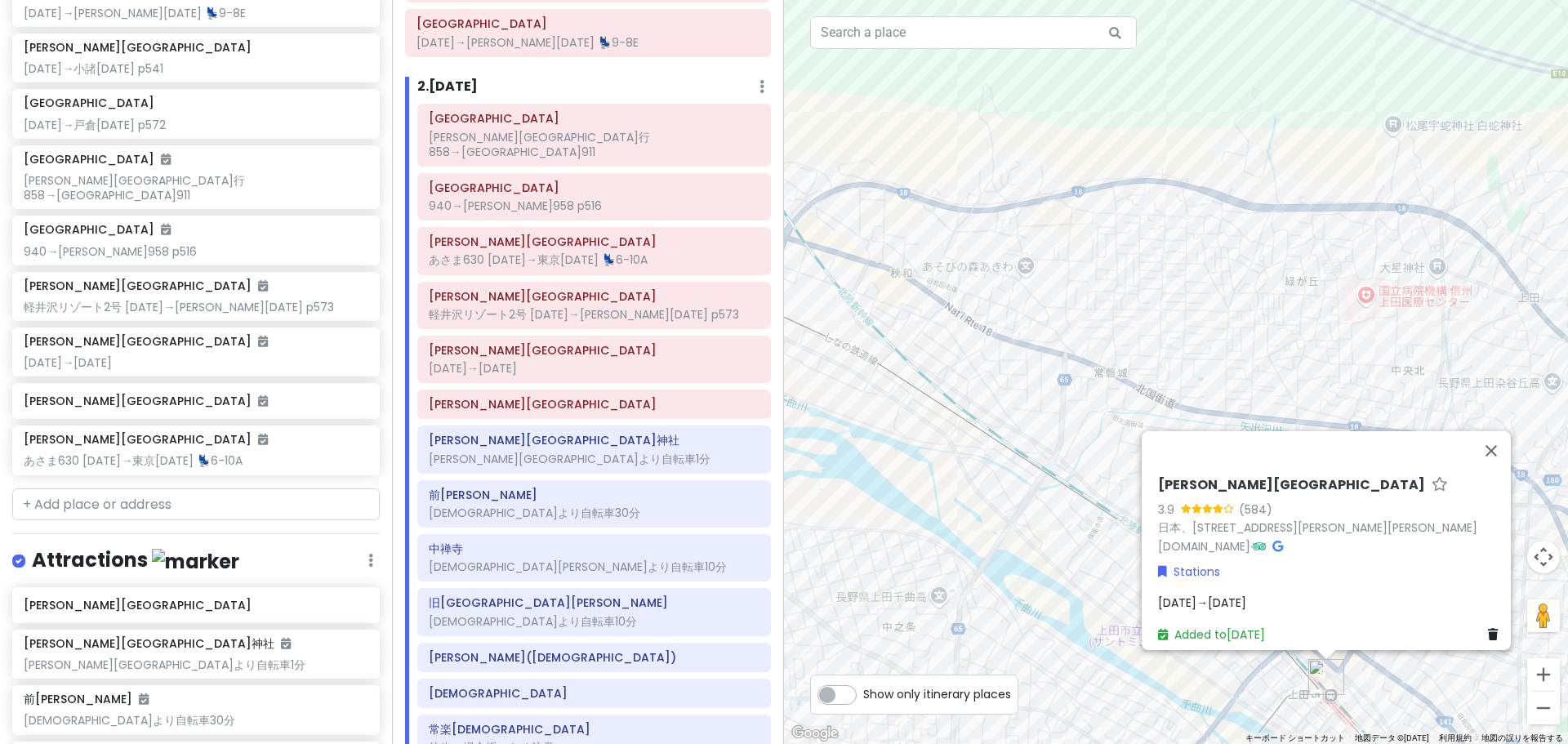
click at [1249, 594] on div "[DATE]→[DATE]" at bounding box center [1331, 603] width 347 height 18
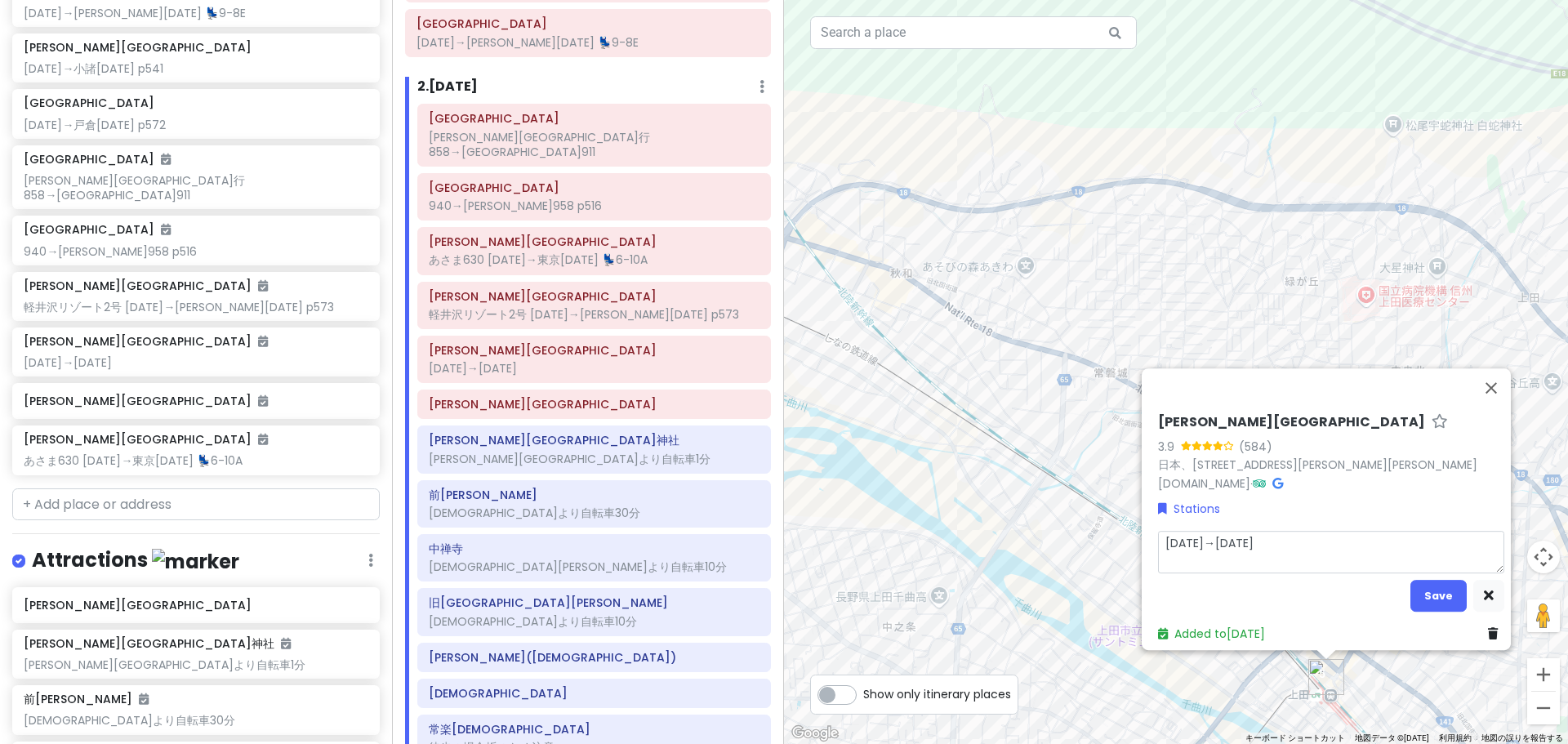
click at [1190, 535] on textarea "[DATE]→[DATE]" at bounding box center [1331, 552] width 347 height 43
click at [1444, 591] on button "Save" at bounding box center [1439, 596] width 56 height 32
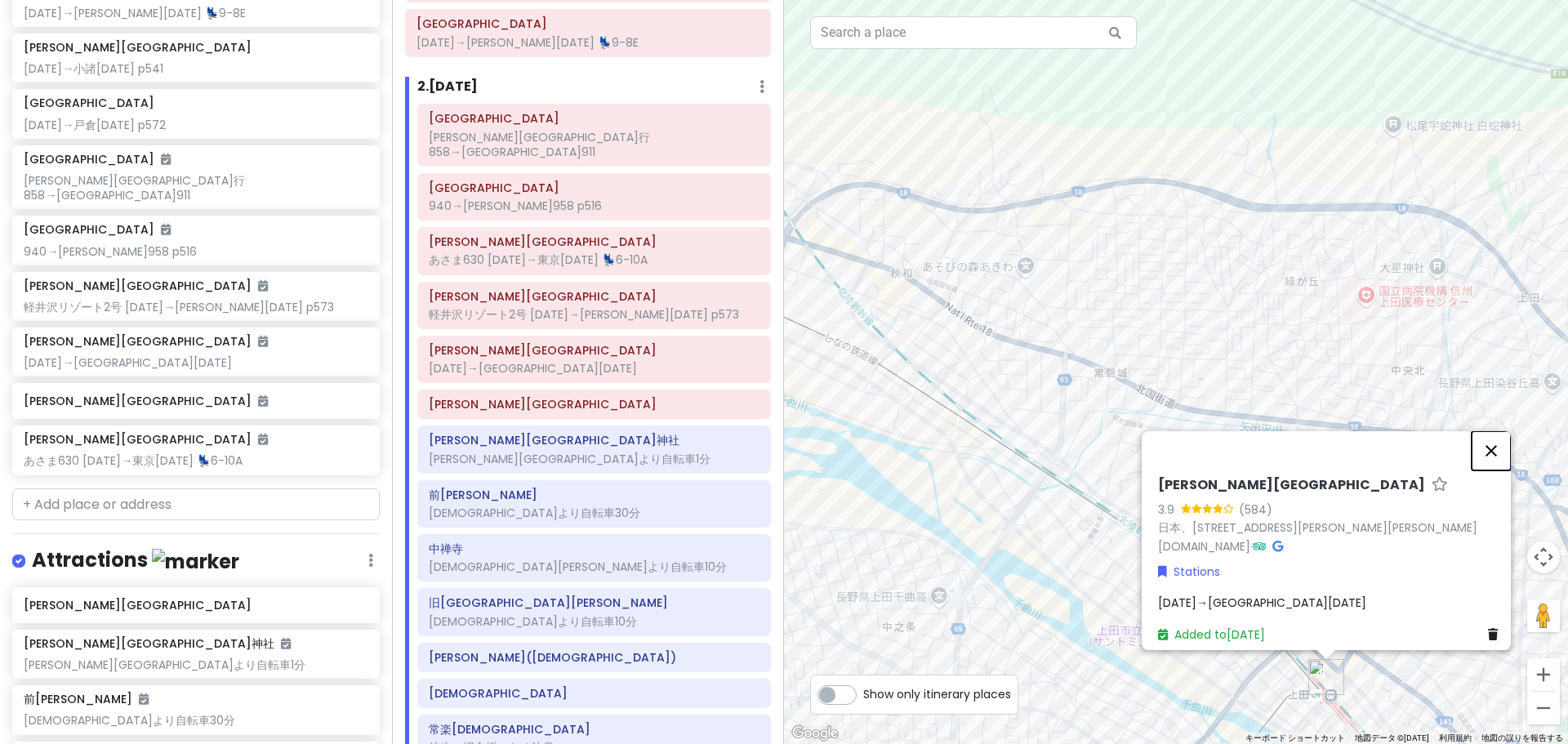
click at [1490, 457] on button "閉じる" at bounding box center [1490, 451] width 39 height 39
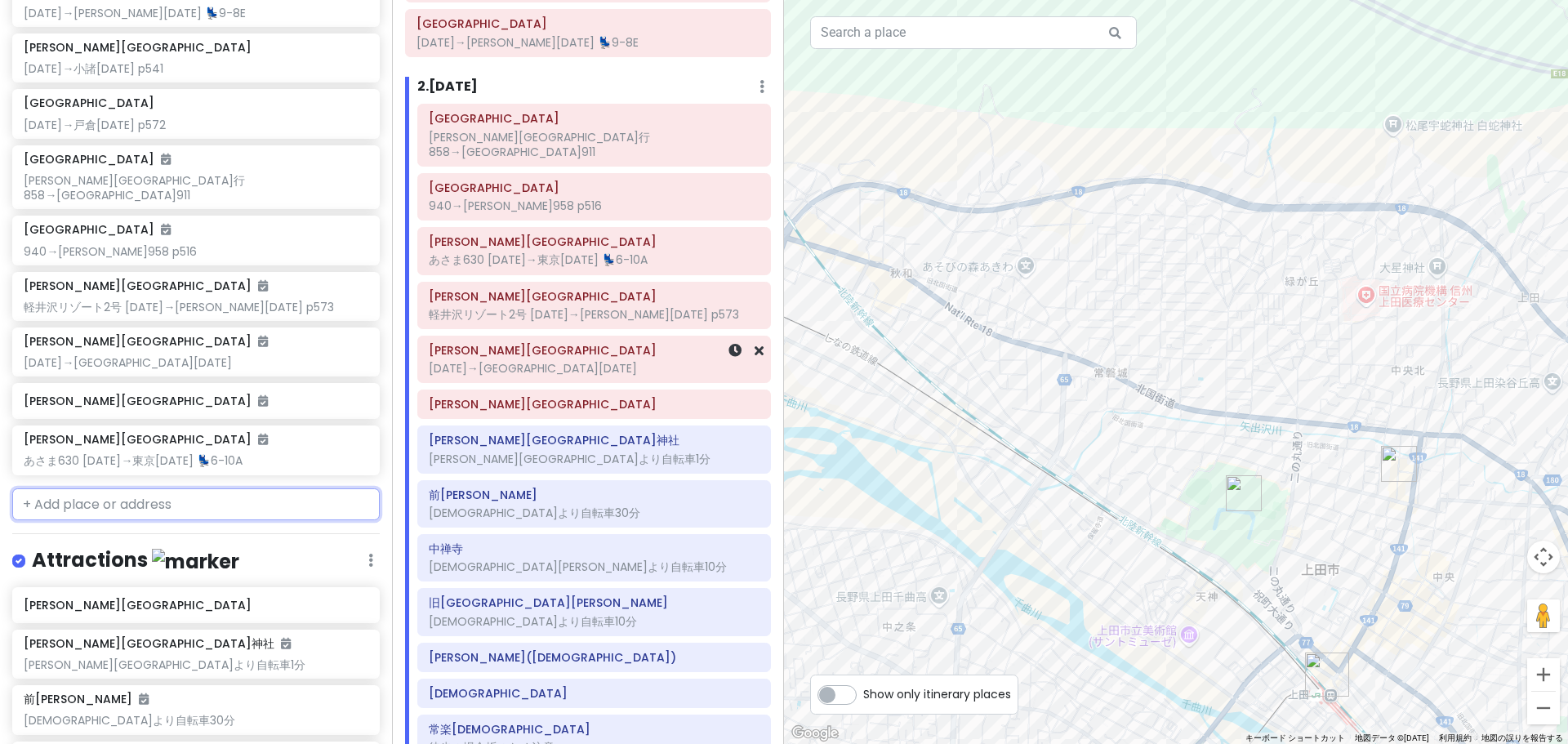
click at [653, 361] on div "[DATE]→[GEOGRAPHIC_DATA][DATE]" at bounding box center [594, 368] width 331 height 14
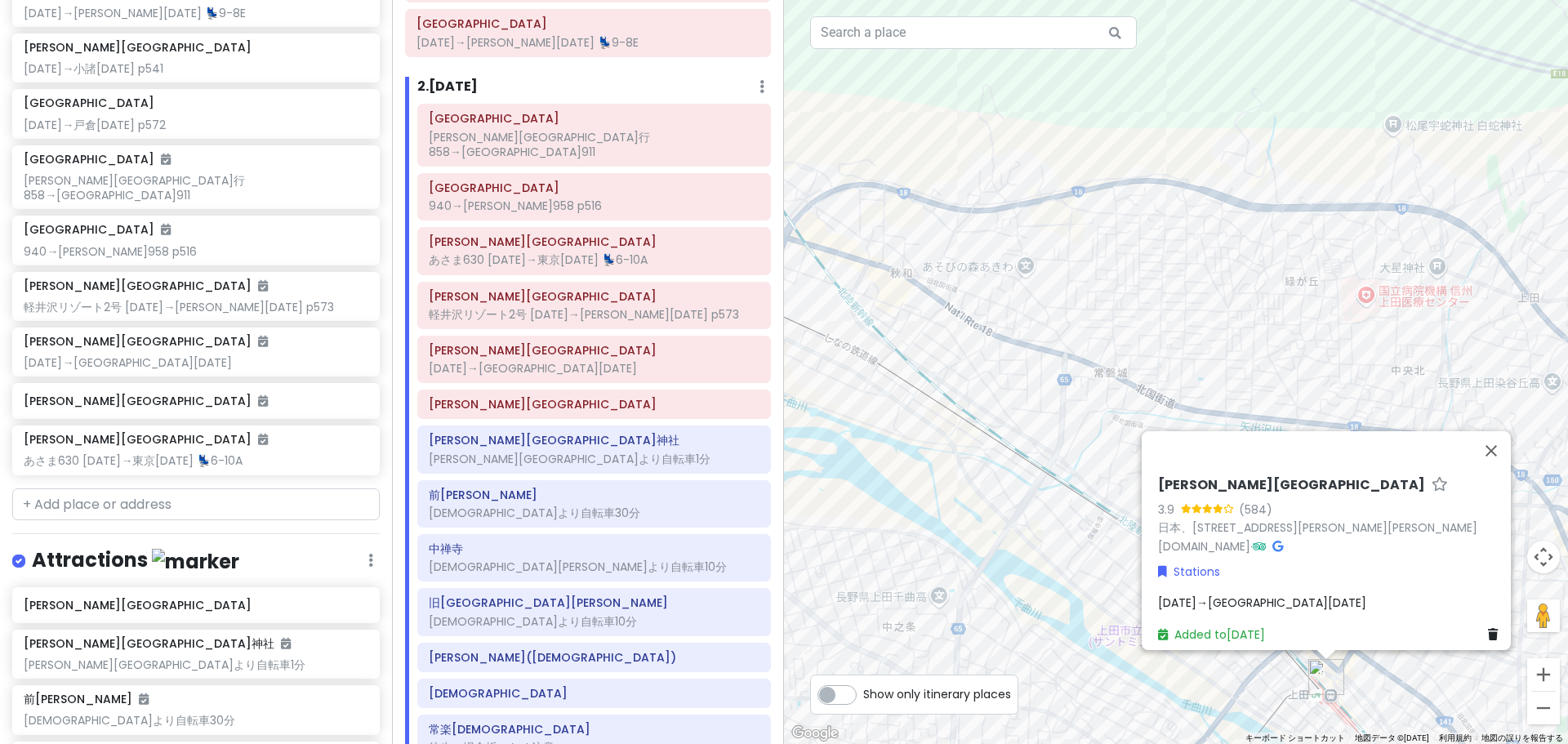
click at [1265, 596] on div "[DATE]→[GEOGRAPHIC_DATA][DATE]" at bounding box center [1331, 603] width 347 height 18
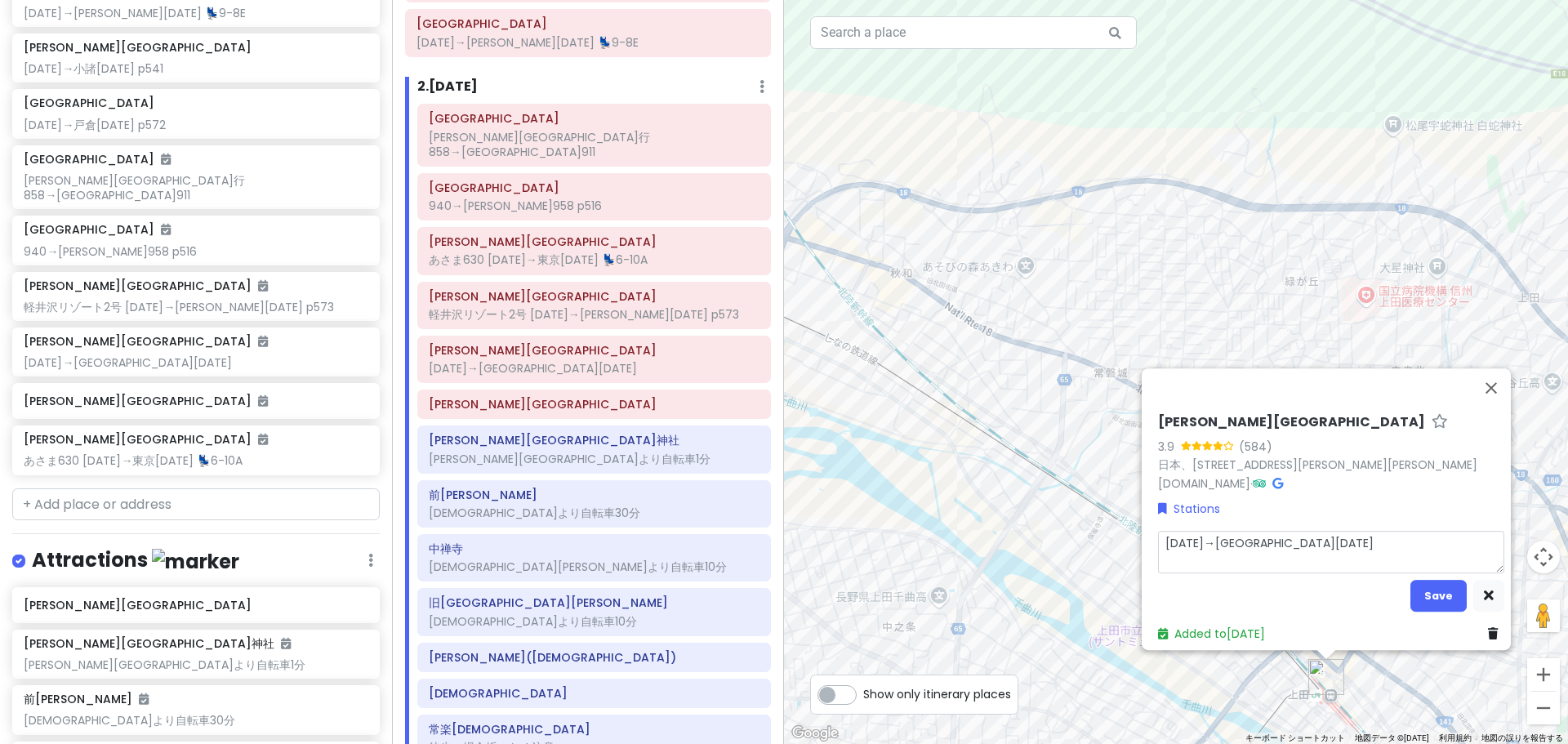
click at [1269, 551] on textarea "[DATE]→[GEOGRAPHIC_DATA][DATE]" at bounding box center [1331, 552] width 347 height 43
click at [1418, 596] on button "Save" at bounding box center [1439, 596] width 56 height 32
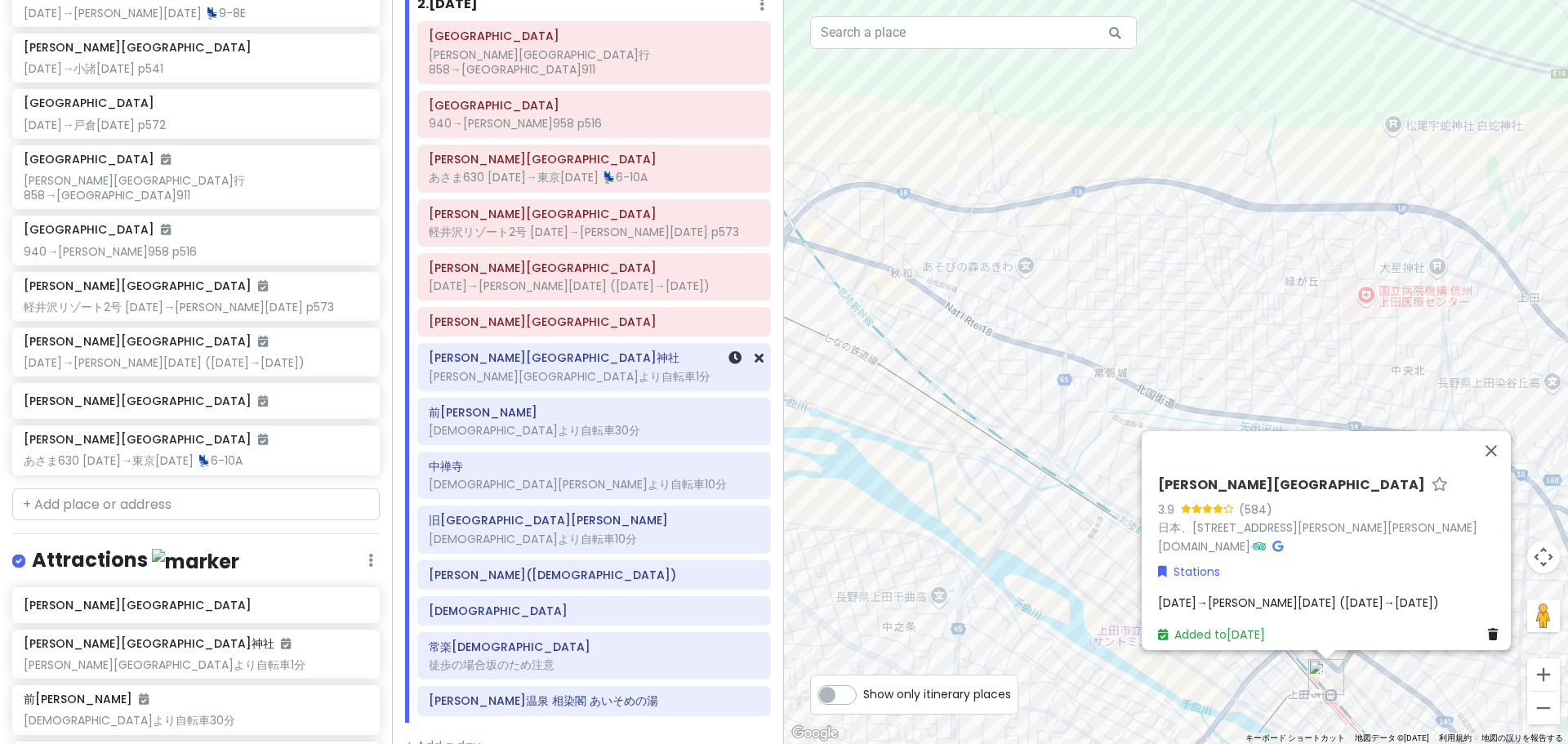
scroll to position [235, 0]
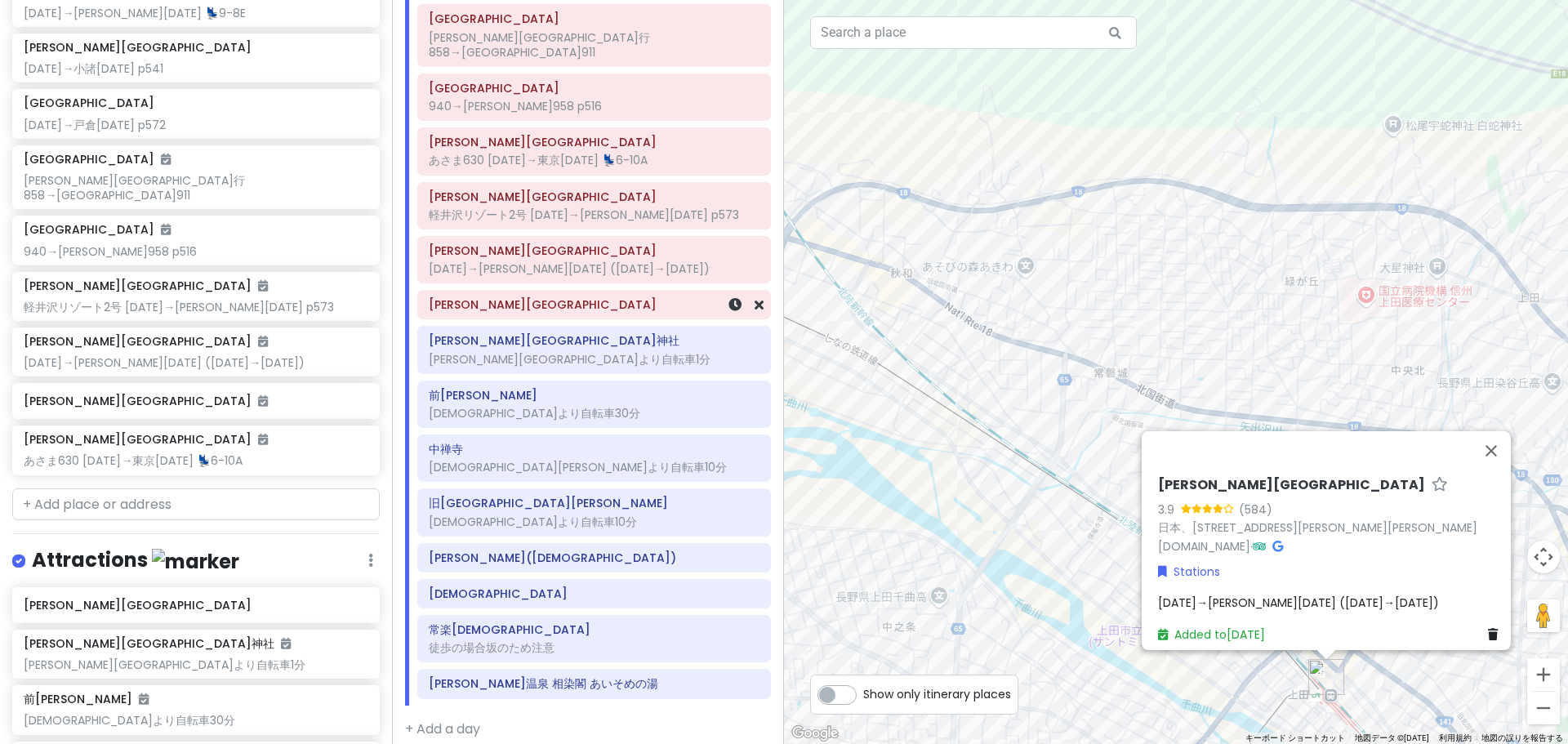
click at [554, 304] on div "[PERSON_NAME][GEOGRAPHIC_DATA]" at bounding box center [594, 304] width 352 height 28
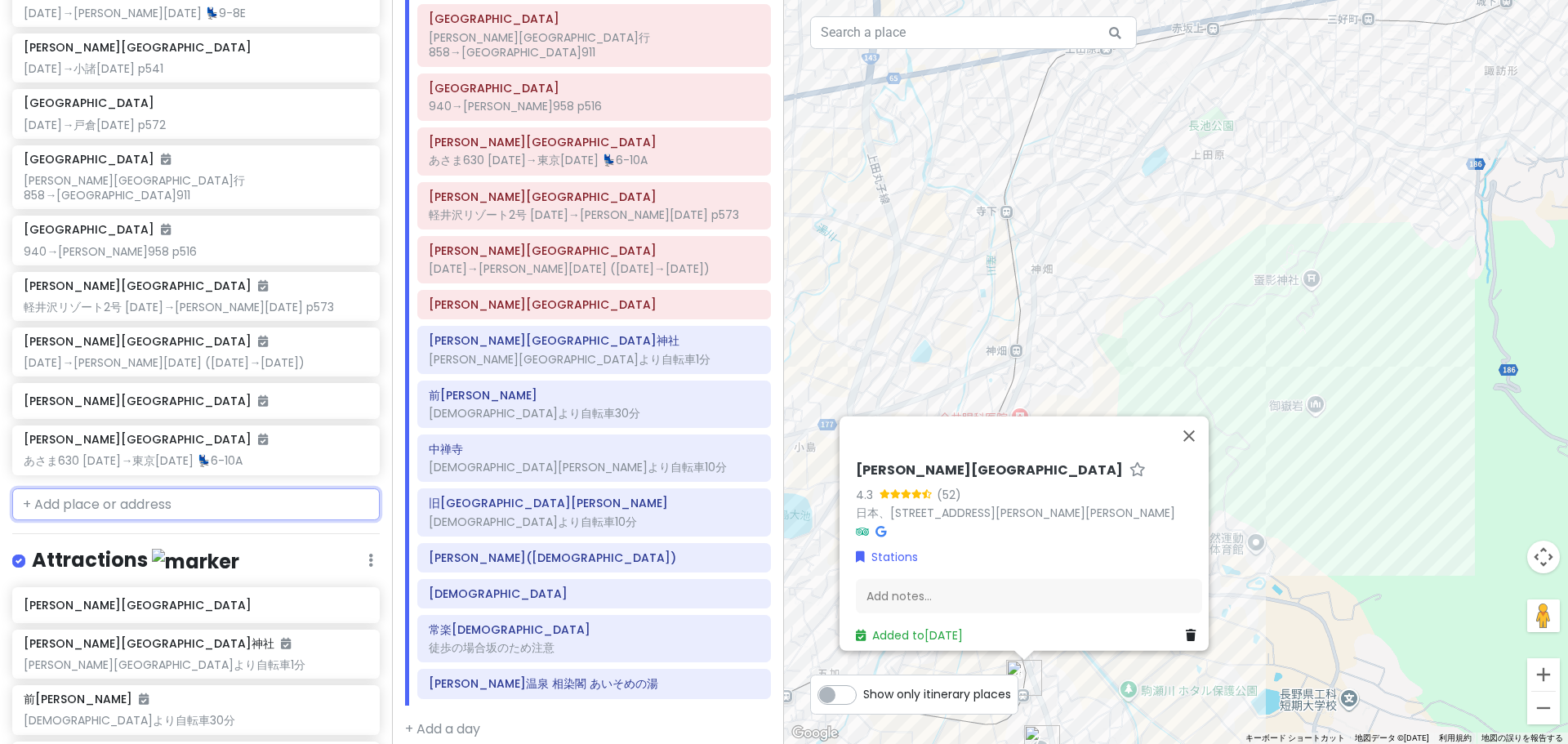
click at [187, 489] on input "text" at bounding box center [196, 505] width 367 height 33
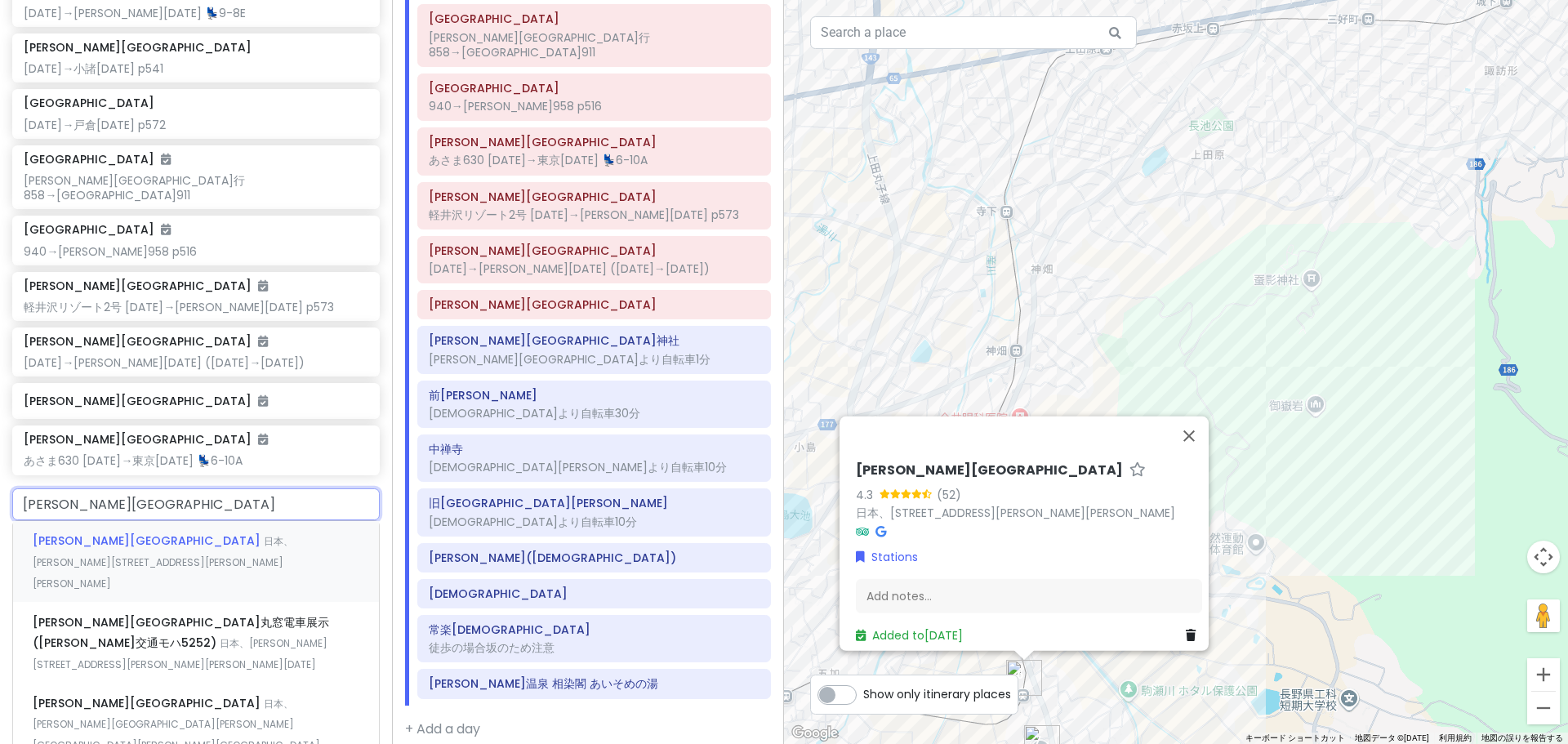
click at [150, 534] on span "日本、[PERSON_NAME][STREET_ADDRESS][PERSON_NAME][PERSON_NAME]" at bounding box center [163, 561] width 261 height 55
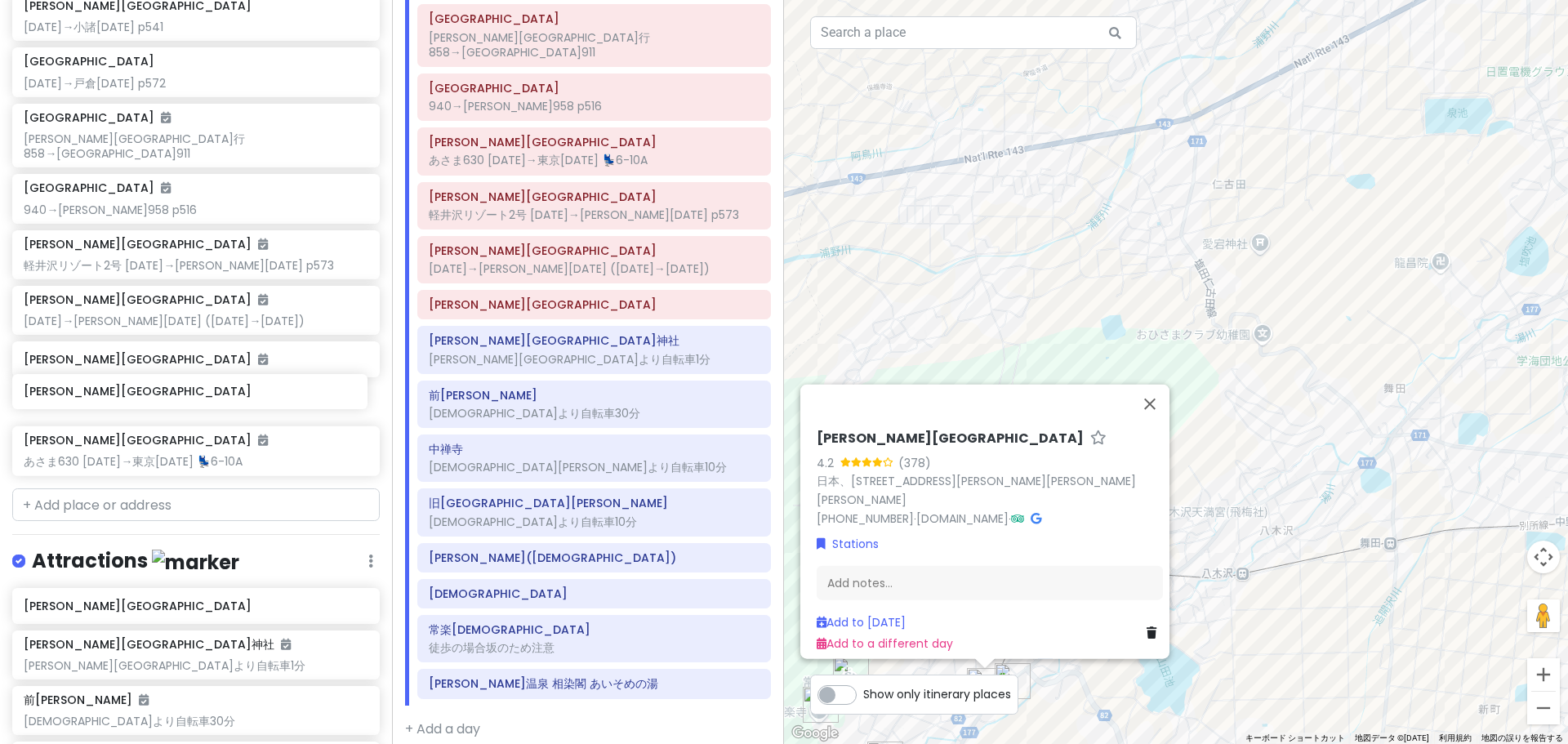
drag, startPoint x: 142, startPoint y: 451, endPoint x: 142, endPoint y: 401, distance: 50.0
click at [142, 401] on div "[GEOGRAPHIC_DATA] [DATE]→[PERSON_NAME][DATE] 💺9-8[GEOGRAPHIC_DATA][PERSON_NAME]…" at bounding box center [195, 188] width 392 height 589
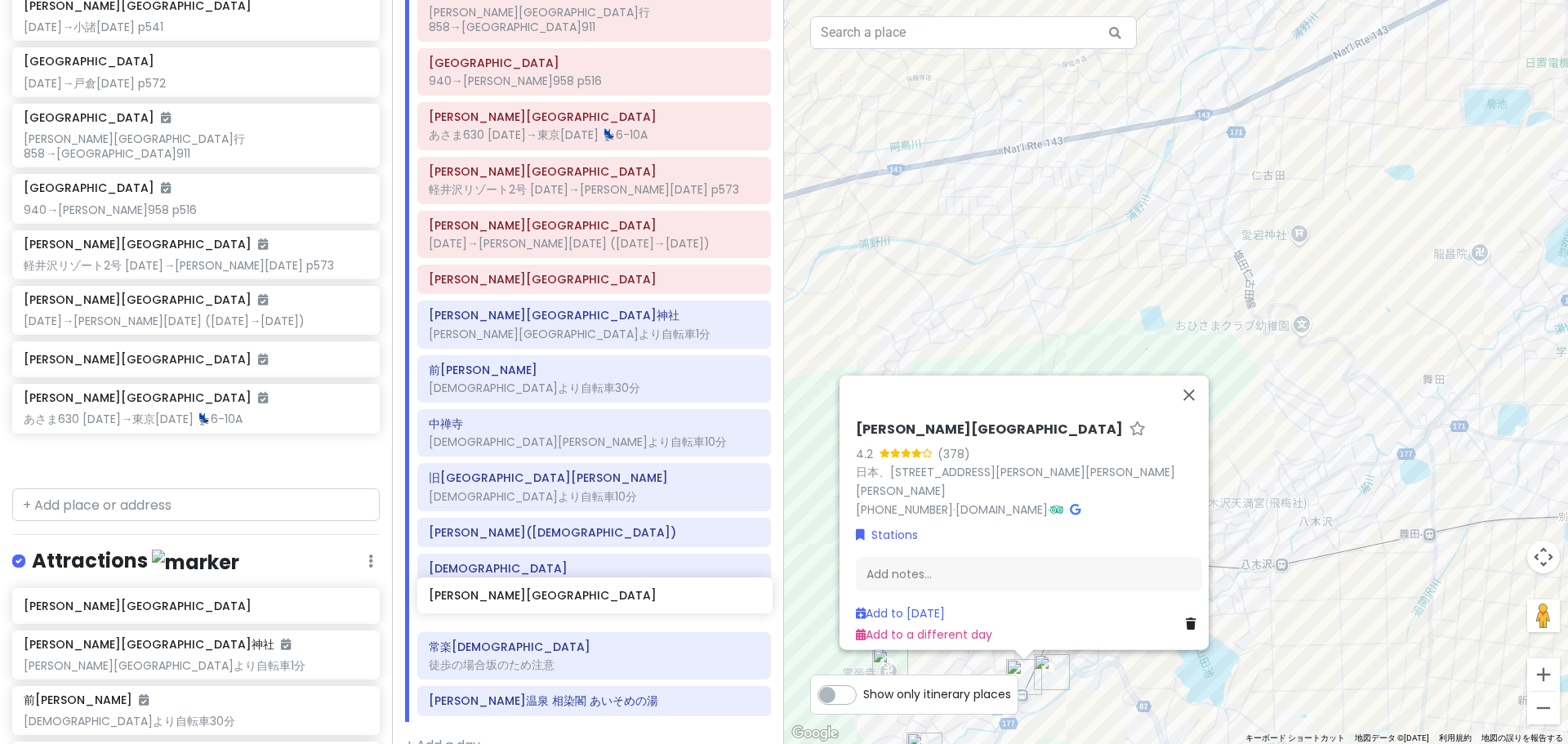
scroll to position [281, 0]
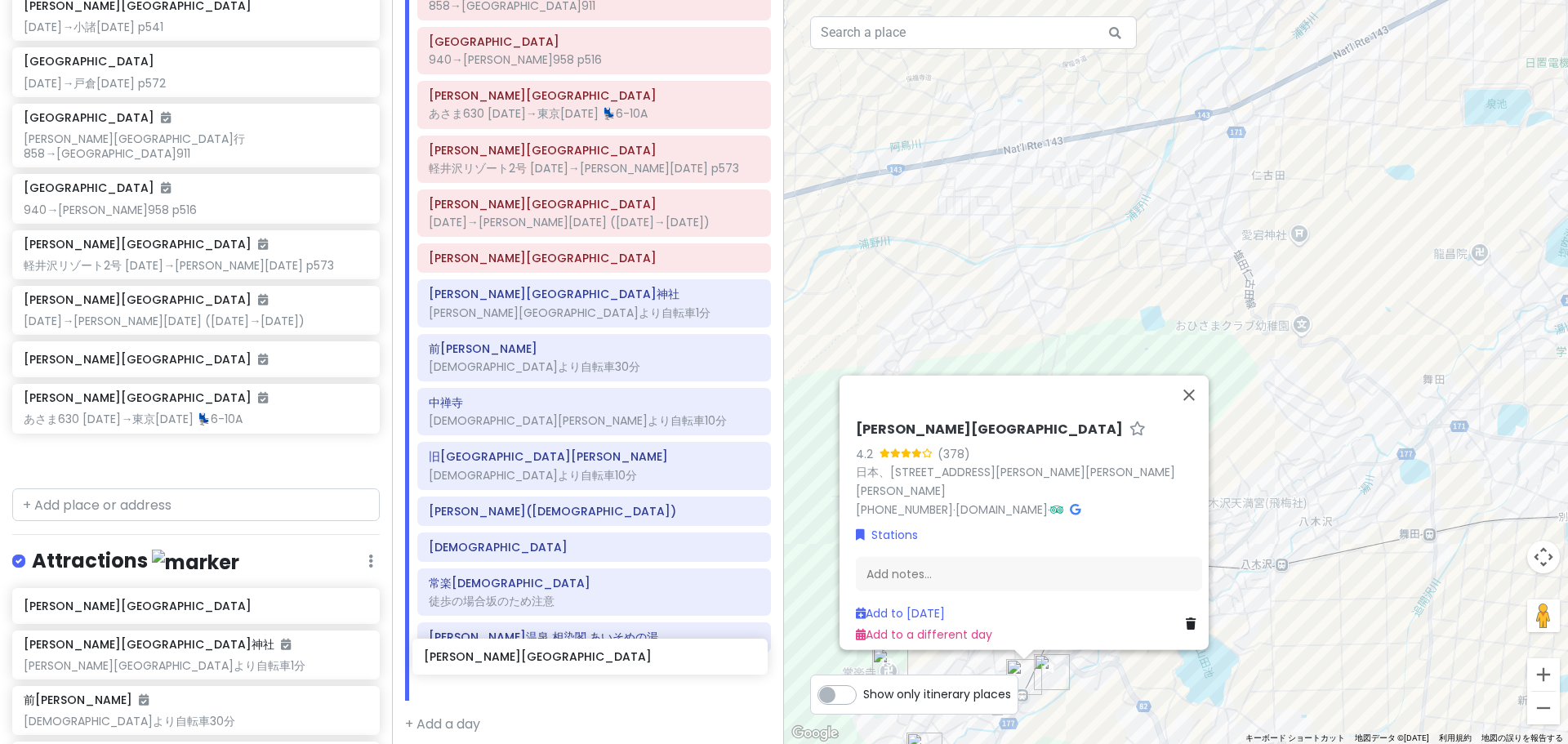
drag, startPoint x: 146, startPoint y: 398, endPoint x: 546, endPoint y: 670, distance: 483.7
click at [546, 670] on div "どこかにビューン｜[PERSON_NAME] Private Change Dates Make a Copy Delete Trip Go Pro ⚡️ G…" at bounding box center [784, 372] width 1568 height 744
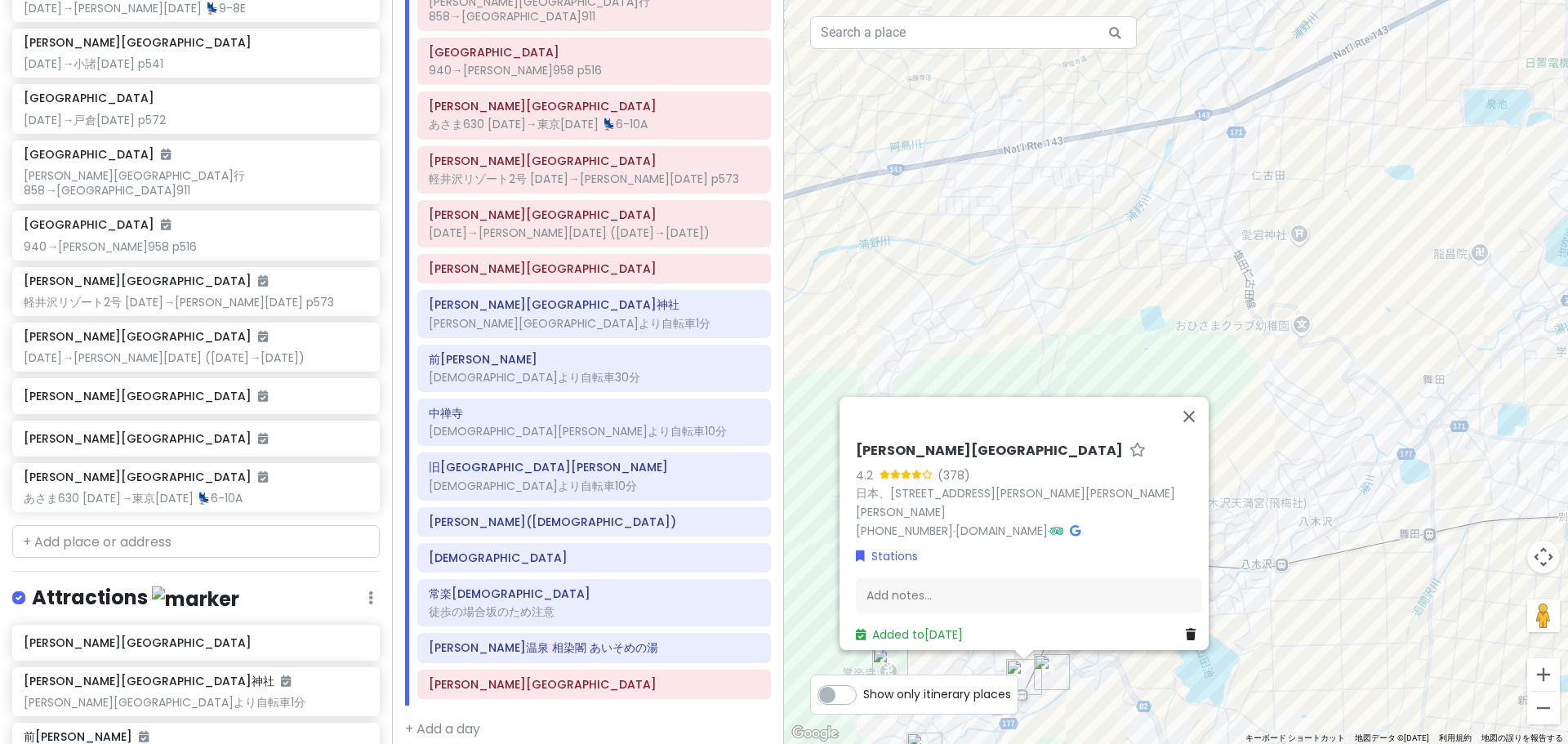
scroll to position [383, 0]
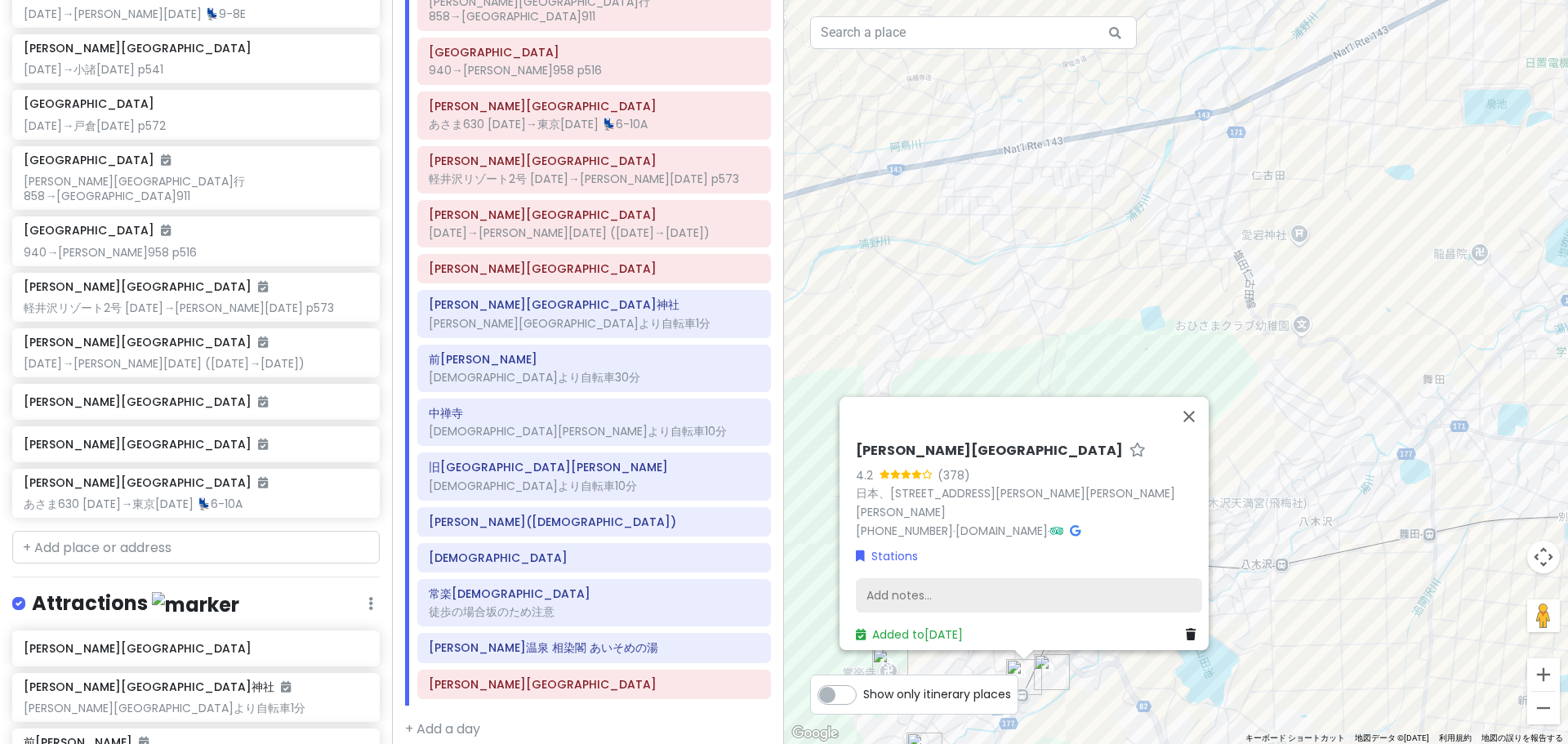
click at [961, 567] on div "[PERSON_NAME][GEOGRAPHIC_DATA] 4.2 (378) 日本、[STREET_ADDRESS][PERSON_NAME][PERSO…" at bounding box center [1029, 543] width 359 height 214
click at [959, 596] on div "Add notes..." at bounding box center [1029, 596] width 347 height 34
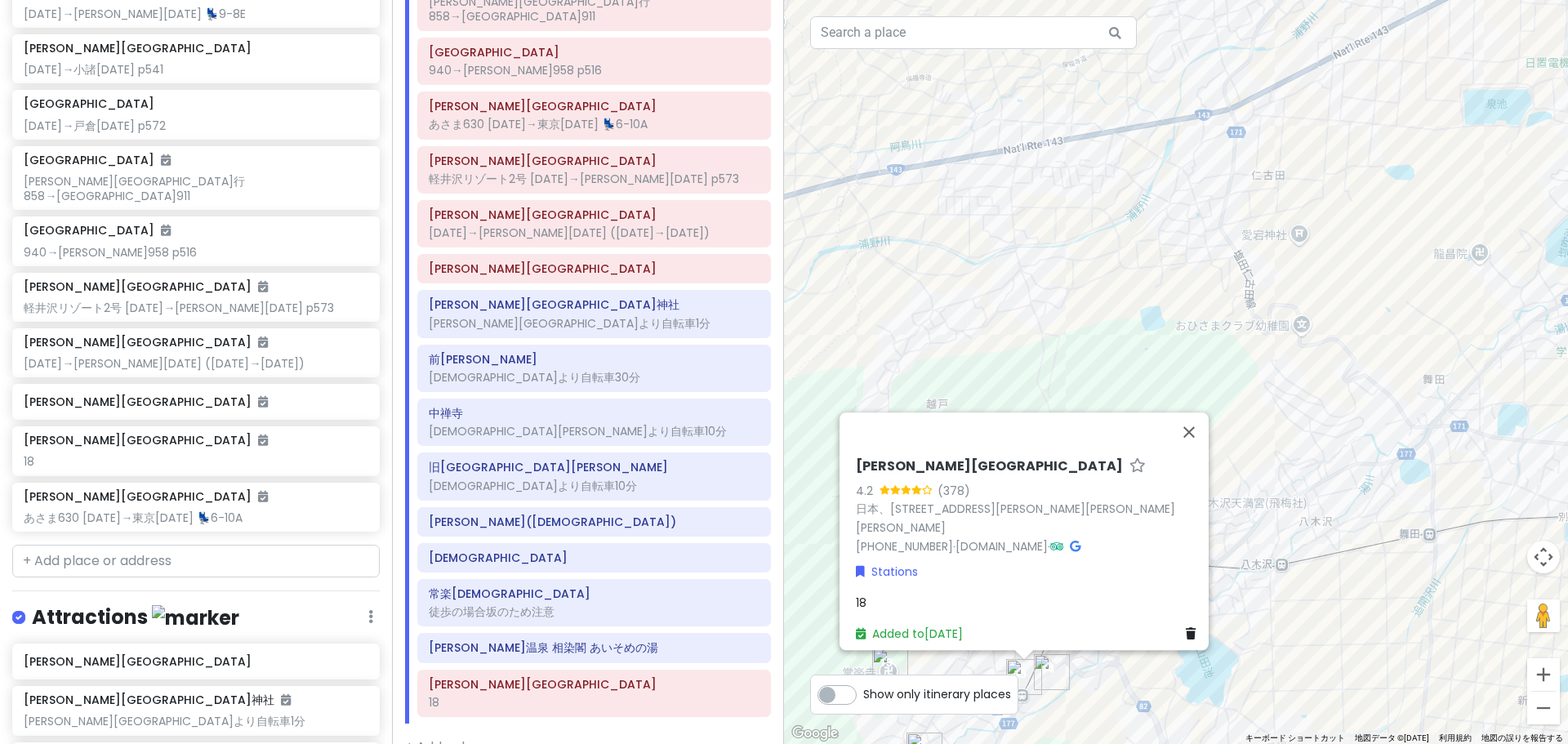
scroll to position [281, 0]
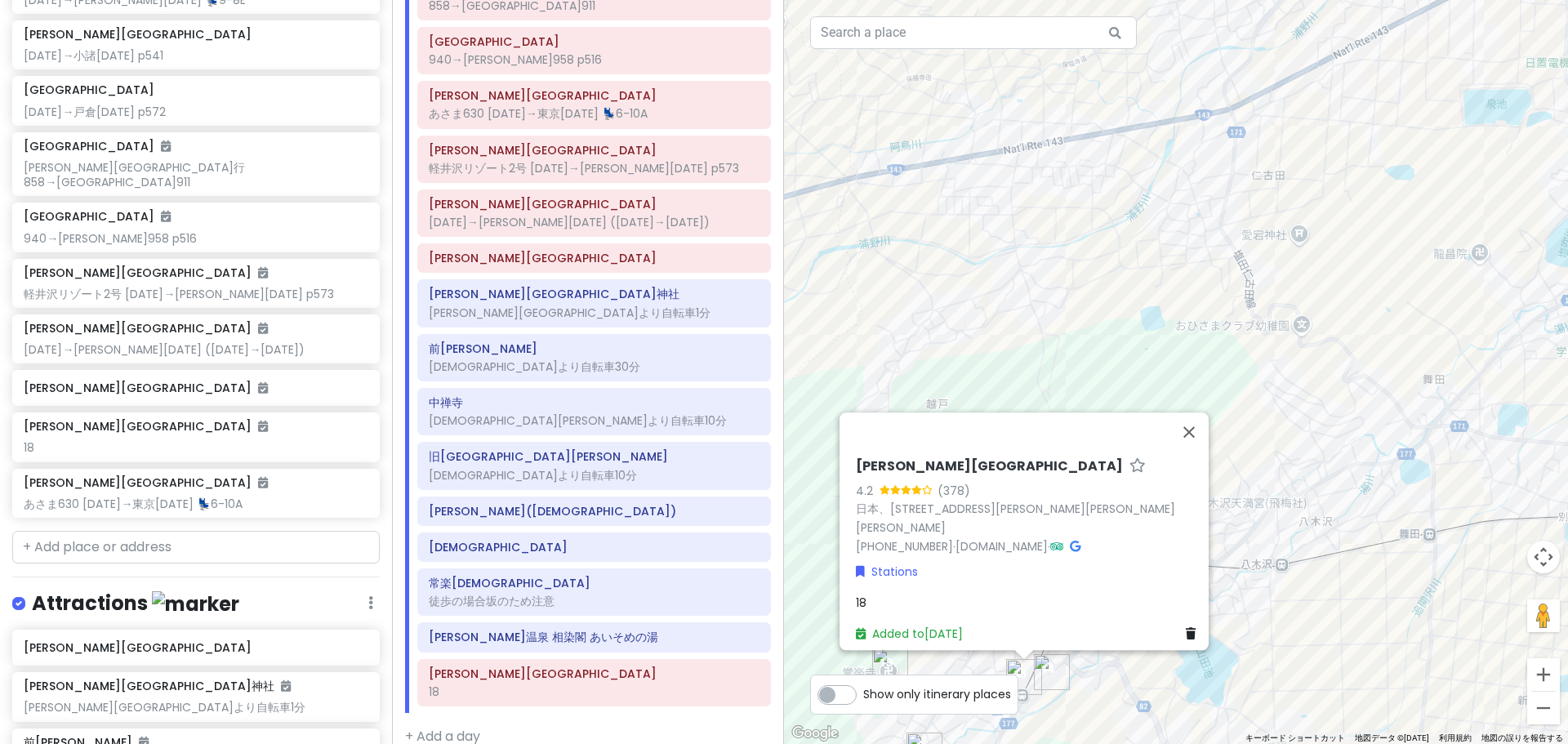
click at [868, 602] on div "18" at bounding box center [1029, 603] width 347 height 18
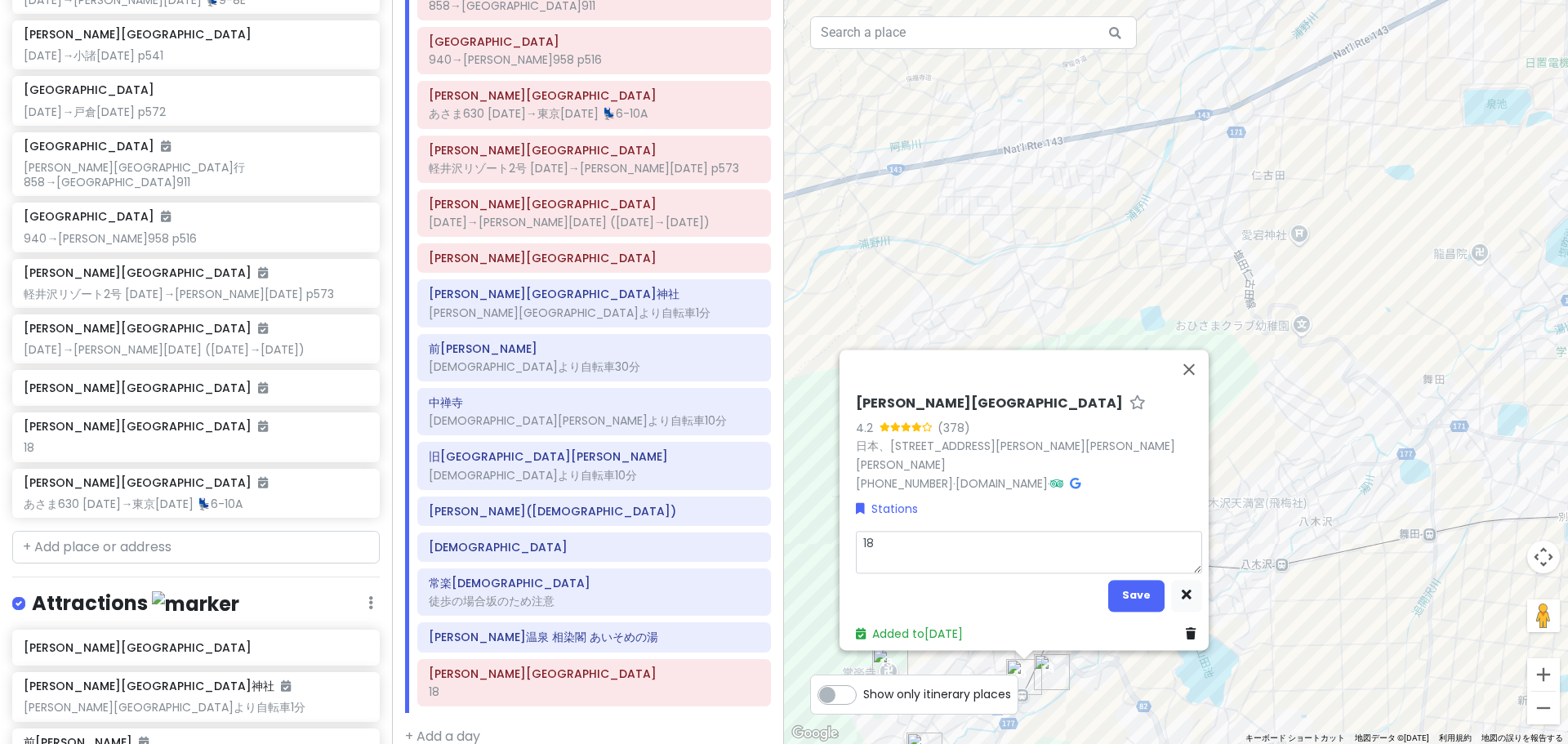
click at [880, 552] on textarea "18" at bounding box center [1029, 552] width 347 height 43
click at [1108, 580] on button "Save" at bounding box center [1136, 596] width 56 height 32
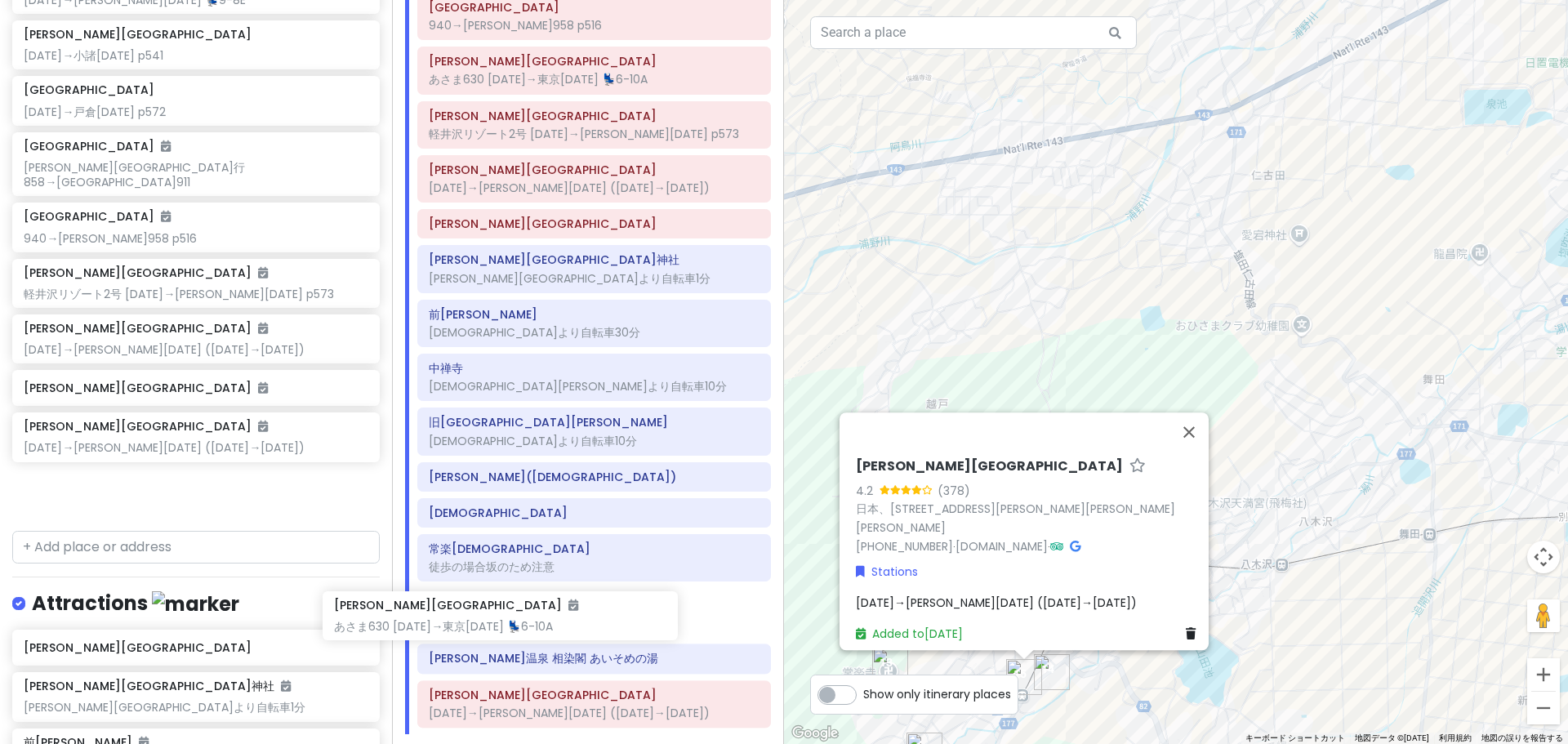
scroll to position [352, 0]
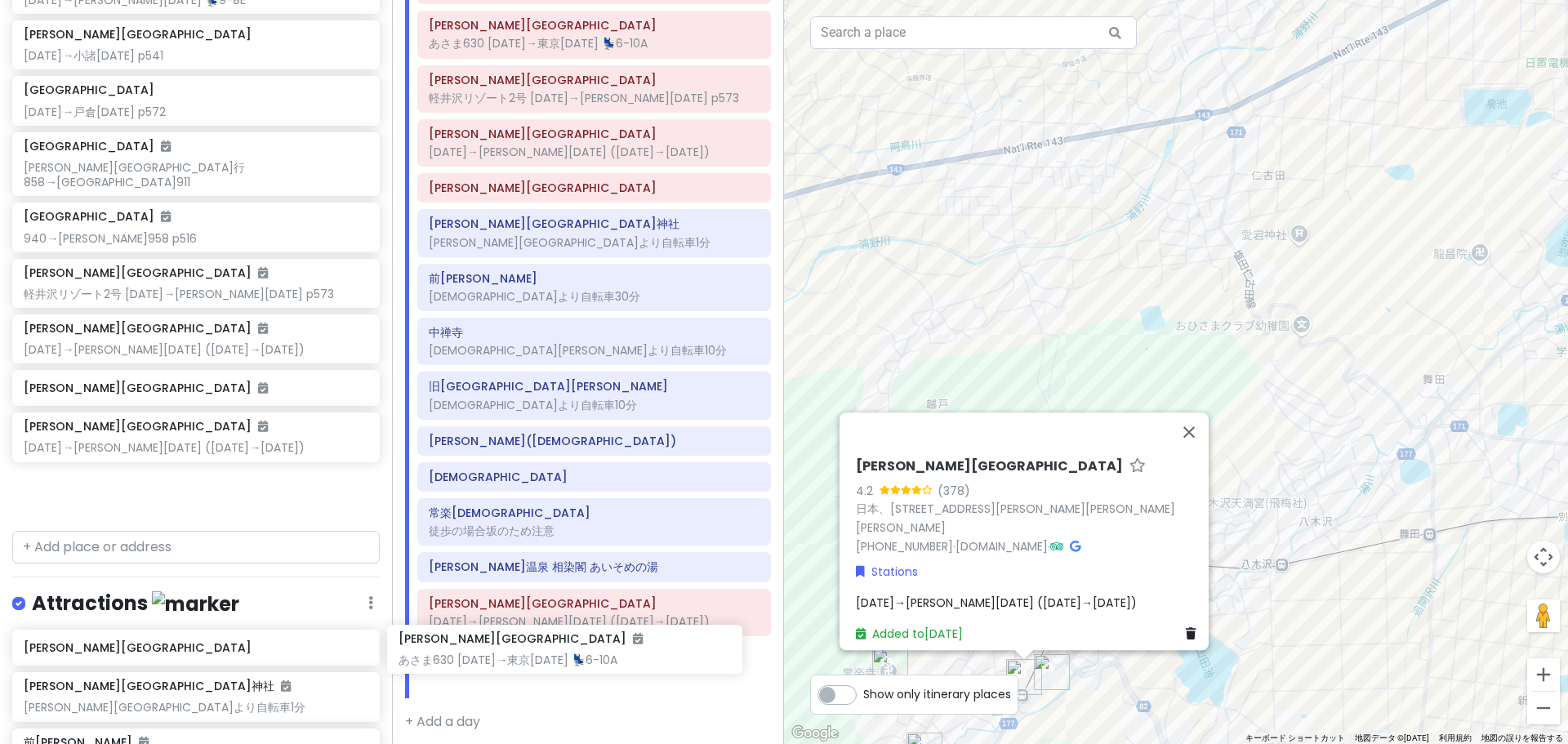
drag, startPoint x: 176, startPoint y: 491, endPoint x: 550, endPoint y: 663, distance: 411.7
click at [550, 663] on div "どこかにビューン｜[PERSON_NAME] Private Change Dates Make a Copy Delete Trip Go Pro ⚡️ G…" at bounding box center [784, 372] width 1568 height 744
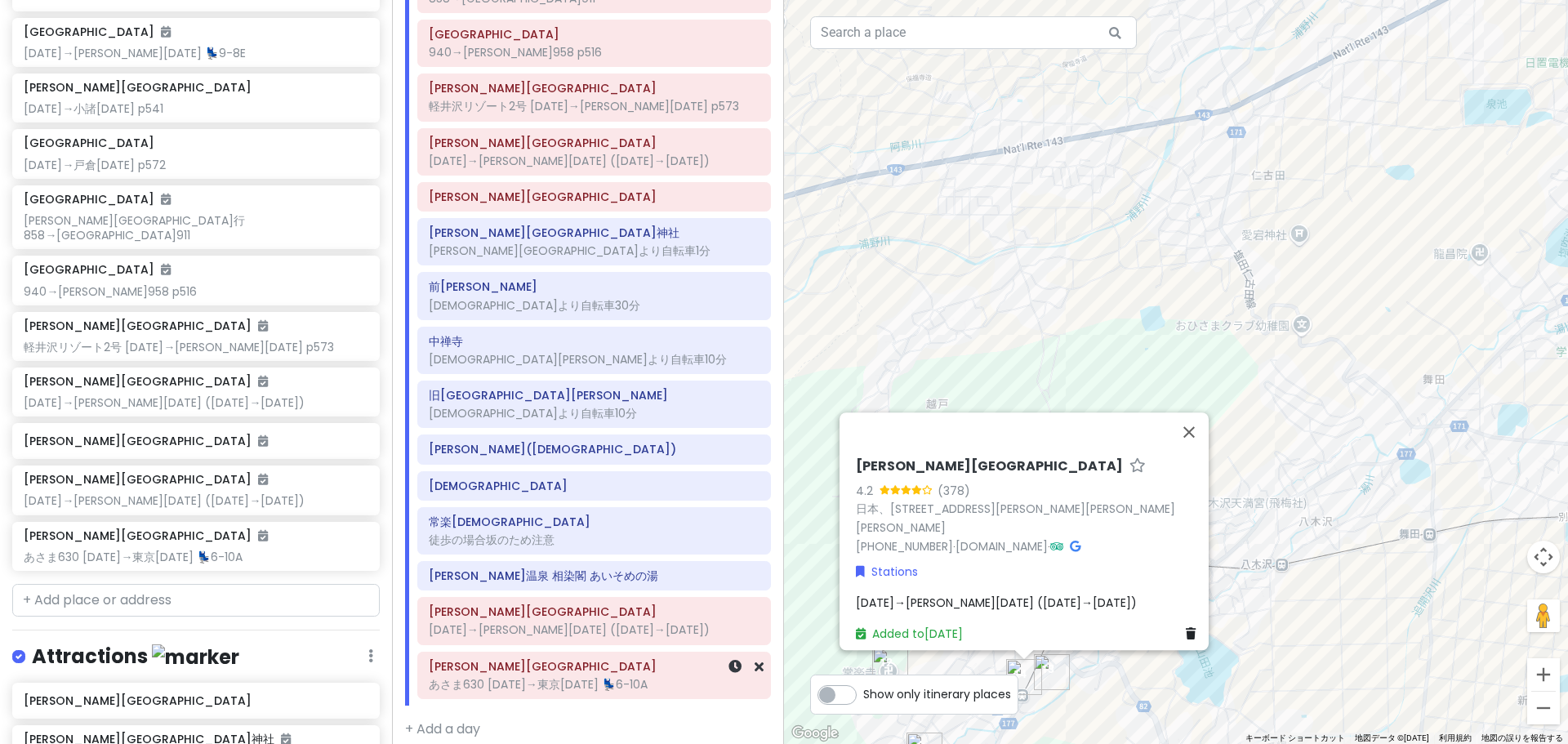
scroll to position [341, 0]
click at [149, 587] on input "text" at bounding box center [196, 603] width 367 height 33
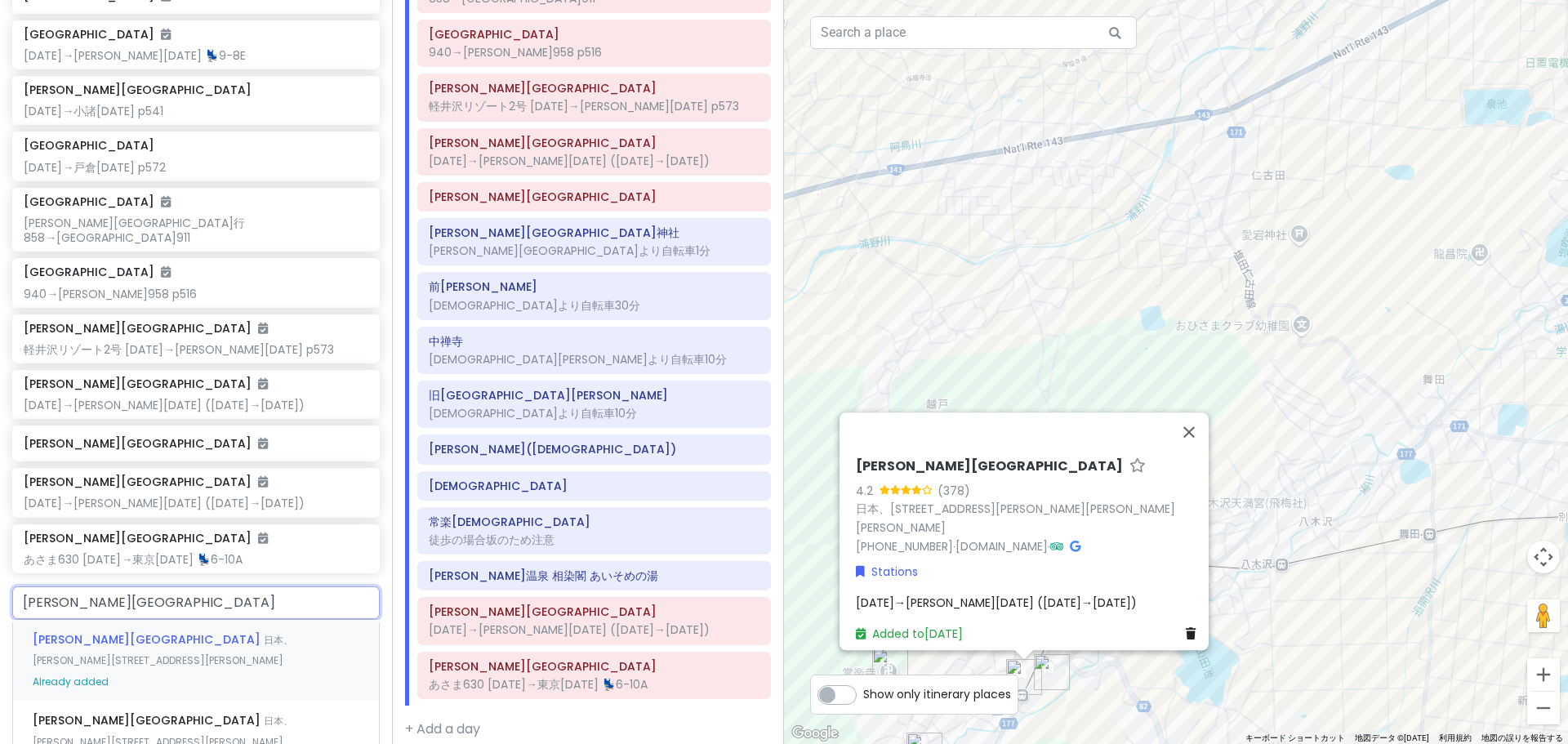
click at [81, 633] on span "日本、[PERSON_NAME][STREET_ADDRESS][PERSON_NAME]" at bounding box center [163, 650] width 261 height 35
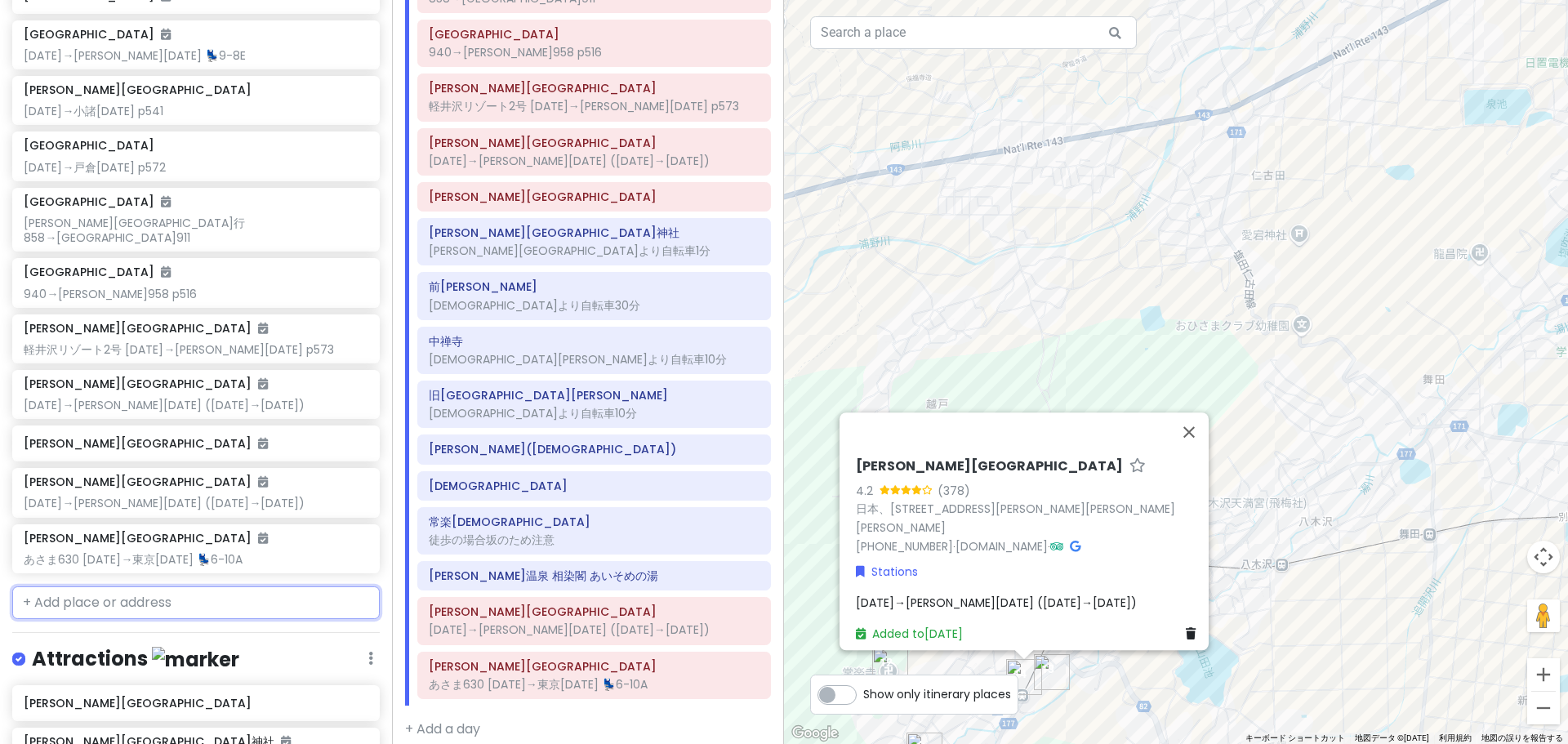
scroll to position [384, 0]
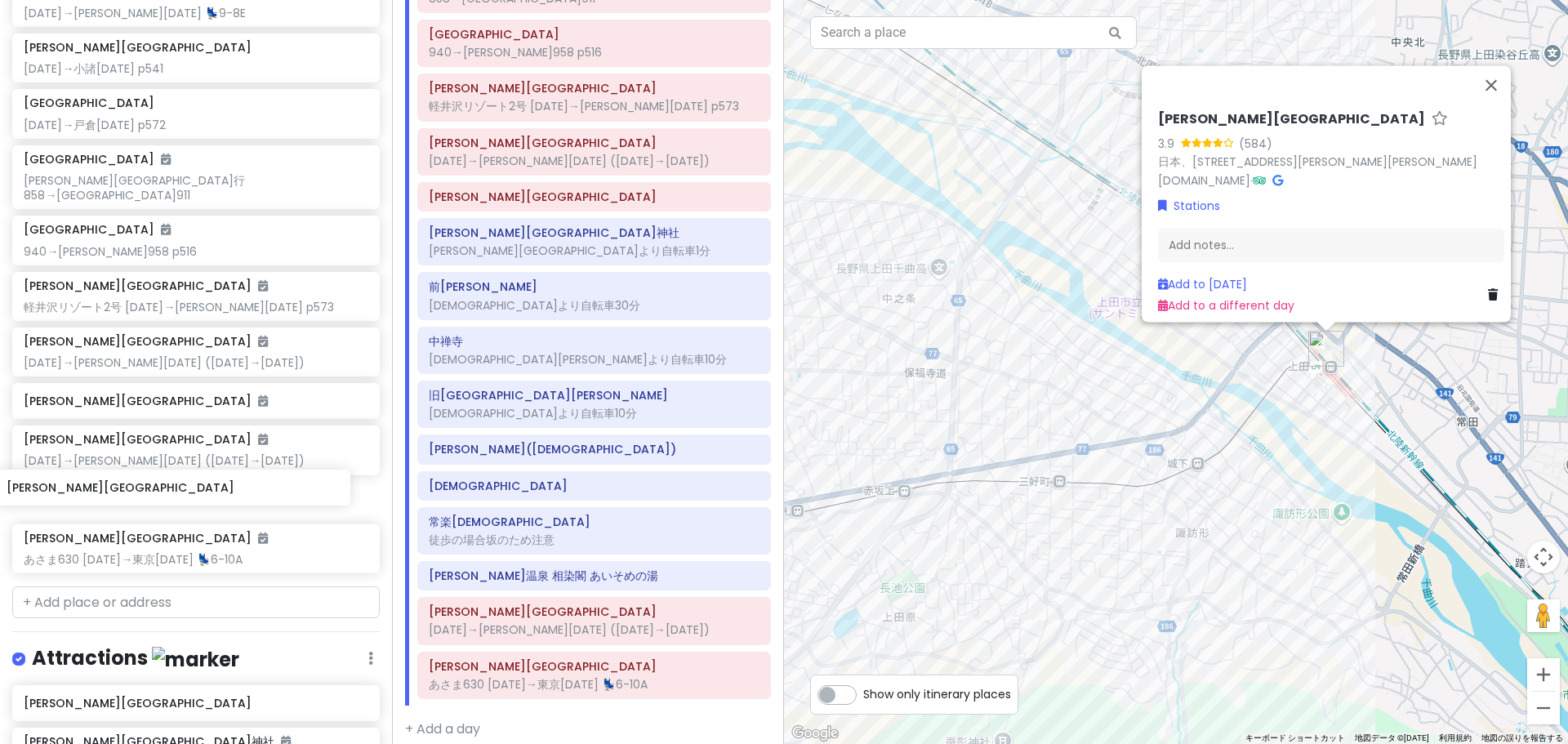
drag, startPoint x: 163, startPoint y: 539, endPoint x: 146, endPoint y: 487, distance: 54.7
click at [146, 487] on div "[GEOGRAPHIC_DATA] [DATE]→[PERSON_NAME][DATE] 💺9-8[GEOGRAPHIC_DATA][PERSON_NAME]…" at bounding box center [195, 258] width 392 height 644
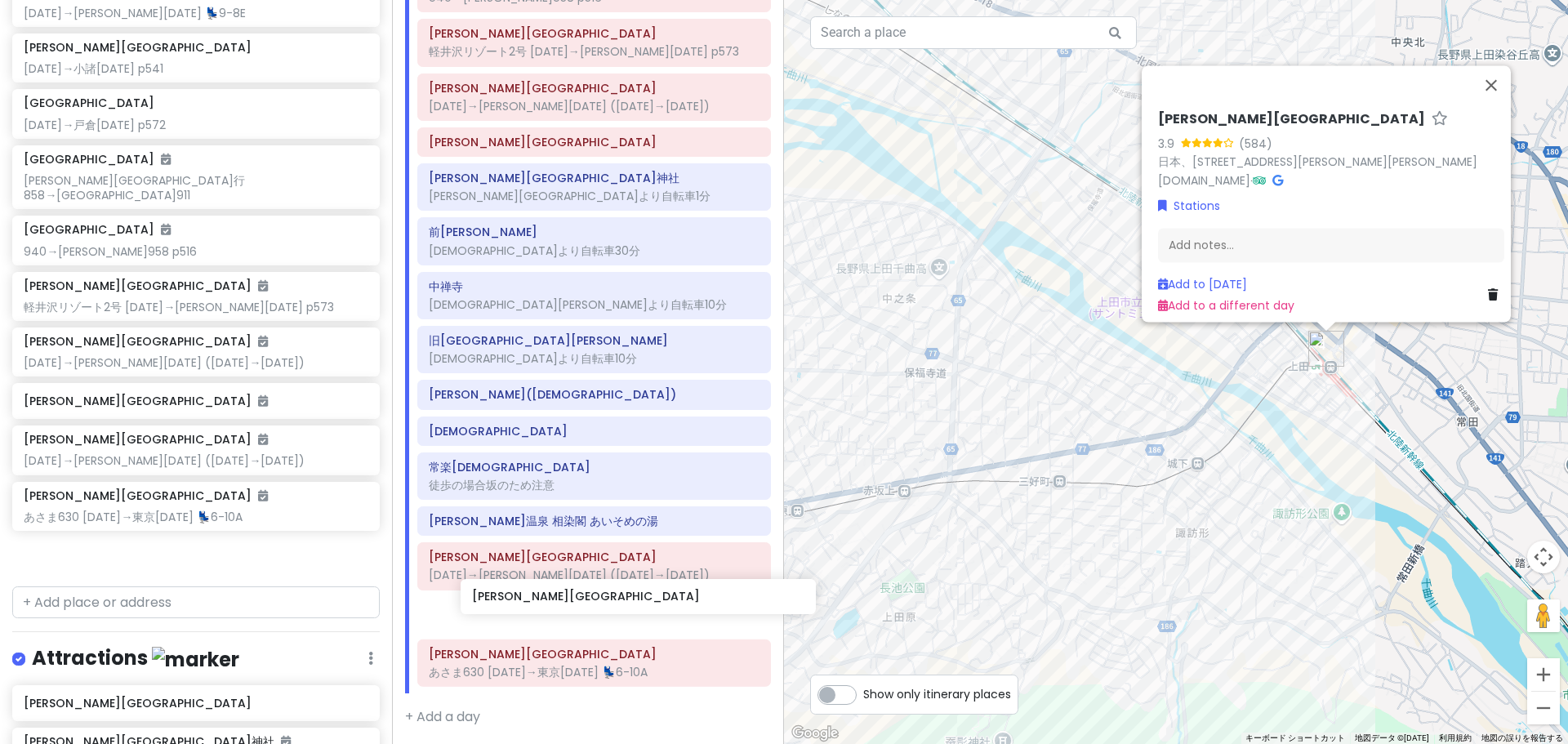
drag, startPoint x: 120, startPoint y: 482, endPoint x: 568, endPoint y: 596, distance: 462.3
click at [568, 596] on div "どこかにビューン｜[PERSON_NAME] Private Change Dates Make a Copy Delete Trip Go Pro ⚡️ G…" at bounding box center [784, 372] width 1568 height 744
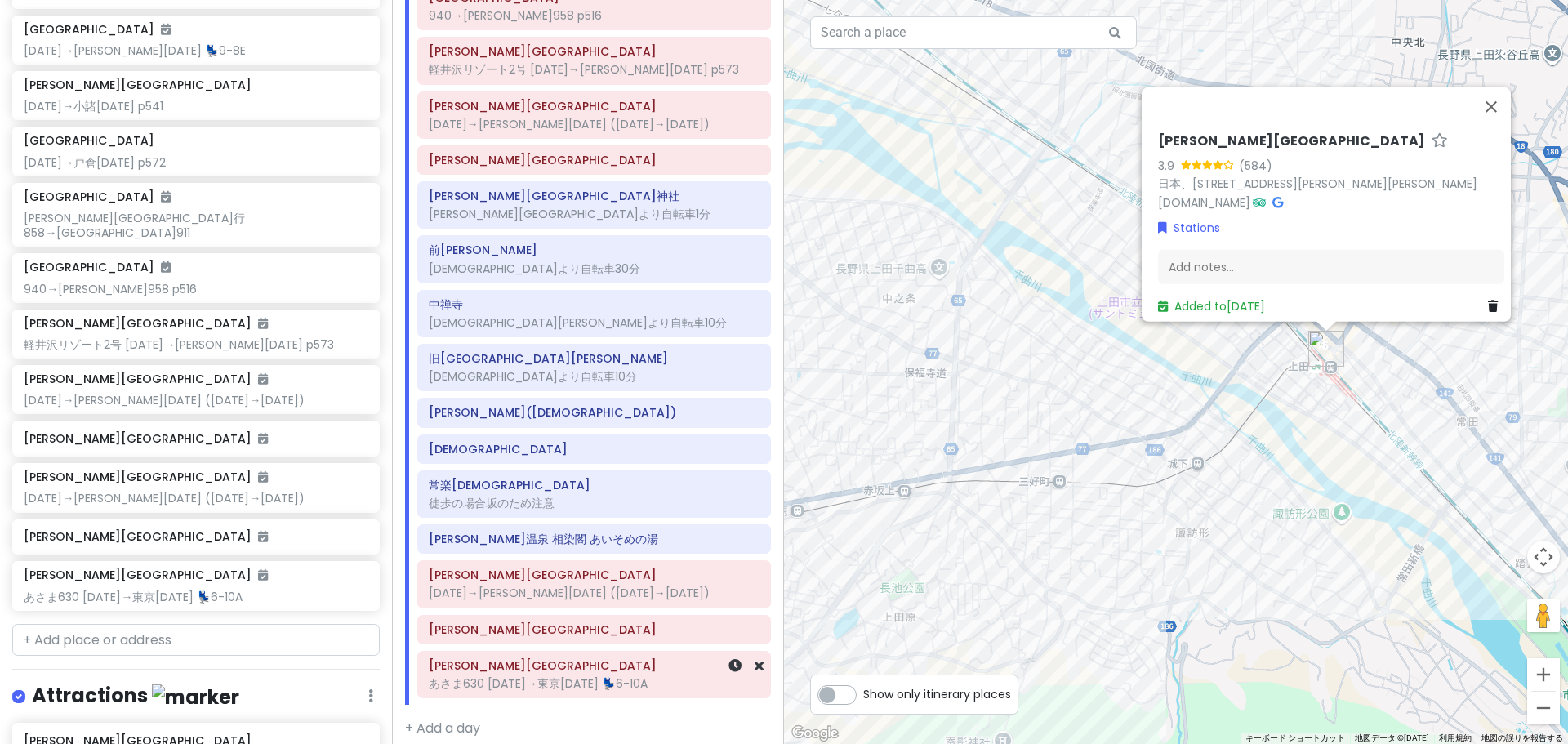
scroll to position [341, 0]
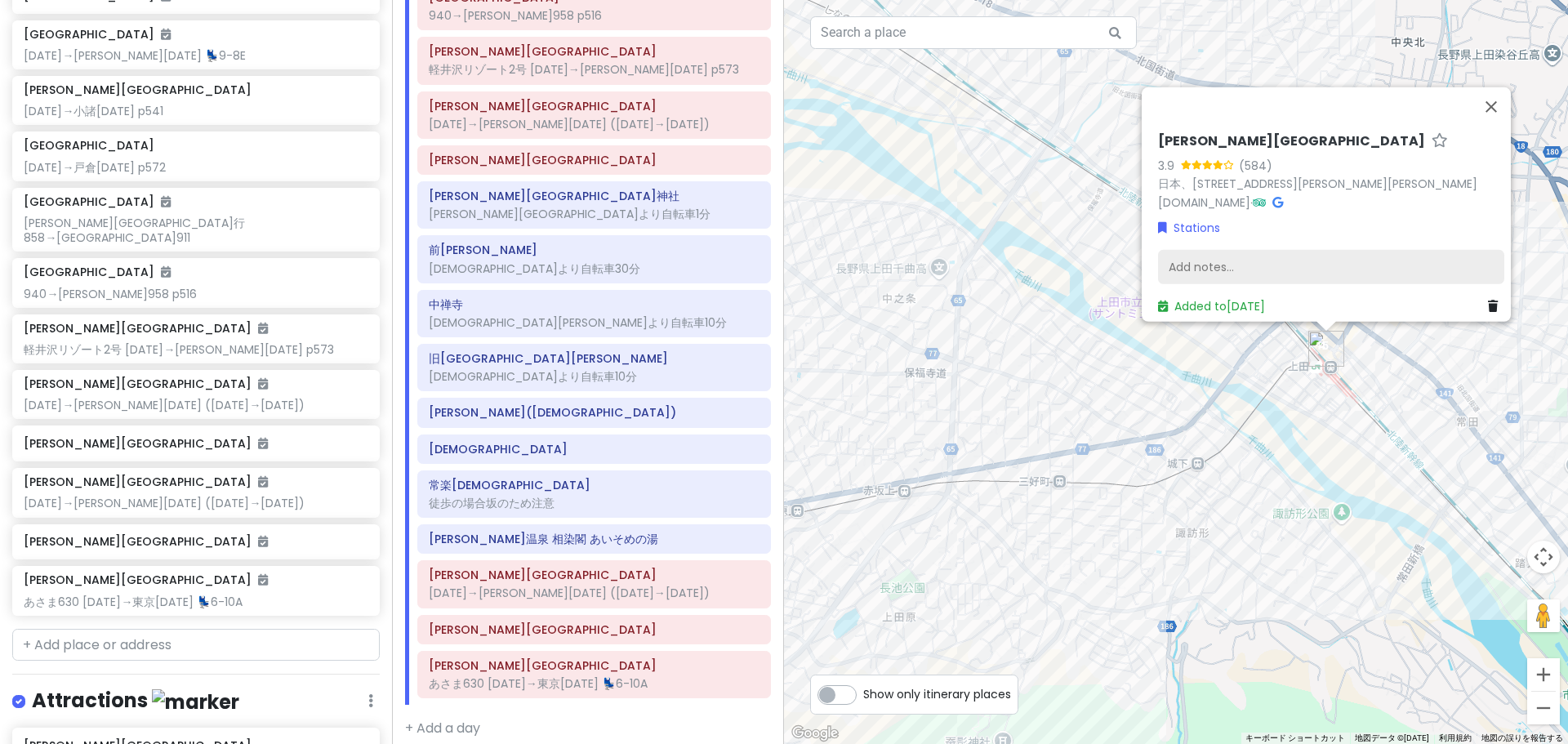
click at [1297, 256] on div "Add notes..." at bounding box center [1331, 267] width 347 height 34
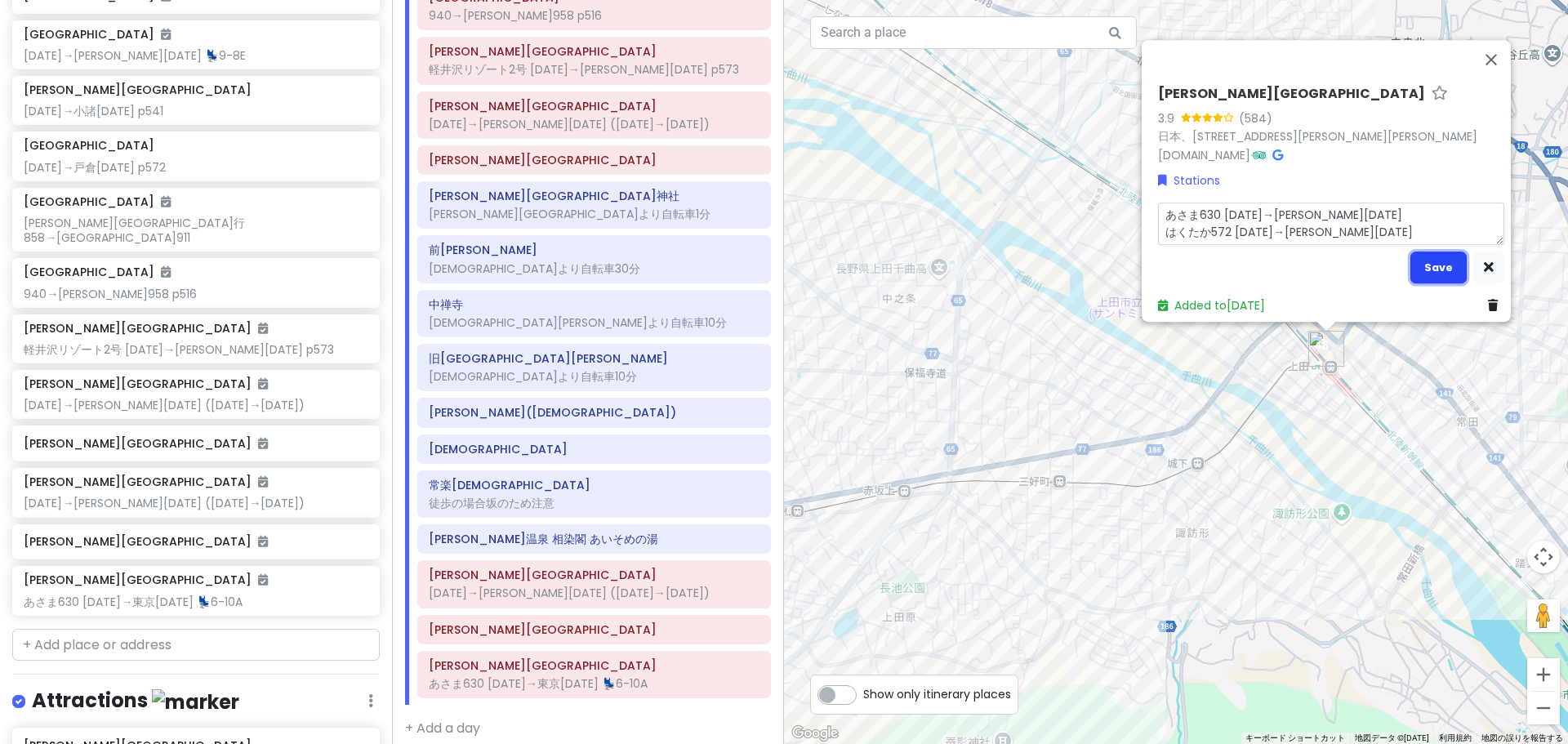
click at [1421, 265] on button "Save" at bounding box center [1439, 267] width 56 height 32
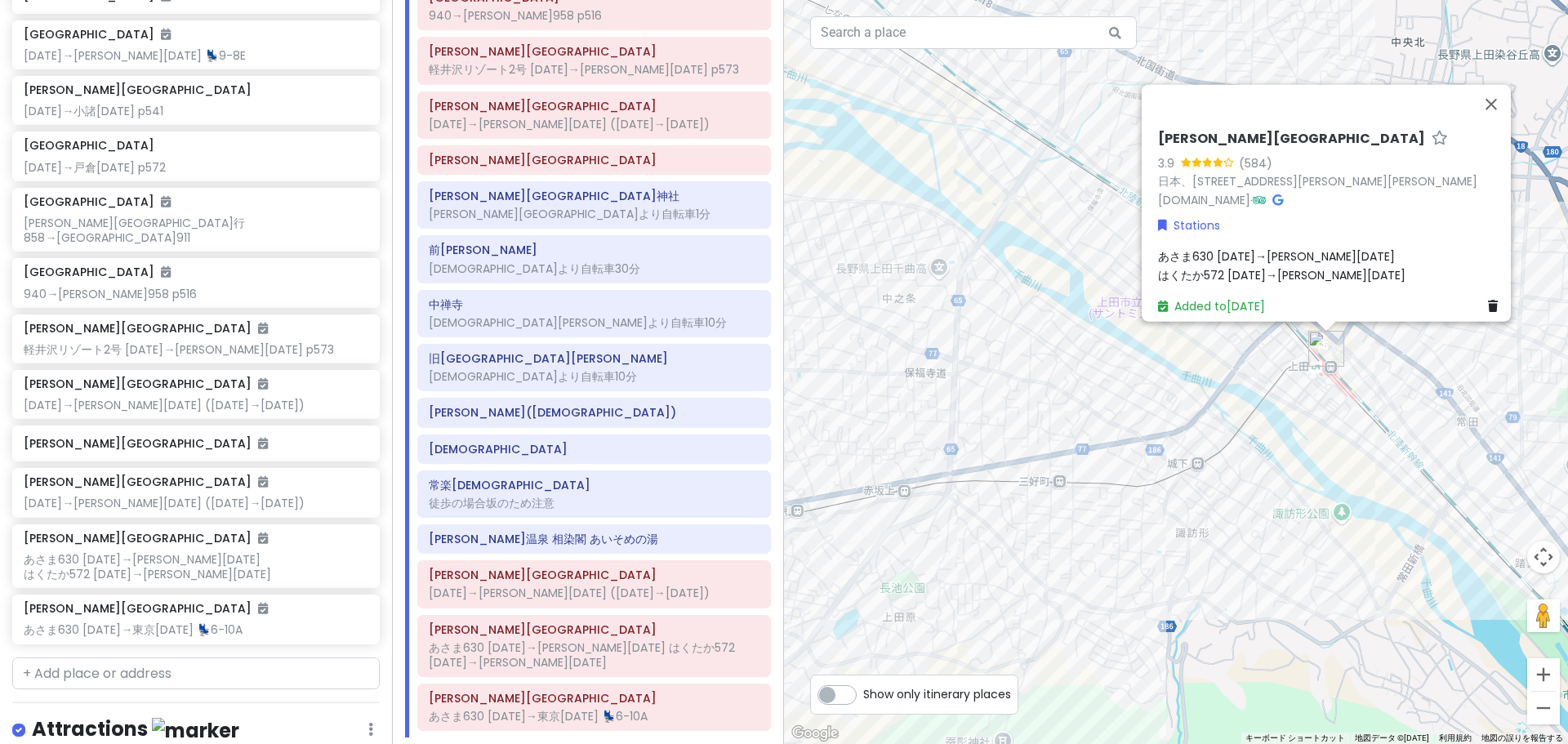
scroll to position [344, 0]
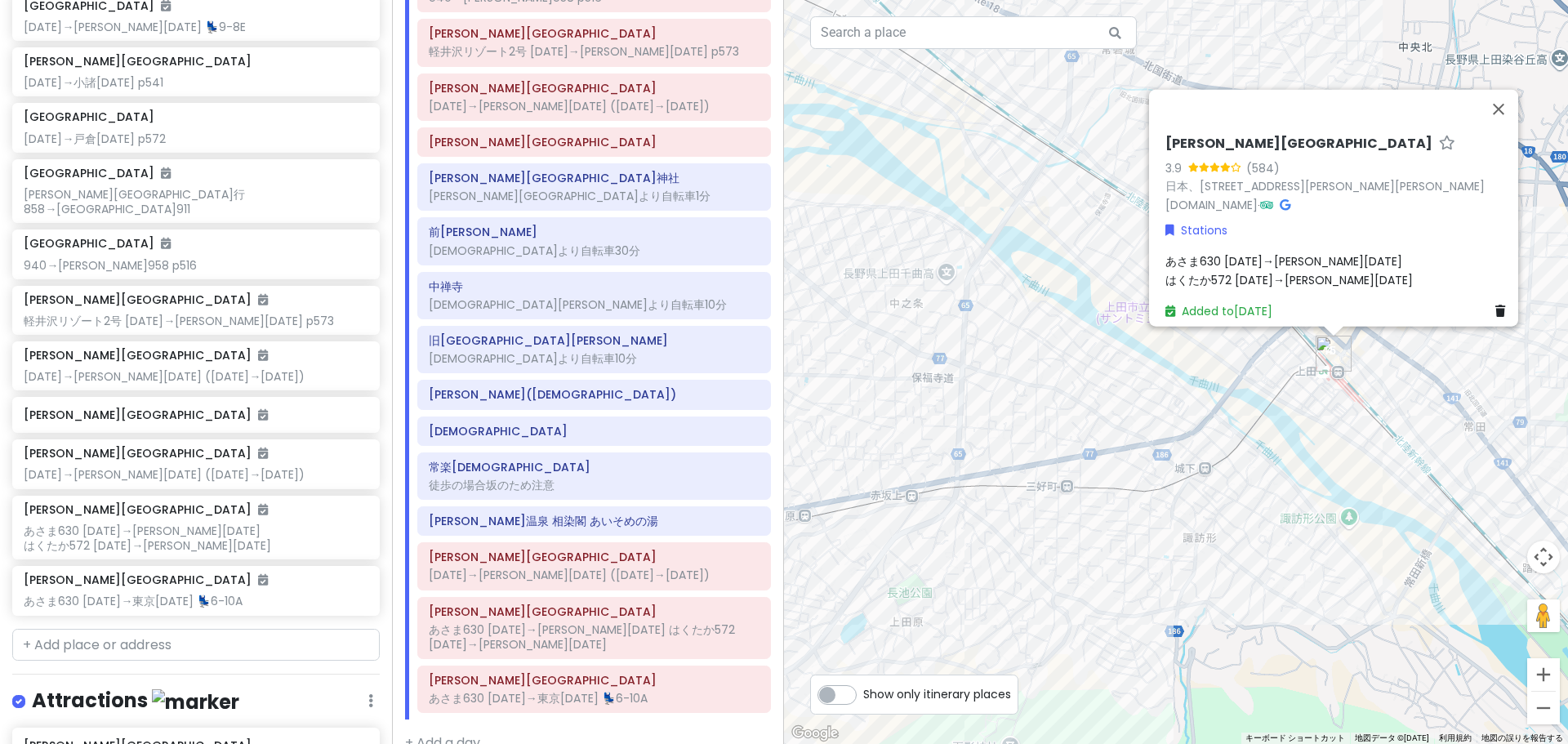
drag, startPoint x: 958, startPoint y: 364, endPoint x: 1148, endPoint y: 438, distance: 203.9
click at [1136, 436] on div "[PERSON_NAME][GEOGRAPHIC_DATA] 3.9 (584) 日本、[STREET_ADDRESS][PERSON_NAME][PERSO…" at bounding box center [1175, 372] width 784 height 744
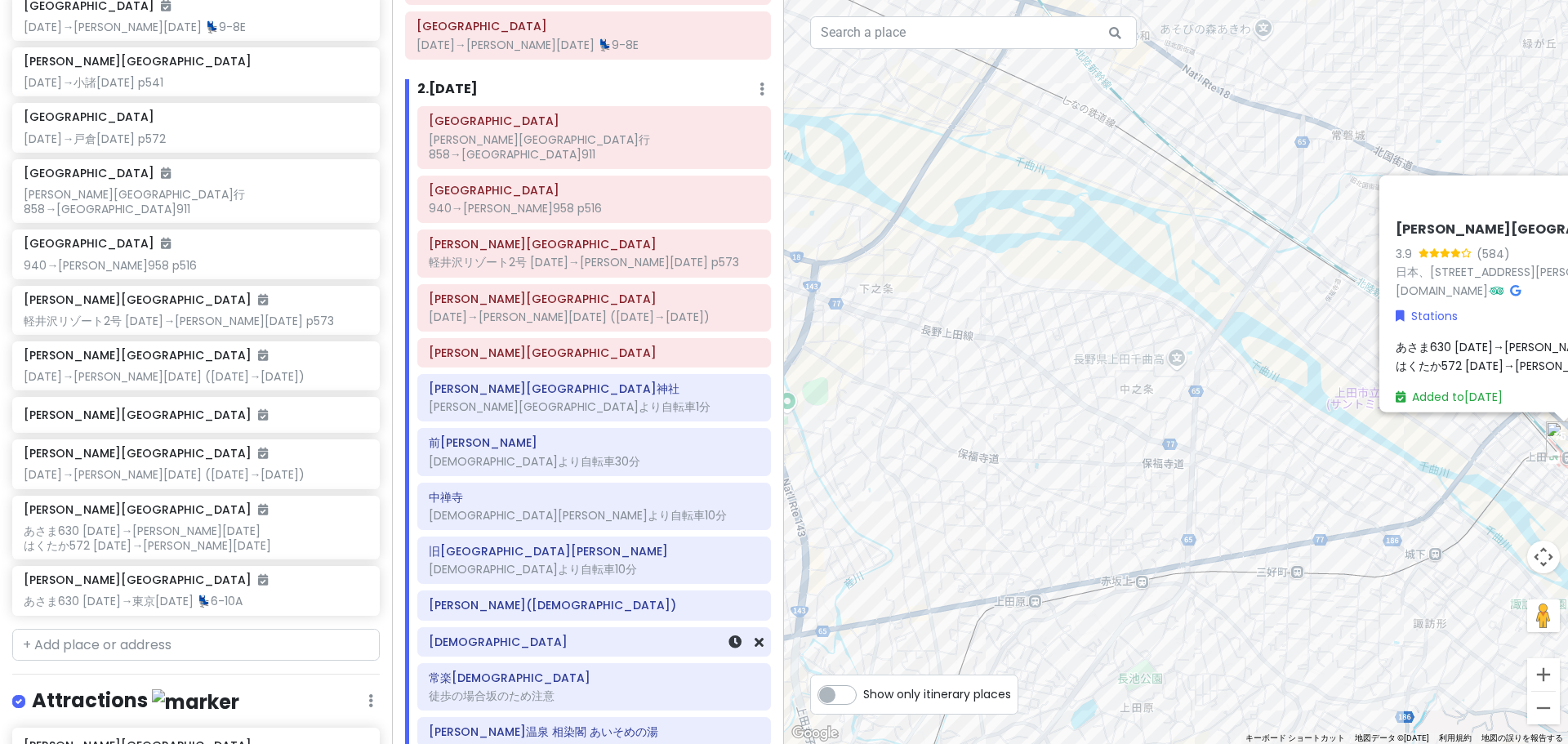
scroll to position [99, 0]
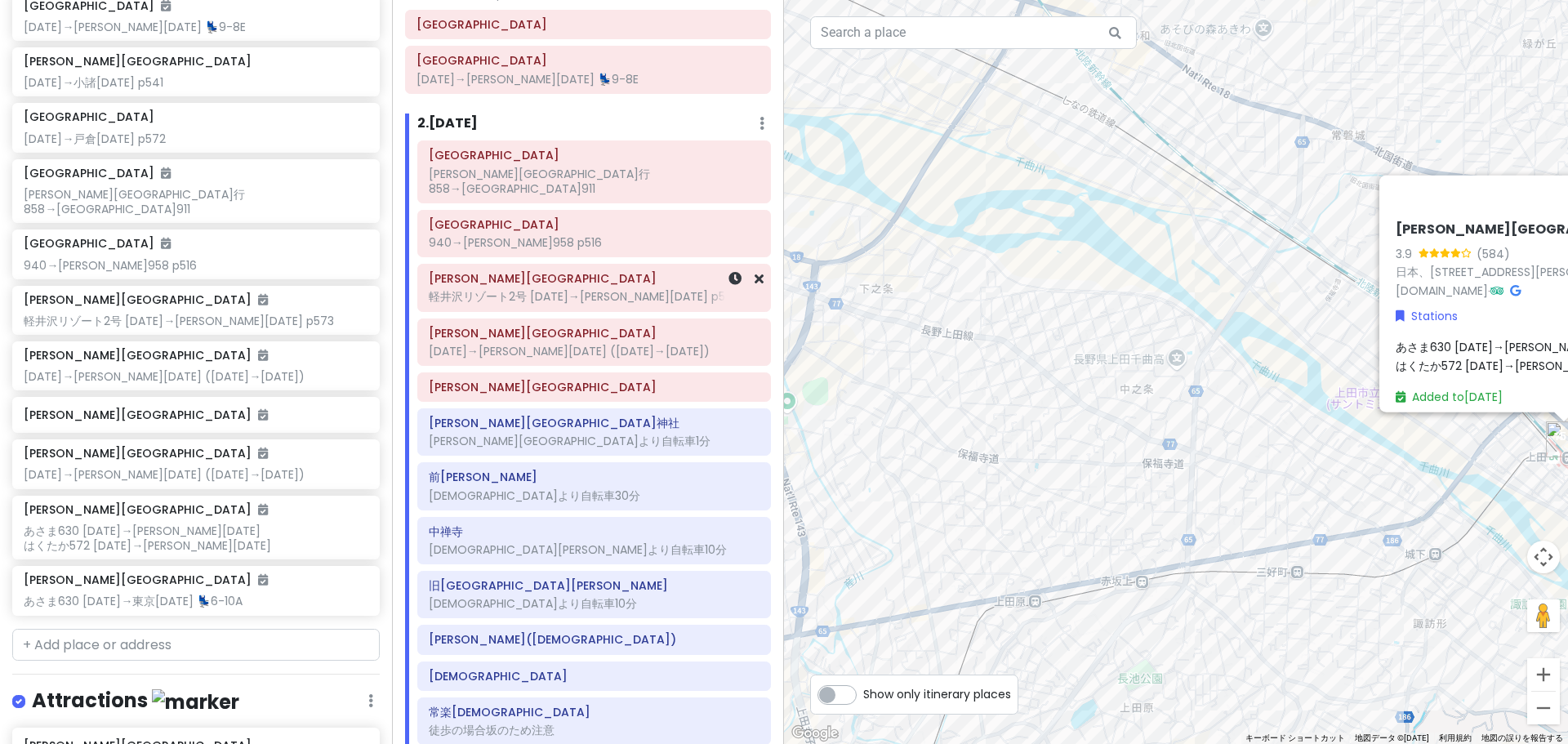
click at [581, 292] on div "[PERSON_NAME][GEOGRAPHIC_DATA] 軽井沢リゾート2号 [DATE]→[PERSON_NAME][DATE] p573" at bounding box center [594, 287] width 331 height 41
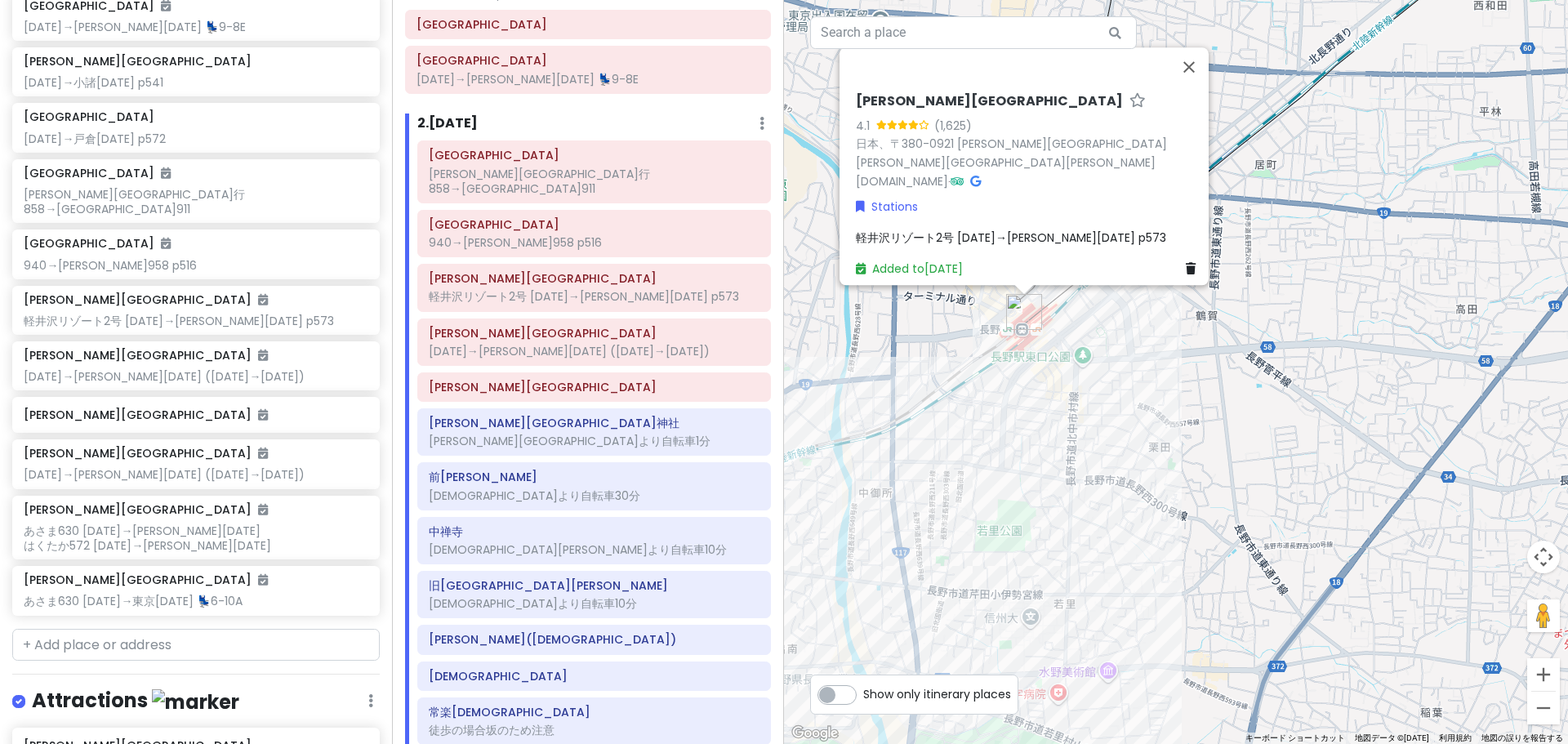
click at [1065, 231] on div "軽井沢リゾート2号 [DATE]→[PERSON_NAME][DATE] p573" at bounding box center [1029, 238] width 347 height 18
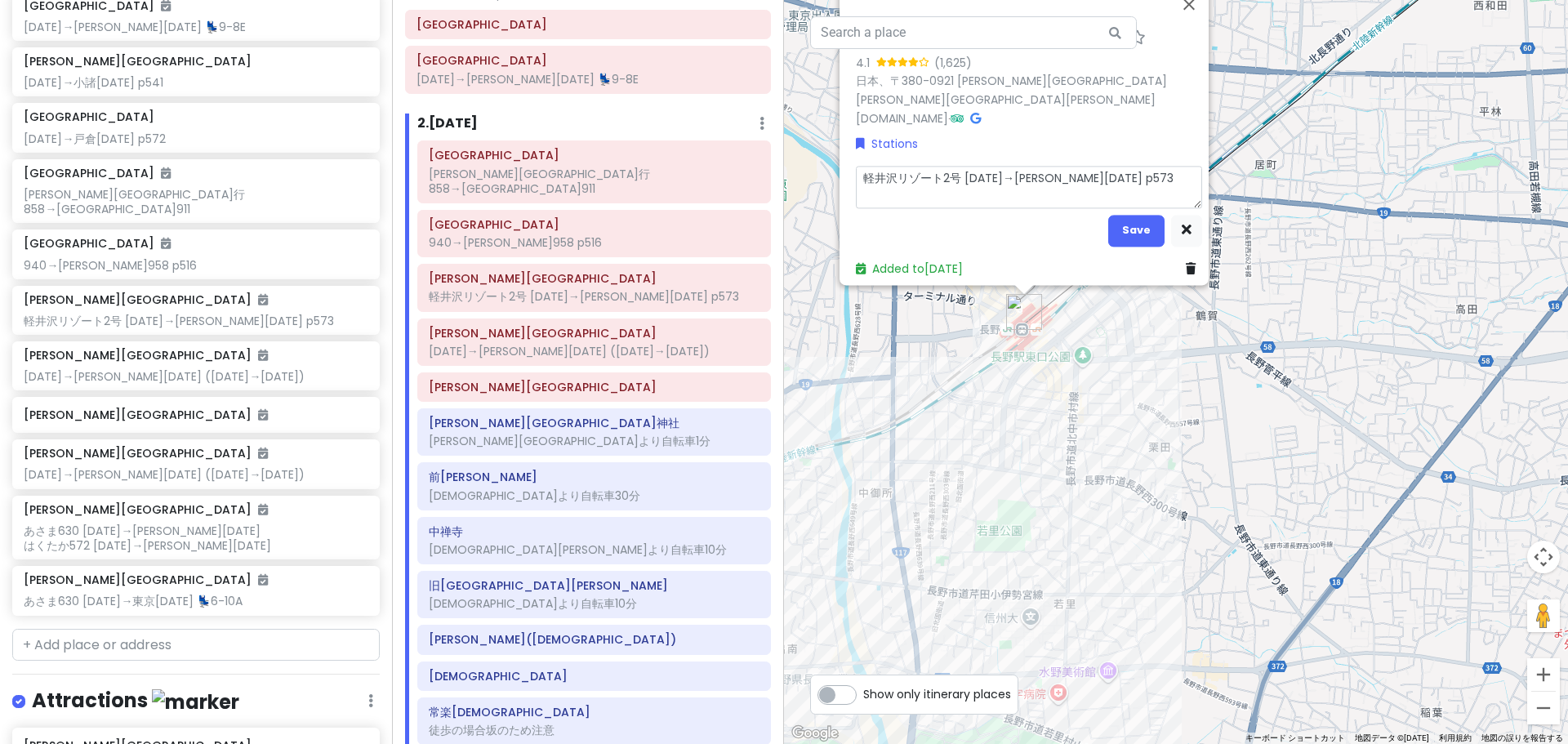
drag, startPoint x: 1088, startPoint y: 160, endPoint x: 1076, endPoint y: 165, distance: 13.0
click at [1076, 166] on textarea "軽井沢リゾート2号 [DATE]→[PERSON_NAME][DATE] p573" at bounding box center [1029, 186] width 347 height 43
click at [1041, 166] on textarea "軽井沢リゾート2号 [DATE]→[PERSON_NAME][DATE] p573" at bounding box center [1029, 186] width 347 height 43
click at [1111, 215] on button "Save" at bounding box center [1136, 230] width 56 height 32
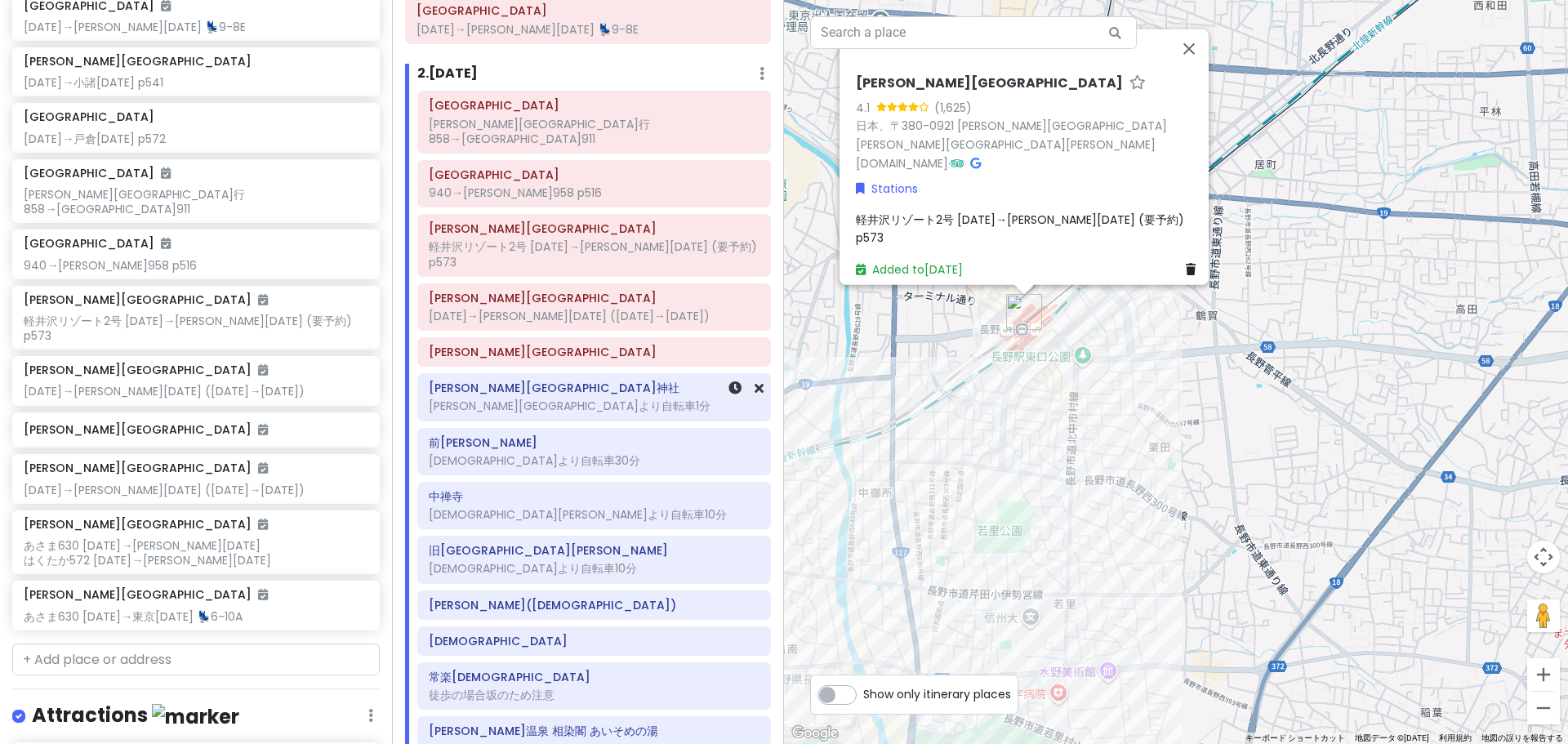
scroll to position [344, 0]
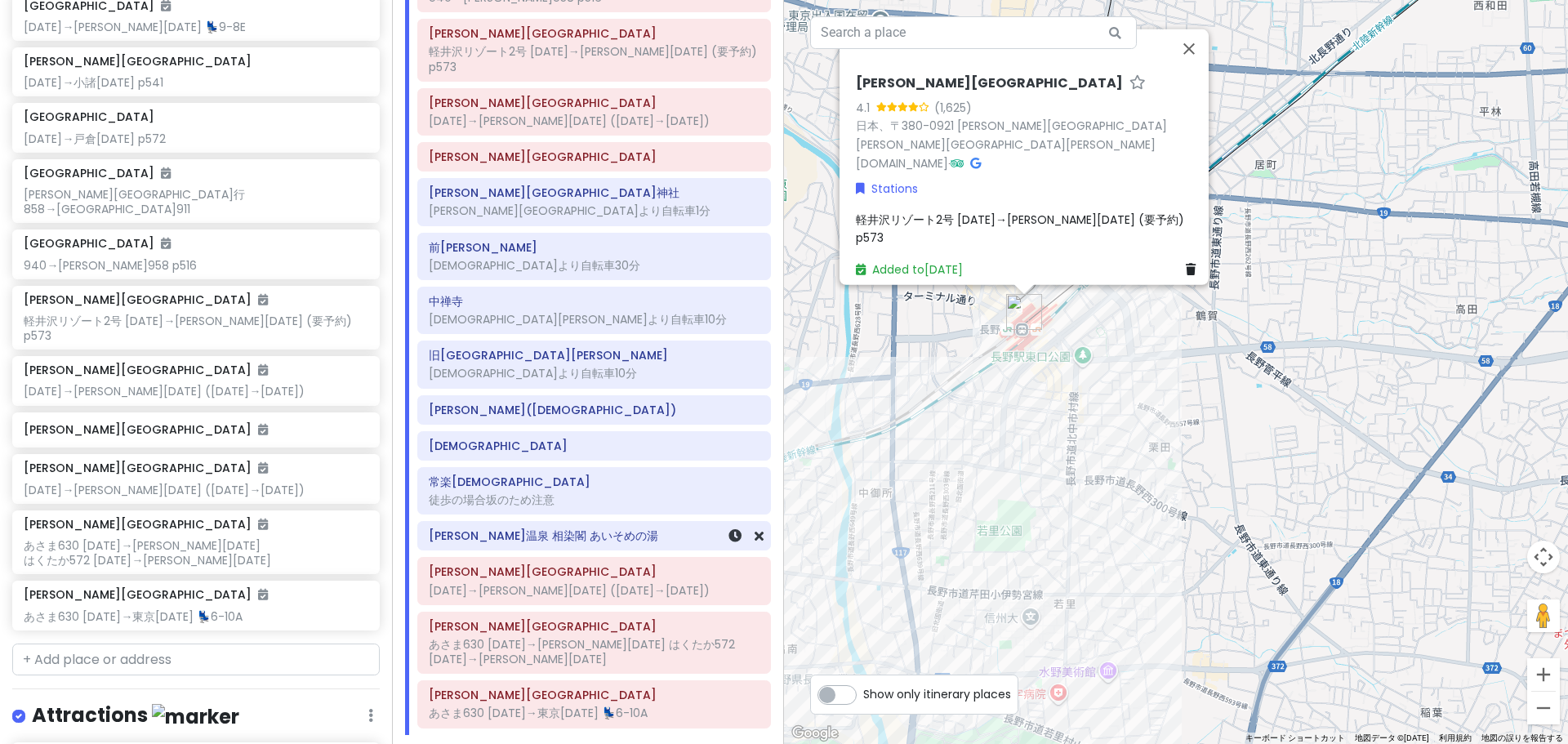
click at [549, 524] on div "[PERSON_NAME]温泉 相染閣 あいそめの湯" at bounding box center [594, 535] width 331 height 23
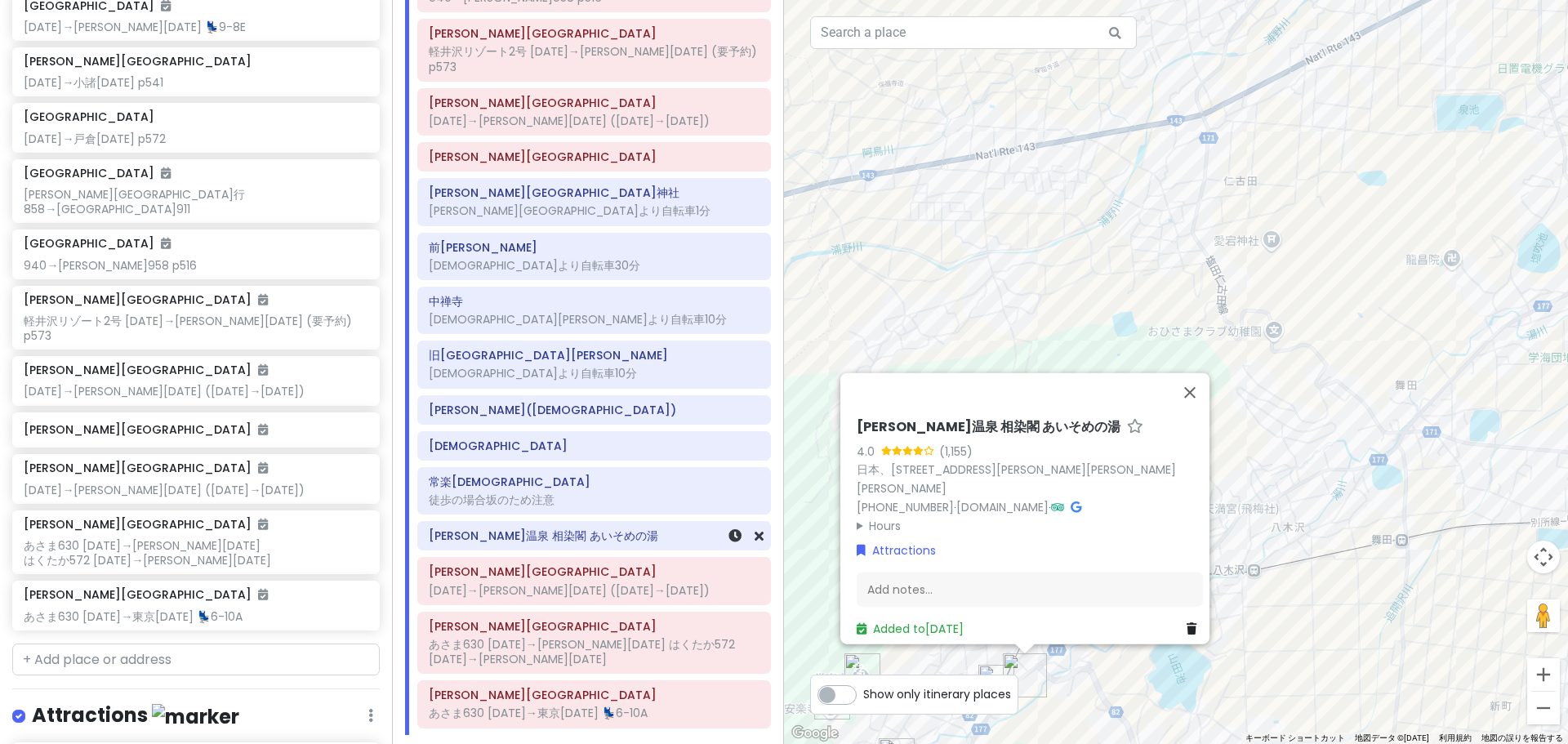
click at [534, 529] on h6 "[PERSON_NAME]温泉 相染閣 あいそめの湯" at bounding box center [594, 536] width 331 height 14
click at [728, 529] on icon at bounding box center [735, 536] width 13 height 13
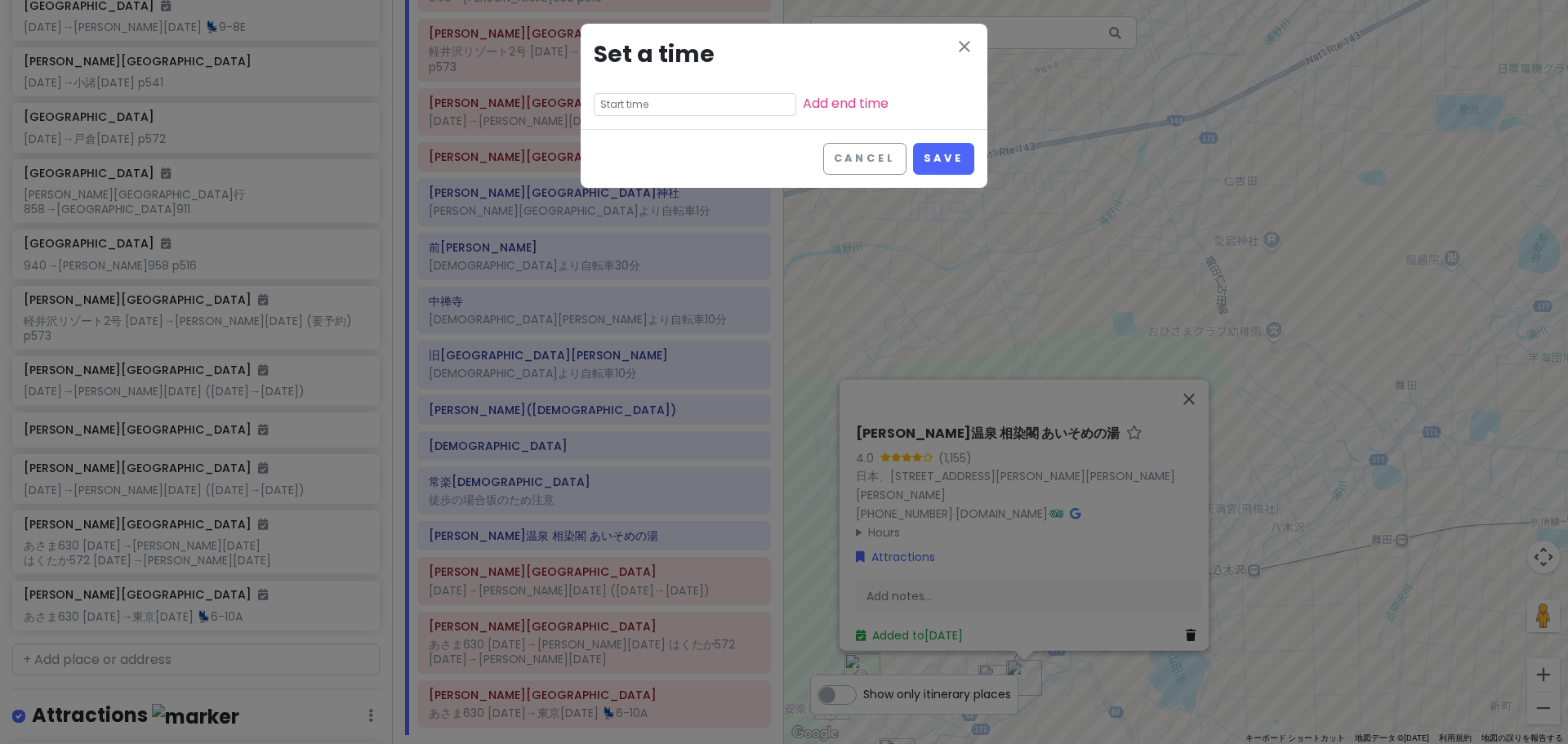
click at [672, 100] on input "text" at bounding box center [695, 104] width 203 height 23
click at [613, 192] on li "05" at bounding box center [617, 190] width 45 height 20
click at [657, 129] on li "00" at bounding box center [662, 129] width 44 height 20
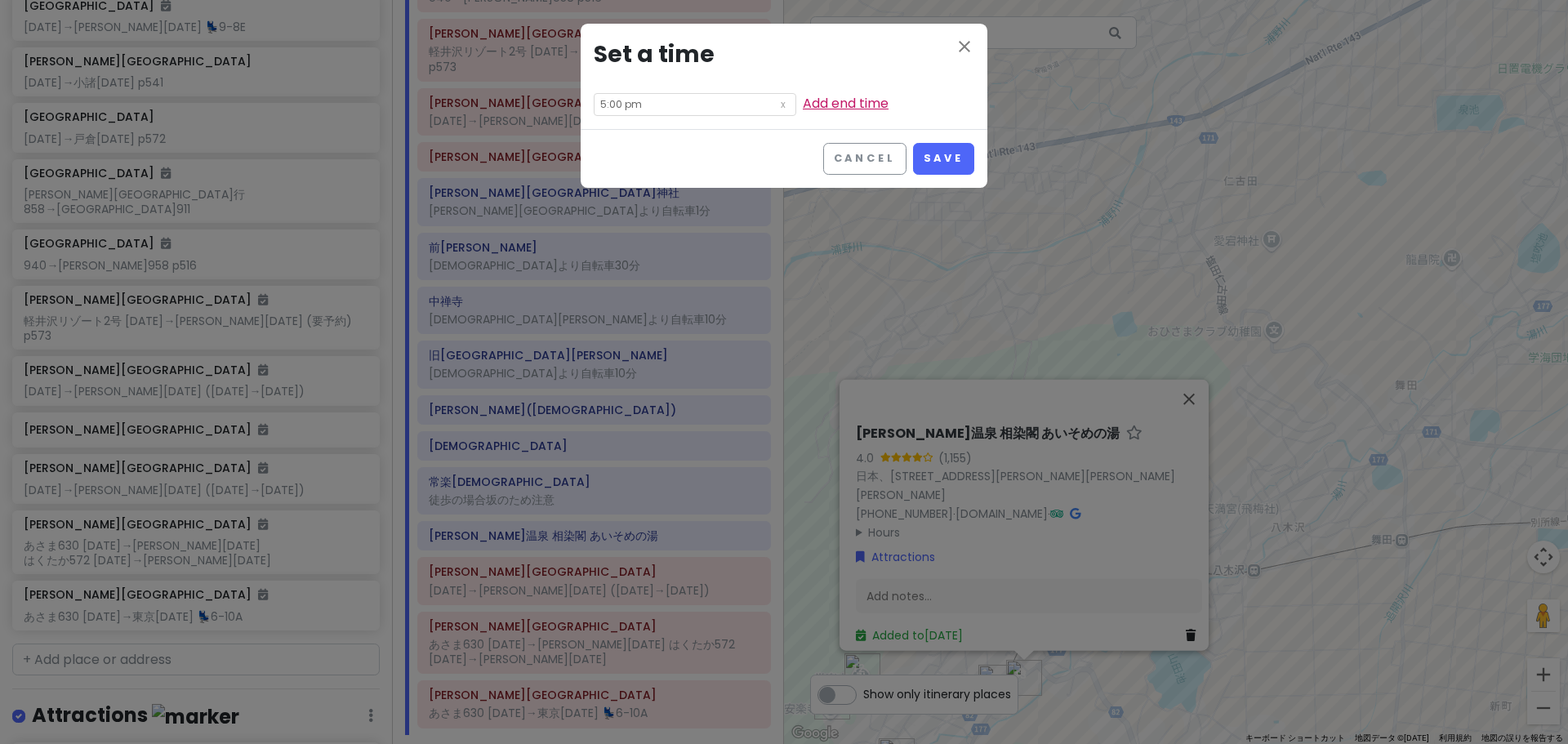
click at [803, 106] on link "Add end time" at bounding box center [845, 103] width 86 height 19
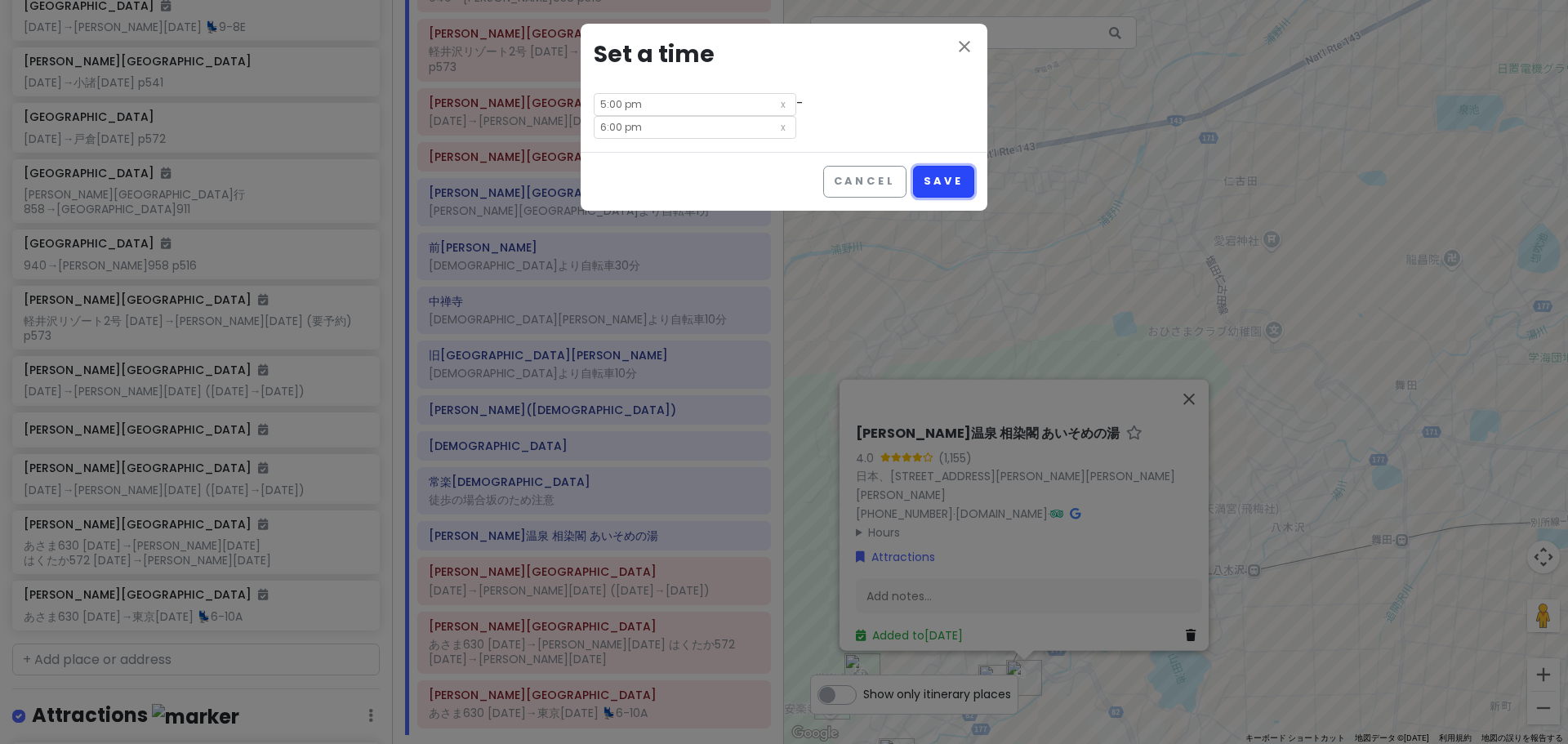
click at [958, 166] on button "Save" at bounding box center [944, 181] width 62 height 32
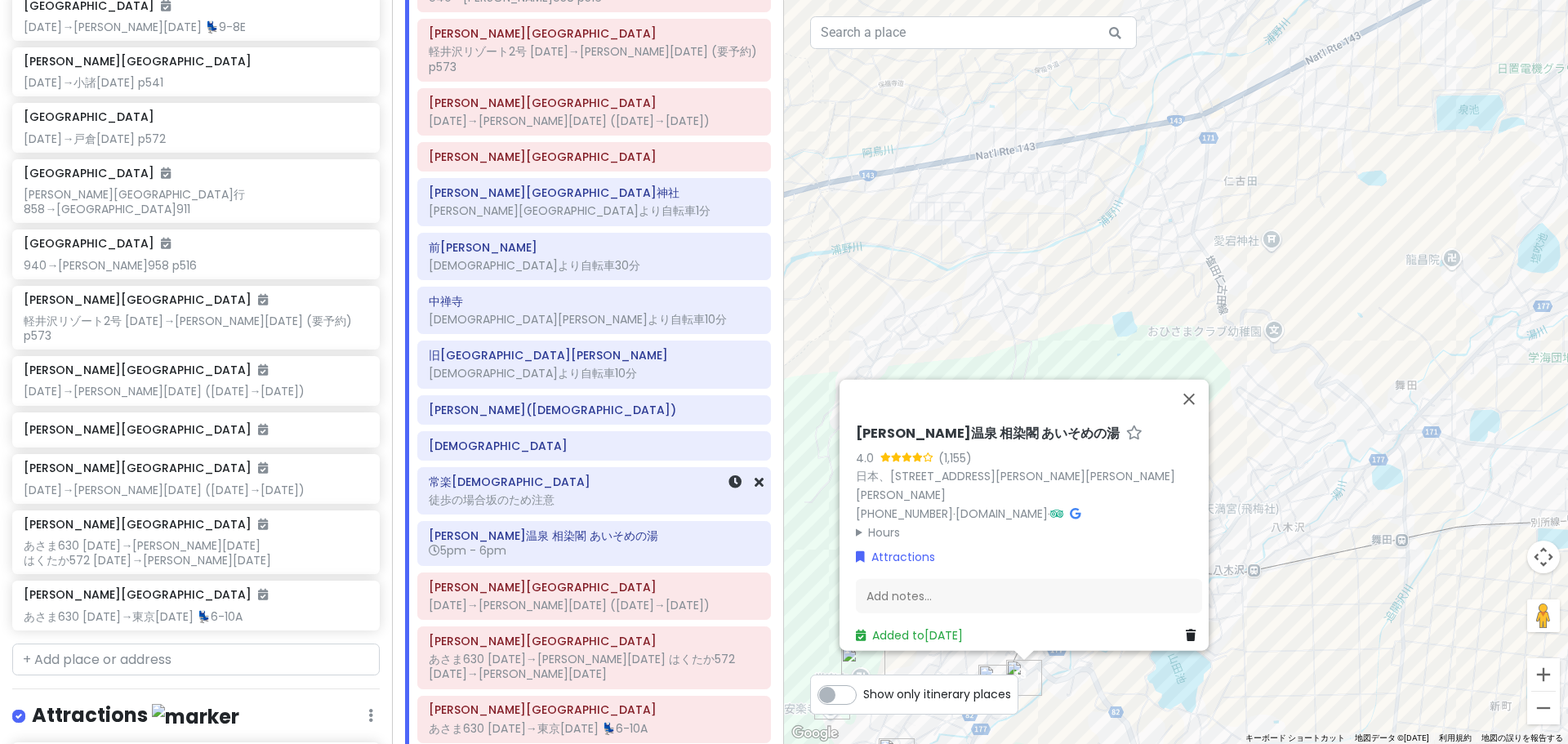
click at [543, 474] on h6 "常楽[DEMOGRAPHIC_DATA]" at bounding box center [594, 482] width 331 height 14
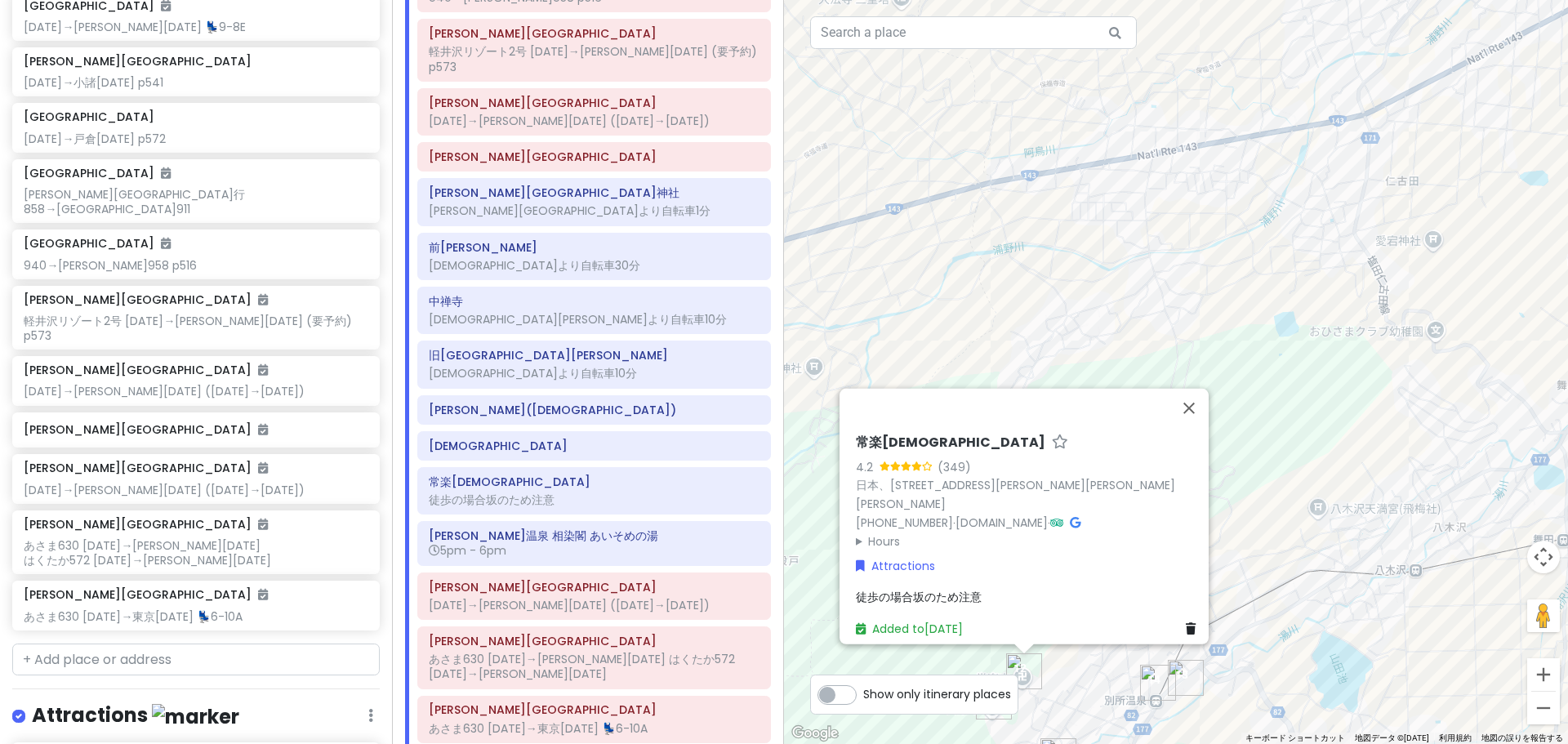
click at [888, 537] on summary "Hours" at bounding box center [1029, 541] width 347 height 18
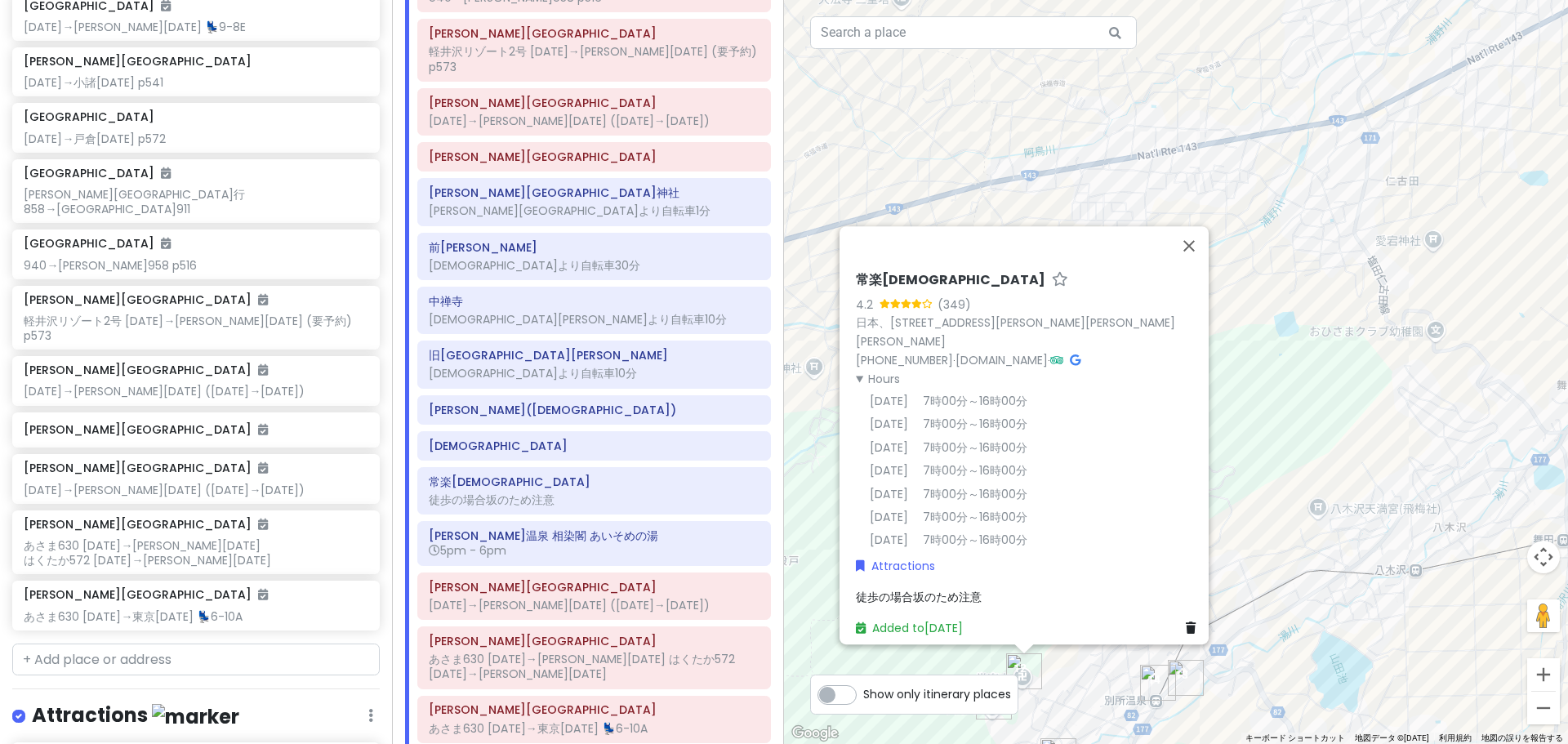
click at [994, 588] on div "徒歩の場合坂のため注意" at bounding box center [1029, 597] width 347 height 18
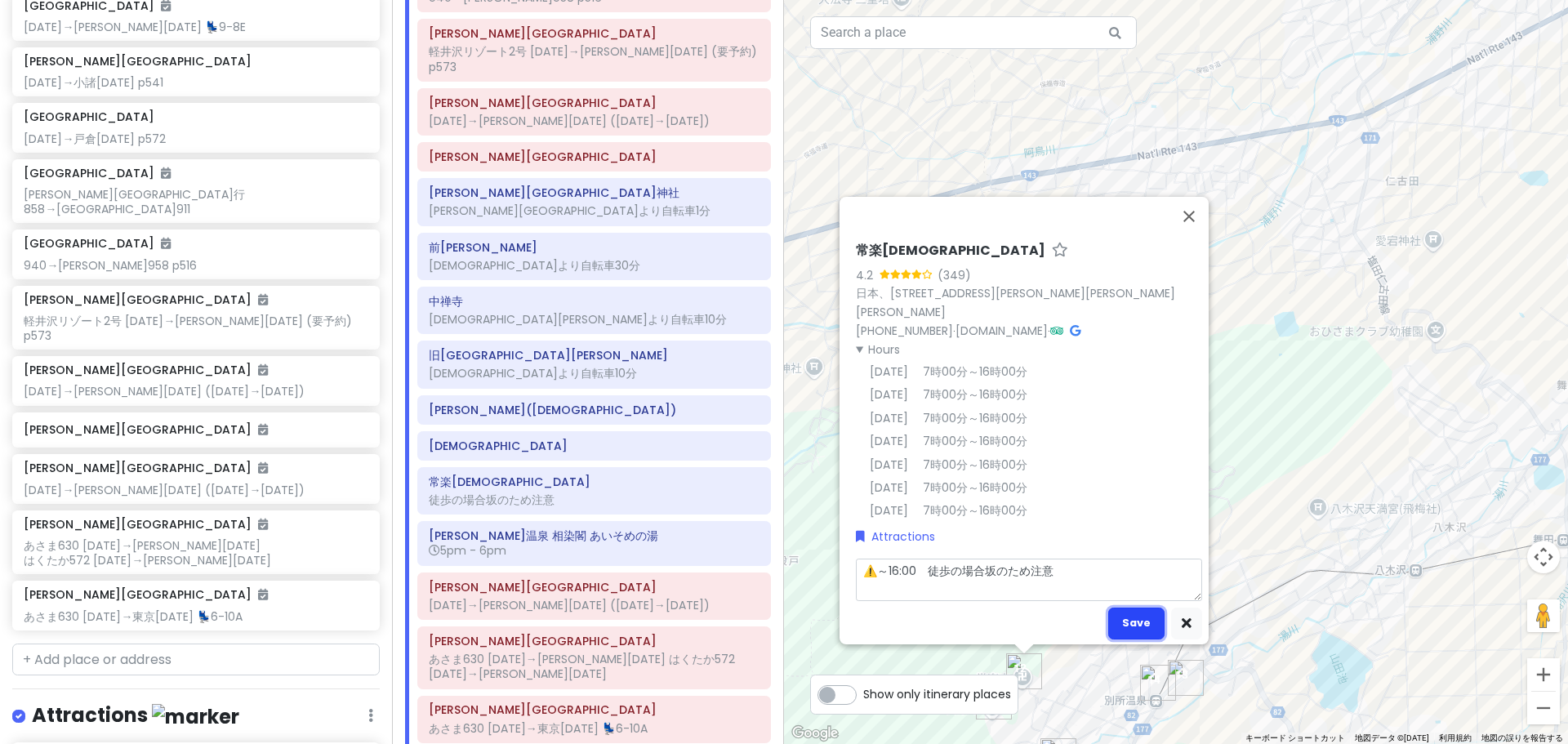
click at [1127, 608] on button "Save" at bounding box center [1136, 624] width 56 height 32
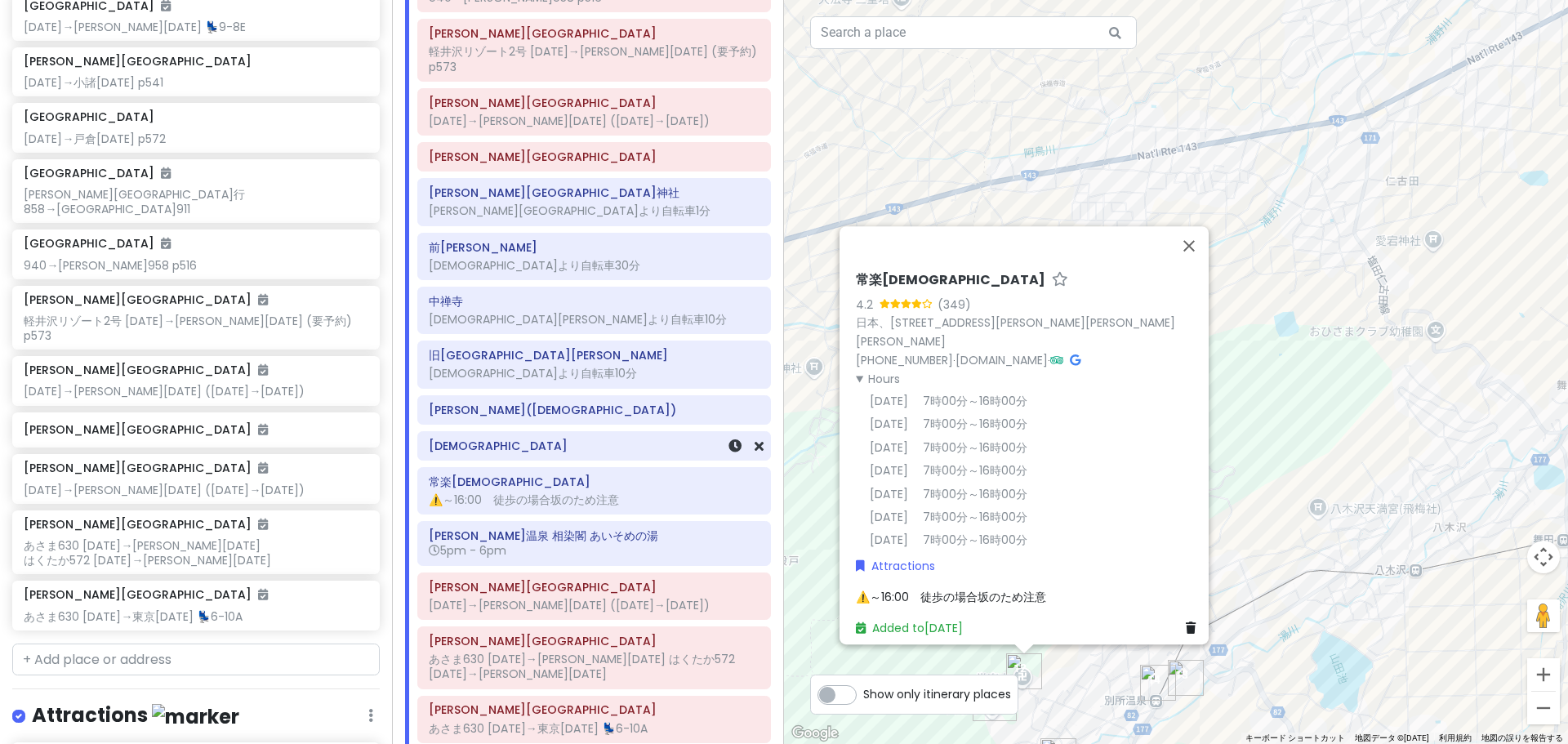
click at [522, 439] on h6 "[DEMOGRAPHIC_DATA]" at bounding box center [594, 446] width 331 height 14
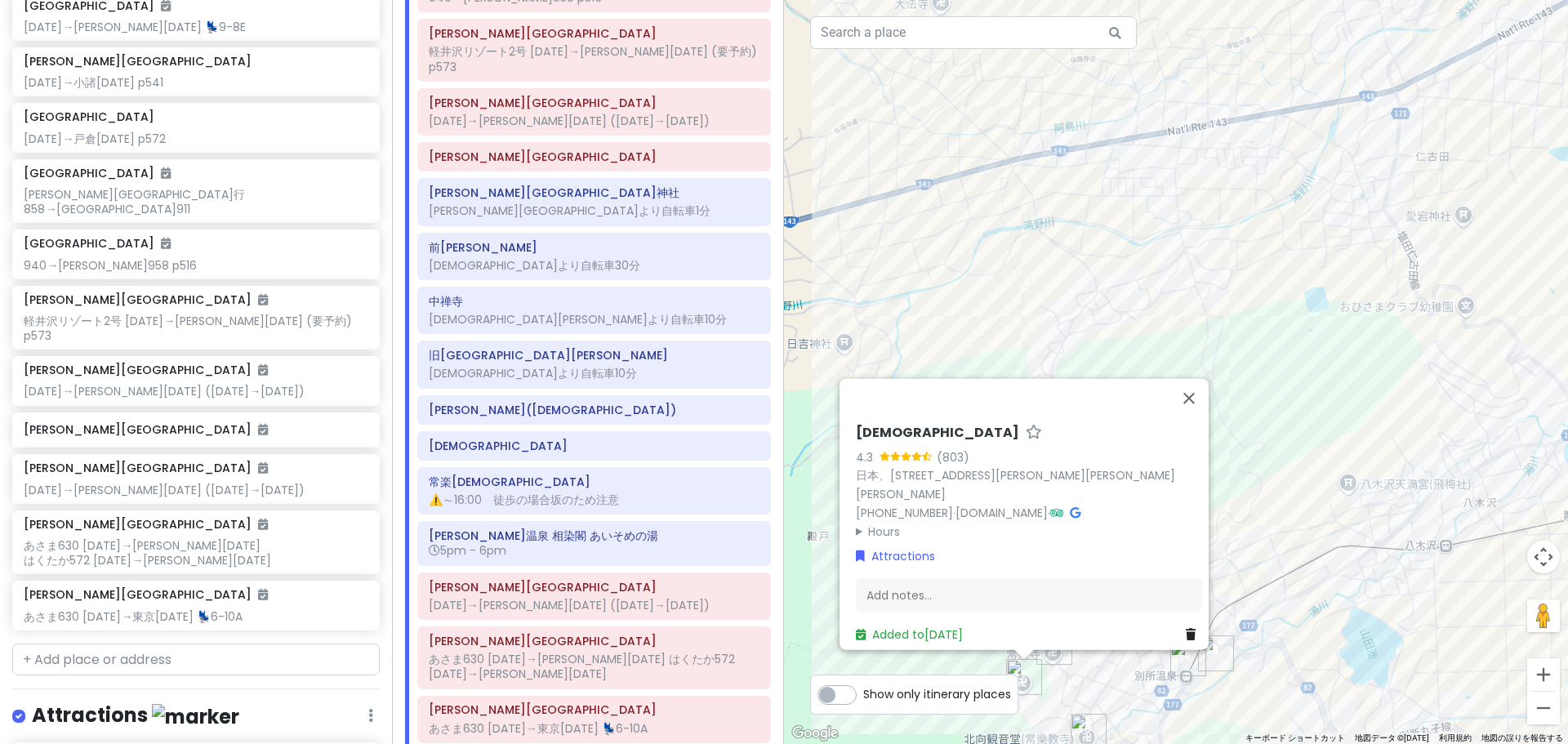
click at [872, 525] on summary "Hours" at bounding box center [1029, 531] width 347 height 18
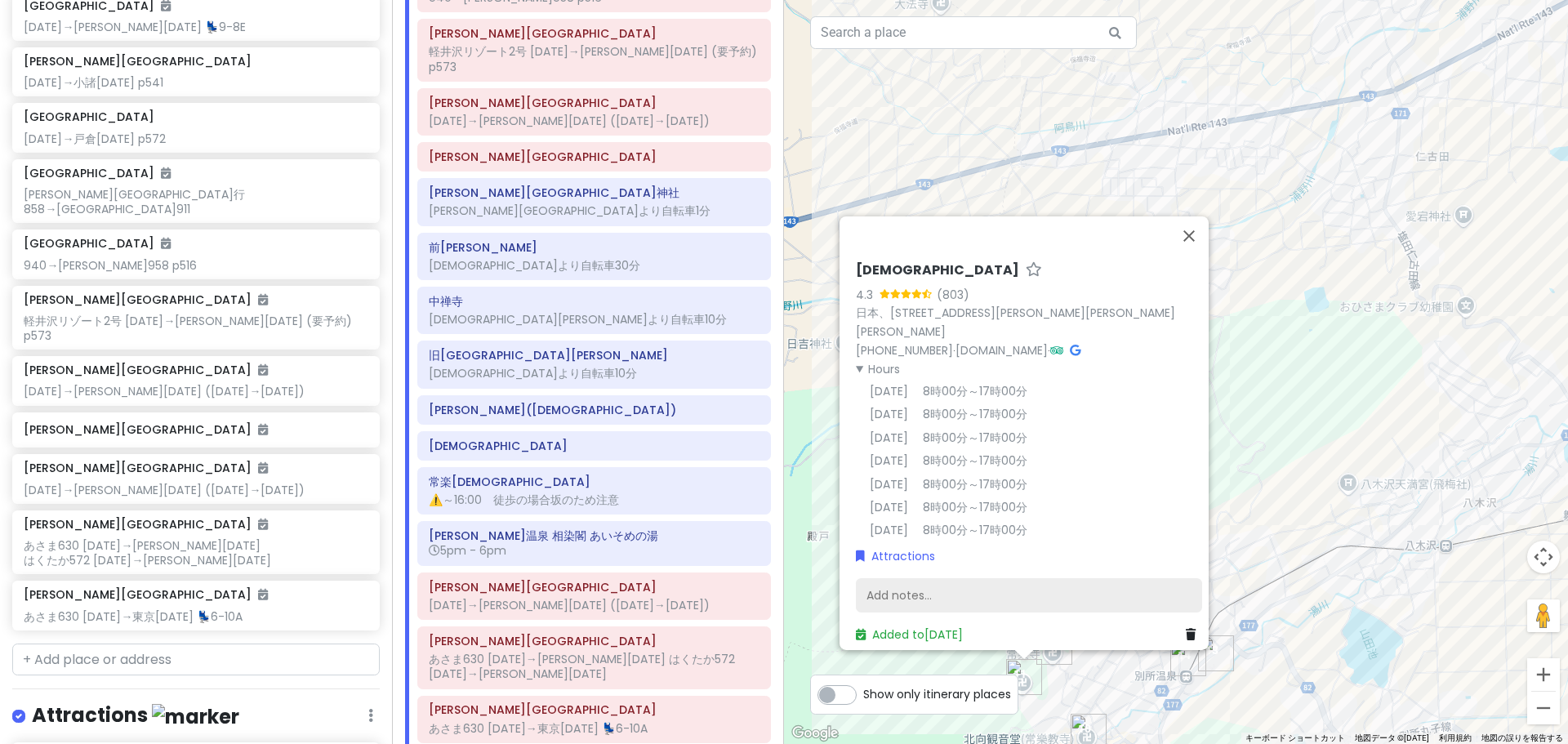
click at [895, 578] on div "Add notes..." at bounding box center [1029, 596] width 347 height 34
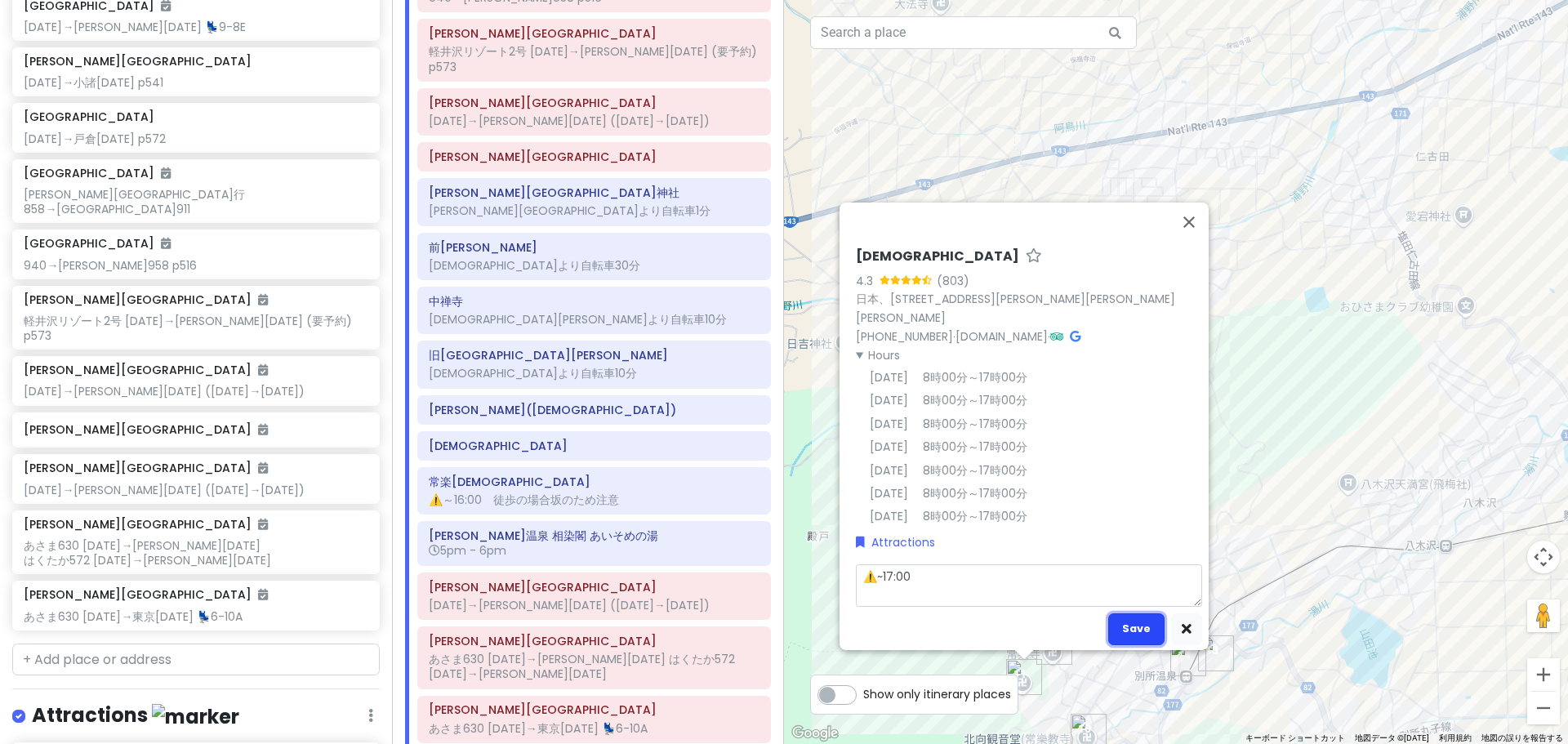
click at [1129, 615] on button "Save" at bounding box center [1136, 629] width 56 height 32
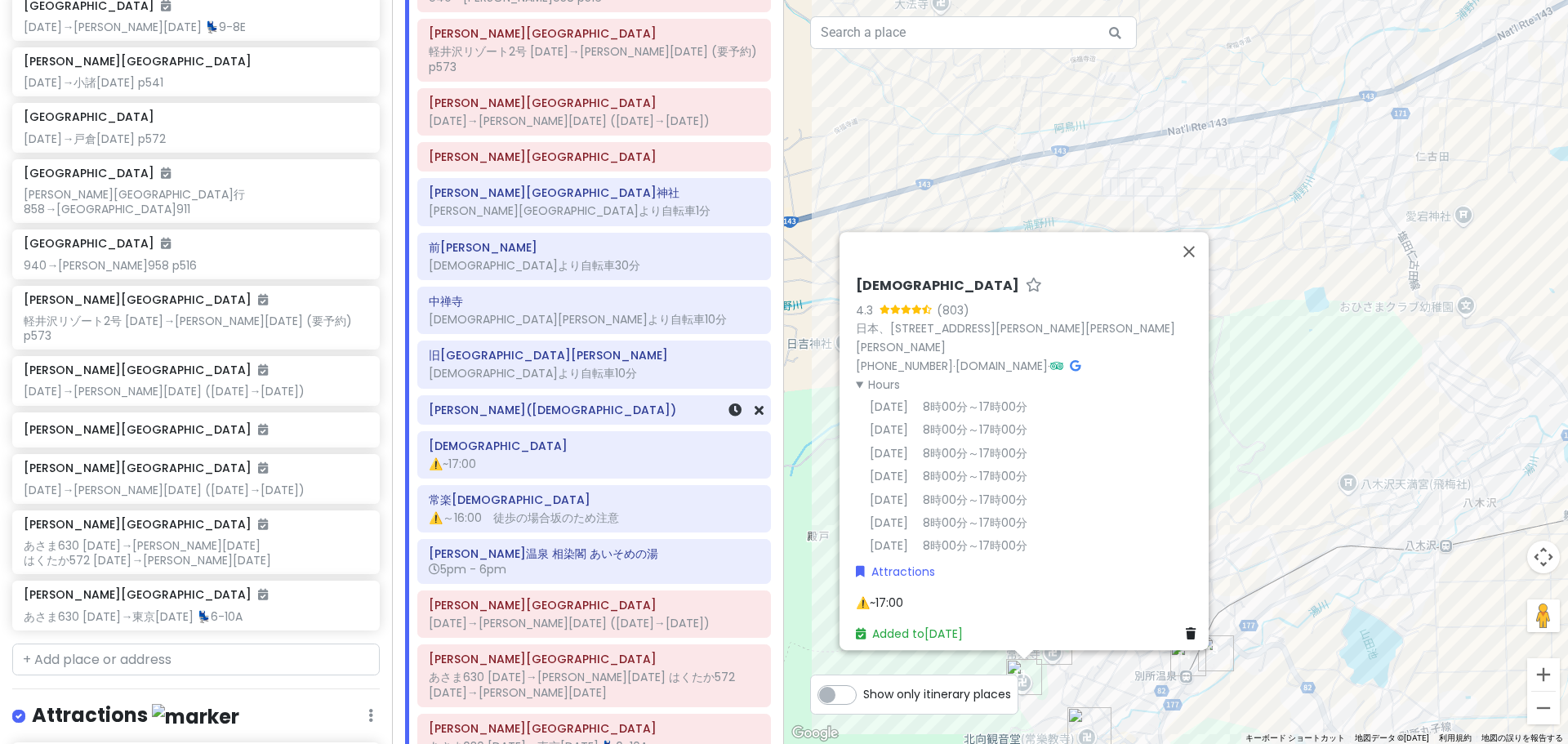
click at [549, 396] on div "[PERSON_NAME]([DEMOGRAPHIC_DATA])" at bounding box center [594, 410] width 352 height 28
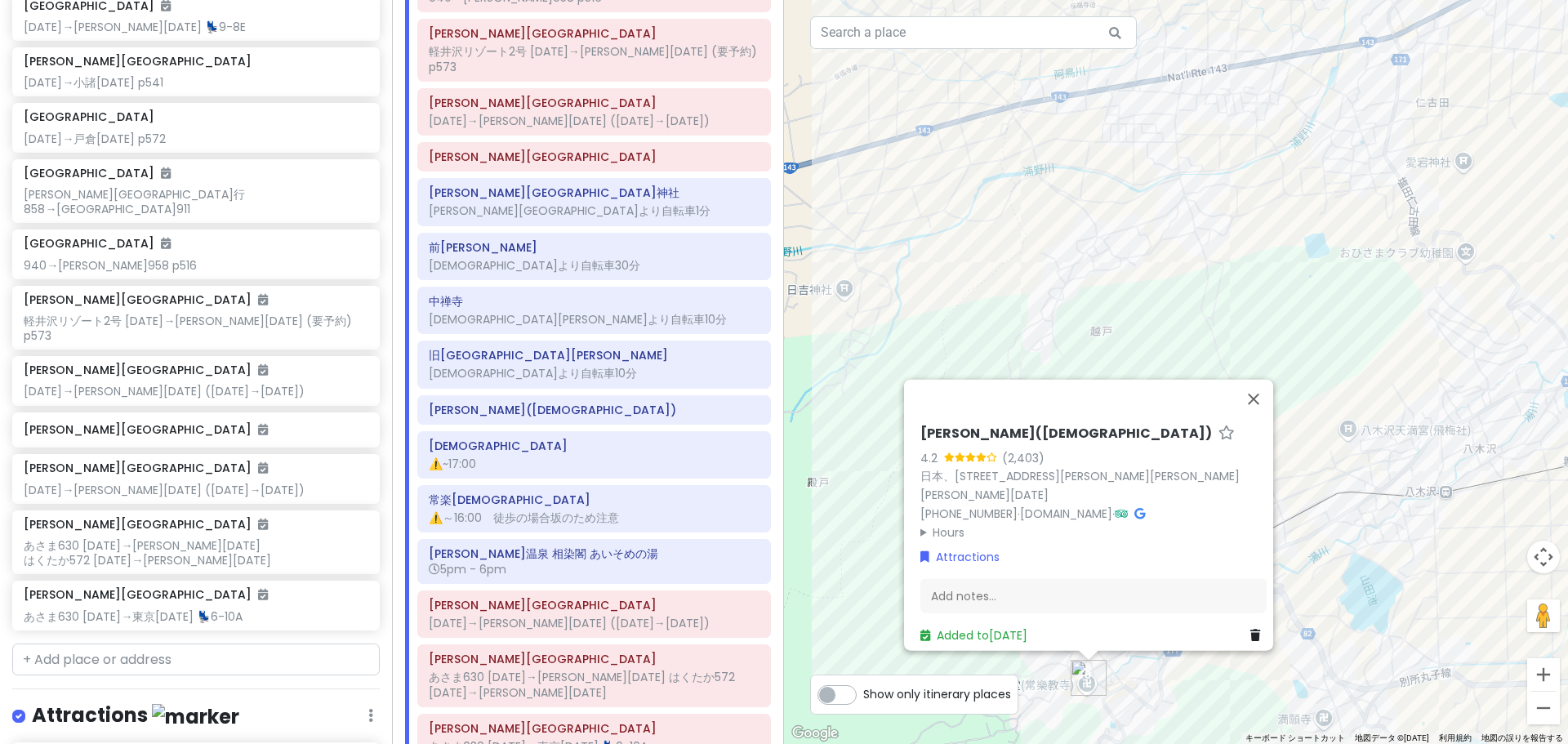
click at [926, 523] on summary "Hours" at bounding box center [1093, 532] width 347 height 18
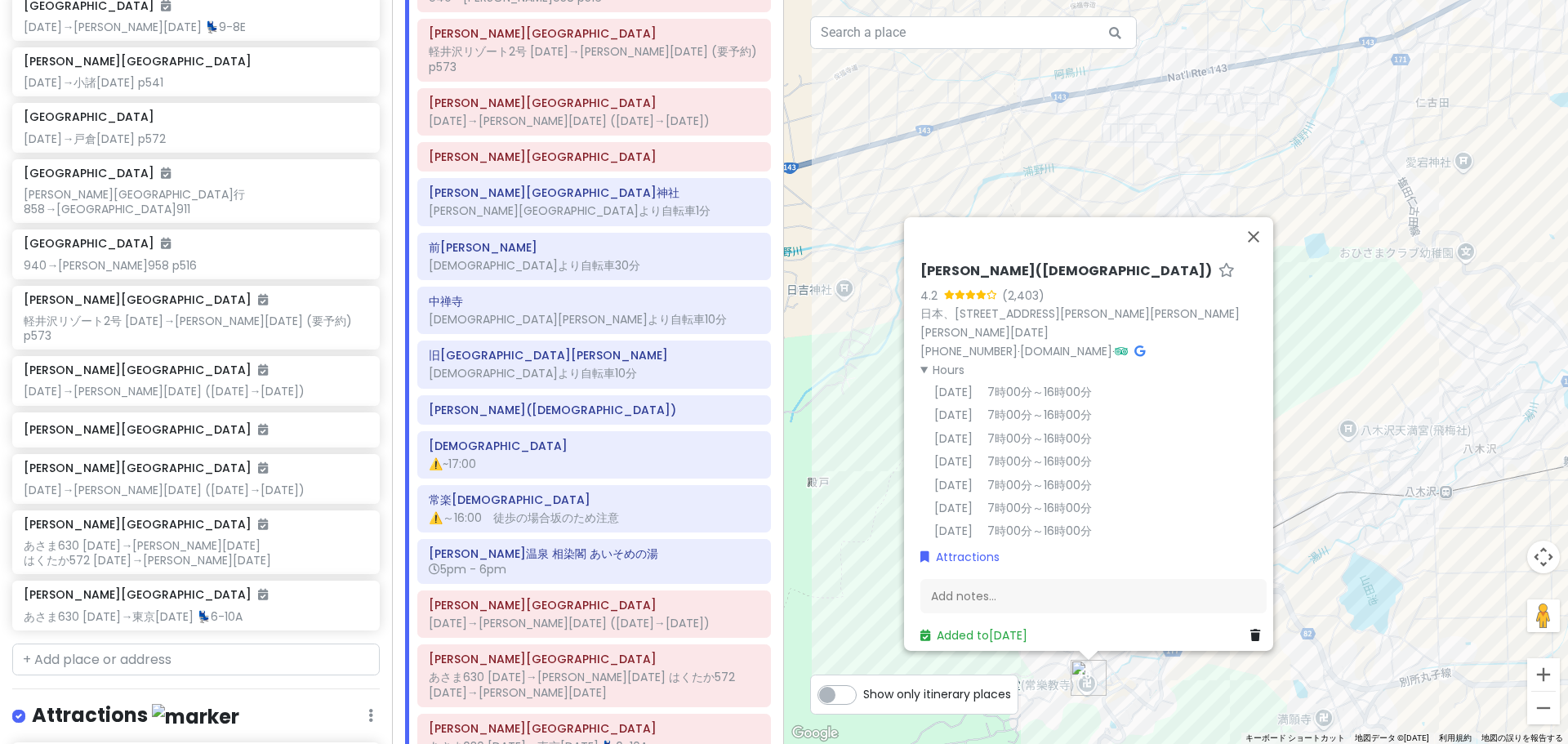
click at [934, 360] on summary "Hours" at bounding box center [1093, 369] width 347 height 18
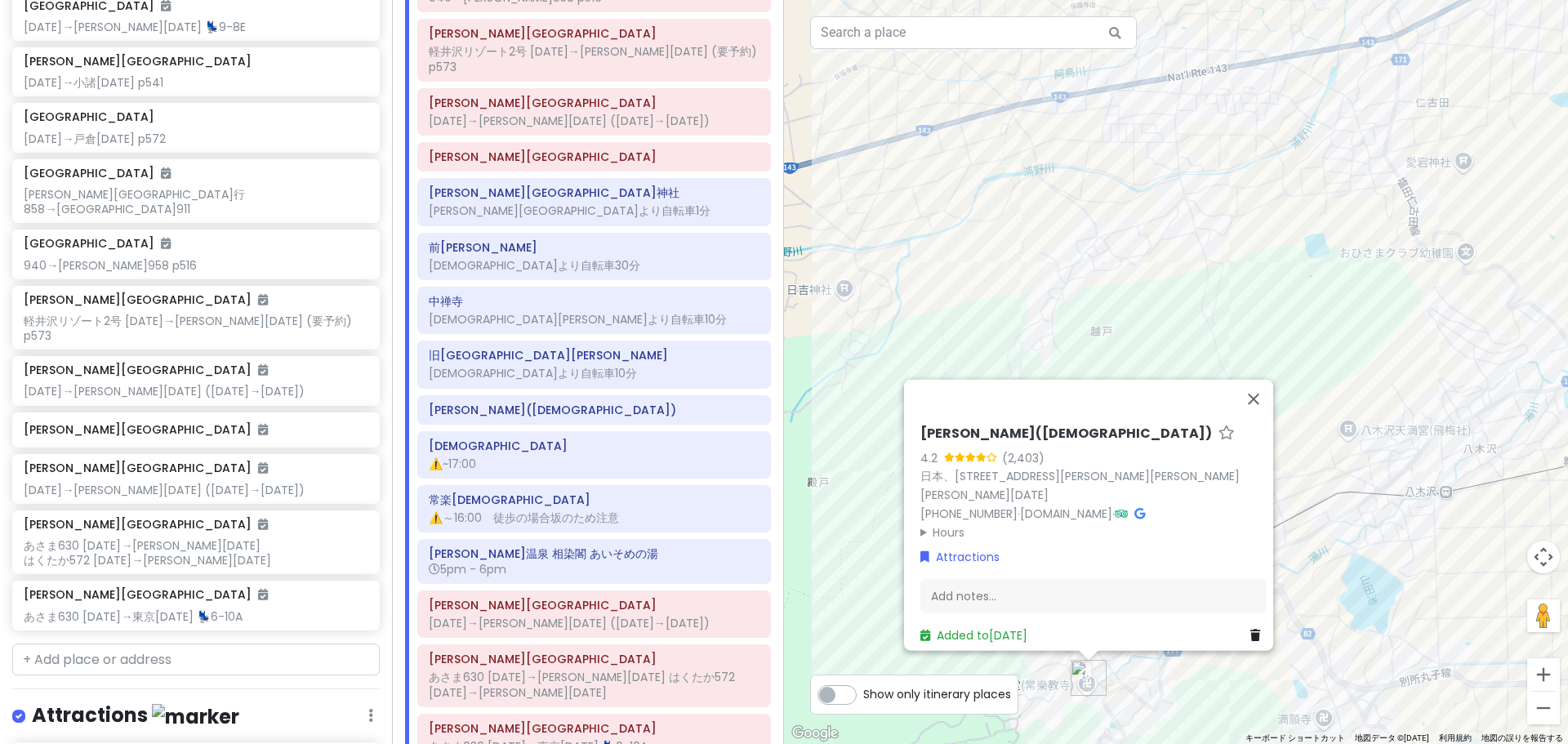
click at [974, 609] on div "[PERSON_NAME][DEMOGRAPHIC_DATA]([GEOGRAPHIC_DATA]) 4.2 (2,403) 日本、[STREET_ADDRE…" at bounding box center [1093, 534] width 359 height 232
click at [976, 598] on div "Add notes..." at bounding box center [1093, 596] width 347 height 34
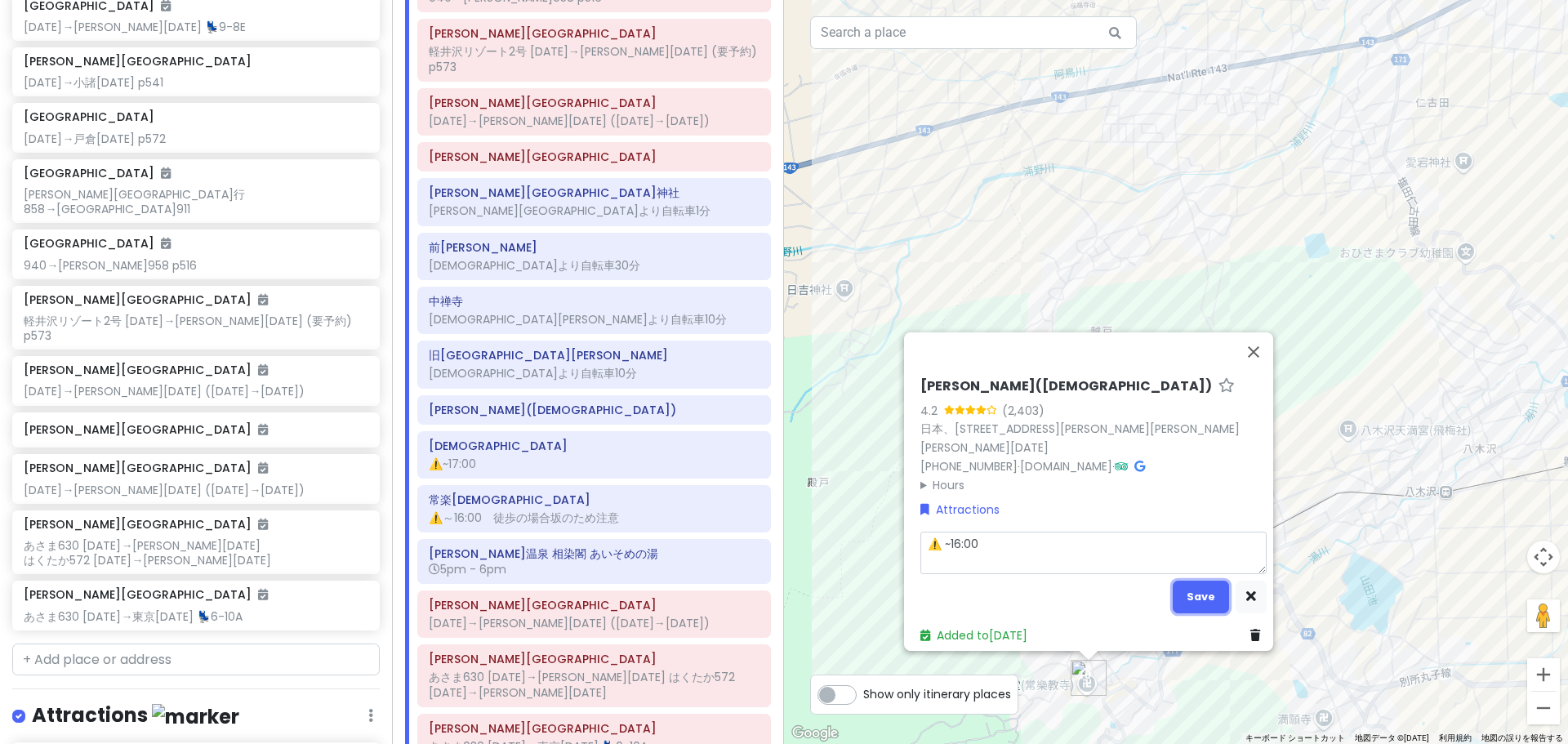
click at [1189, 590] on button "Save" at bounding box center [1201, 596] width 56 height 32
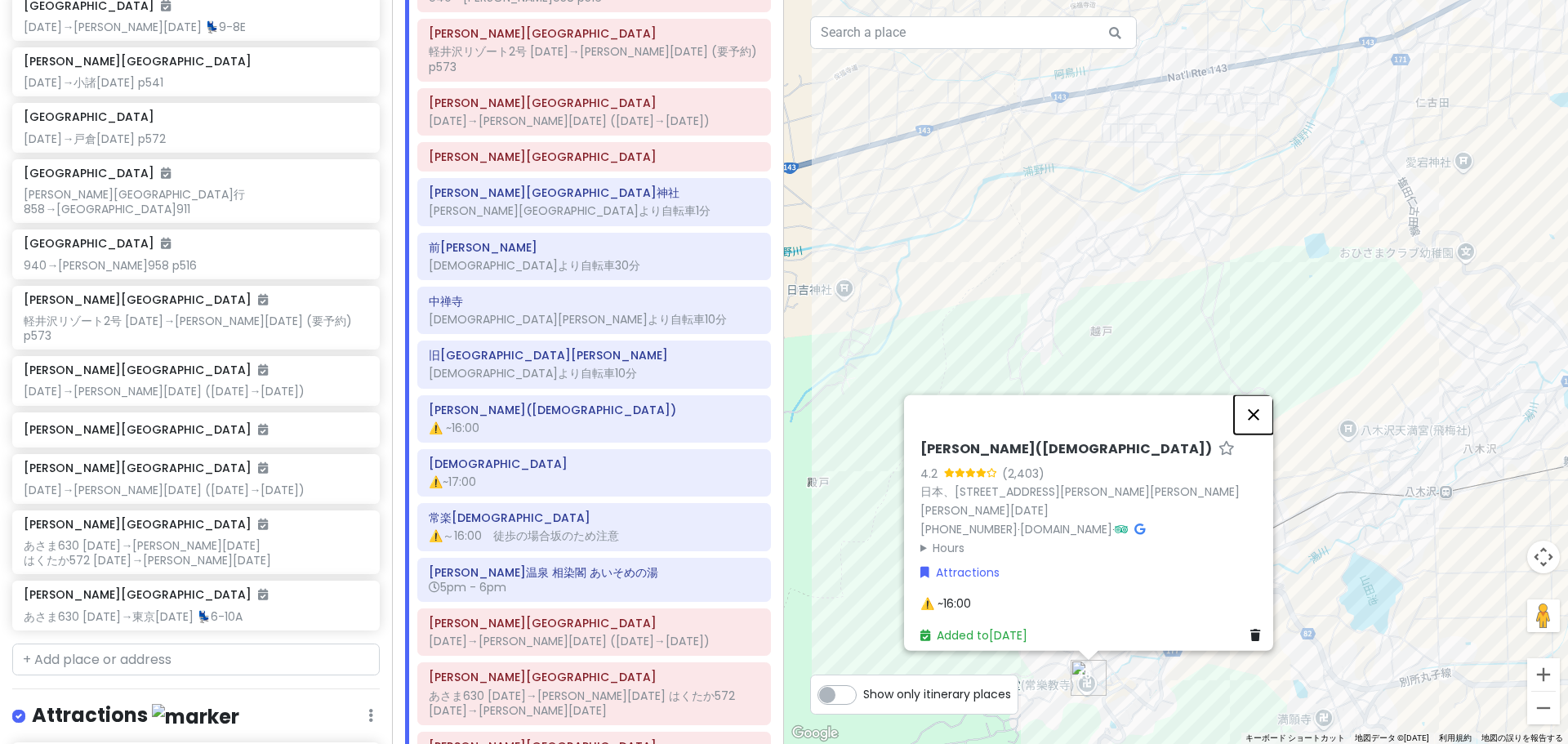
click at [1259, 415] on button "閉じる" at bounding box center [1253, 414] width 39 height 39
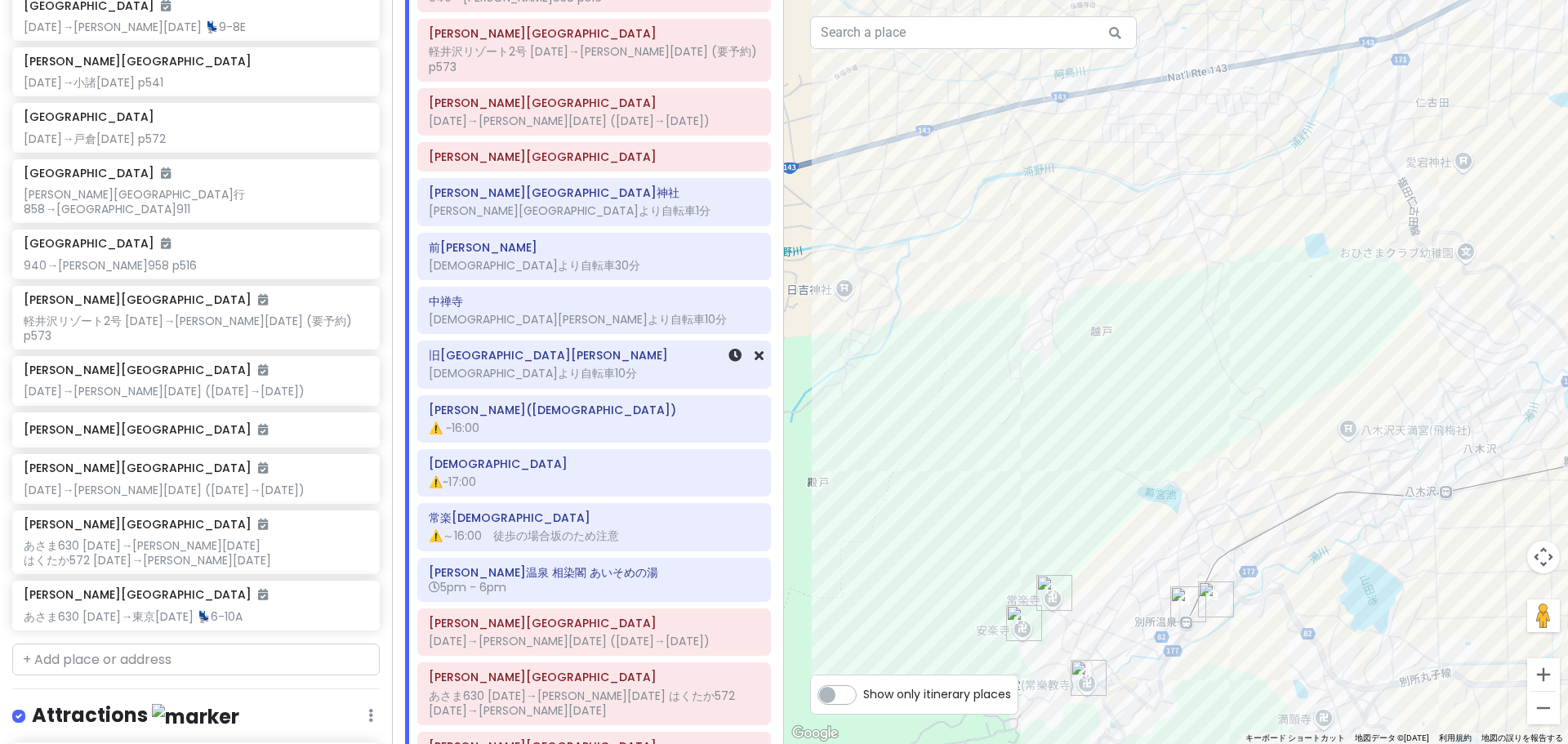
click at [530, 355] on div "旧[GEOGRAPHIC_DATA][PERSON_NAME][DEMOGRAPHIC_DATA]より自転車10分" at bounding box center [594, 364] width 331 height 41
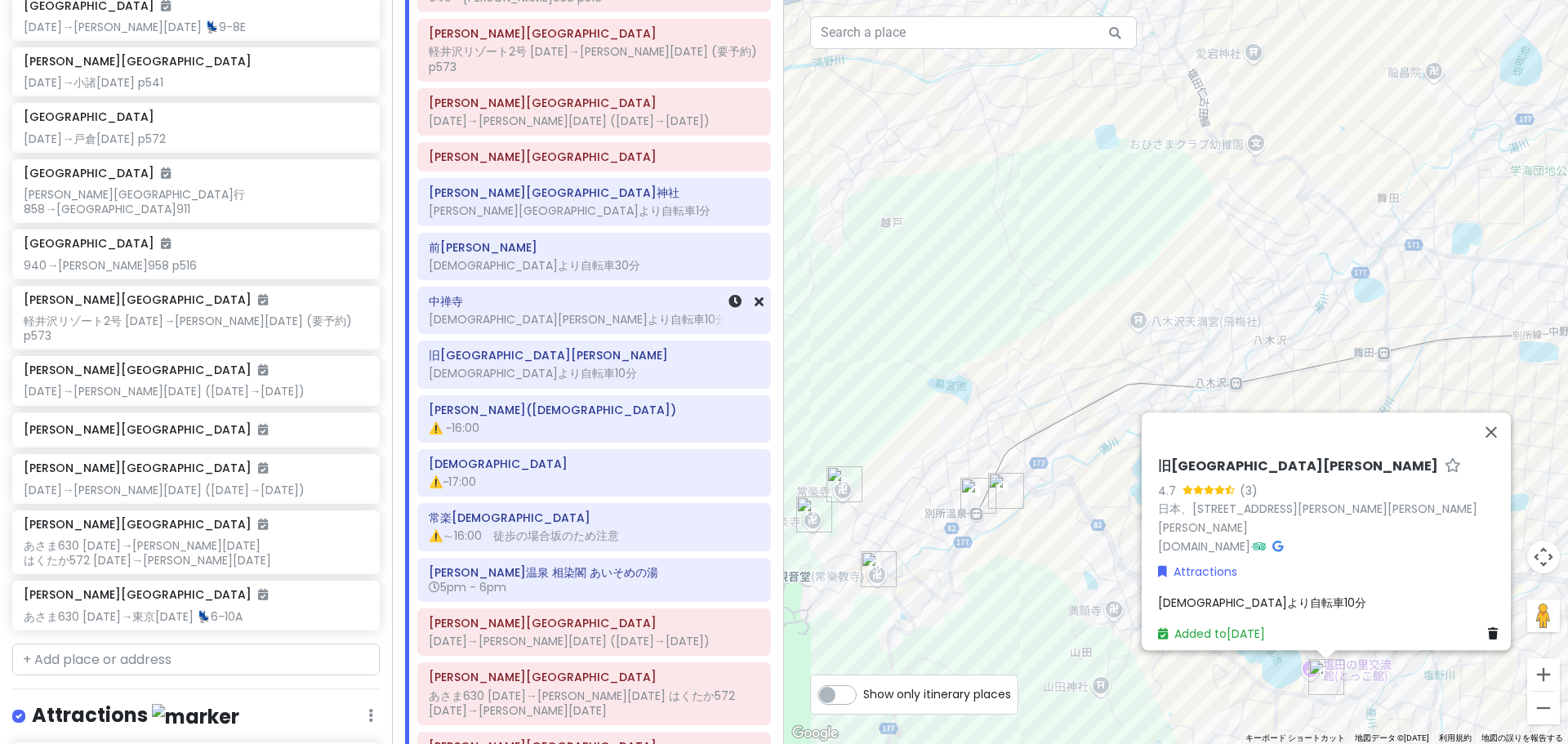
click at [569, 300] on div "[DEMOGRAPHIC_DATA][GEOGRAPHIC_DATA][DEMOGRAPHIC_DATA][PERSON_NAME]より自転車10分" at bounding box center [594, 310] width 331 height 41
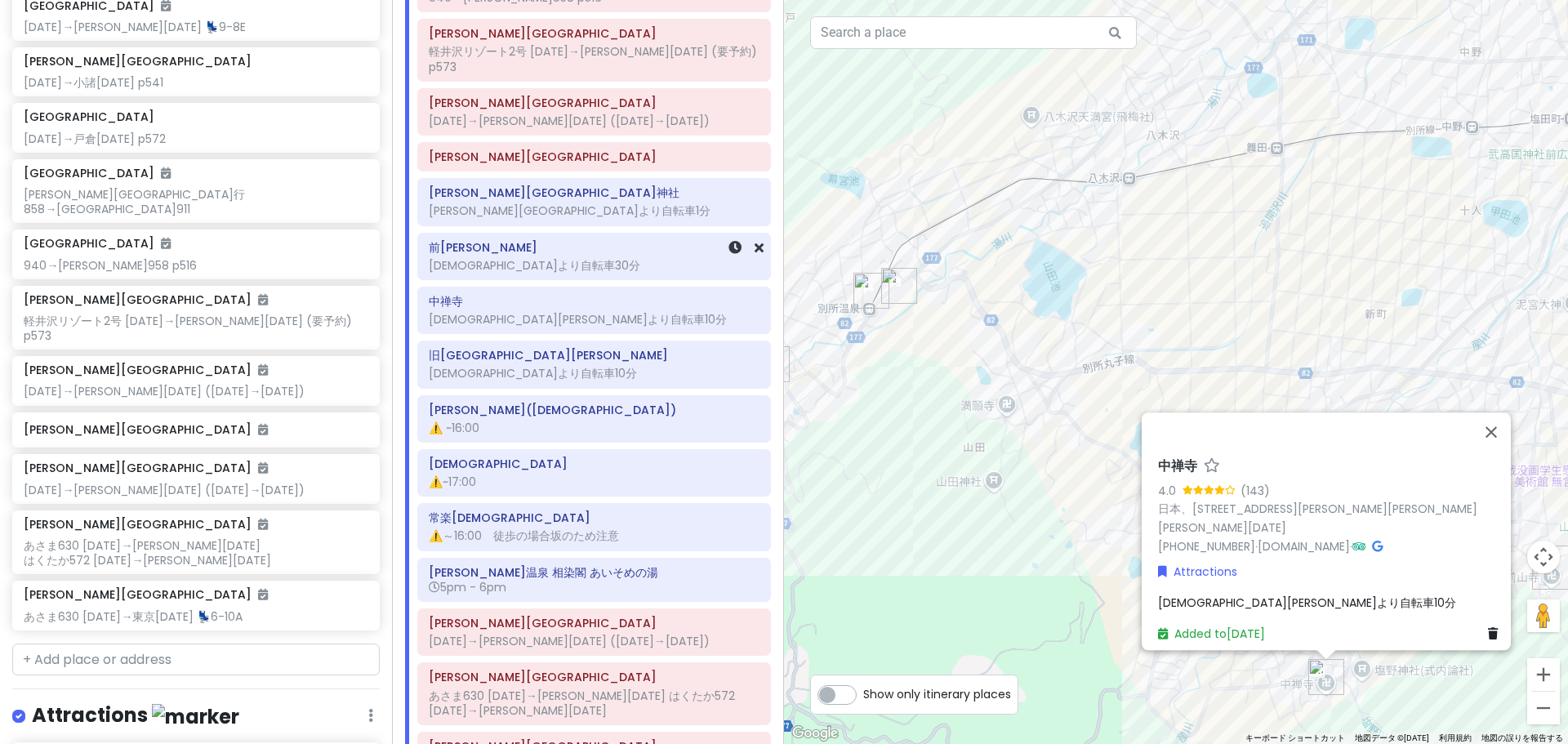
click at [513, 244] on div "前[PERSON_NAME] 神社より自転車30分" at bounding box center [594, 256] width 331 height 41
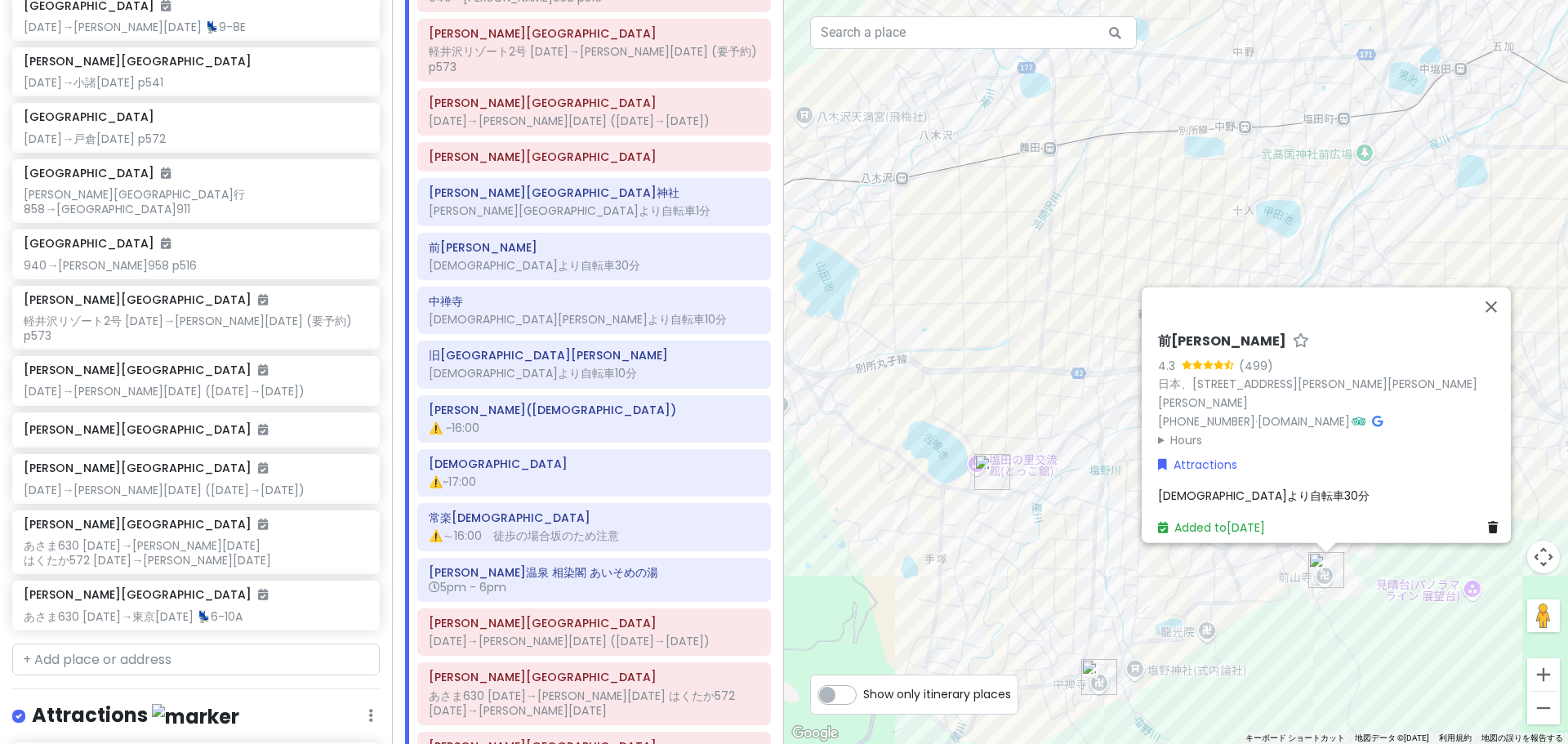
click at [1181, 431] on summary "Hours" at bounding box center [1331, 440] width 347 height 18
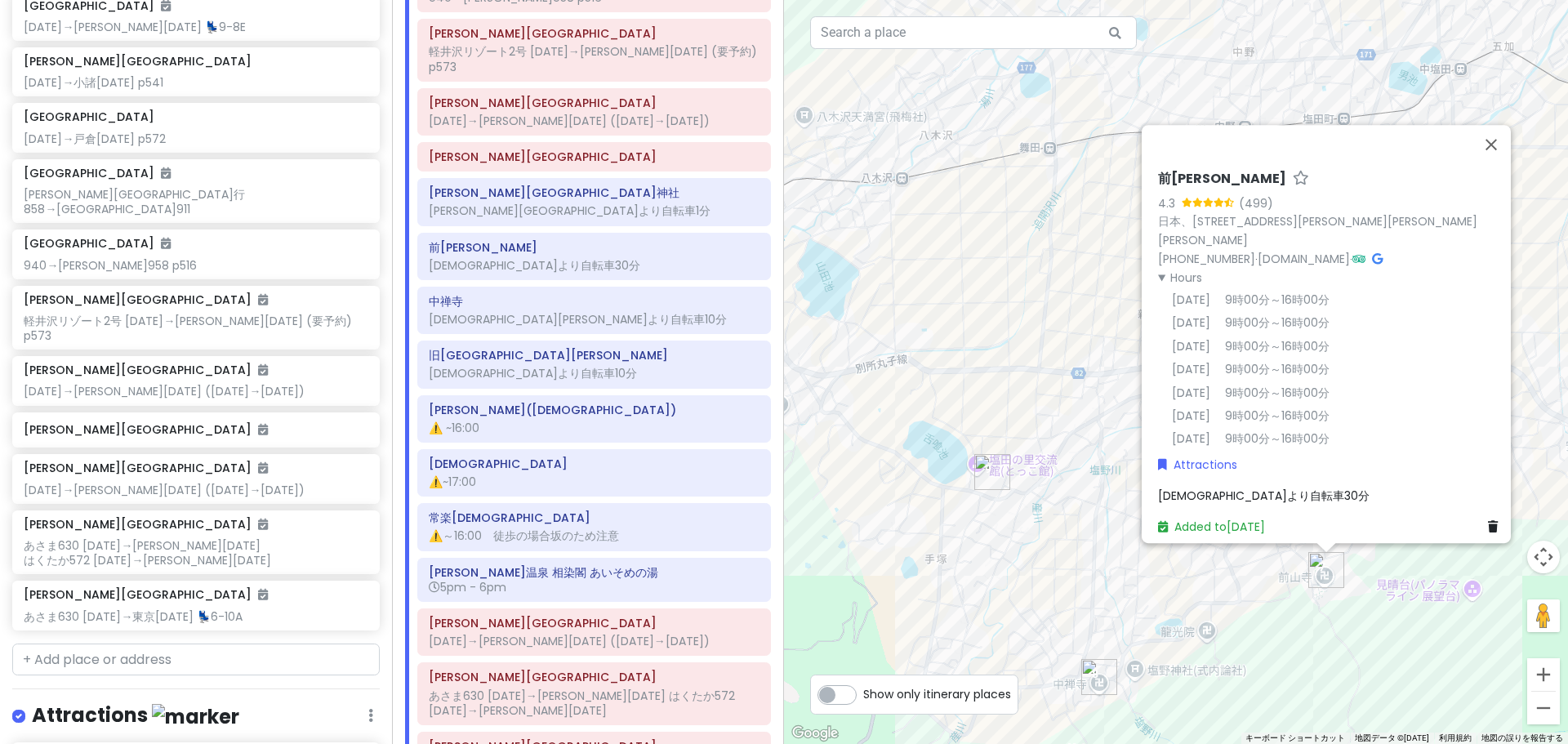
click at [1162, 268] on summary "Hours" at bounding box center [1331, 277] width 347 height 18
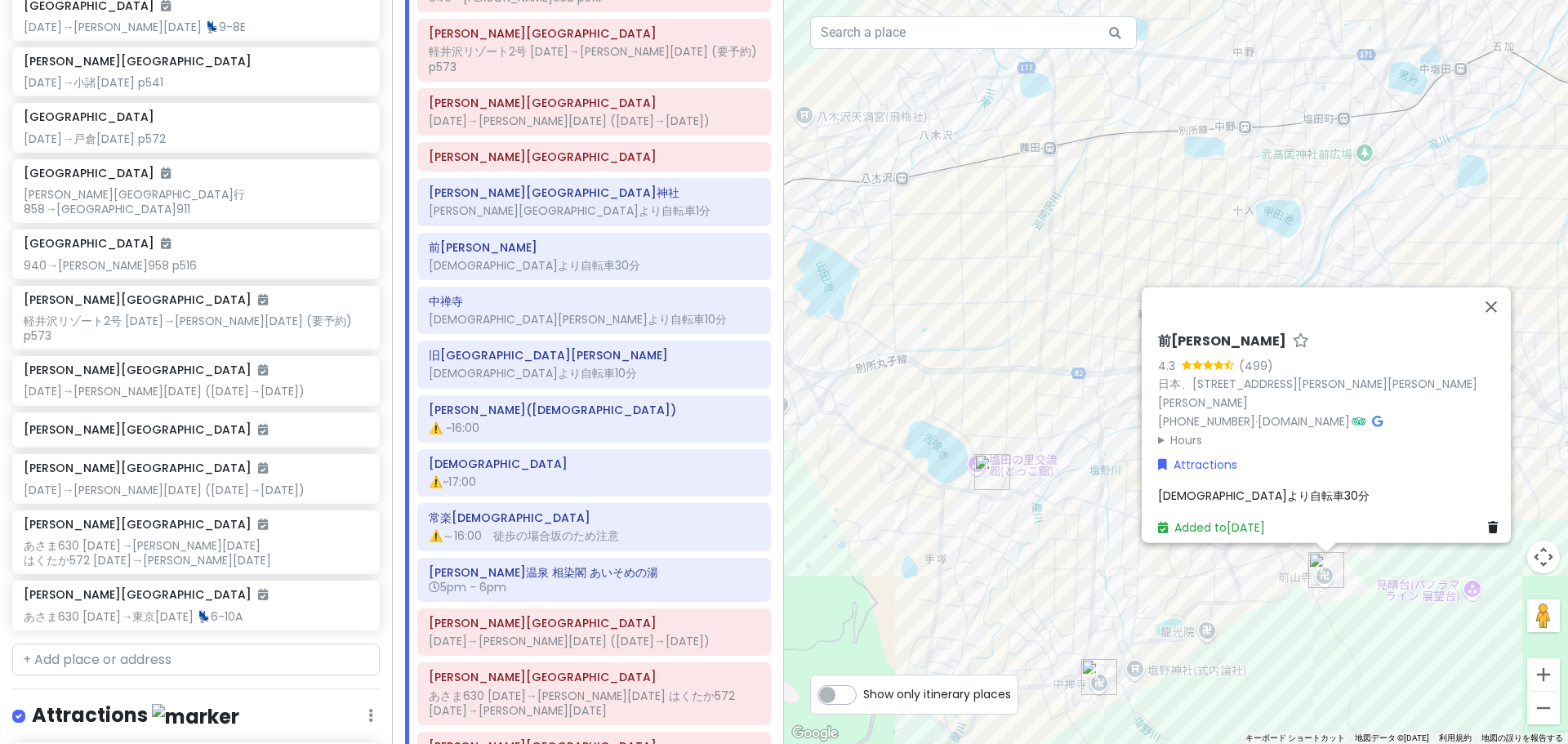
click at [1161, 488] on span "[DEMOGRAPHIC_DATA]より自転車30分" at bounding box center [1264, 496] width 212 height 16
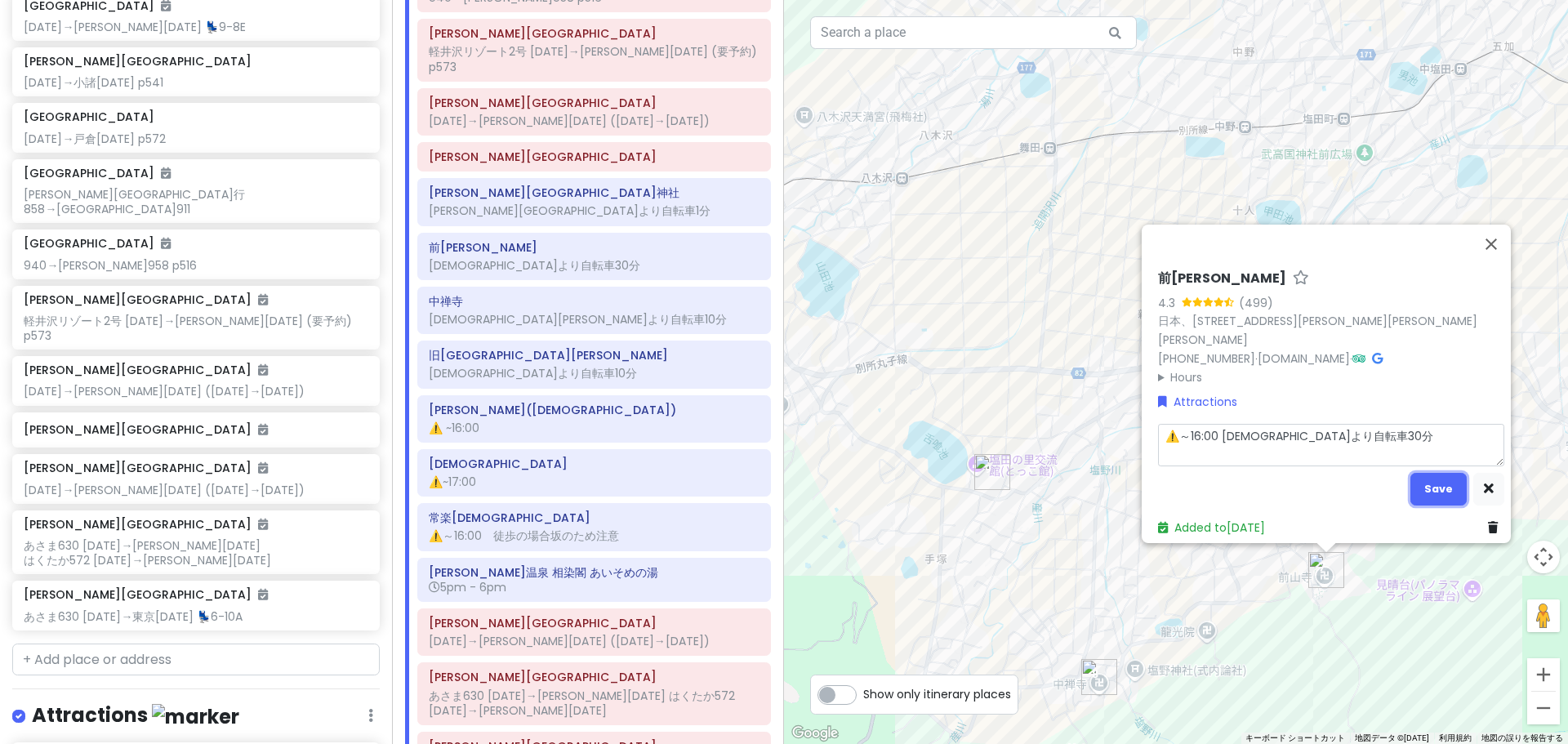
click at [1439, 481] on button "Save" at bounding box center [1439, 489] width 56 height 32
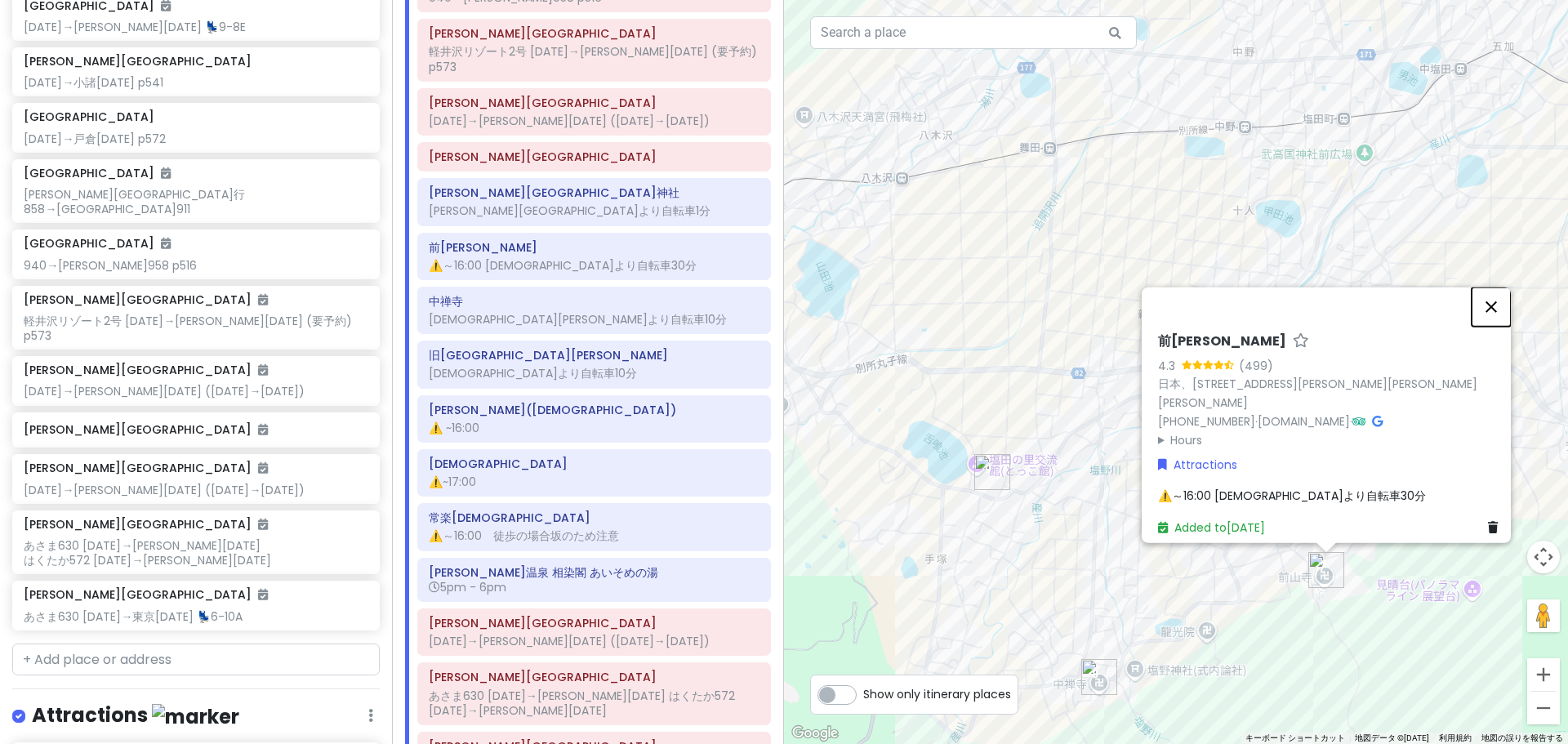
click at [1487, 317] on button "閉じる" at bounding box center [1490, 306] width 39 height 39
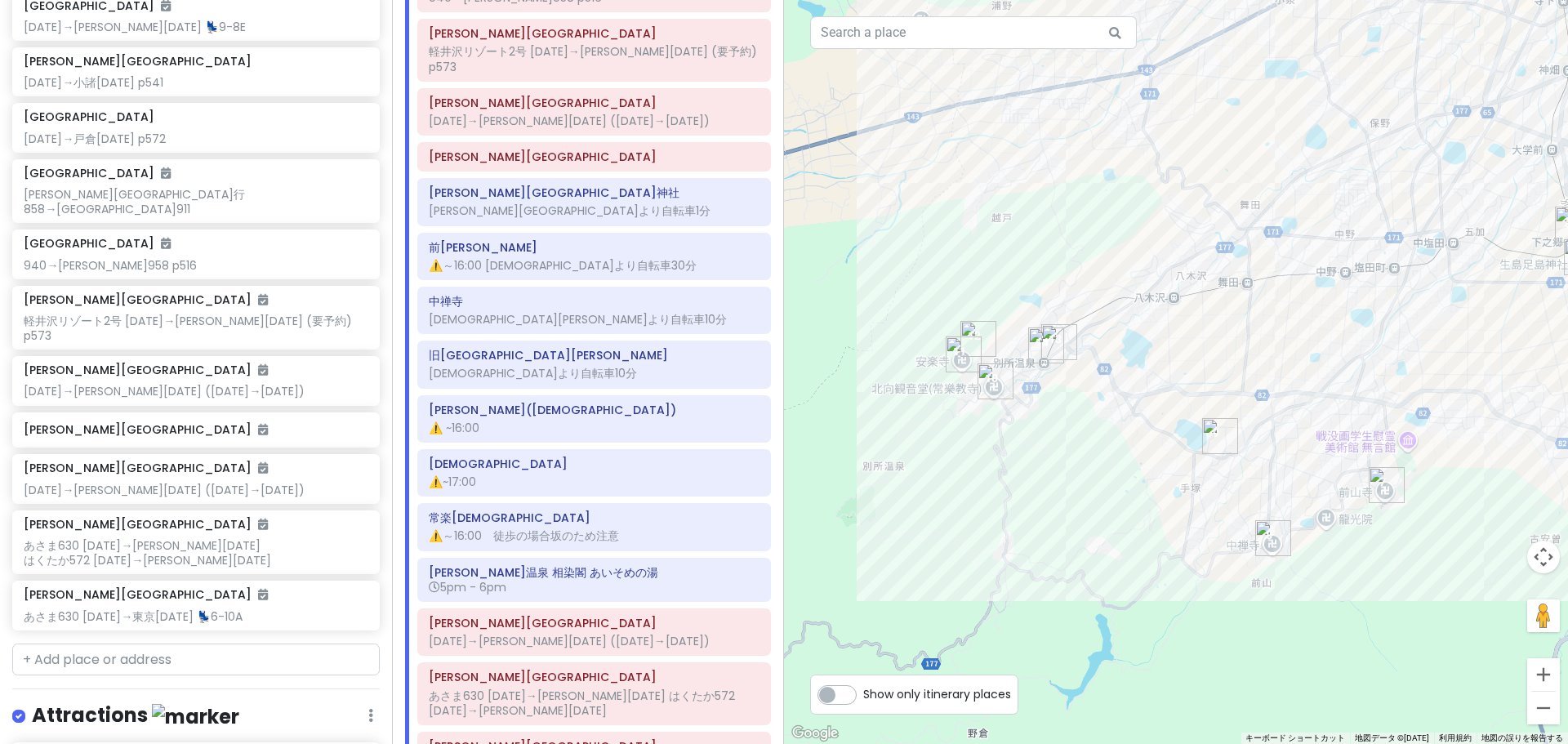
drag, startPoint x: 1080, startPoint y: 415, endPoint x: 1266, endPoint y: 415, distance: 186.0
click at [1266, 415] on div at bounding box center [1175, 372] width 784 height 744
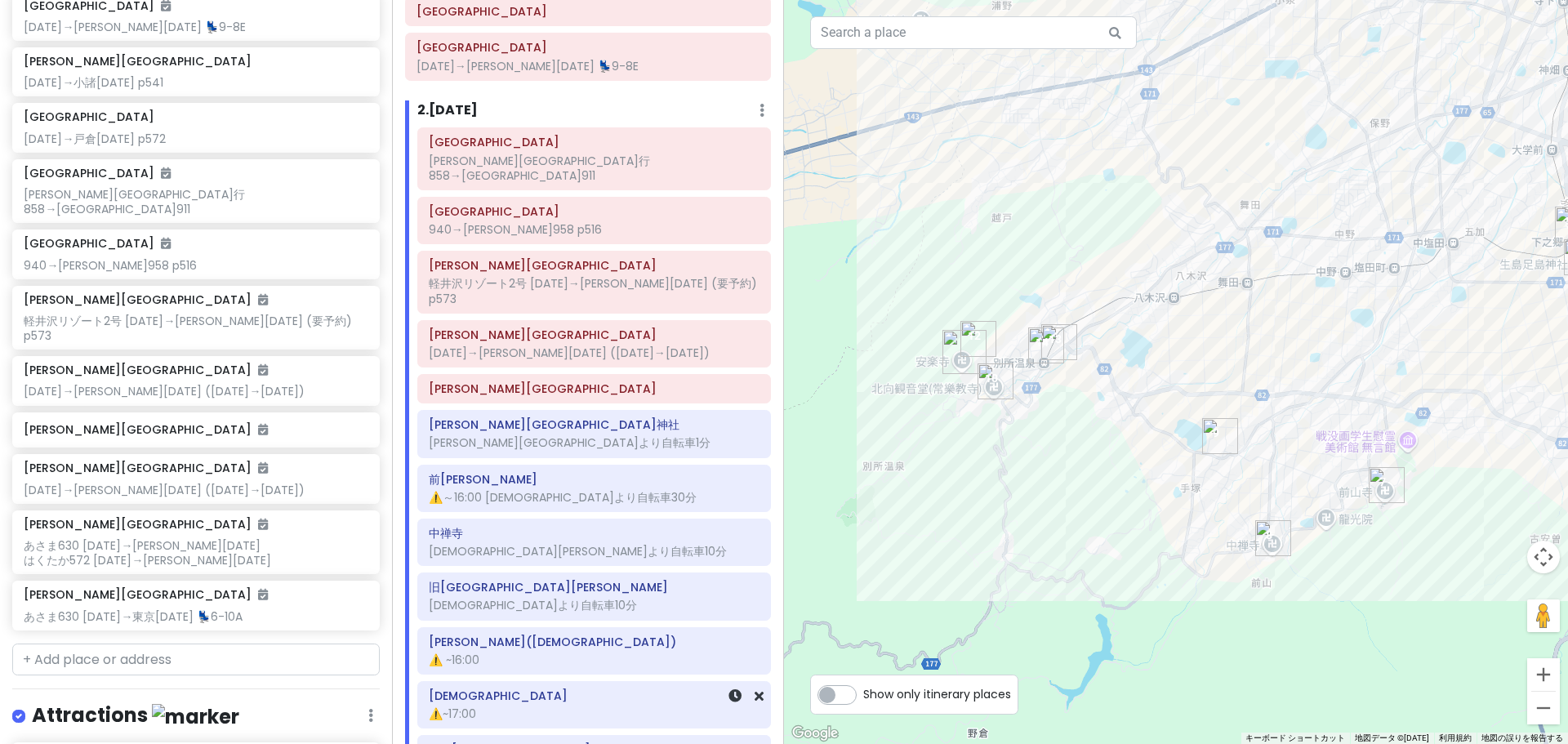
scroll to position [99, 0]
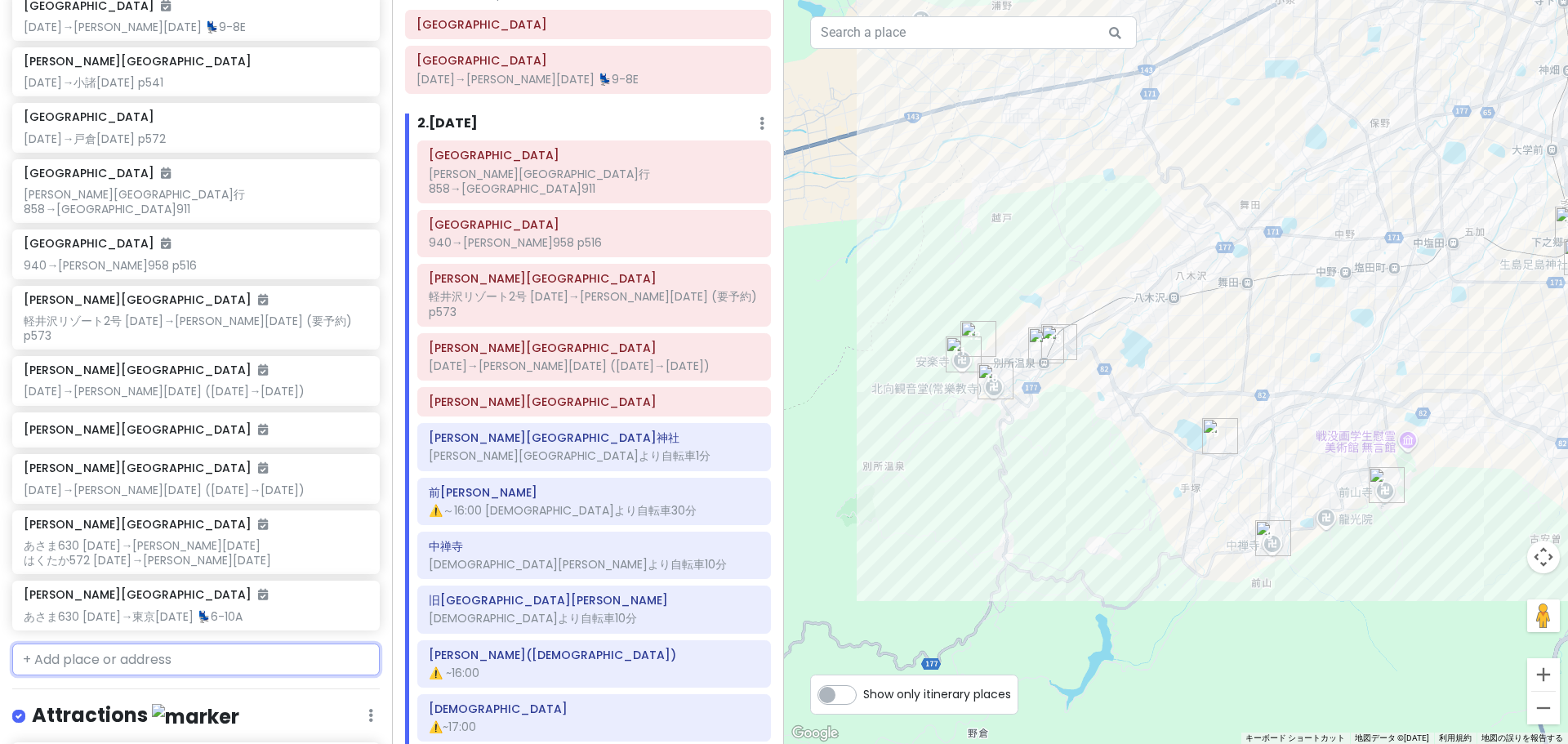
click at [132, 644] on input "text" at bounding box center [196, 660] width 367 height 33
click at [519, 441] on div "[PERSON_NAME][GEOGRAPHIC_DATA][PERSON_NAME]より自転車1分" at bounding box center [594, 447] width 354 height 47
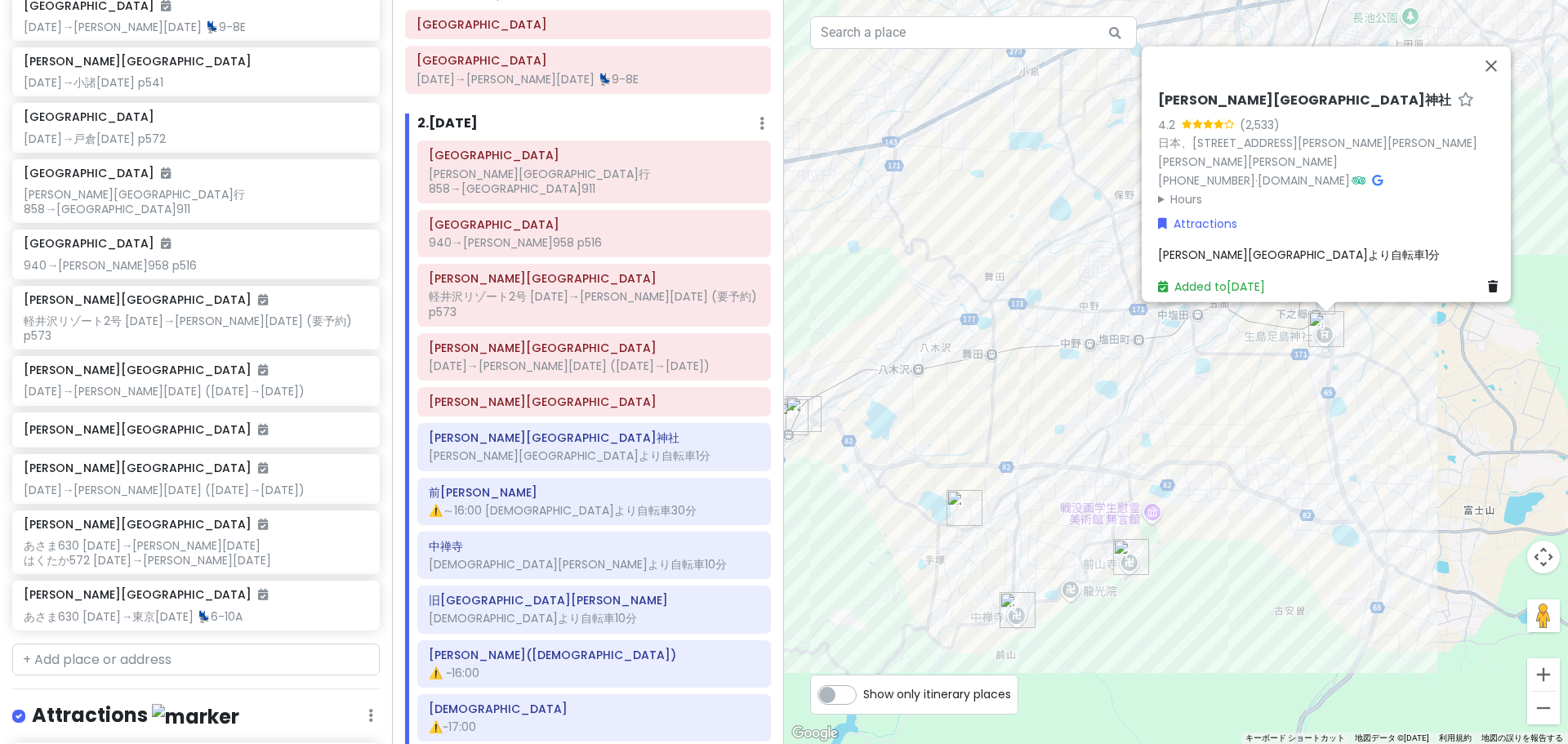
click at [1188, 189] on summary "Hours" at bounding box center [1331, 198] width 347 height 18
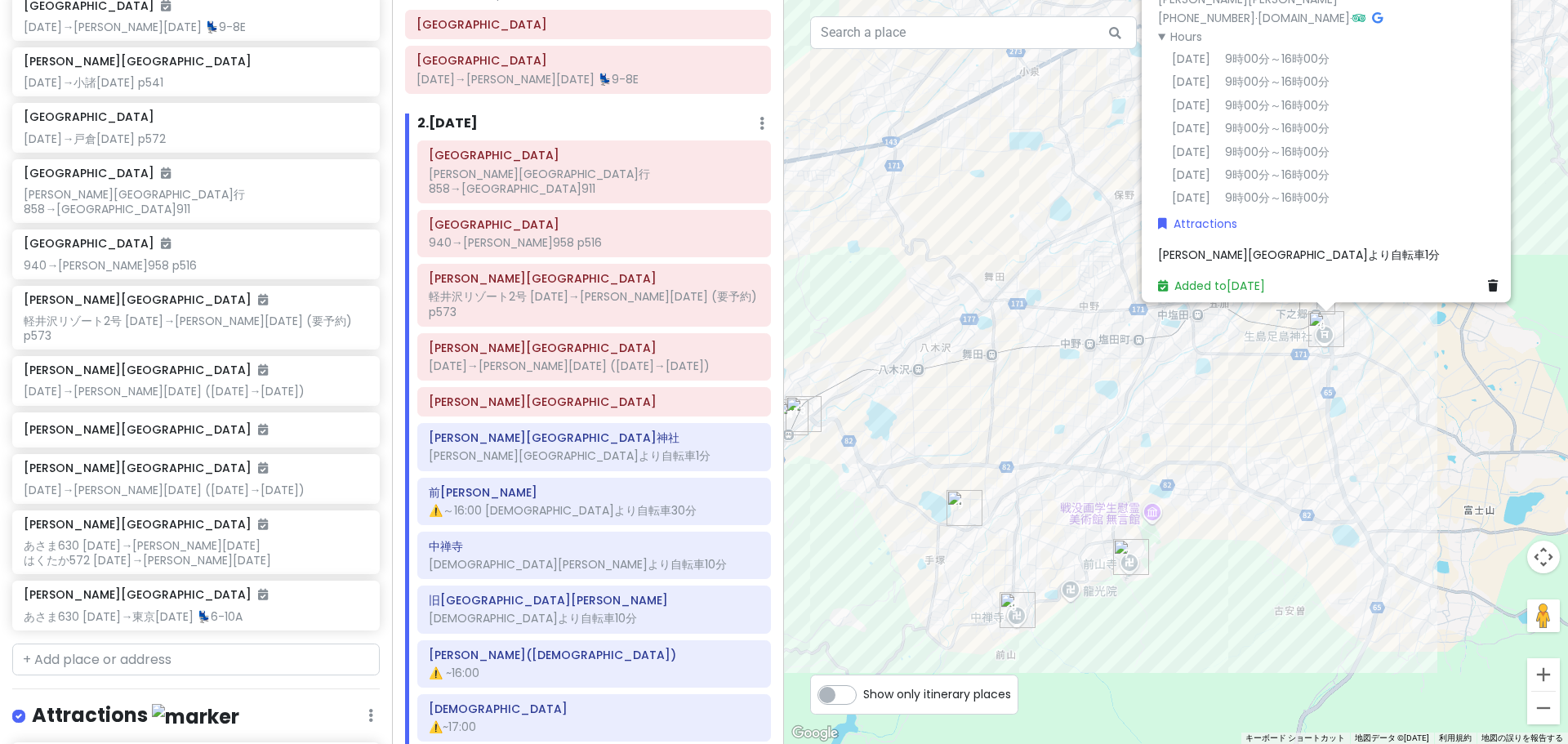
click at [1158, 247] on span "[PERSON_NAME][GEOGRAPHIC_DATA]より自転車1分" at bounding box center [1298, 255] width 281 height 16
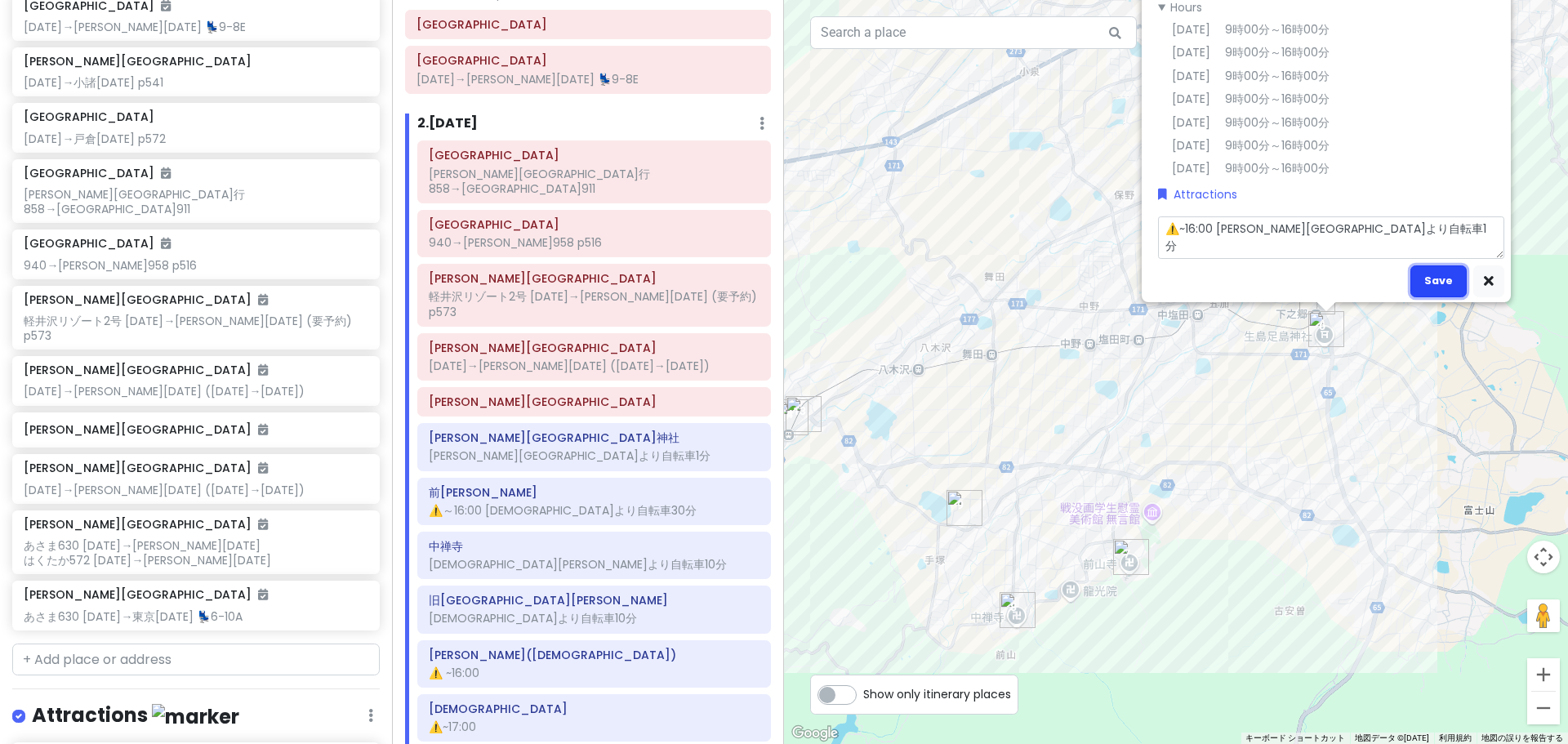
click at [1429, 265] on button "Save" at bounding box center [1439, 281] width 56 height 32
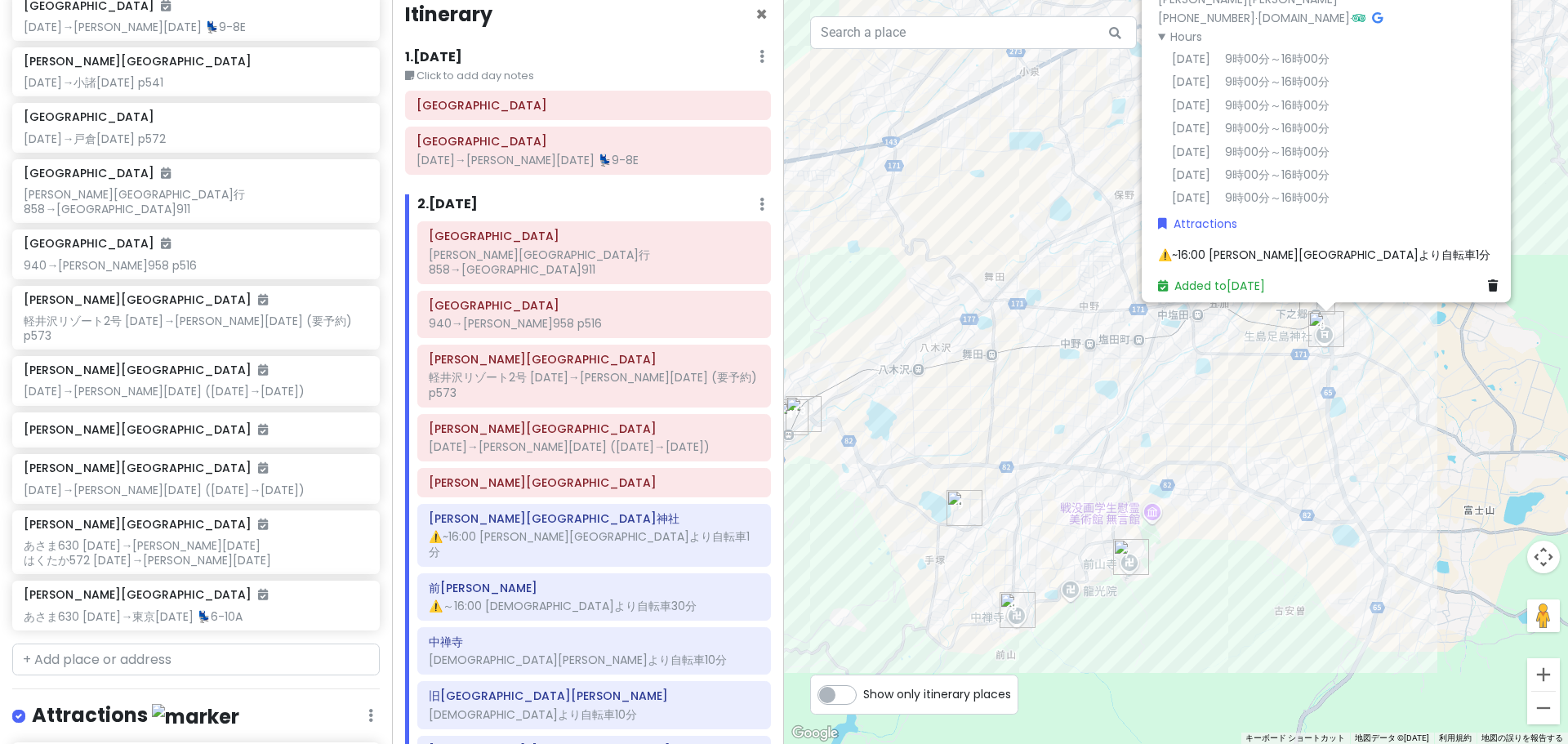
scroll to position [17, 0]
click at [141, 644] on input "text" at bounding box center [196, 660] width 367 height 33
click at [197, 679] on div "善光寺 日本、[PERSON_NAME][GEOGRAPHIC_DATA][PERSON_NAME][GEOGRAPHIC_DATA][PERSON_NAME…" at bounding box center [195, 716] width 366 height 81
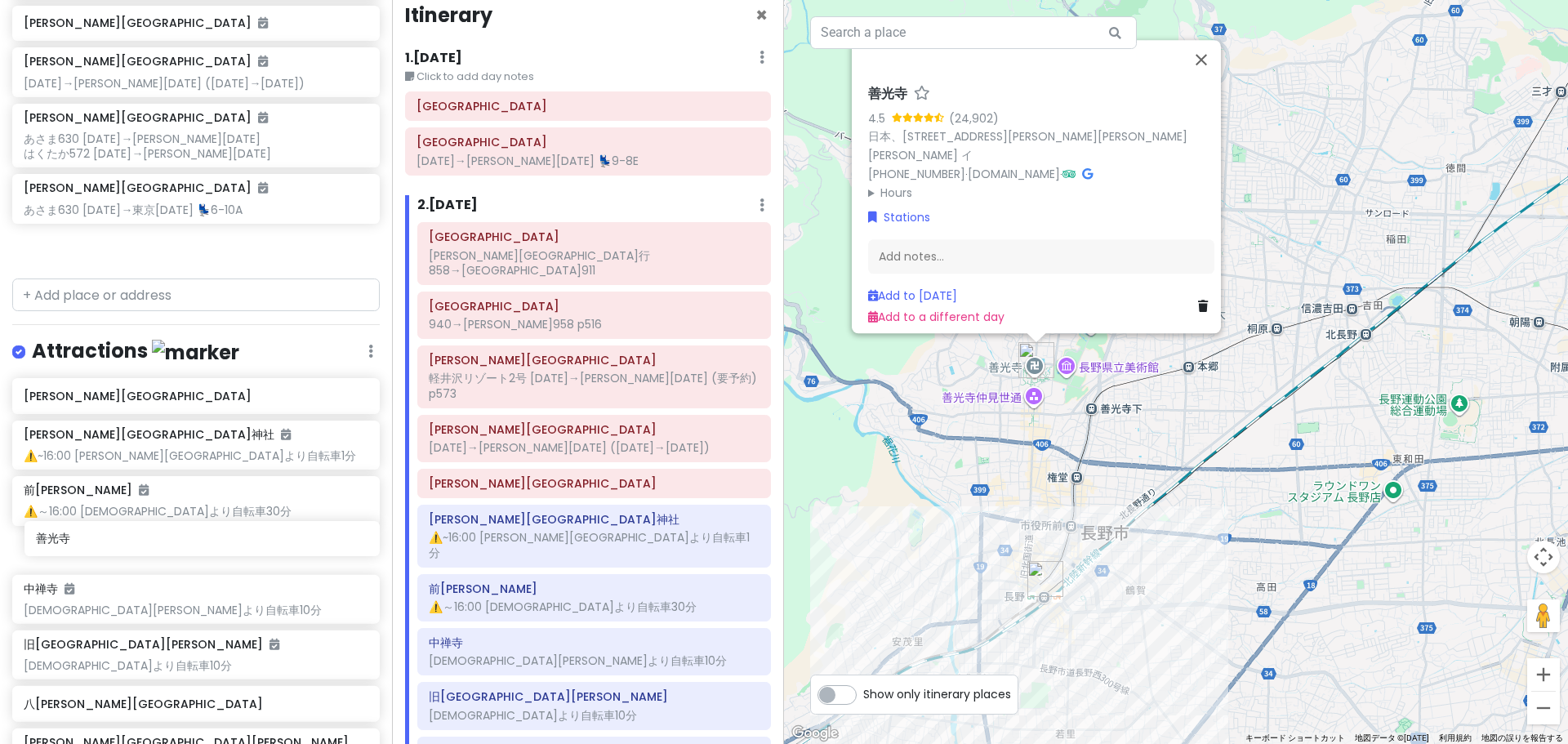
scroll to position [784, 0]
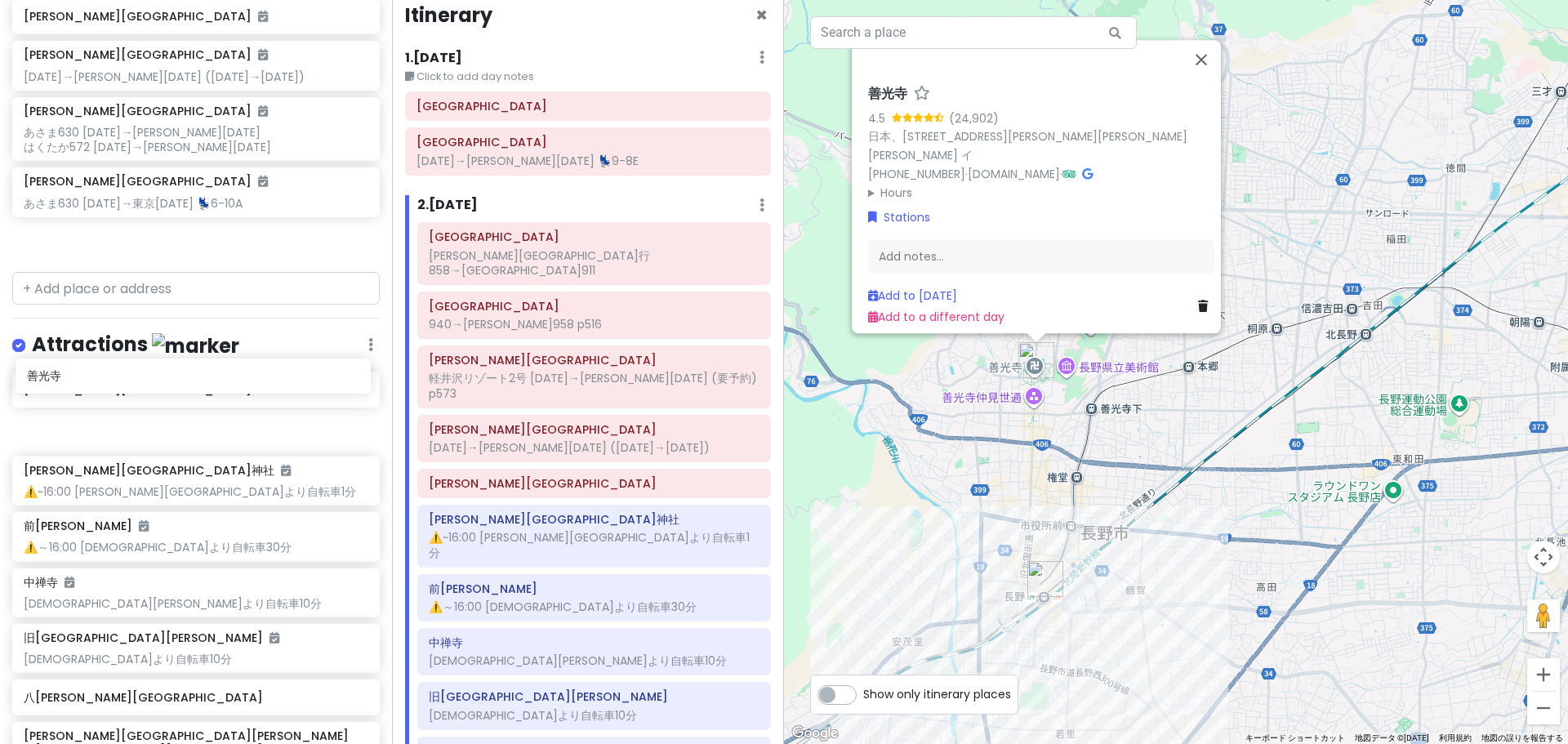
drag, startPoint x: 147, startPoint y: 587, endPoint x: 151, endPoint y: 381, distance: 206.0
click at [151, 381] on div "どこかにビューン｜[PERSON_NAME] Private Change Dates Make a Copy Delete Trip Go Pro ⚡️ G…" at bounding box center [195, 372] width 392 height 744
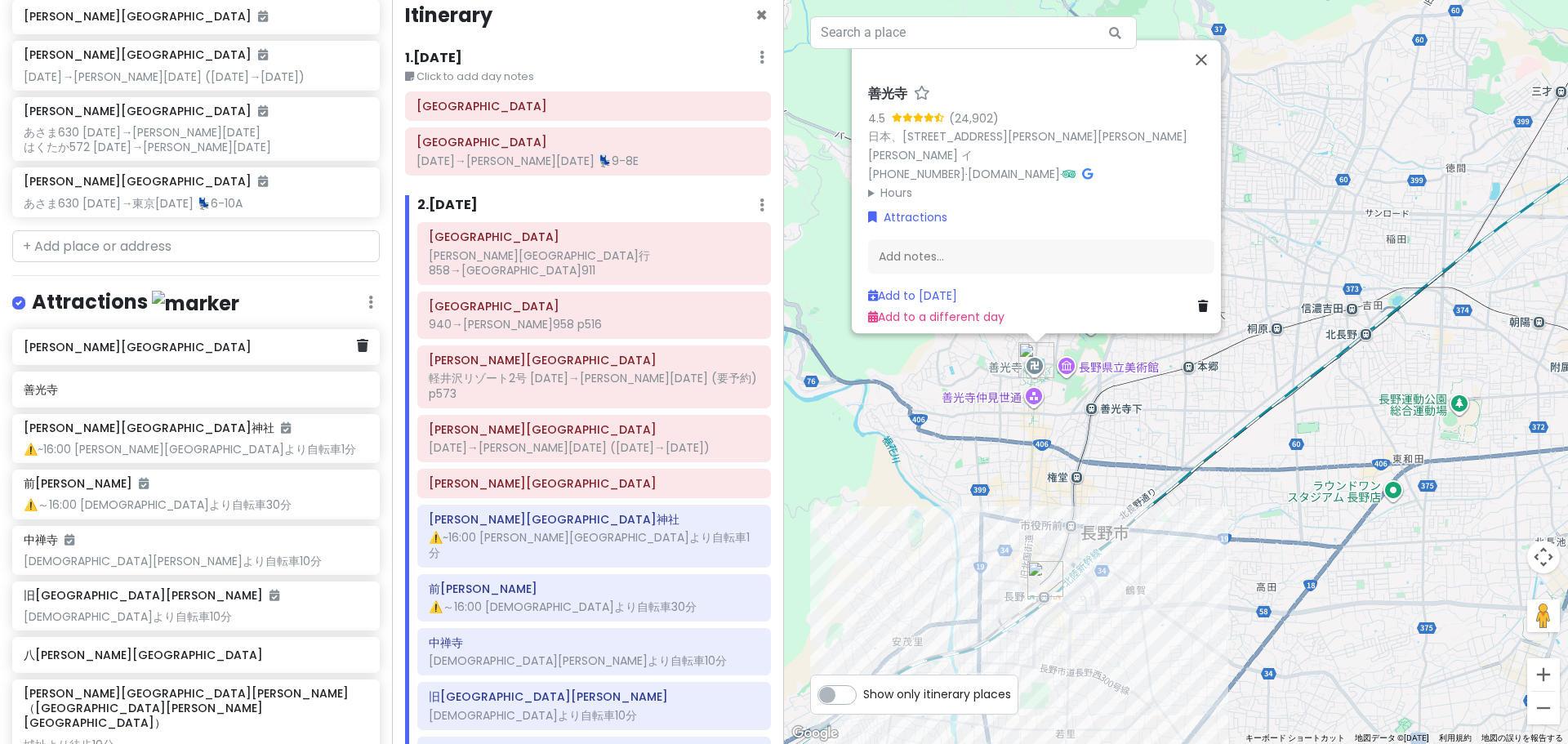
scroll to position [700, 0]
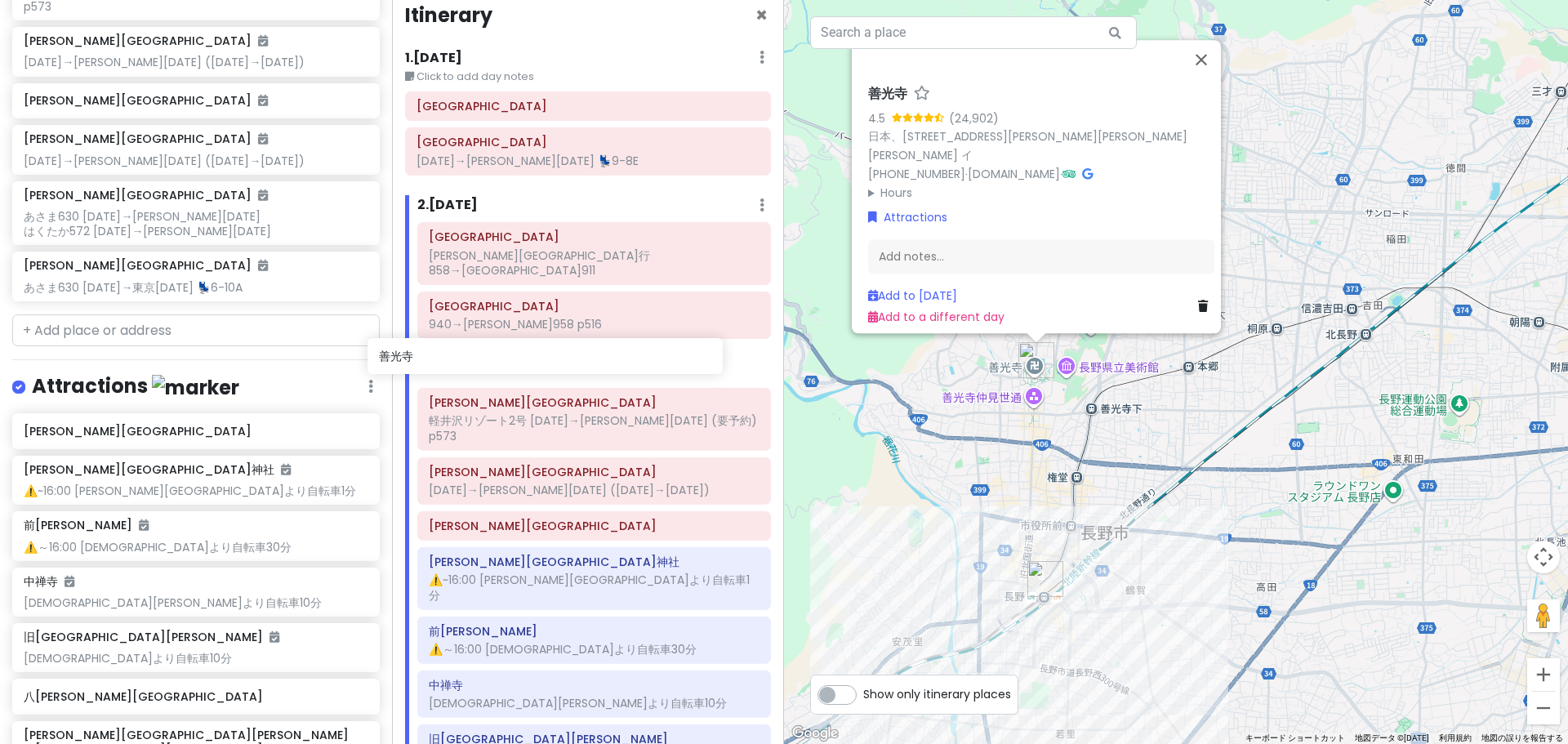
drag, startPoint x: 140, startPoint y: 447, endPoint x: 496, endPoint y: 362, distance: 366.0
click at [496, 362] on div "どこかにビューン｜[PERSON_NAME] Private Change Dates Make a Copy Delete Trip Go Pro ⚡️ G…" at bounding box center [784, 372] width 1568 height 744
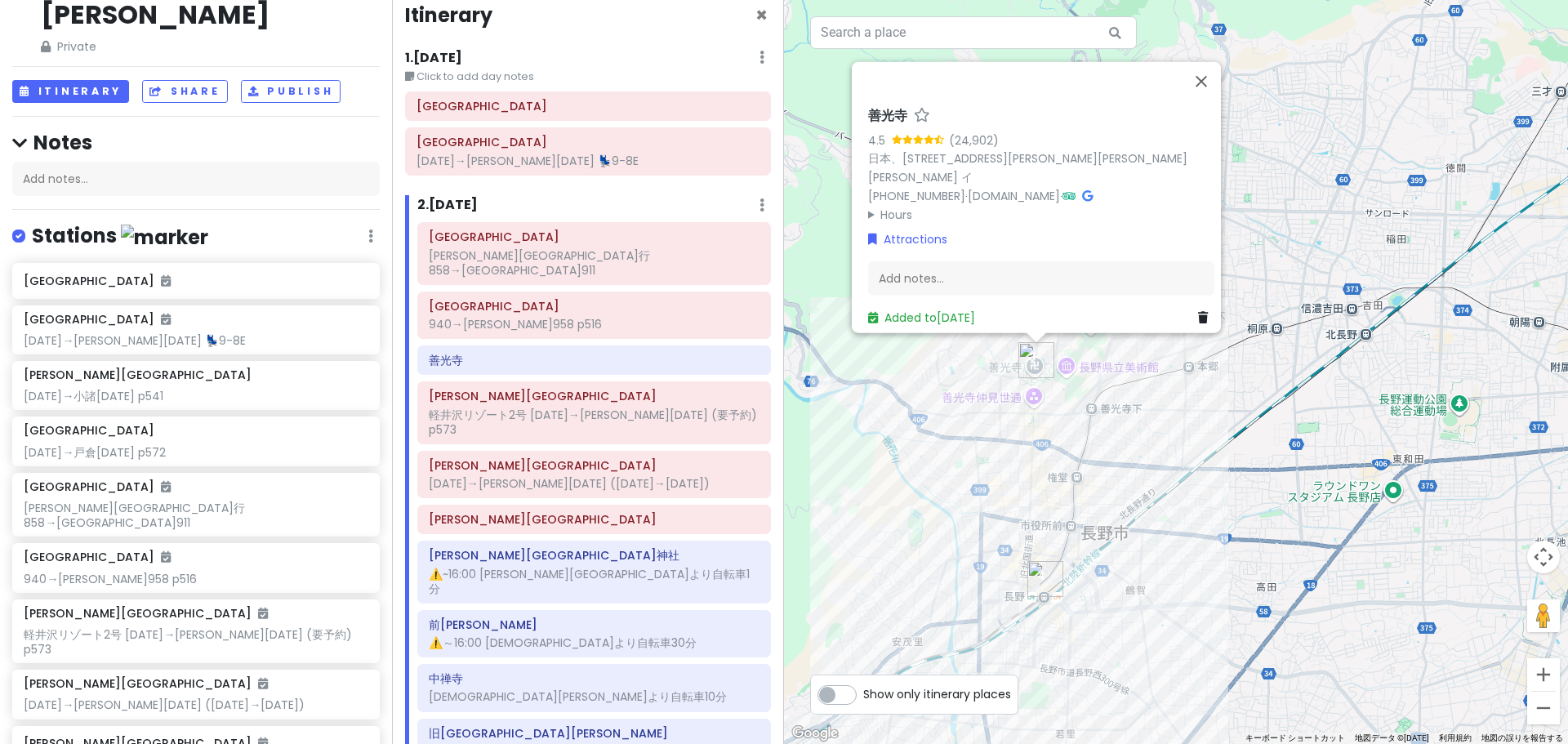
scroll to position [46, 0]
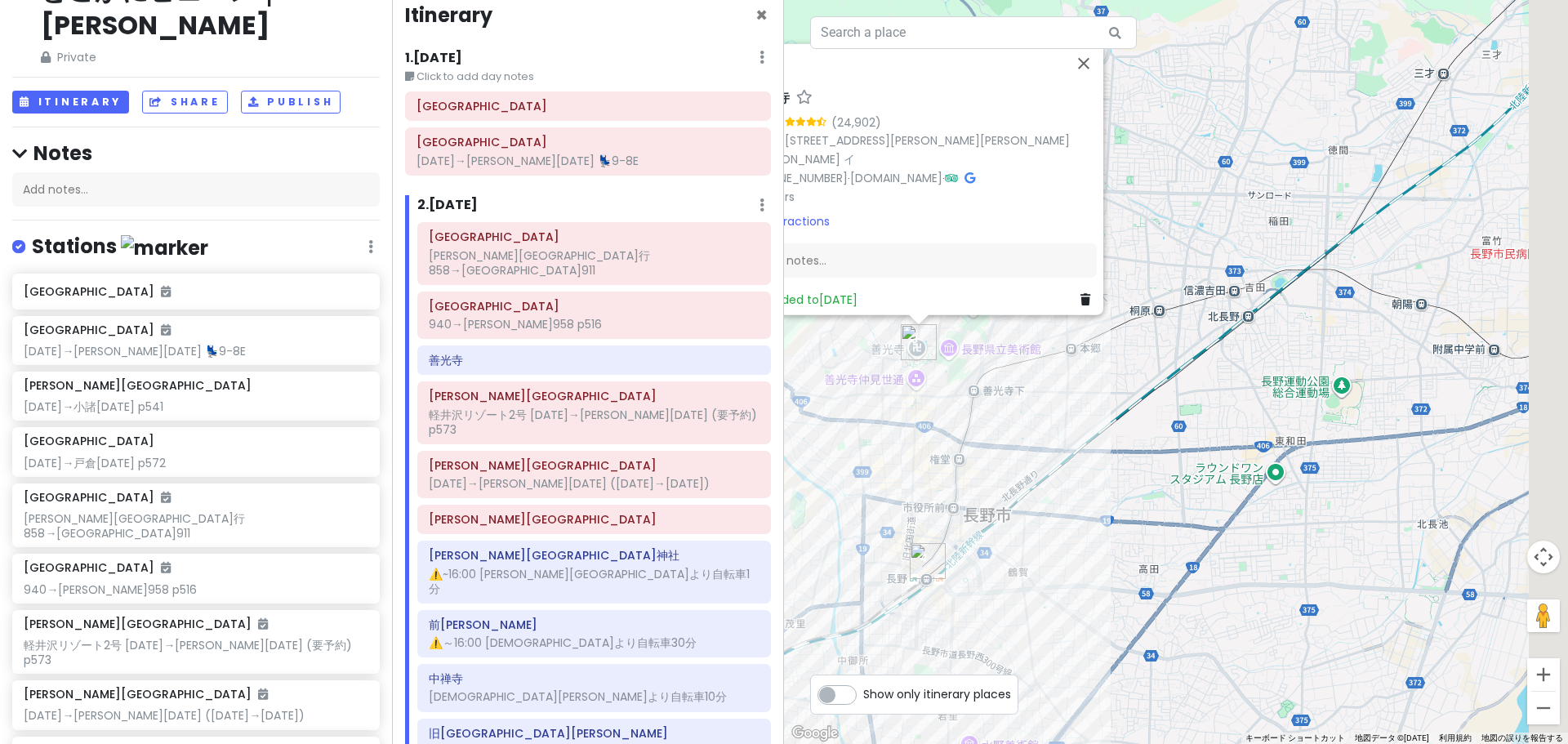
drag, startPoint x: 1421, startPoint y: 510, endPoint x: 1185, endPoint y: 464, distance: 240.4
click at [1212, 468] on div "善光寺 4.5 (24,902) 日本、[STREET_ADDRESS][PERSON_NAME][PERSON_NAME][PERSON_NAME] [PH…" at bounding box center [1175, 372] width 784 height 744
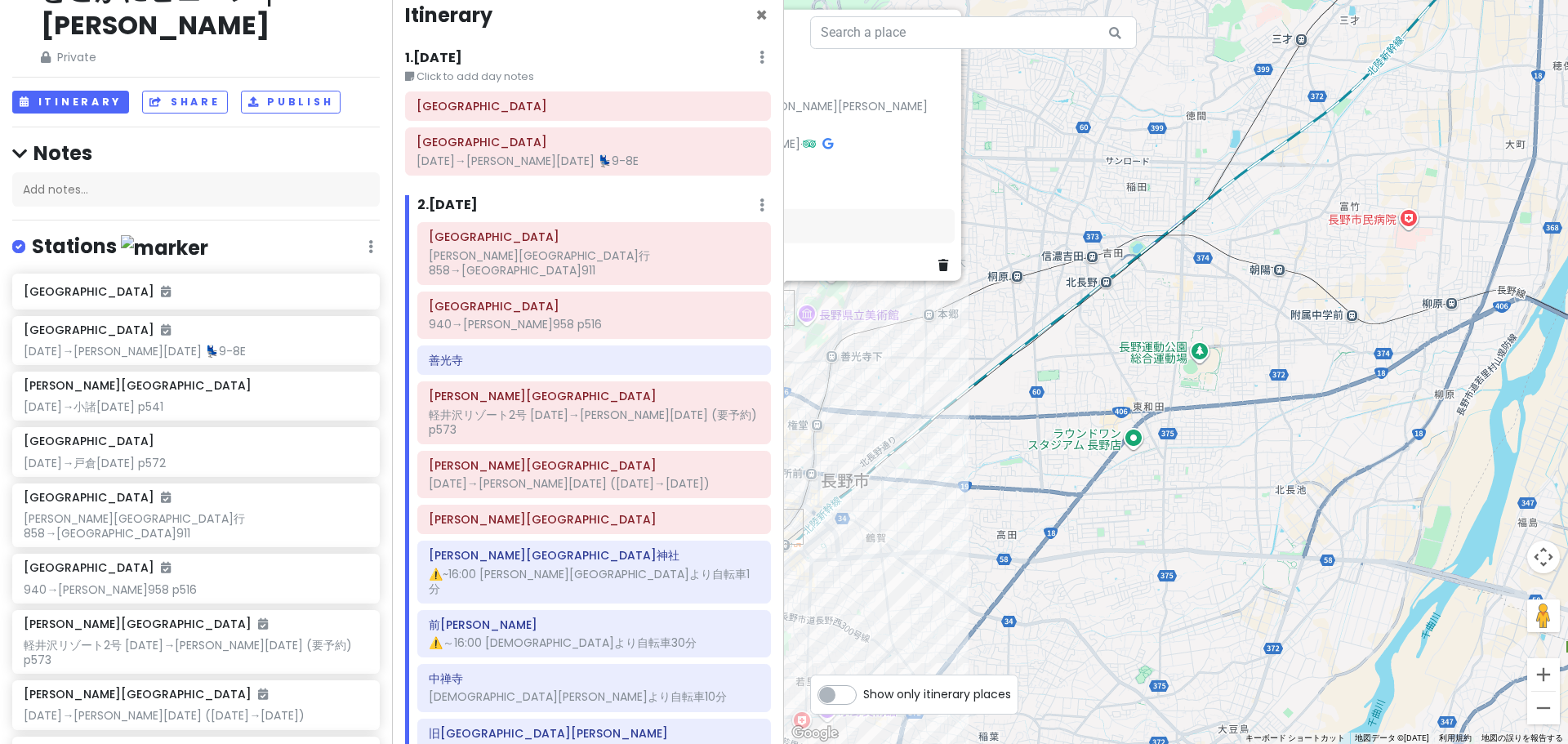
drag, startPoint x: 1200, startPoint y: 566, endPoint x: 1243, endPoint y: 394, distance: 177.3
click at [1241, 408] on div "善光寺 4.5 (24,902) 日本、[STREET_ADDRESS][PERSON_NAME][PERSON_NAME][PERSON_NAME] [PH…" at bounding box center [1175, 372] width 784 height 744
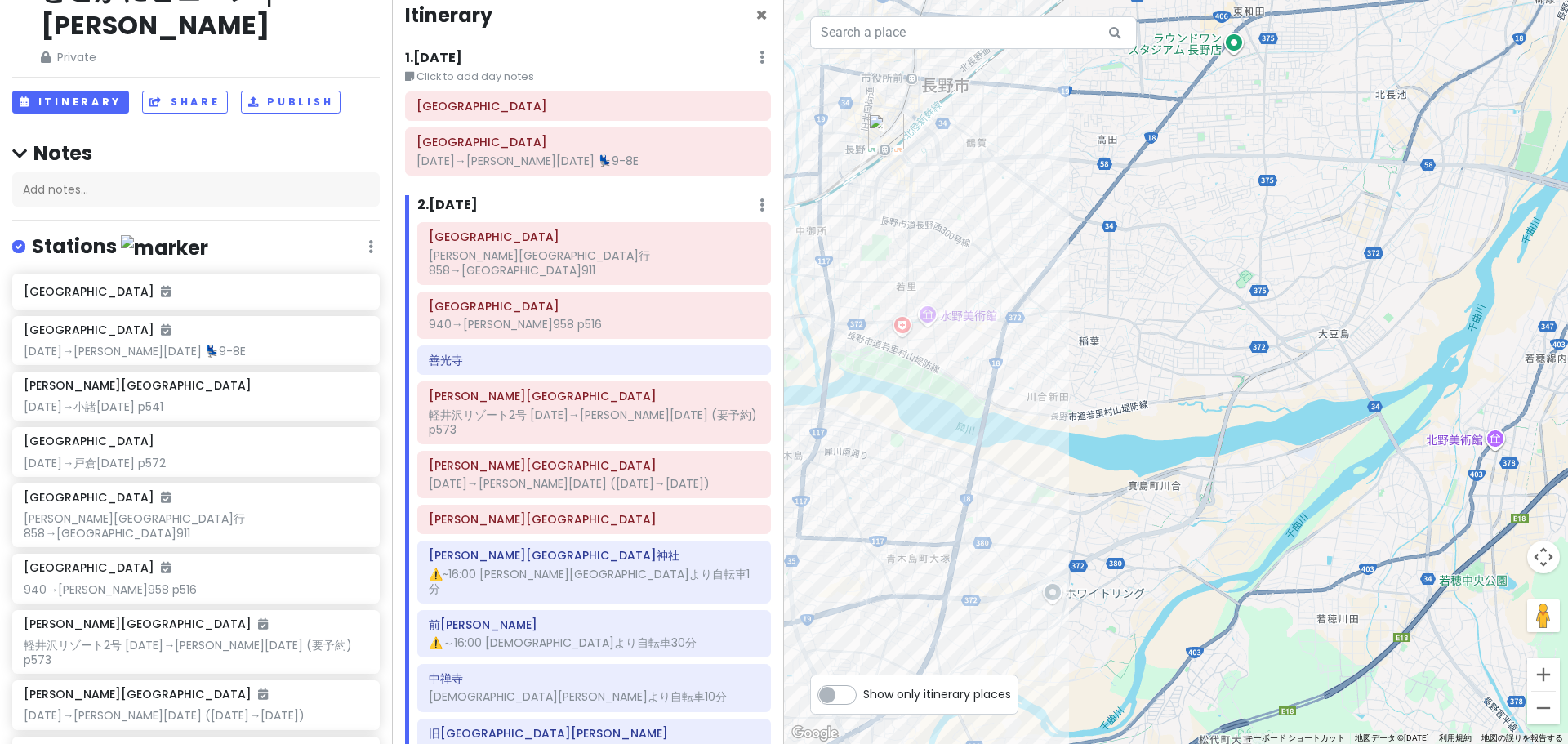
drag, startPoint x: 1179, startPoint y: 623, endPoint x: 1214, endPoint y: 367, distance: 258.4
click at [1216, 380] on div "善光寺 4.5 (24,902) 日本、[STREET_ADDRESS][PERSON_NAME][PERSON_NAME][PERSON_NAME] [PH…" at bounding box center [1175, 372] width 784 height 744
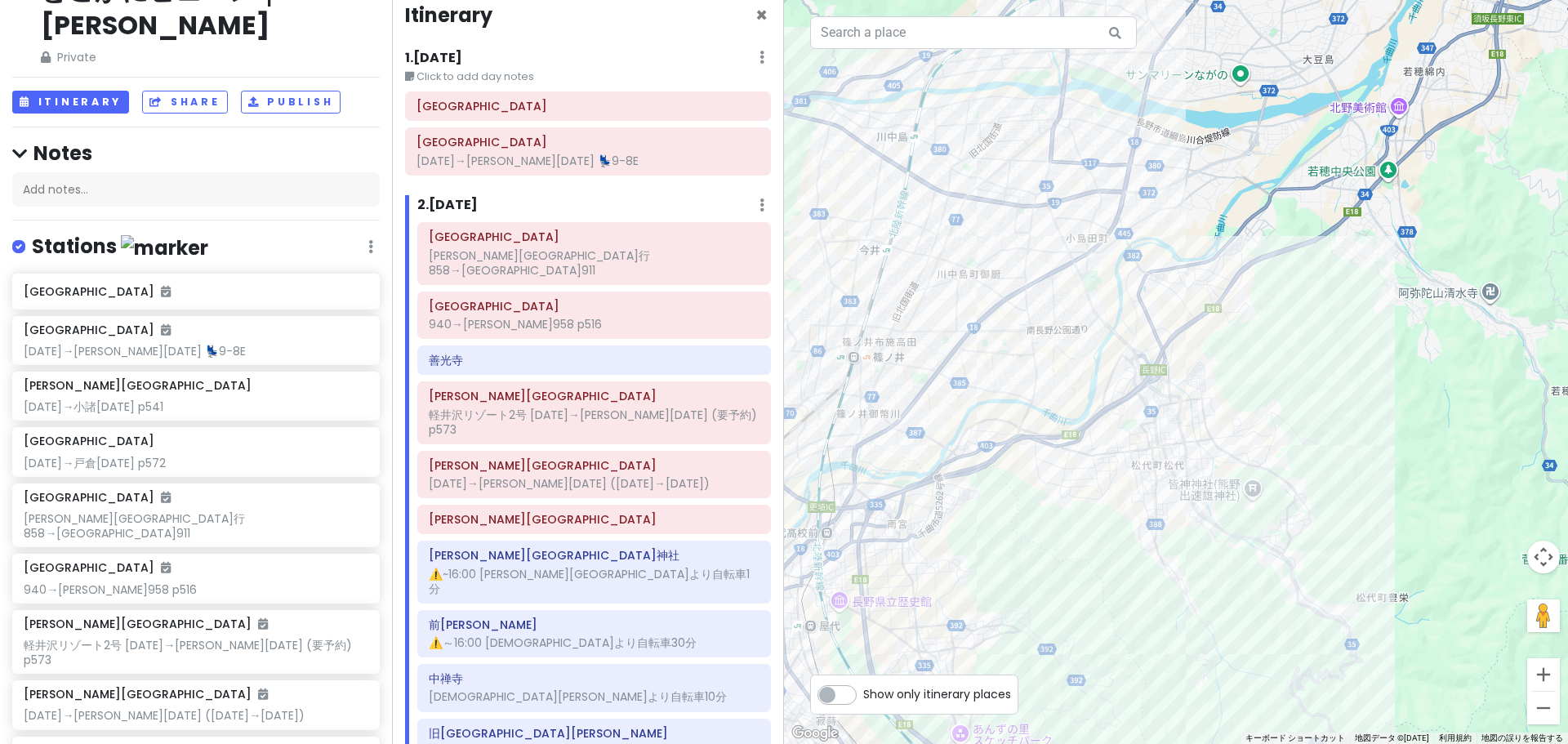
drag, startPoint x: 1314, startPoint y: 670, endPoint x: 1343, endPoint y: 494, distance: 178.4
click at [1342, 529] on div "善光寺 4.5 (24,902) 日本、[STREET_ADDRESS][PERSON_NAME][PERSON_NAME][PERSON_NAME] [PH…" at bounding box center [1175, 372] width 784 height 744
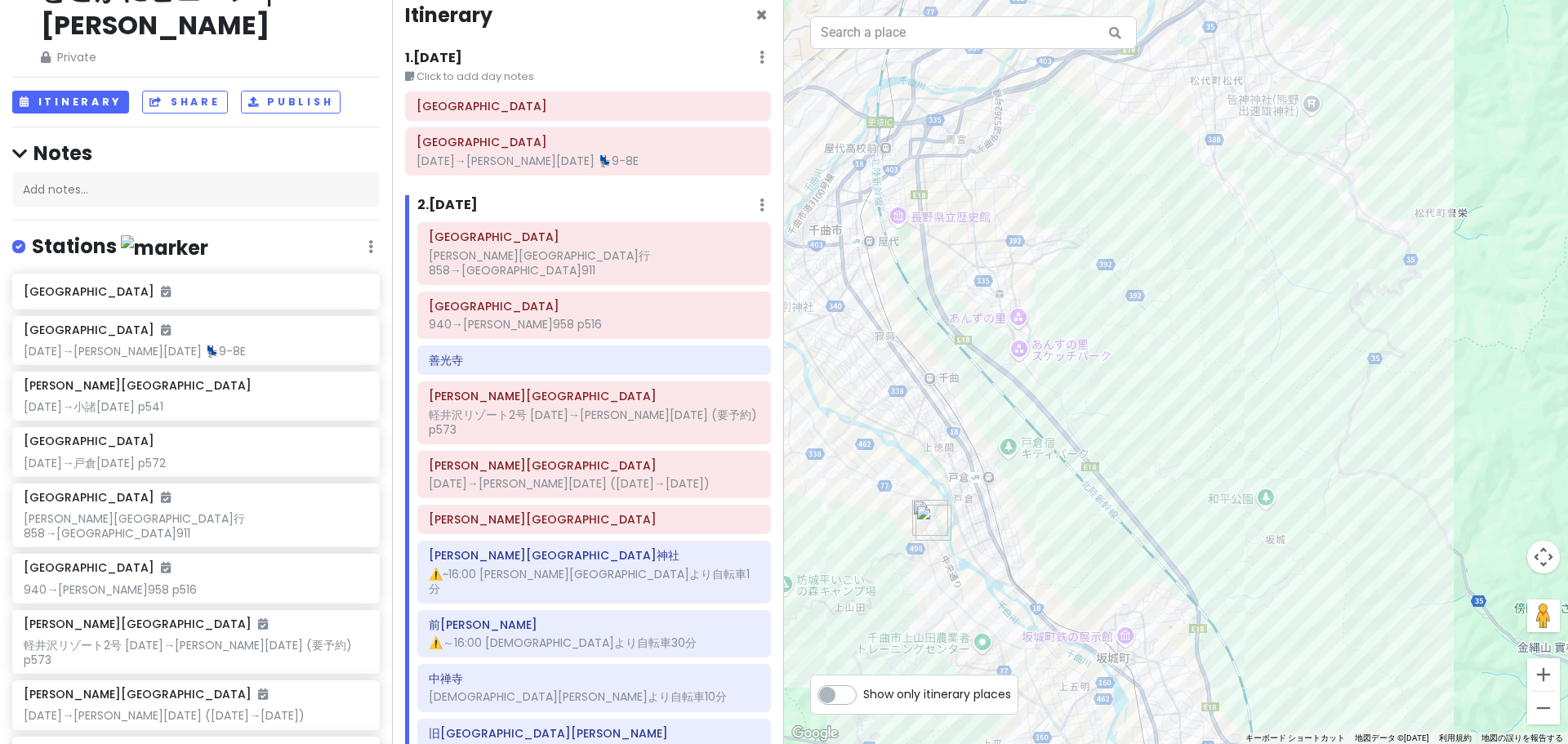
drag, startPoint x: 1387, startPoint y: 705, endPoint x: 1329, endPoint y: 448, distance: 263.5
click at [1349, 541] on div "善光寺 4.5 (24,902) 日本、[STREET_ADDRESS][PERSON_NAME][PERSON_NAME][PERSON_NAME] [PH…" at bounding box center [1175, 372] width 784 height 744
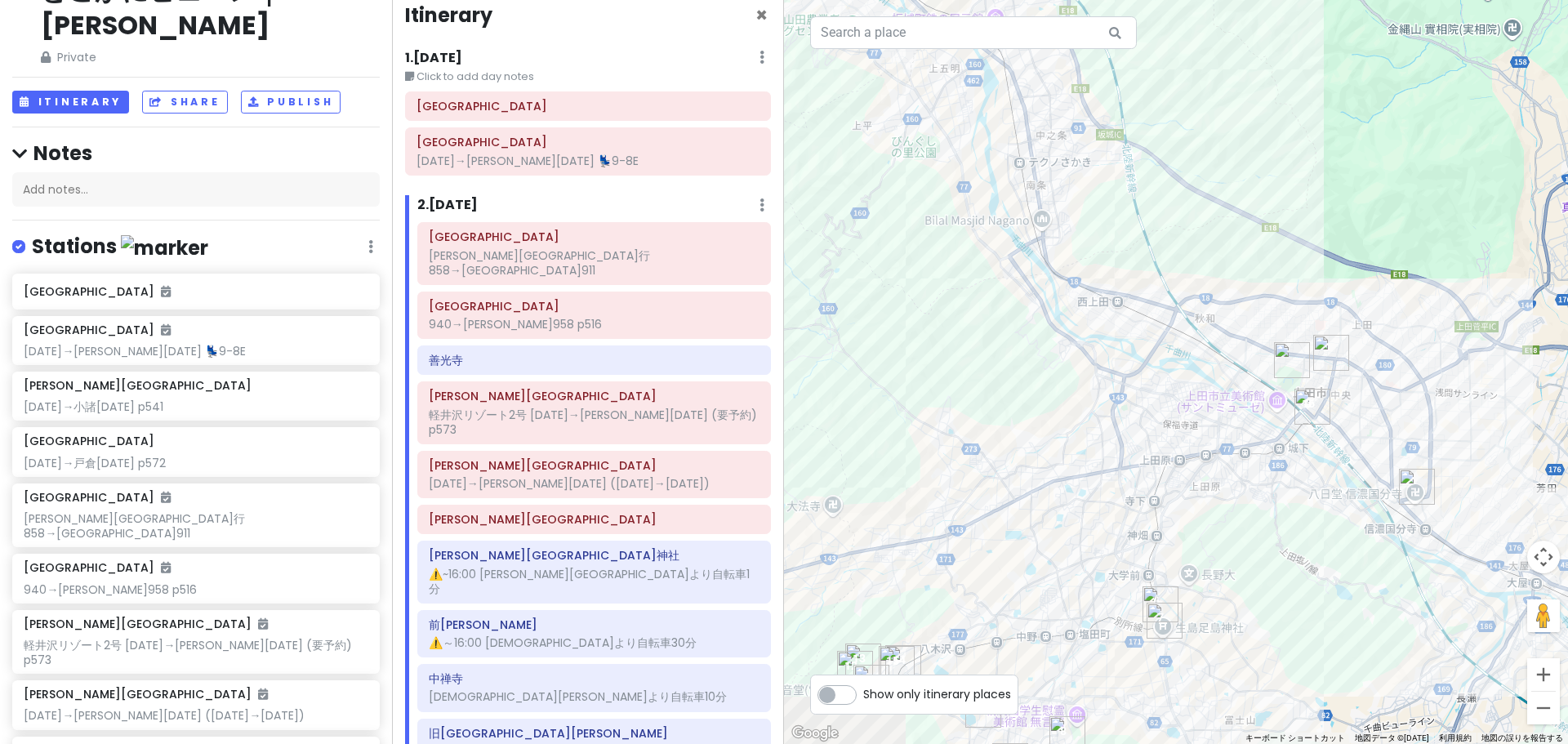
drag, startPoint x: 1406, startPoint y: 659, endPoint x: 1361, endPoint y: 477, distance: 187.5
click at [1369, 494] on div "善光寺 4.5 (24,902) 日本、[STREET_ADDRESS][PERSON_NAME][PERSON_NAME][PERSON_NAME] [PH…" at bounding box center [1175, 372] width 784 height 744
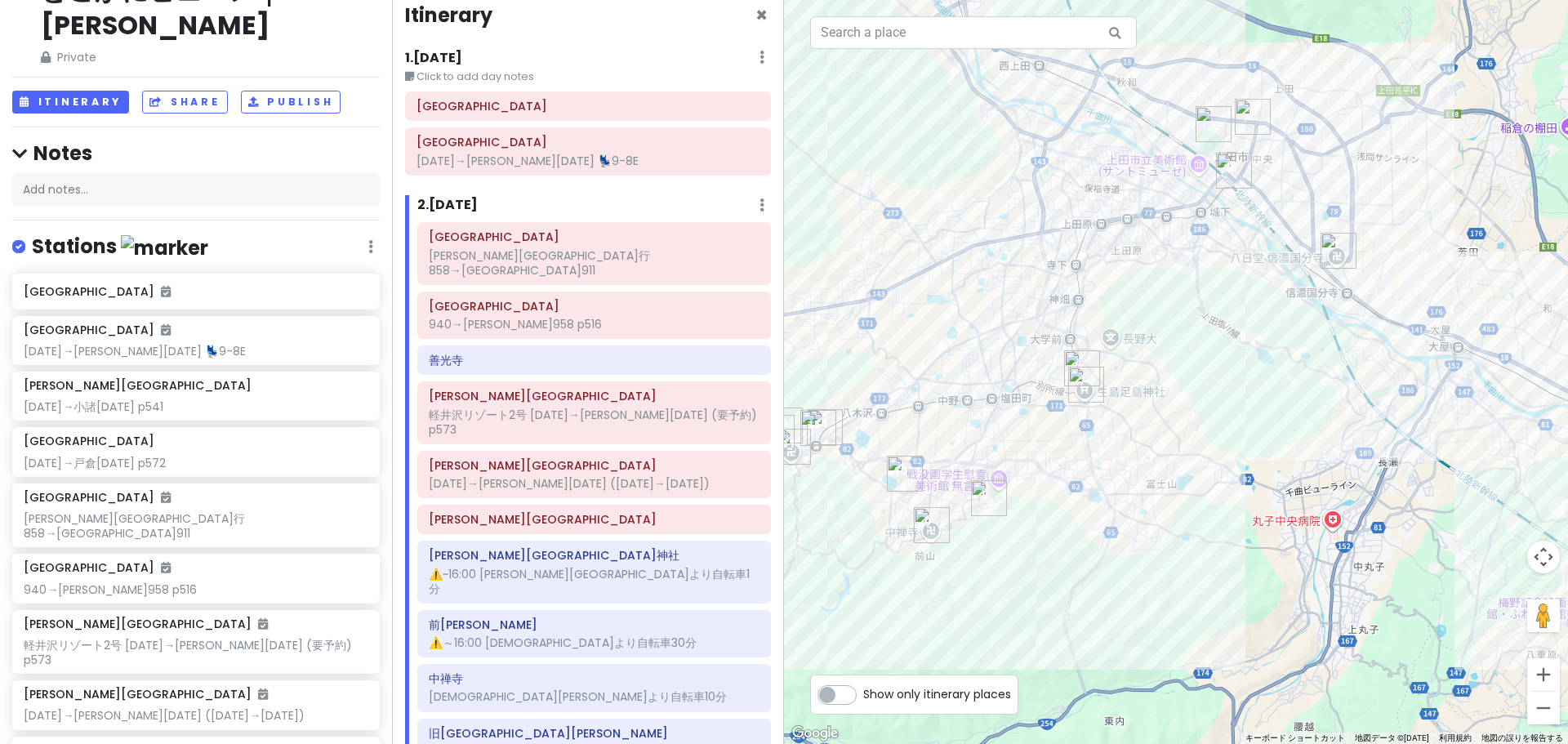
drag, startPoint x: 1362, startPoint y: 453, endPoint x: 1278, endPoint y: 364, distance: 122.4
click at [1304, 386] on div "善光寺 4.5 (24,902) 日本、[STREET_ADDRESS][PERSON_NAME][PERSON_NAME][PERSON_NAME] [PH…" at bounding box center [1175, 372] width 784 height 744
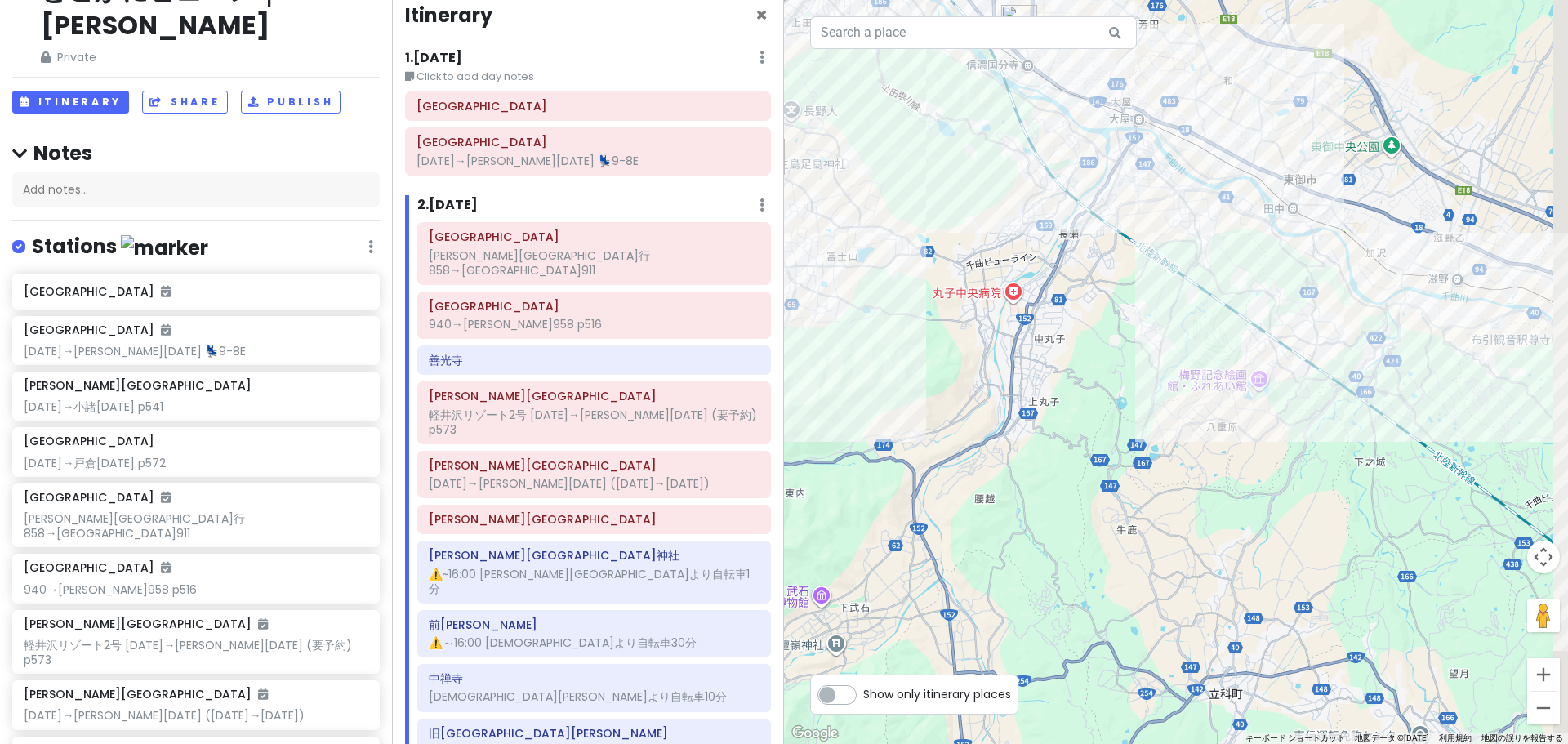
drag, startPoint x: 1373, startPoint y: 224, endPoint x: 1195, endPoint y: 325, distance: 204.7
click at [1199, 325] on div "善光寺 4.5 (24,902) 日本、[STREET_ADDRESS][PERSON_NAME][PERSON_NAME][PERSON_NAME] [PH…" at bounding box center [1175, 372] width 784 height 744
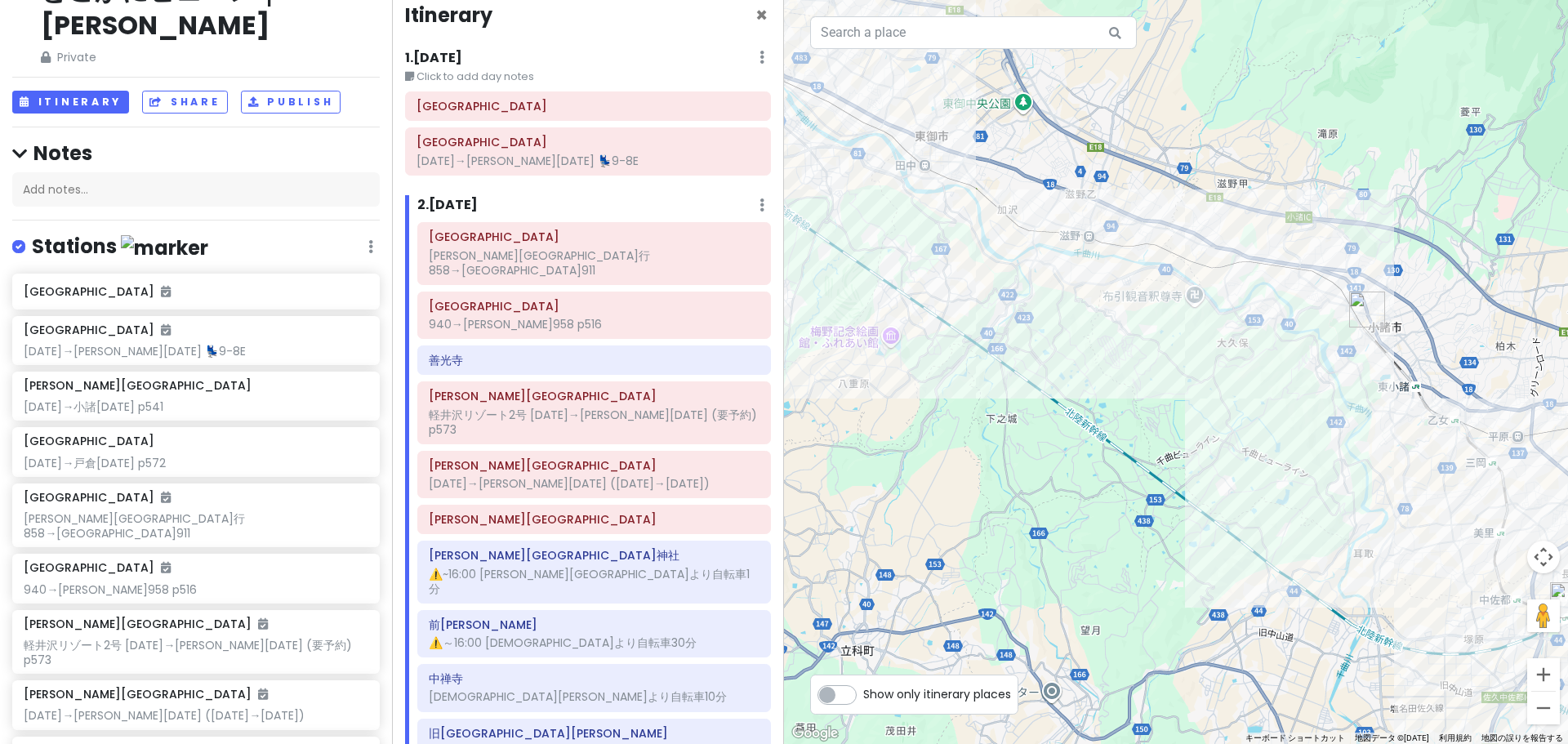
drag, startPoint x: 1392, startPoint y: 544, endPoint x: 1202, endPoint y: 373, distance: 255.6
click at [1205, 375] on div "善光寺 4.5 (24,902) 日本、[STREET_ADDRESS][PERSON_NAME][PERSON_NAME][PERSON_NAME] [PH…" at bounding box center [1175, 372] width 784 height 744
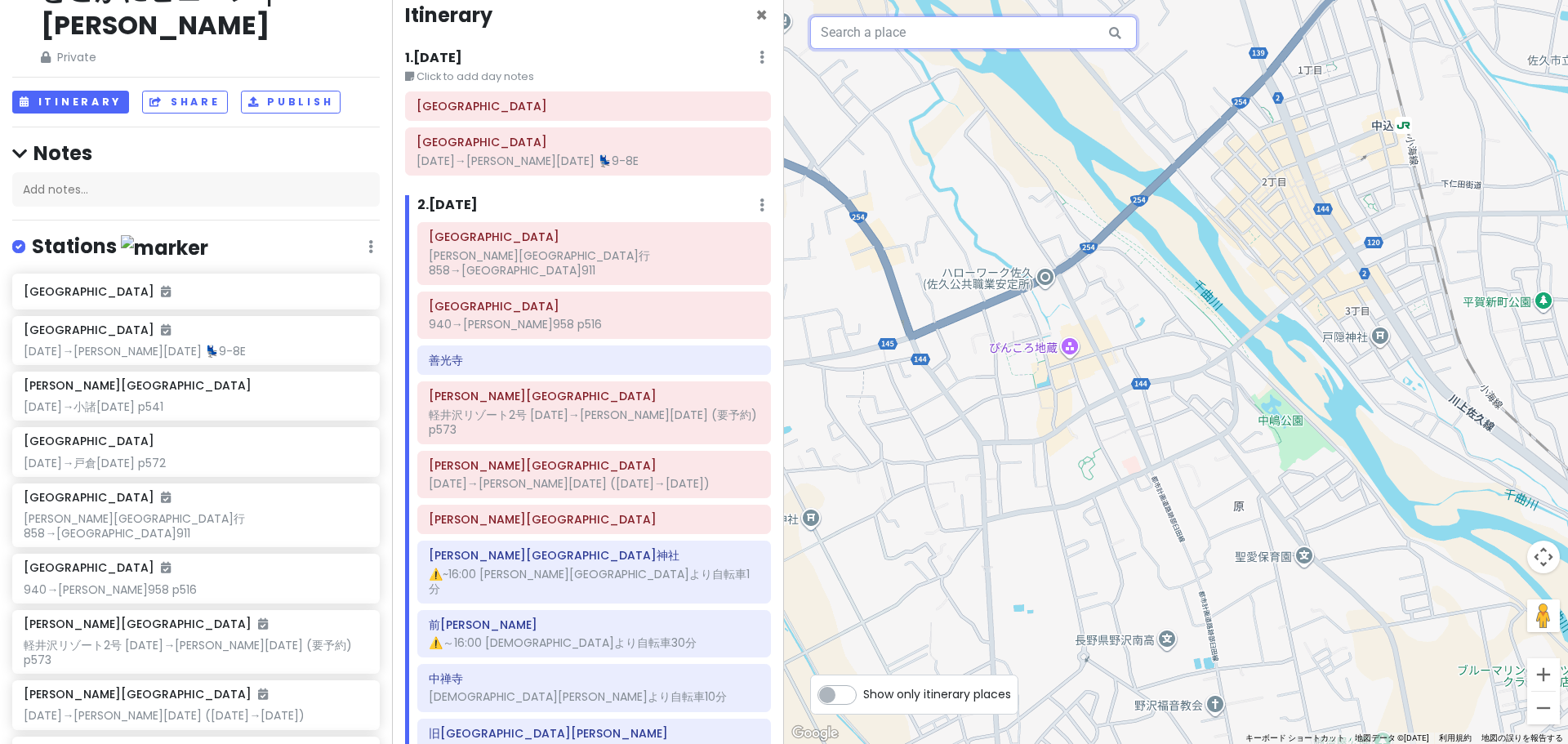
click at [942, 38] on input "text" at bounding box center [973, 33] width 327 height 33
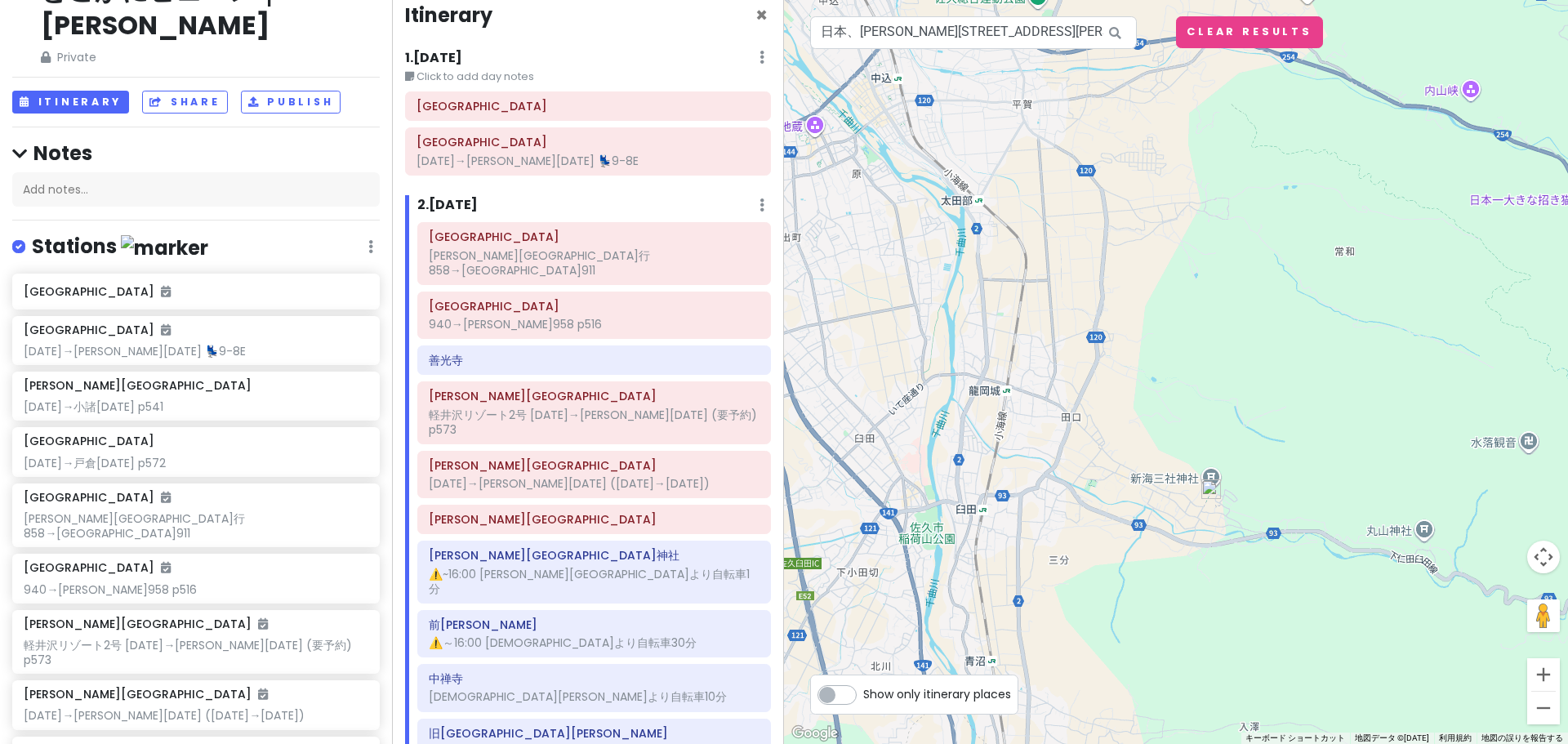
drag, startPoint x: 1054, startPoint y: 306, endPoint x: 1168, endPoint y: 490, distance: 216.5
click at [1149, 485] on div "善光寺 4.5 (24,902) 日本、[STREET_ADDRESS][PERSON_NAME][PERSON_NAME][PERSON_NAME] [PH…" at bounding box center [1175, 372] width 784 height 744
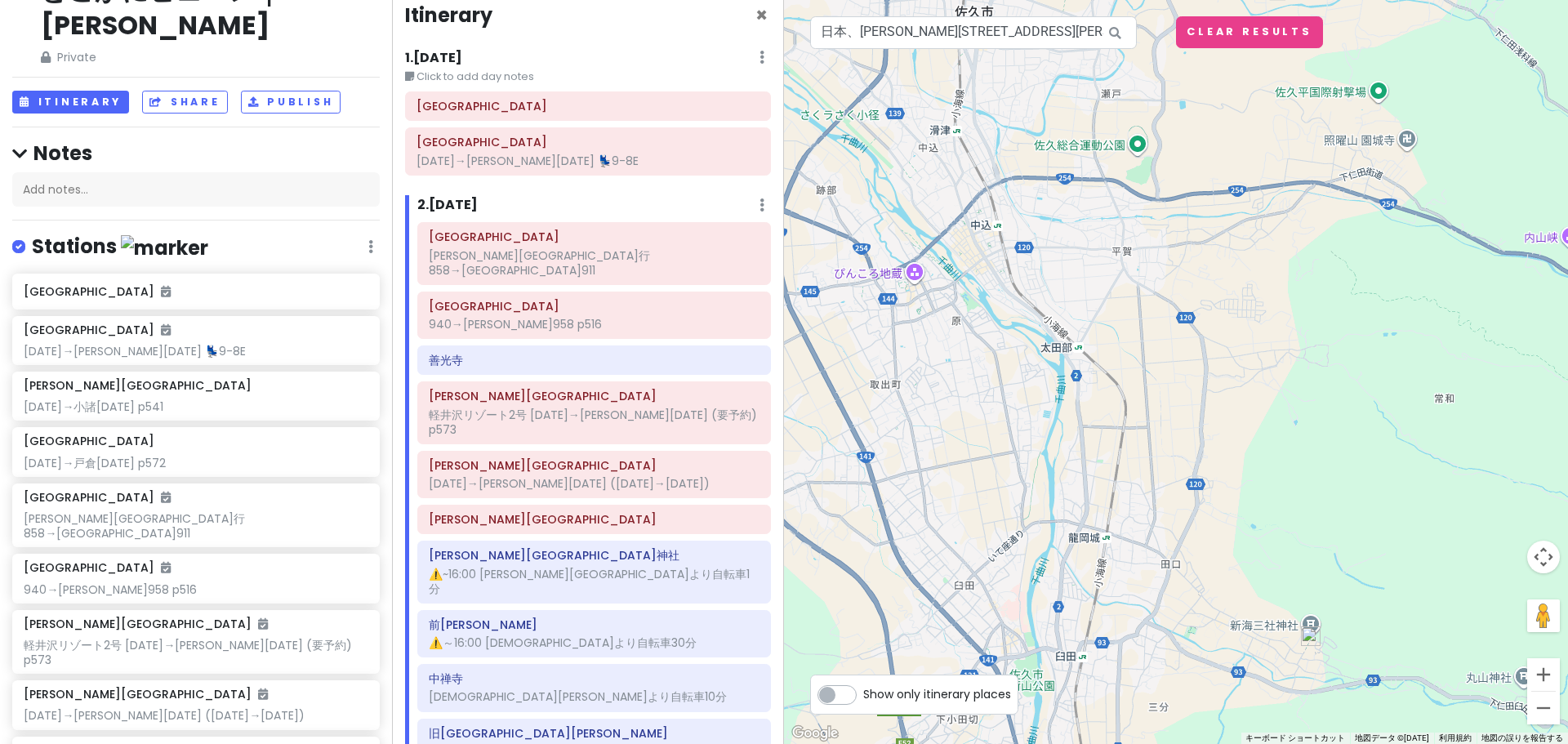
drag, startPoint x: 1093, startPoint y: 437, endPoint x: 1142, endPoint y: 534, distance: 108.7
click at [1138, 531] on div "善光寺 4.5 (24,902) 日本、[STREET_ADDRESS][PERSON_NAME][PERSON_NAME][PERSON_NAME] [PH…" at bounding box center [1175, 372] width 784 height 744
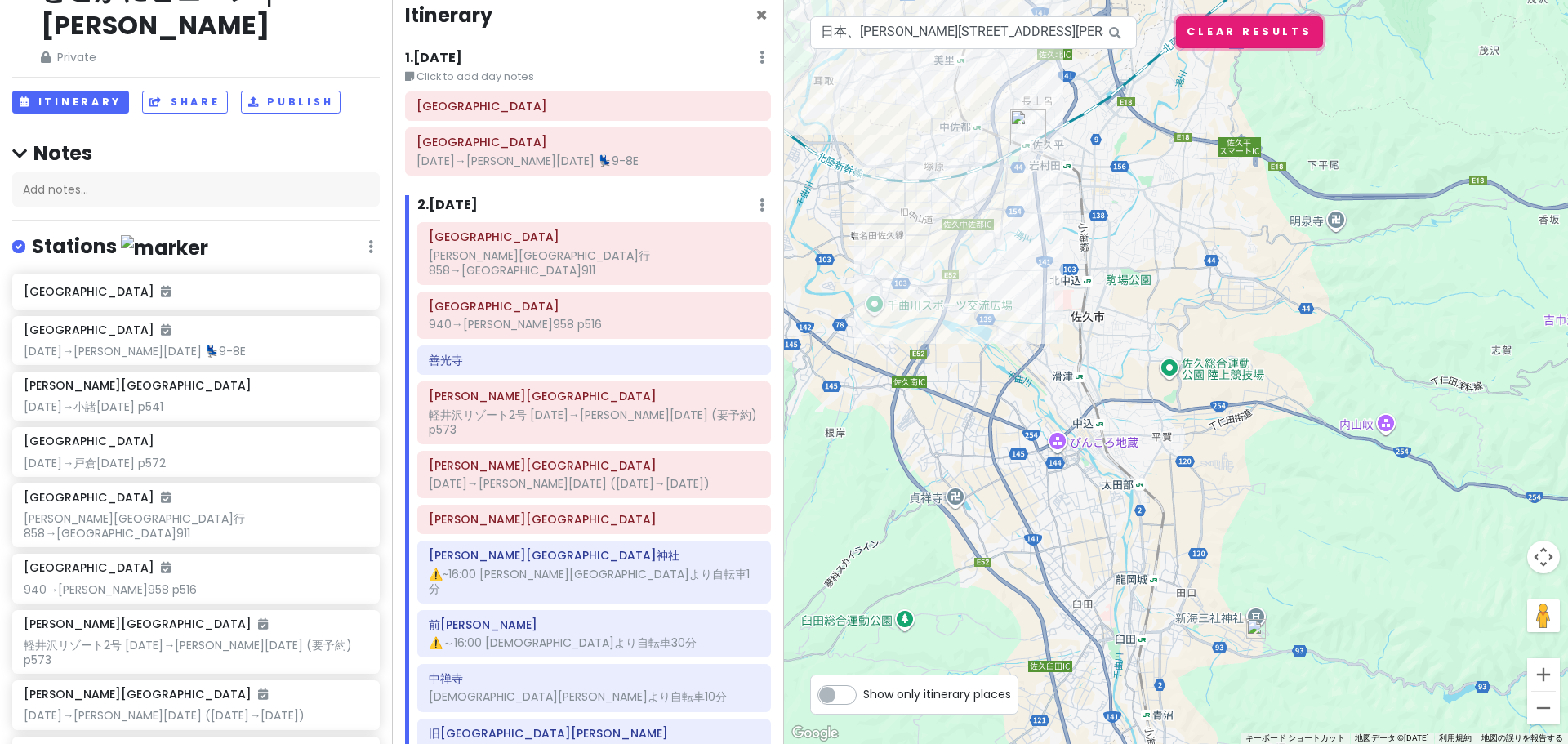
click at [1269, 22] on button "Clear Results" at bounding box center [1250, 32] width 147 height 32
click at [1025, 33] on input "日本、[PERSON_NAME][STREET_ADDRESS][PERSON_NAME][PERSON_NAME][PERSON_NAME] [PERSON…" at bounding box center [973, 33] width 327 height 33
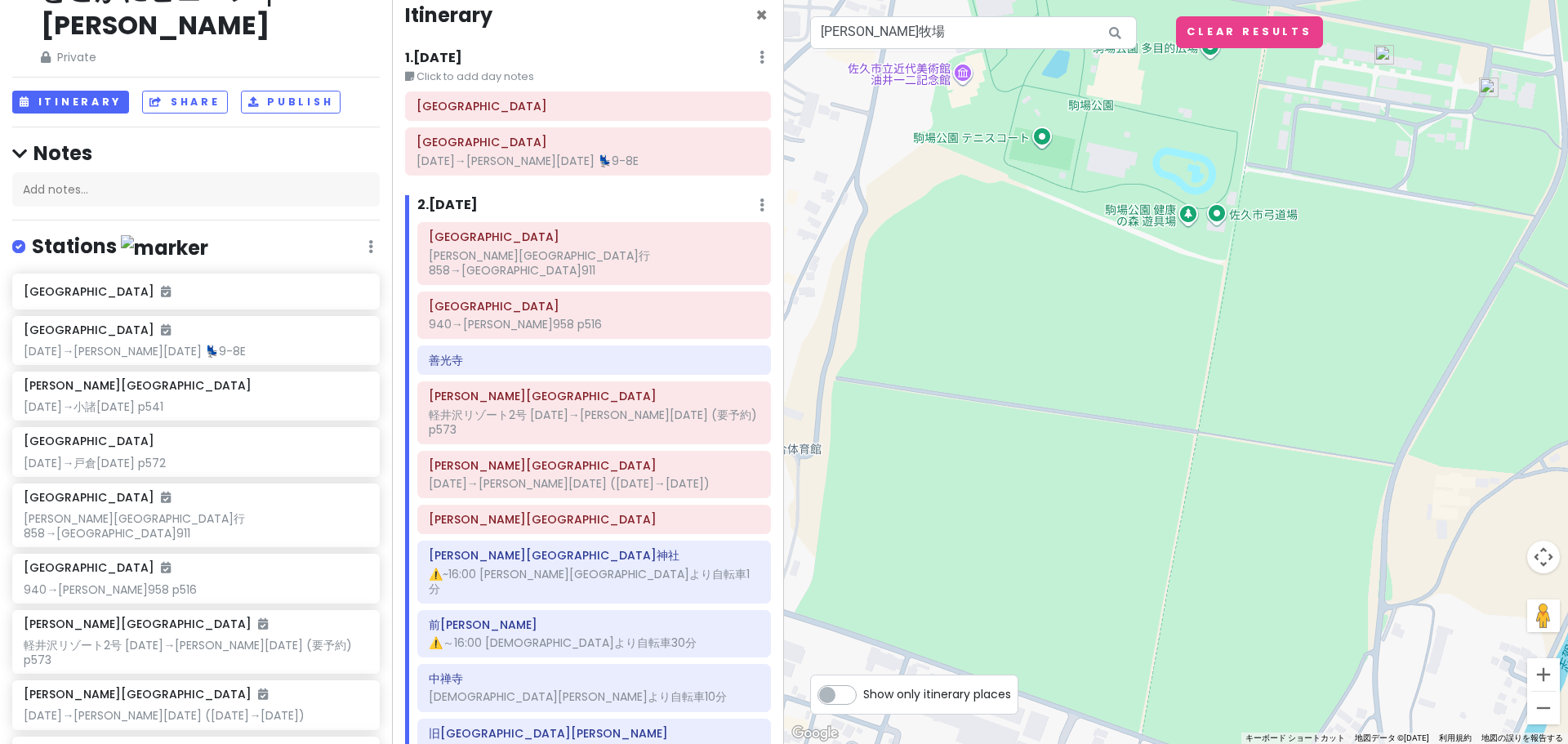
click at [1386, 61] on img at bounding box center [1384, 55] width 20 height 20
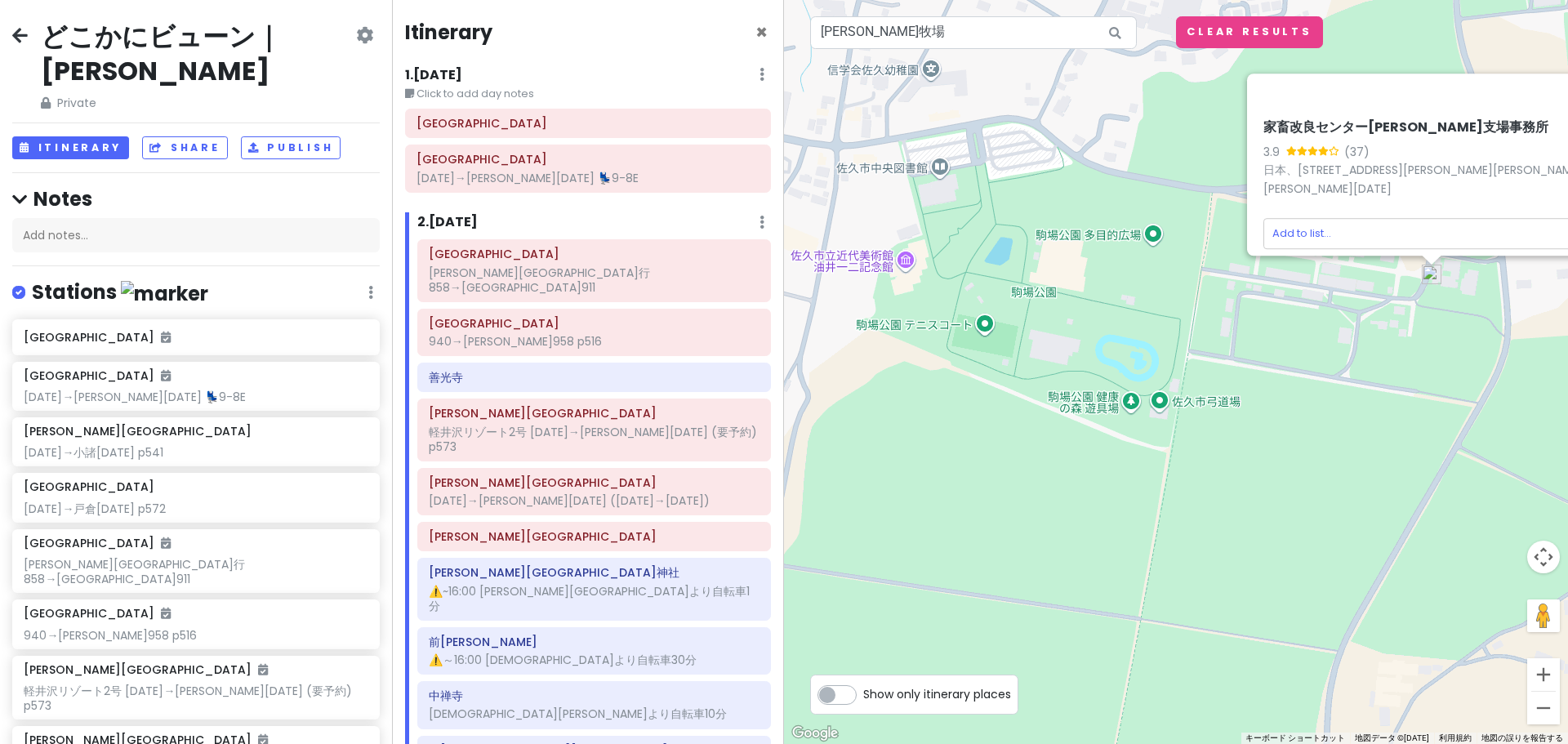
scroll to position [17, 0]
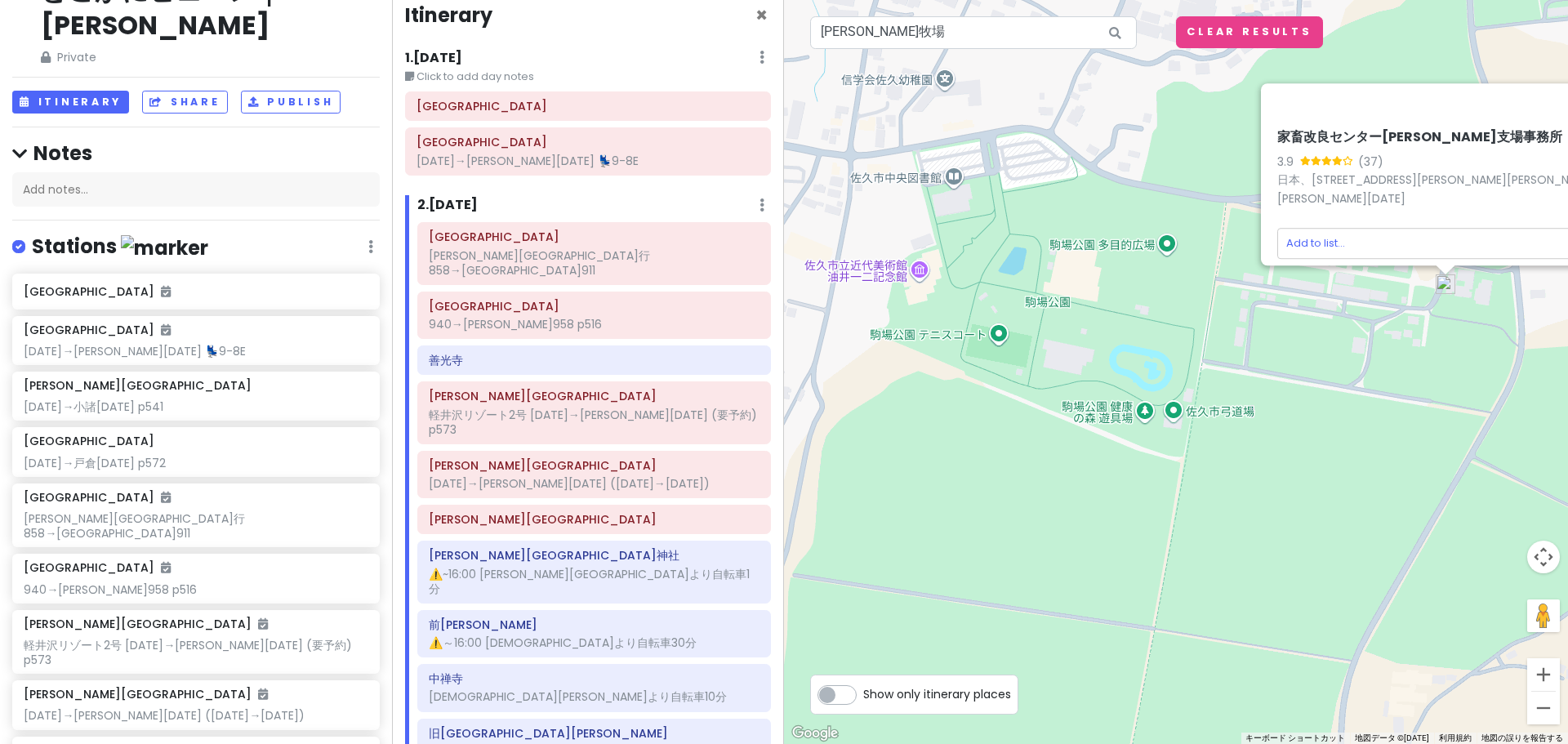
drag, startPoint x: 1213, startPoint y: 524, endPoint x: 1432, endPoint y: 530, distance: 219.1
click at [1389, 529] on div "家畜改良センター[PERSON_NAME]支場事務所 3.9 (37) 日本、[STREET_ADDRESS][PERSON_NAME][PERSON_NAM…" at bounding box center [1175, 372] width 784 height 744
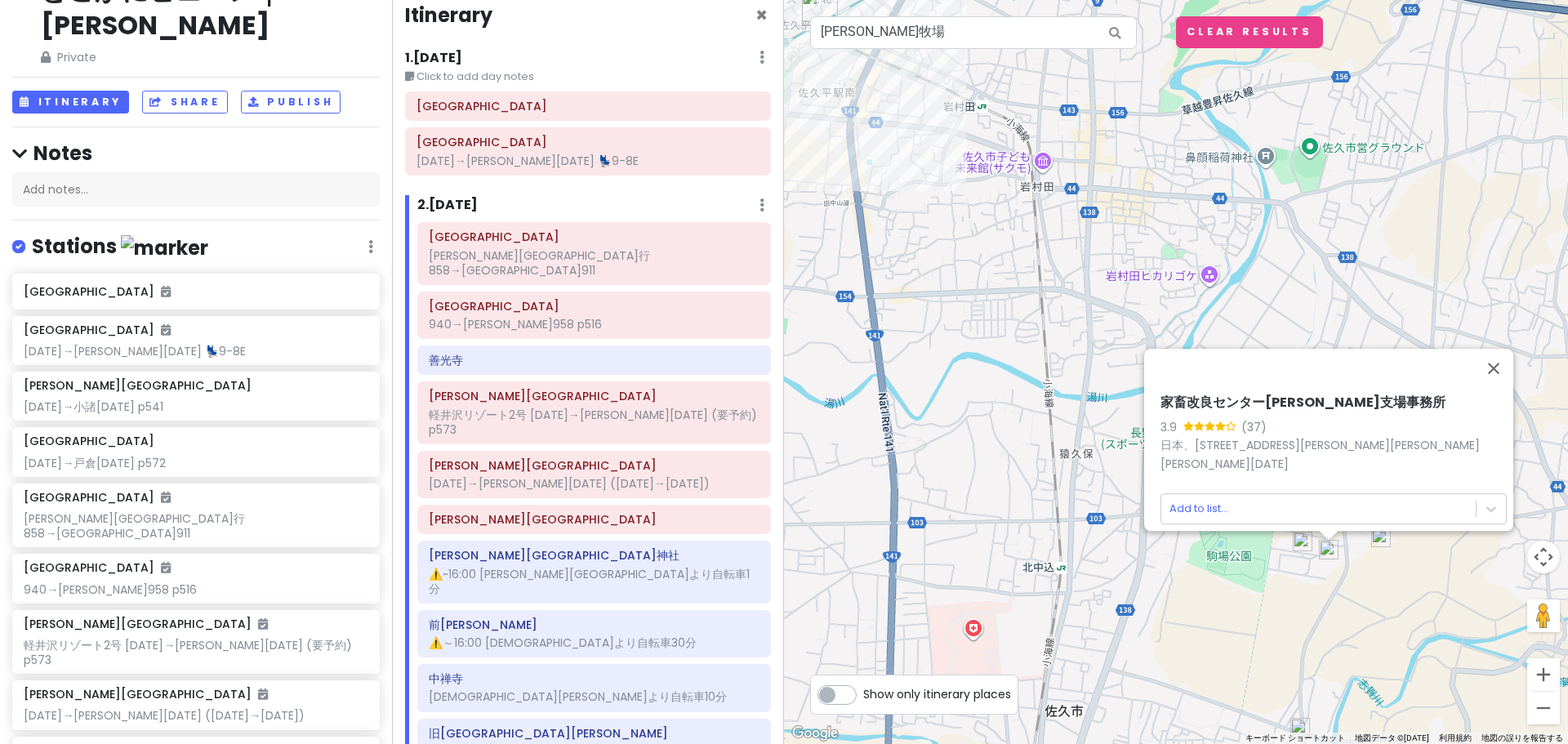
drag, startPoint x: 1046, startPoint y: 268, endPoint x: 1109, endPoint y: 527, distance: 266.6
click at [1106, 522] on div "家畜改良センター[PERSON_NAME]支場事務所 3.9 (37) 日本、[STREET_ADDRESS][PERSON_NAME][PERSON_NAM…" at bounding box center [1175, 372] width 784 height 744
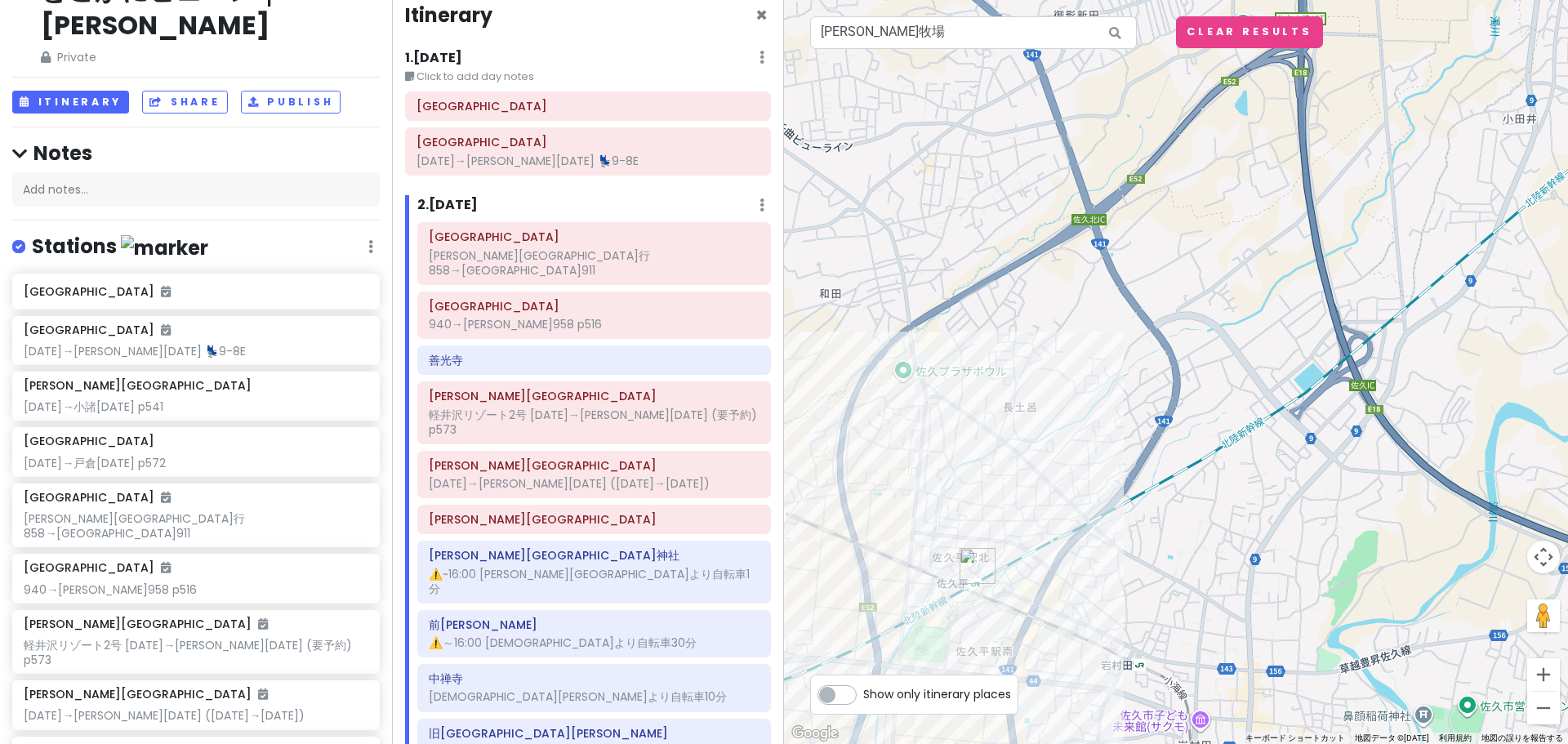
drag, startPoint x: 1112, startPoint y: 517, endPoint x: 1152, endPoint y: 51, distance: 467.7
click at [1145, 117] on div "家畜改良センター長野支場事務所 3.9 (37) 日本、〒385-0007 長野県佐久市新子田２０２９ Add to list..." at bounding box center [1175, 372] width 784 height 744
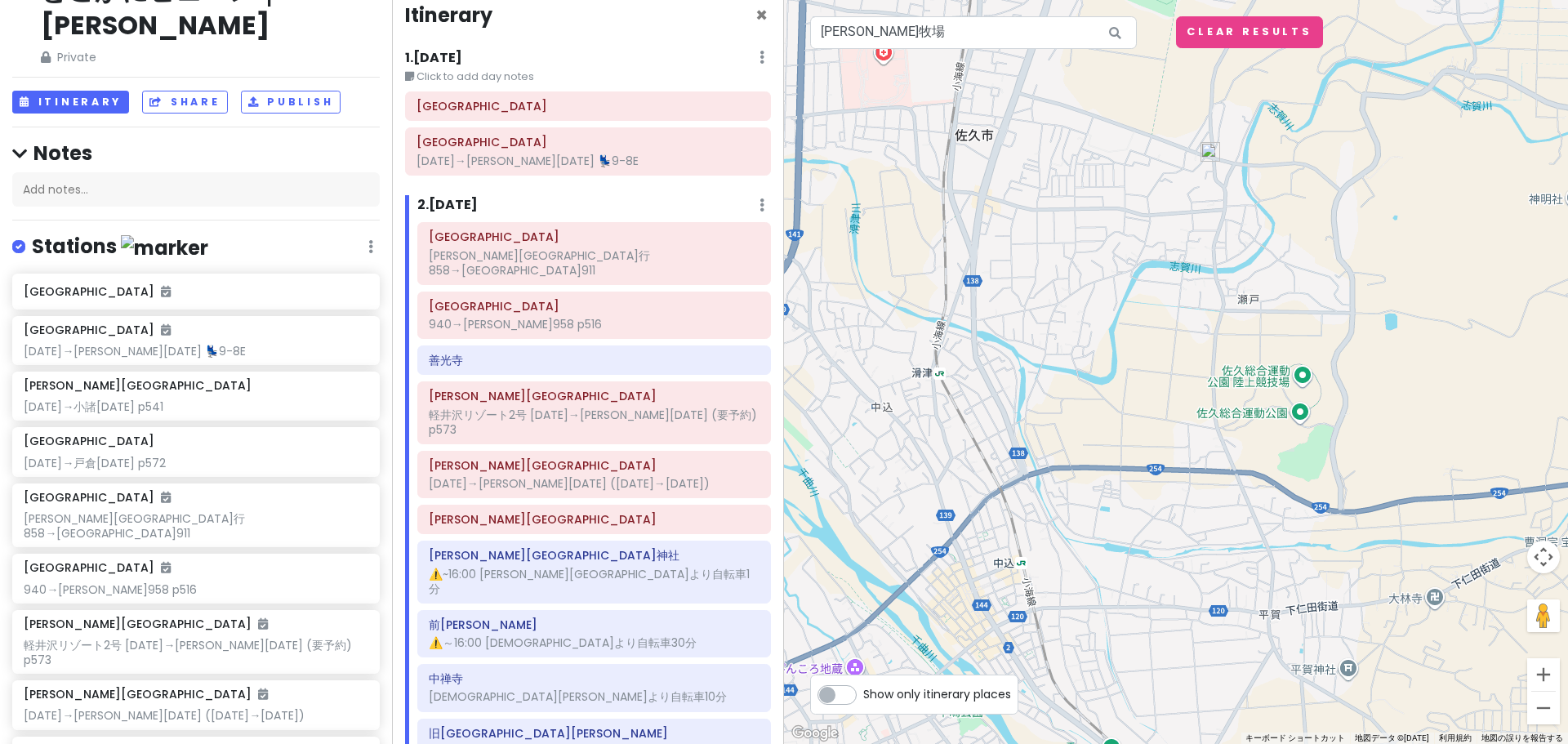
drag, startPoint x: 1060, startPoint y: 348, endPoint x: 842, endPoint y: 434, distance: 234.4
click at [842, 434] on div "家畜改良センター長野支場事務所 3.9 (37) 日本、〒385-0007 長野県佐久市新子田２０２９ Add to list..." at bounding box center [1175, 372] width 784 height 744
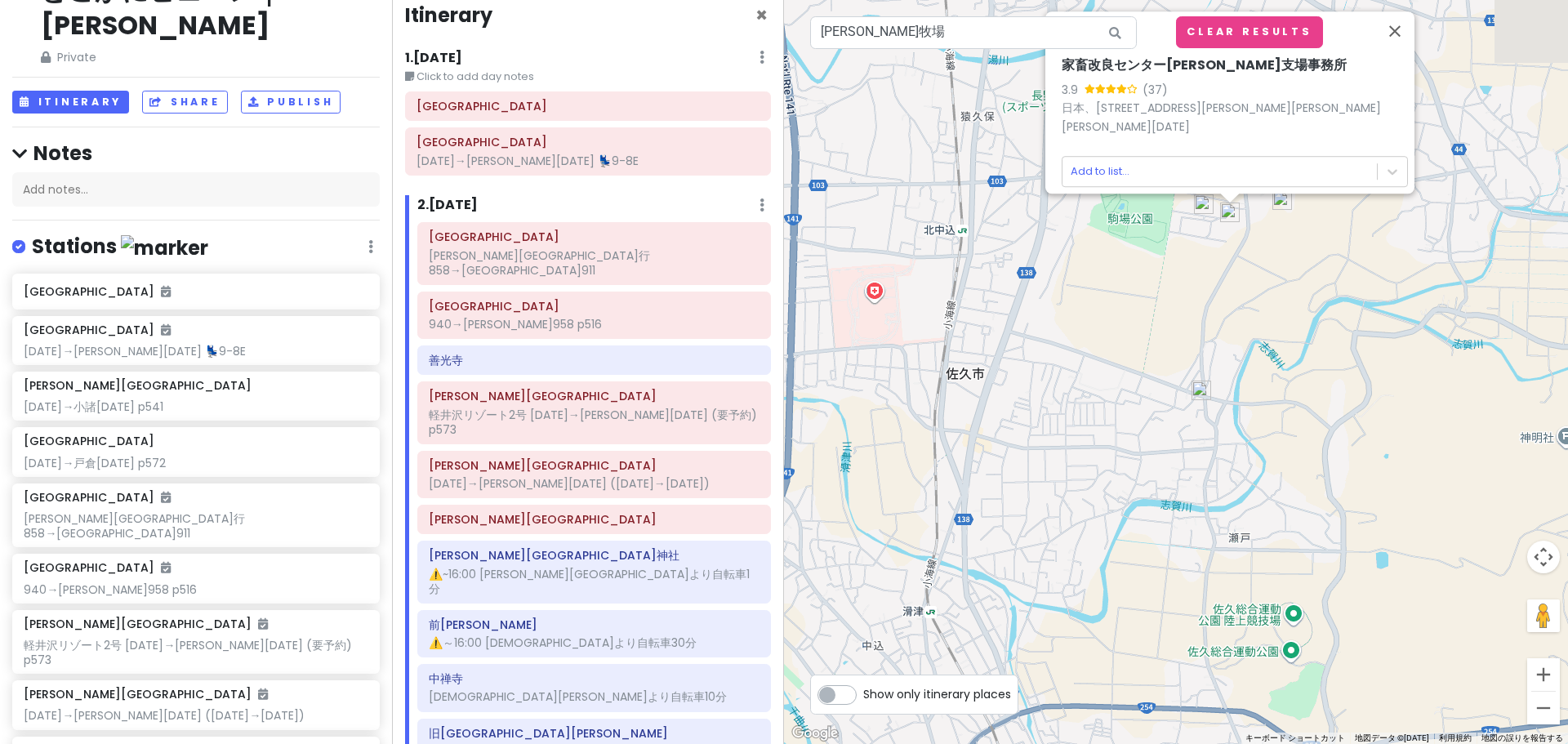
drag, startPoint x: 1166, startPoint y: 187, endPoint x: 1152, endPoint y: 434, distance: 247.4
click at [1152, 434] on div "家畜改良センター長野支場事務所 3.9 (37) 日本、〒385-0007 長野県佐久市新子田２０２９ Add to list..." at bounding box center [1175, 372] width 784 height 744
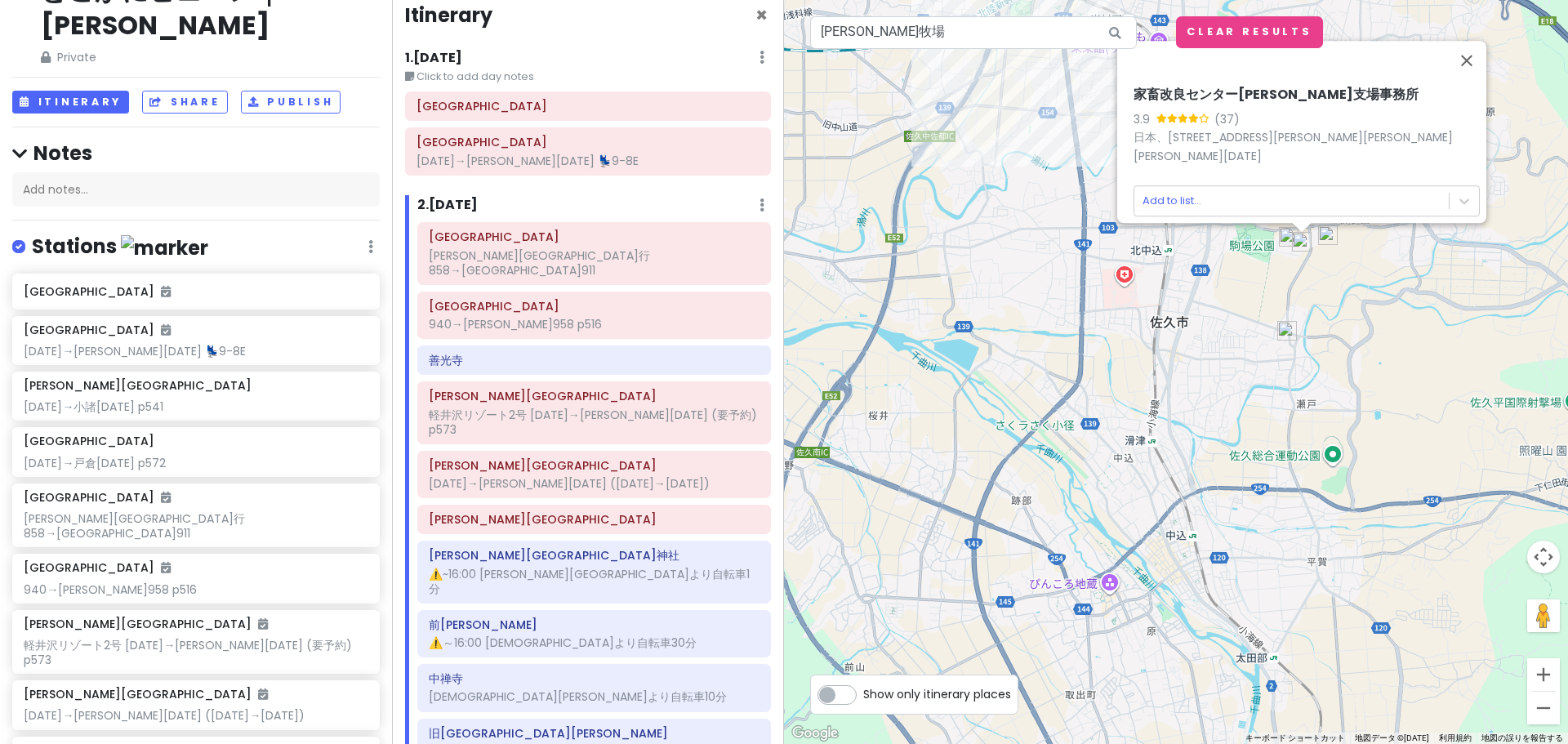
drag, startPoint x: 1117, startPoint y: 493, endPoint x: 1220, endPoint y: 407, distance: 134.2
click at [1220, 407] on div "家畜改良センター長野支場事務所 3.9 (37) 日本、〒385-0007 長野県佐久市新子田２０２９ Add to list..." at bounding box center [1175, 372] width 784 height 744
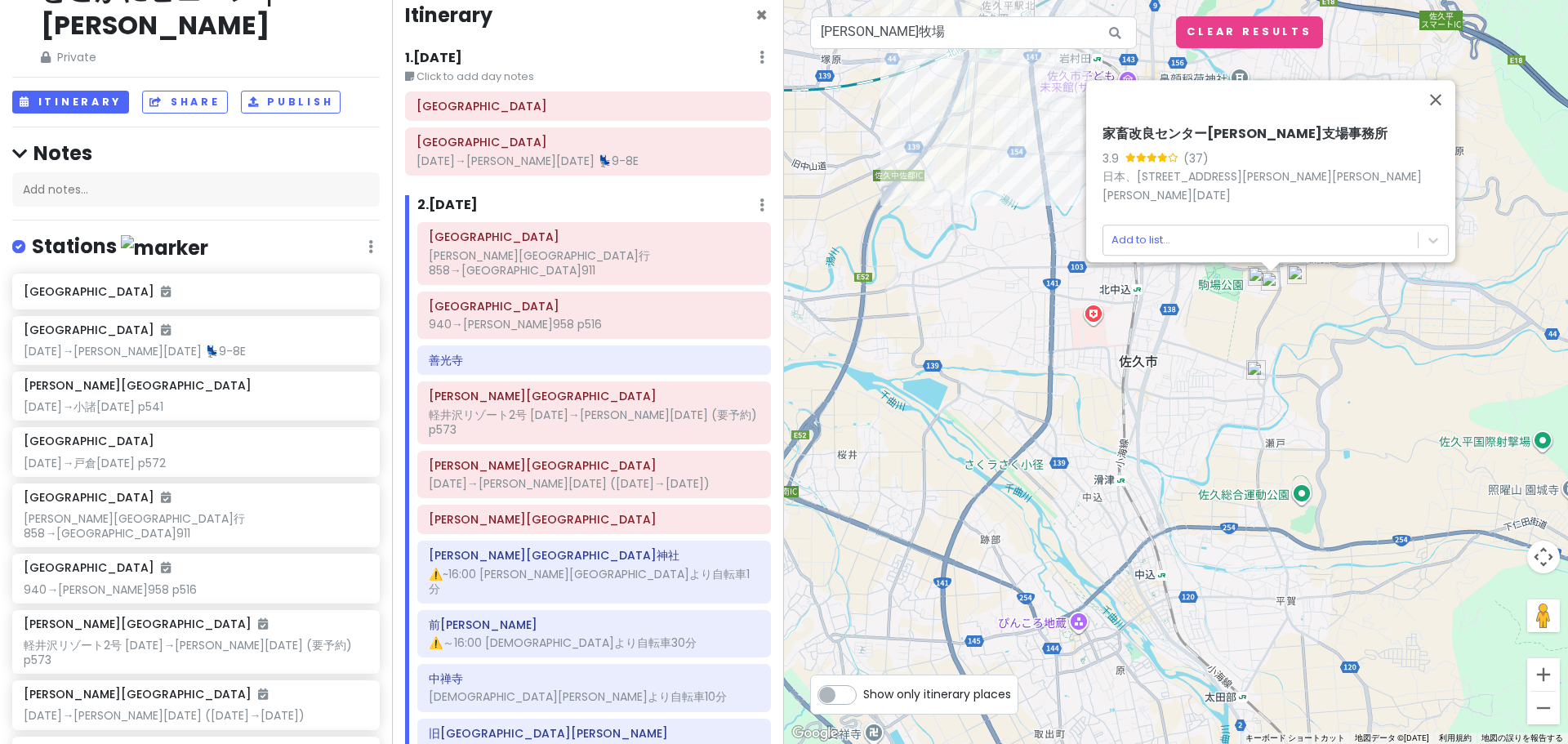
drag, startPoint x: 1253, startPoint y: 396, endPoint x: 1195, endPoint y: 476, distance: 98.8
click at [1195, 476] on div "家畜改良センター長野支場事務所 3.9 (37) 日本、〒385-0007 長野県佐久市新子田２０２９ Add to list..." at bounding box center [1175, 372] width 784 height 744
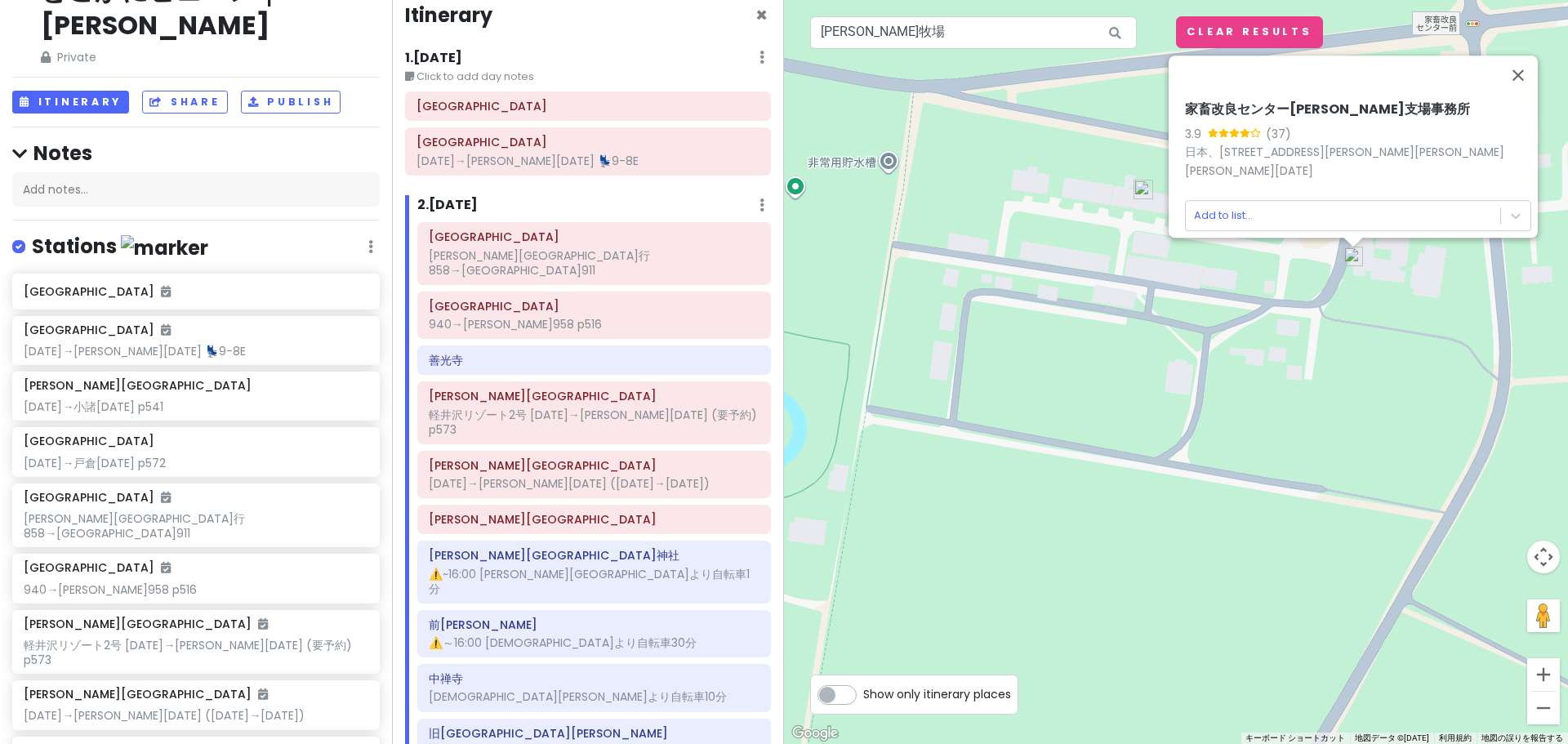
drag, startPoint x: 1189, startPoint y: 300, endPoint x: 1045, endPoint y: 327, distance: 146.5
click at [1045, 327] on div "家畜改良センター長野支場事務所 3.9 (37) 日本、〒385-0007 長野県佐久市新子田２０２９ Add to list..." at bounding box center [1175, 372] width 784 height 744
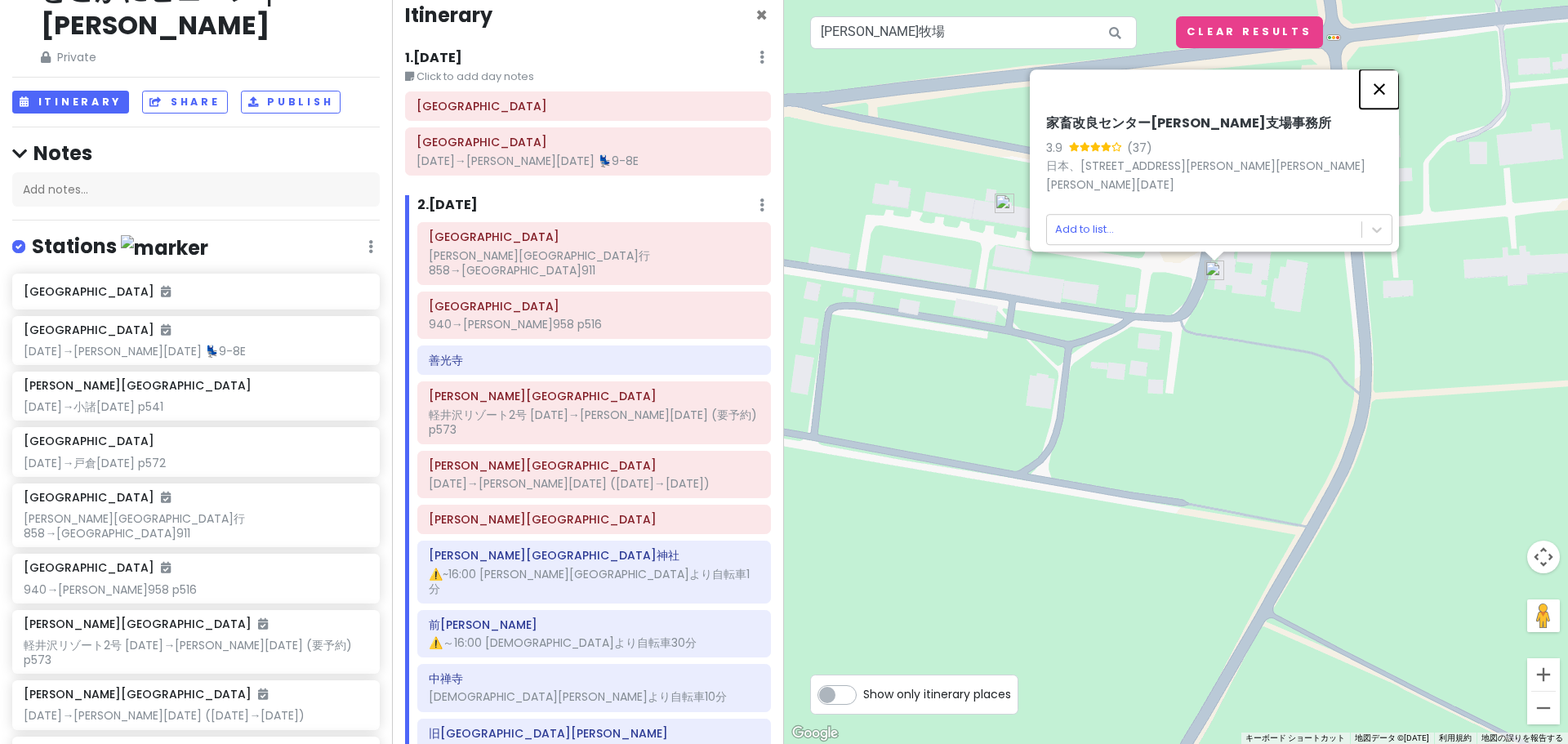
click at [1377, 93] on button "閉じる" at bounding box center [1379, 89] width 39 height 39
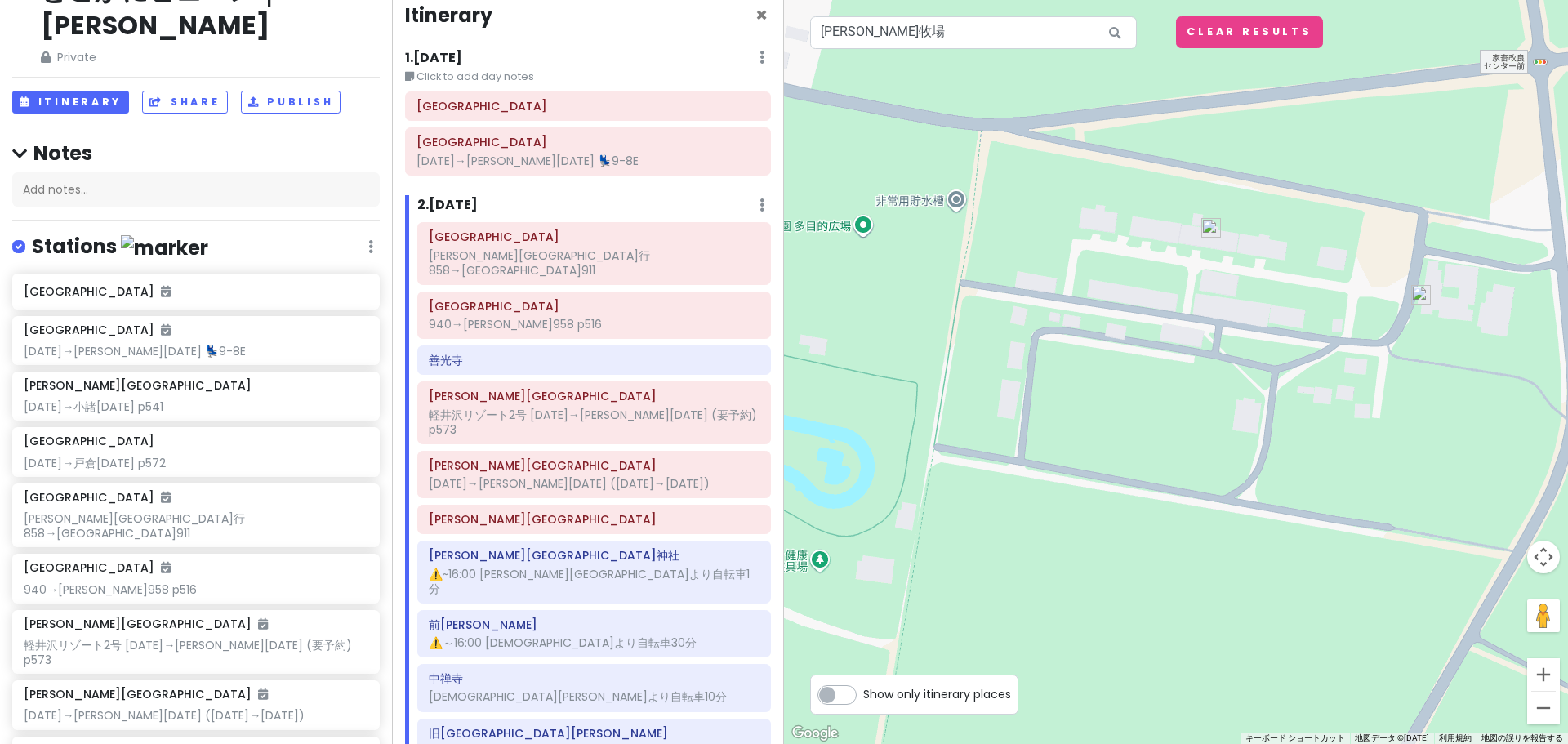
drag, startPoint x: 1096, startPoint y: 437, endPoint x: 1379, endPoint y: 454, distance: 283.5
click at [1370, 454] on div at bounding box center [1175, 372] width 784 height 744
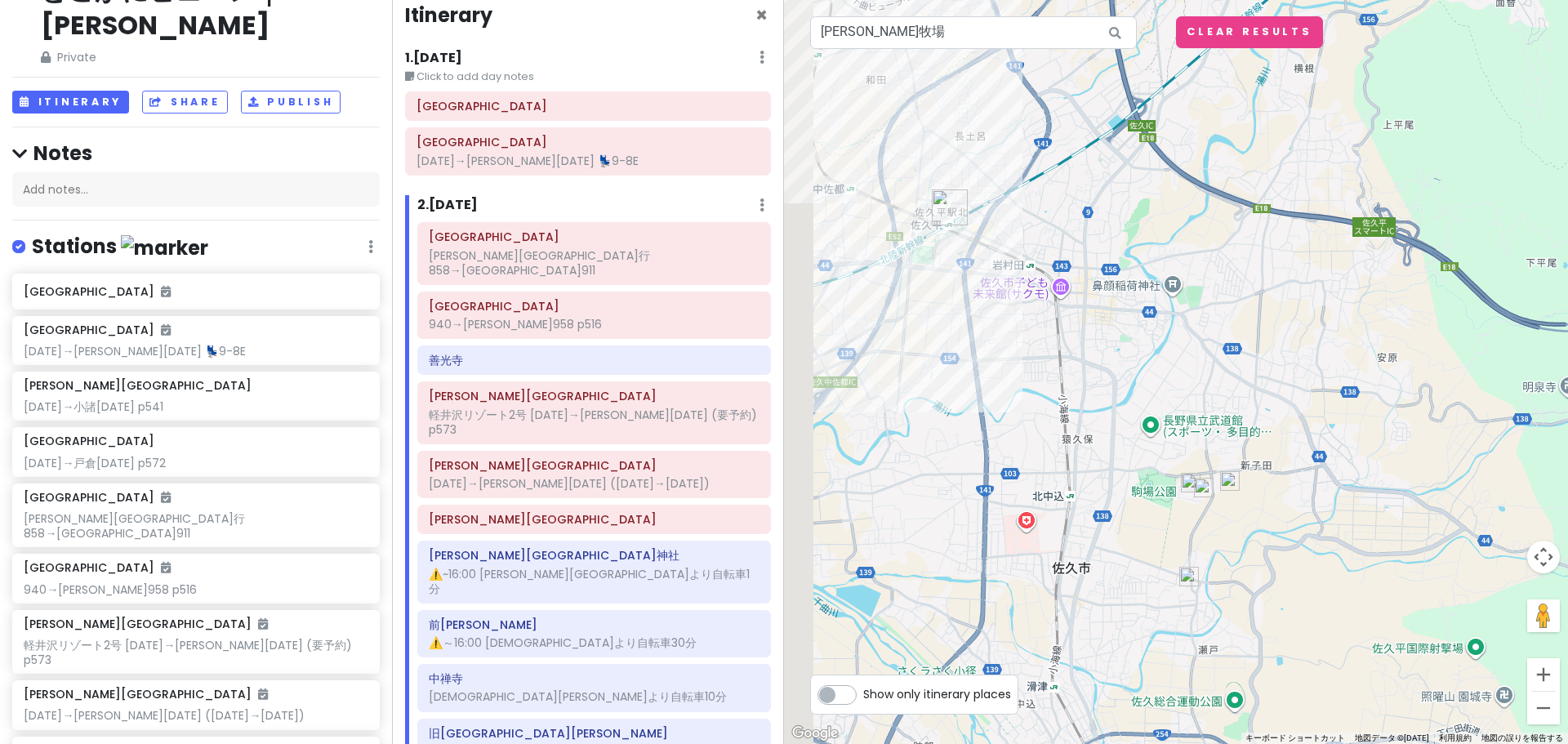
drag, startPoint x: 1021, startPoint y: 415, endPoint x: 1277, endPoint y: 501, distance: 270.1
click at [1277, 501] on div at bounding box center [1175, 372] width 784 height 744
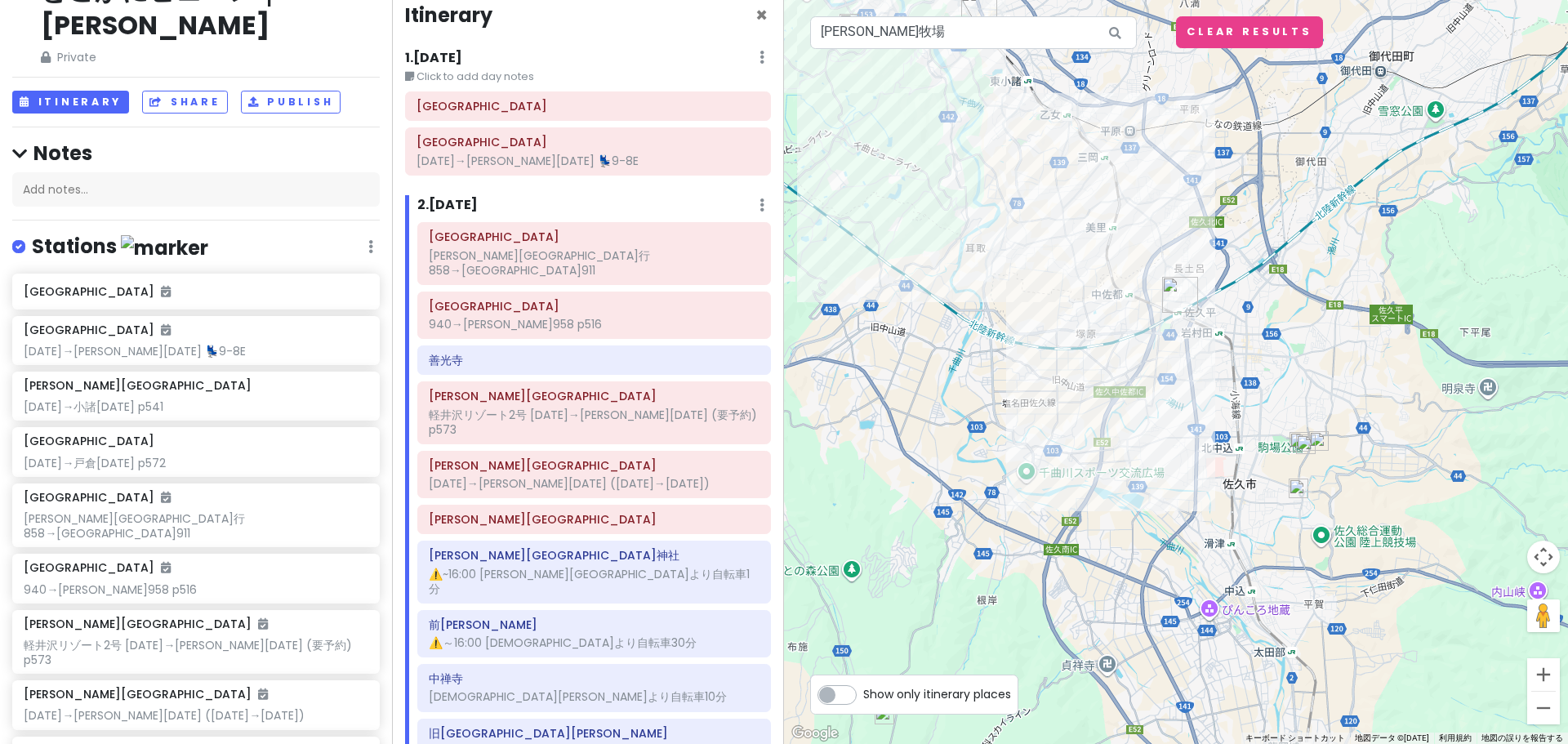
drag, startPoint x: 1279, startPoint y: 539, endPoint x: 1218, endPoint y: 400, distance: 151.8
click at [1218, 400] on div at bounding box center [1175, 372] width 784 height 744
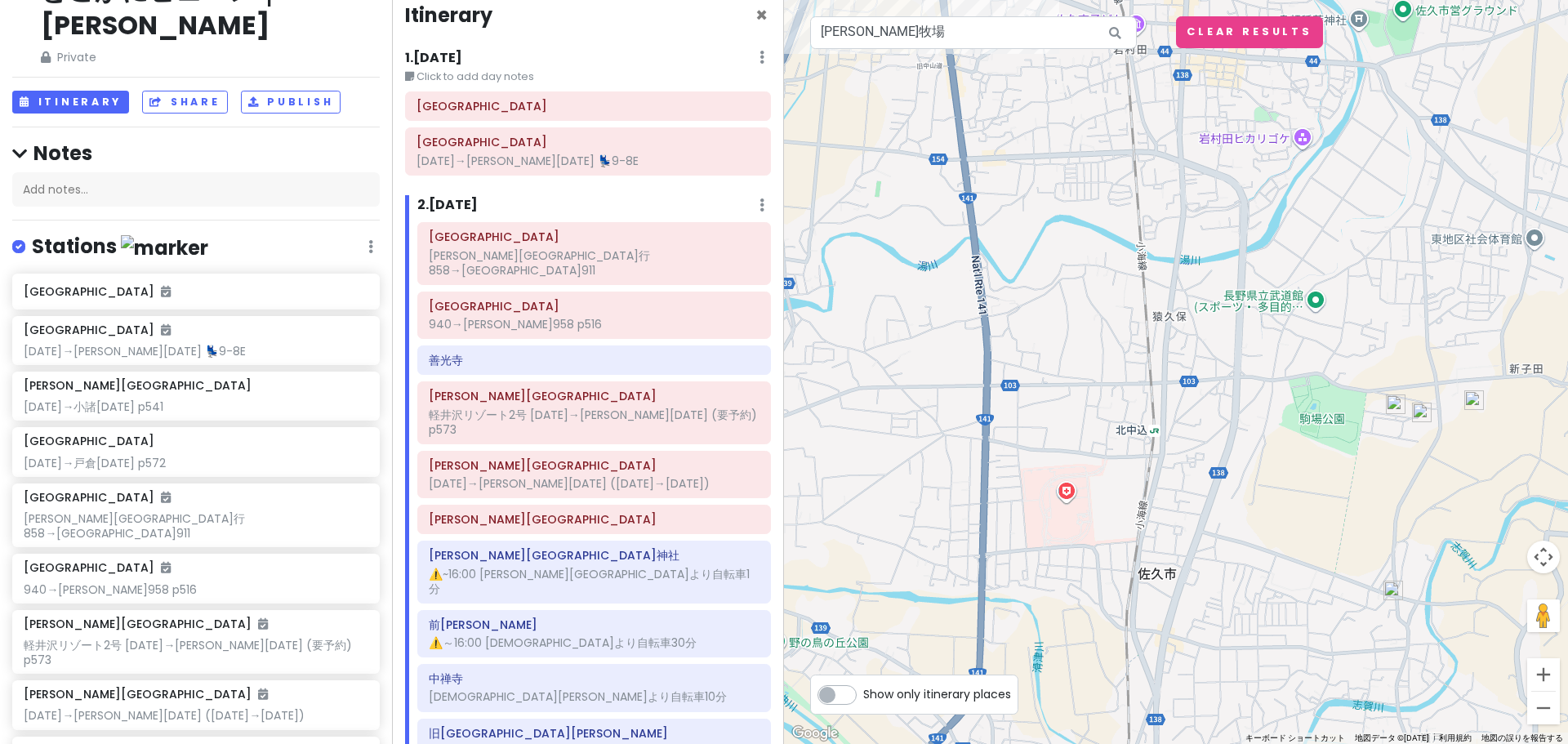
drag, startPoint x: 1281, startPoint y: 231, endPoint x: 1290, endPoint y: 381, distance: 150.3
click at [1290, 381] on div at bounding box center [1175, 372] width 784 height 744
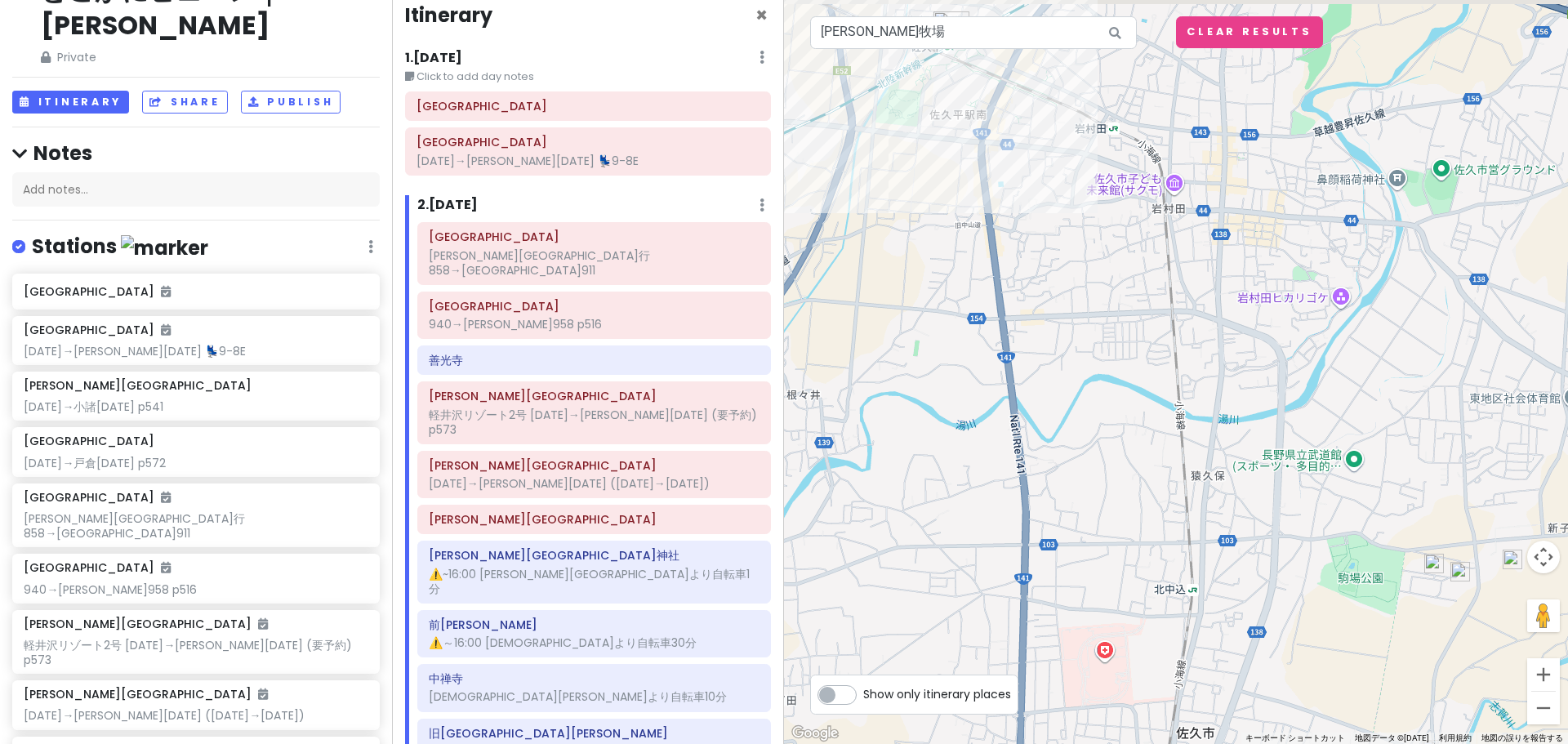
drag, startPoint x: 1232, startPoint y: 223, endPoint x: 1277, endPoint y: 362, distance: 146.1
click at [1277, 362] on div at bounding box center [1175, 372] width 784 height 744
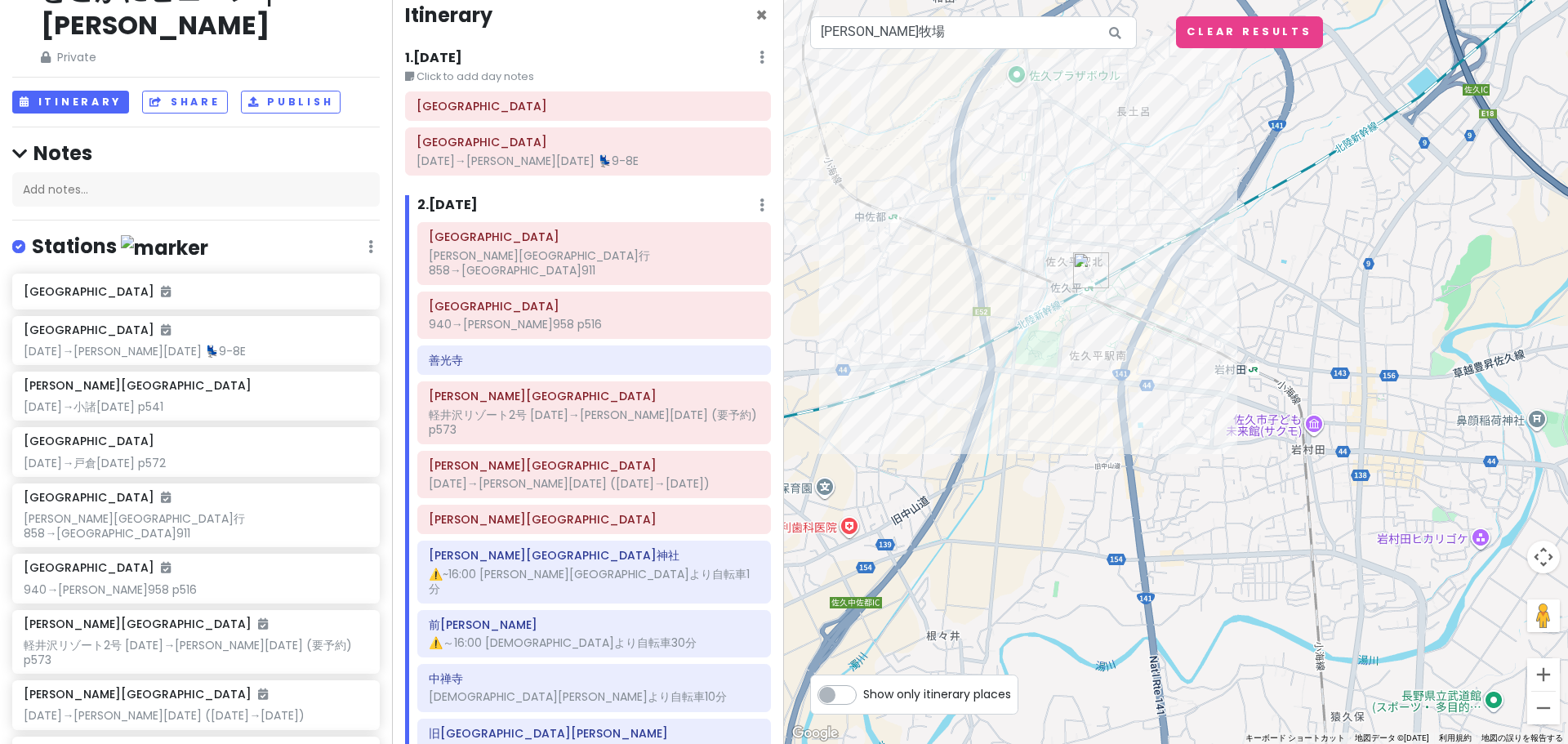
drag, startPoint x: 1036, startPoint y: 188, endPoint x: 1175, endPoint y: 427, distance: 276.5
click at [1175, 427] on div at bounding box center [1175, 372] width 784 height 744
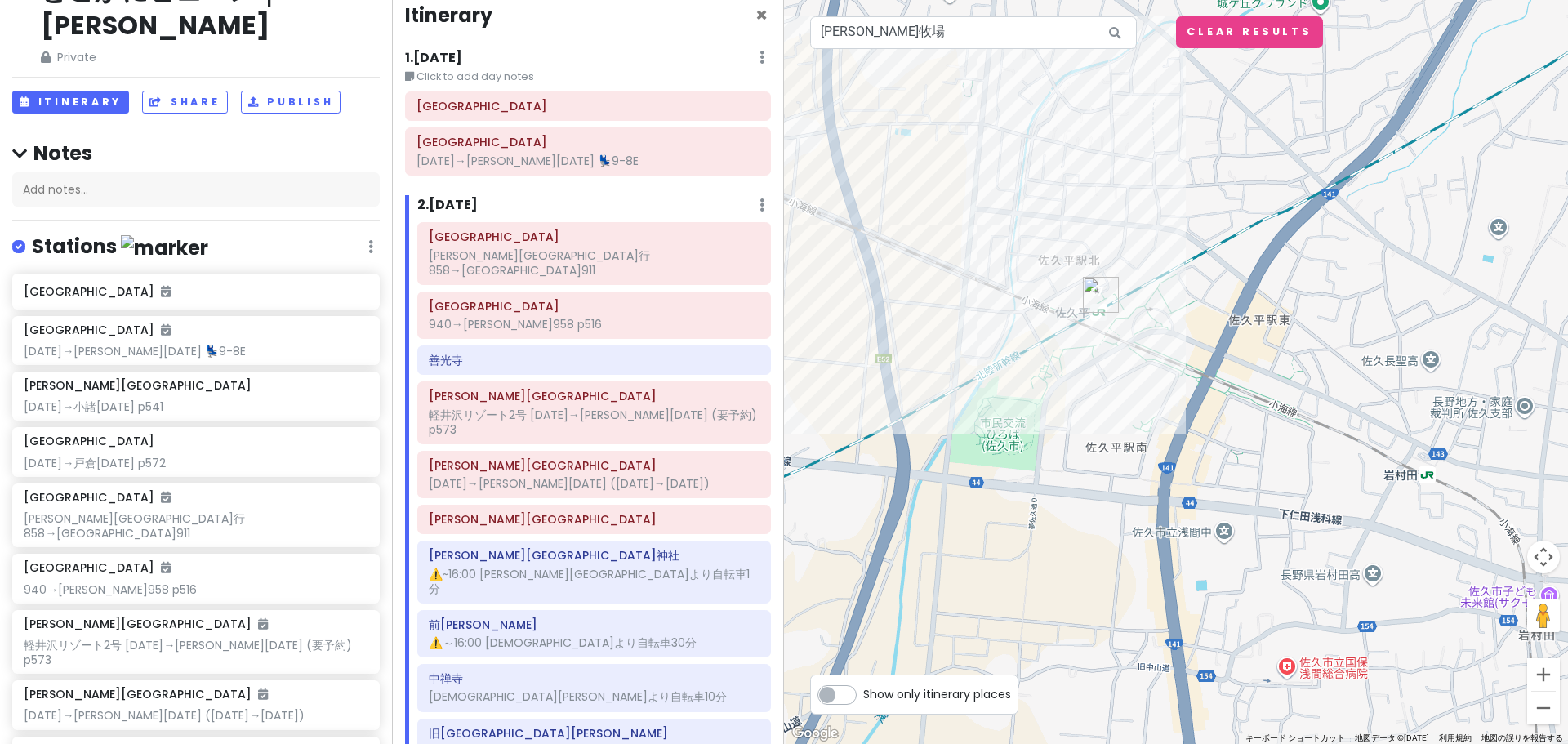
drag, startPoint x: 1379, startPoint y: 517, endPoint x: 1186, endPoint y: 299, distance: 291.2
click at [1200, 328] on div at bounding box center [1175, 372] width 784 height 744
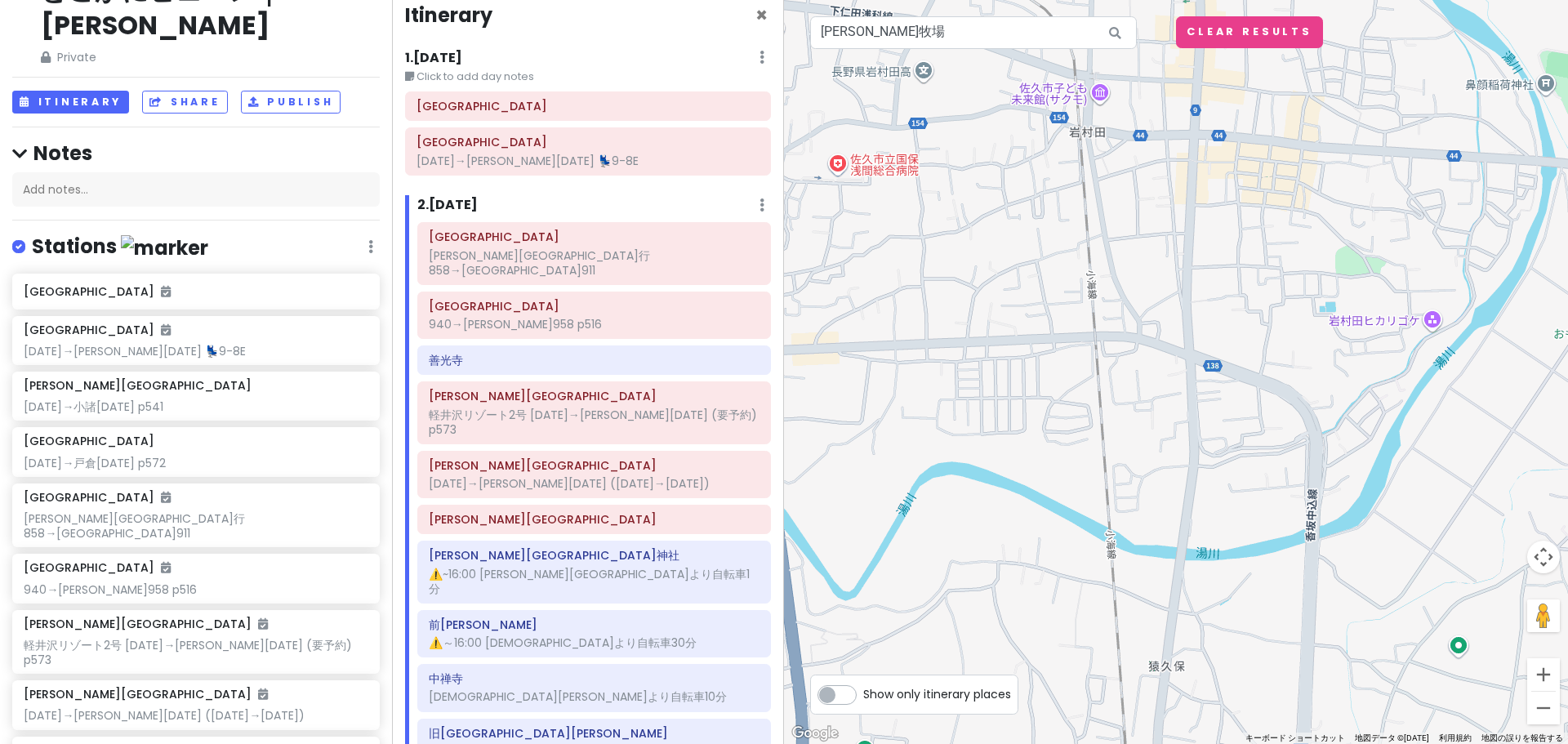
drag, startPoint x: 1336, startPoint y: 491, endPoint x: 1346, endPoint y: 320, distance: 171.3
click at [1346, 372] on div at bounding box center [1175, 372] width 784 height 744
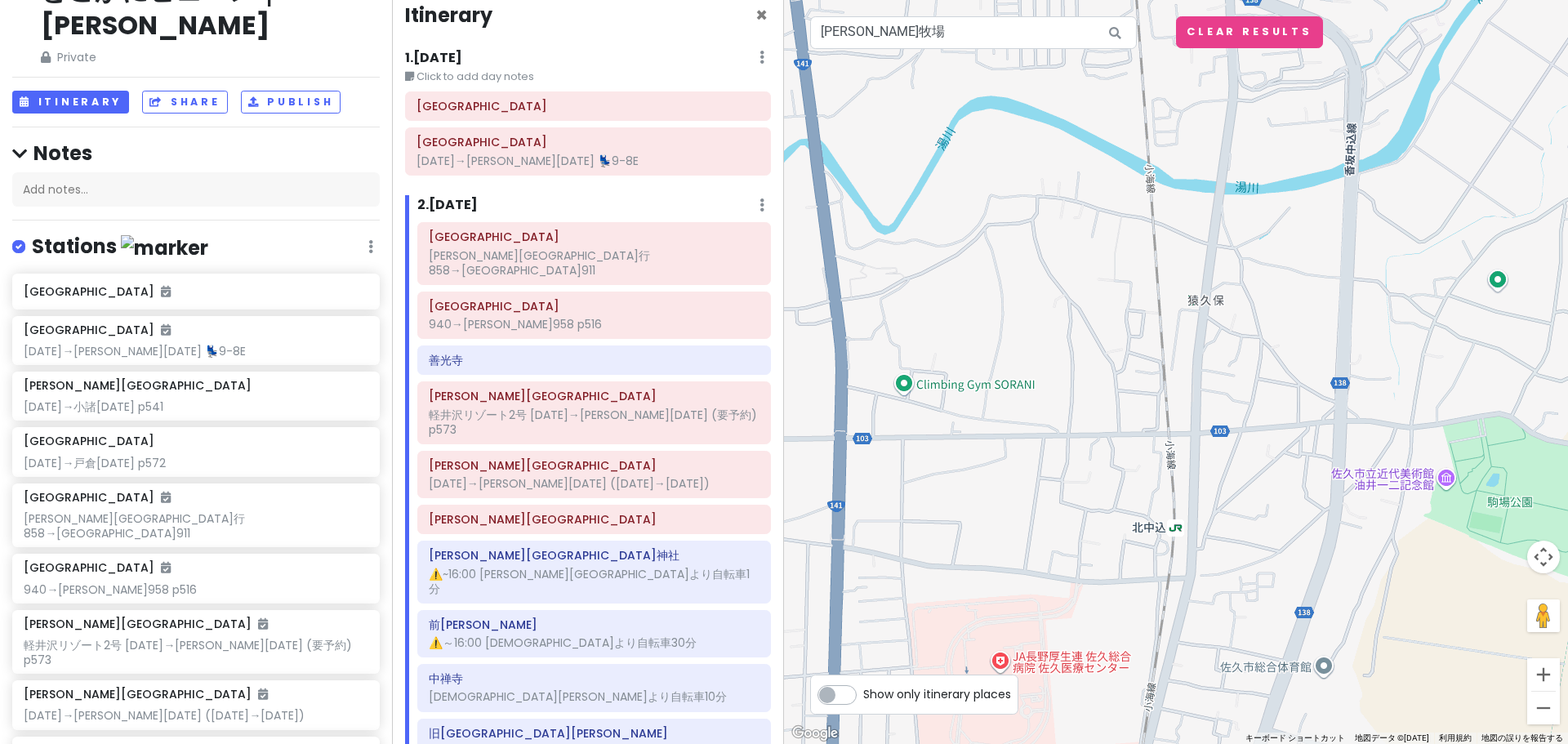
drag, startPoint x: 1402, startPoint y: 577, endPoint x: 1110, endPoint y: 375, distance: 355.1
click at [1136, 392] on div at bounding box center [1175, 372] width 784 height 744
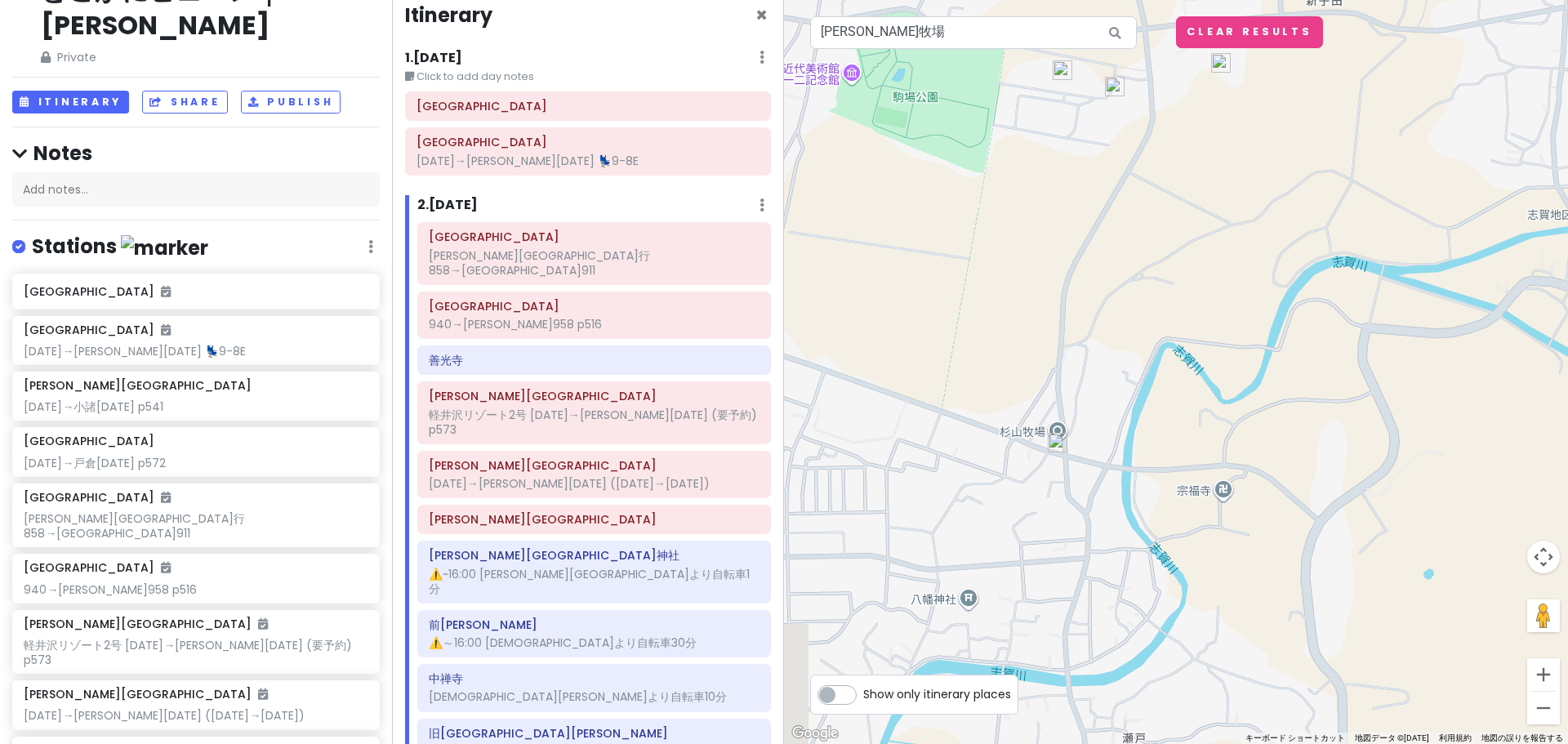
drag, startPoint x: 1181, startPoint y: 440, endPoint x: 1495, endPoint y: 571, distance: 340.2
click at [1462, 575] on div at bounding box center [1175, 372] width 784 height 744
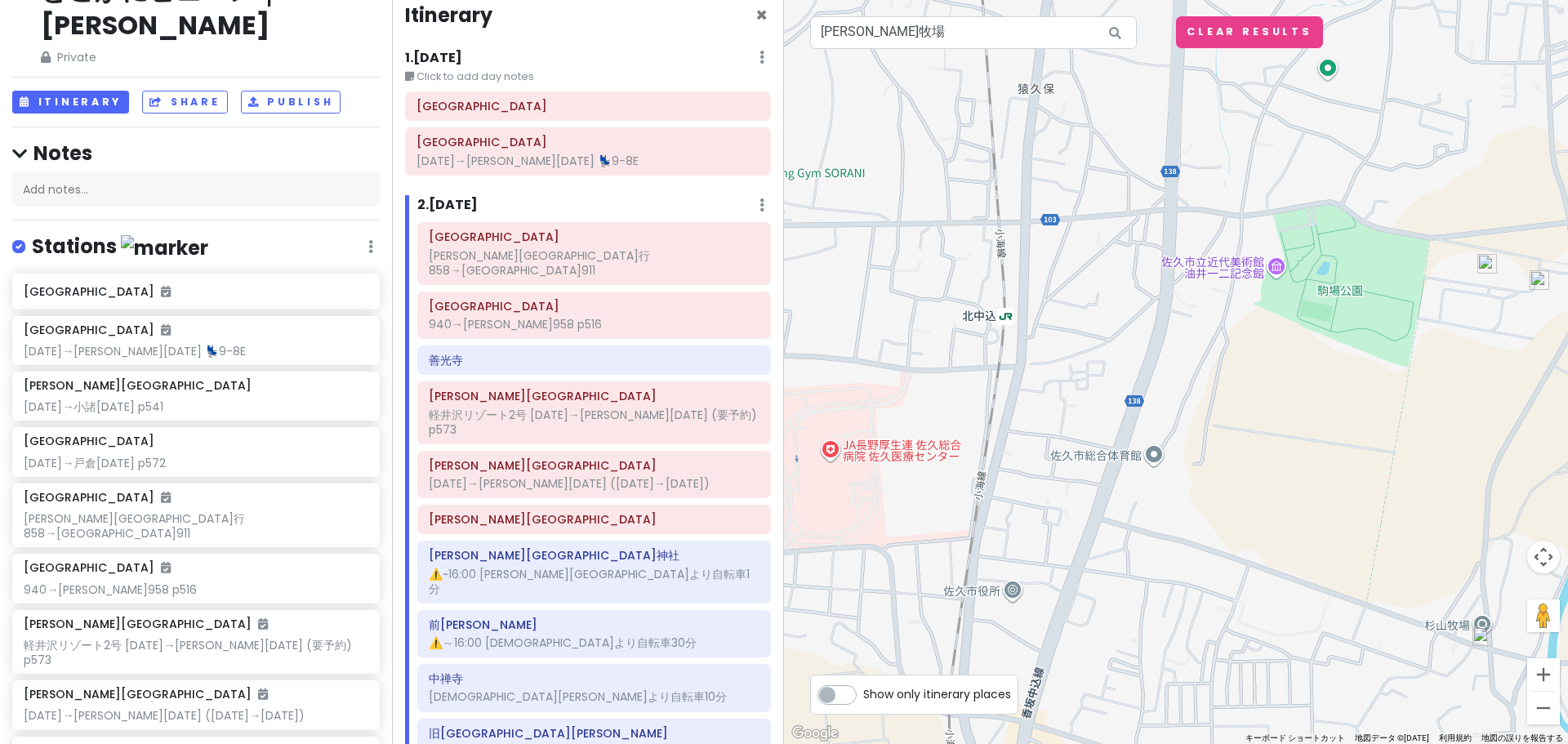
drag, startPoint x: 1404, startPoint y: 527, endPoint x: 1333, endPoint y: 512, distance: 72.6
click at [1333, 512] on div at bounding box center [1175, 372] width 784 height 744
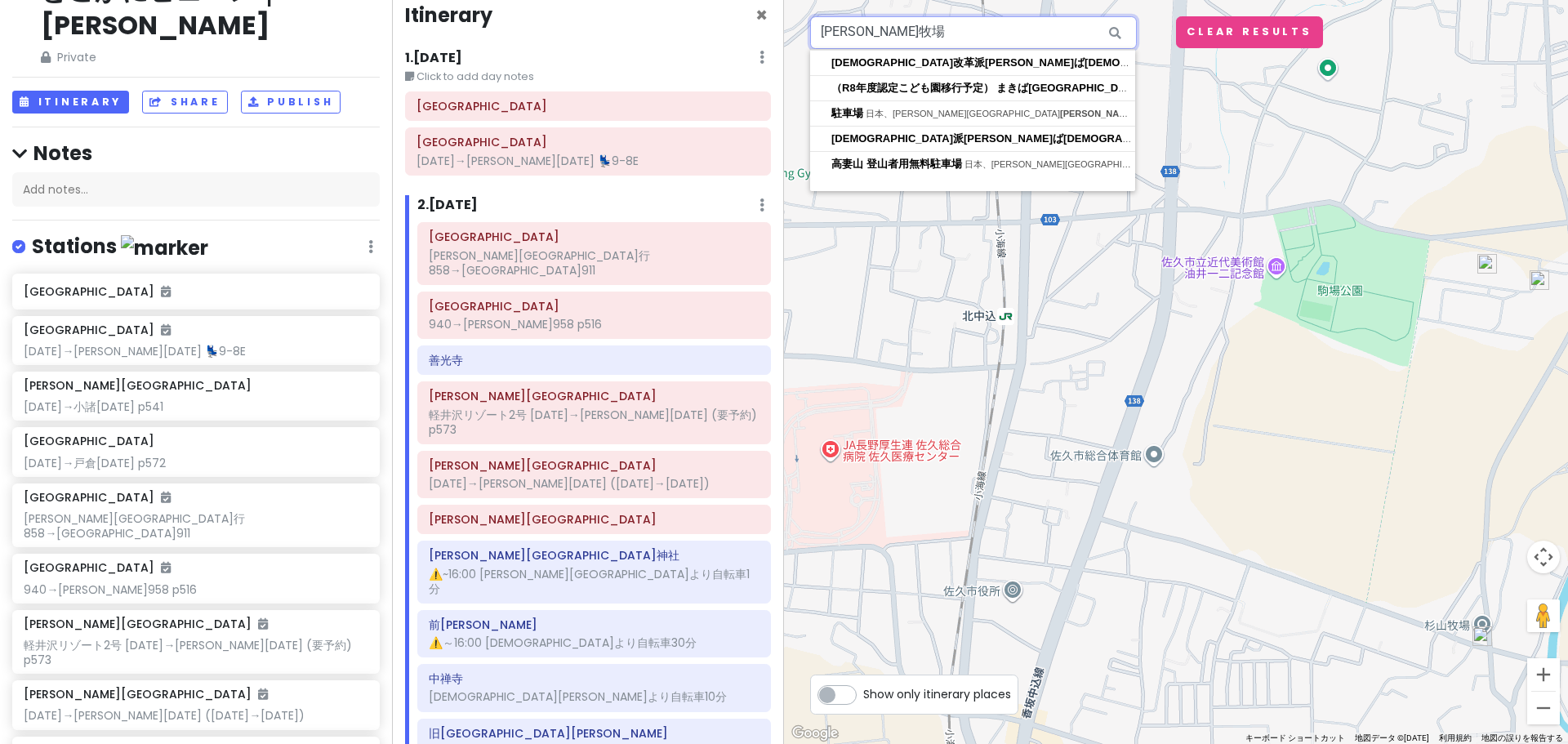
drag, startPoint x: 960, startPoint y: 41, endPoint x: 782, endPoint y: 39, distance: 178.0
click at [782, 39] on div "どこかにビューン｜[PERSON_NAME] Private Change Dates Make a Copy Delete Trip Go Pro ⚡️ G…" at bounding box center [784, 372] width 1568 height 744
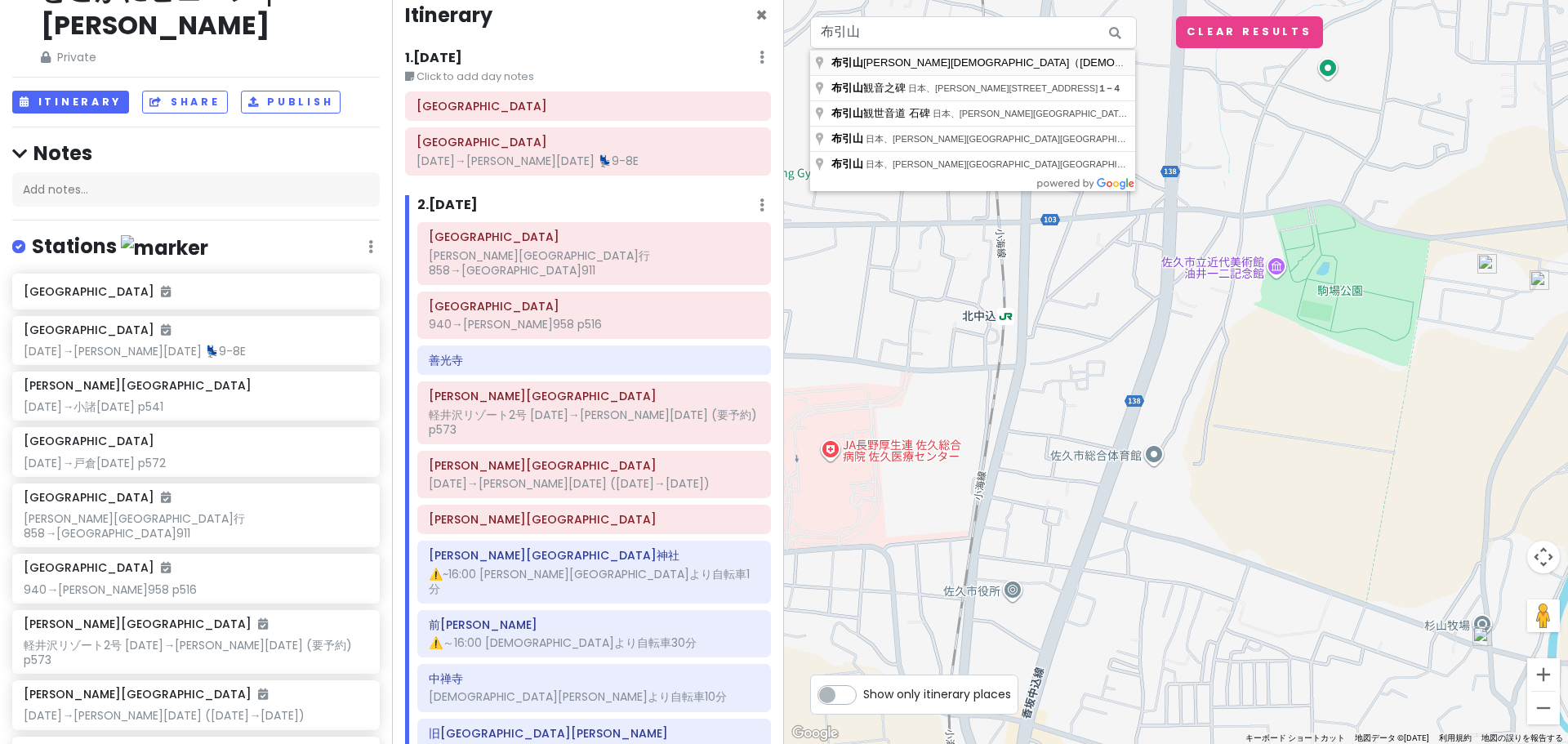
type input "日本、長野県小諸市大久保２２５０ 布引山 釋尊寺（釈尊寺）"
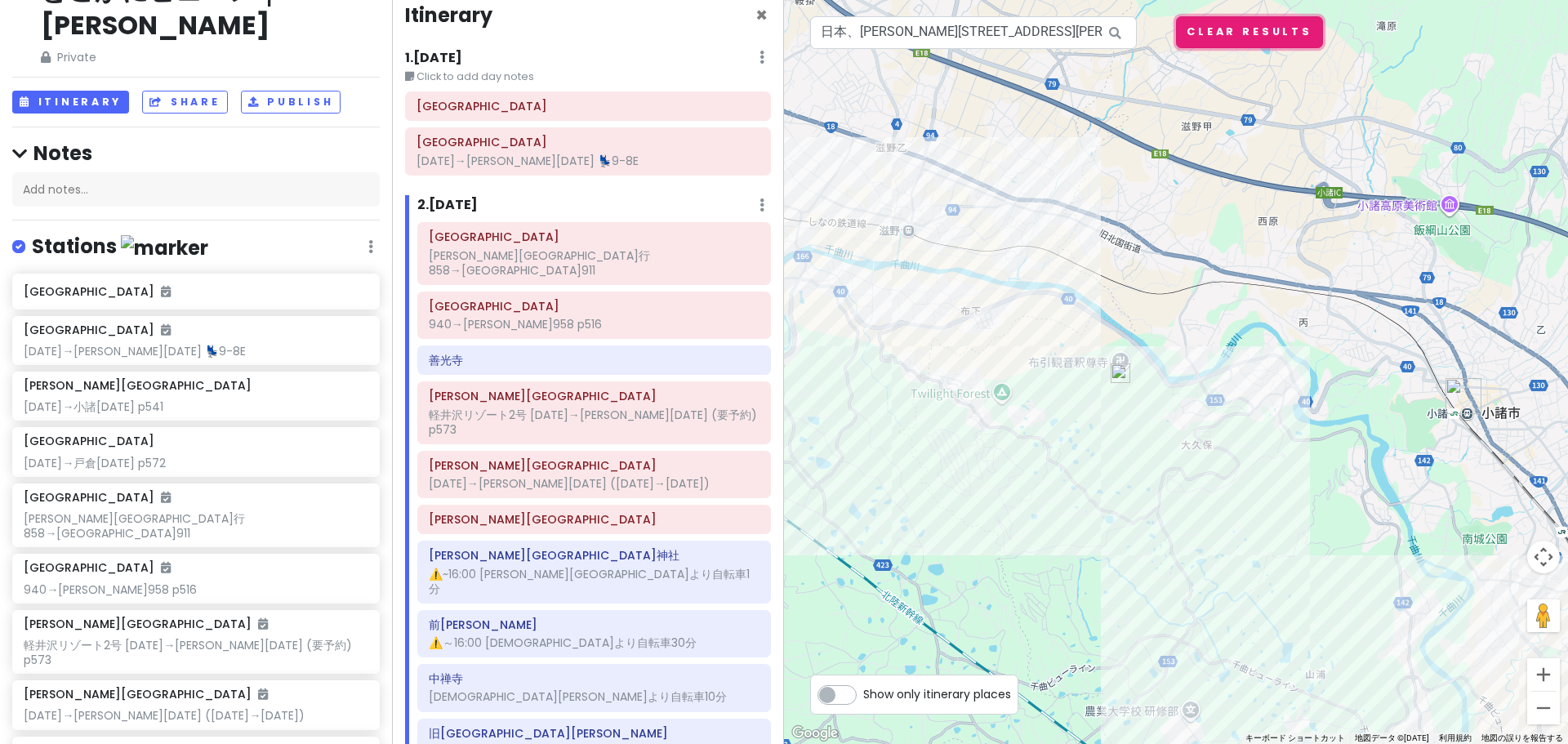
click at [1257, 30] on button "Clear Results" at bounding box center [1250, 32] width 147 height 32
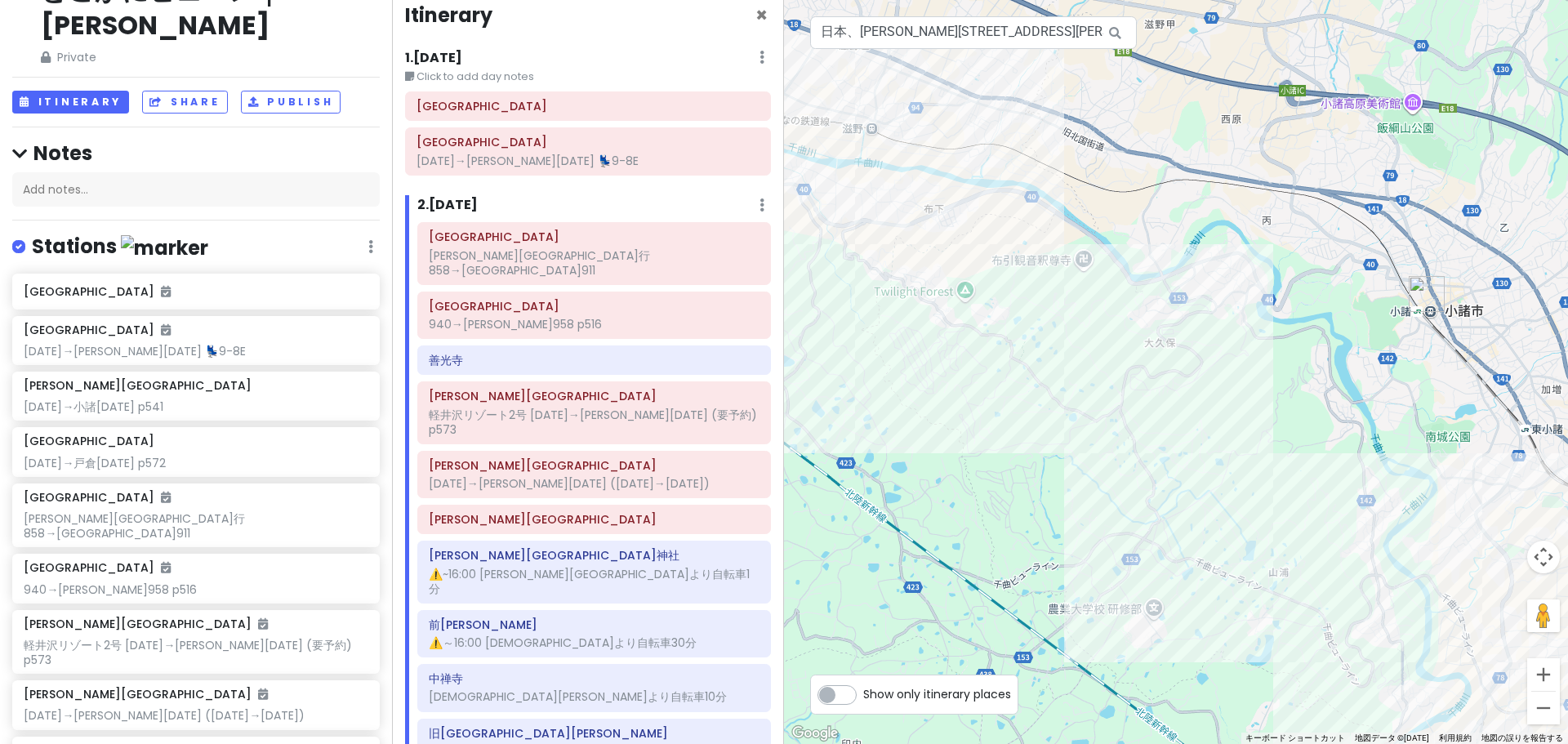
drag, startPoint x: 1324, startPoint y: 313, endPoint x: 1230, endPoint y: 167, distance: 173.6
click at [1239, 171] on div at bounding box center [1175, 372] width 784 height 744
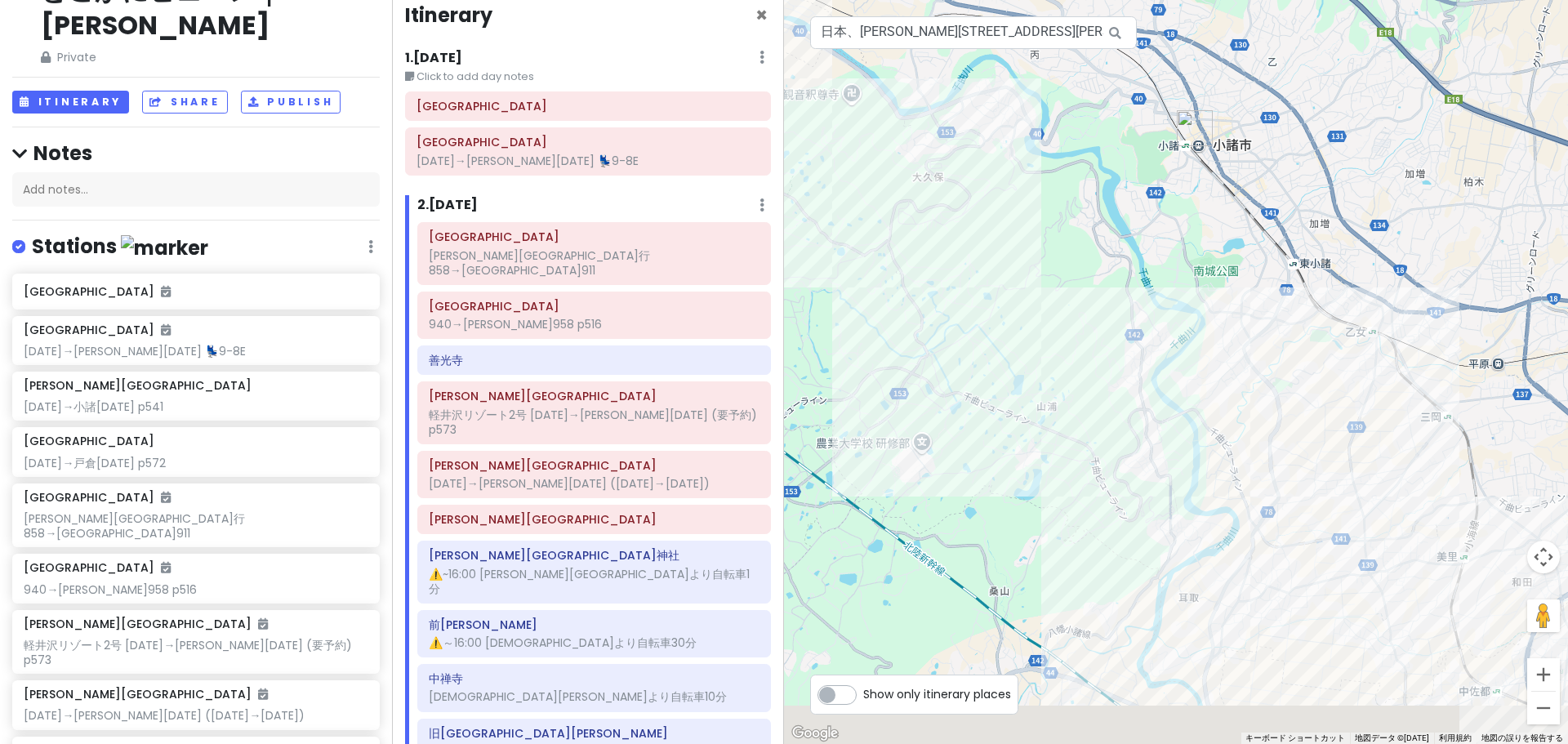
drag, startPoint x: 1410, startPoint y: 377, endPoint x: 1153, endPoint y: 197, distance: 313.8
click at [1160, 205] on div at bounding box center [1175, 372] width 784 height 744
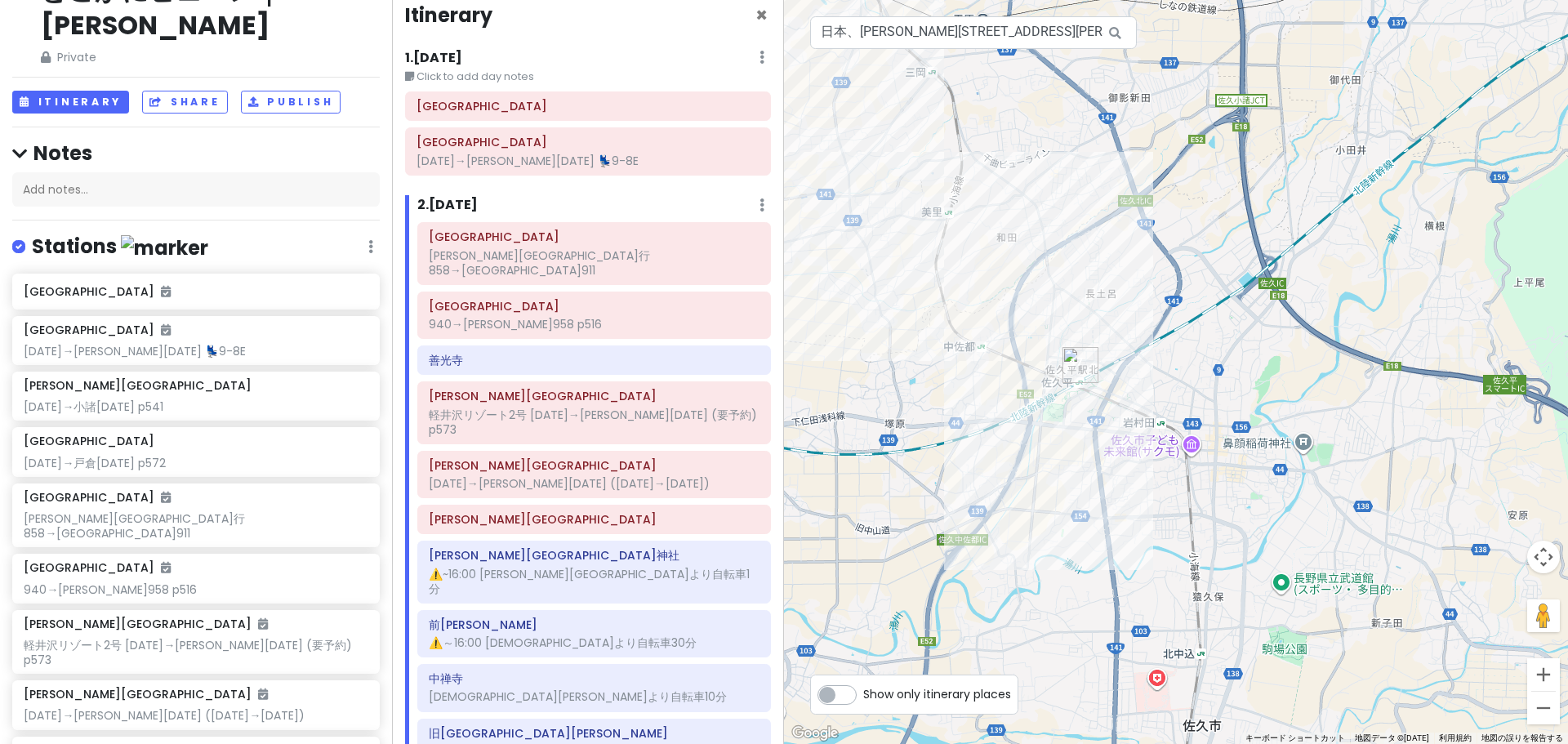
drag, startPoint x: 1231, startPoint y: 639, endPoint x: 1253, endPoint y: 407, distance: 233.0
click at [1258, 539] on div at bounding box center [1175, 372] width 784 height 744
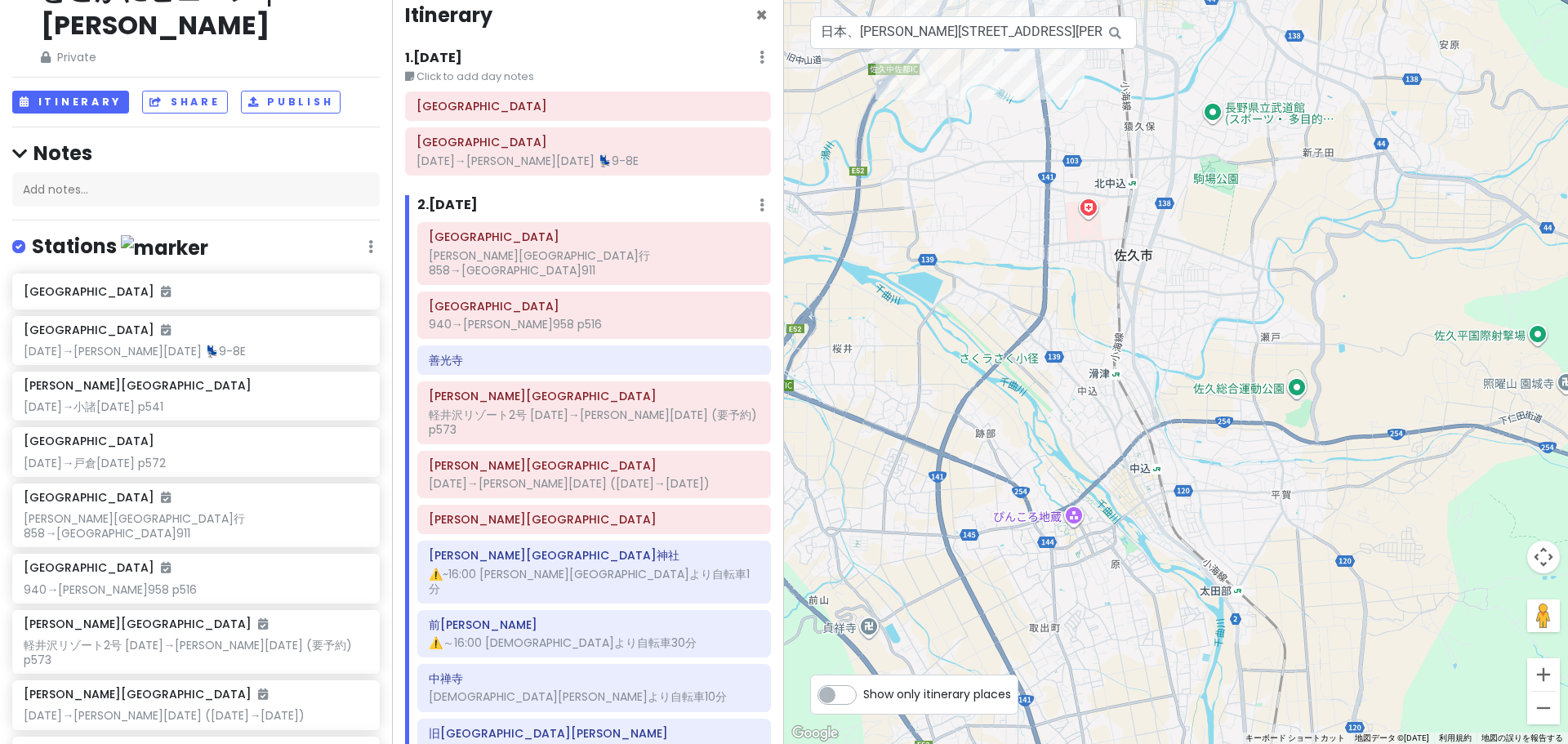
drag, startPoint x: 1336, startPoint y: 559, endPoint x: 1221, endPoint y: 394, distance: 201.1
click at [1221, 394] on div at bounding box center [1175, 372] width 784 height 744
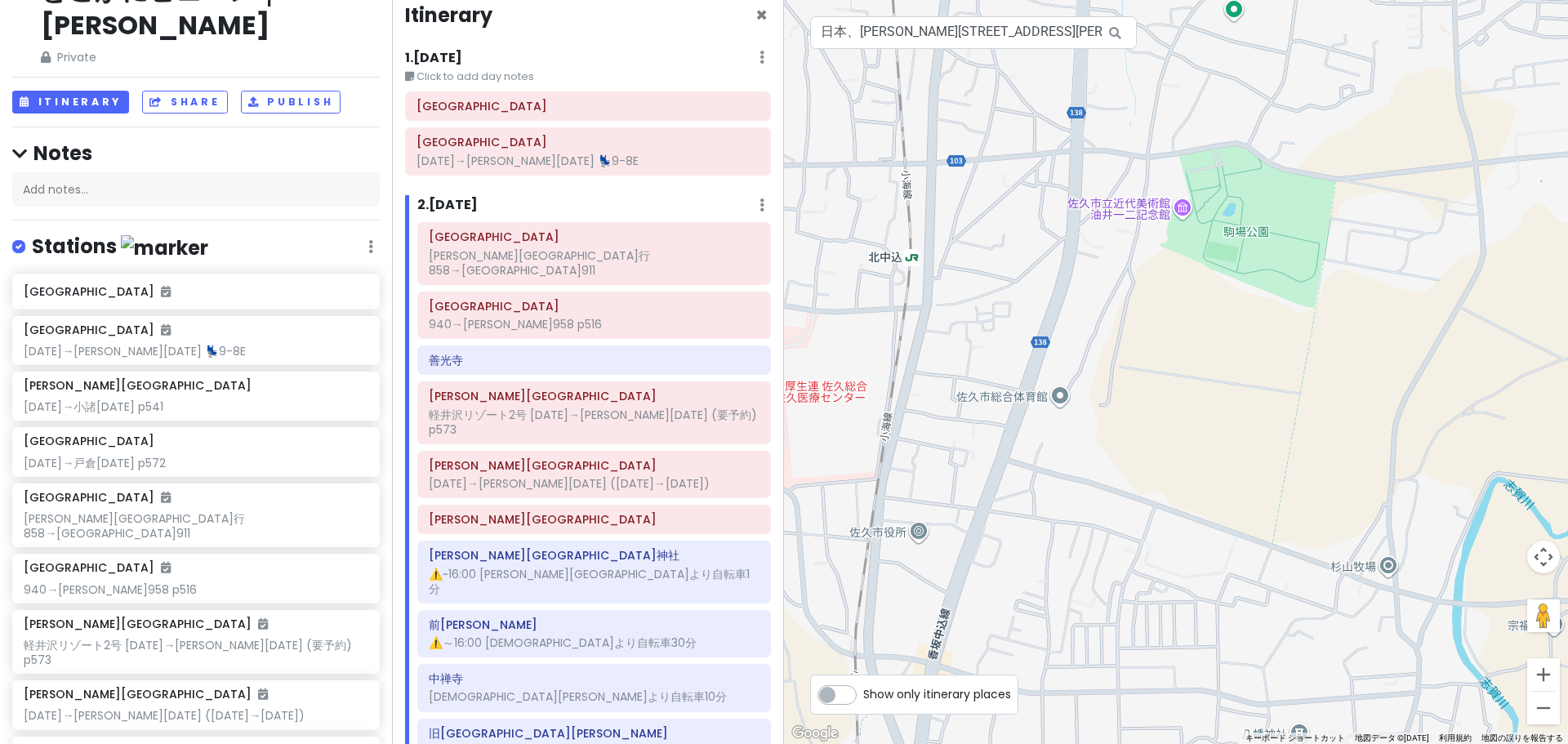
drag, startPoint x: 1563, startPoint y: 167, endPoint x: 1355, endPoint y: 247, distance: 222.9
click at [1355, 247] on div at bounding box center [1175, 372] width 784 height 744
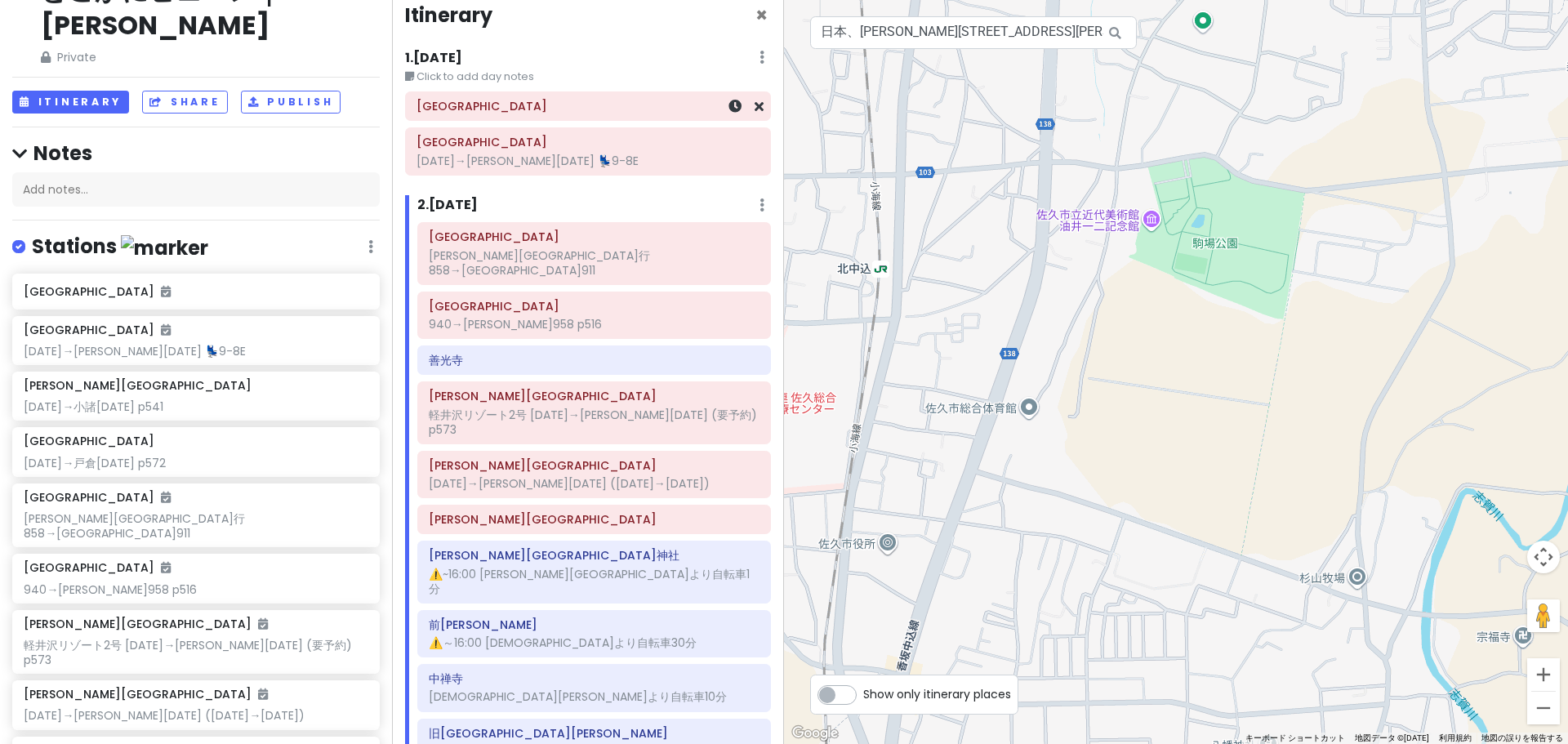
click at [538, 110] on h6 "[GEOGRAPHIC_DATA]" at bounding box center [587, 106] width 343 height 14
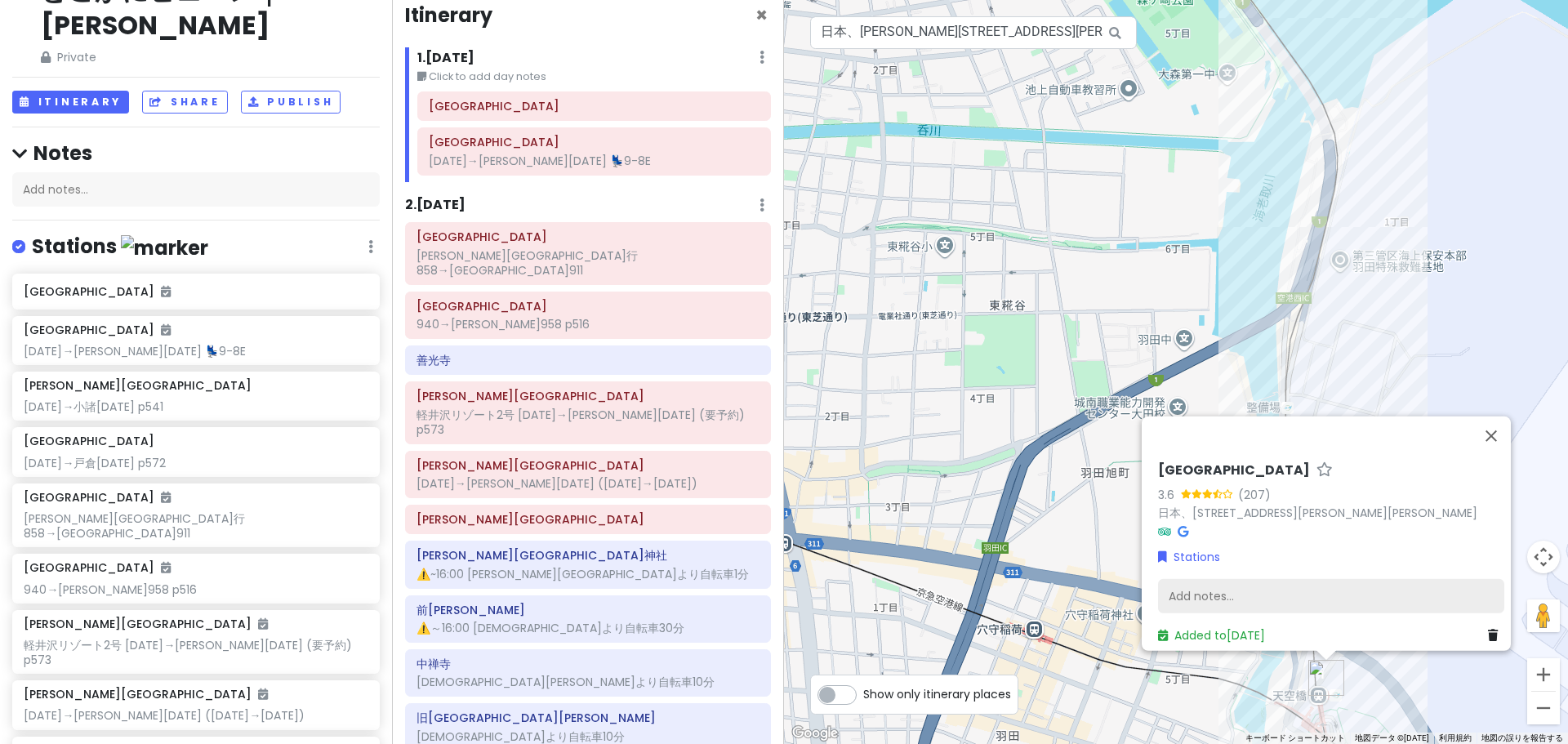
click at [1232, 599] on div "Add notes..." at bounding box center [1331, 596] width 347 height 34
click at [1202, 597] on div "Add notes..." at bounding box center [1331, 596] width 347 height 34
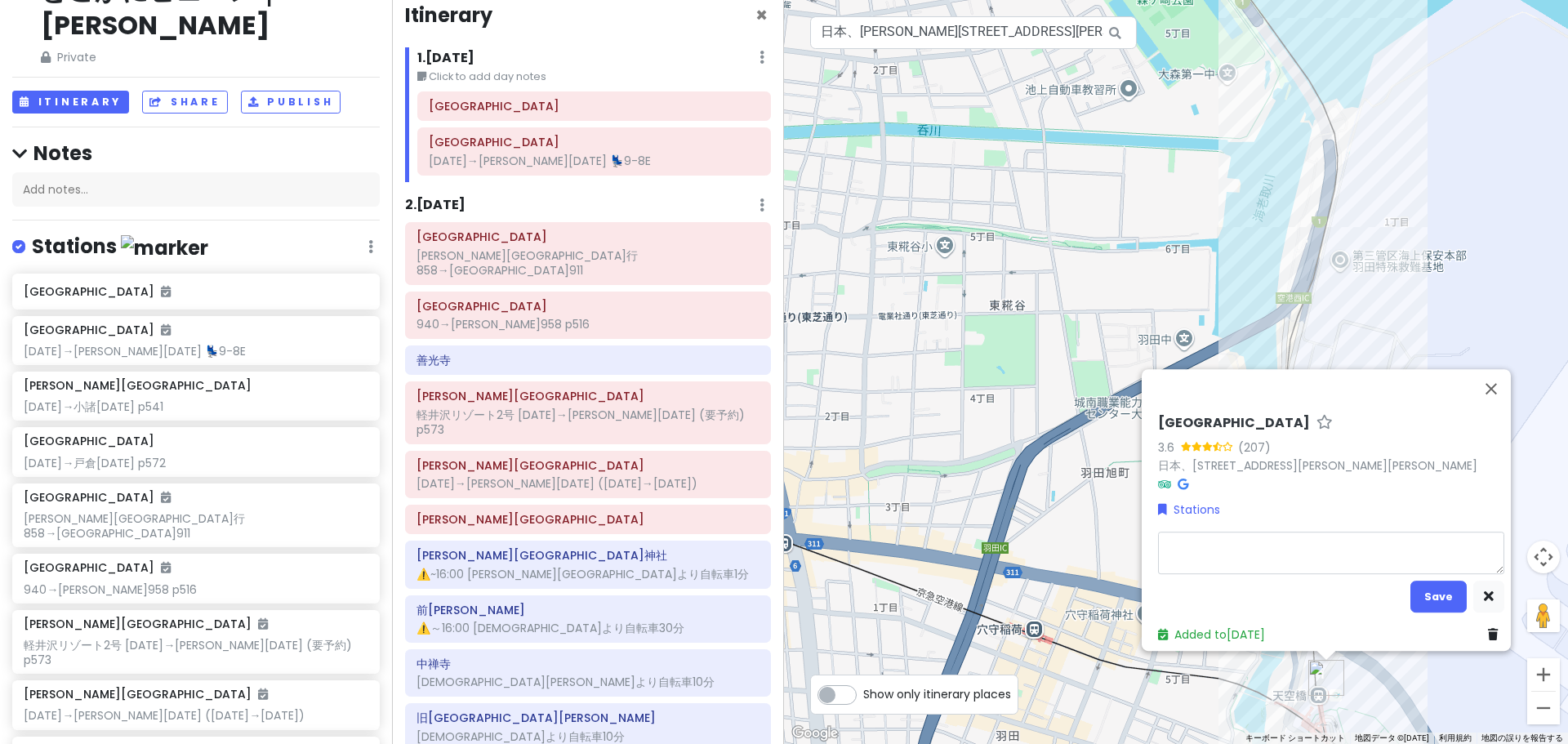
type textarea "x"
type textarea "1"
type textarea "x"
type textarea "10"
type textarea "x"
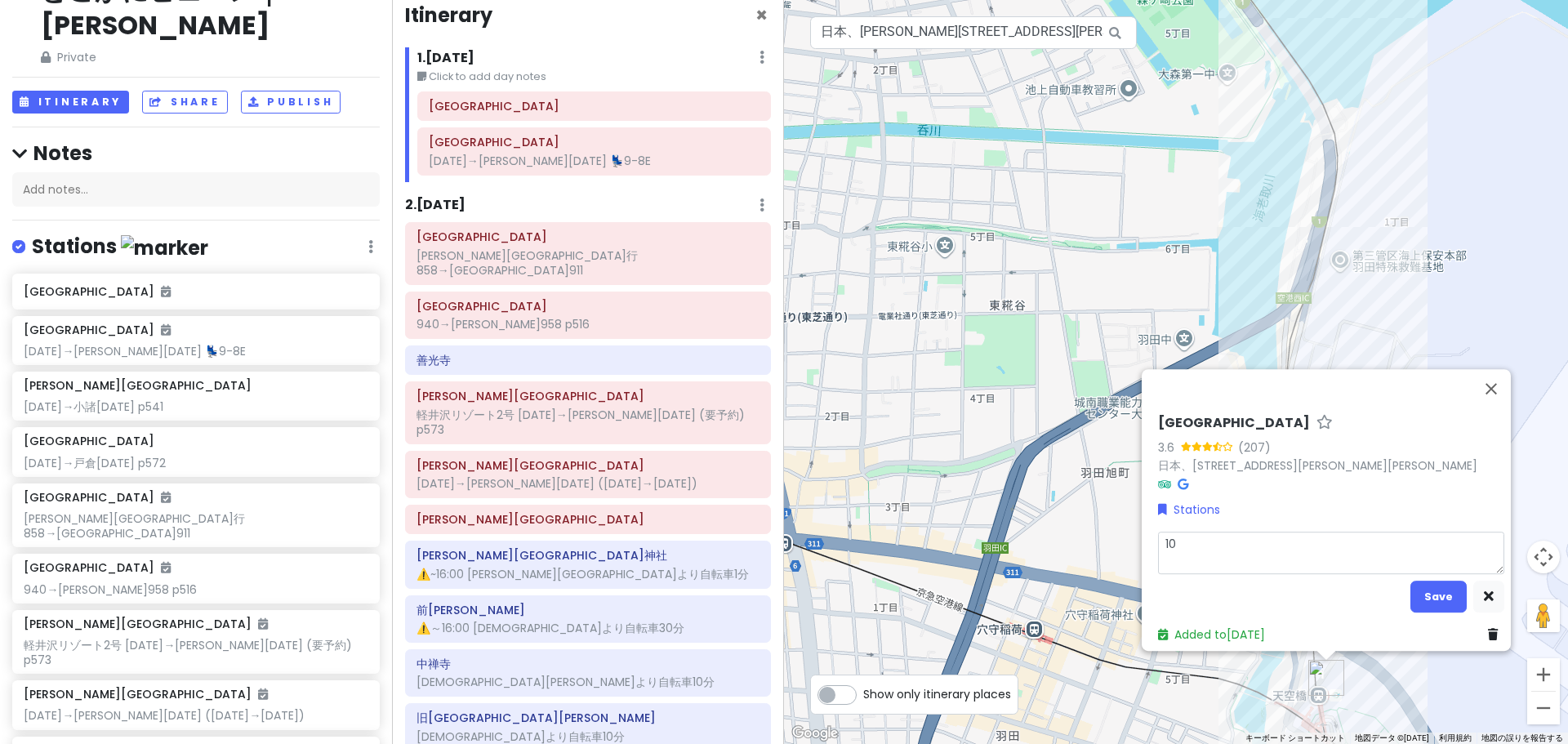
type textarea "105"
type textarea "x"
type textarea "1052"
type textarea "x"
type textarea "1052ｍ"
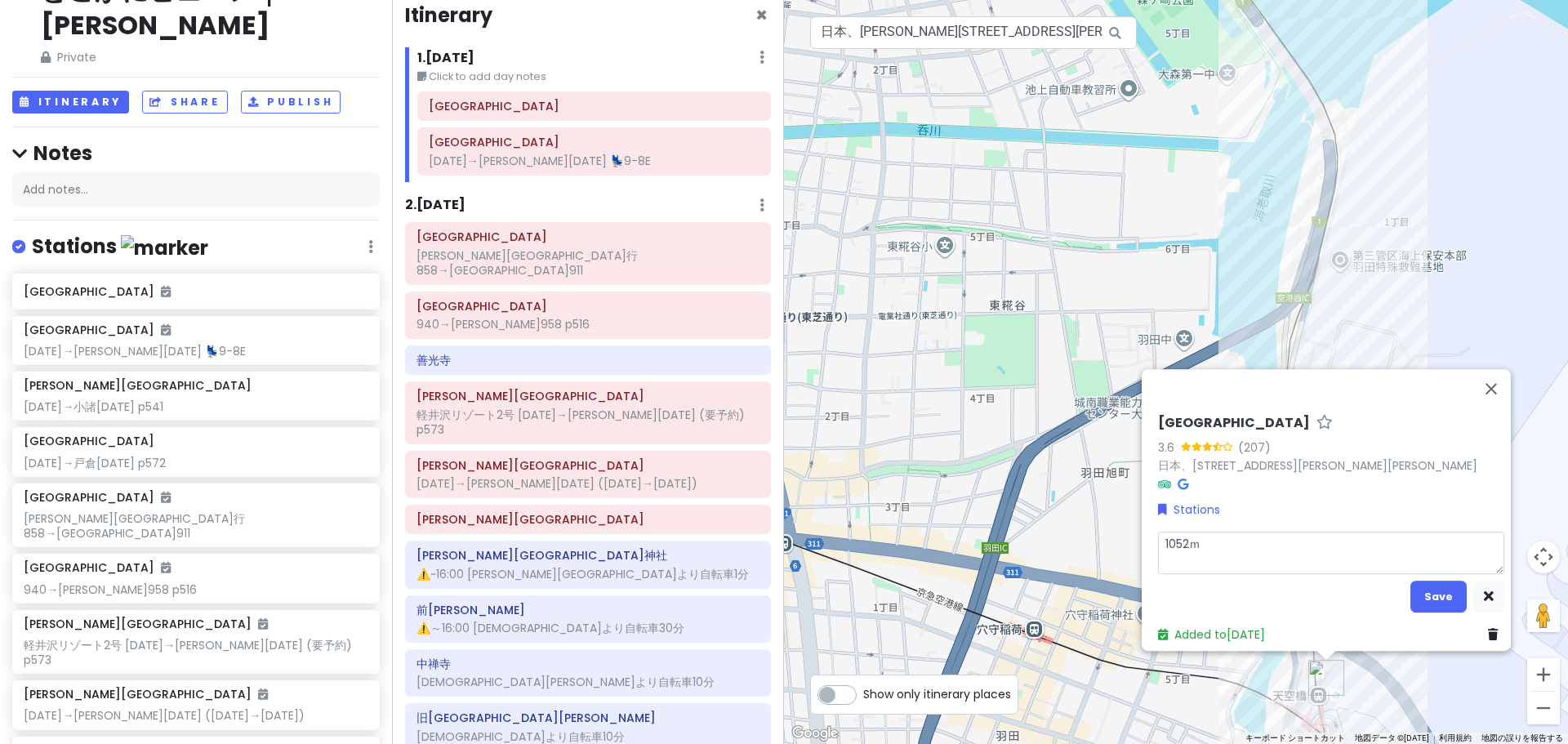
type textarea "x"
type textarea "1052み"
type textarea "x"
type textarea "1052みｇ"
type textarea "x"
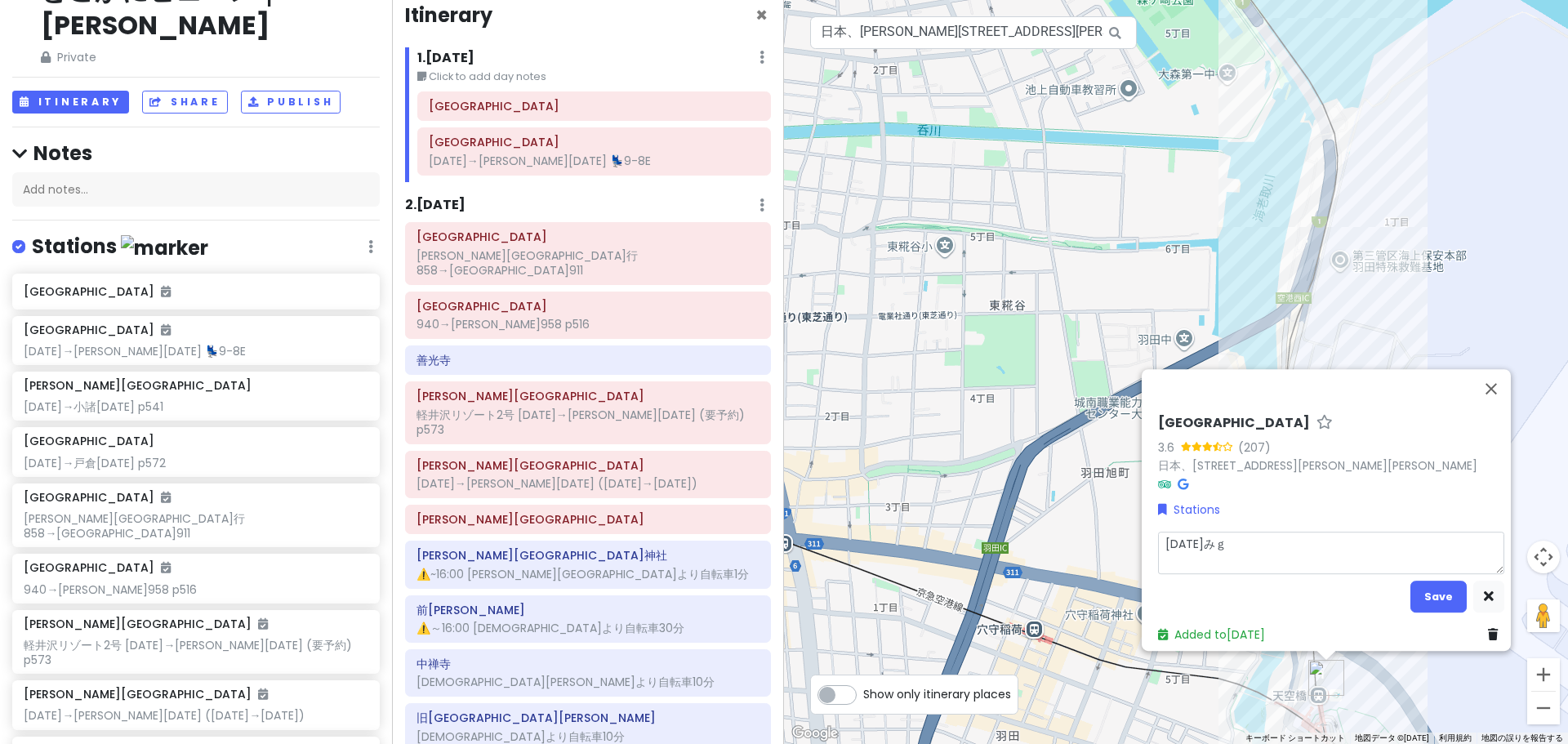
type textarea "1052みぎ"
type textarea "x"
type textarea "1052→"
type textarea "x"
type textarea "1052→1"
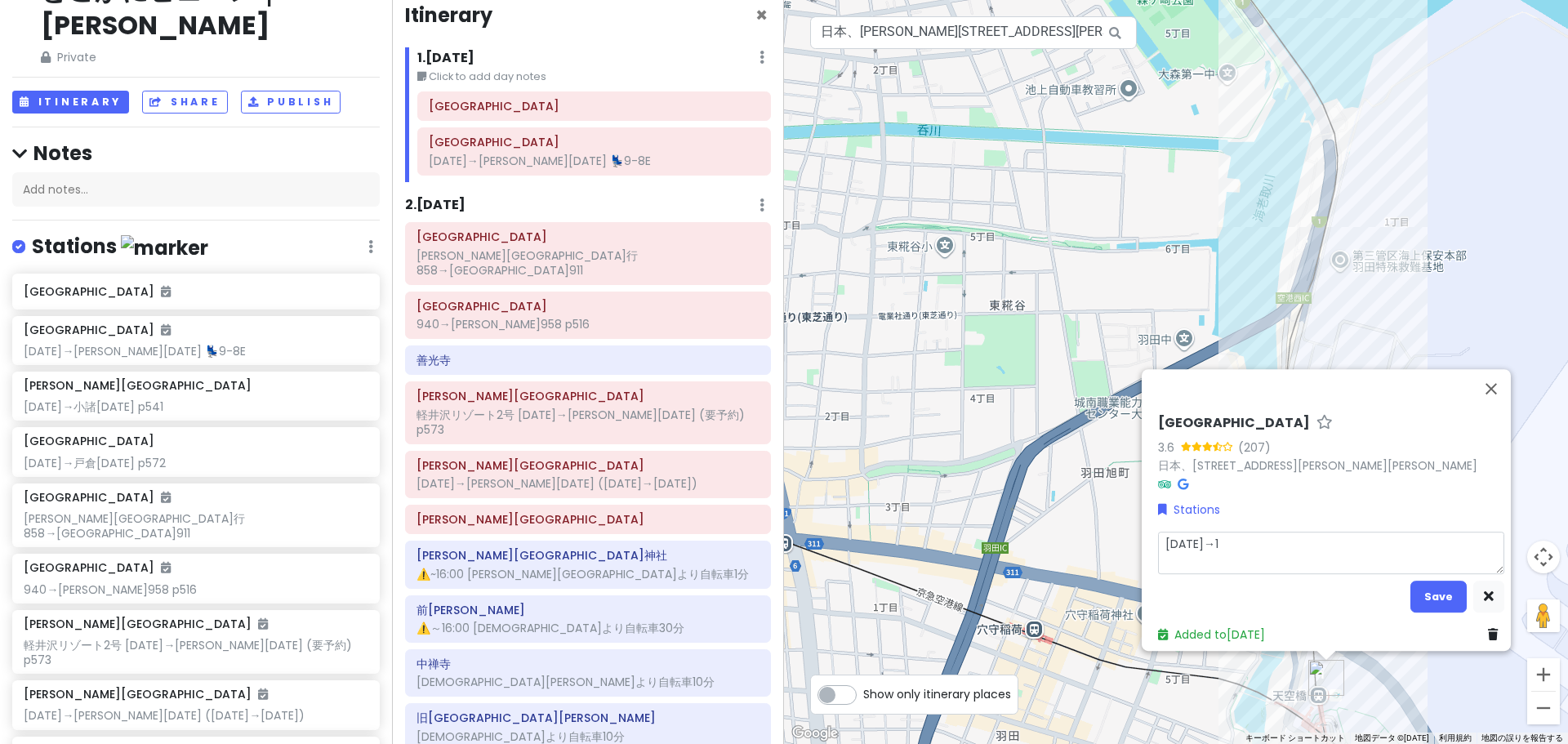
type textarea "x"
type textarea "1052→11"
type textarea "x"
type textarea "1052→110"
type textarea "x"
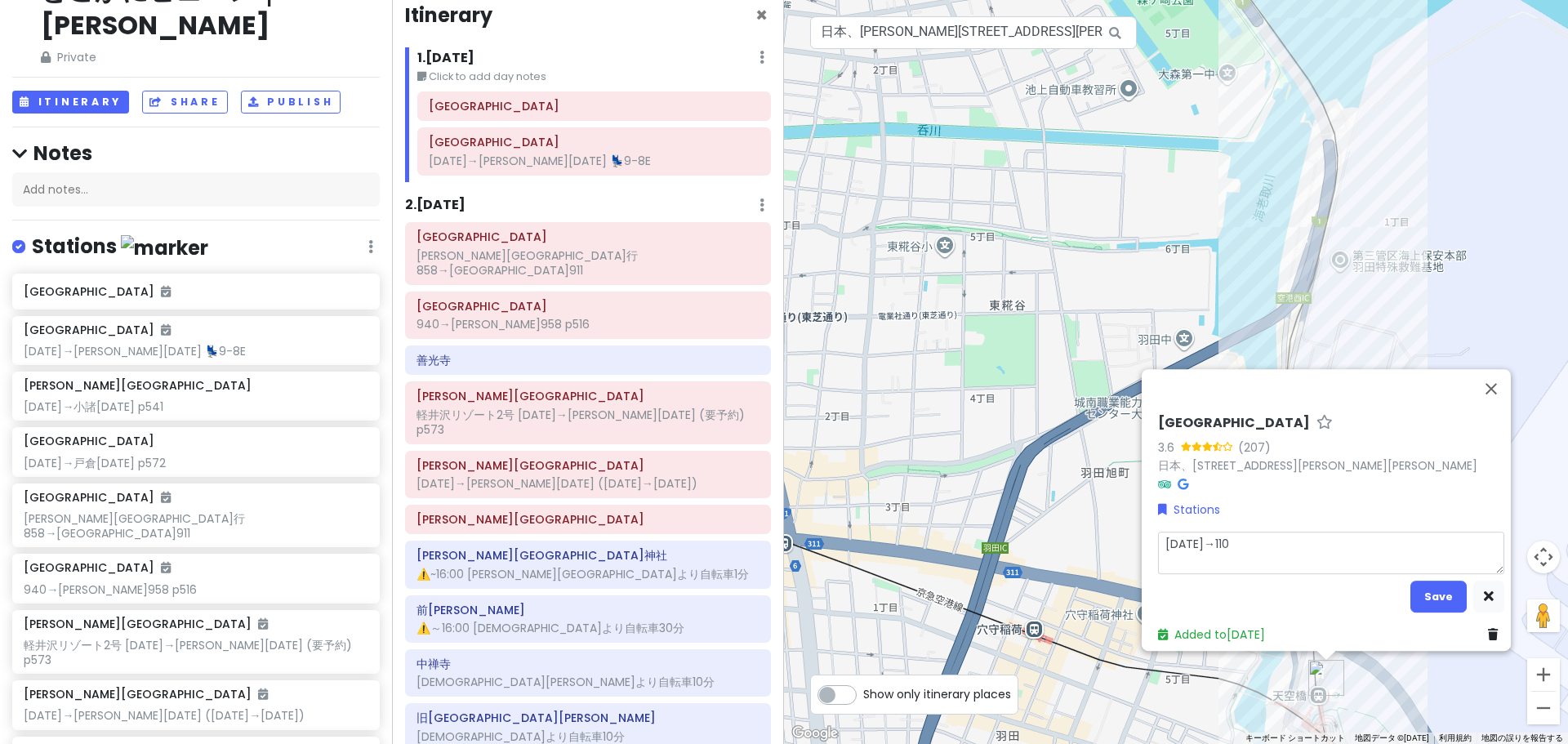
type textarea "1052→1108"
type textarea "x"
type textarea "1052→ｓ1108"
type textarea "x"
type textarea "1052→し1108"
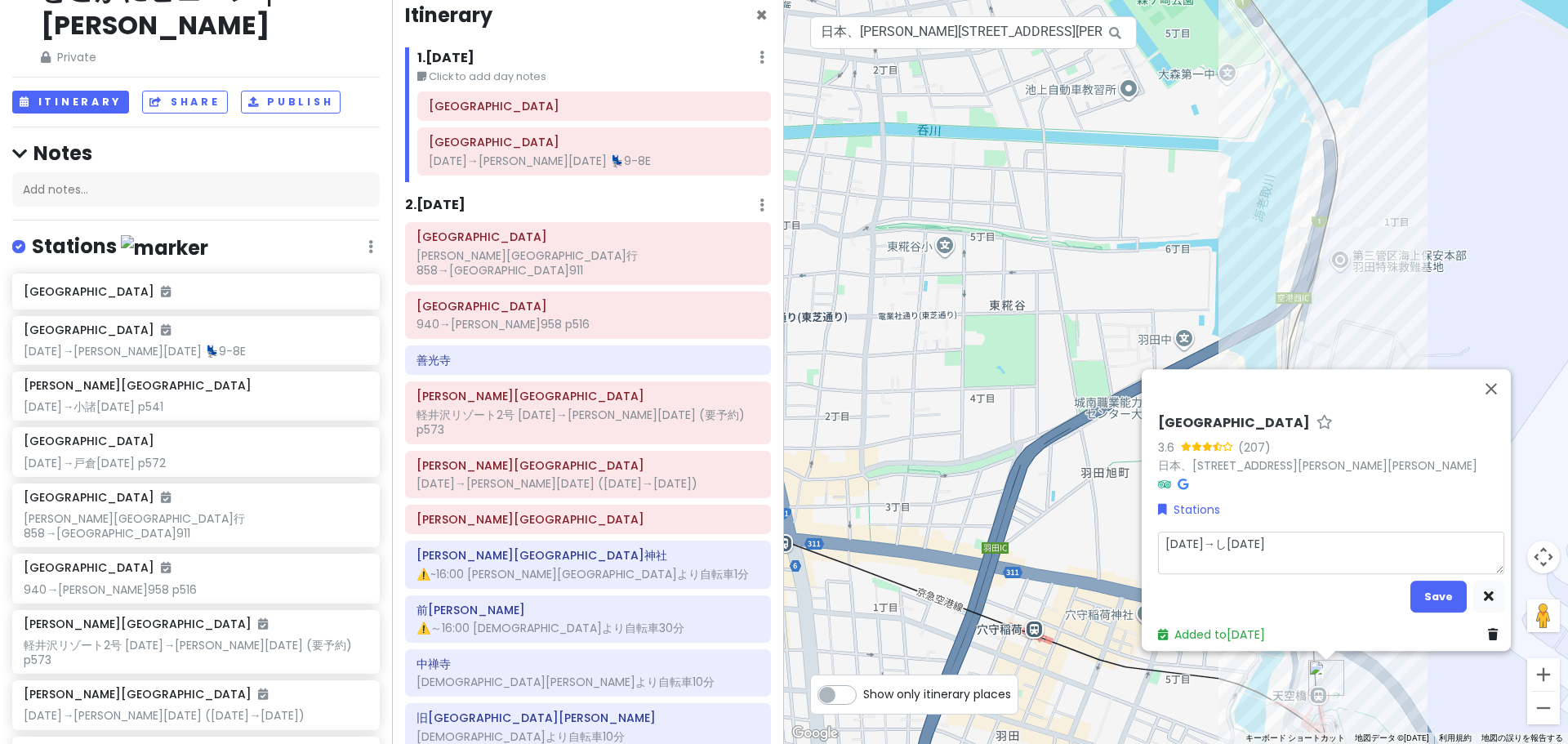
type textarea "x"
type textarea "1052→しな1108"
type textarea "x"
type textarea "1052→しなｇ1108"
type textarea "x"
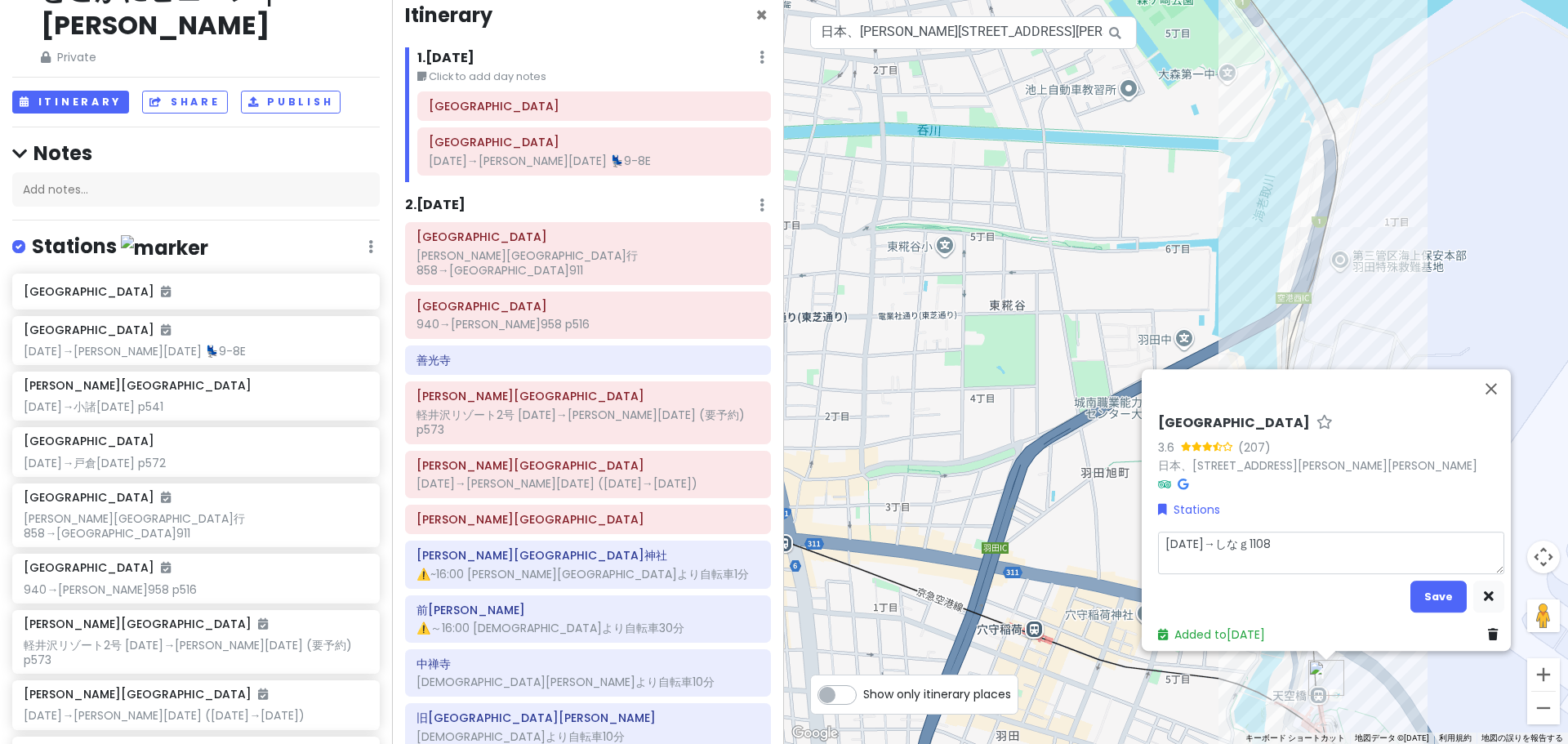
type textarea "1052→しなが1108"
type textarea "x"
type textarea "1052→しながｗ1108"
type textarea "x"
type textarea "1052→しながわ1108"
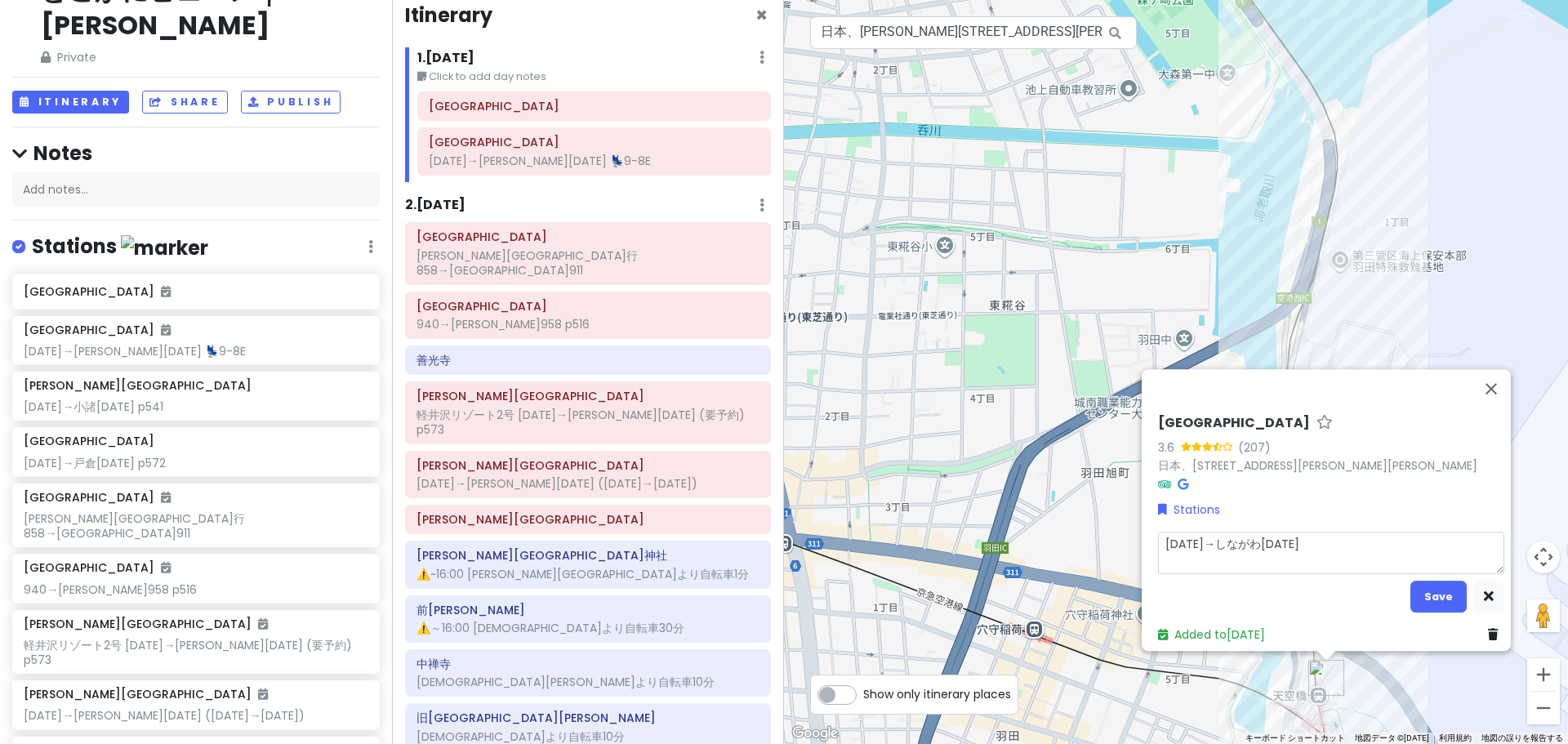
type textarea "x"
type textarea "1052→品川1108"
type textarea "x"
type textarea "1052→品川1108("
type textarea "x"
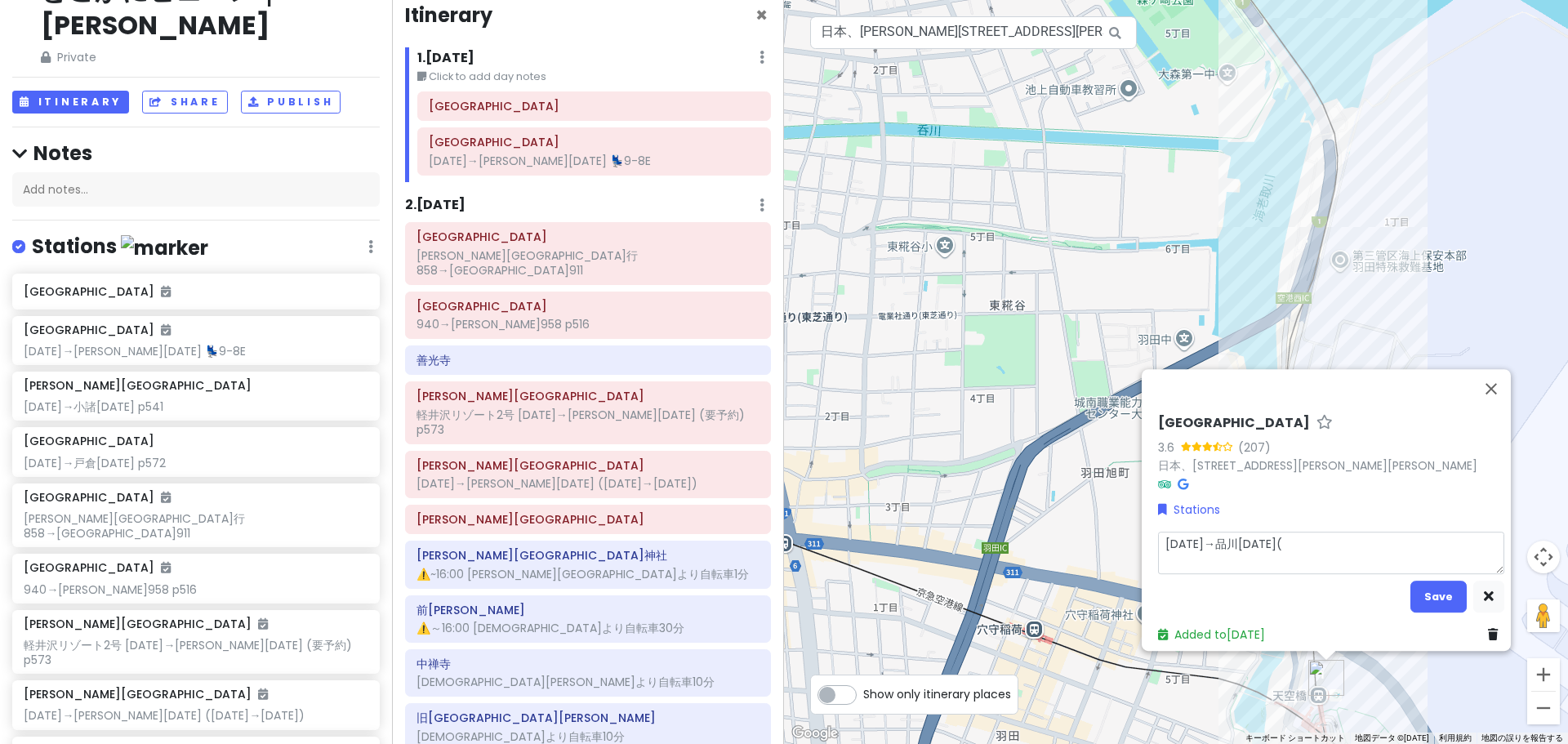
type textarea "1052→品川1108(1"
type textarea "x"
type textarea "1052→品川1108(17"
type textarea "x"
type textarea "1052→品川1108(17)"
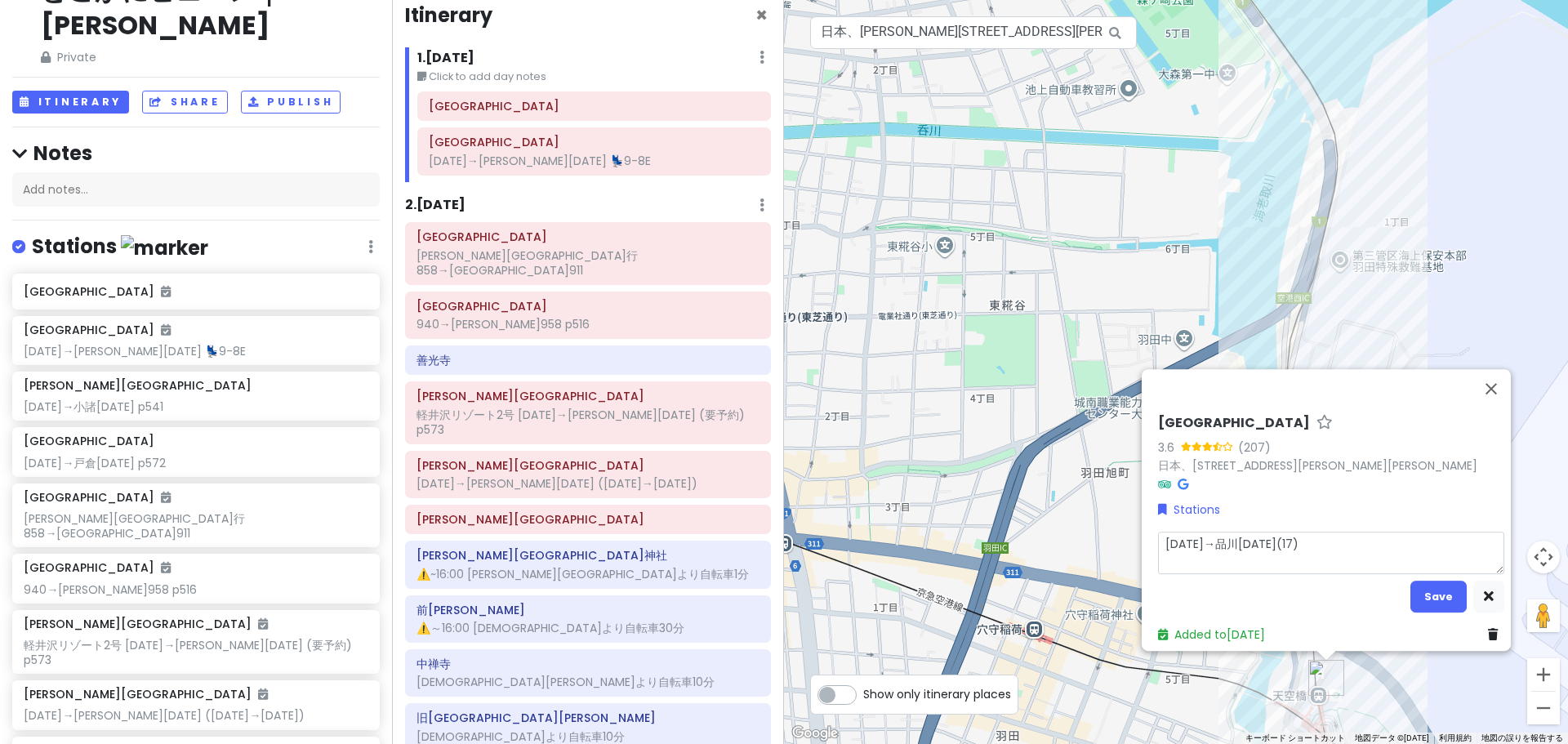
type textarea "x"
type textarea "1052→品川1108(17)ｍ"
type textarea "x"
type textarea "1052→品川1108(17)み"
type textarea "x"
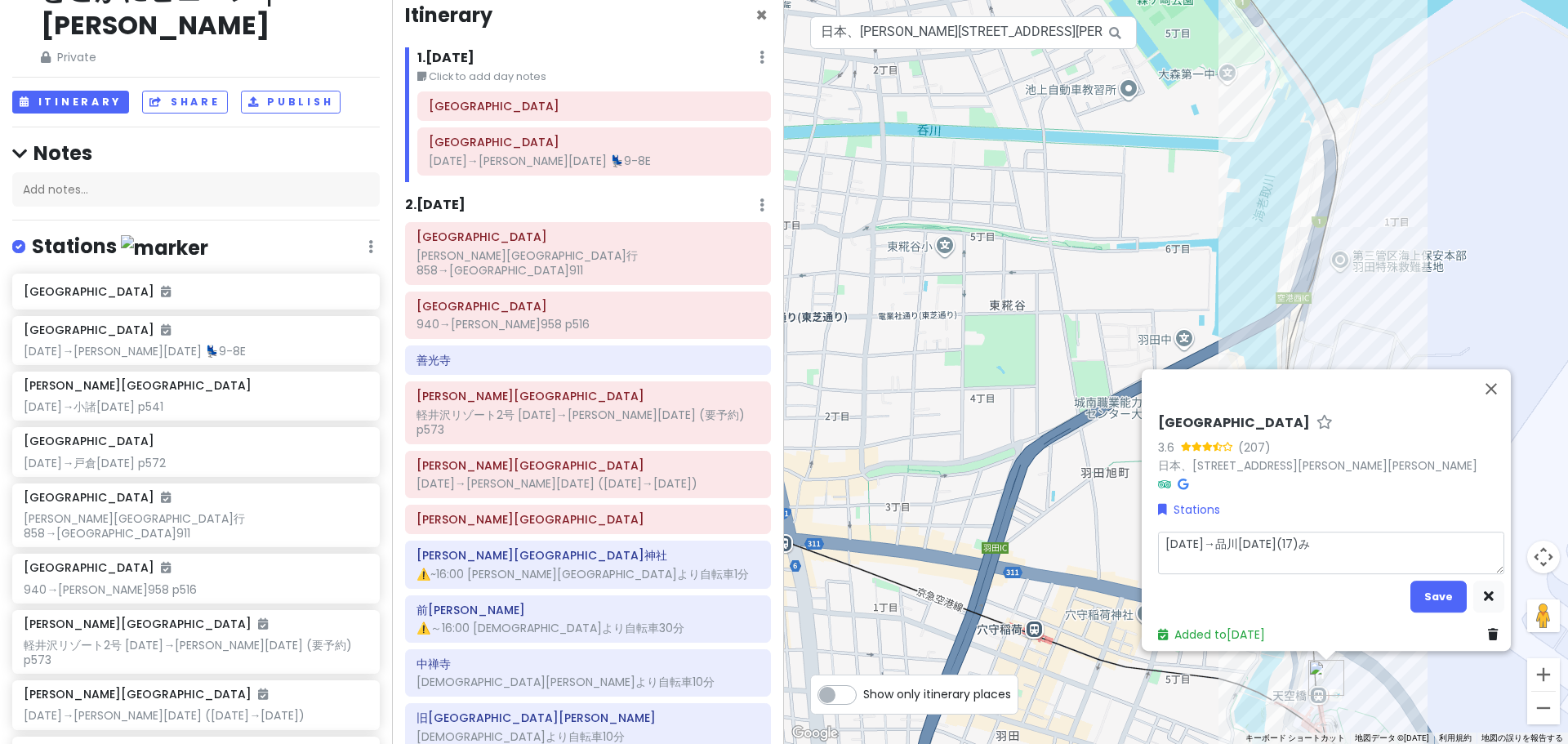
type textarea "1052→品川1108(17)みｇ"
type textarea "x"
type textarea "1052→品川1108(17)みぎ"
type textarea "x"
type textarea "1052→品川1108(17)→"
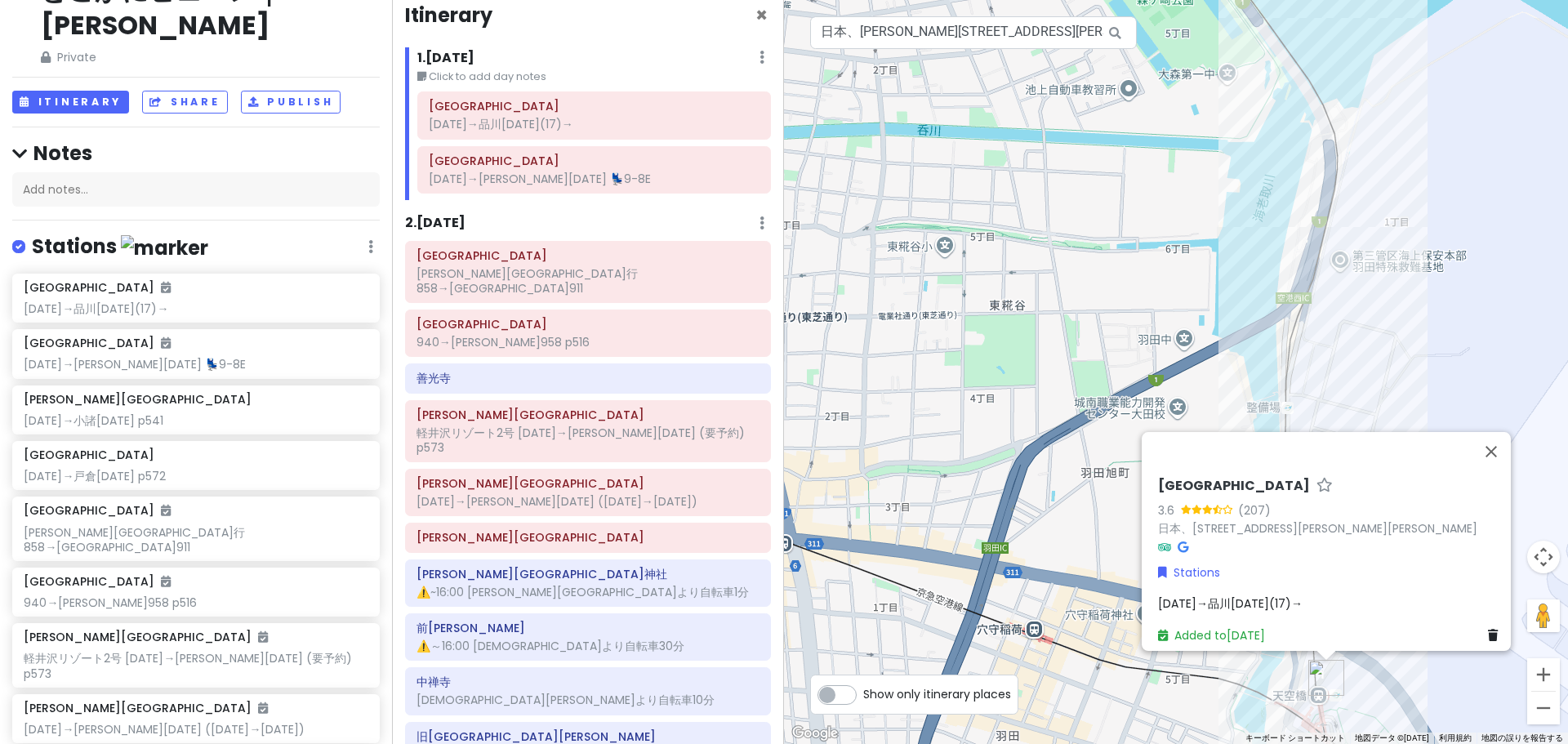
click at [1310, 595] on div "1052→品川1108(17)→" at bounding box center [1331, 604] width 347 height 18
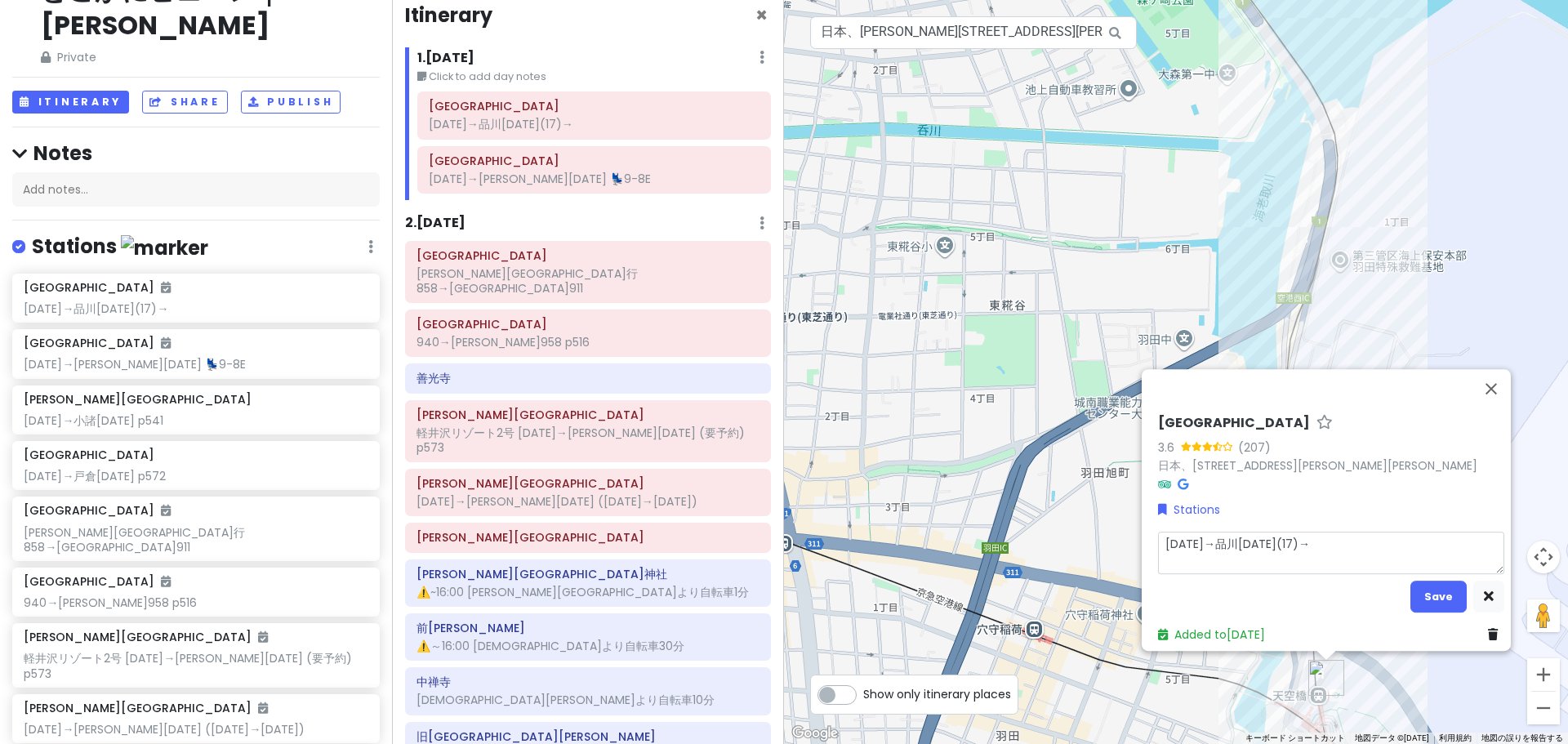
click at [1282, 547] on textarea "1052→品川1108(17)→" at bounding box center [1331, 553] width 347 height 43
type textarea "x"
type textarea "1052→品川1108(17)→1"
type textarea "x"
type textarea "1052→品川1108(17)→11"
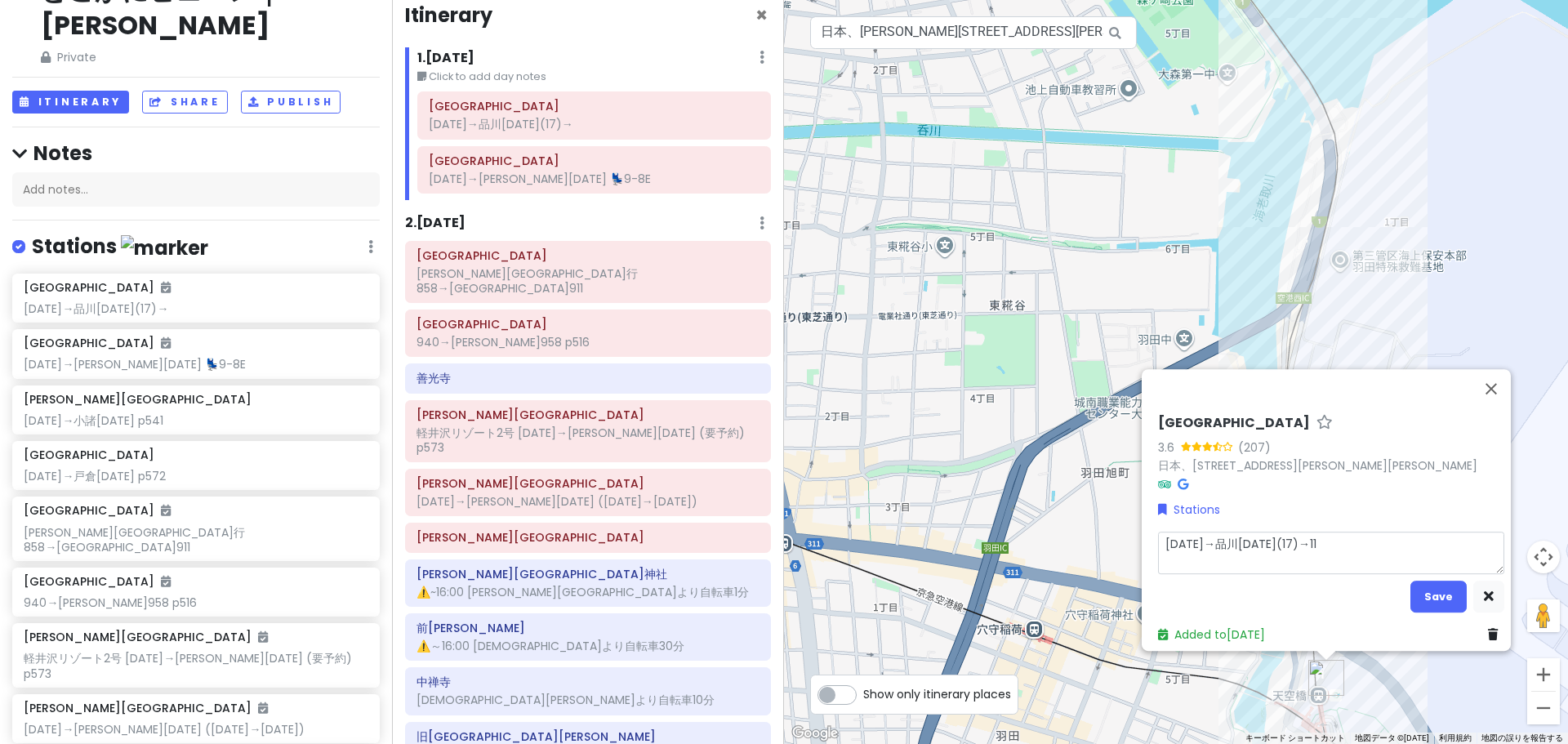
type textarea "x"
type textarea "1052→品川1108(17)→112"
type textarea "x"
type textarea "1052→品川1108(17)→1125"
click at [1265, 532] on textarea "1052→品川1108(17)→1125" at bounding box center [1331, 553] width 347 height 43
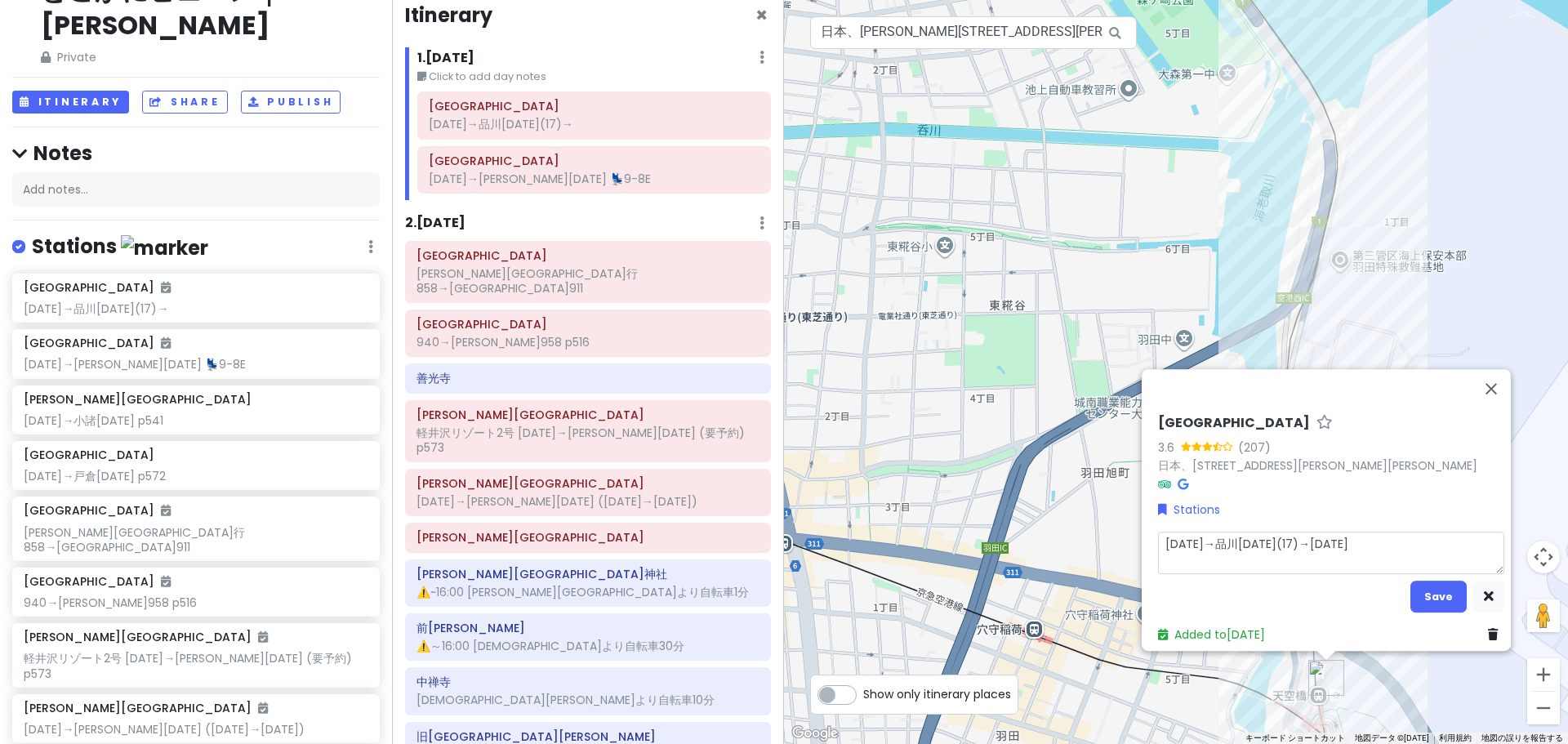
type textarea "x"
type textarea "1052→品川1108(17)→ｔ1125"
type textarea "x"
type textarea "1052→品川1108(17)→と1125"
type textarea "x"
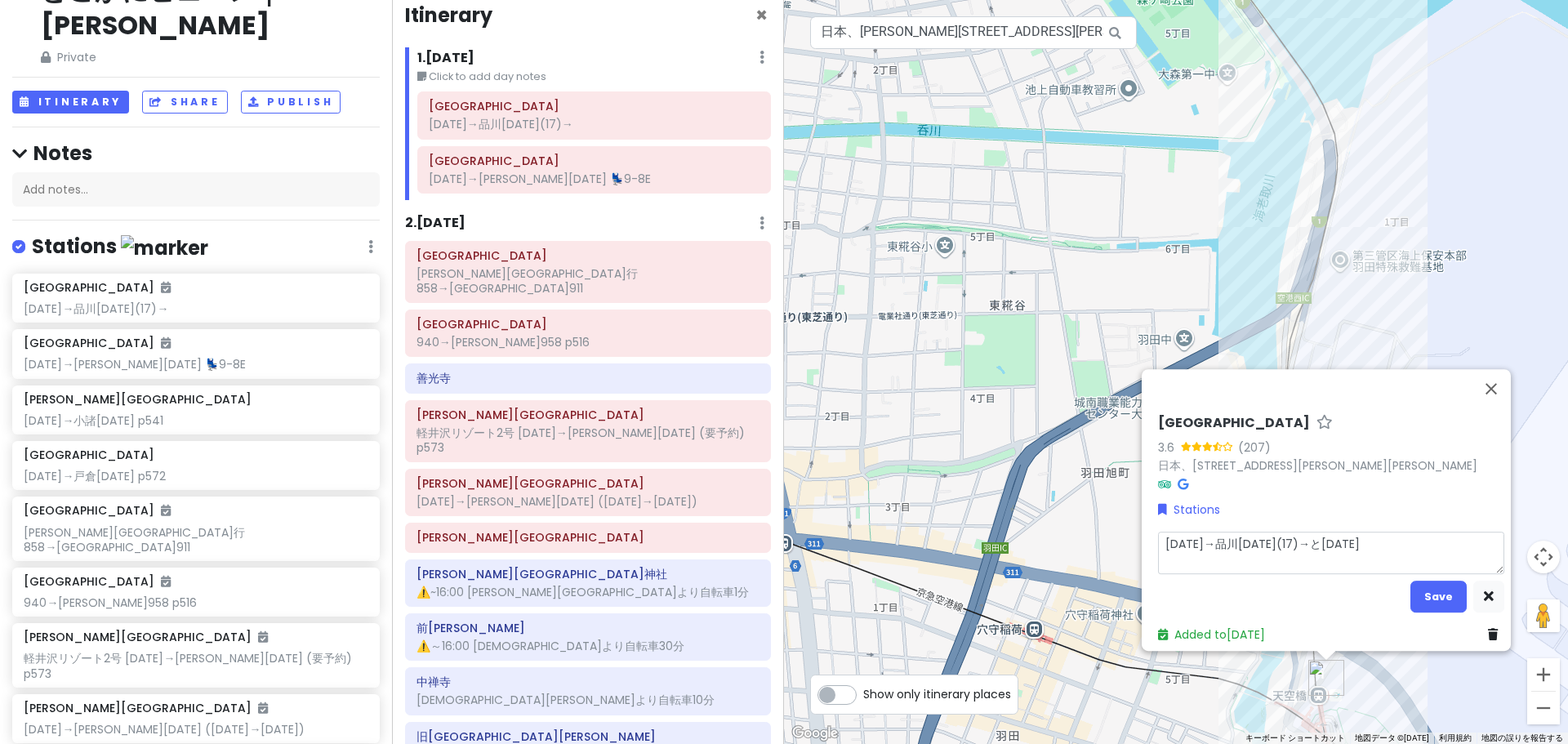
type textarea "1052→品川1108(17)→とう1125"
type textarea "x"
type textarea "1052→品川1108(17)→とうｋ1125"
type textarea "x"
type textarea "1052→品川1108(17)→とうｋｙ1125"
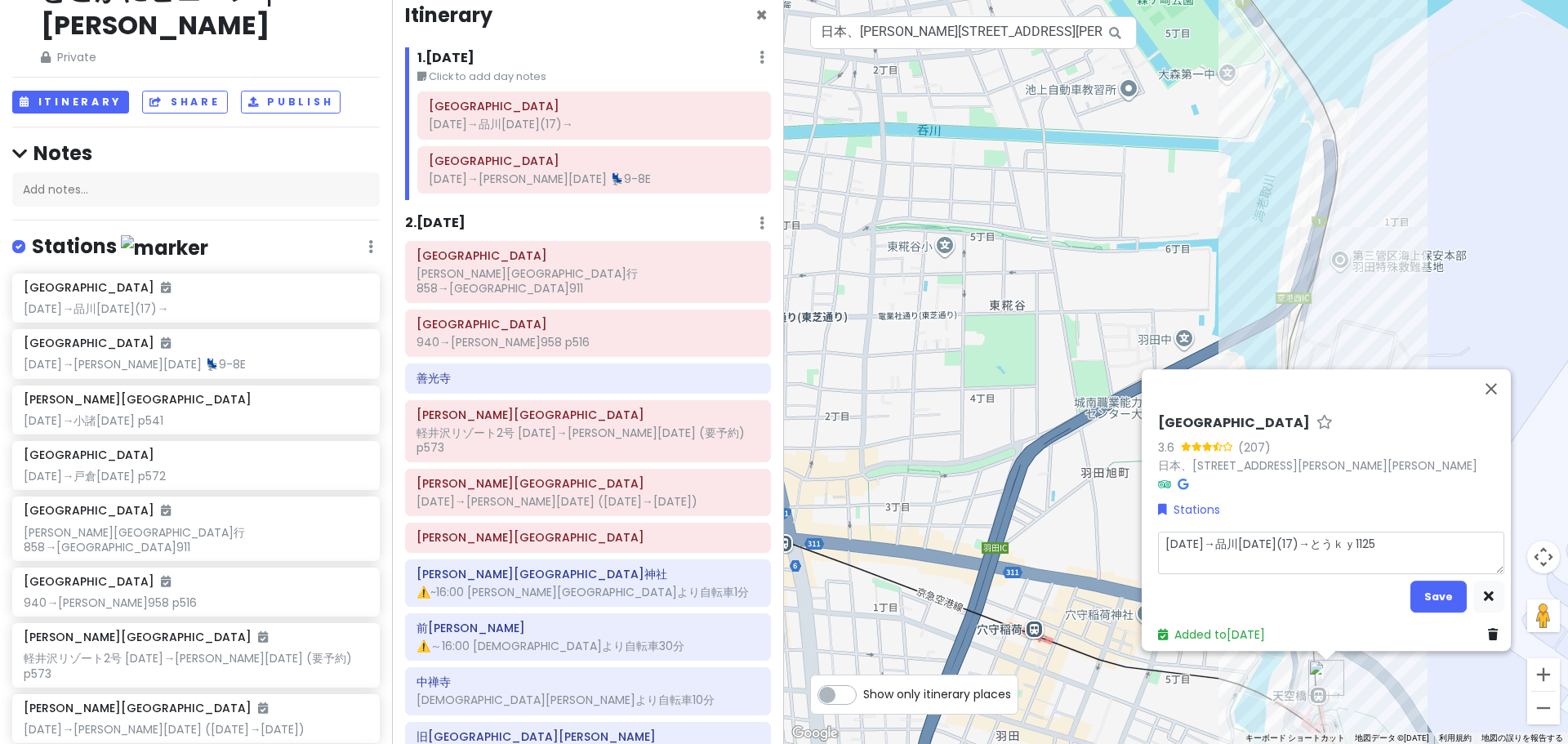
type textarea "x"
type textarea "1052→品川1108(17)→とうきょ1125"
type textarea "x"
type textarea "1052→品川1108(17)→とうきょう1125"
type textarea "x"
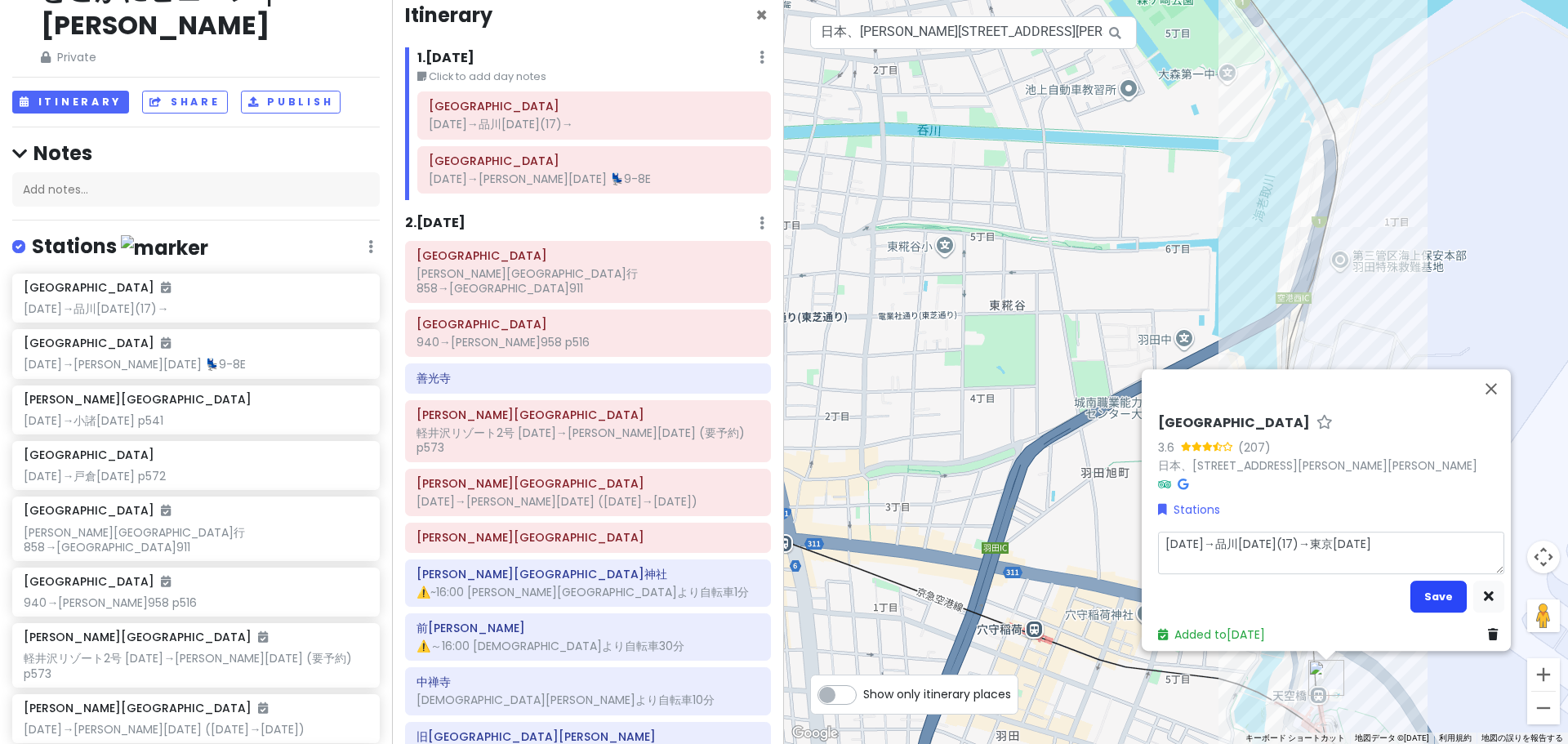
type textarea "1052→品川1108(17)→東京1125"
click at [1446, 591] on button "Save" at bounding box center [1439, 596] width 56 height 32
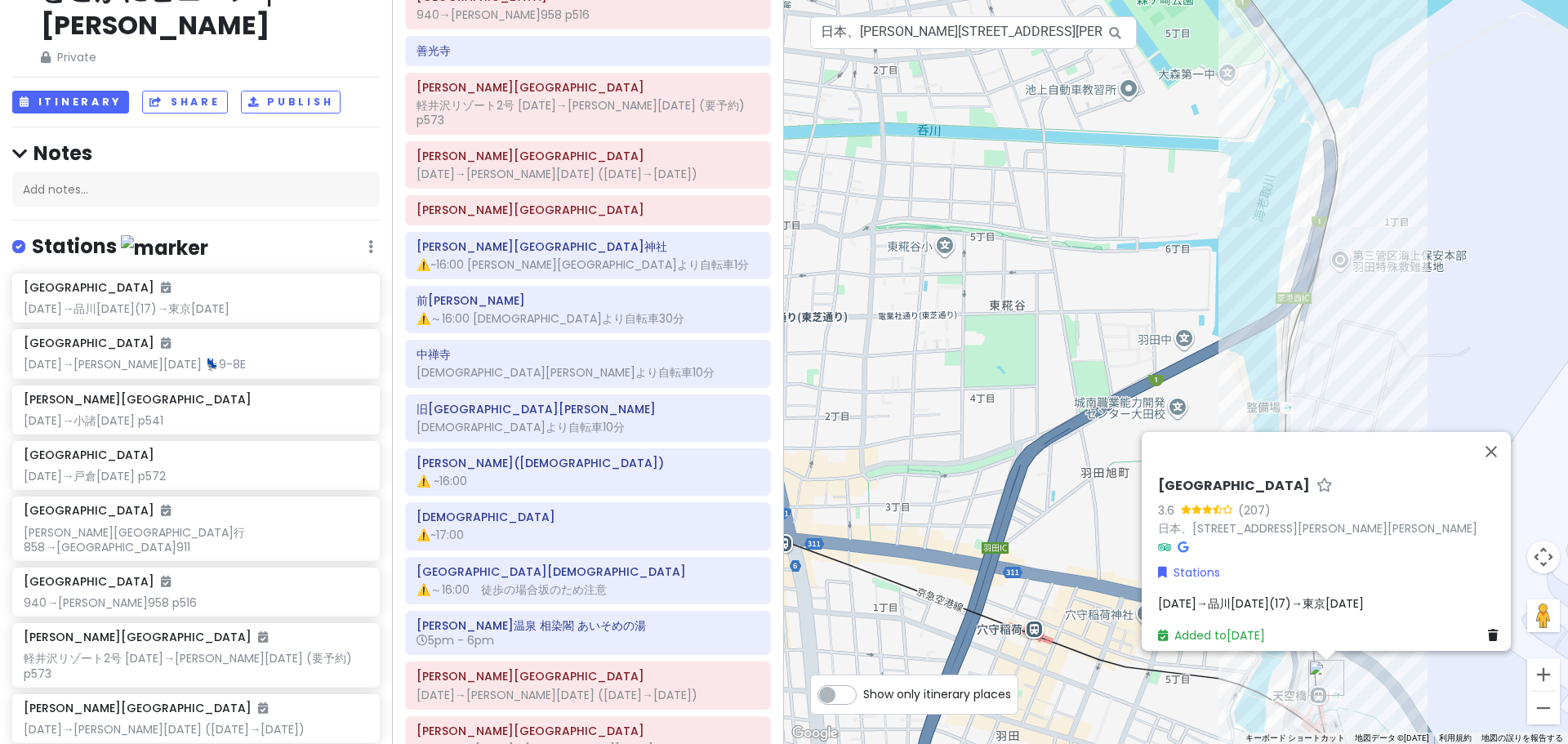
scroll to position [339, 0]
